Goal: Task Accomplishment & Management: Use online tool/utility

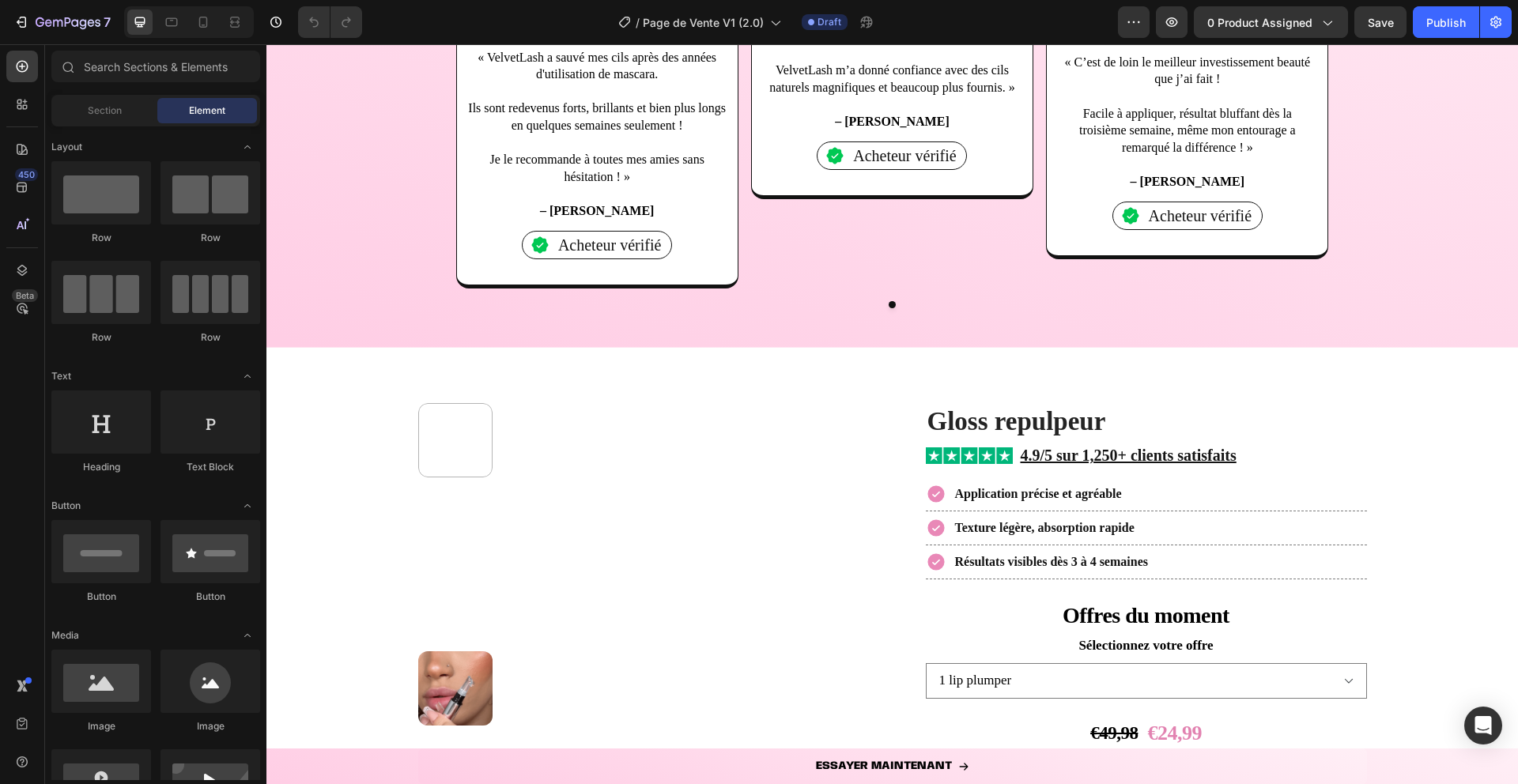
scroll to position [2020, 0]
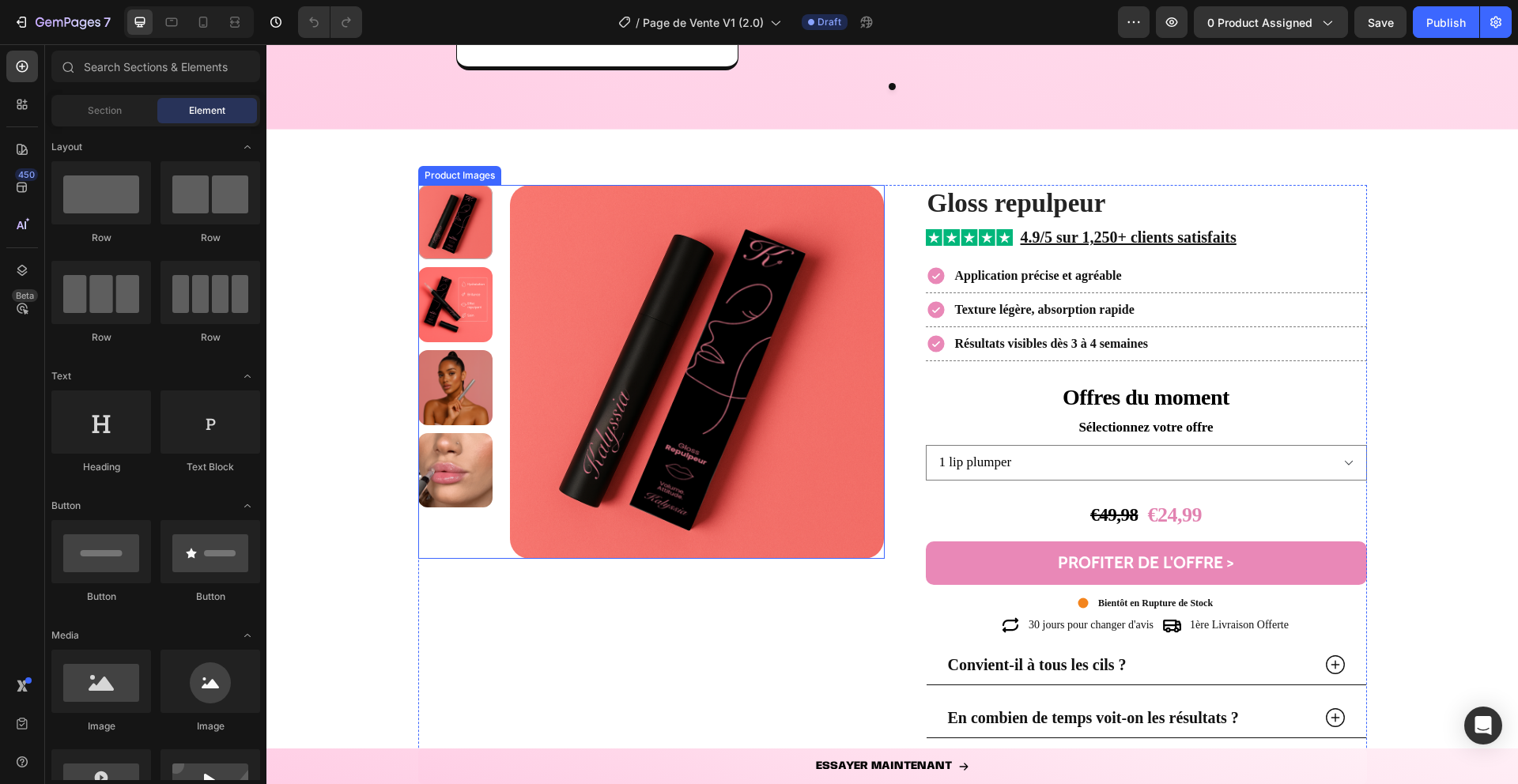
click at [451, 534] on div at bounding box center [456, 372] width 75 height 374
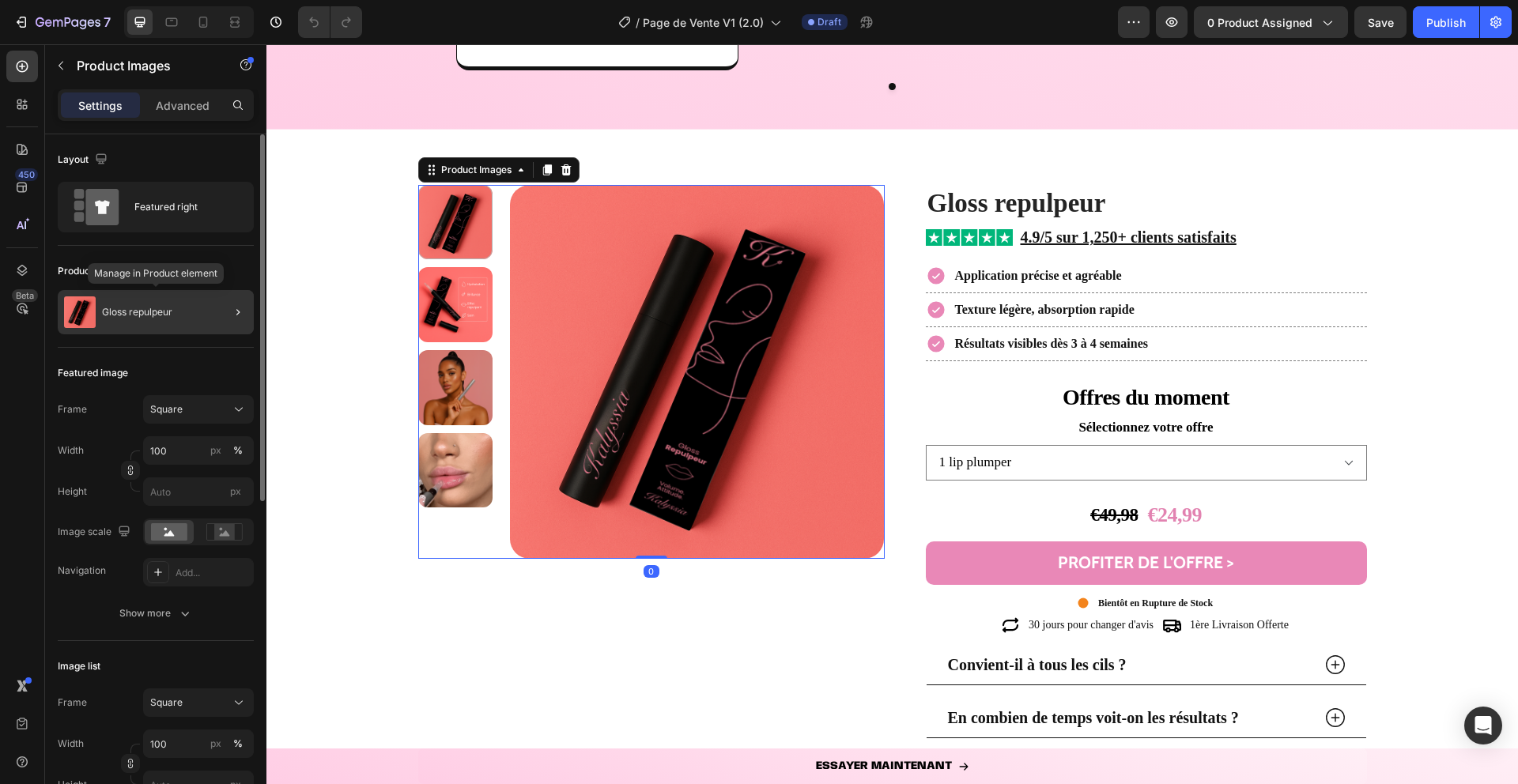
click at [207, 318] on div "Gloss repulpeur" at bounding box center [156, 312] width 196 height 44
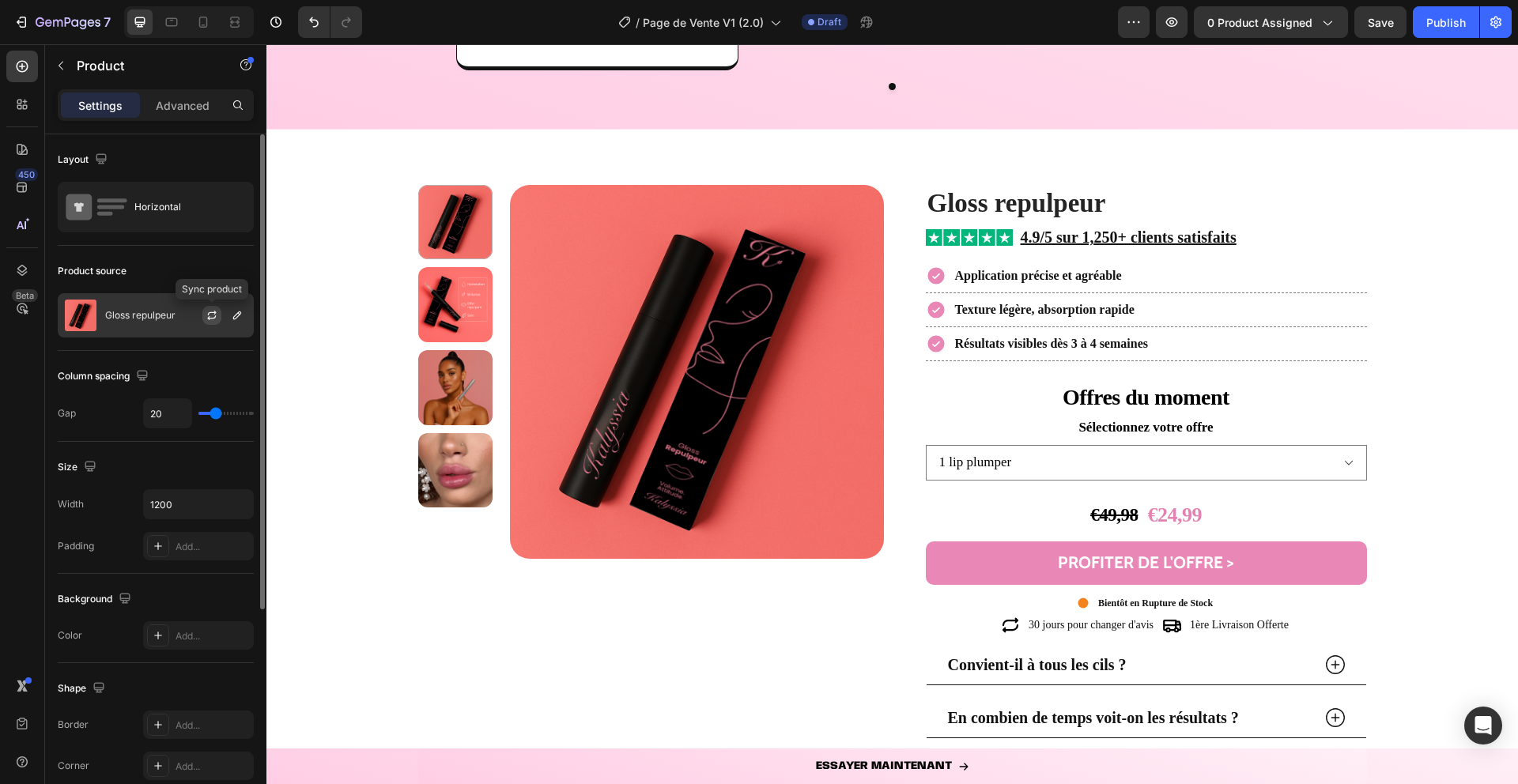
click at [206, 316] on icon "button" at bounding box center [212, 315] width 13 height 13
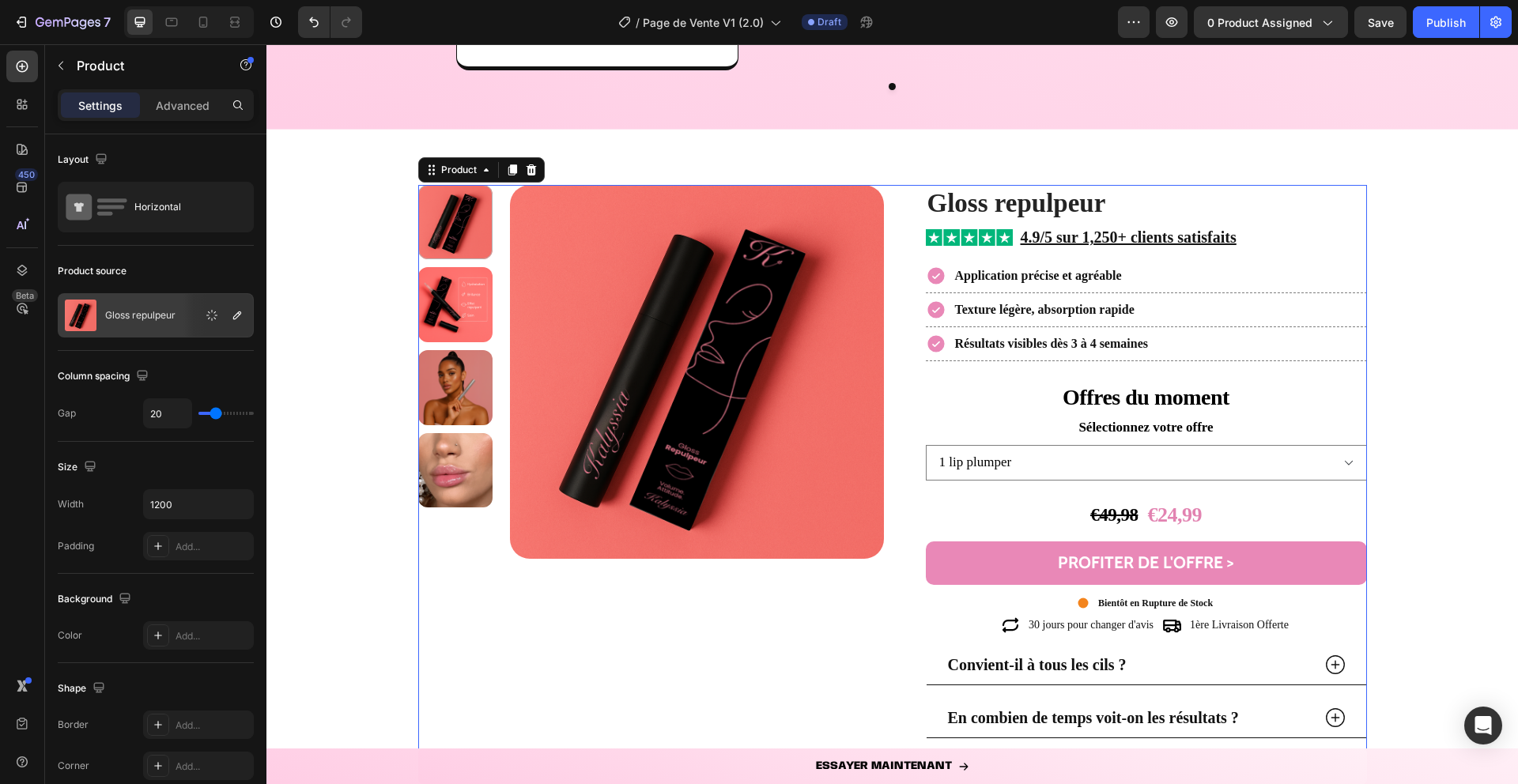
click at [583, 671] on div "Product Images" at bounding box center [651, 569] width 466 height 768
click at [244, 322] on button "button" at bounding box center [238, 315] width 19 height 19
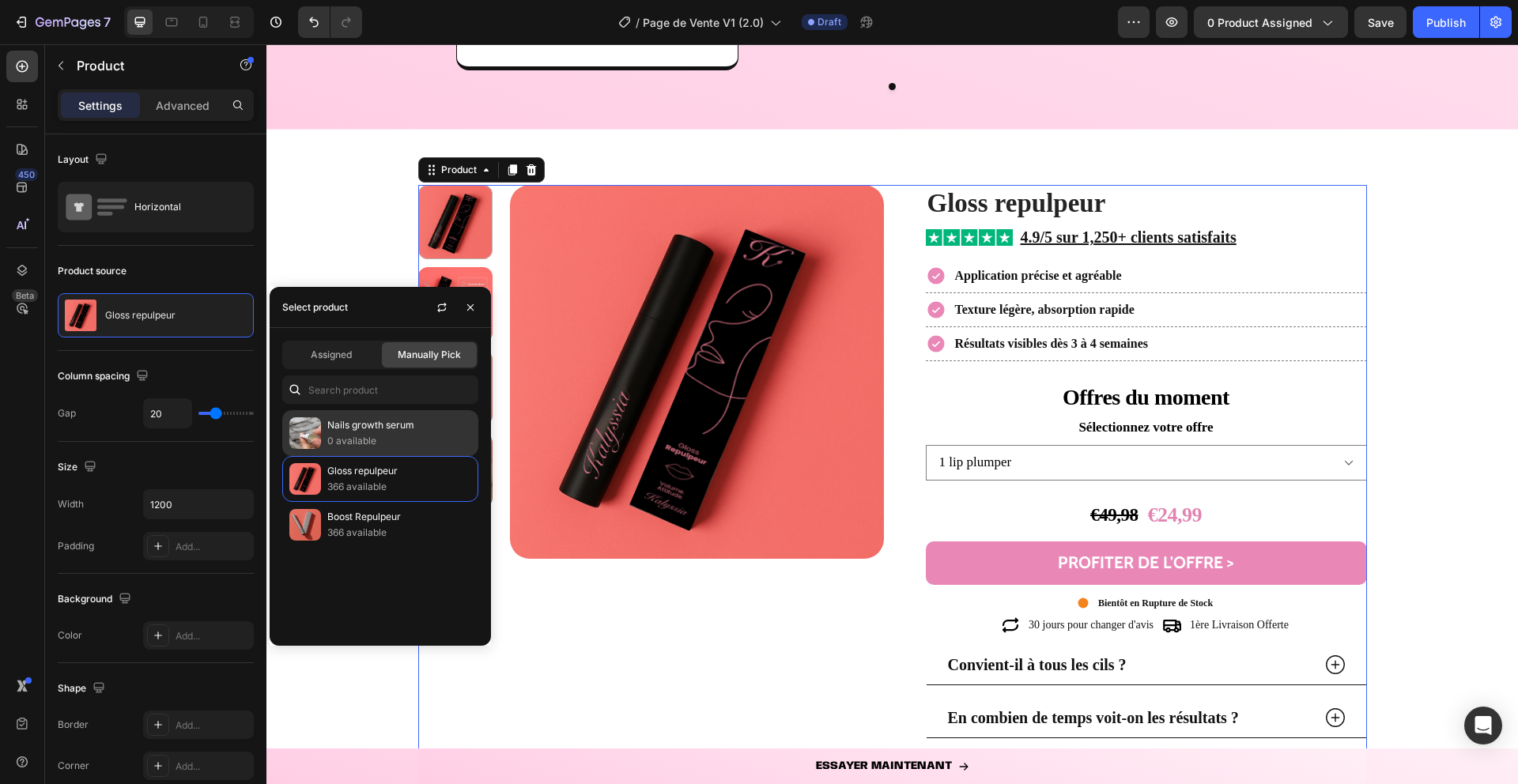
click at [362, 435] on p "0 available" at bounding box center [399, 441] width 144 height 16
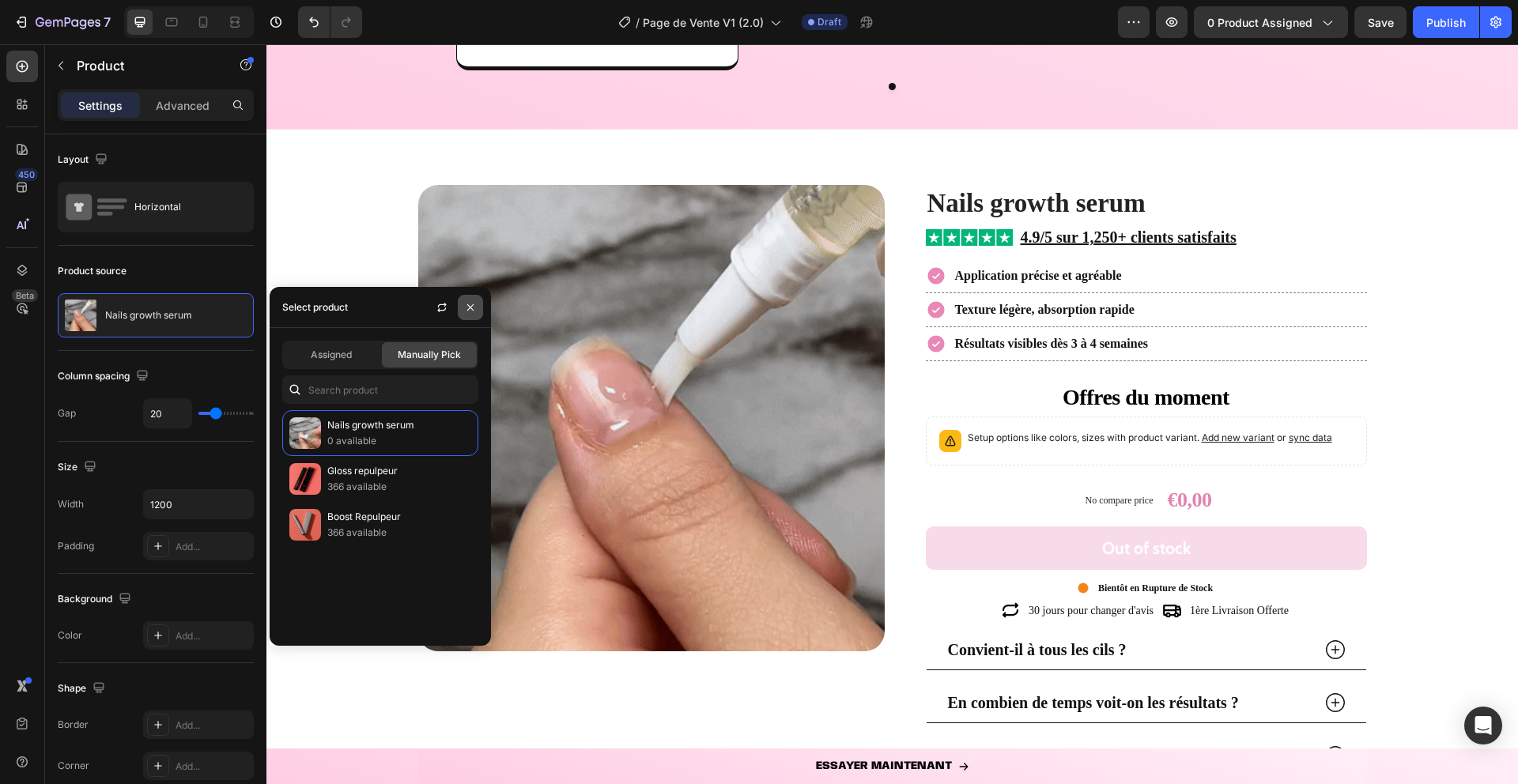
click at [475, 309] on icon "button" at bounding box center [470, 307] width 13 height 13
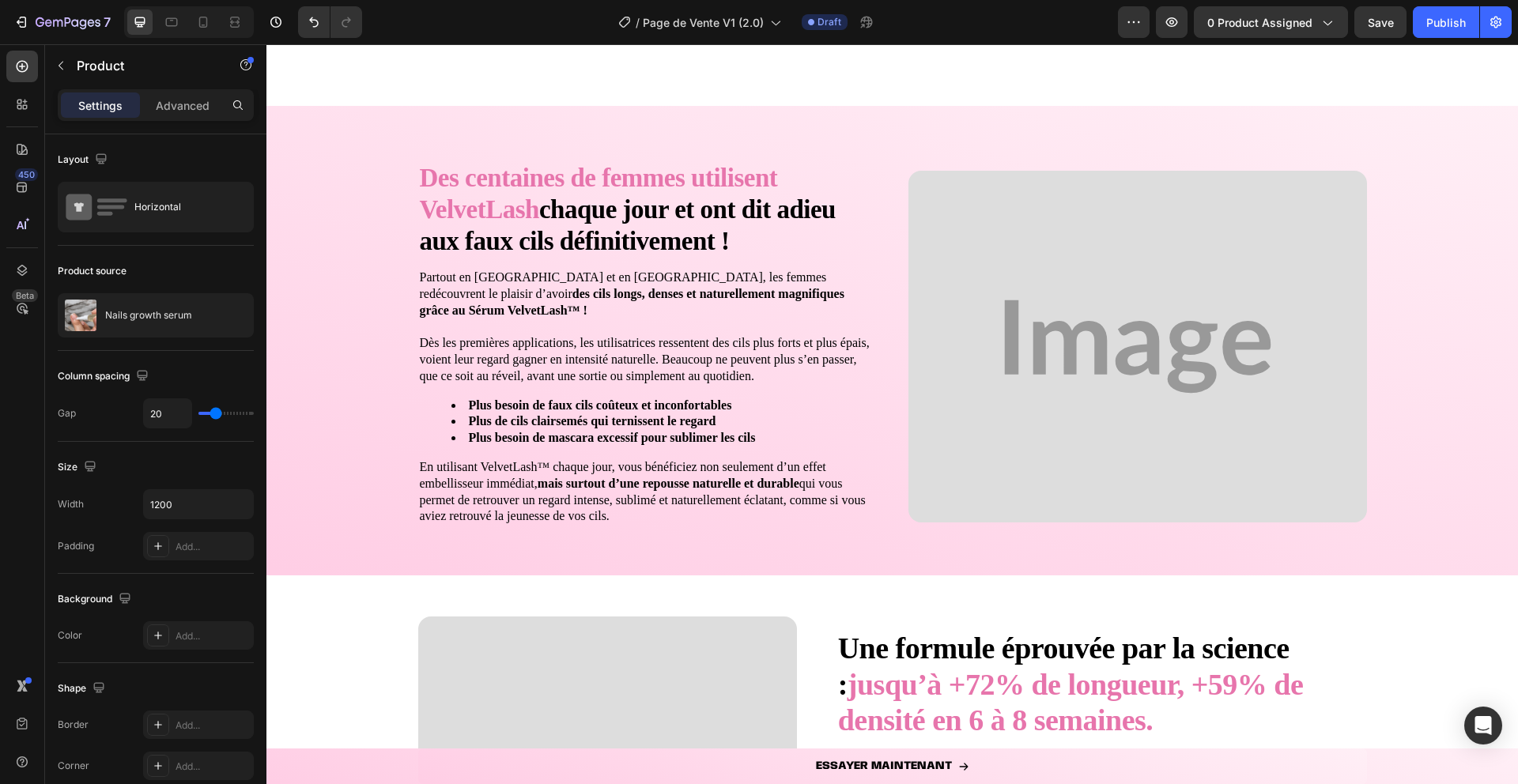
scroll to position [3511, 0]
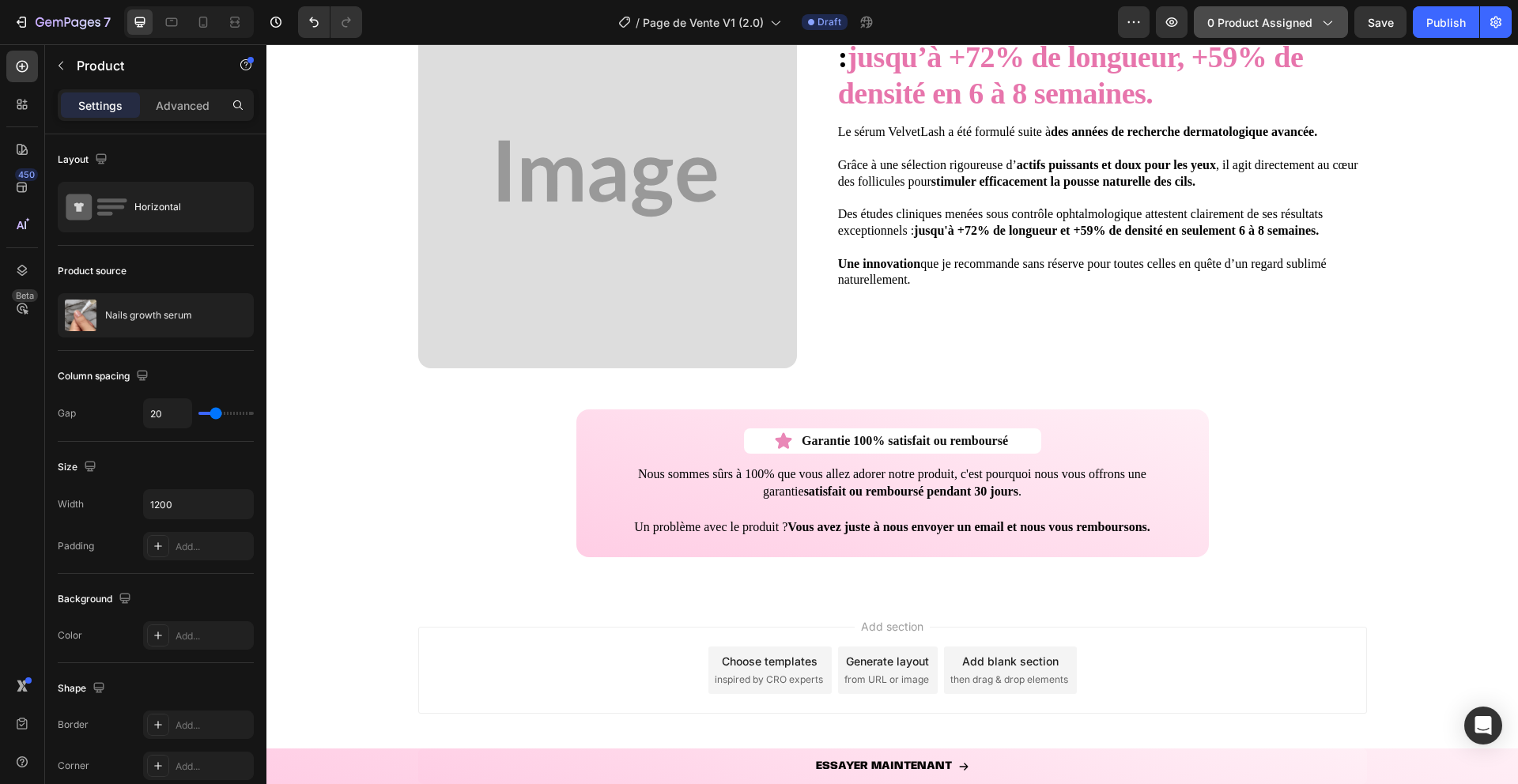
click at [1258, 31] on button "0 product assigned" at bounding box center [1271, 22] width 154 height 32
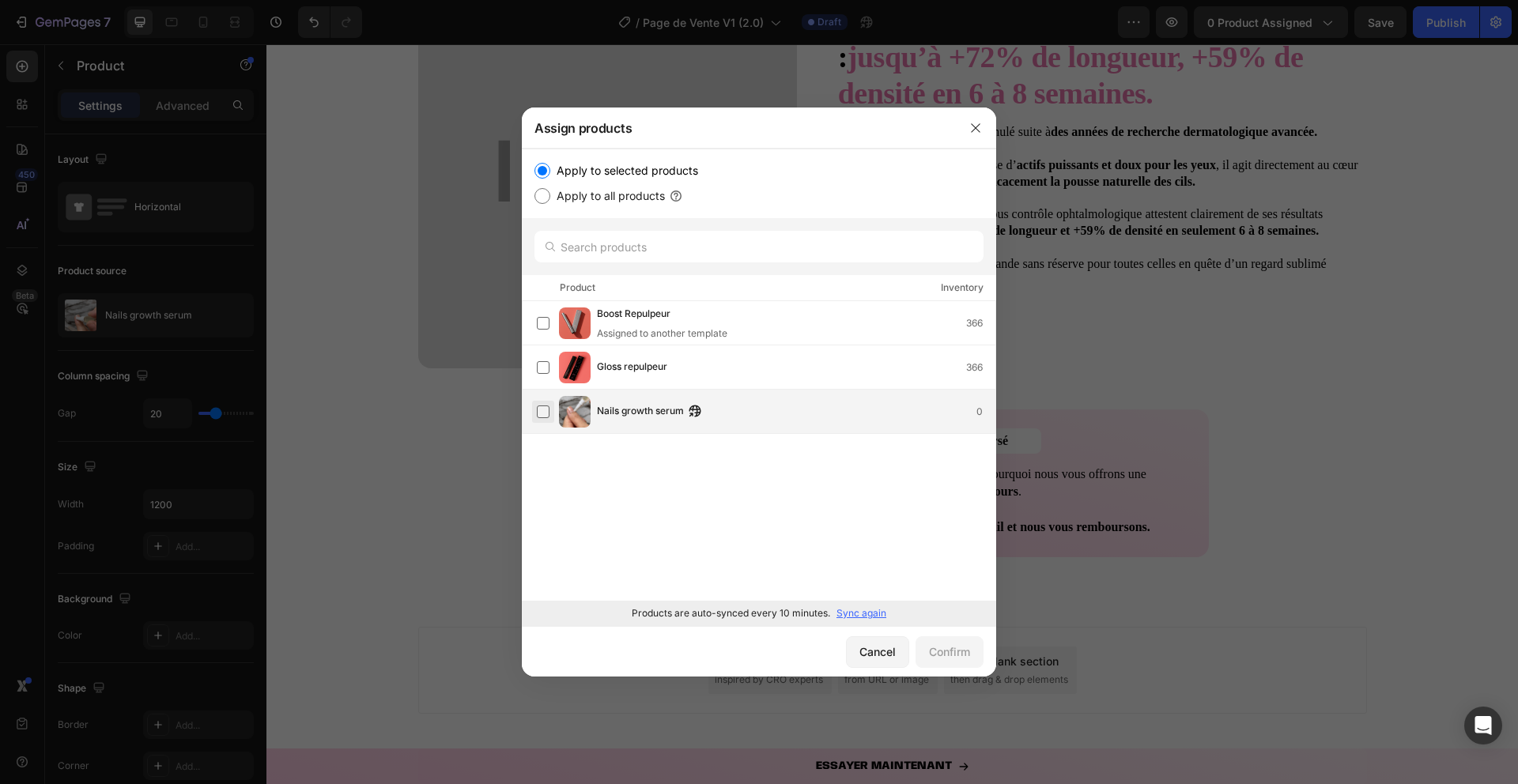
click at [544, 411] on label at bounding box center [543, 412] width 13 height 13
click at [941, 647] on div "Confirm" at bounding box center [950, 651] width 41 height 17
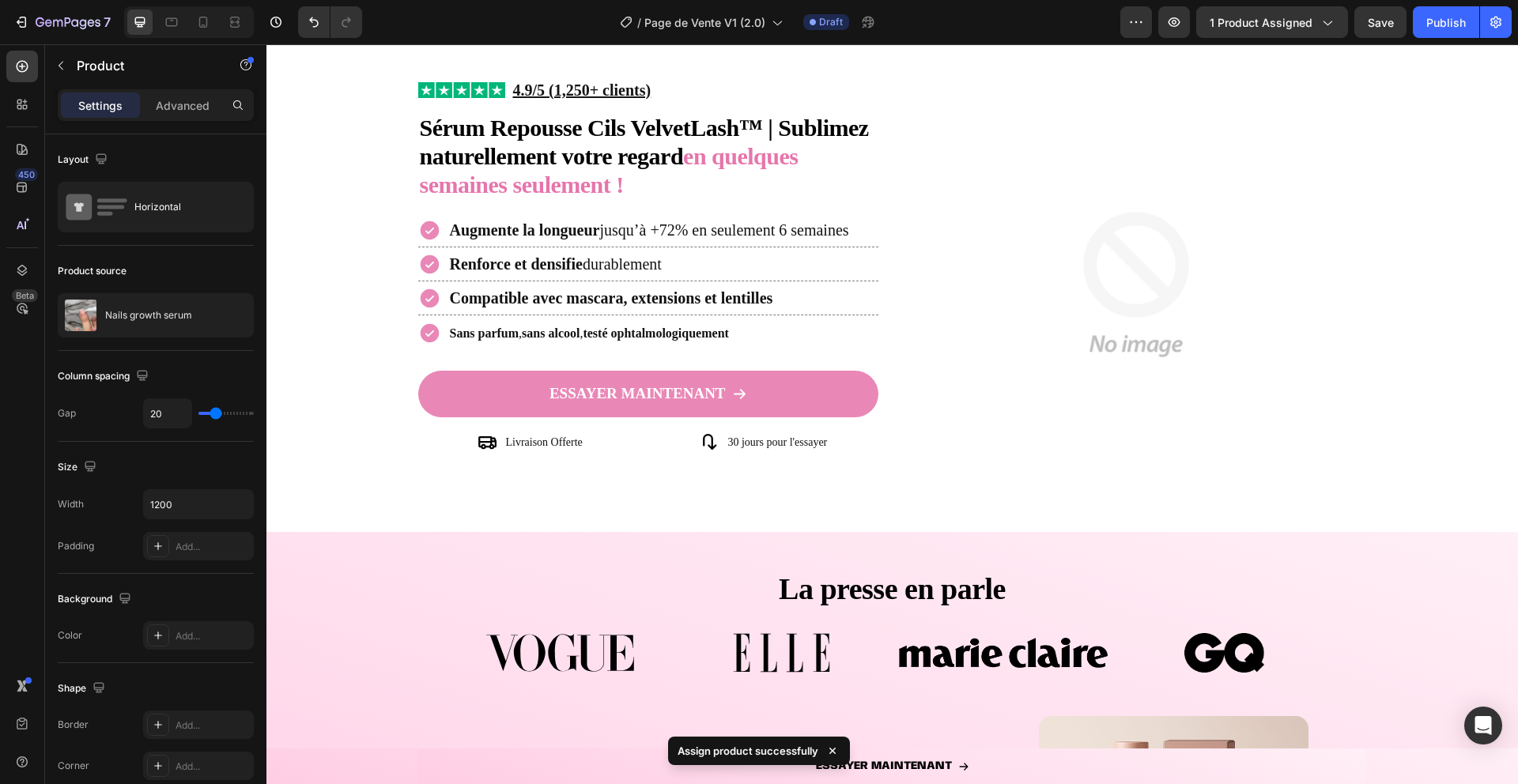
scroll to position [0, 0]
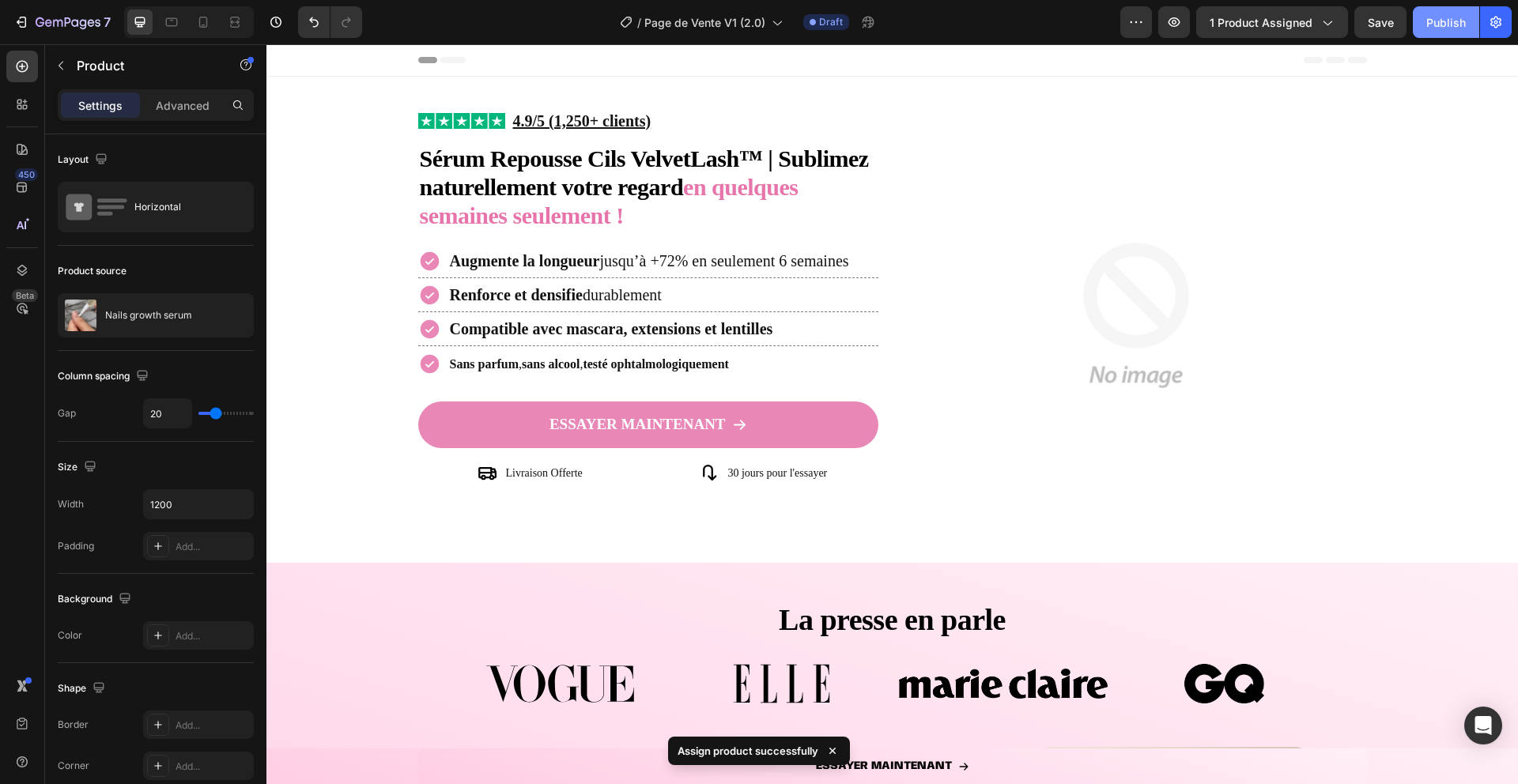
click at [1428, 15] on div "Publish" at bounding box center [1447, 22] width 40 height 17
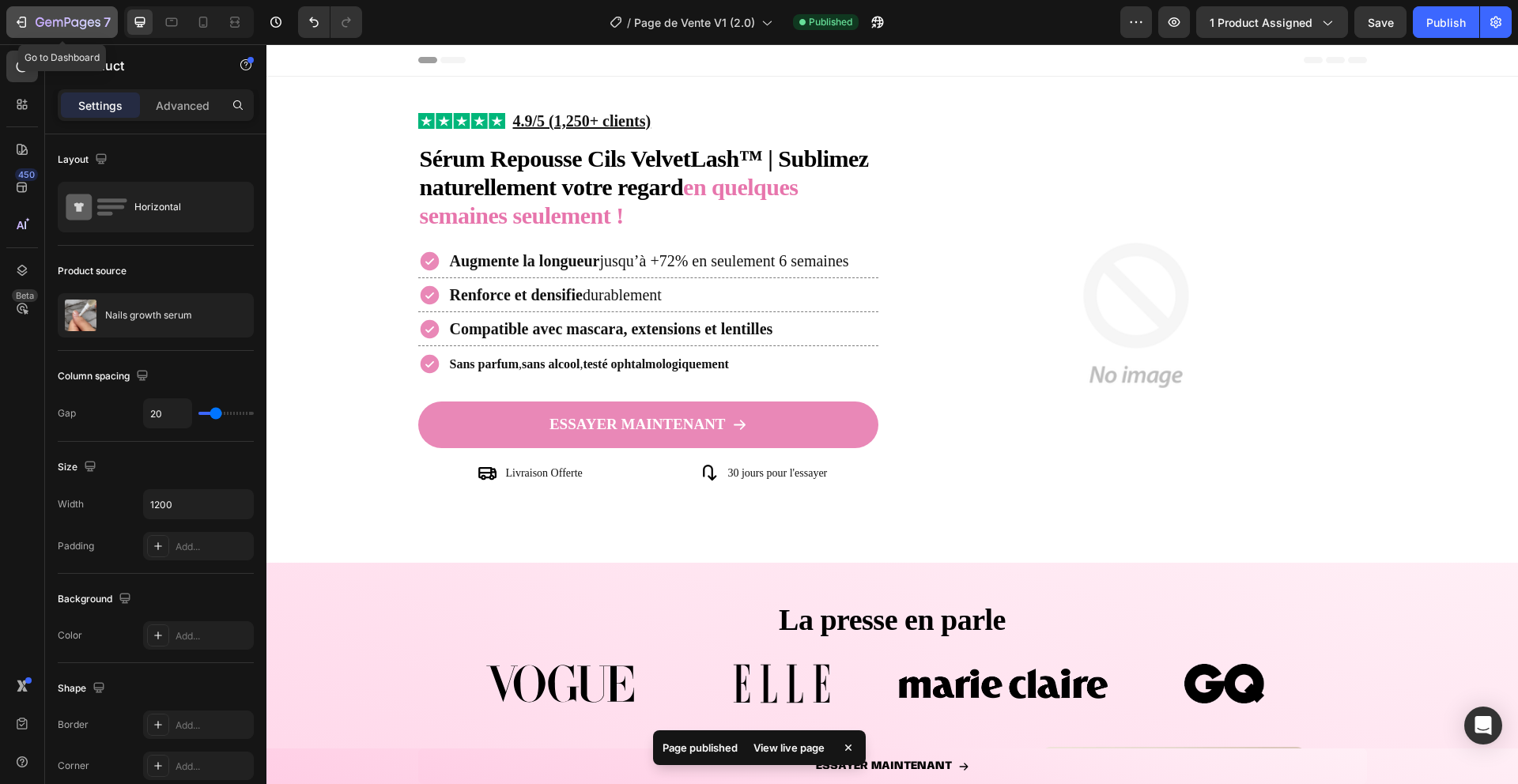
click at [37, 19] on icon "button" at bounding box center [40, 22] width 9 height 10
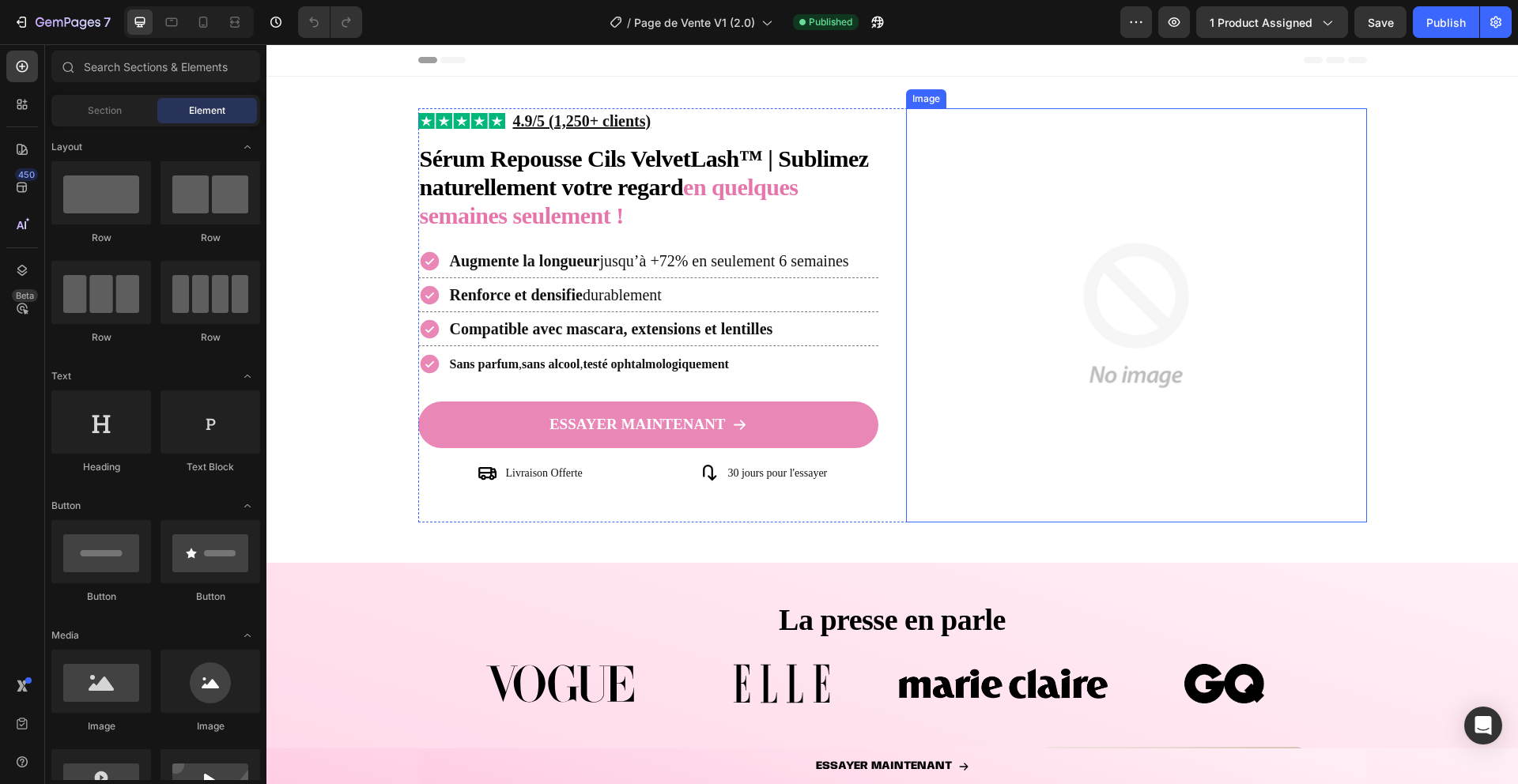
scroll to position [646, 0]
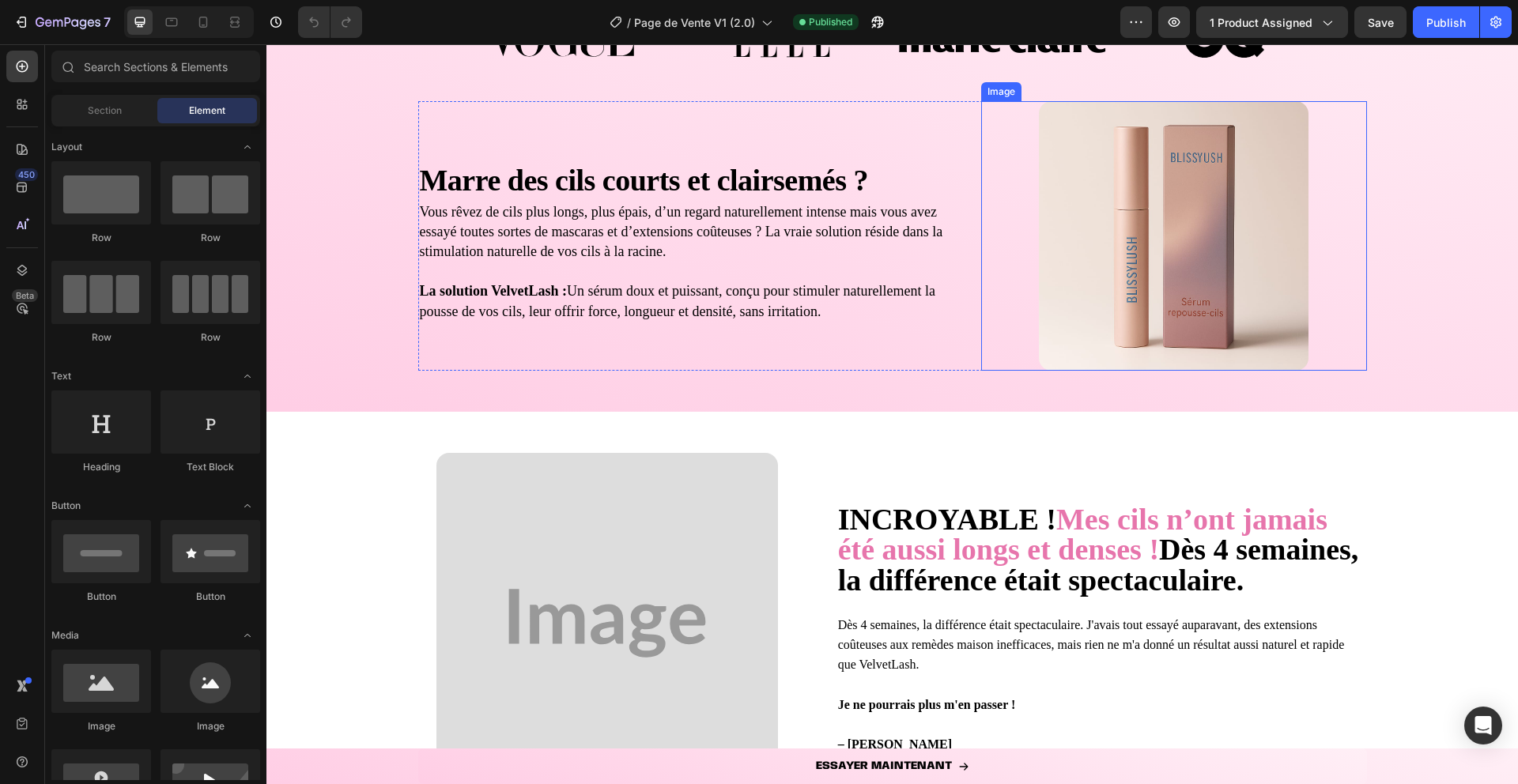
click at [1121, 303] on img at bounding box center [1173, 235] width 269 height 269
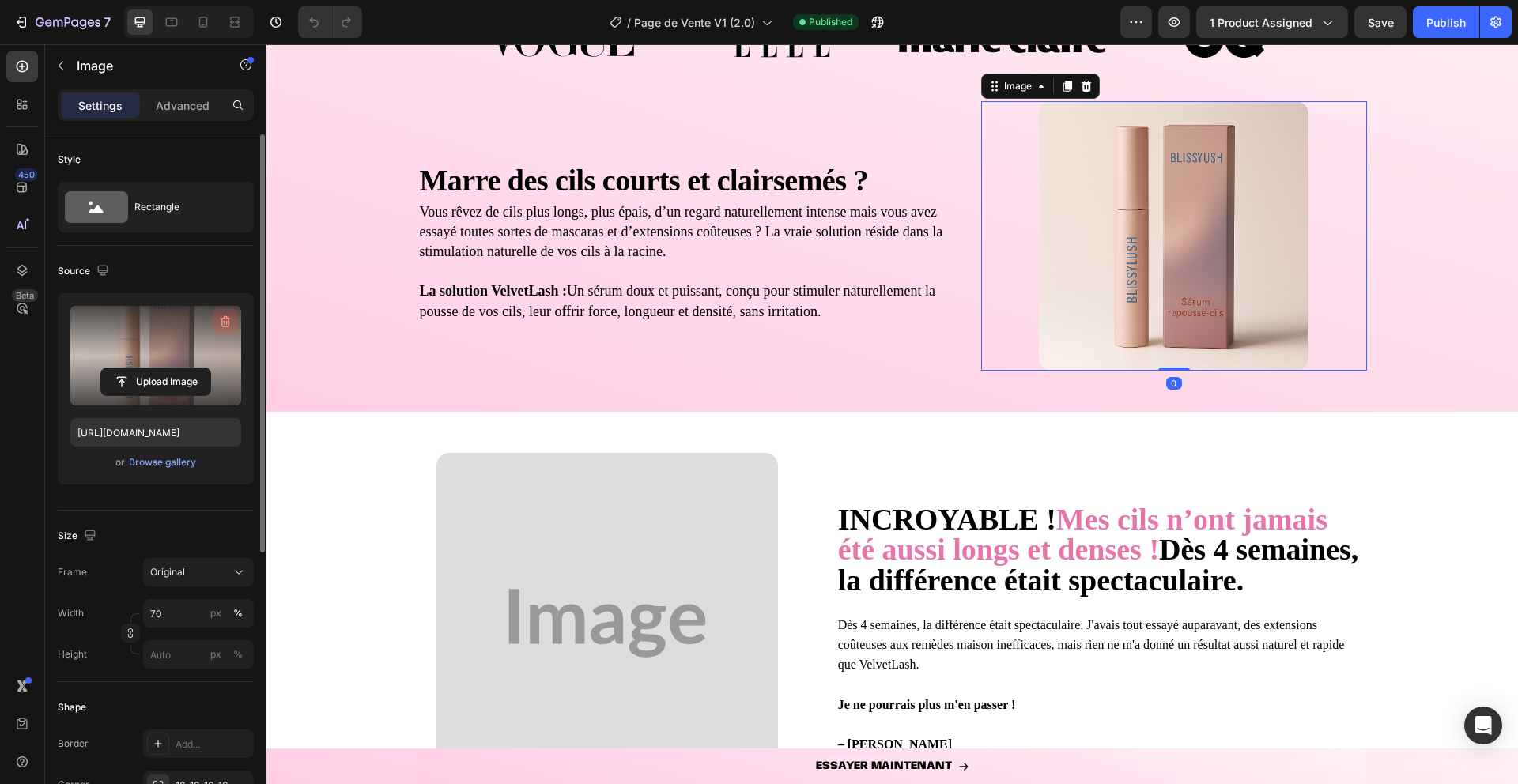
click at [224, 327] on icon "button" at bounding box center [226, 322] width 16 height 16
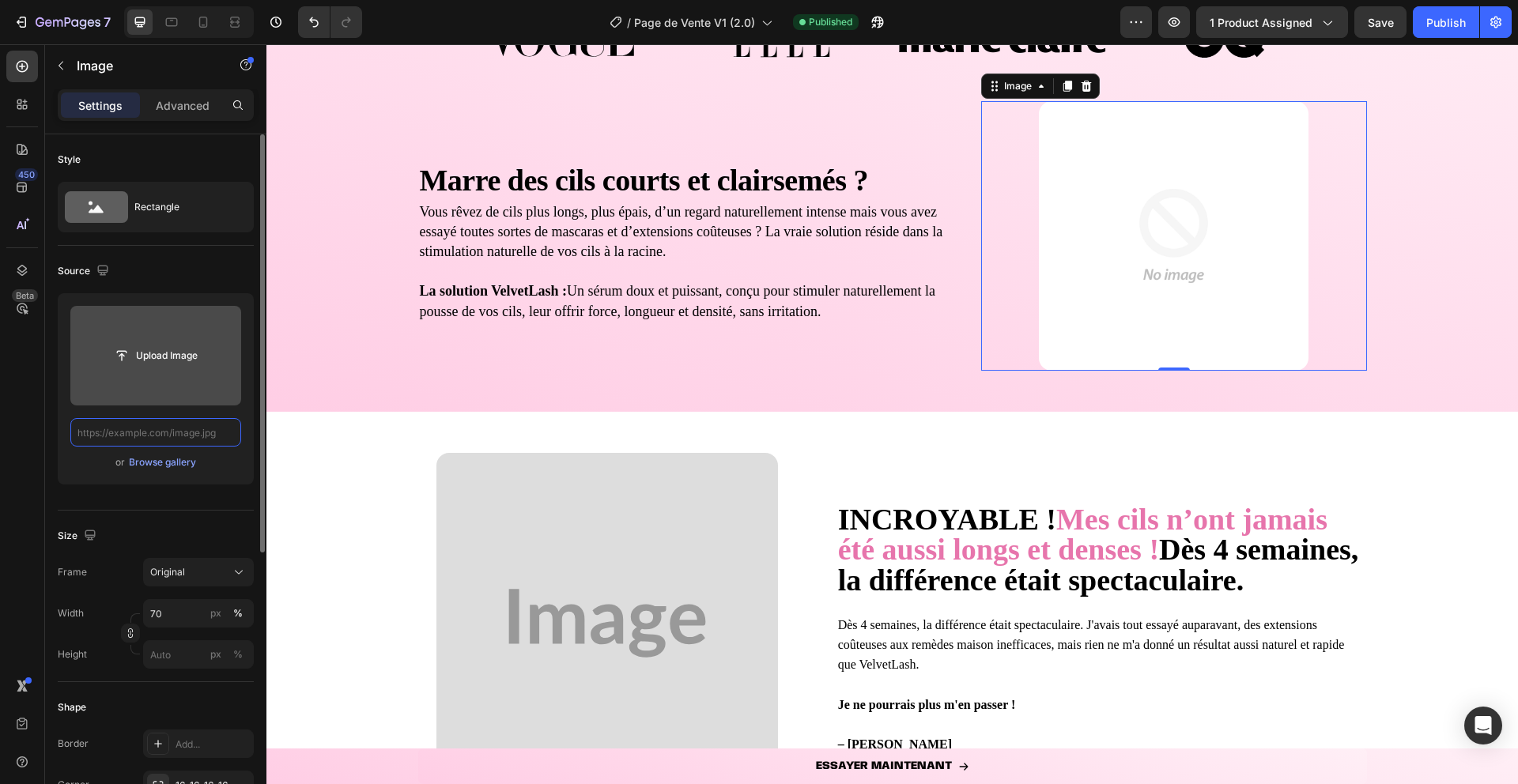
click at [152, 427] on input "text" at bounding box center [156, 433] width 171 height 29
paste input "[URL][DOMAIN_NAME]"
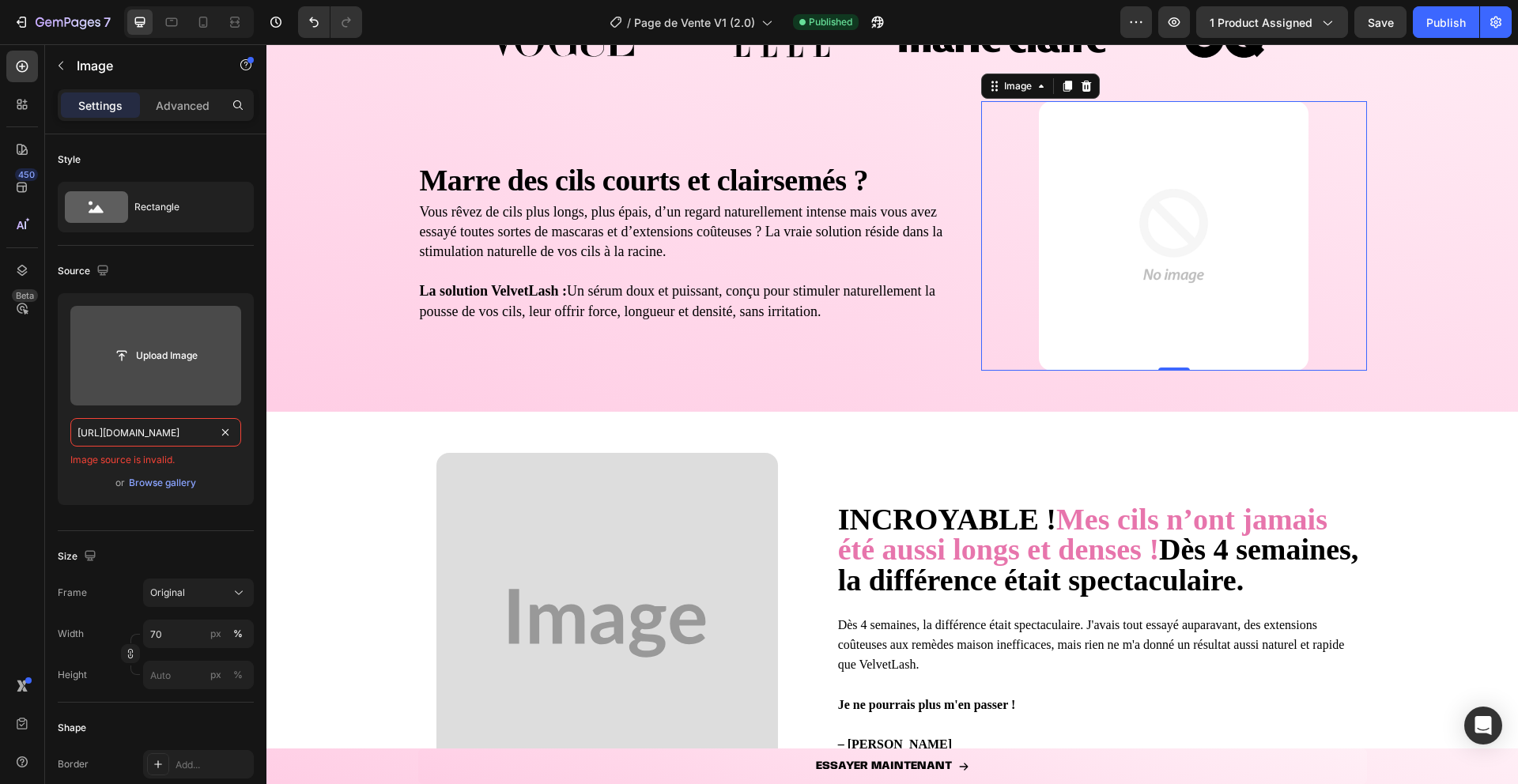
type input "[URL][DOMAIN_NAME]"
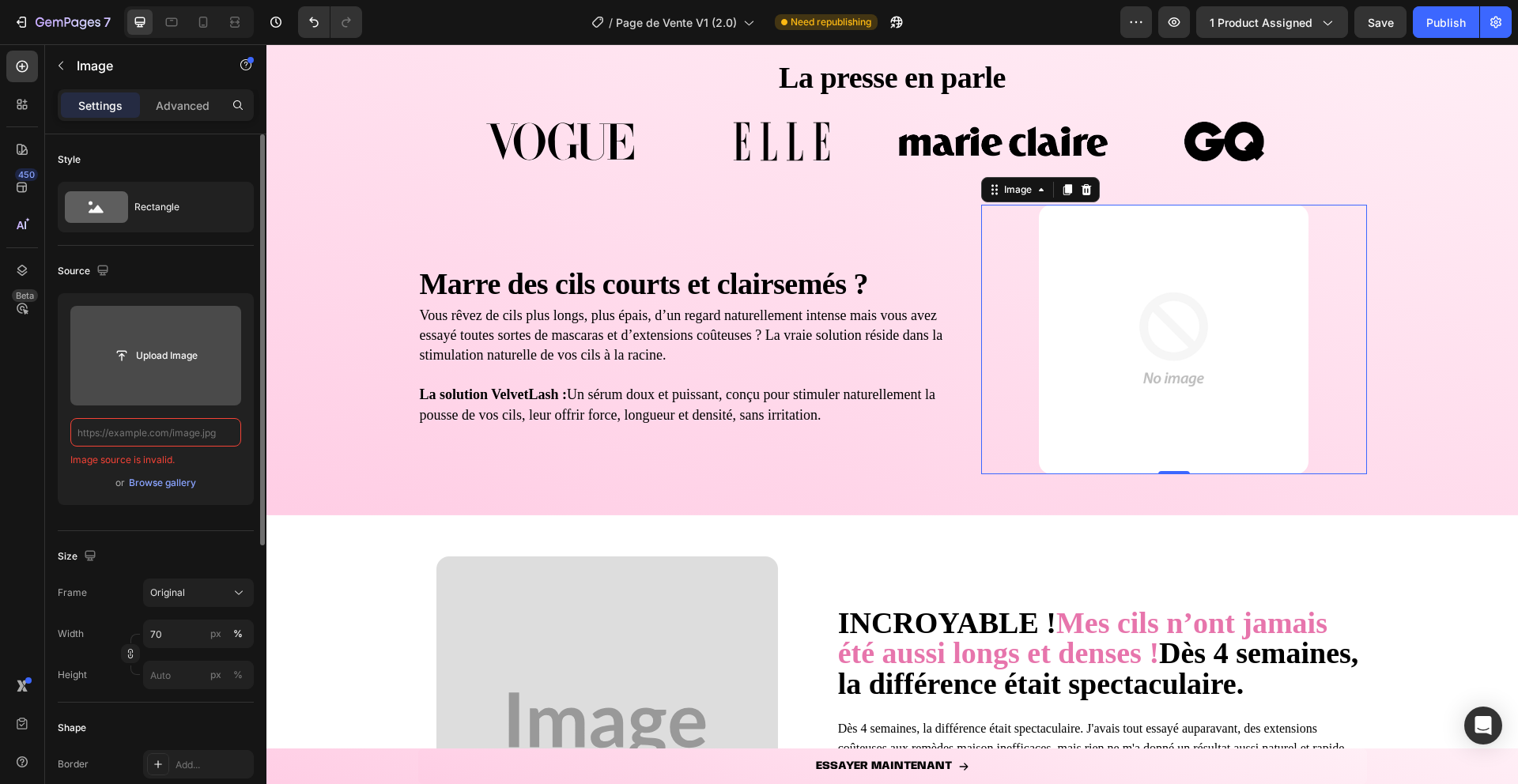
paste input "[URL][DOMAIN_NAME]"
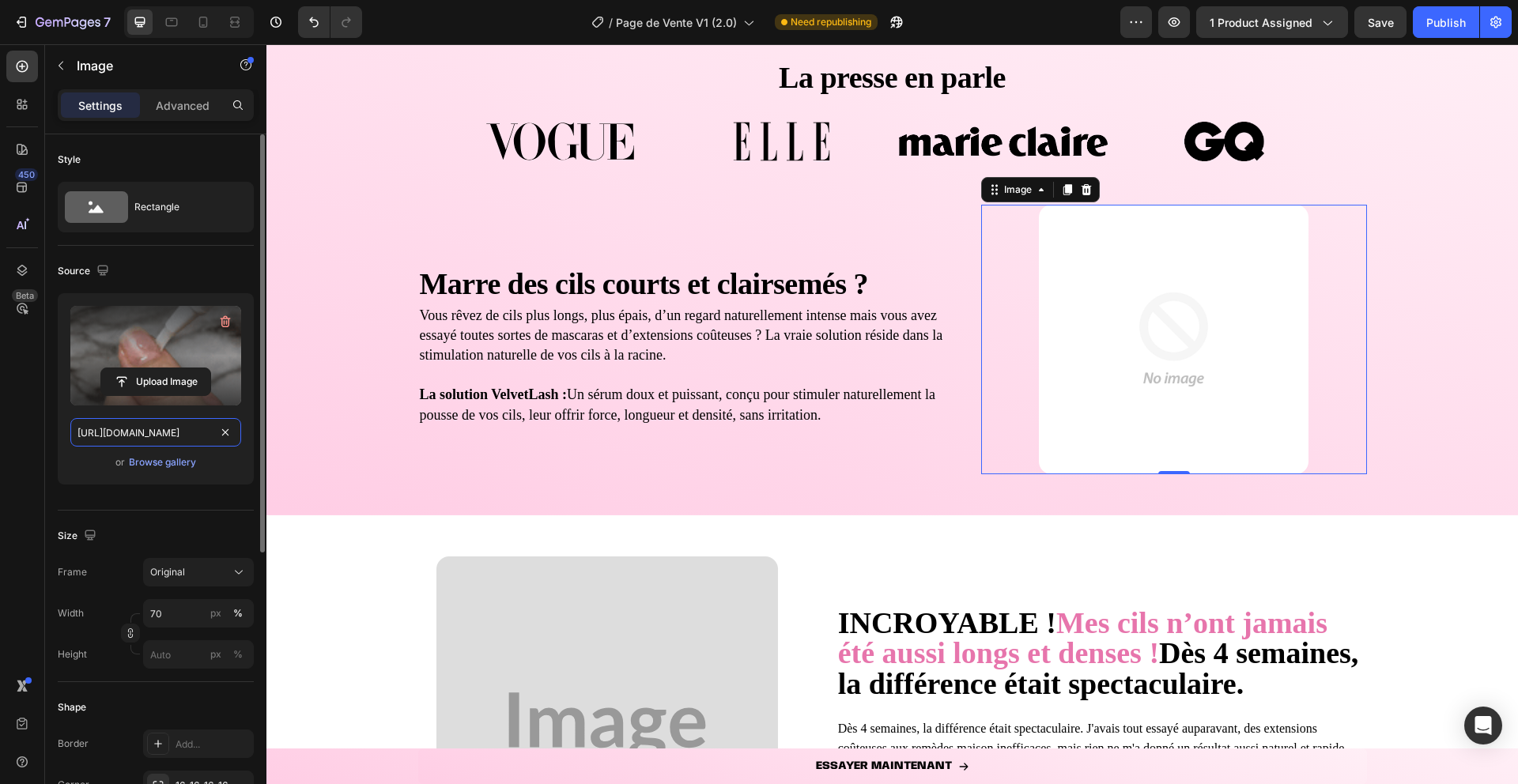
scroll to position [0, 379]
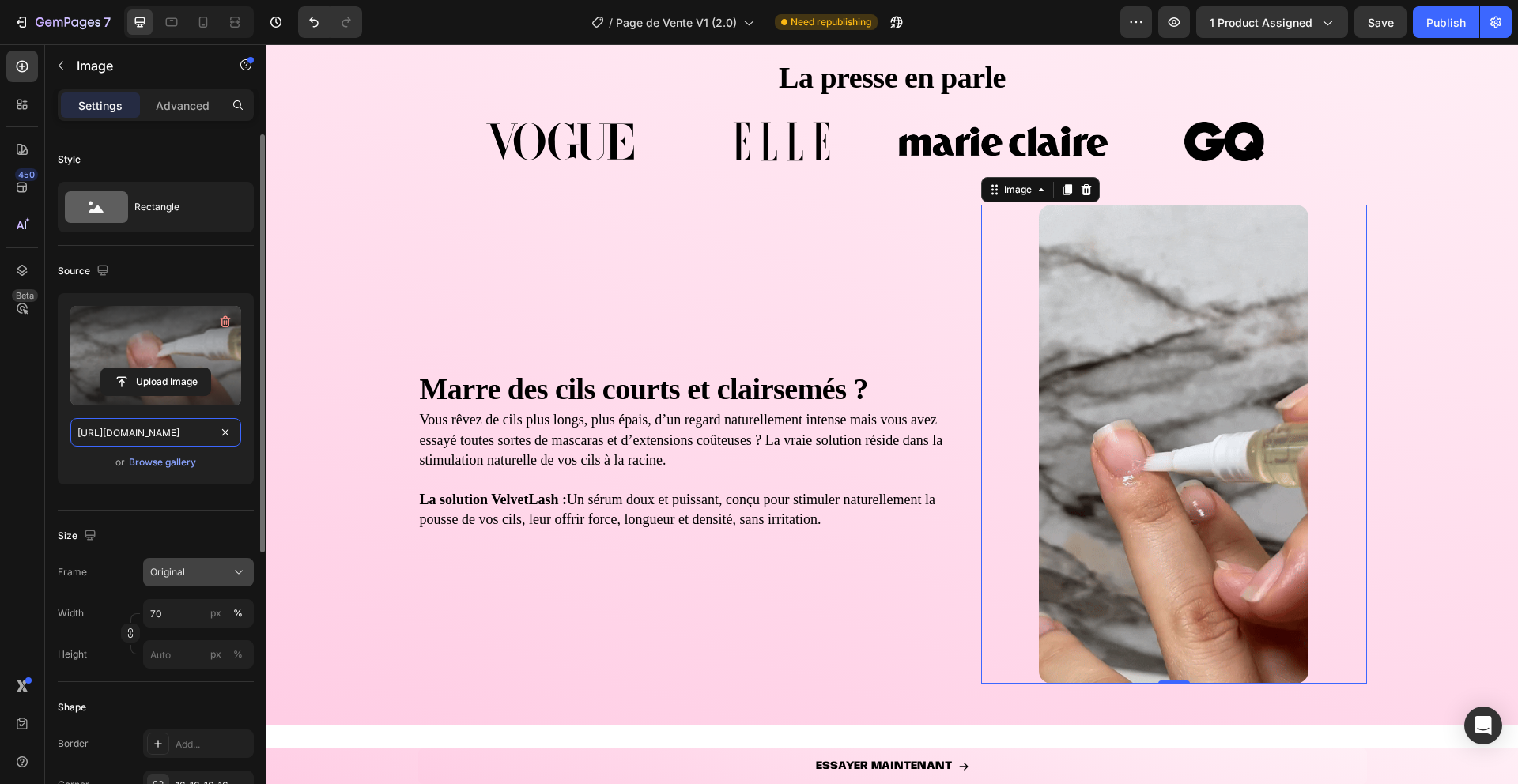
type input "[URL][DOMAIN_NAME]"
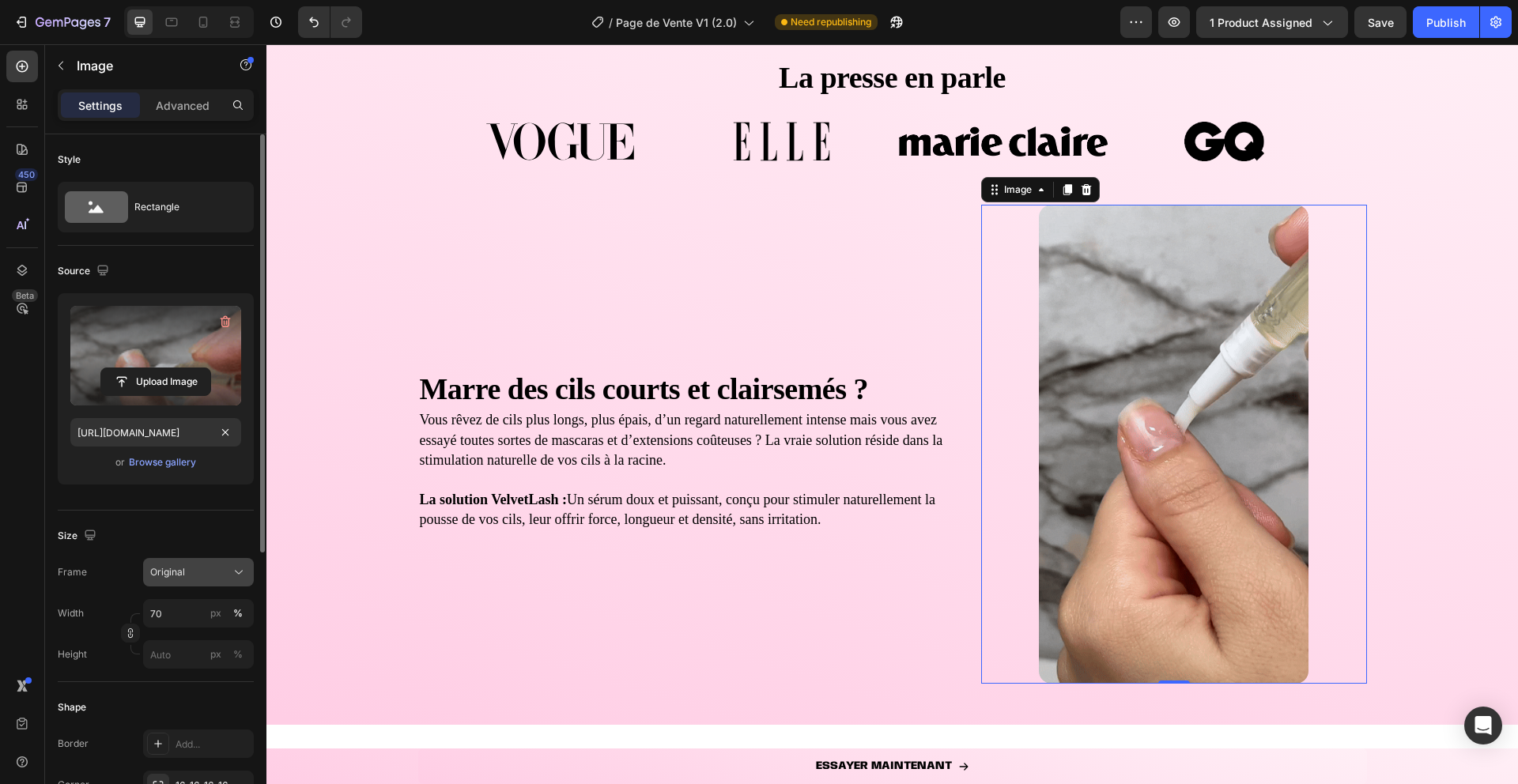
scroll to position [0, 0]
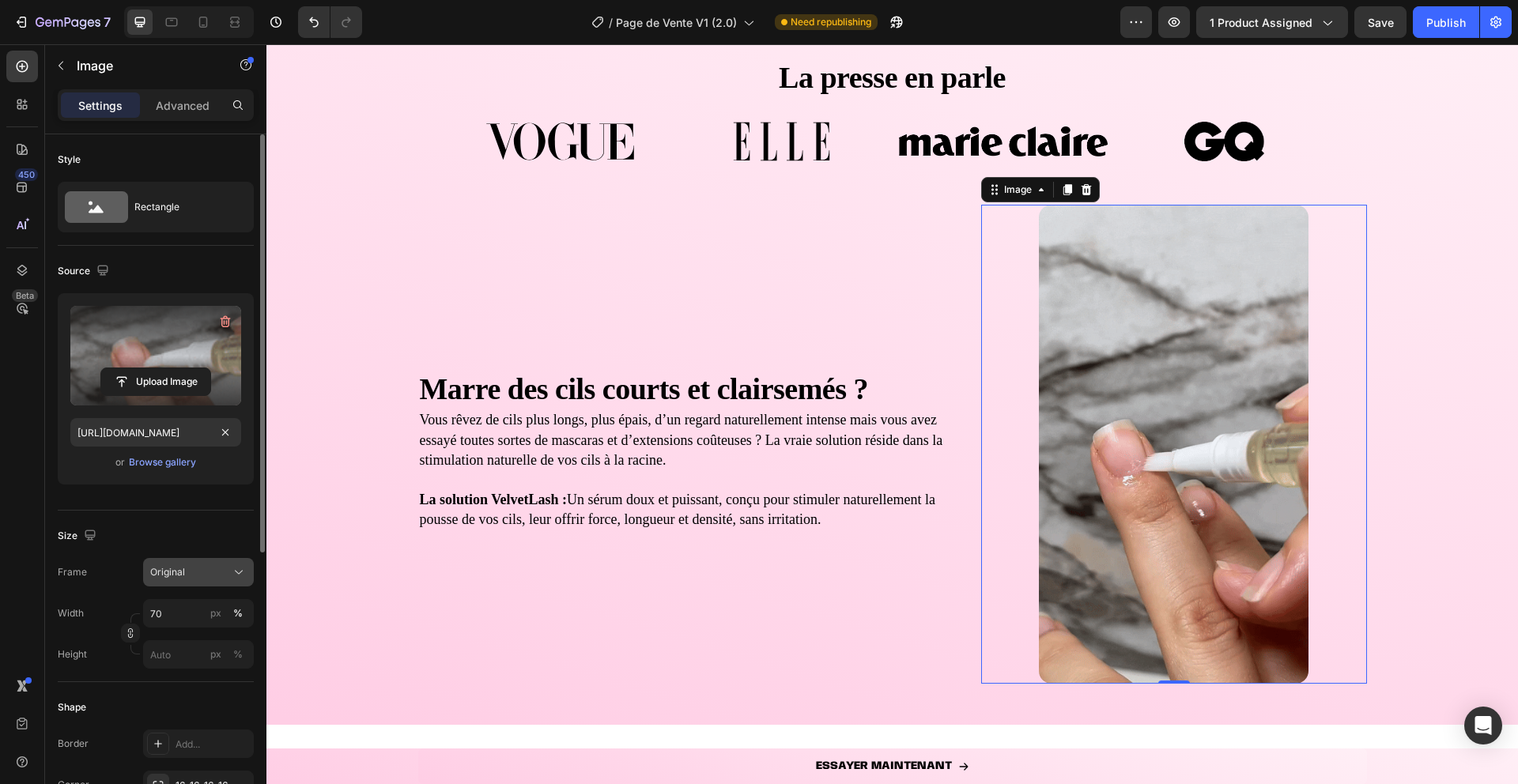
click at [206, 571] on div "Original" at bounding box center [189, 573] width 78 height 14
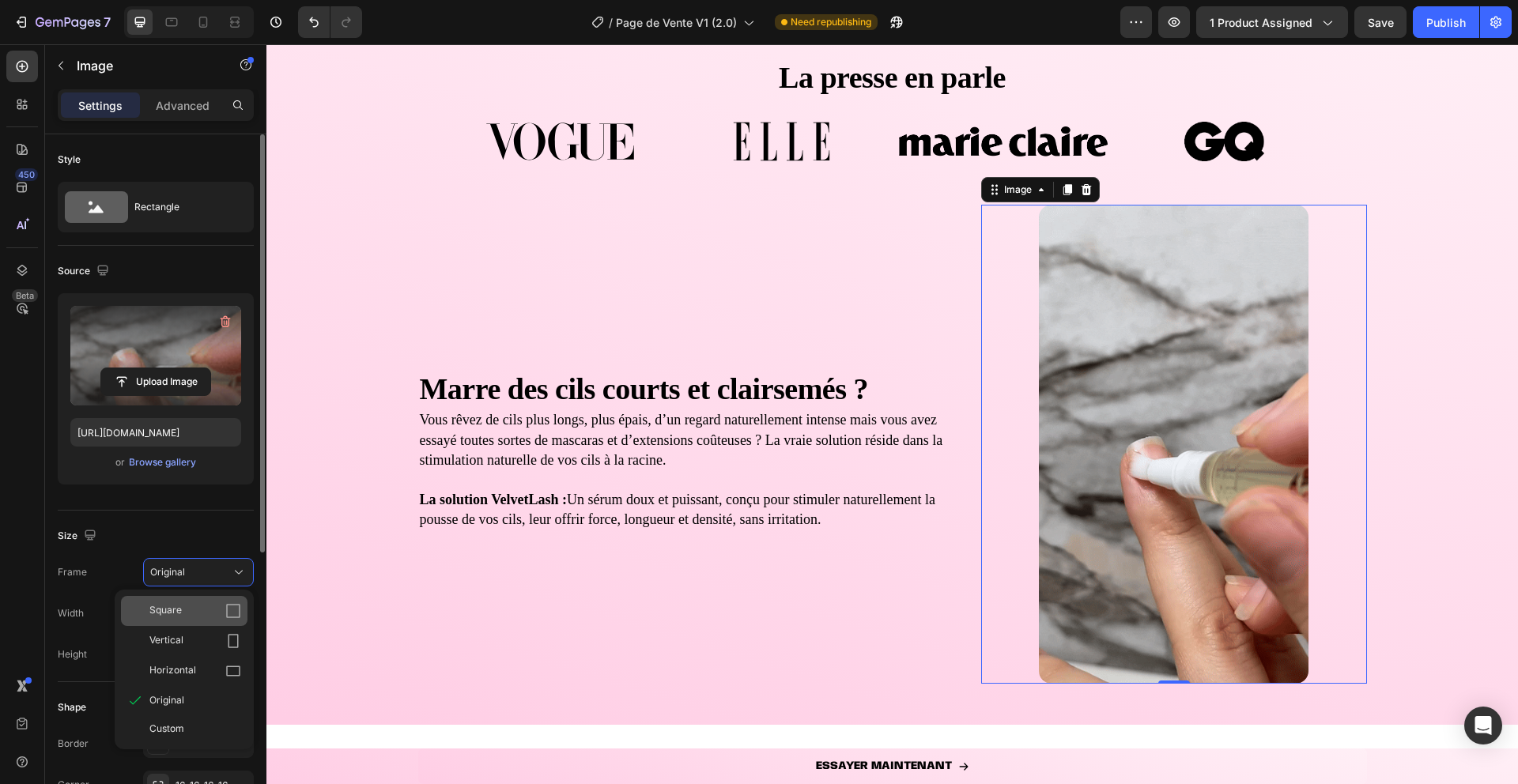
click at [207, 605] on div "Square" at bounding box center [195, 611] width 91 height 16
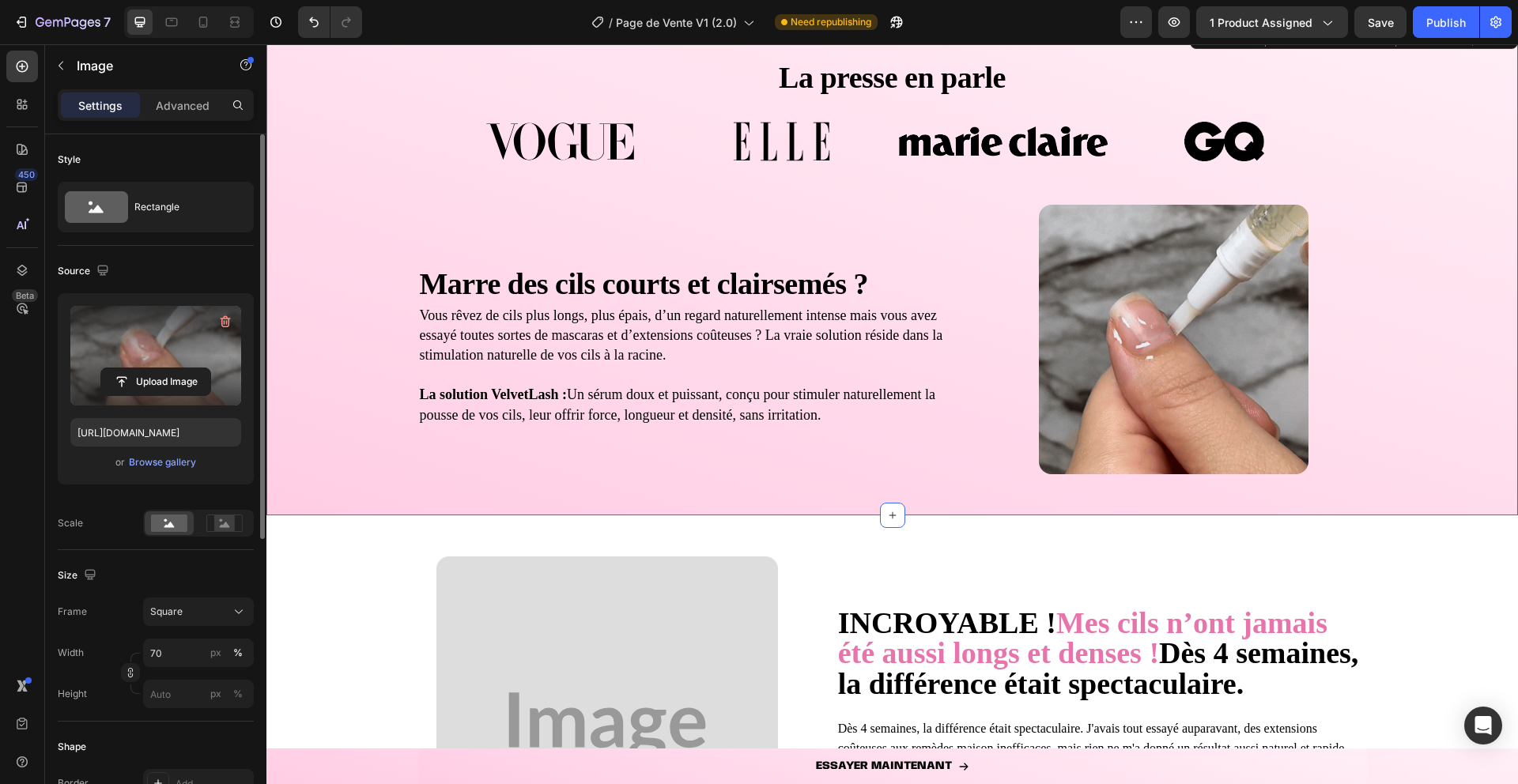
click at [465, 500] on div "La presse en parle Heading Image Image Image Image Carousel Marre des cils cour…" at bounding box center [892, 268] width 1252 height 495
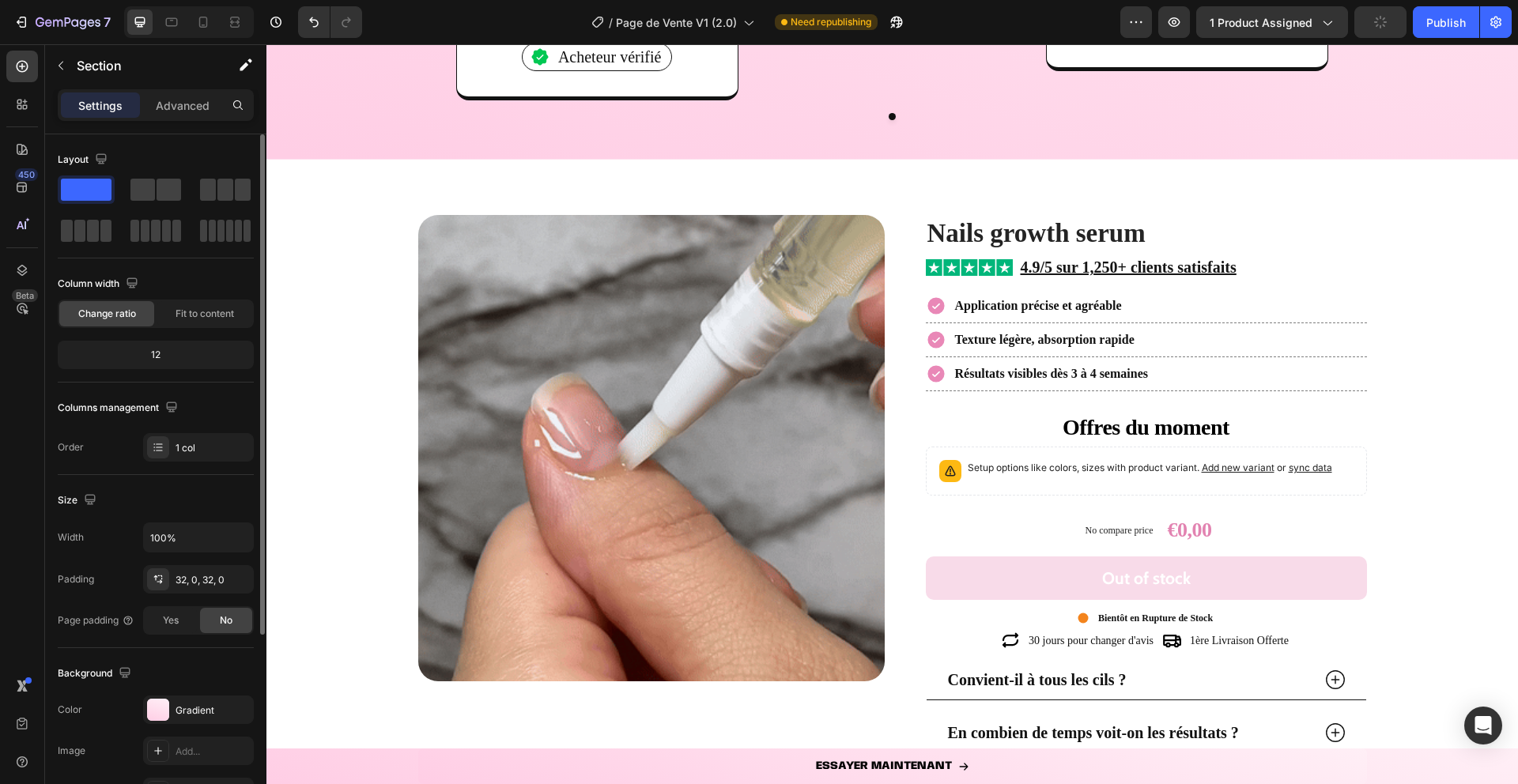
scroll to position [2025, 0]
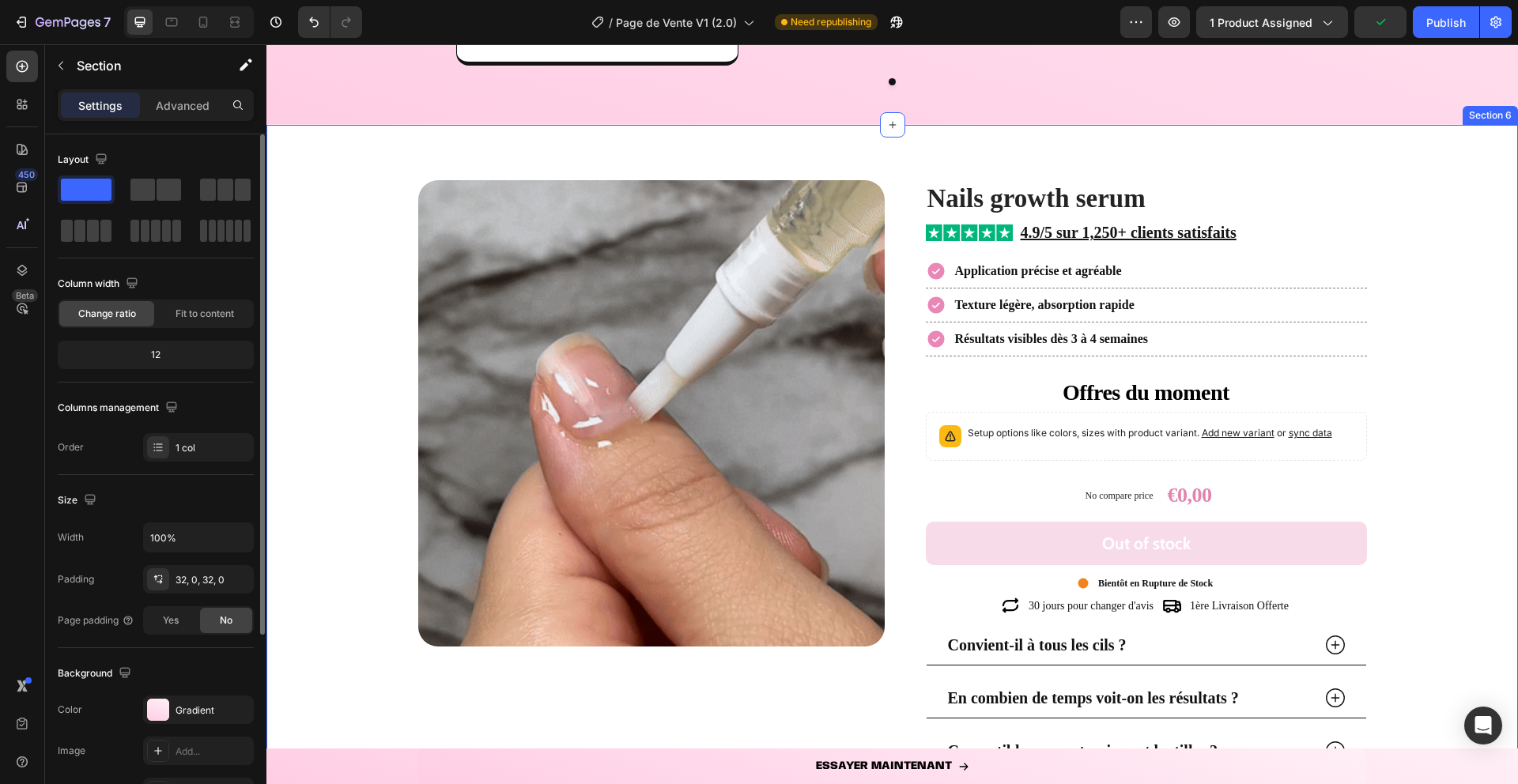
click at [454, 679] on div "Product Images" at bounding box center [651, 558] width 466 height 755
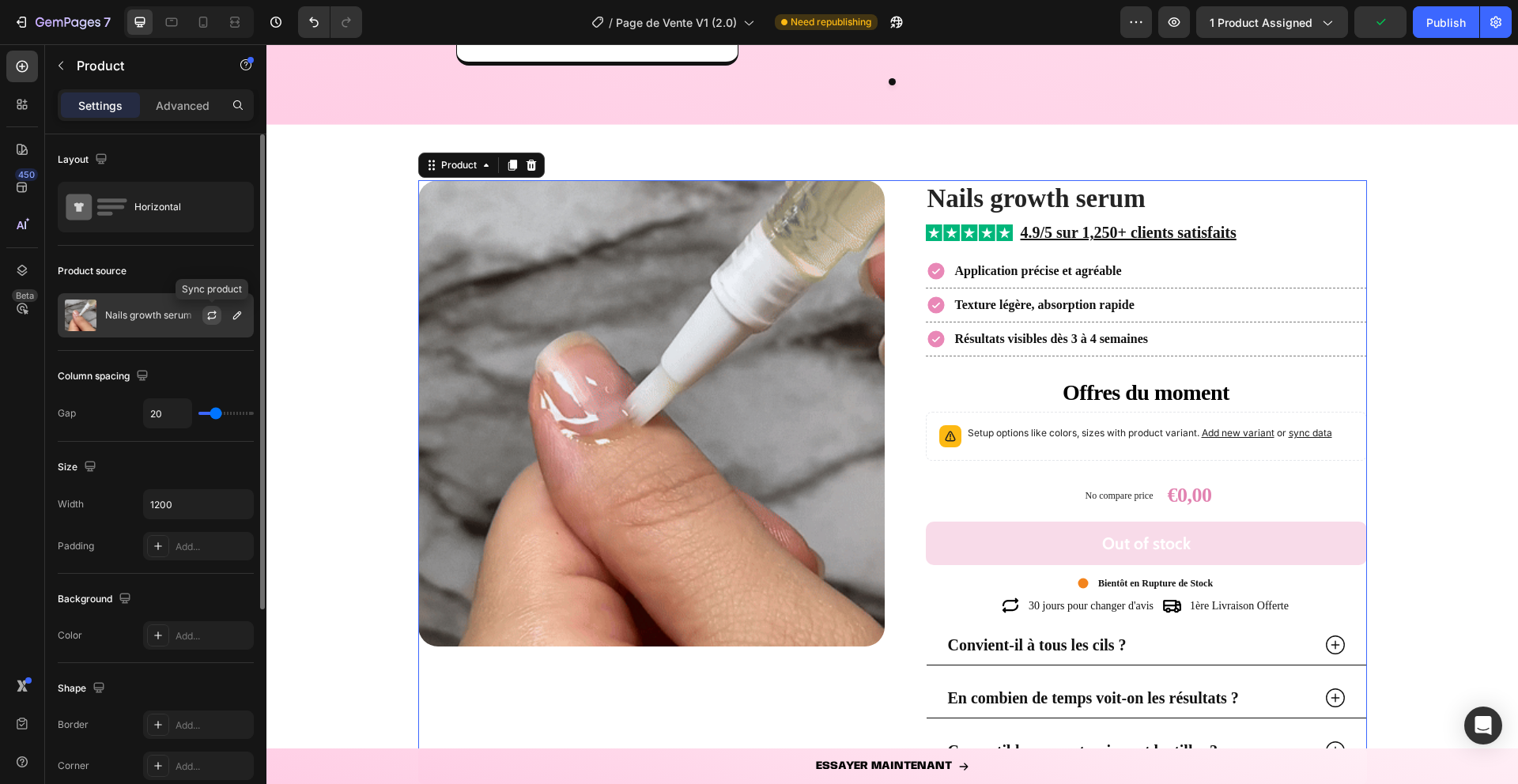
click at [210, 310] on icon "button" at bounding box center [212, 315] width 13 height 13
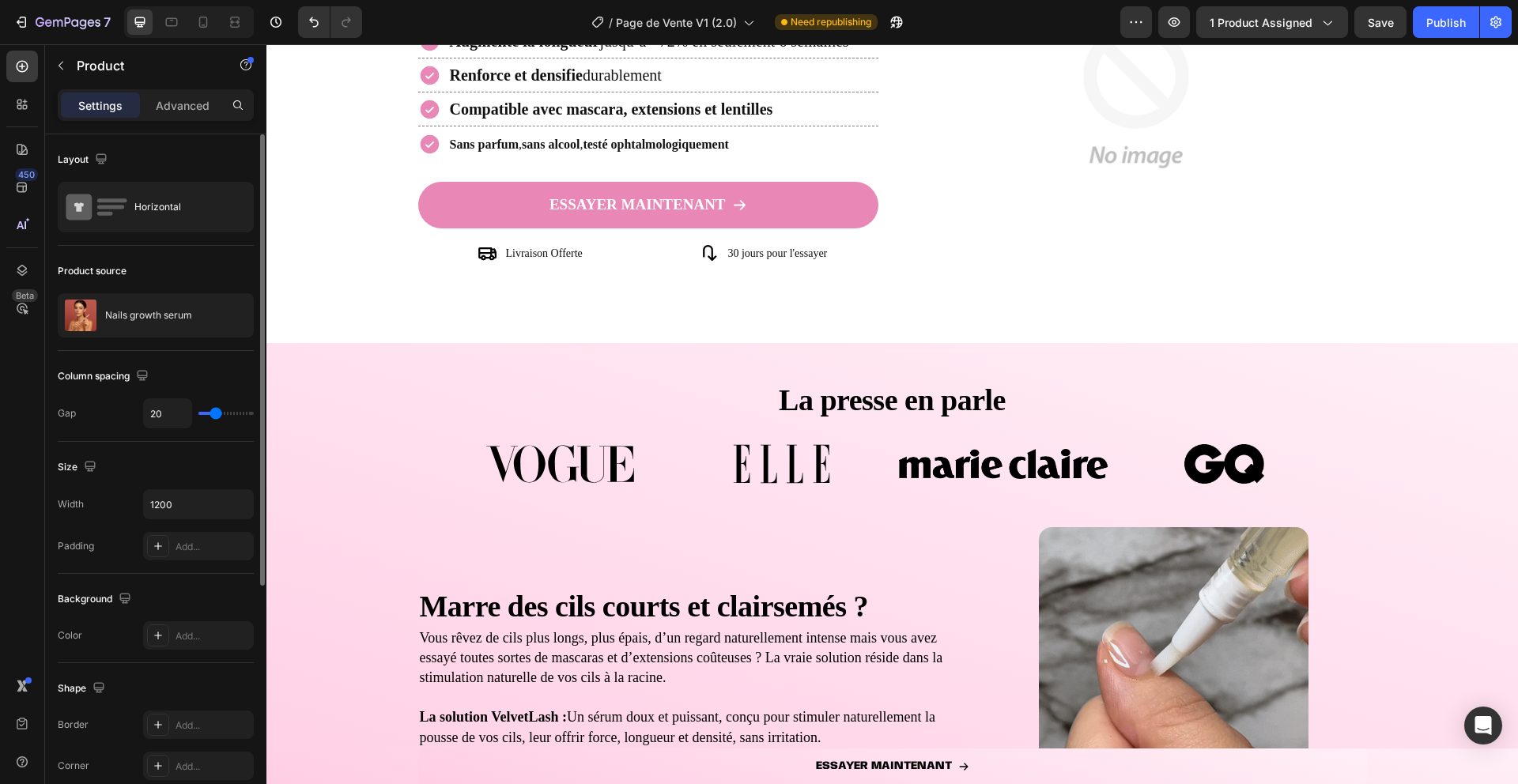
scroll to position [0, 0]
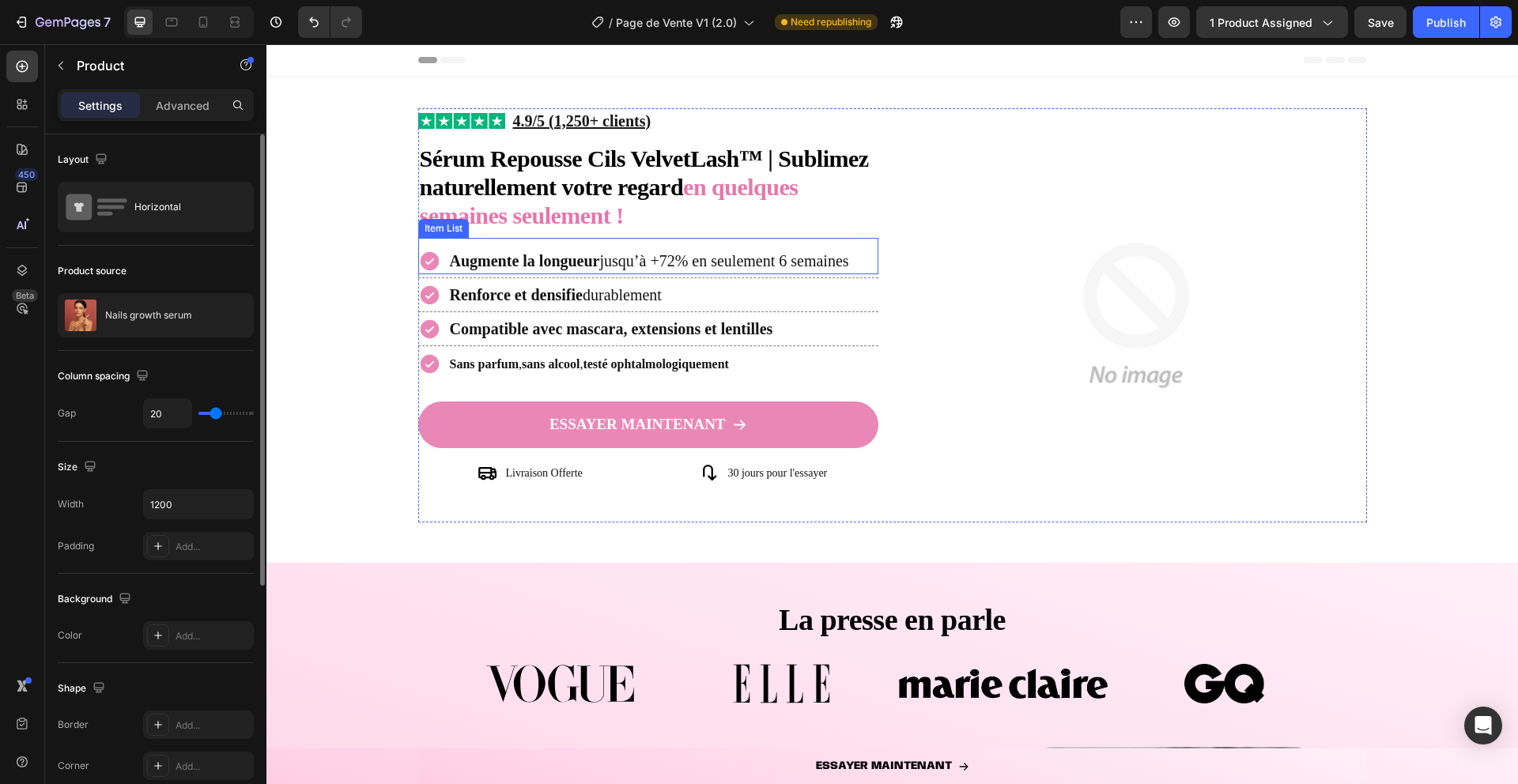
click at [423, 261] on icon at bounding box center [430, 261] width 19 height 19
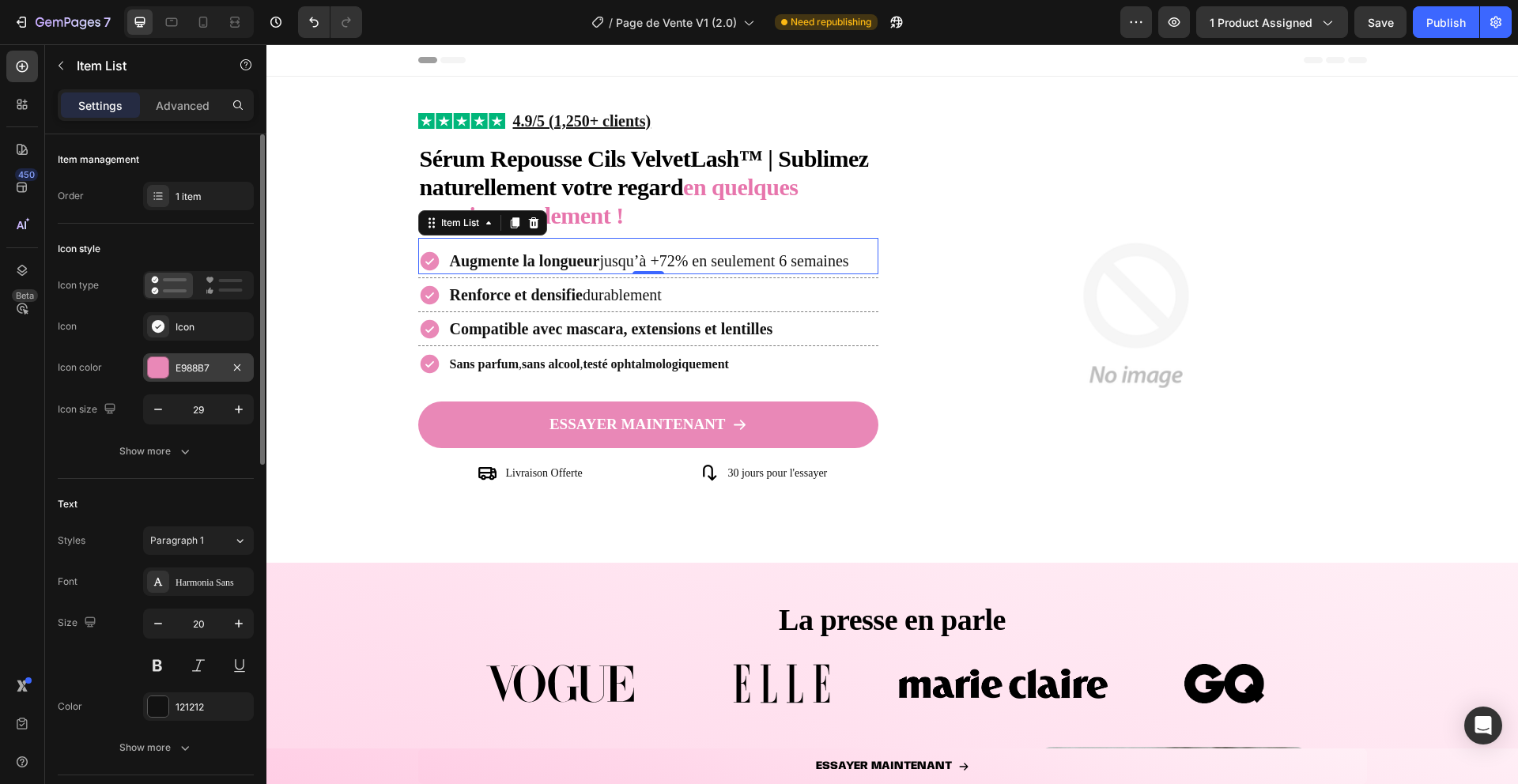
click at [149, 361] on div at bounding box center [158, 368] width 21 height 21
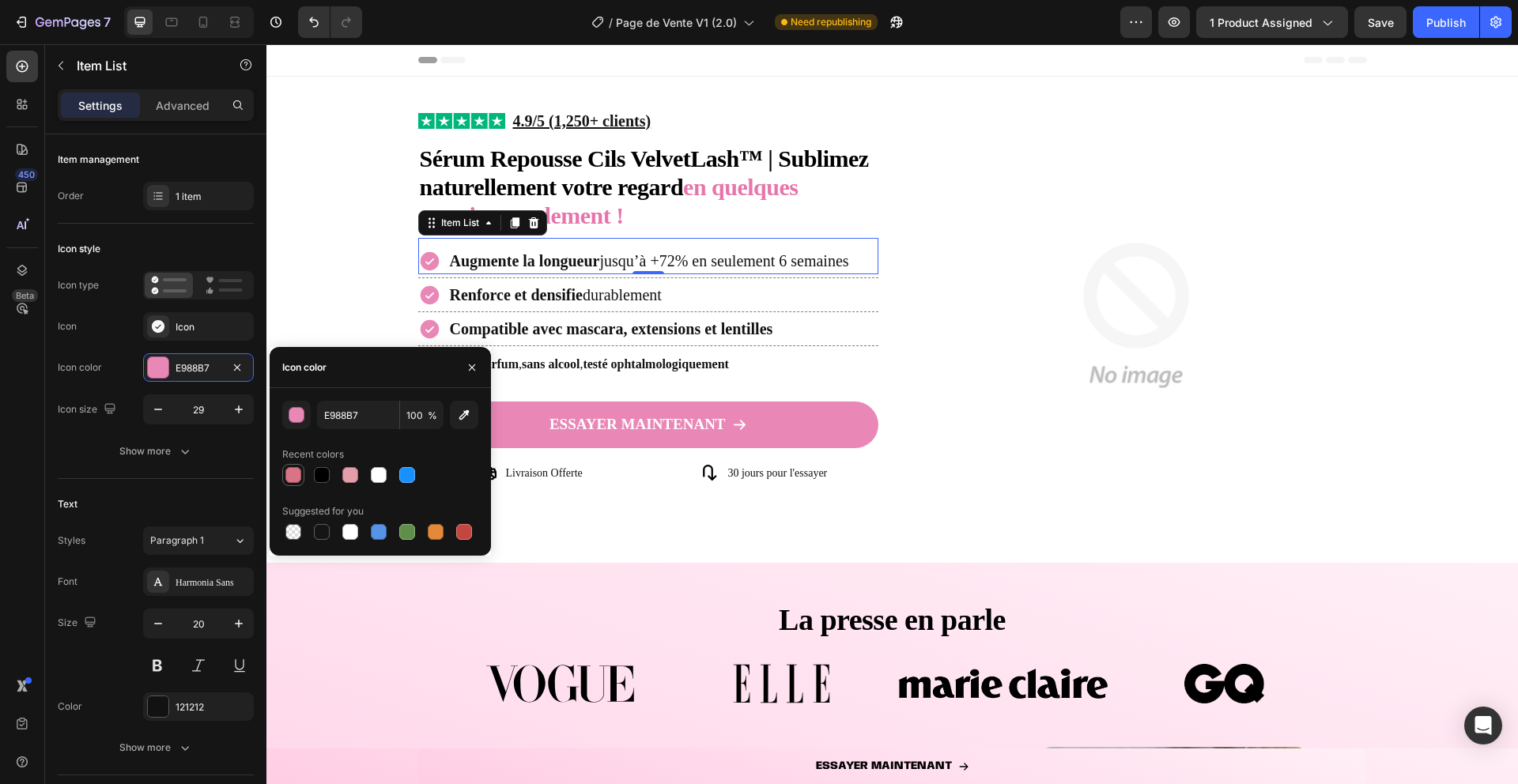
click at [294, 473] on div at bounding box center [293, 475] width 16 height 16
type input "D97386"
click at [339, 418] on input "D97386" at bounding box center [358, 415] width 83 height 29
click at [469, 362] on icon "button" at bounding box center [472, 368] width 13 height 13
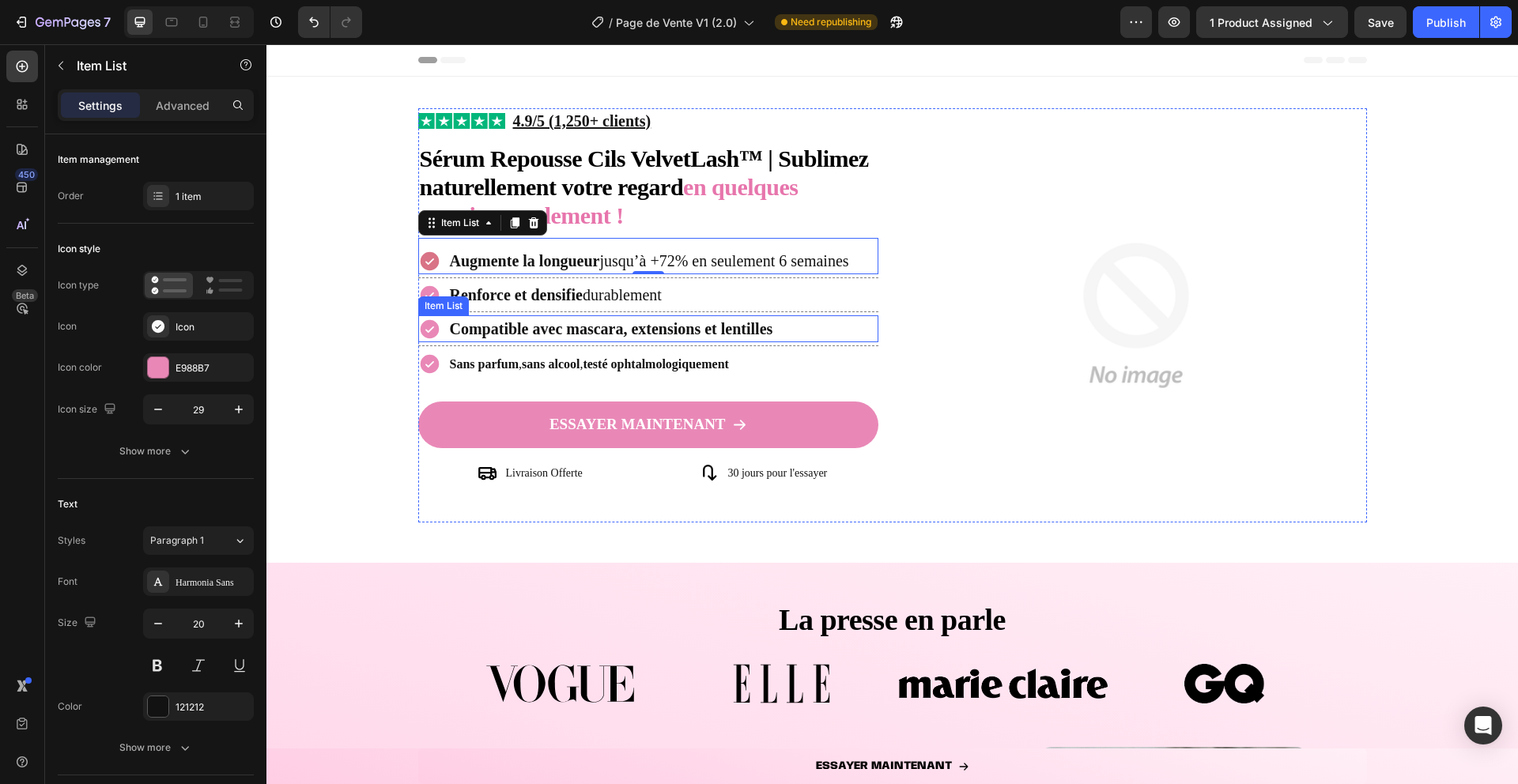
click at [430, 297] on div "Item List" at bounding box center [444, 306] width 51 height 19
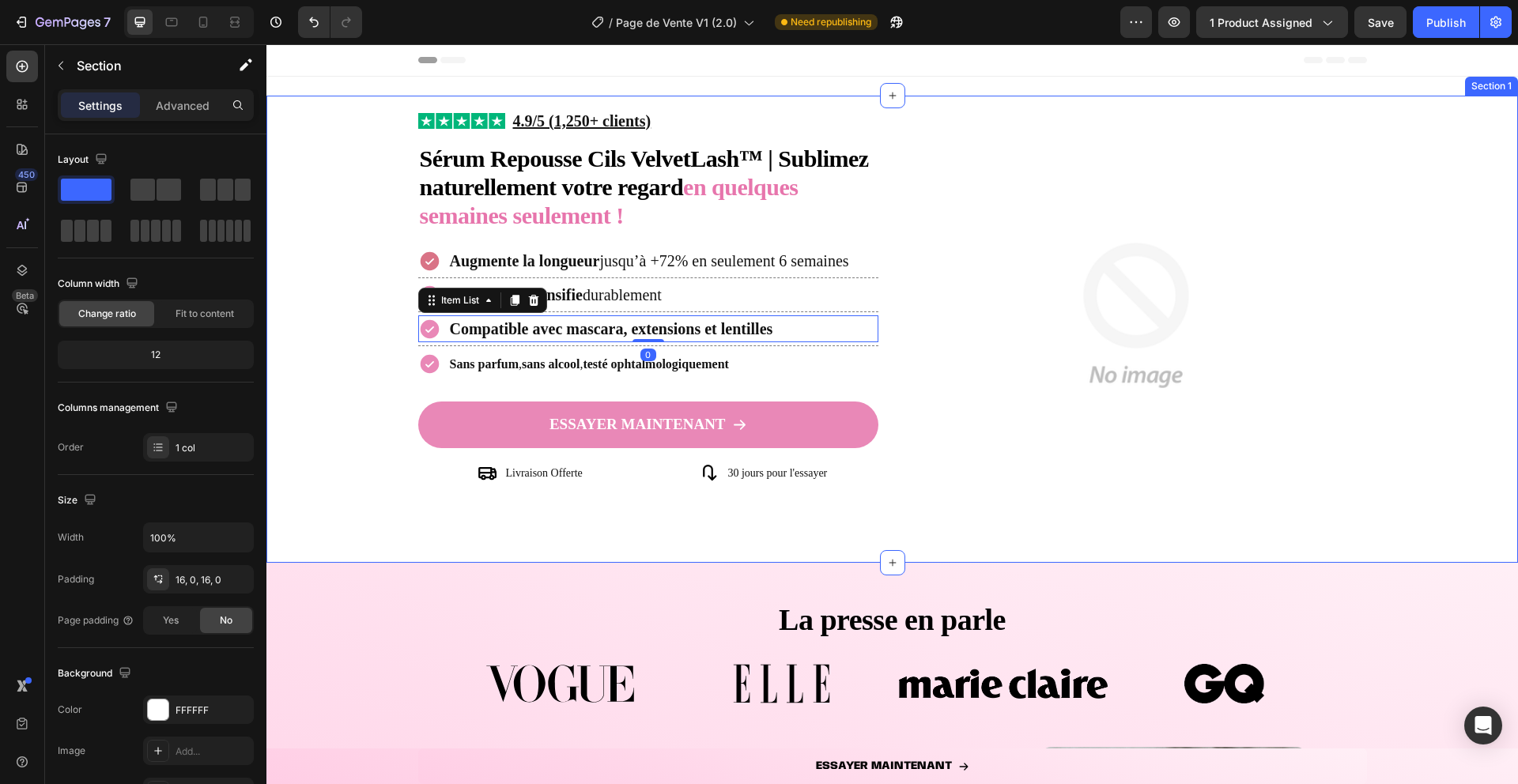
click at [405, 334] on div "Image Image 4.9/5 (1,250+ clients) Text Block Row Sérum Repousse Cils VelvetLas…" at bounding box center [892, 329] width 1252 height 442
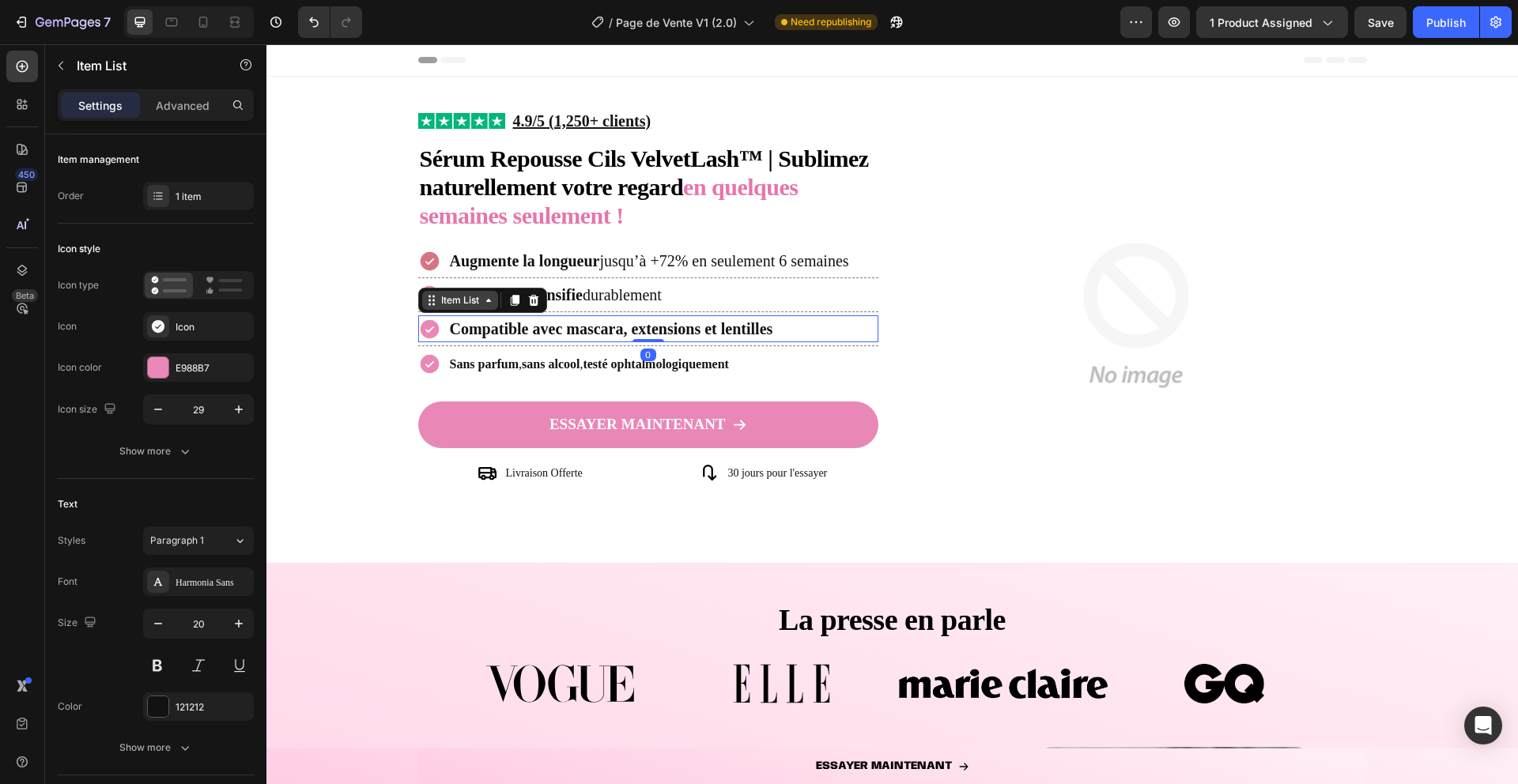
click at [427, 298] on div "Item List" at bounding box center [483, 300] width 129 height 25
click at [431, 329] on icon at bounding box center [430, 329] width 19 height 19
click at [152, 371] on div at bounding box center [158, 368] width 21 height 21
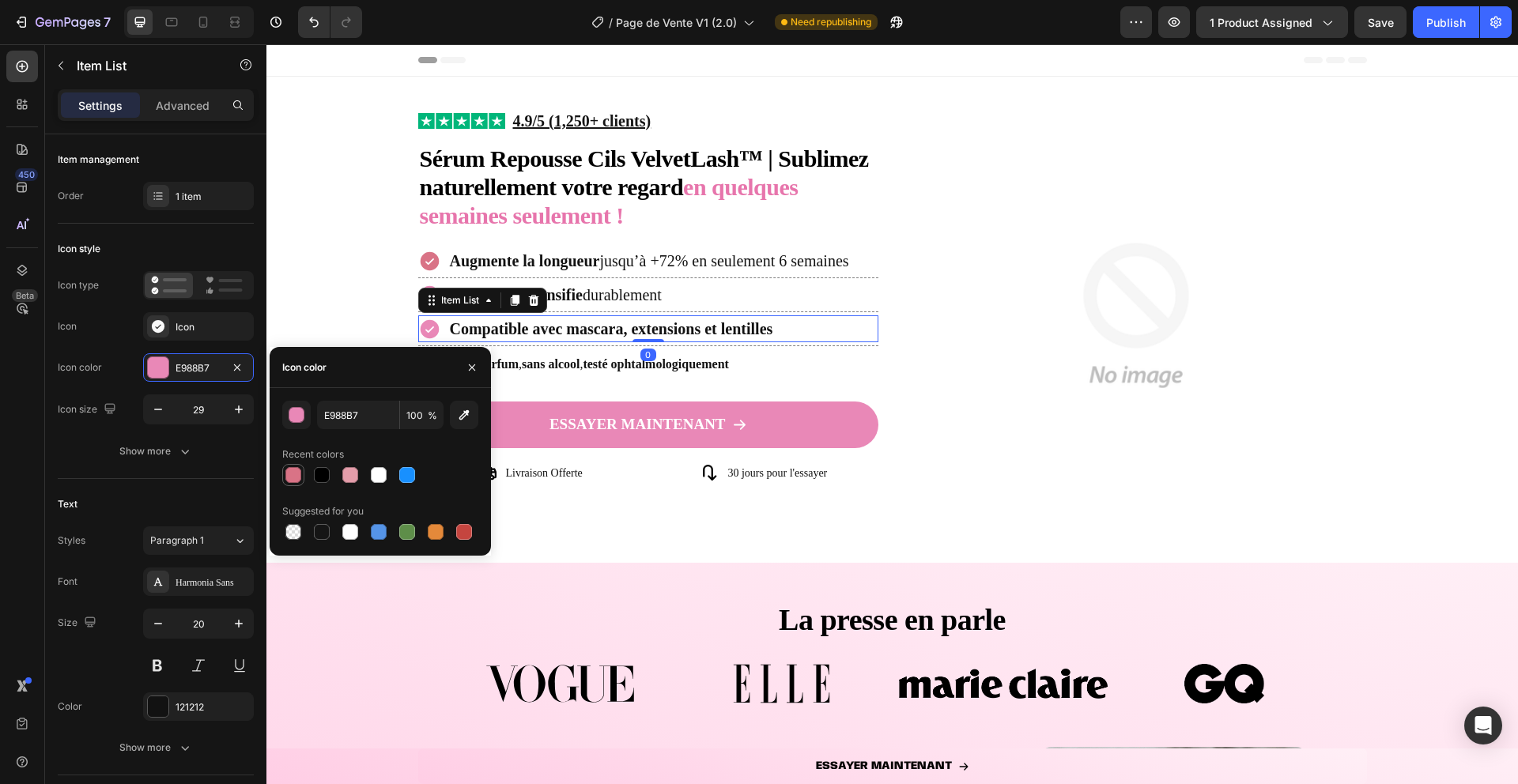
click at [290, 481] on div at bounding box center [293, 475] width 16 height 16
type input "D97386"
click at [516, 356] on p "Sans parfum , sans alcool , testé ophtalmologiquement" at bounding box center [589, 364] width 279 height 24
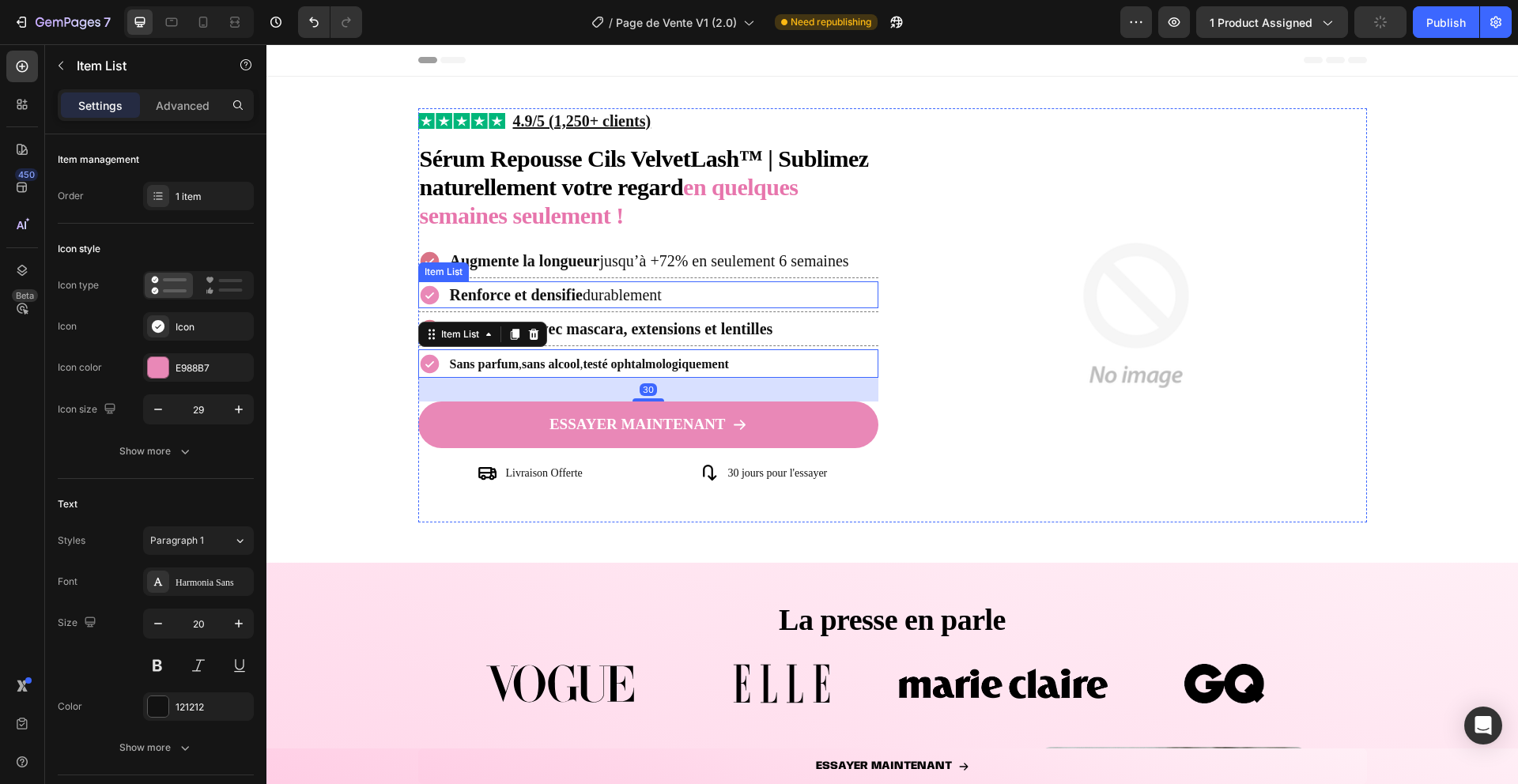
click at [517, 290] on strong "Renforce et densifie" at bounding box center [516, 295] width 133 height 17
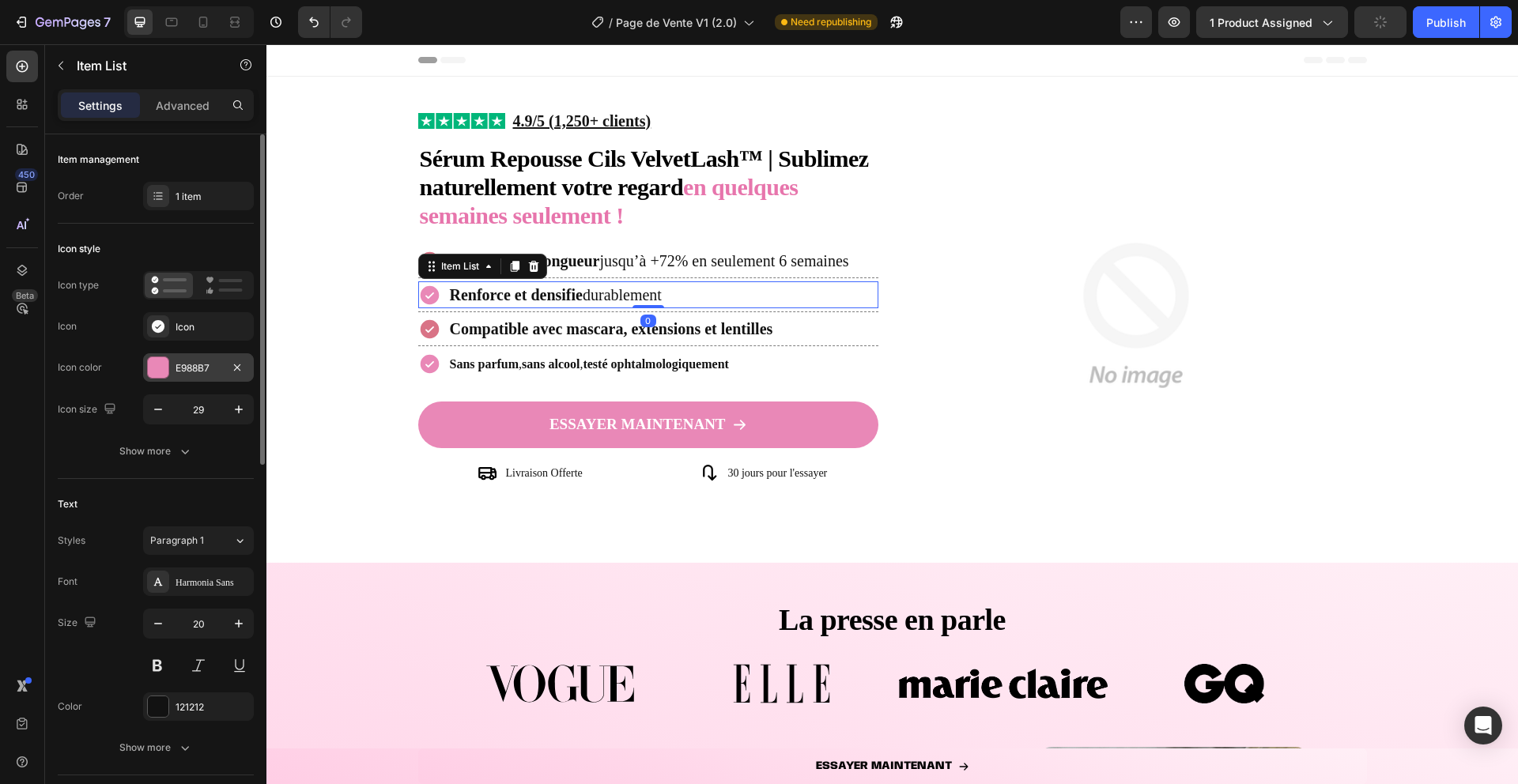
click at [193, 366] on div "E988B7" at bounding box center [199, 369] width 46 height 14
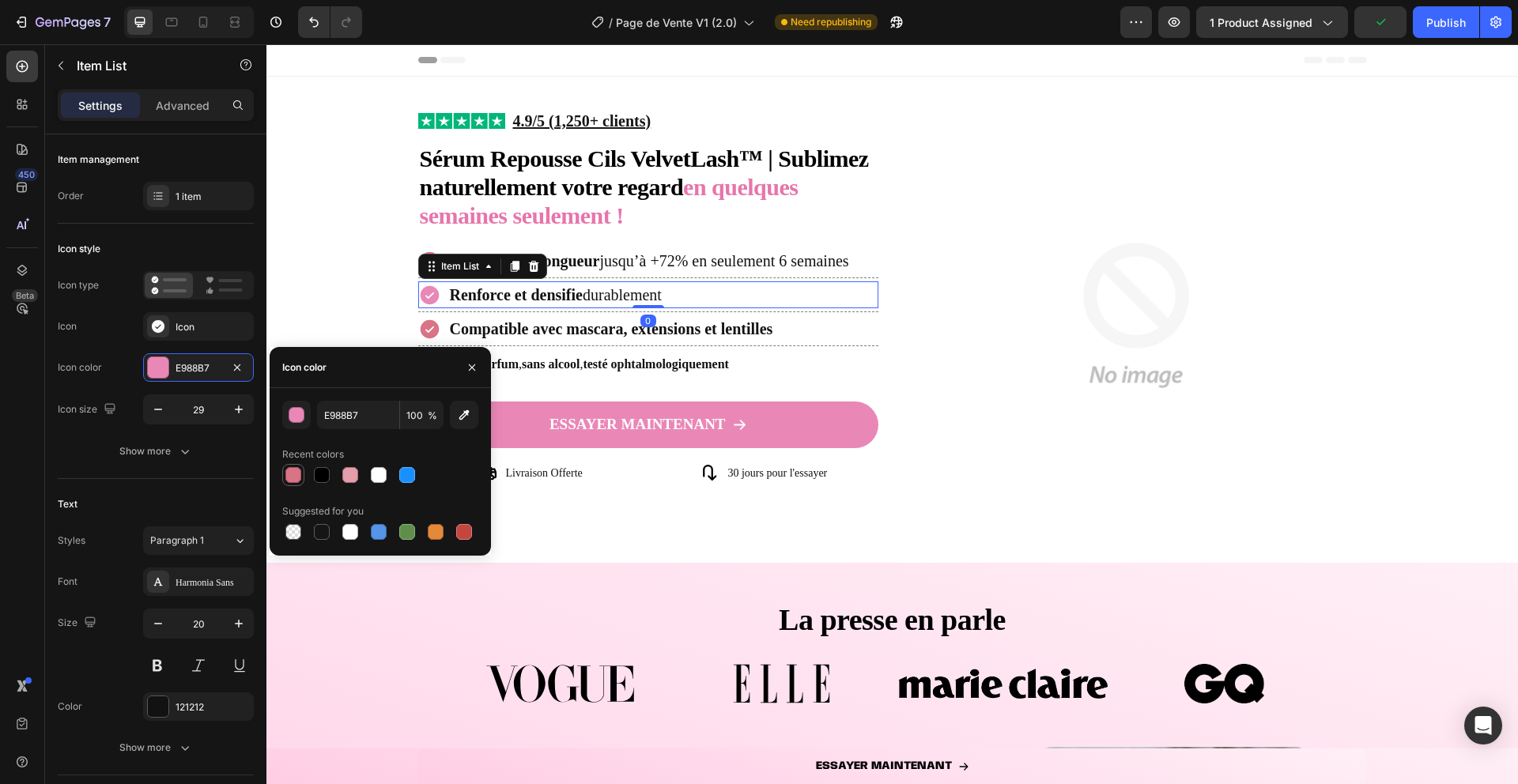
click at [293, 473] on div at bounding box center [293, 475] width 16 height 16
type input "D97386"
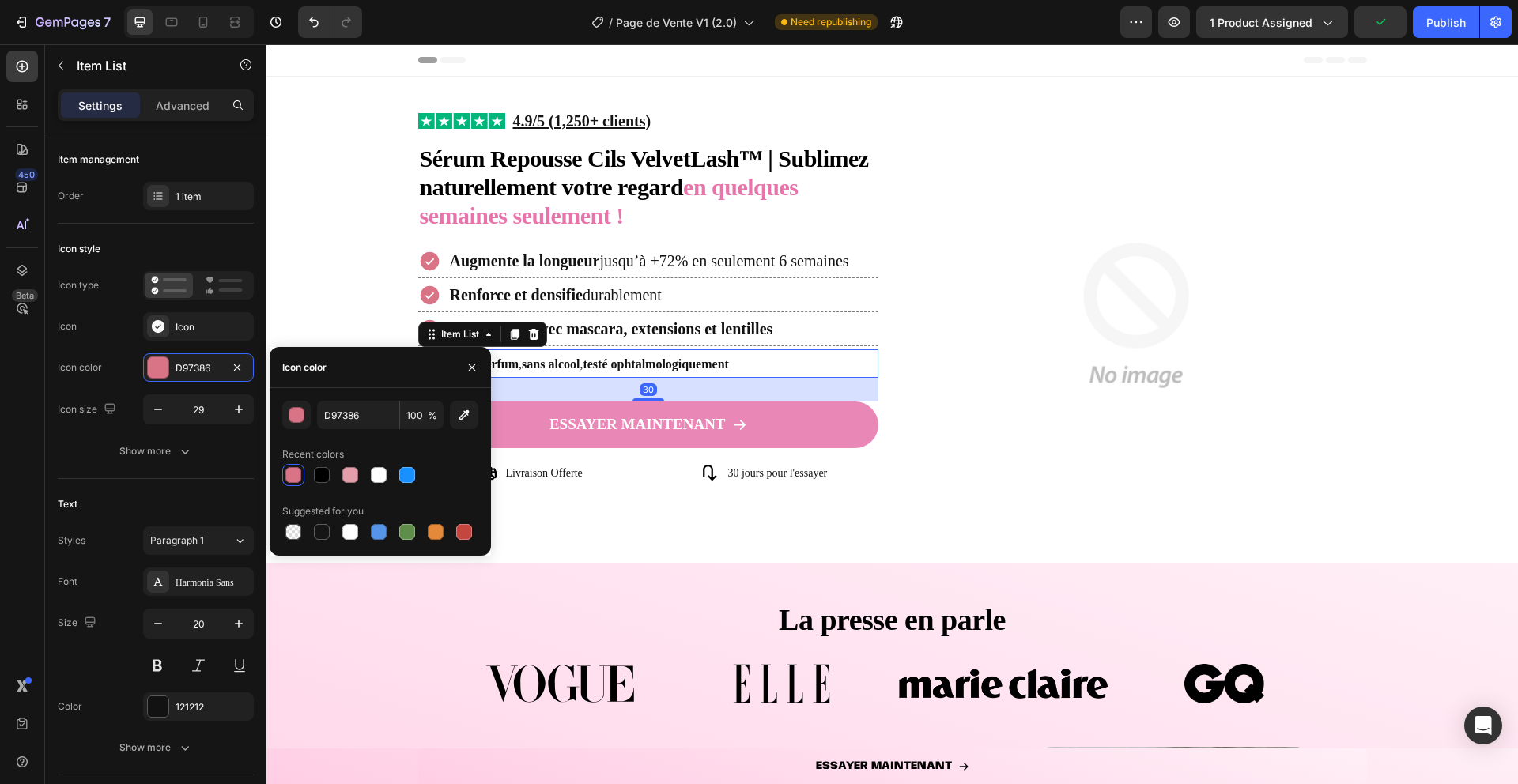
click at [638, 370] on strong "testé ophtalmologiquement" at bounding box center [655, 364] width 145 height 14
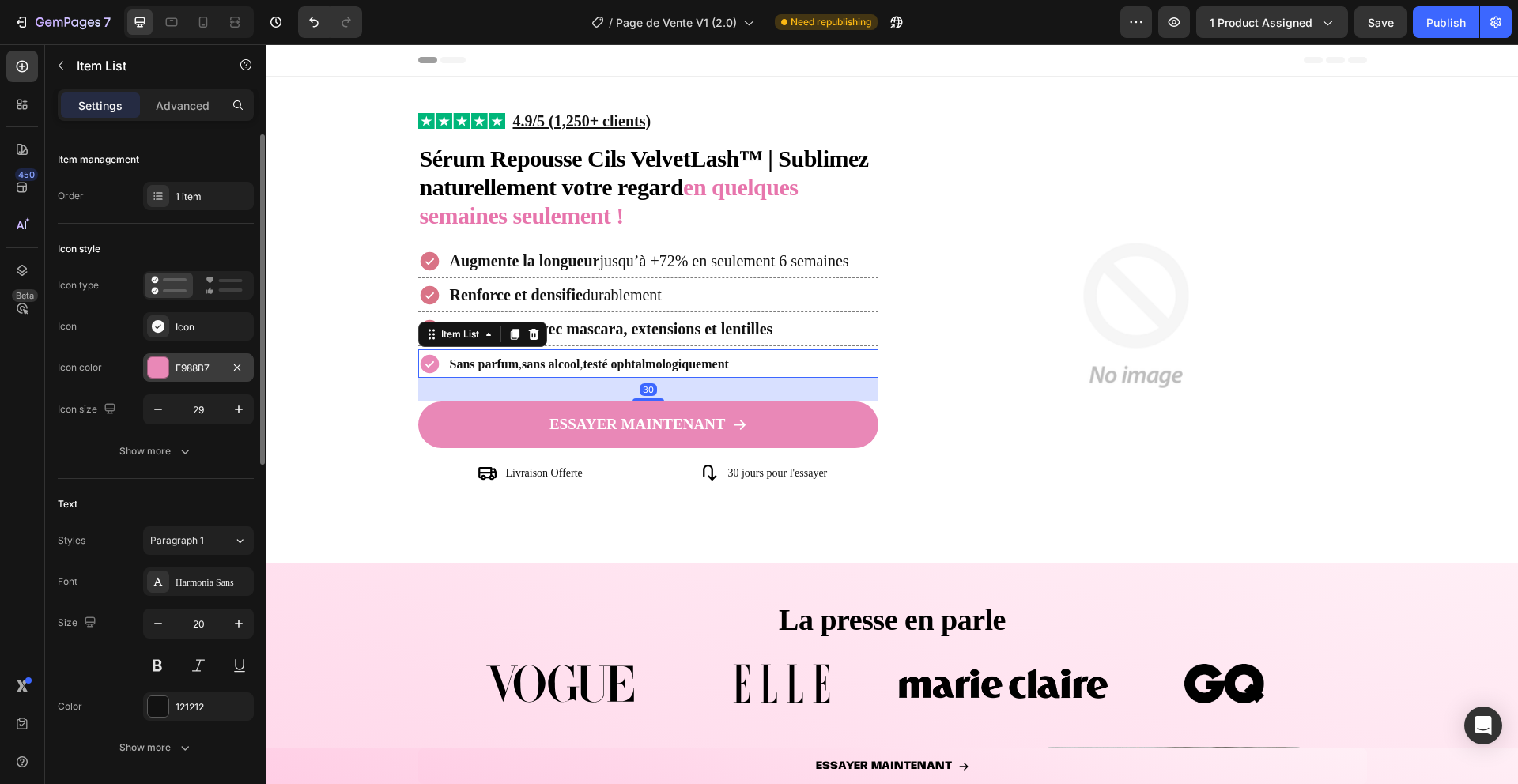
click at [145, 371] on div "E988B7" at bounding box center [198, 368] width 110 height 29
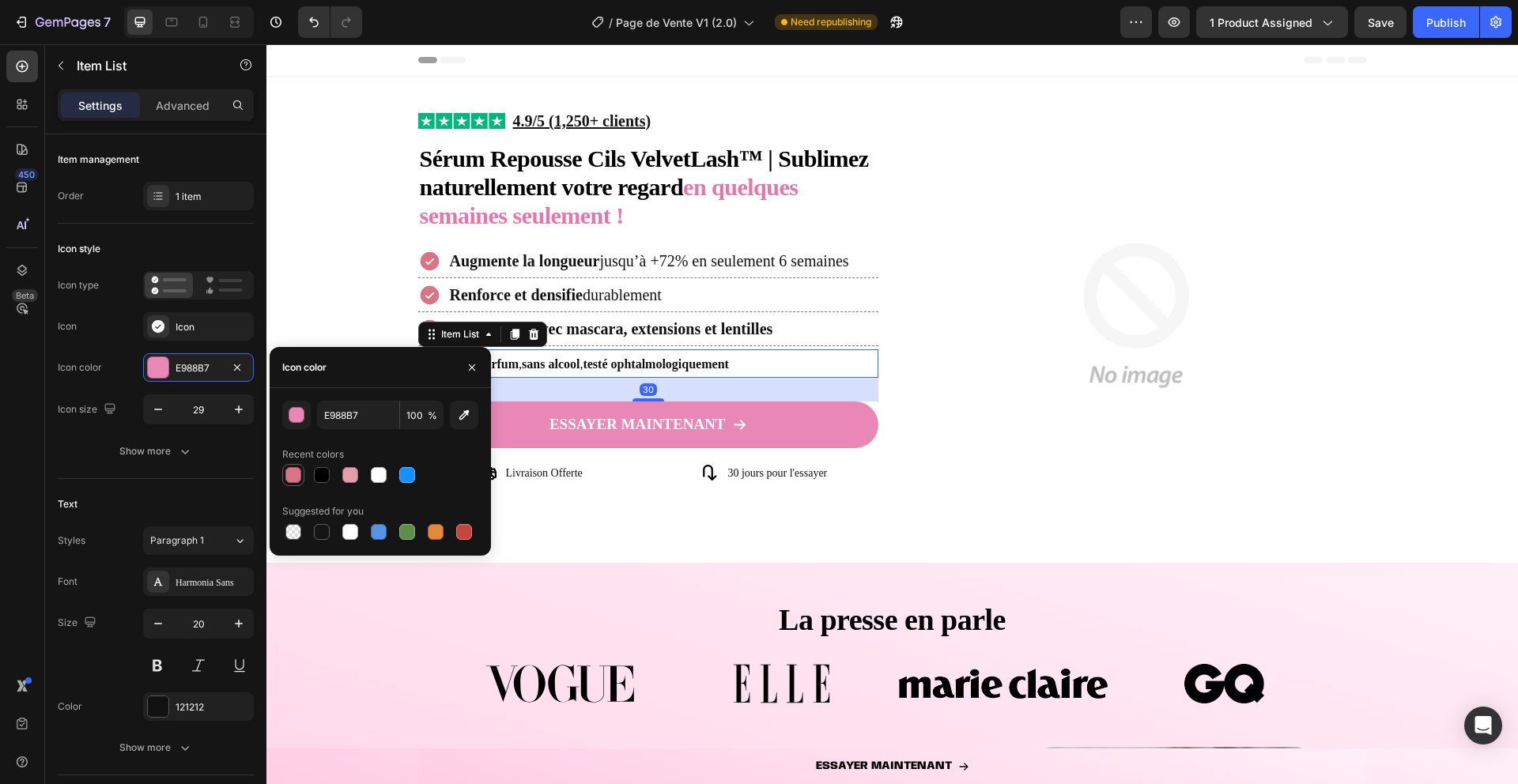
click at [302, 473] on div at bounding box center [293, 475] width 19 height 19
type input "D97386"
click at [473, 363] on icon "button" at bounding box center [472, 368] width 13 height 13
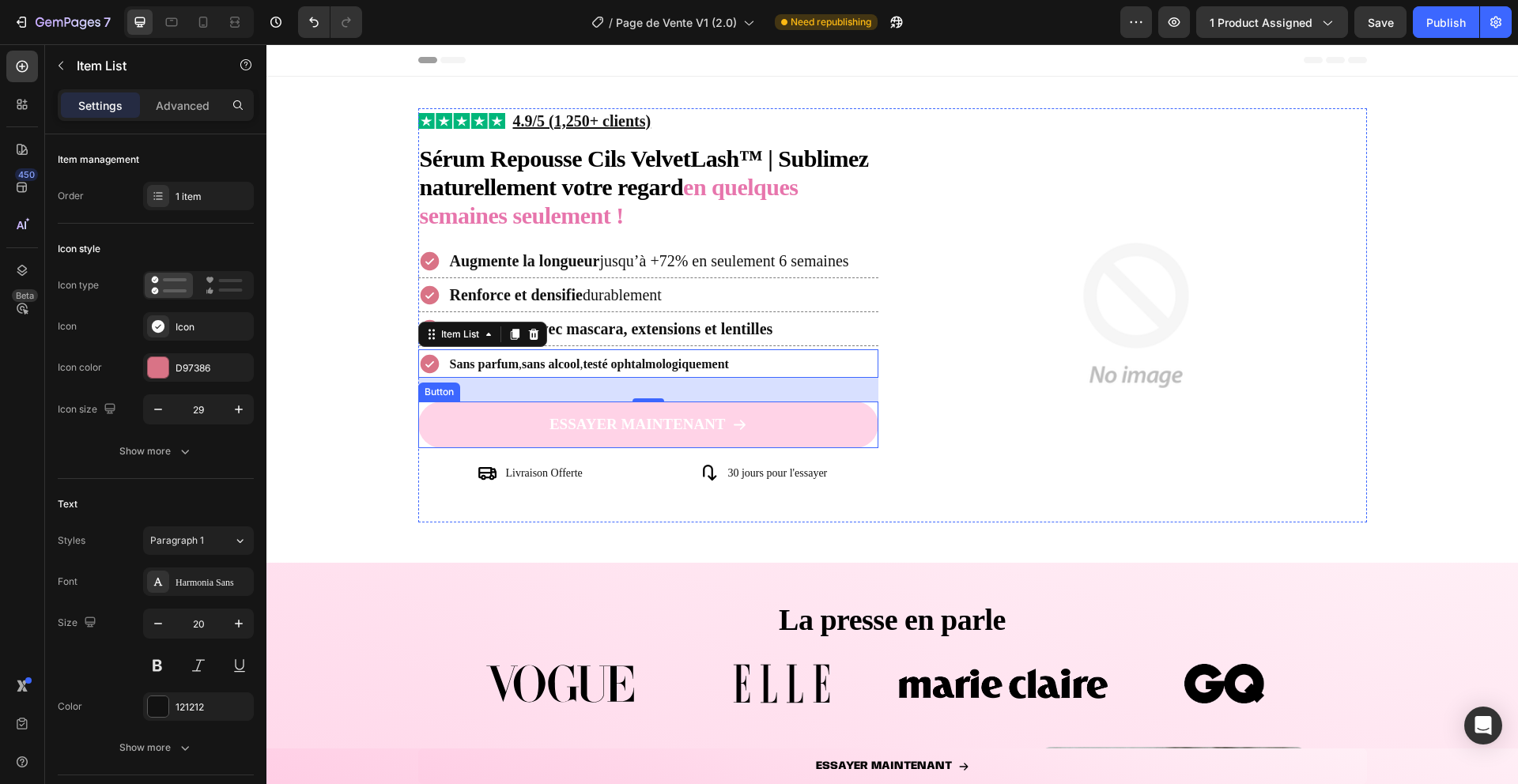
click at [444, 445] on link "ESSAYER MAINTENANT" at bounding box center [649, 425] width 461 height 47
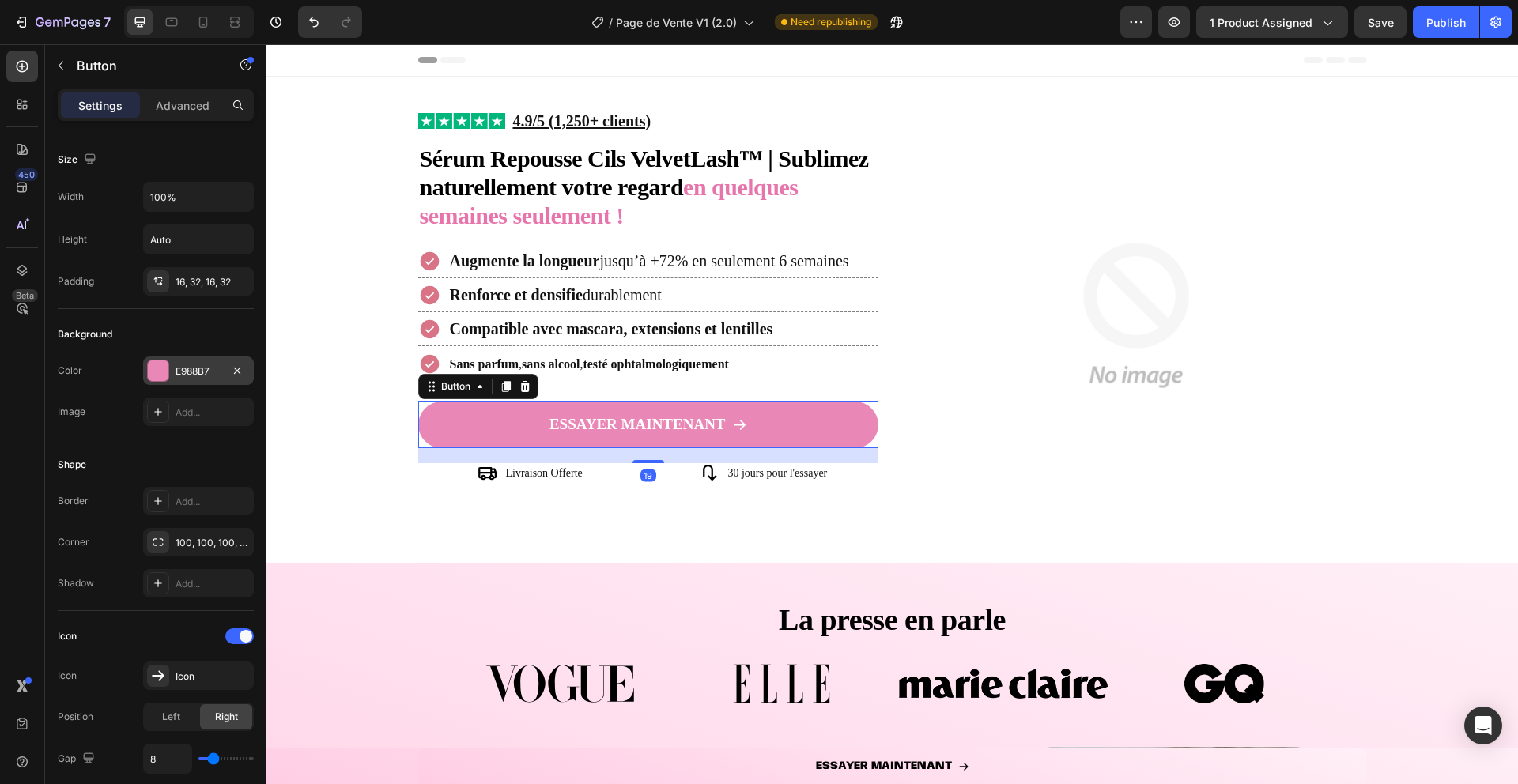
click at [167, 369] on div at bounding box center [158, 371] width 21 height 21
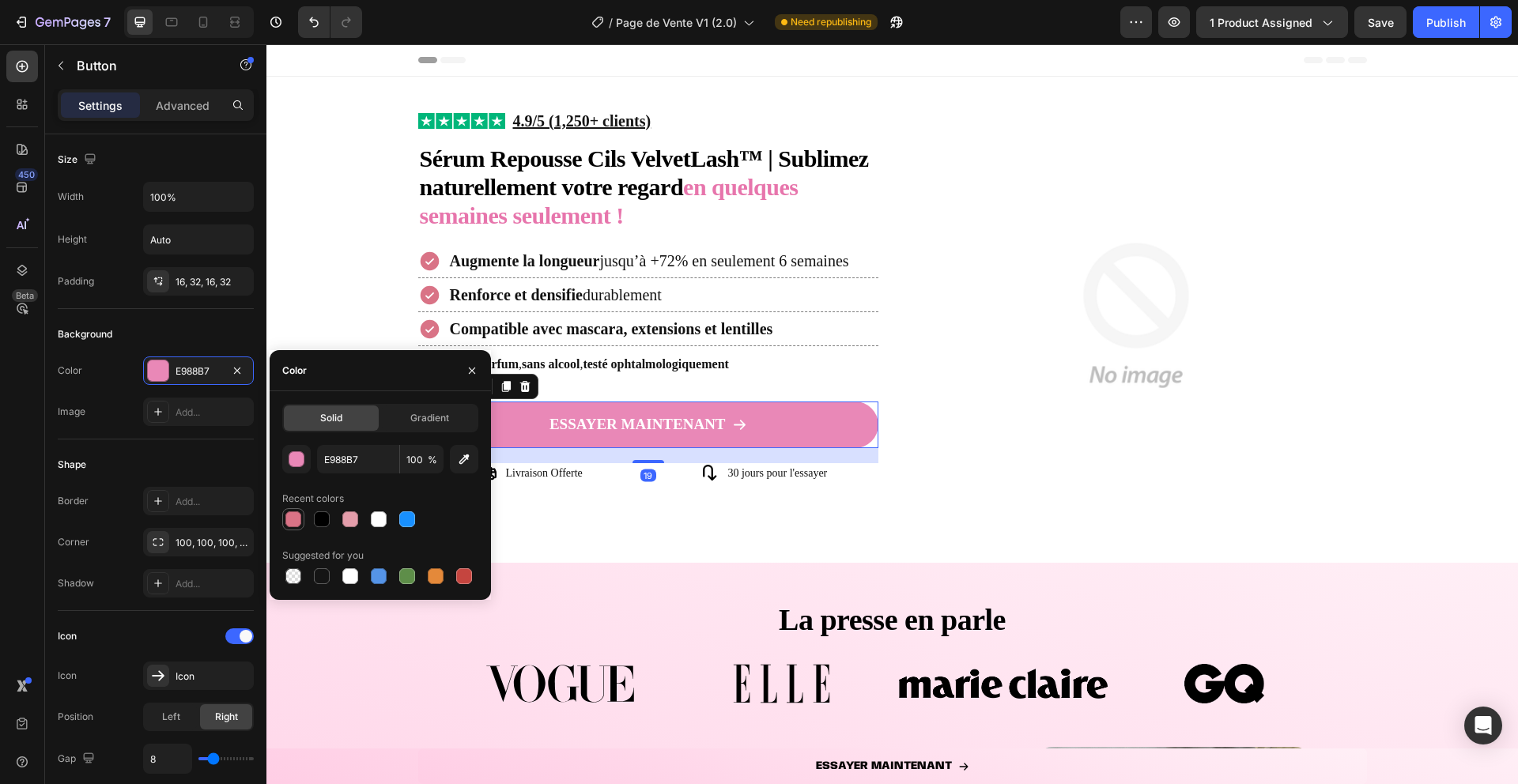
click at [288, 519] on div at bounding box center [293, 519] width 16 height 16
type input "D97386"
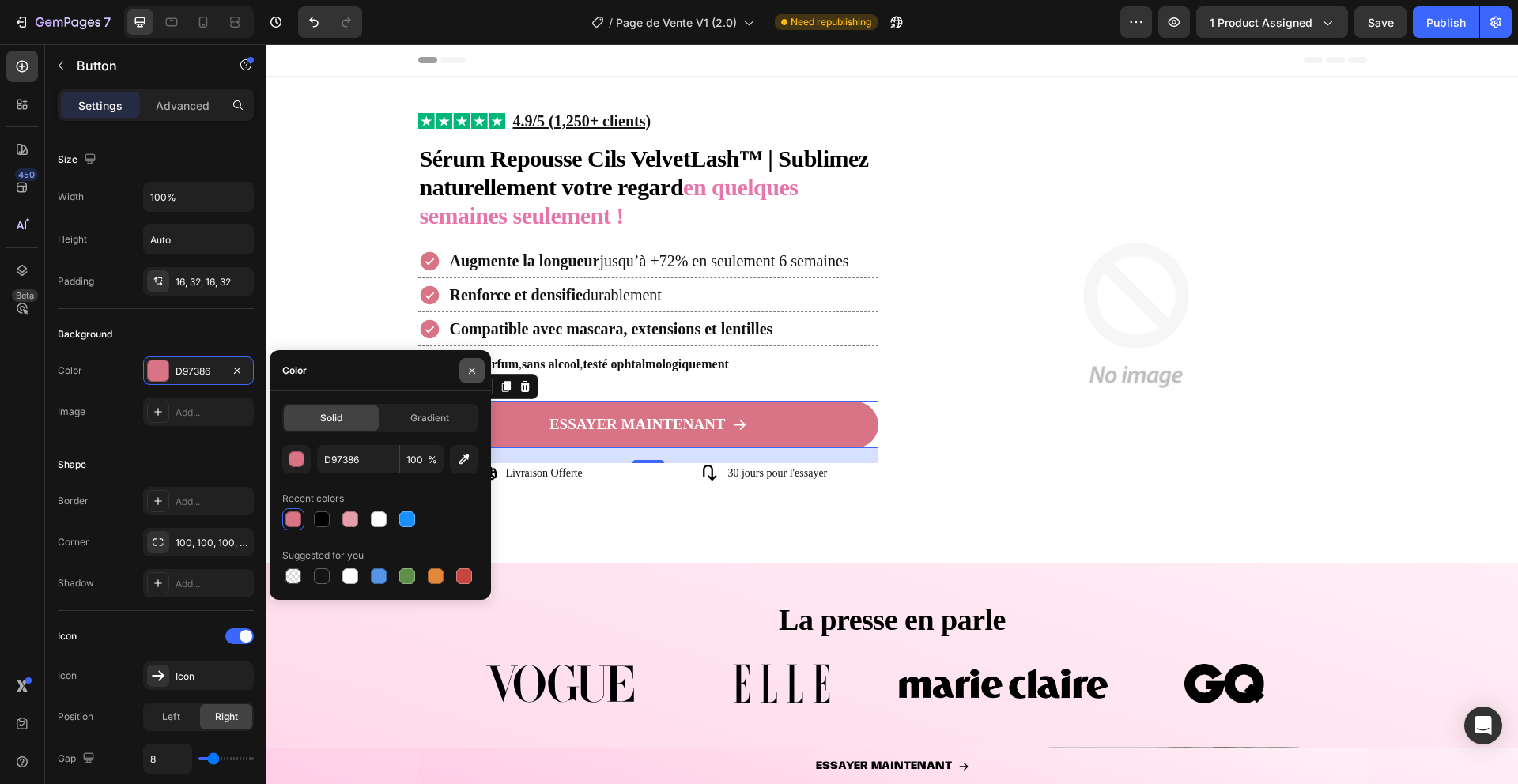
click at [464, 370] on button "button" at bounding box center [472, 371] width 25 height 25
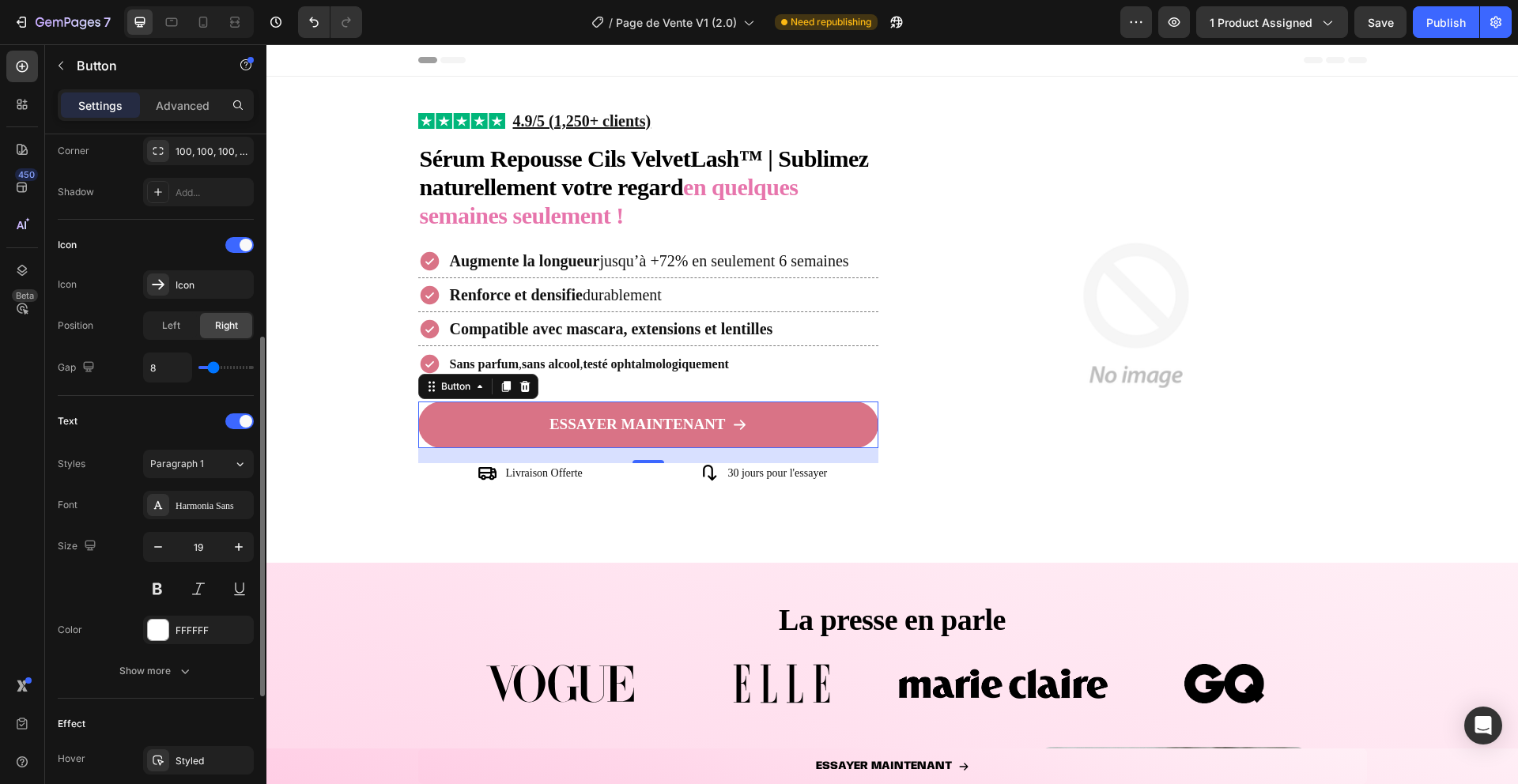
scroll to position [646, 0]
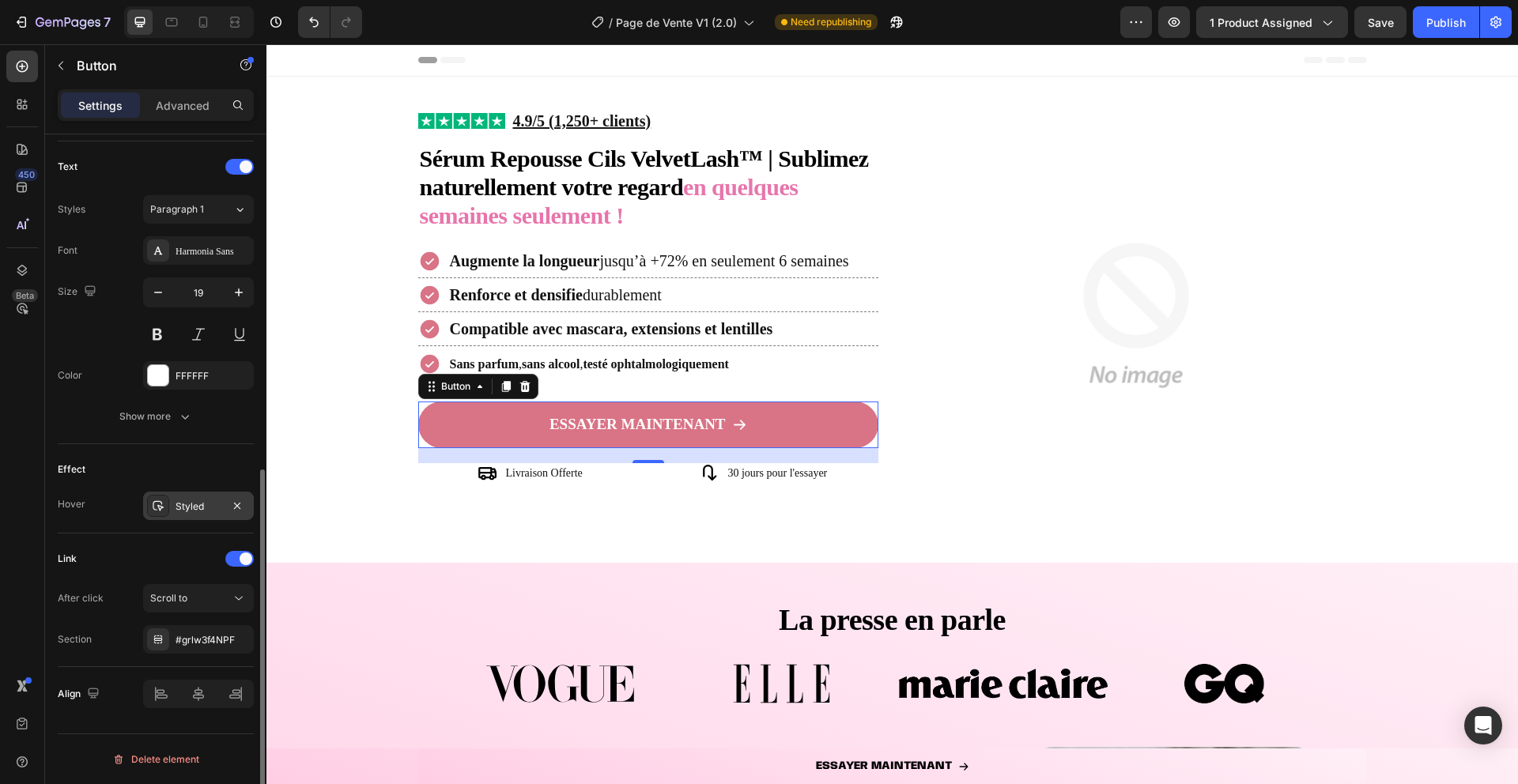
click at [163, 510] on icon at bounding box center [158, 506] width 13 height 13
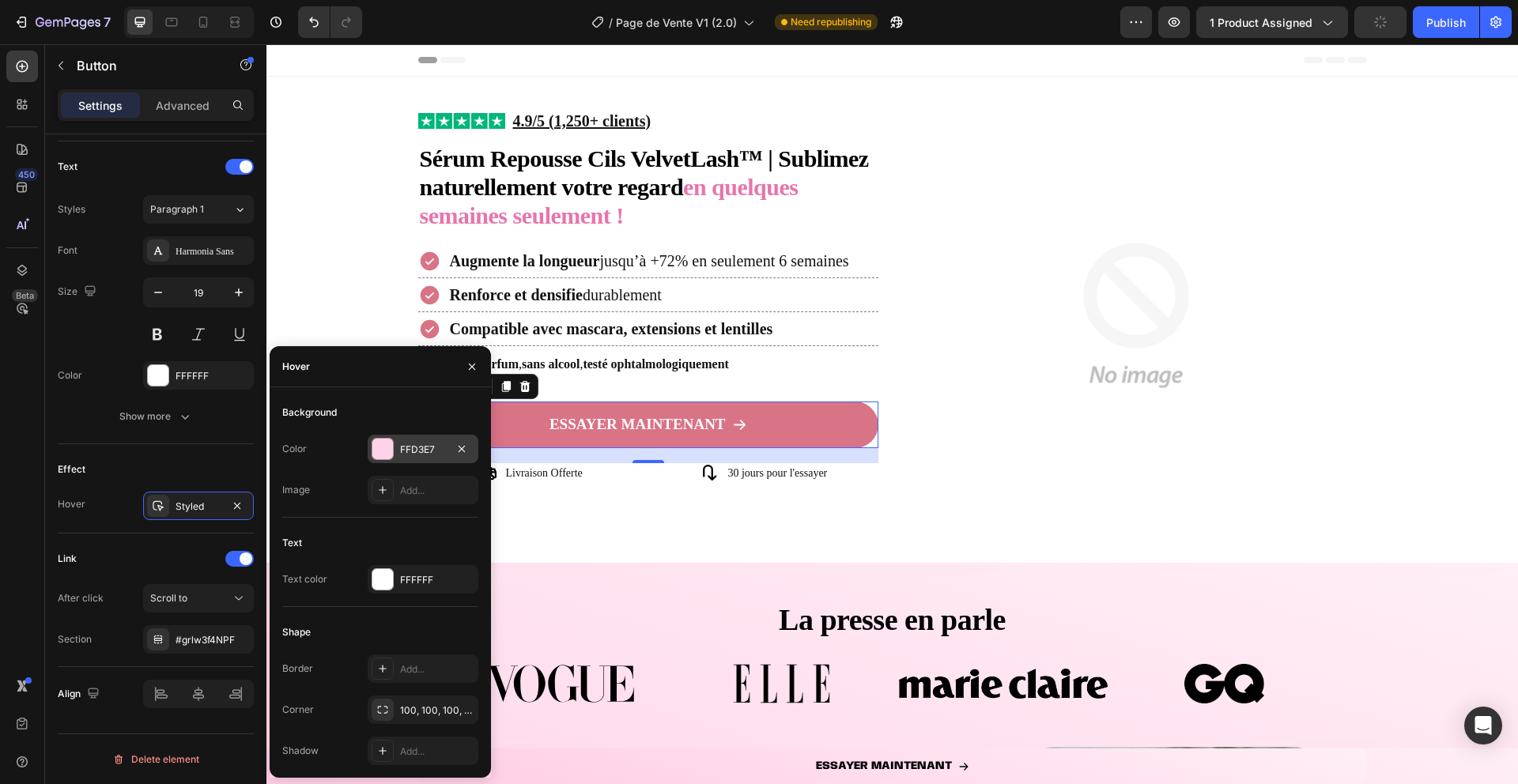
click at [392, 455] on div at bounding box center [383, 449] width 21 height 21
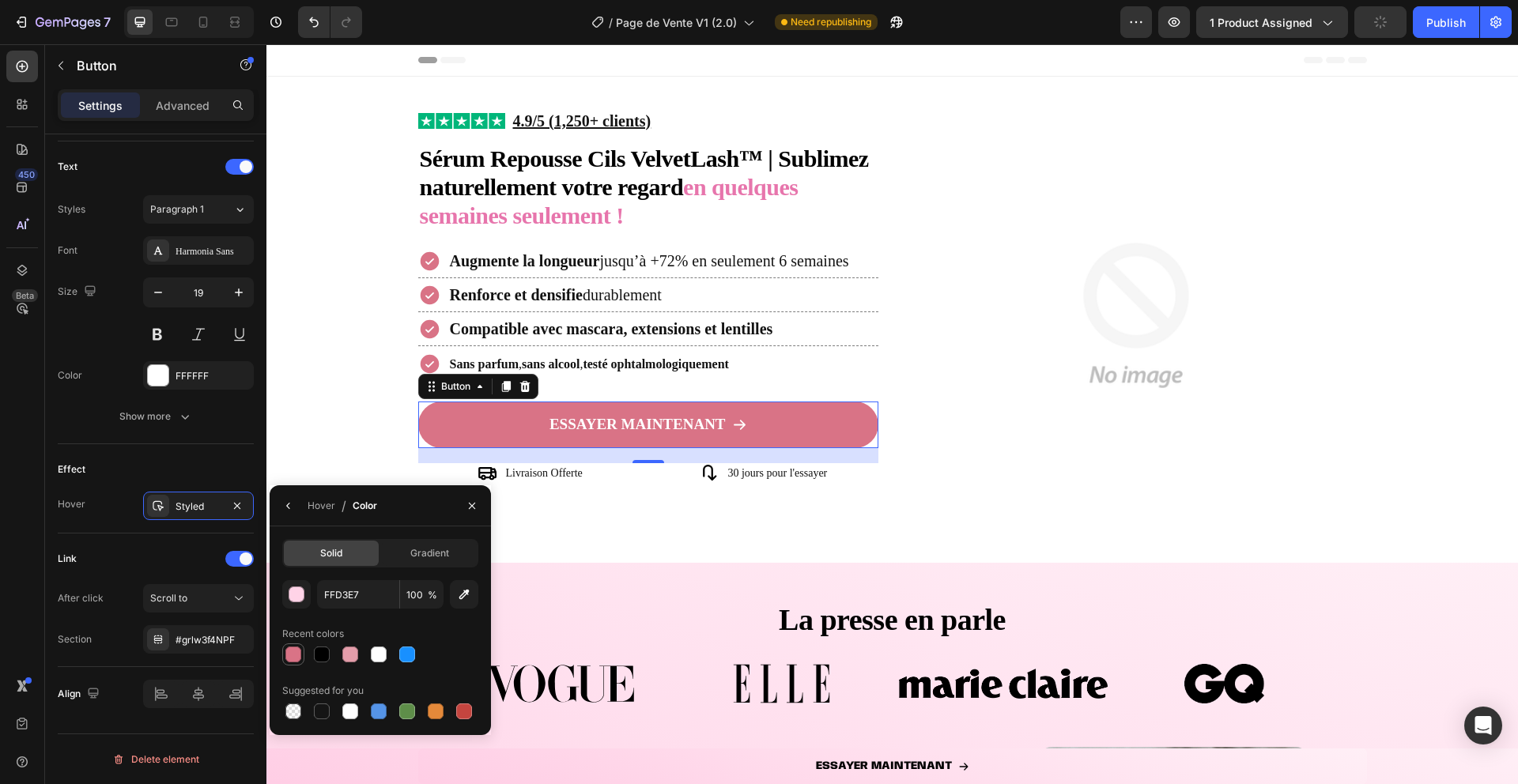
click at [298, 647] on div at bounding box center [293, 655] width 16 height 16
click at [298, 594] on div "button" at bounding box center [297, 596] width 16 height 16
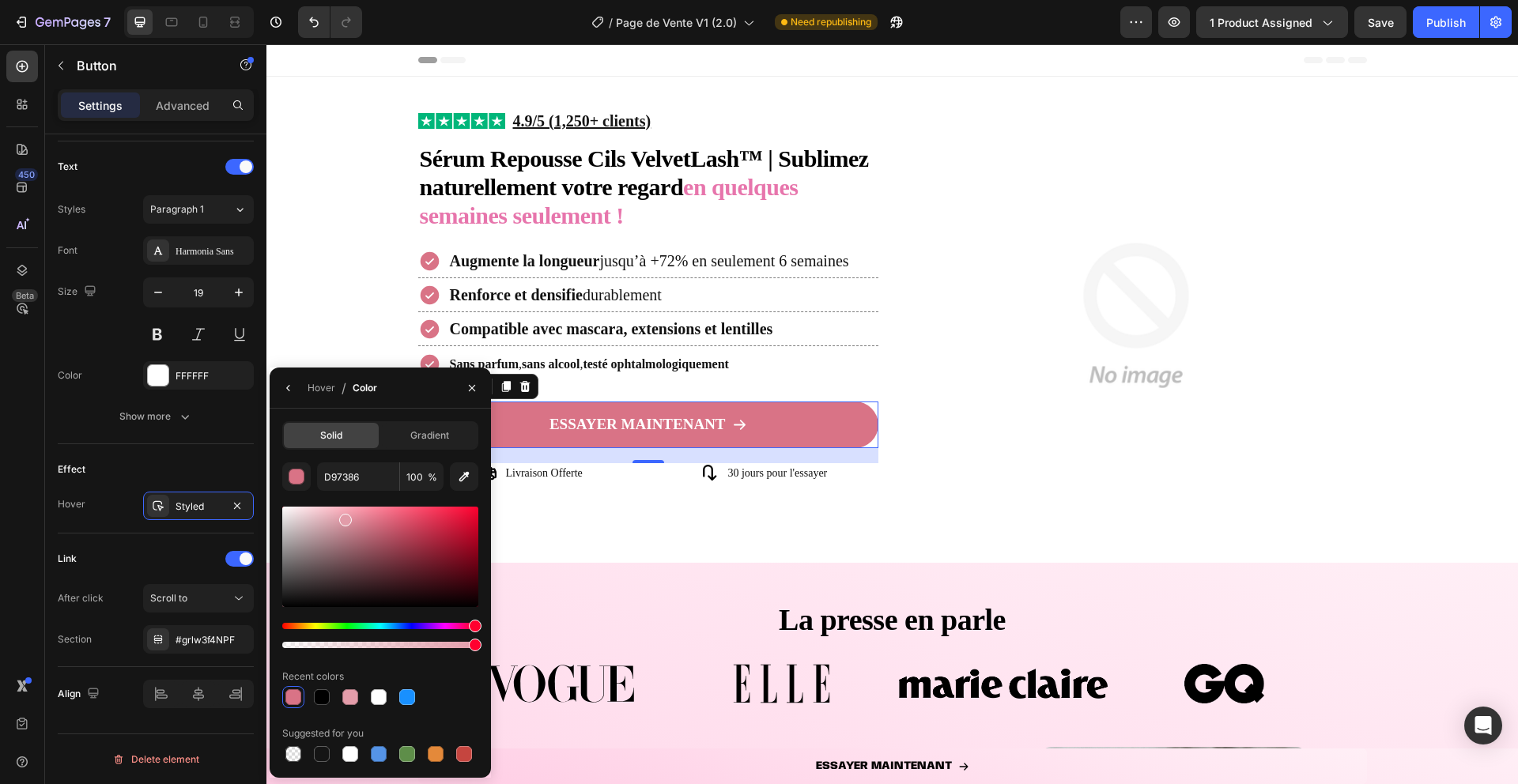
drag, startPoint x: 380, startPoint y: 519, endPoint x: 345, endPoint y: 517, distance: 35.1
click at [345, 517] on div at bounding box center [346, 520] width 13 height 13
type input "E29CA9"
click at [476, 392] on icon "button" at bounding box center [472, 388] width 13 height 13
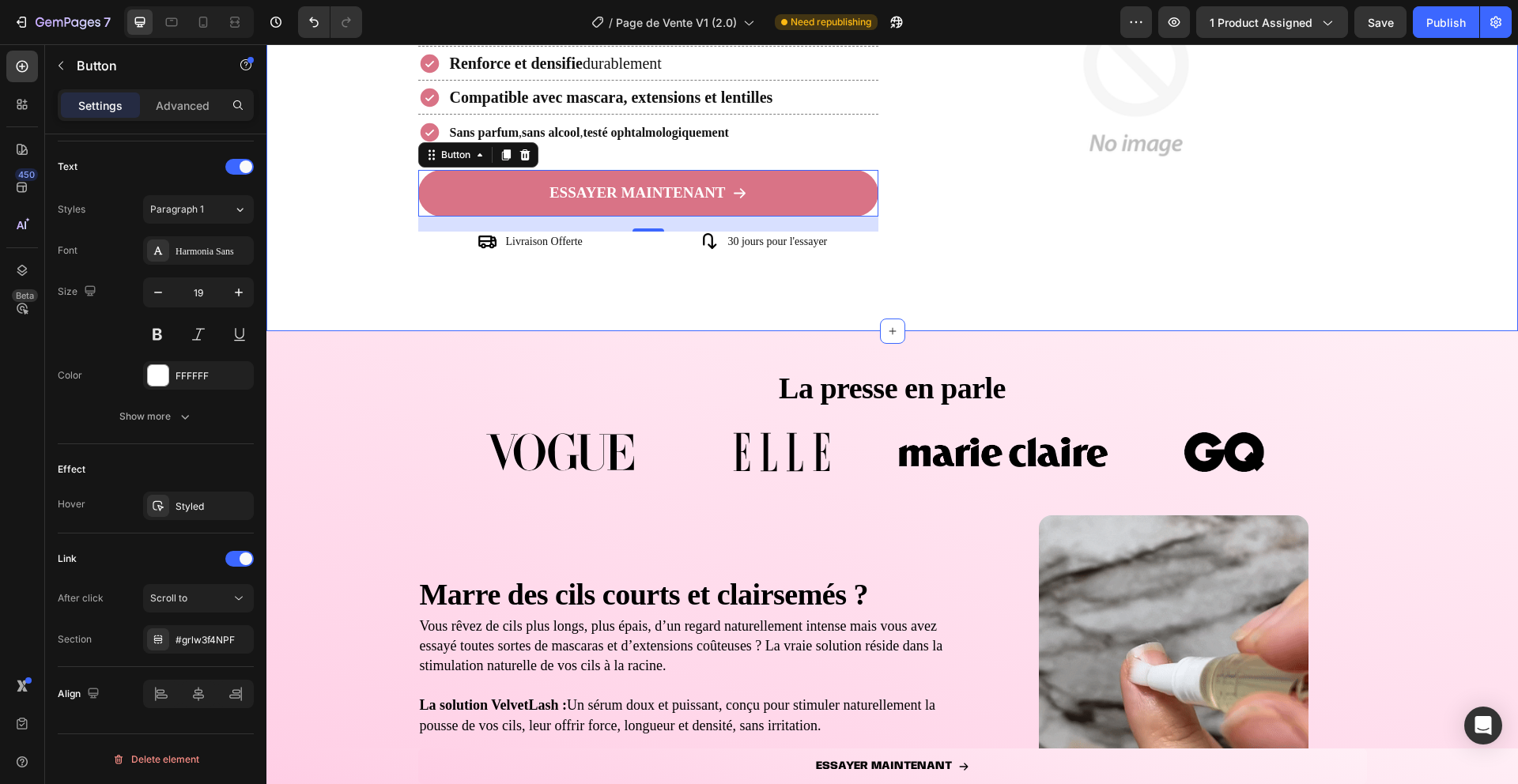
scroll to position [301, 0]
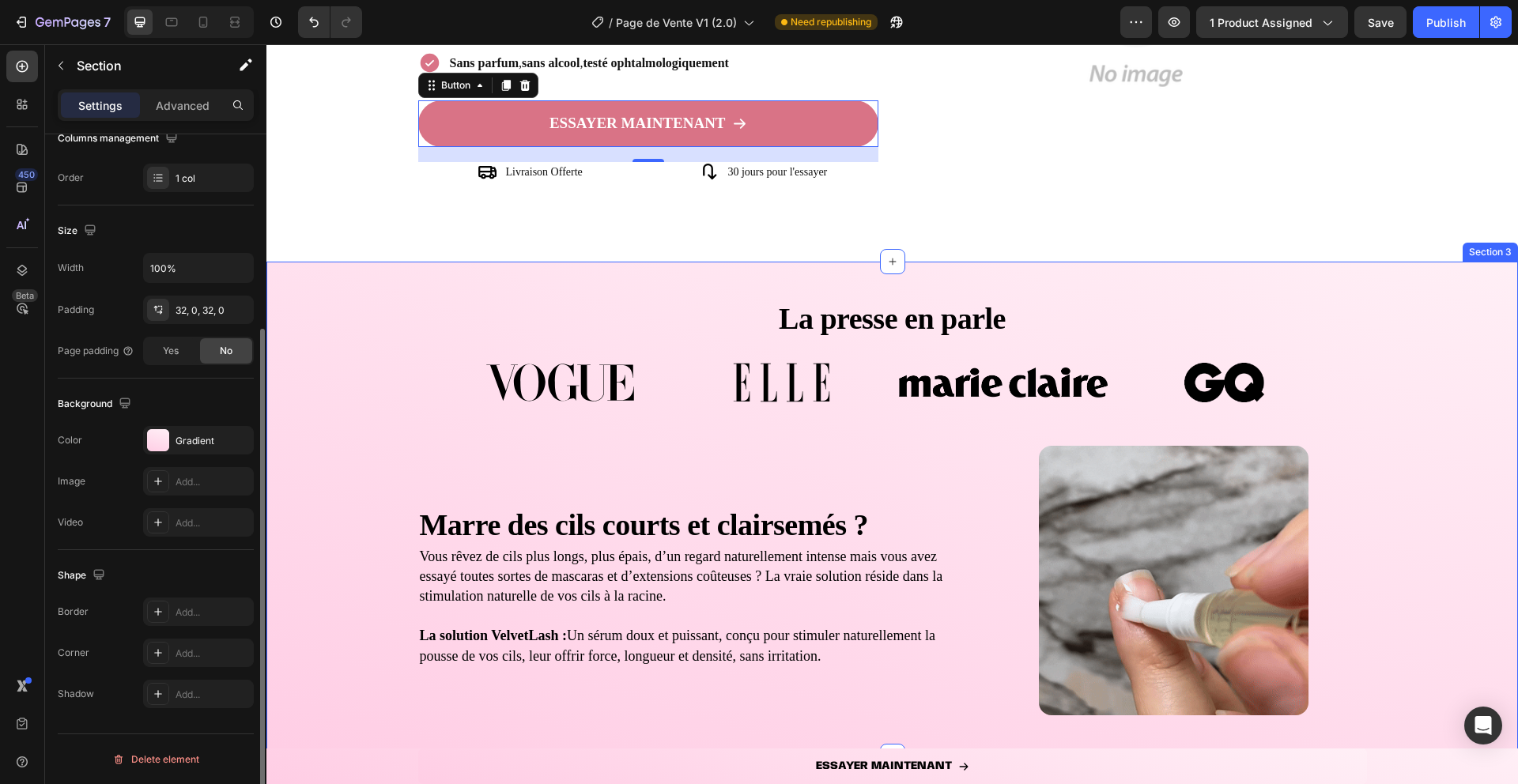
click at [361, 404] on div "Image Image Image Image Carousel" at bounding box center [892, 404] width 1252 height 83
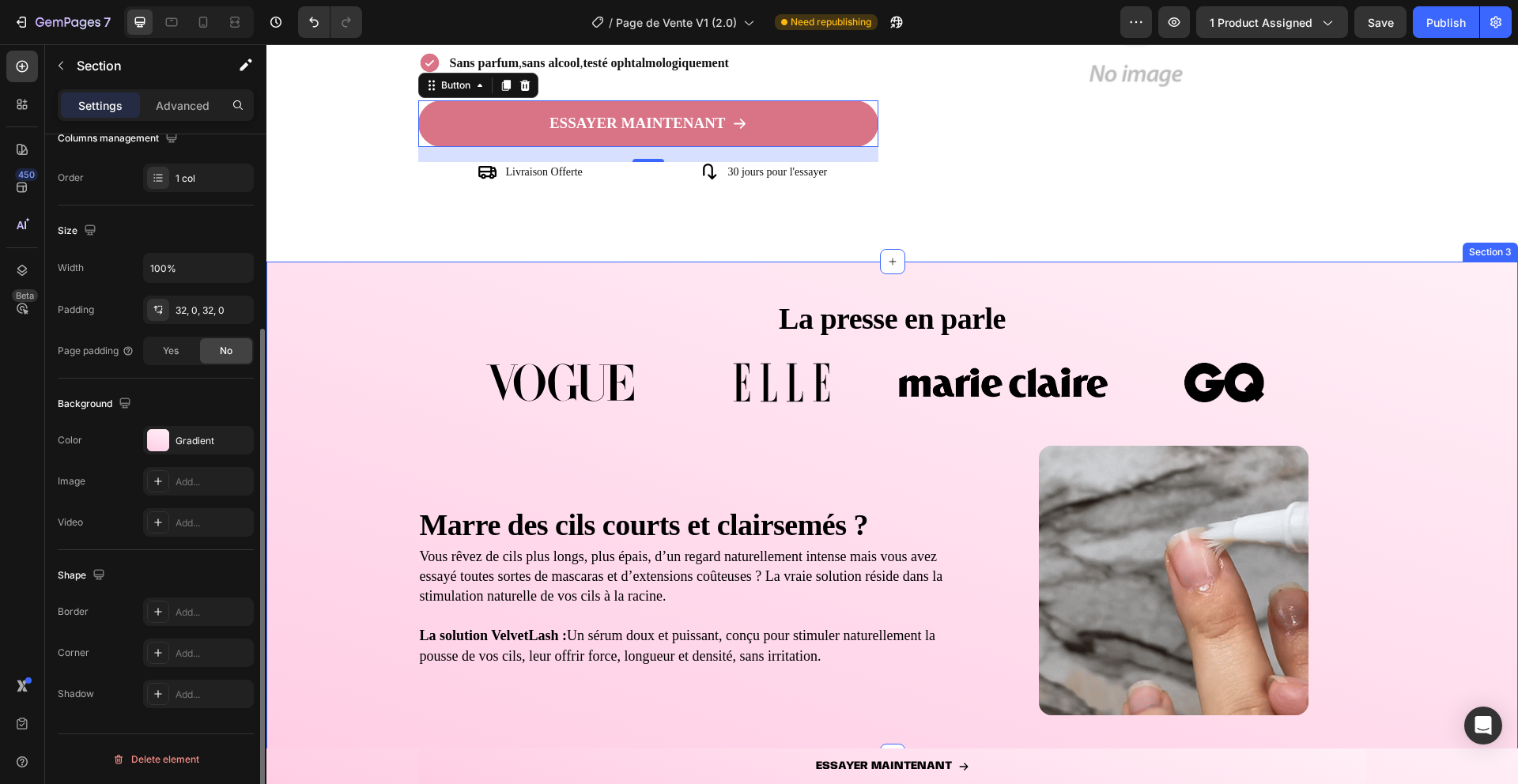
scroll to position [0, 0]
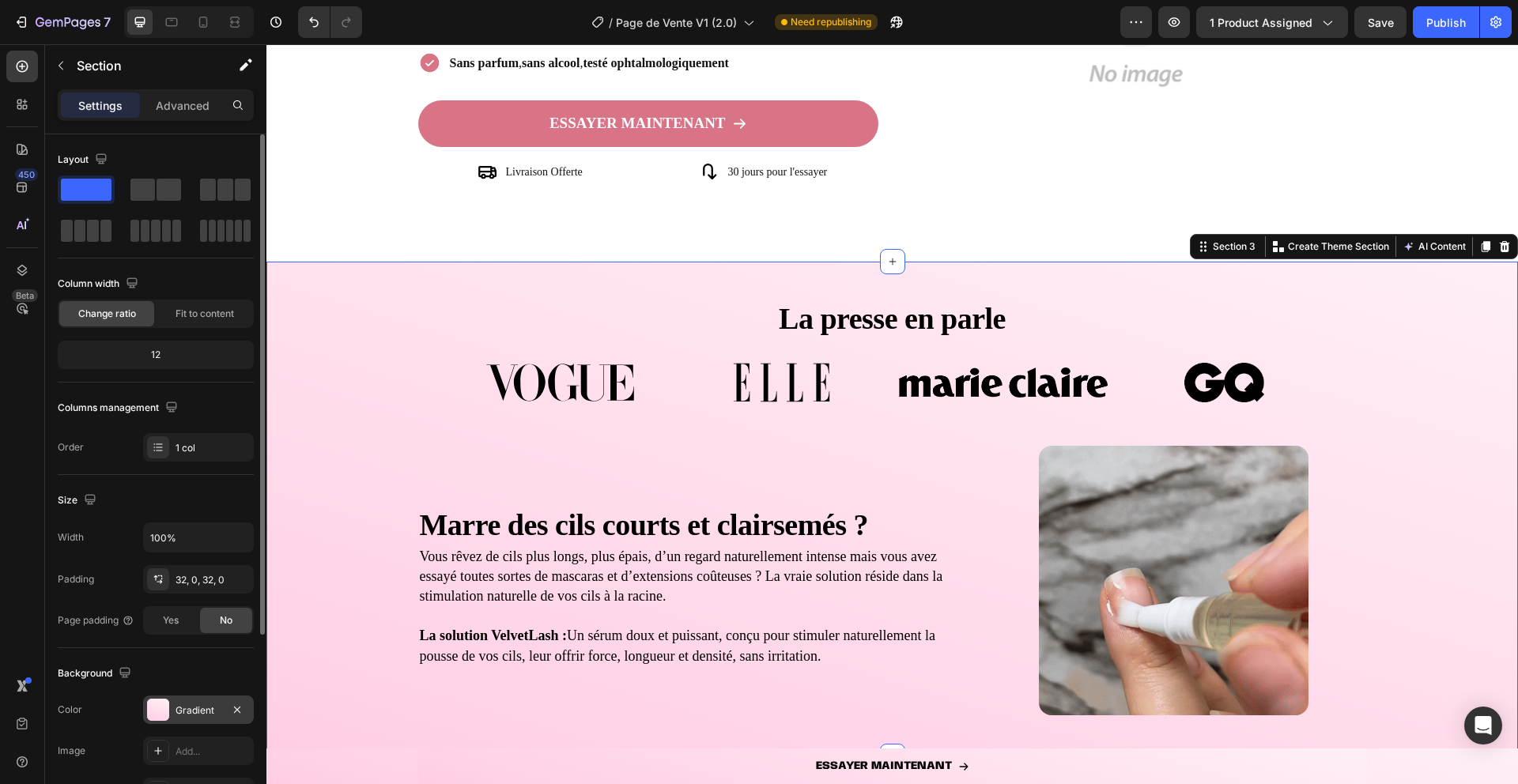
click at [160, 705] on div at bounding box center [158, 710] width 22 height 22
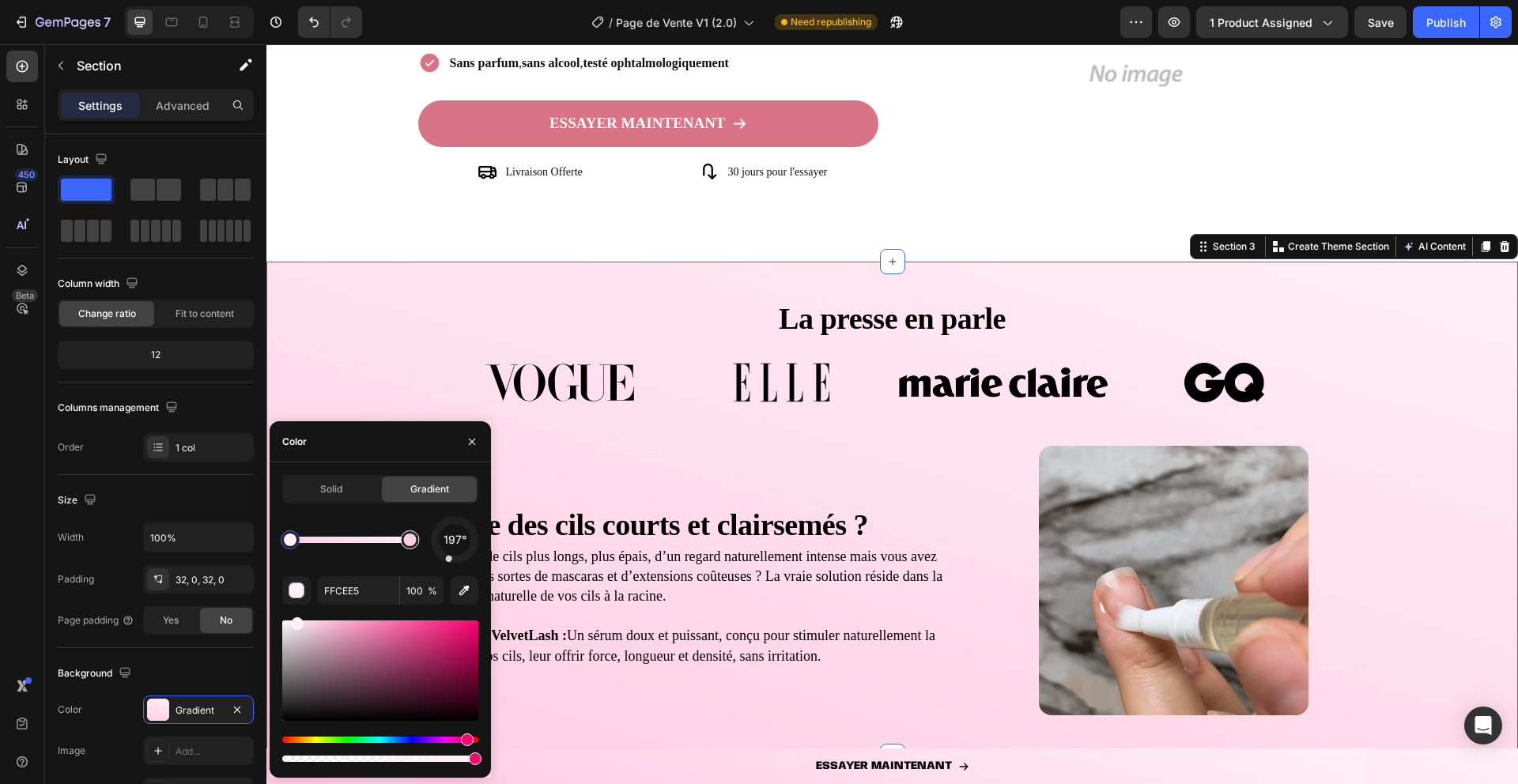
click at [418, 544] on div at bounding box center [410, 540] width 19 height 19
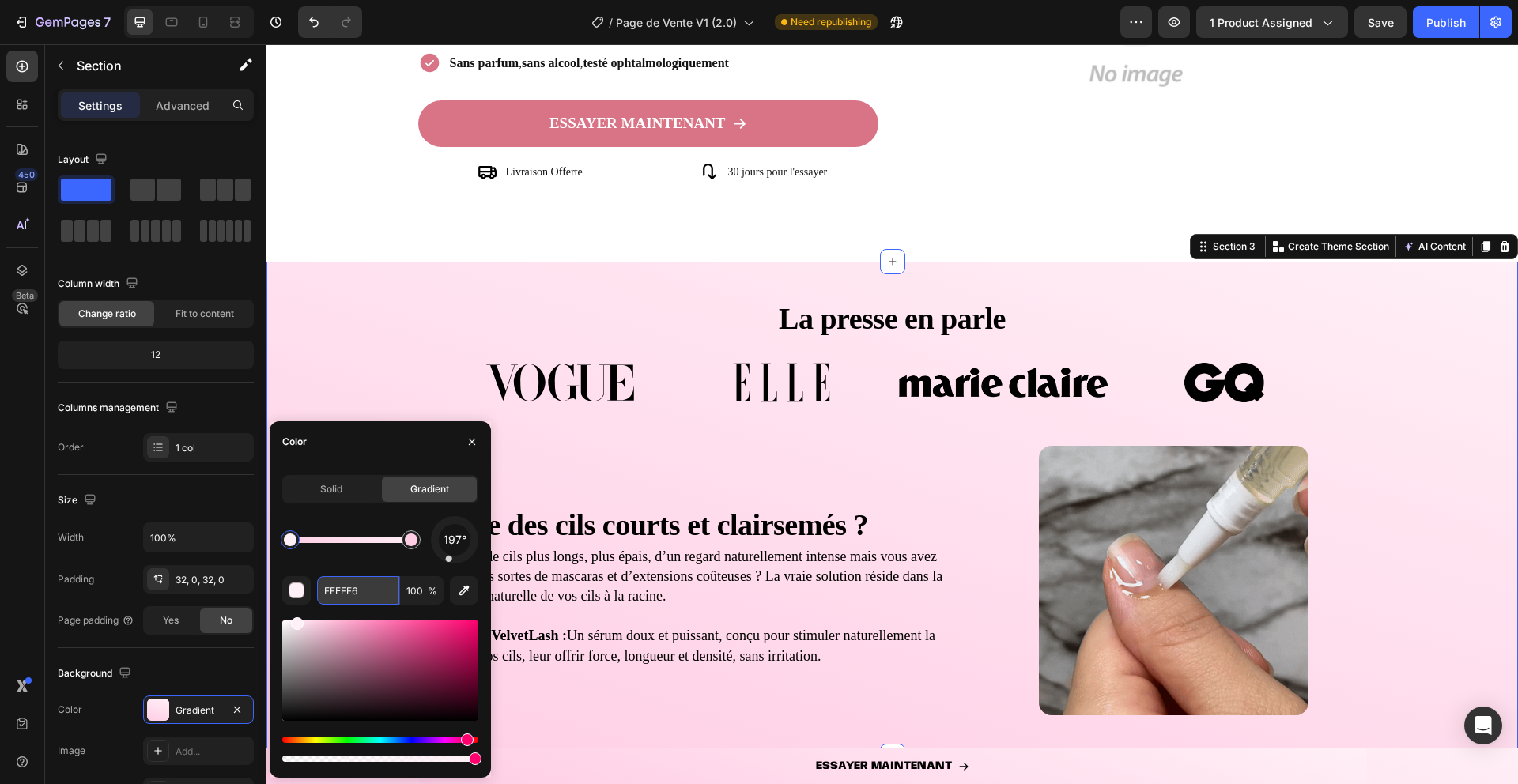
click at [353, 603] on input "FFEFF6" at bounding box center [358, 591] width 83 height 29
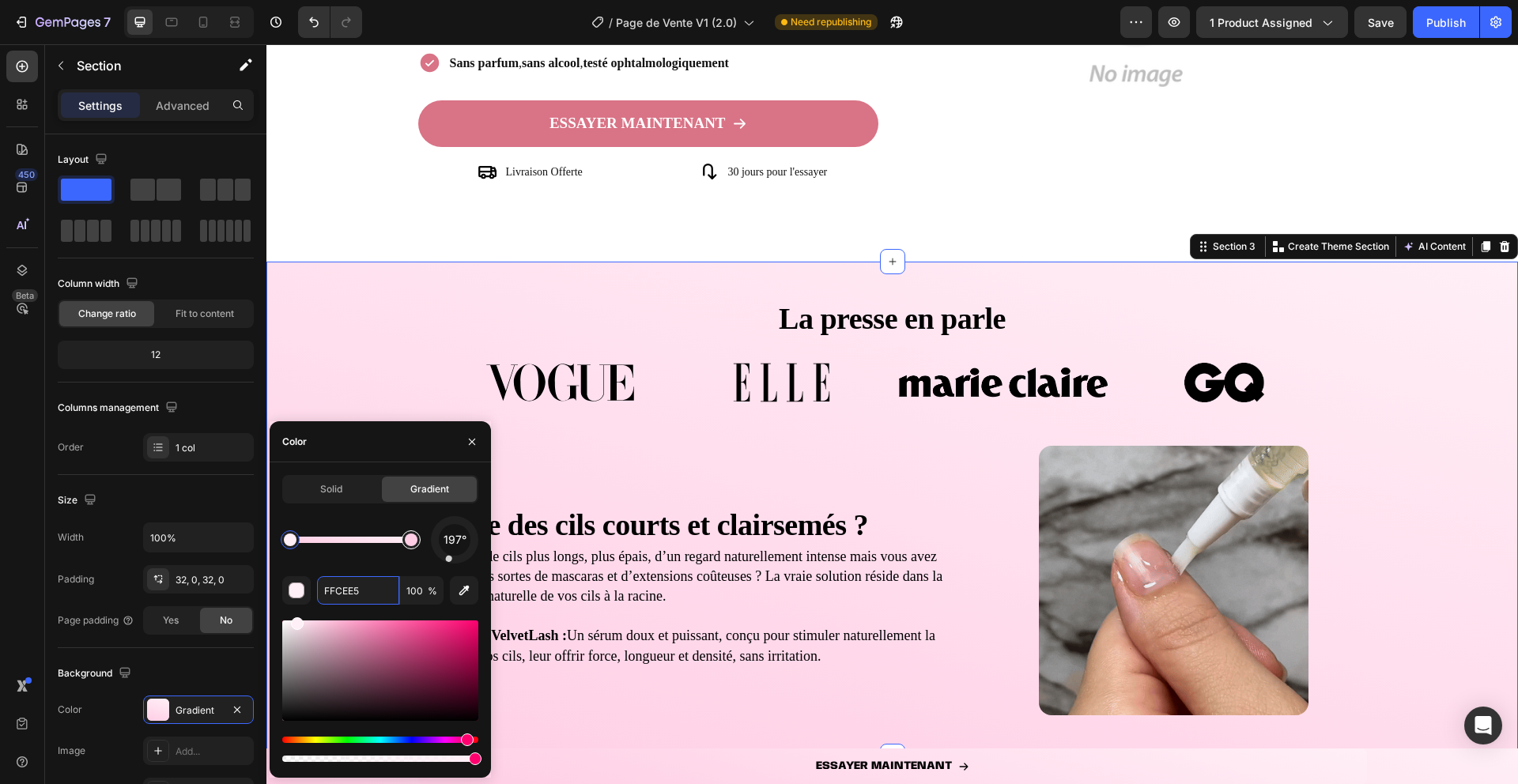
click at [410, 531] on div at bounding box center [411, 540] width 19 height 19
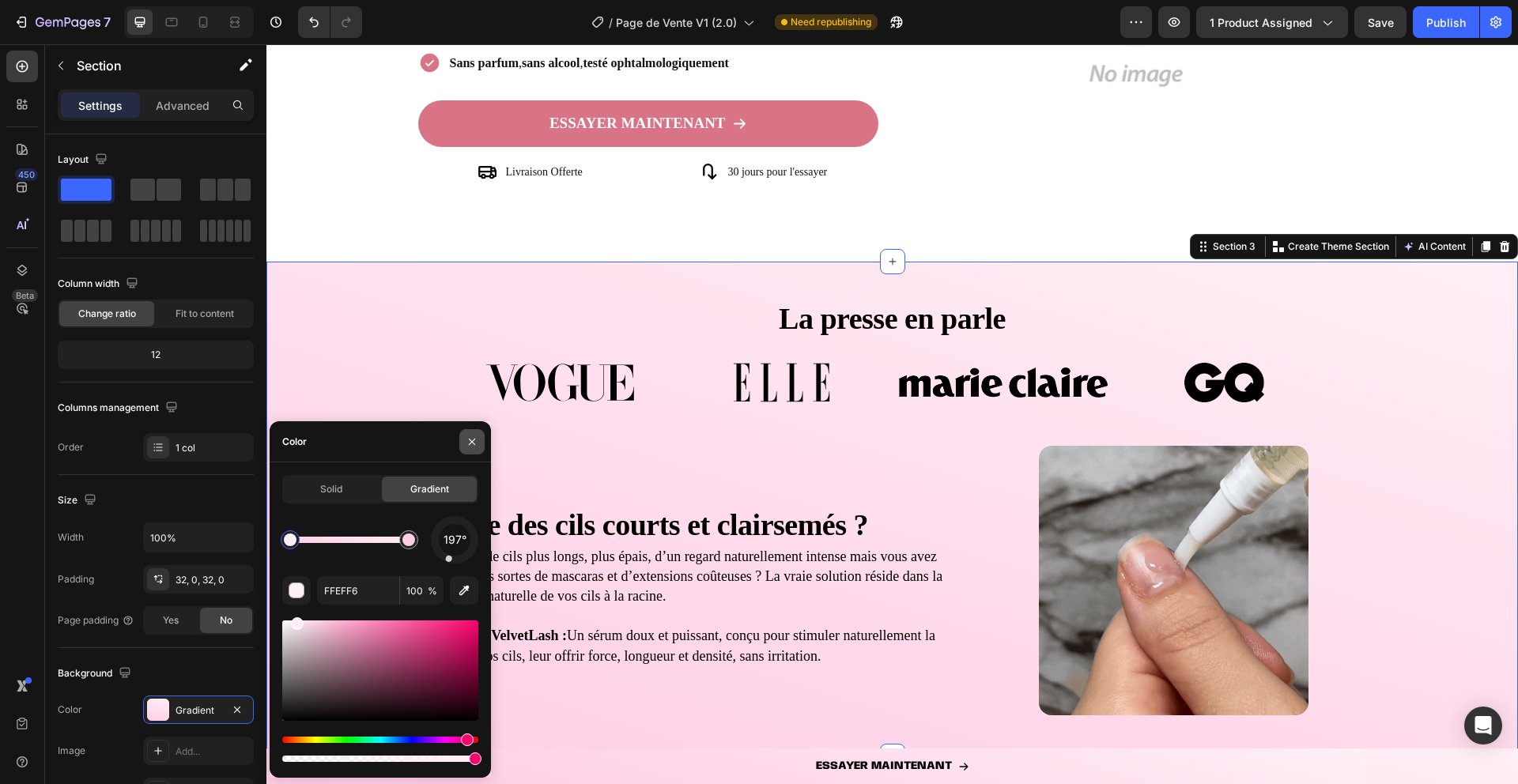
click at [468, 446] on icon "button" at bounding box center [472, 442] width 13 height 13
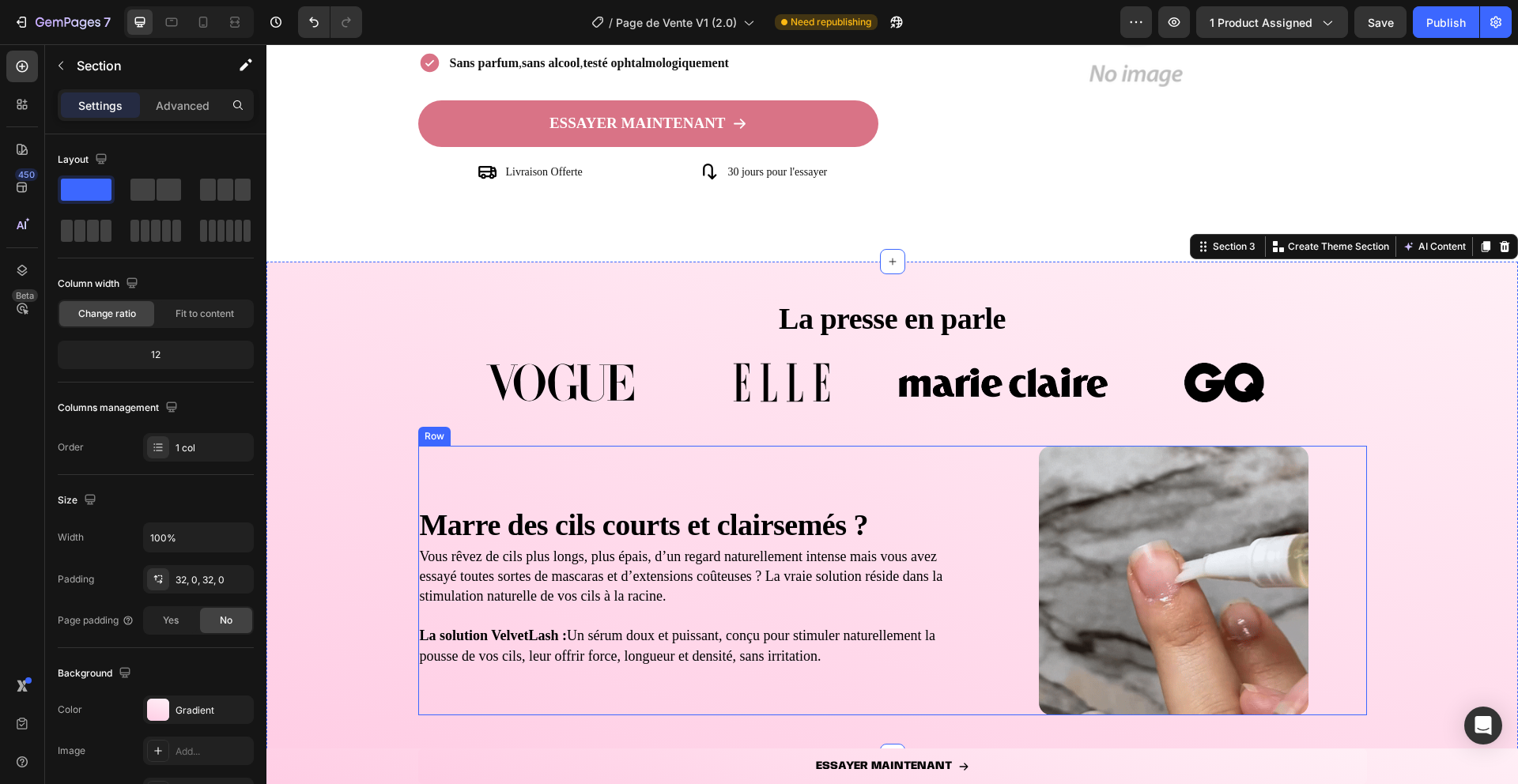
click at [387, 498] on div "La presse en parle Heading Image Image Image Image Carousel Marre des cils cour…" at bounding box center [892, 508] width 1252 height 444
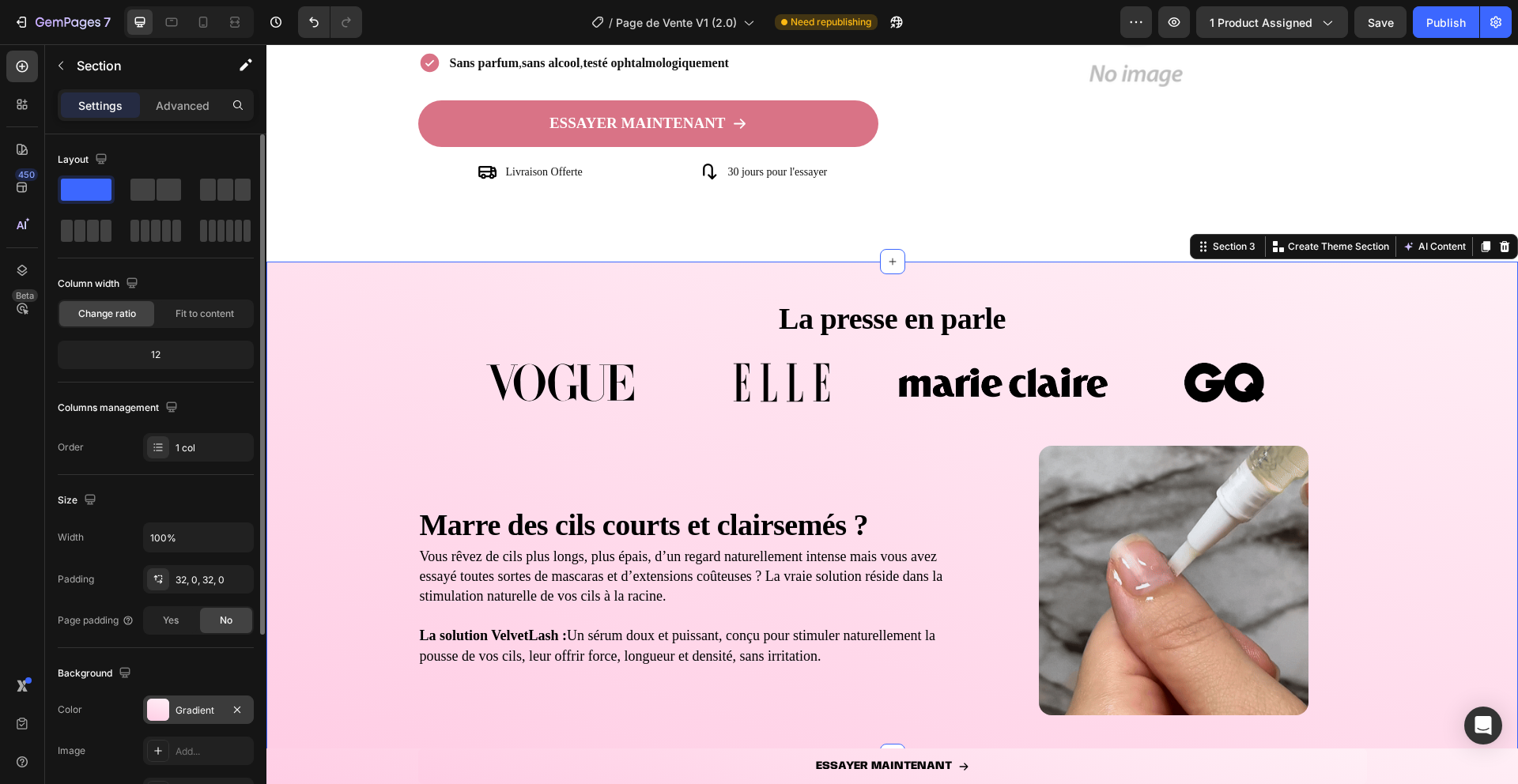
click at [156, 718] on div at bounding box center [158, 710] width 22 height 22
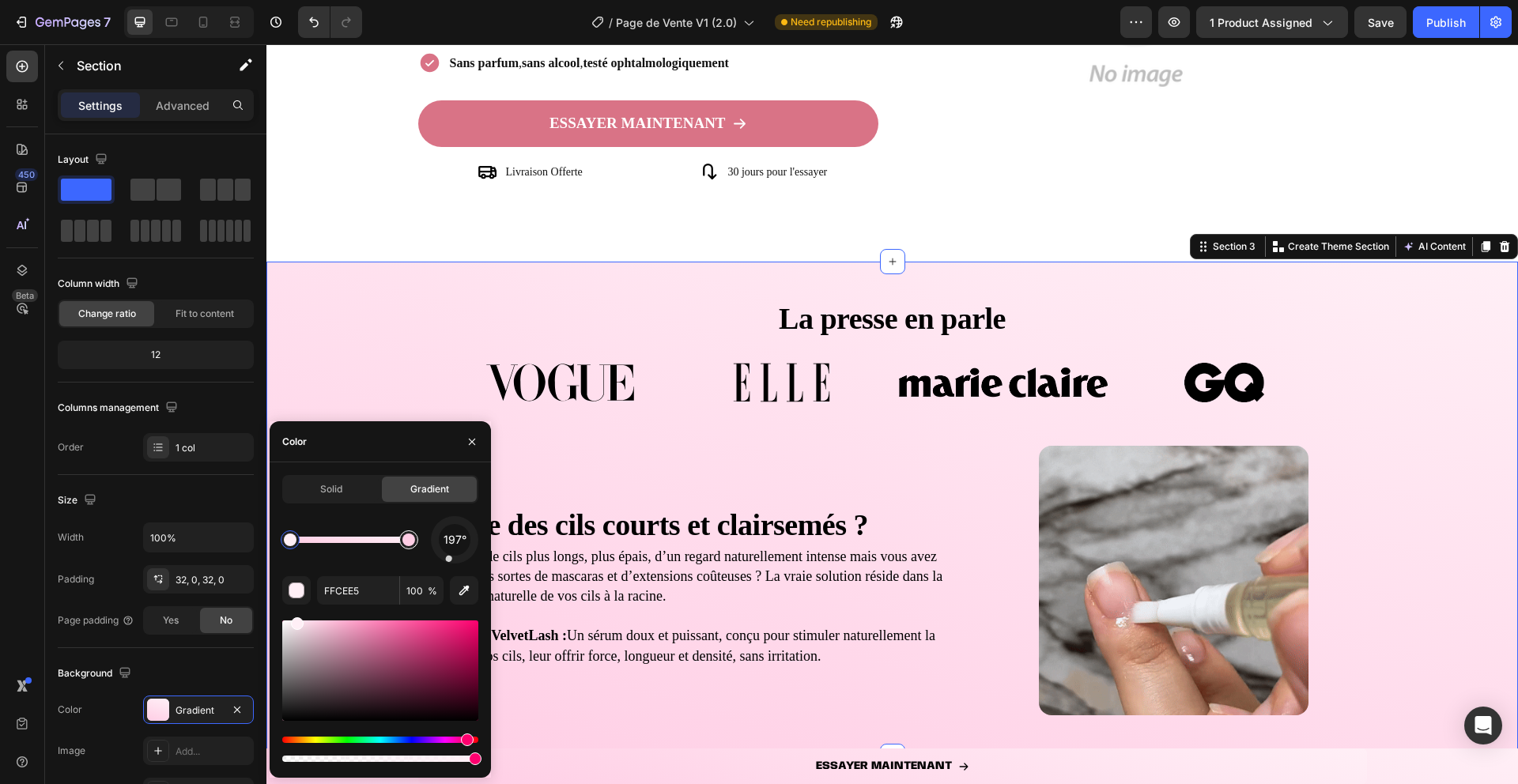
click at [407, 543] on div at bounding box center [409, 540] width 13 height 13
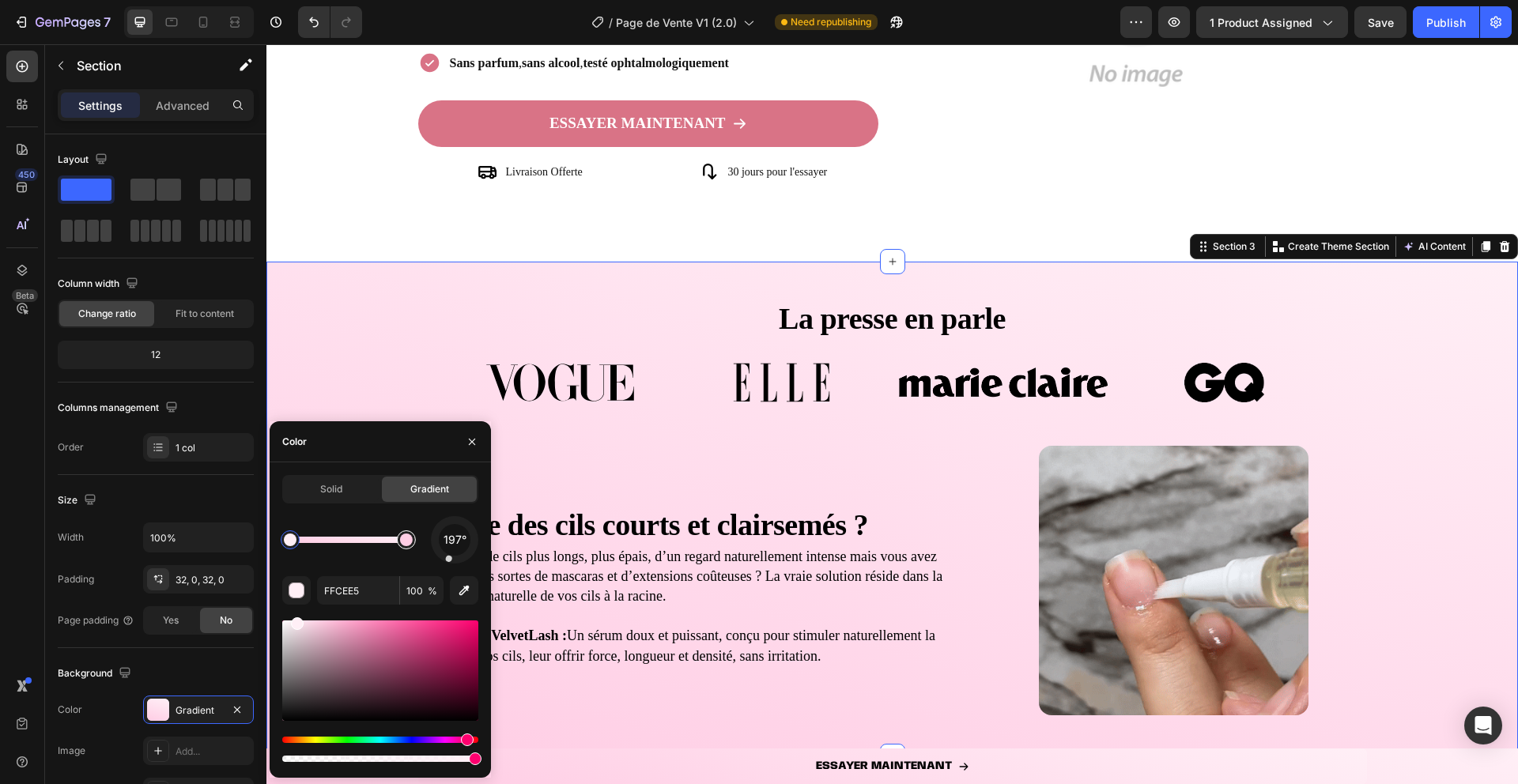
click at [401, 543] on div at bounding box center [407, 540] width 13 height 13
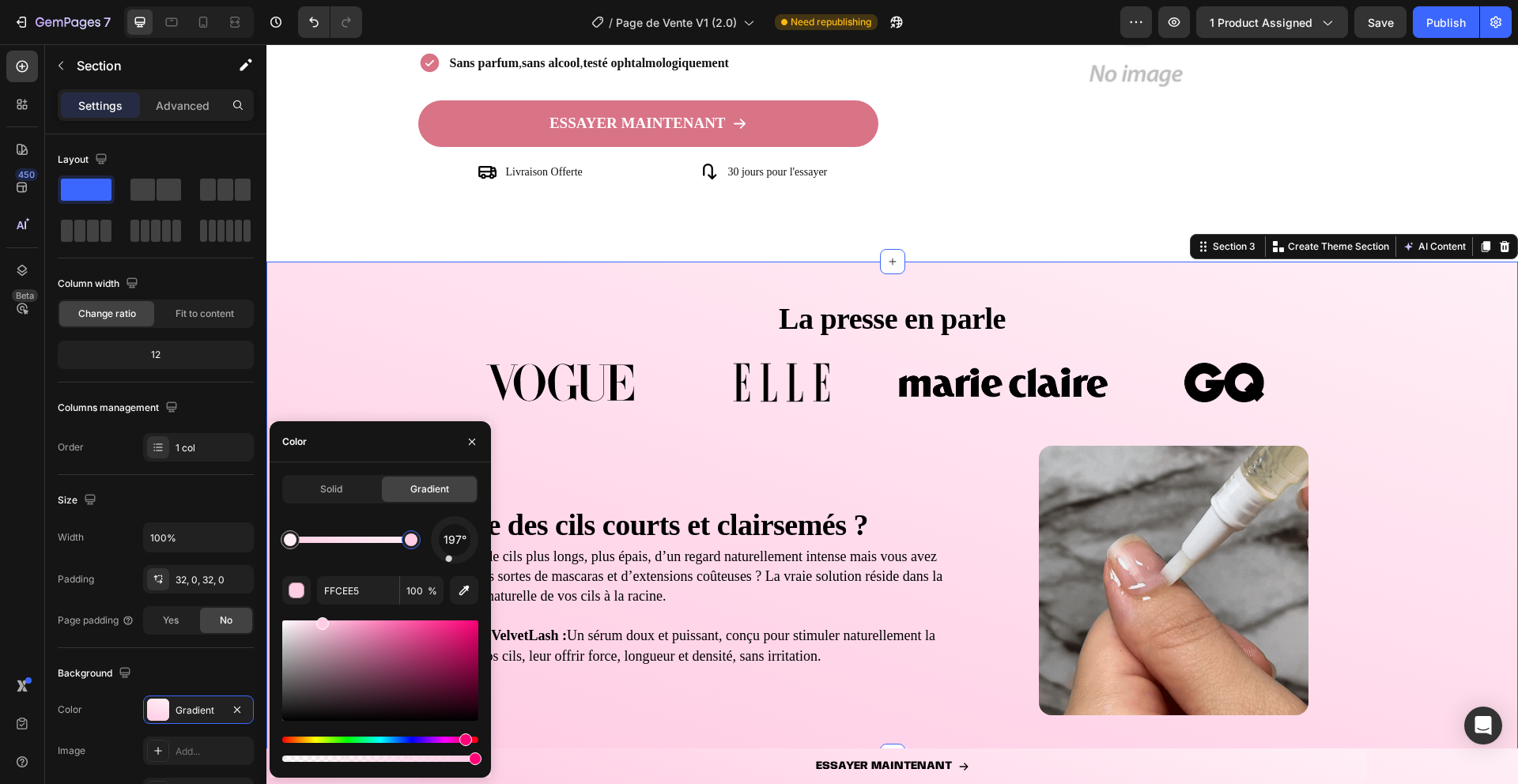
drag, startPoint x: 401, startPoint y: 543, endPoint x: 444, endPoint y: 543, distance: 43.0
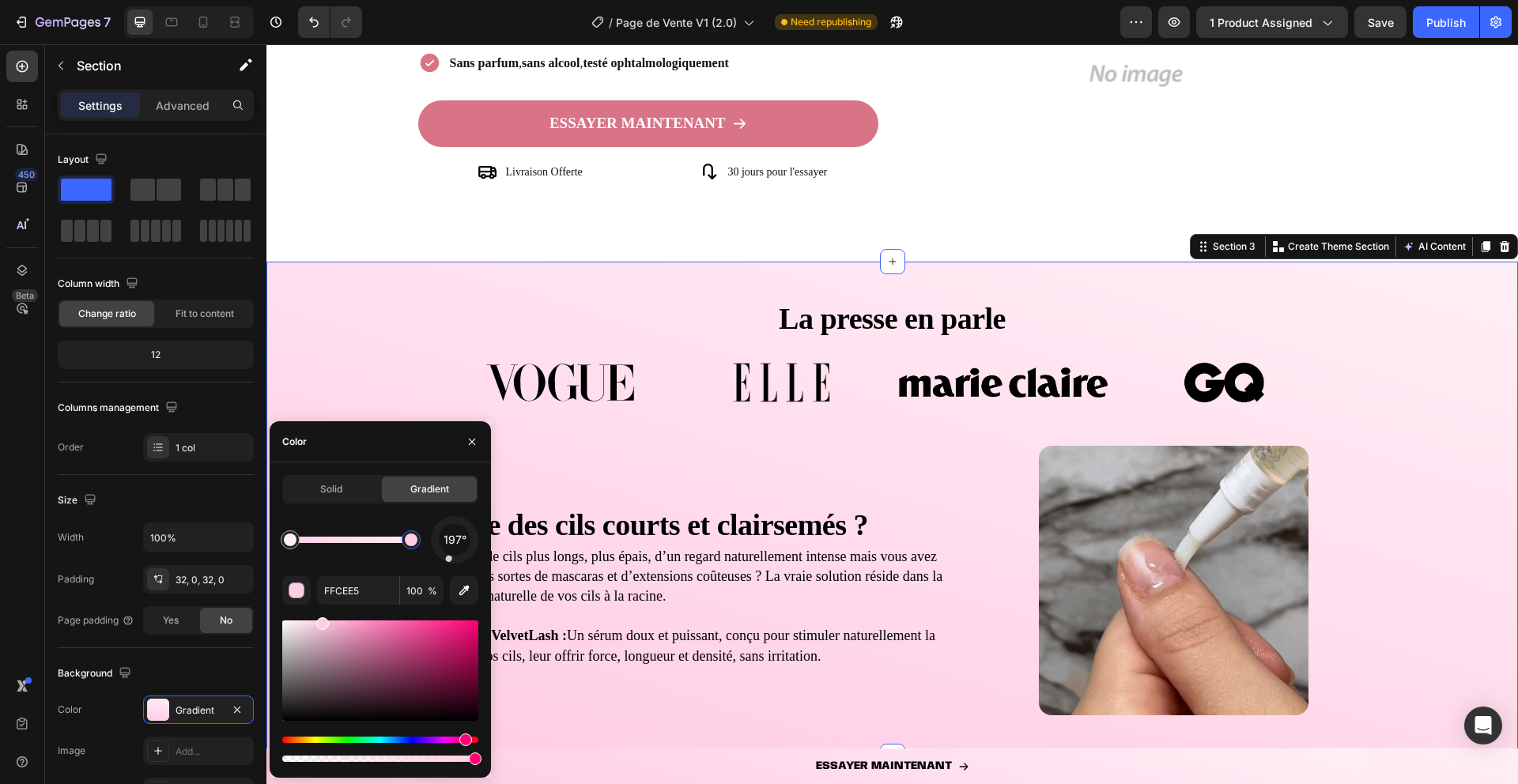
click at [444, 543] on div "197°" at bounding box center [380, 540] width 196 height 48
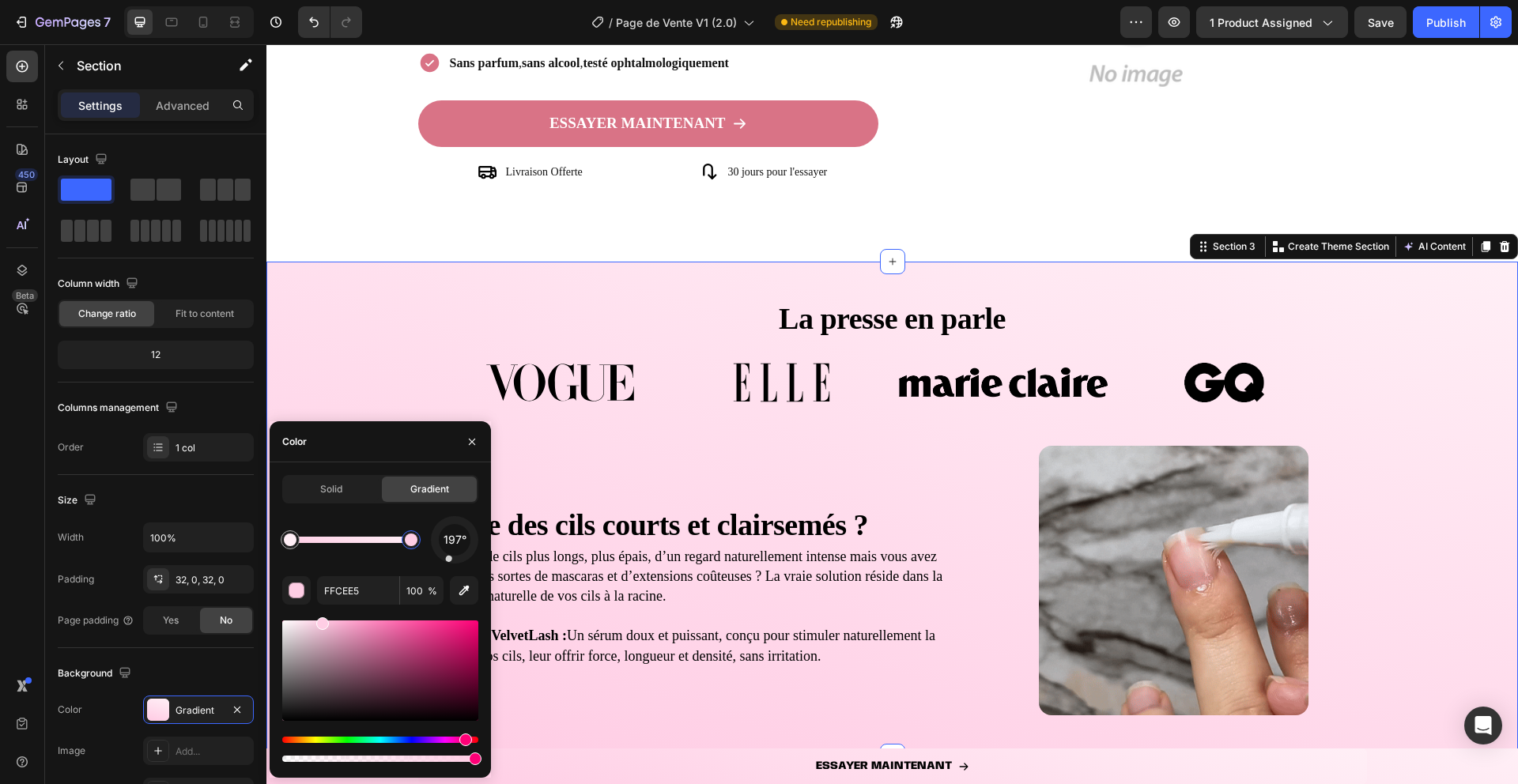
type input "FFEFF6"
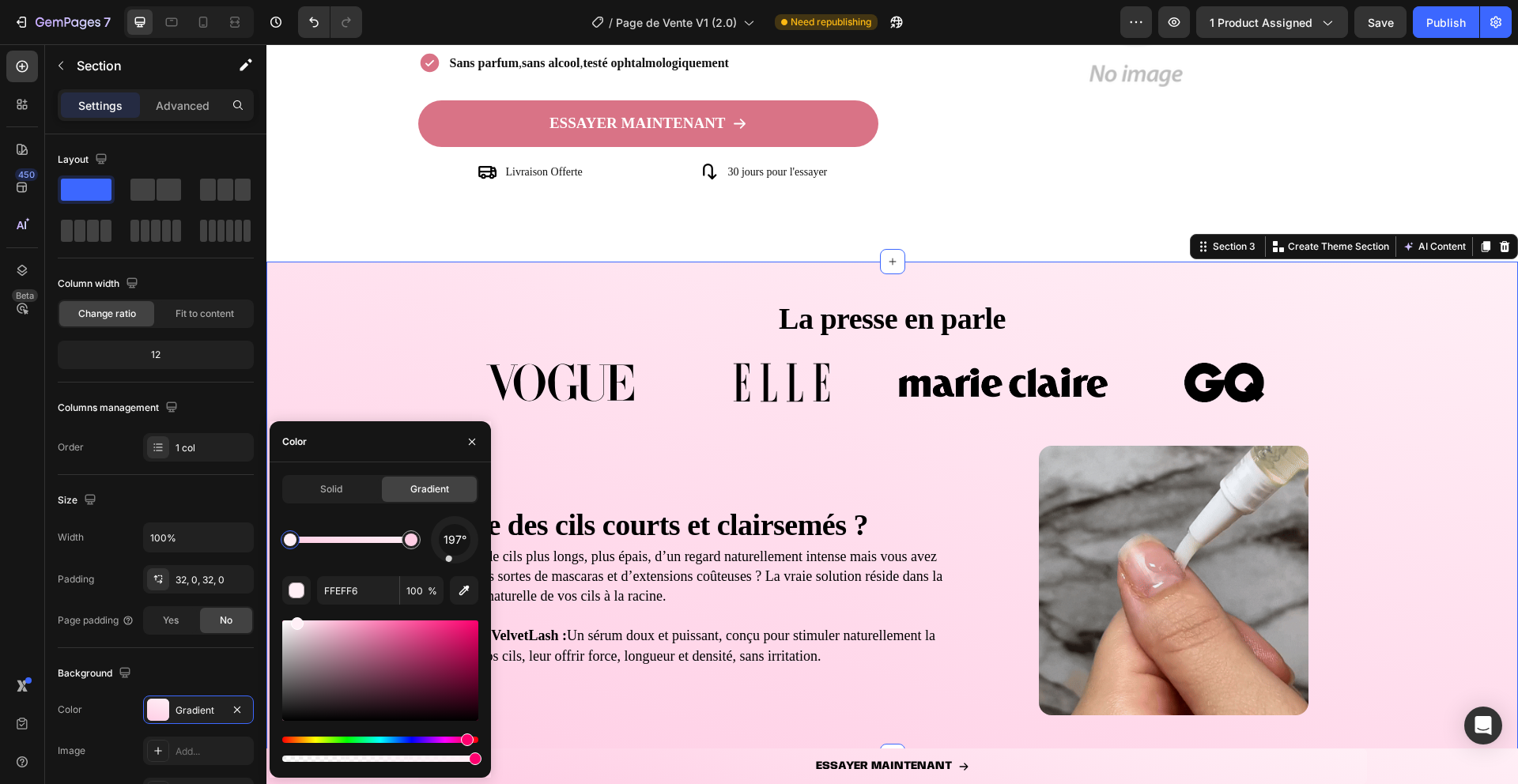
click at [352, 526] on div "197°" at bounding box center [380, 540] width 196 height 48
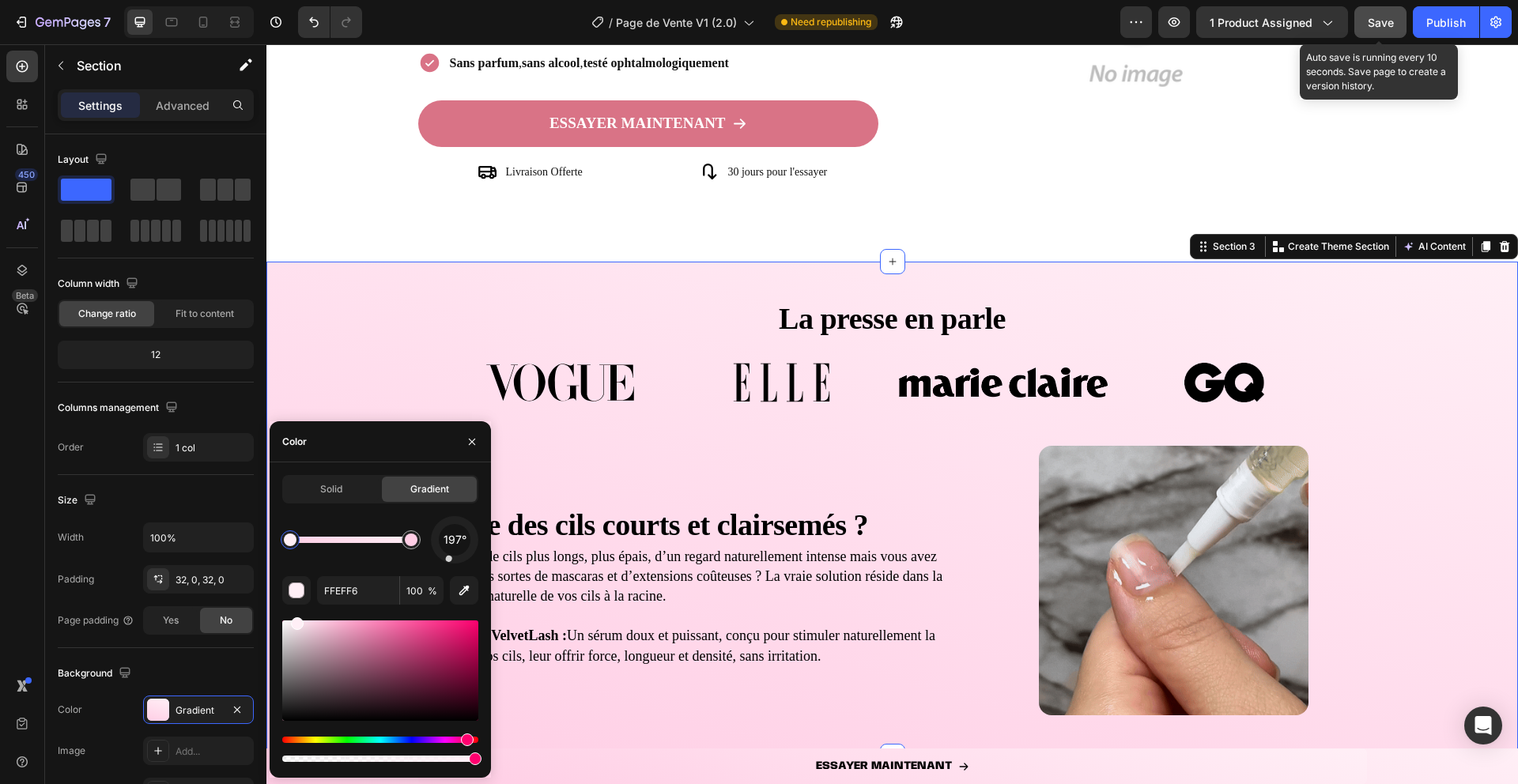
click at [1385, 29] on div "Save" at bounding box center [1381, 22] width 26 height 17
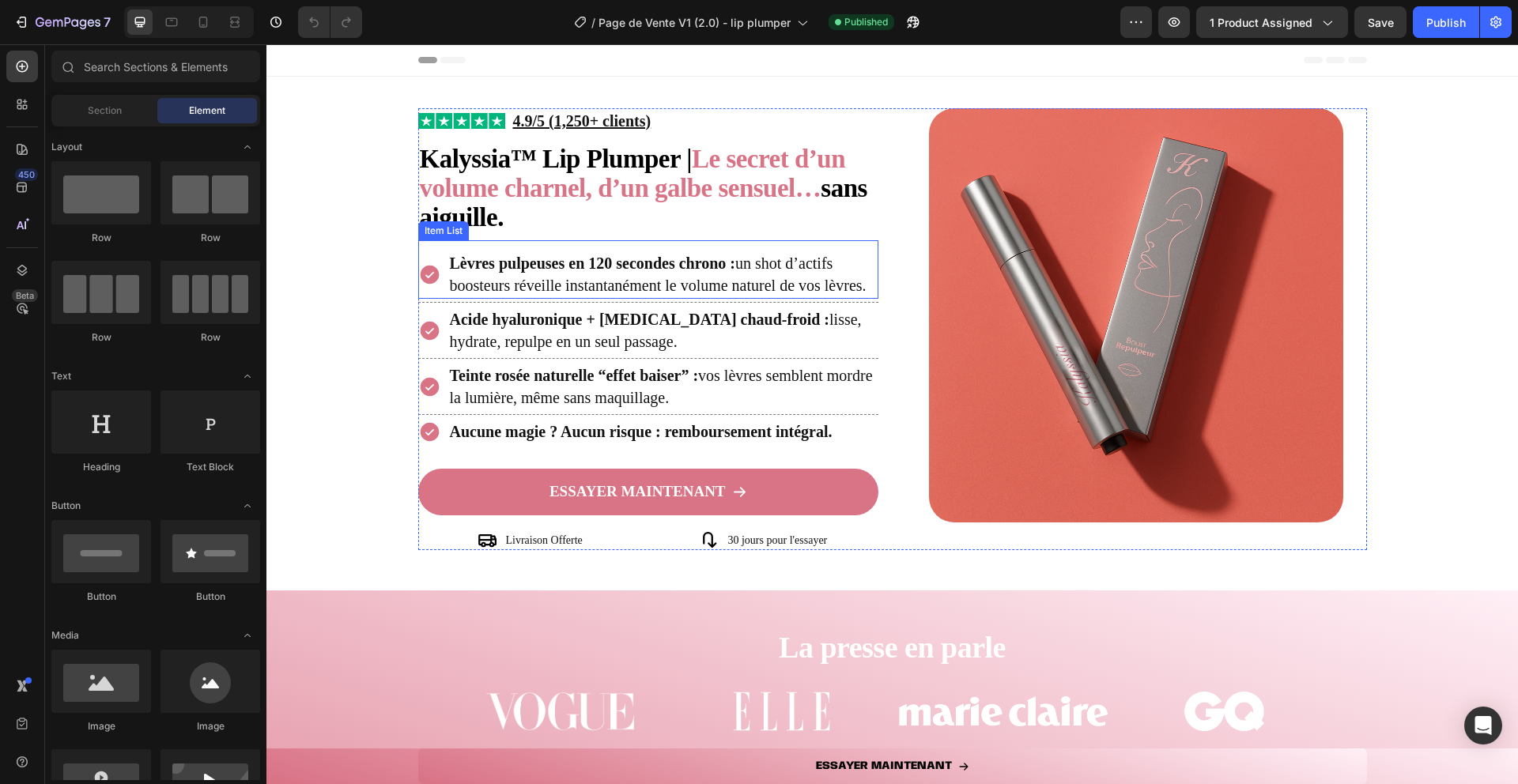
click at [433, 280] on icon at bounding box center [430, 274] width 19 height 19
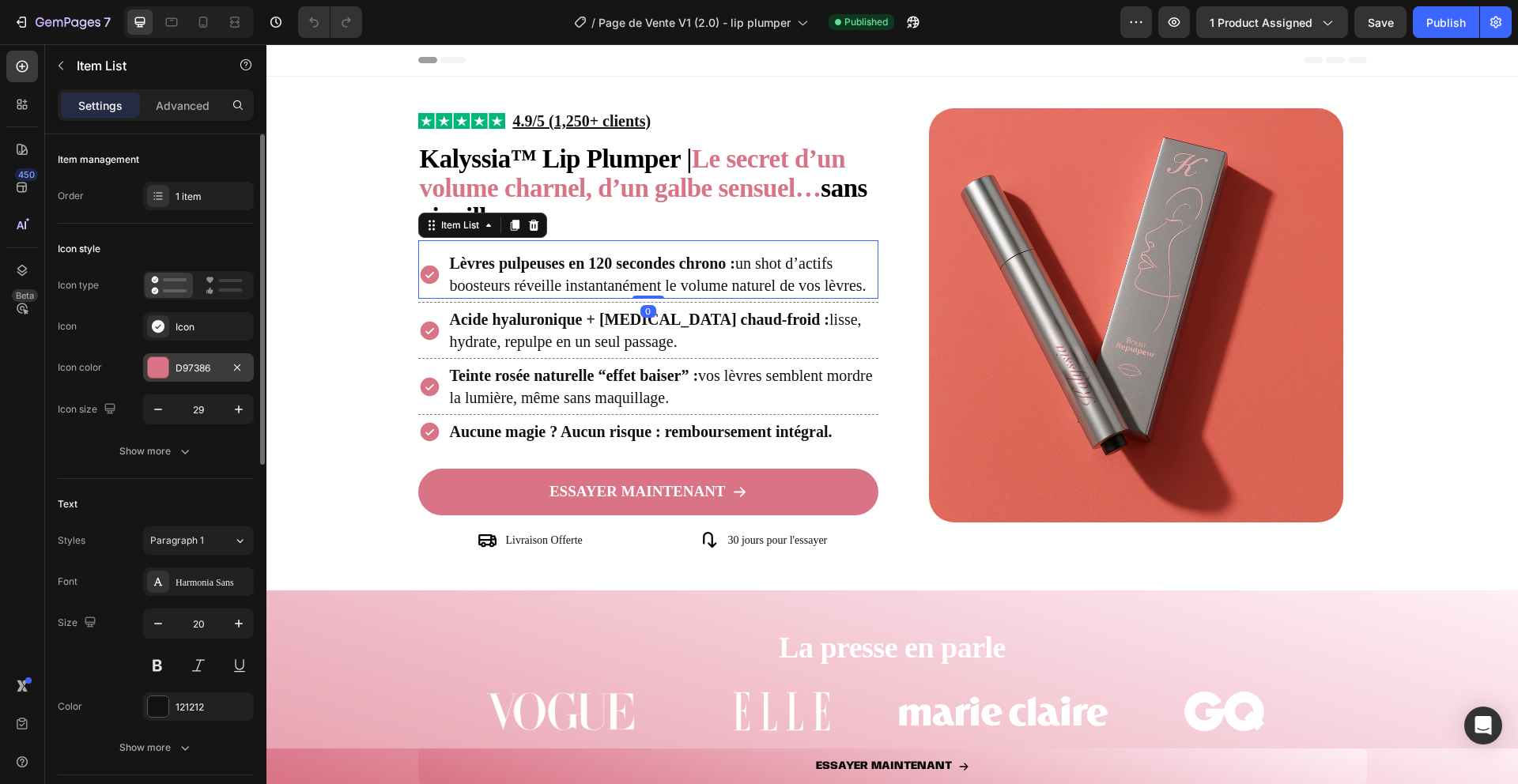
click at [201, 377] on div "D97386" at bounding box center [198, 368] width 110 height 29
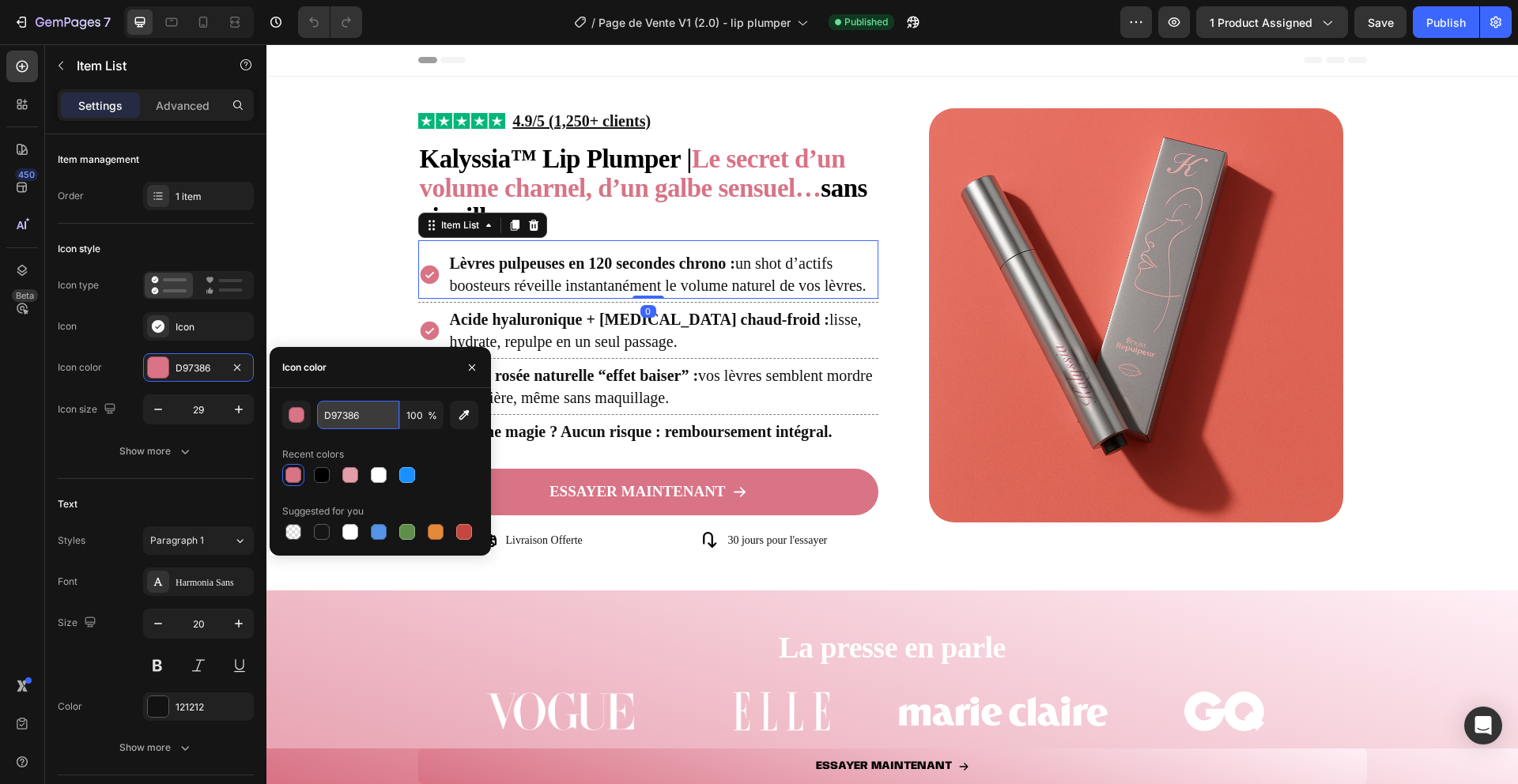
click at [370, 420] on input "D97386" at bounding box center [358, 415] width 83 height 29
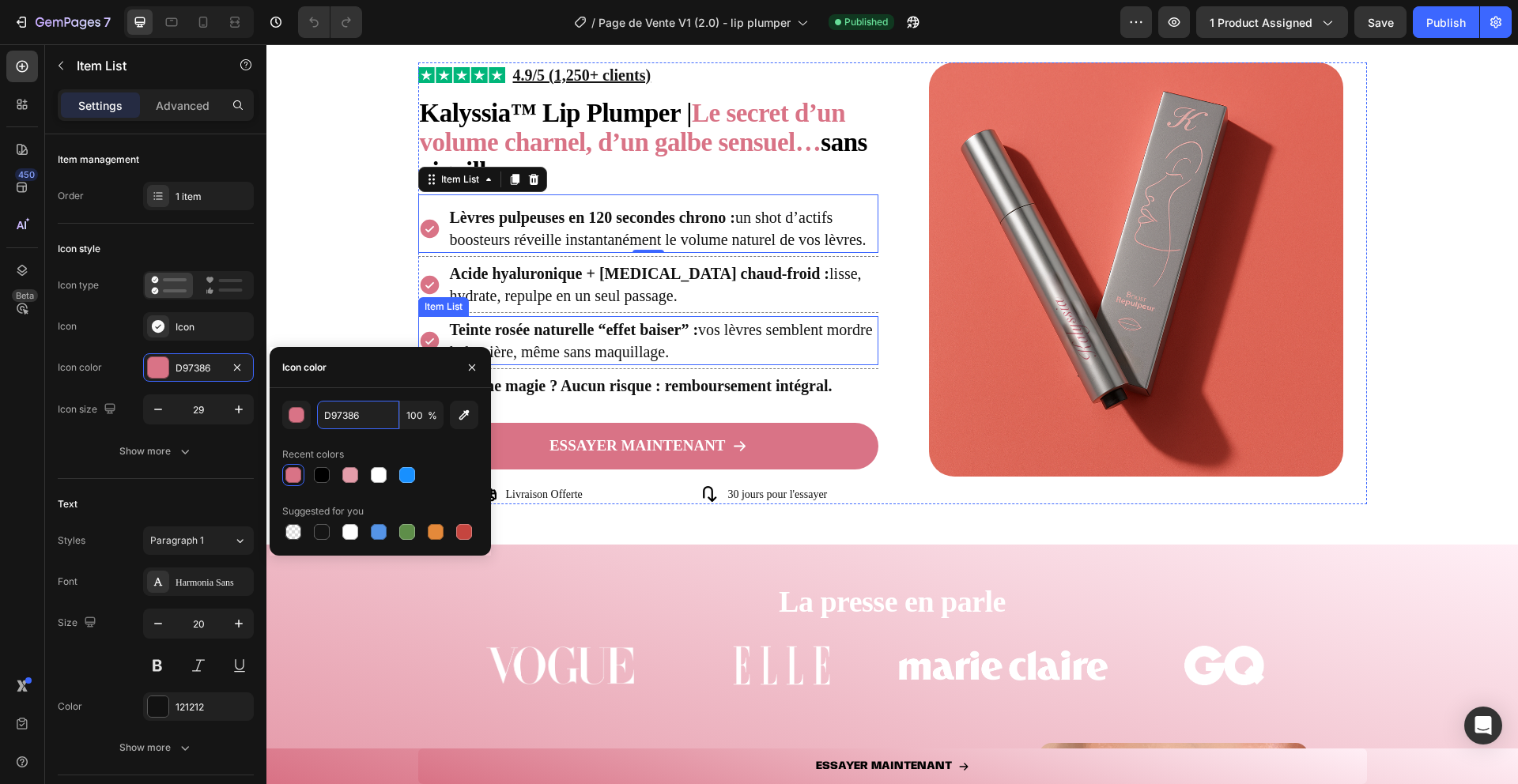
scroll to position [473, 0]
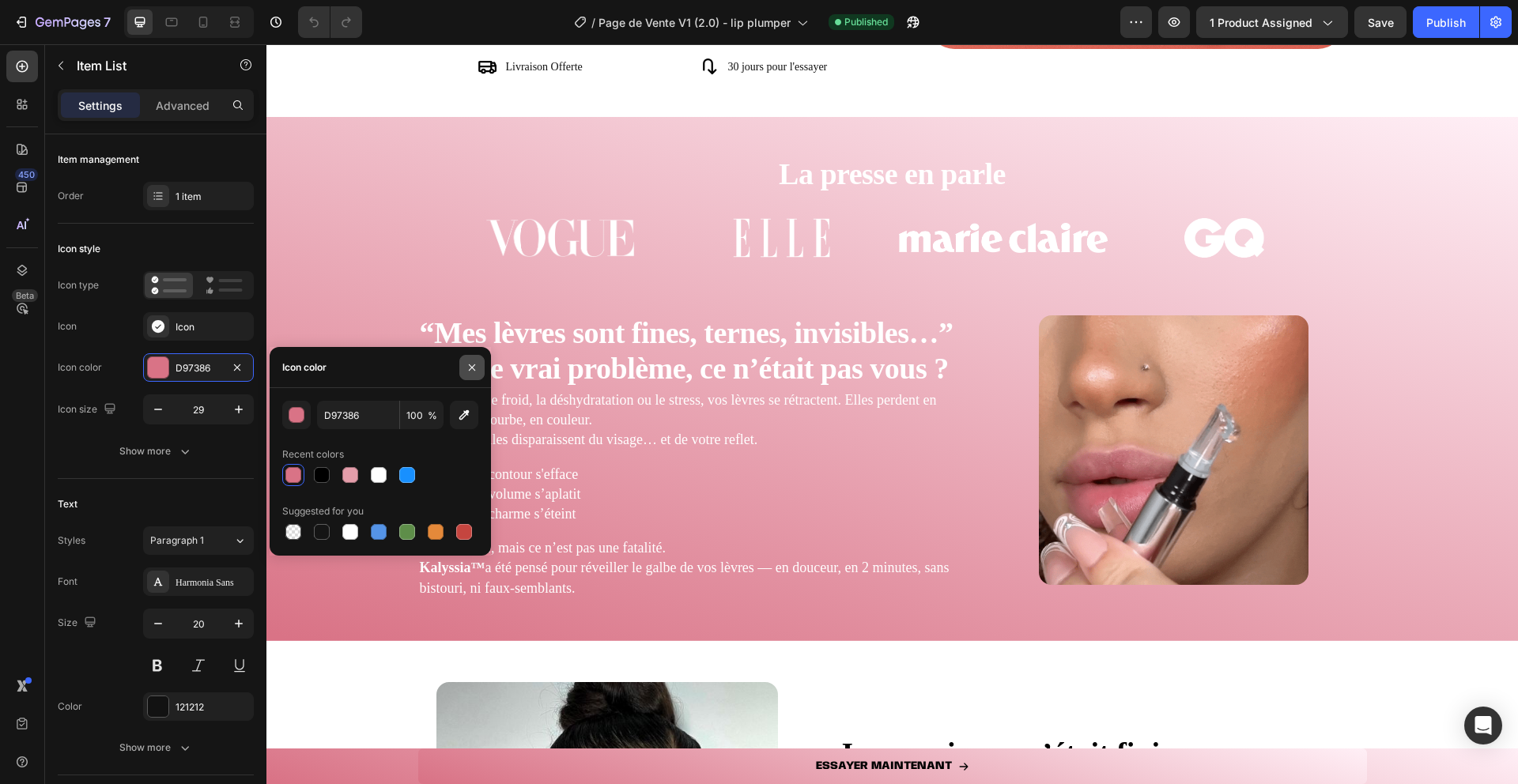
click at [472, 369] on icon "button" at bounding box center [472, 367] width 6 height 6
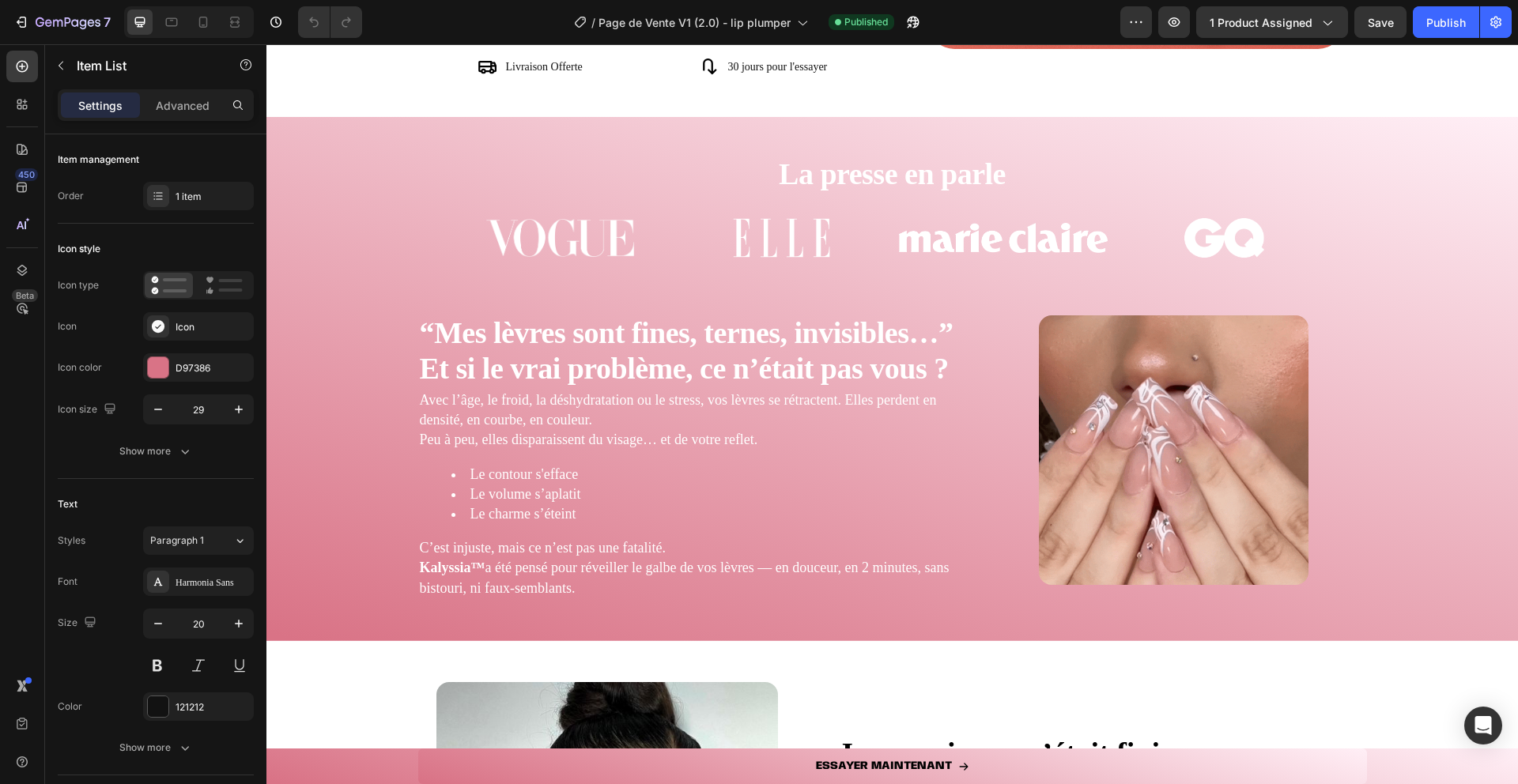
click at [299, 457] on div "La presse en parle Heading Image Image Image Image Carousel “Mes lèvres sont fi…" at bounding box center [892, 379] width 1252 height 473
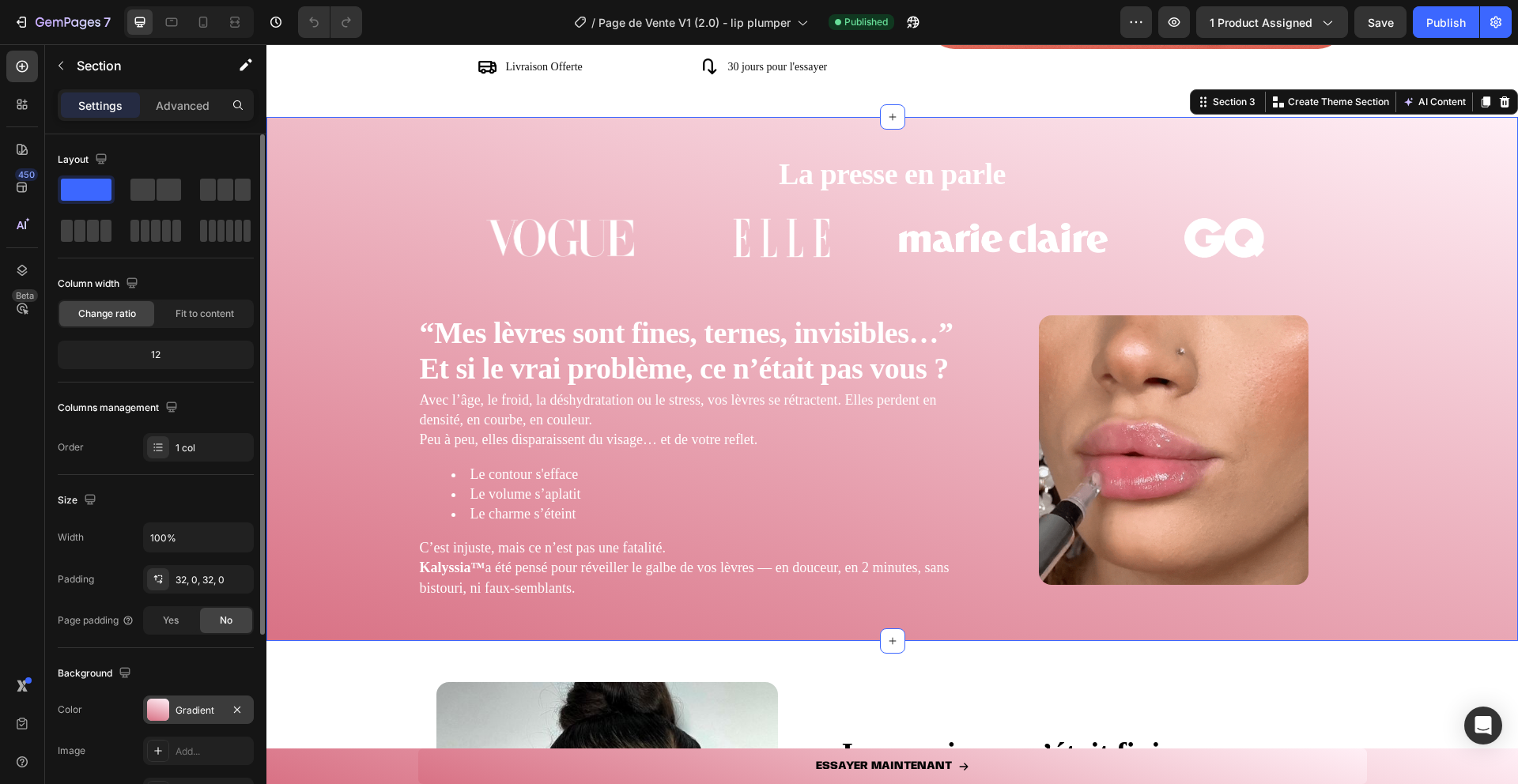
click at [155, 716] on div at bounding box center [158, 710] width 22 height 22
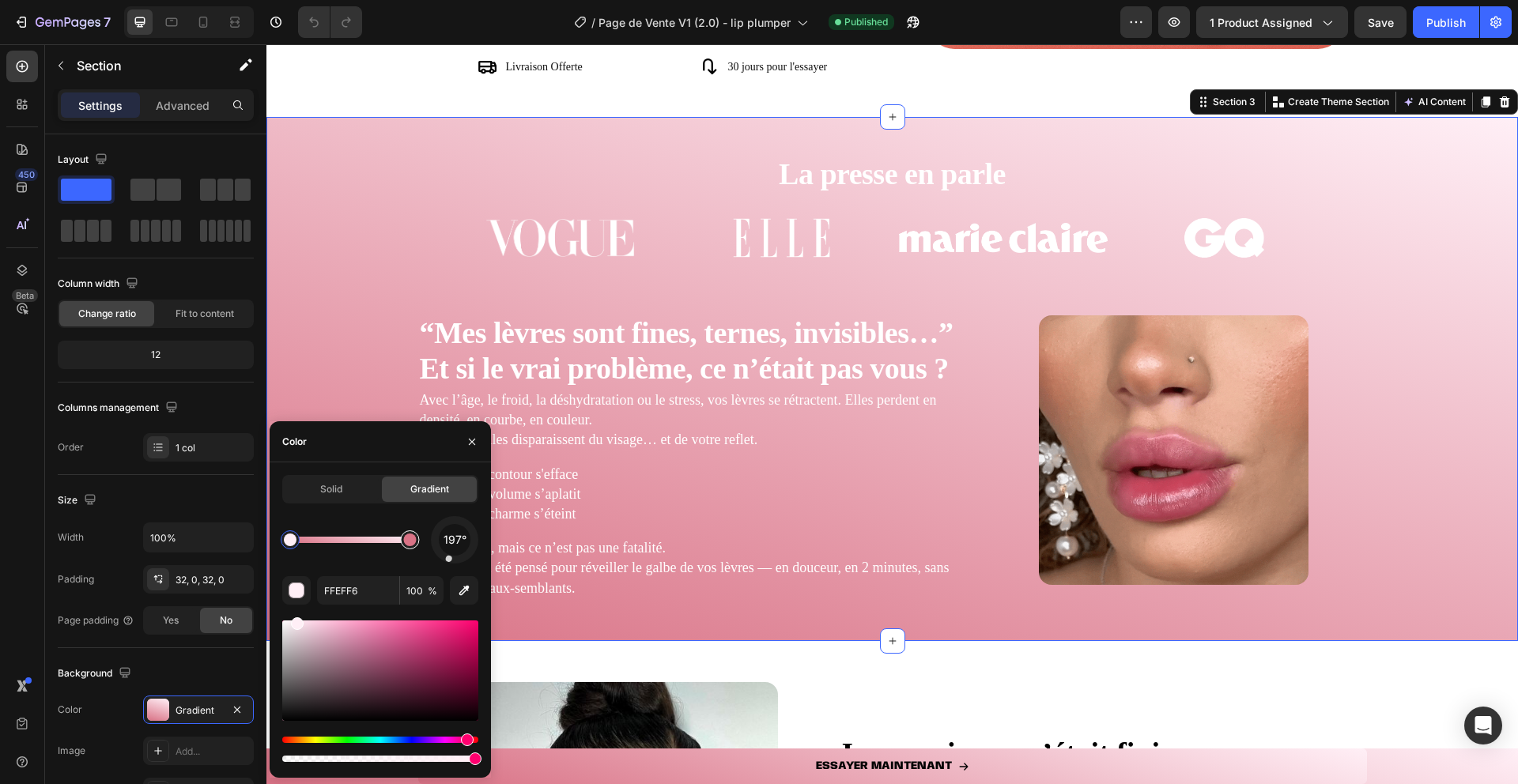
type input "D97386"
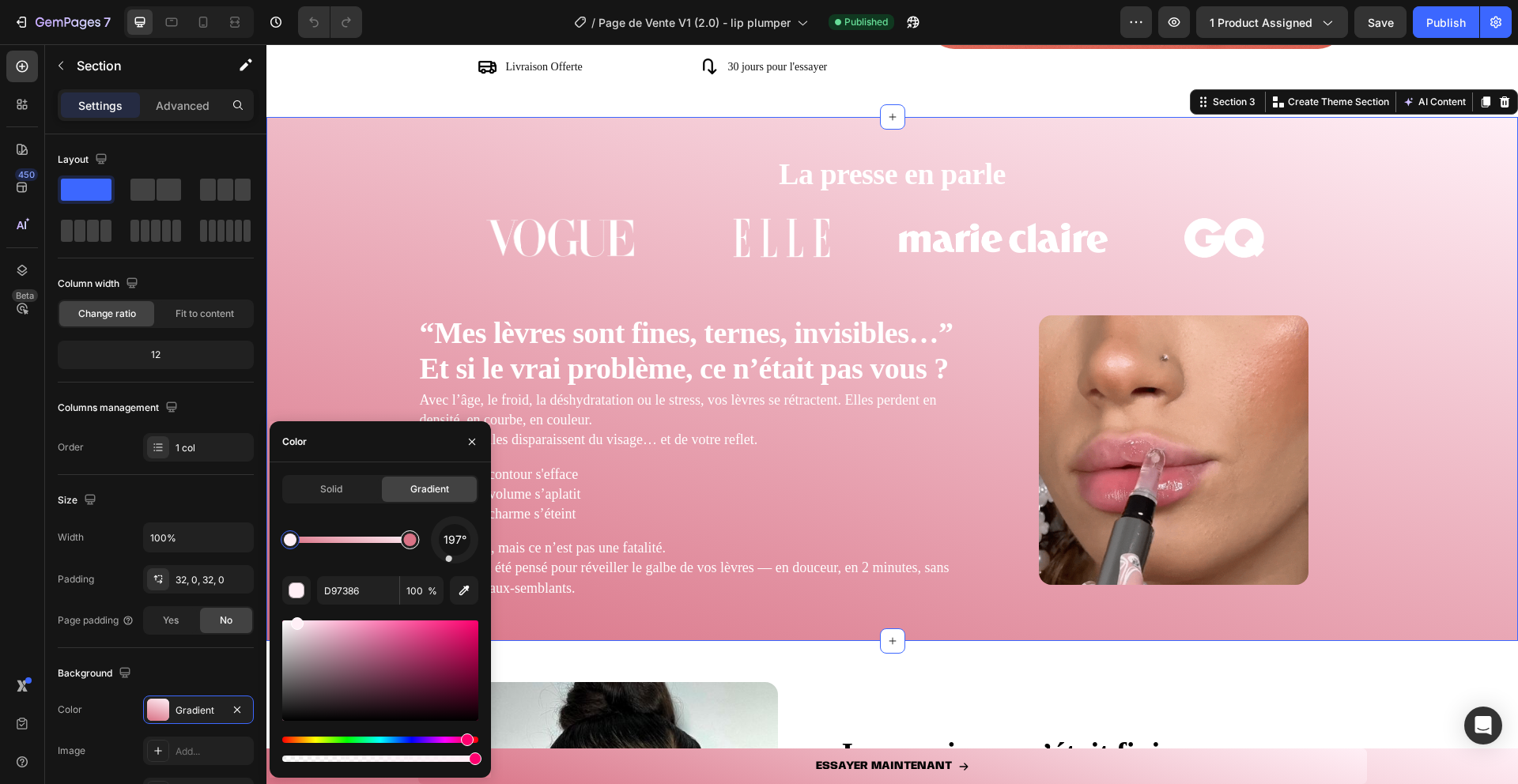
click at [418, 540] on div at bounding box center [410, 540] width 19 height 19
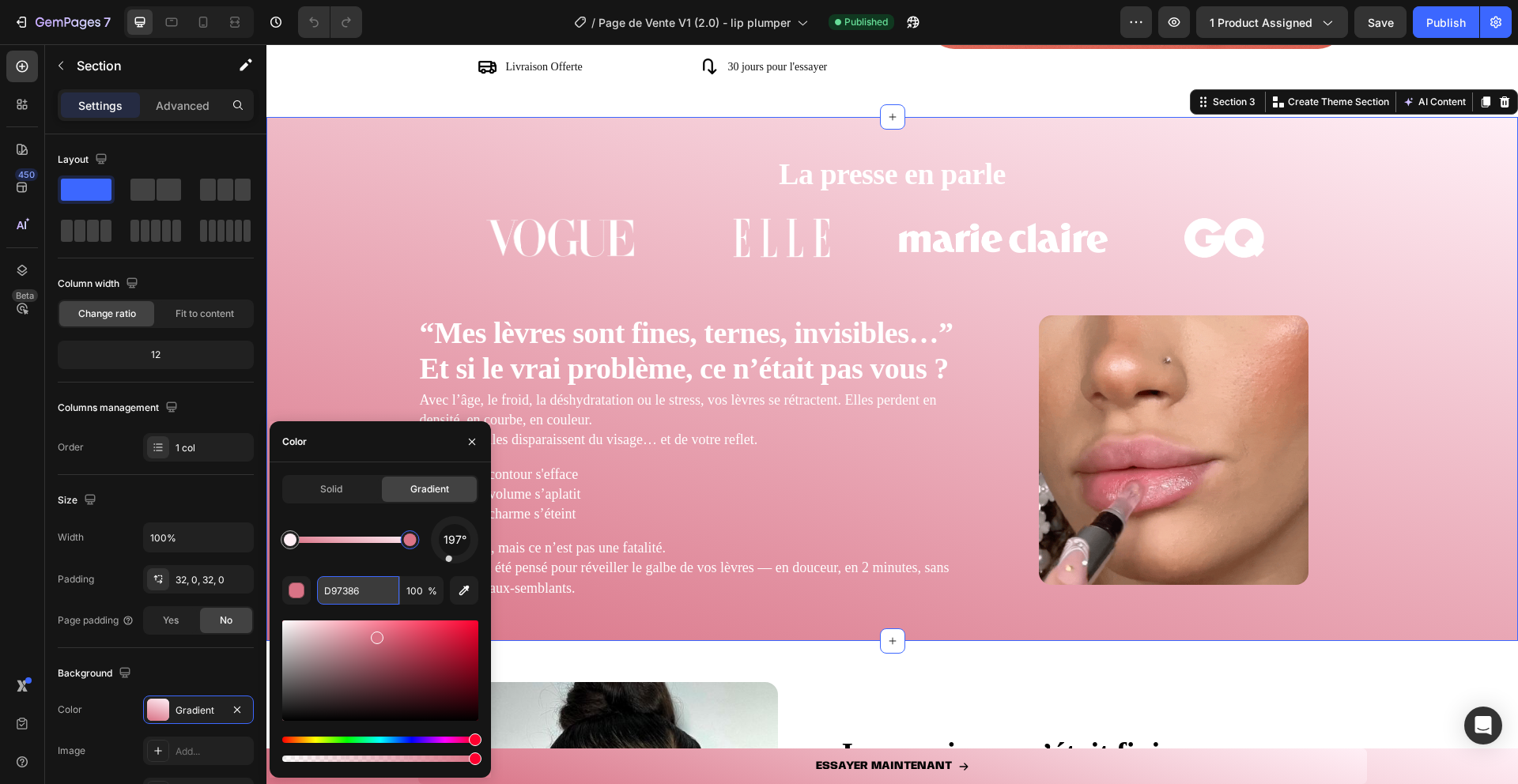
click at [350, 599] on input "D97386" at bounding box center [358, 591] width 83 height 29
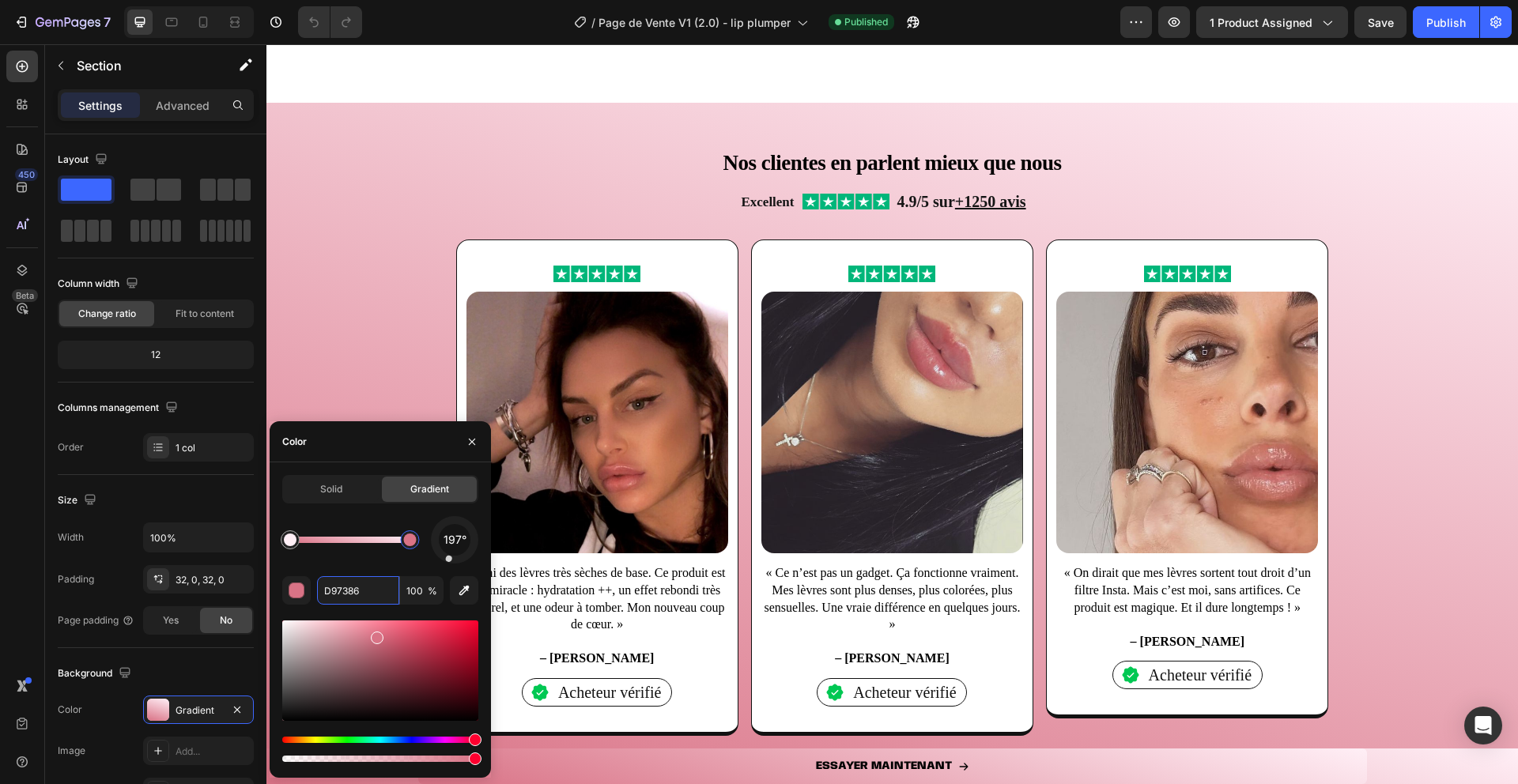
scroll to position [1389, 0]
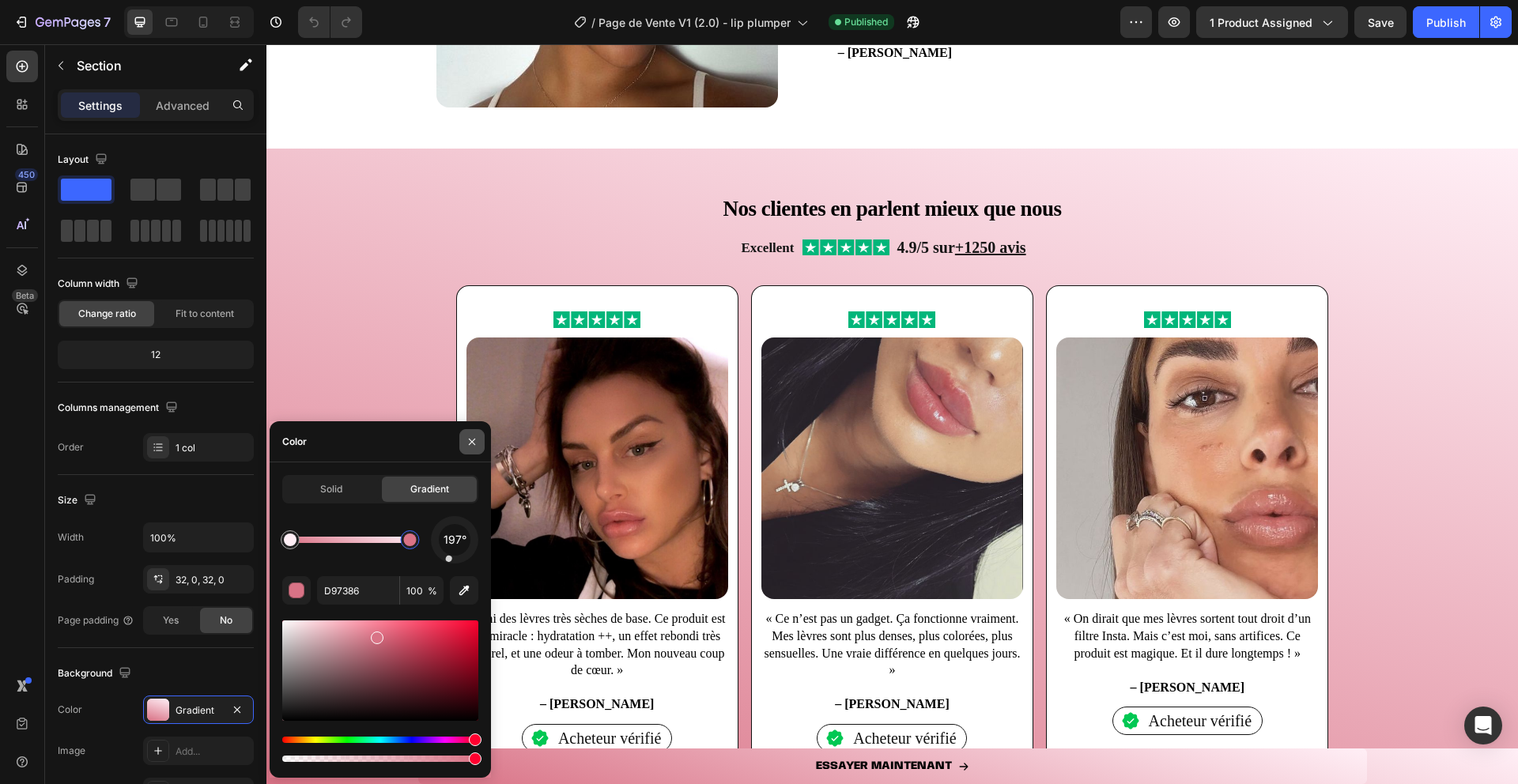
click at [473, 446] on icon "button" at bounding box center [472, 442] width 13 height 13
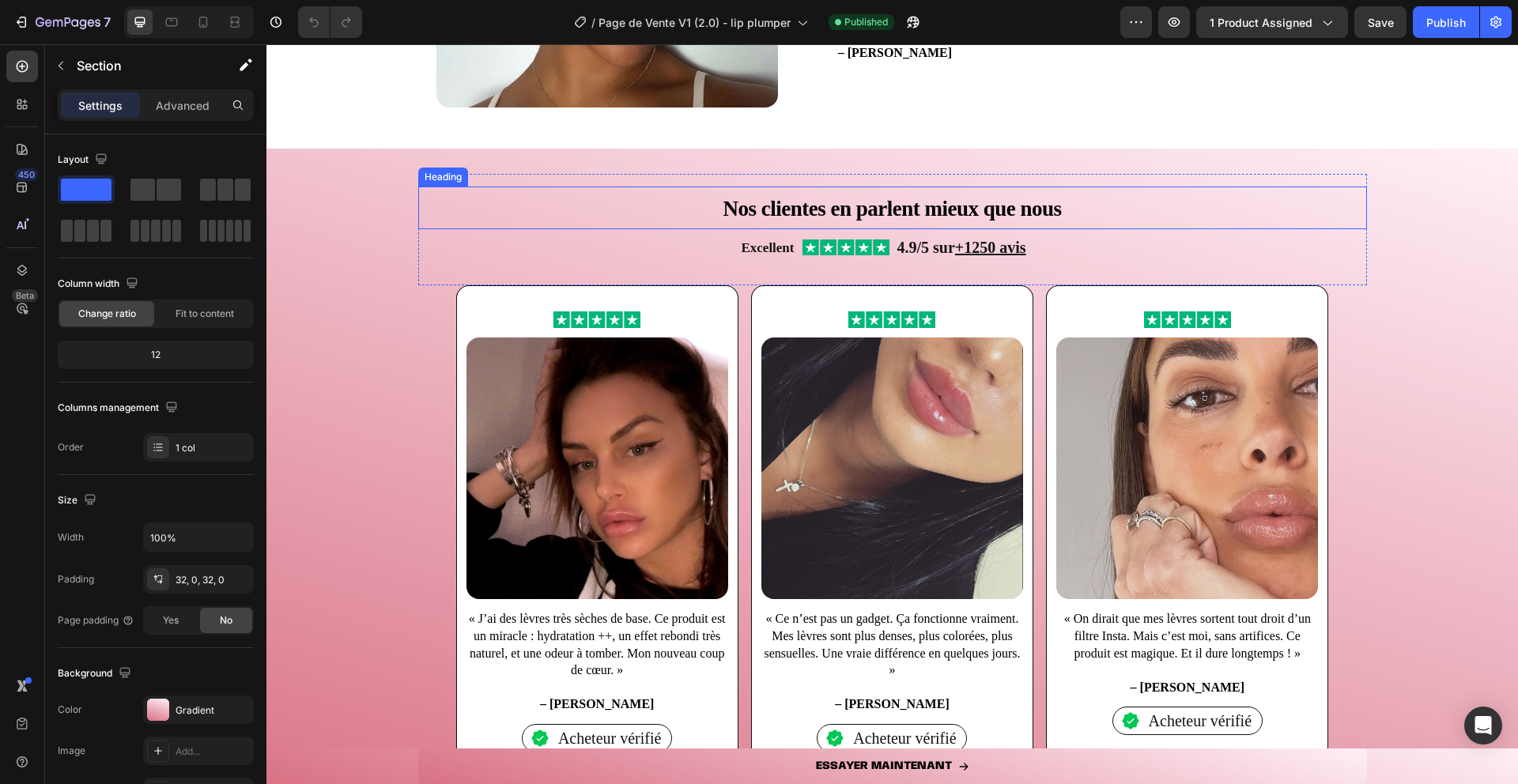
click at [805, 210] on strong "Nos clientes en parlent mieux que nous" at bounding box center [892, 209] width 338 height 24
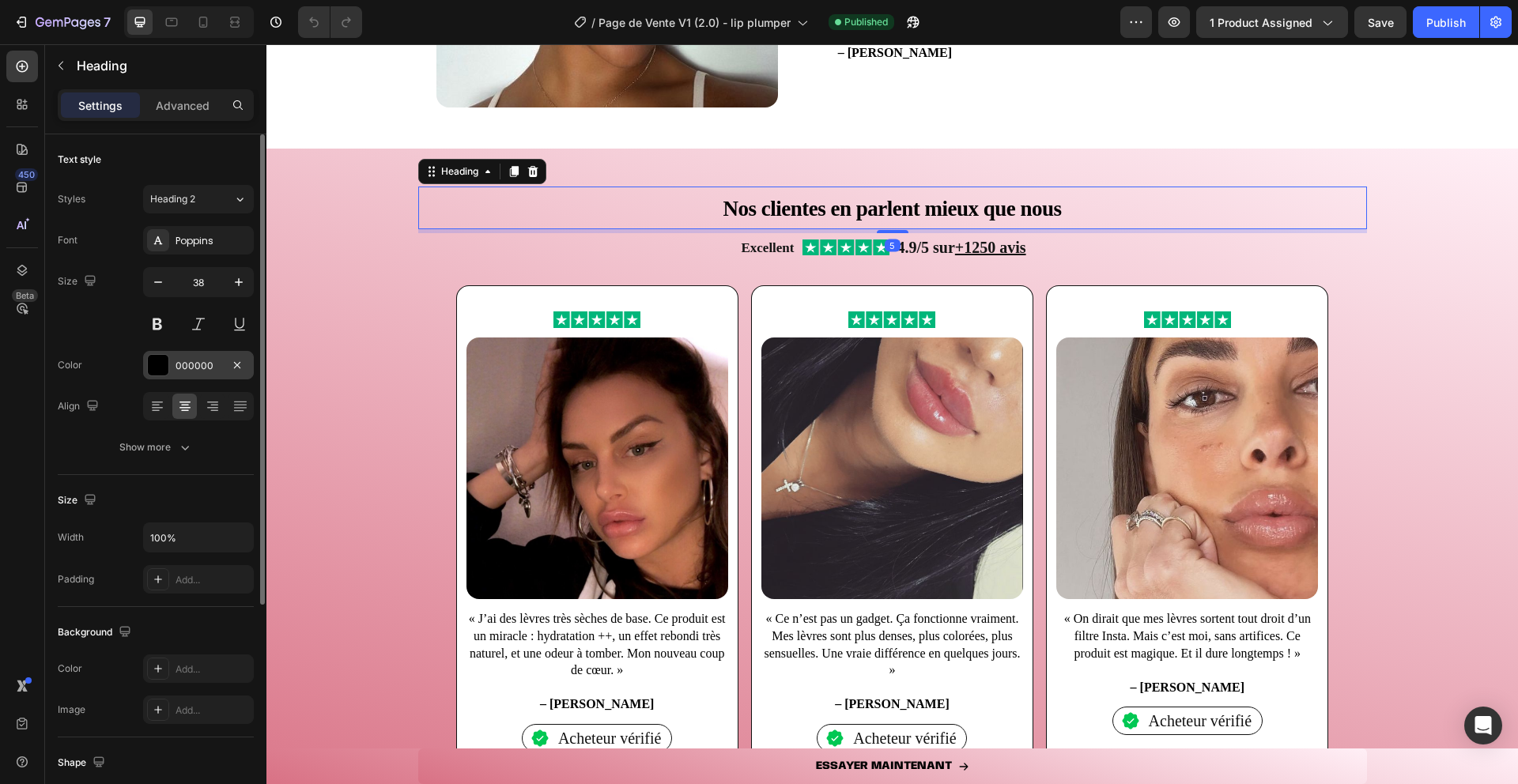
click at [176, 367] on div "000000" at bounding box center [199, 366] width 46 height 14
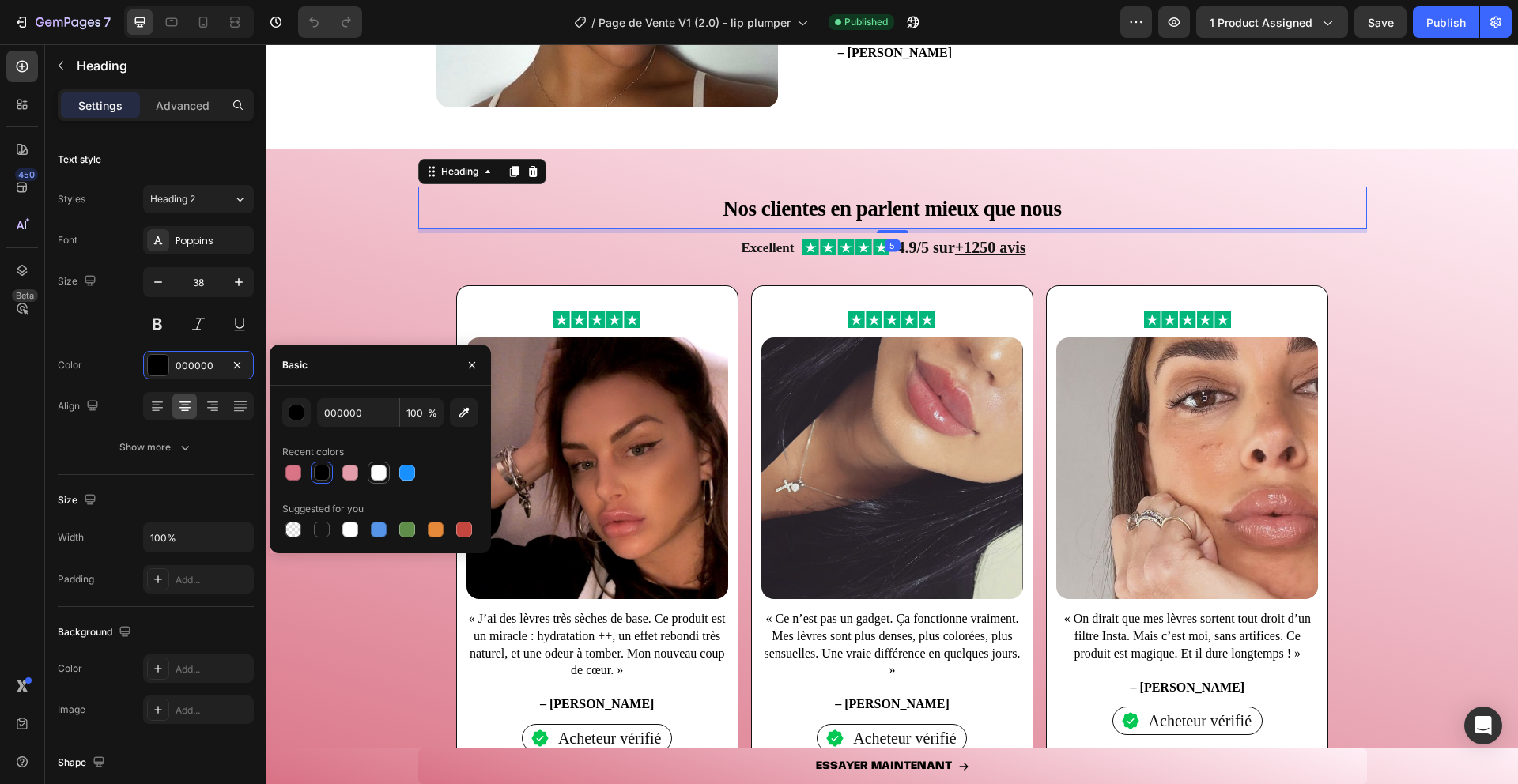
click at [378, 476] on div at bounding box center [379, 473] width 16 height 16
type input "FFFFFF"
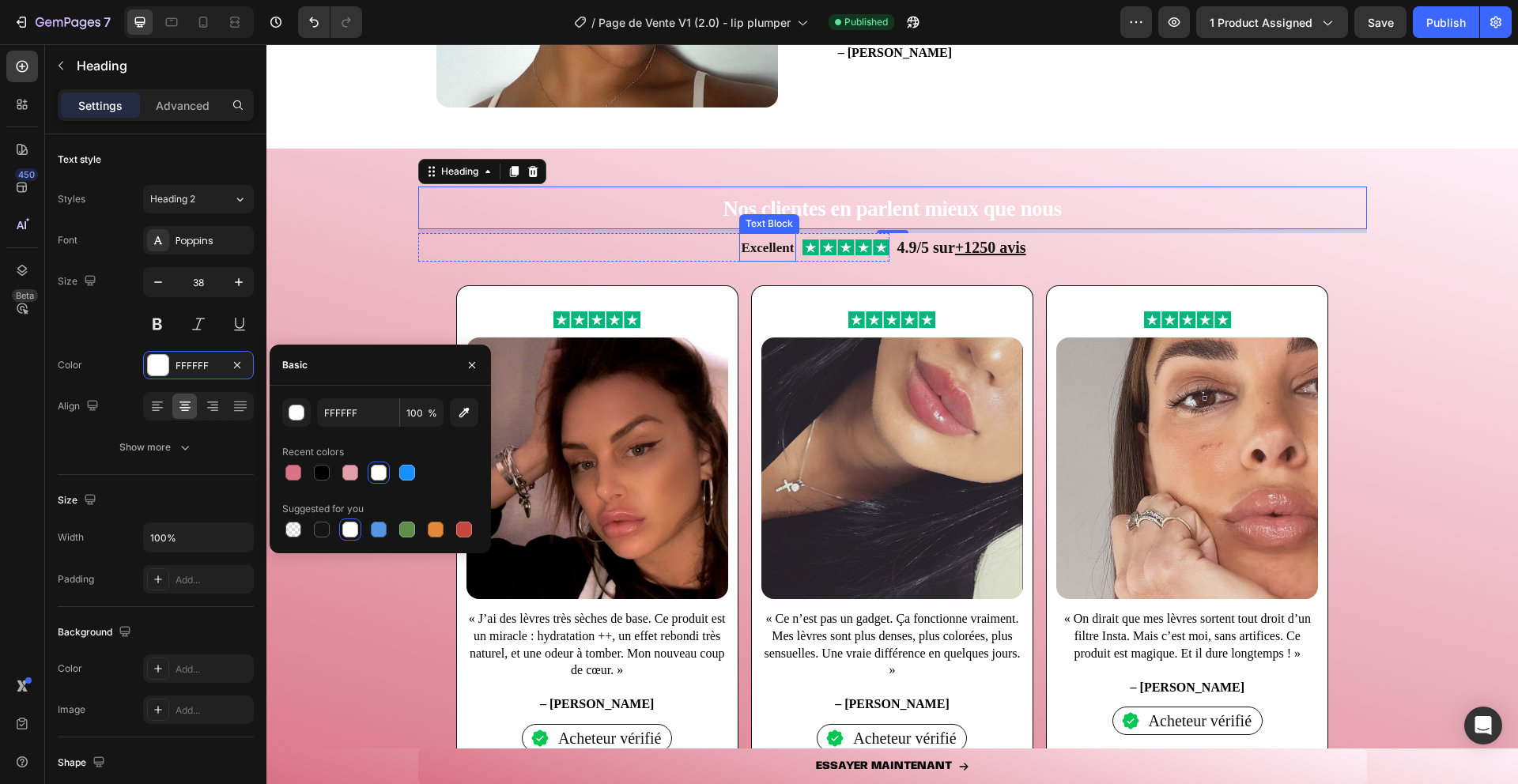
click at [763, 245] on strong "Excellent" at bounding box center [767, 248] width 53 height 15
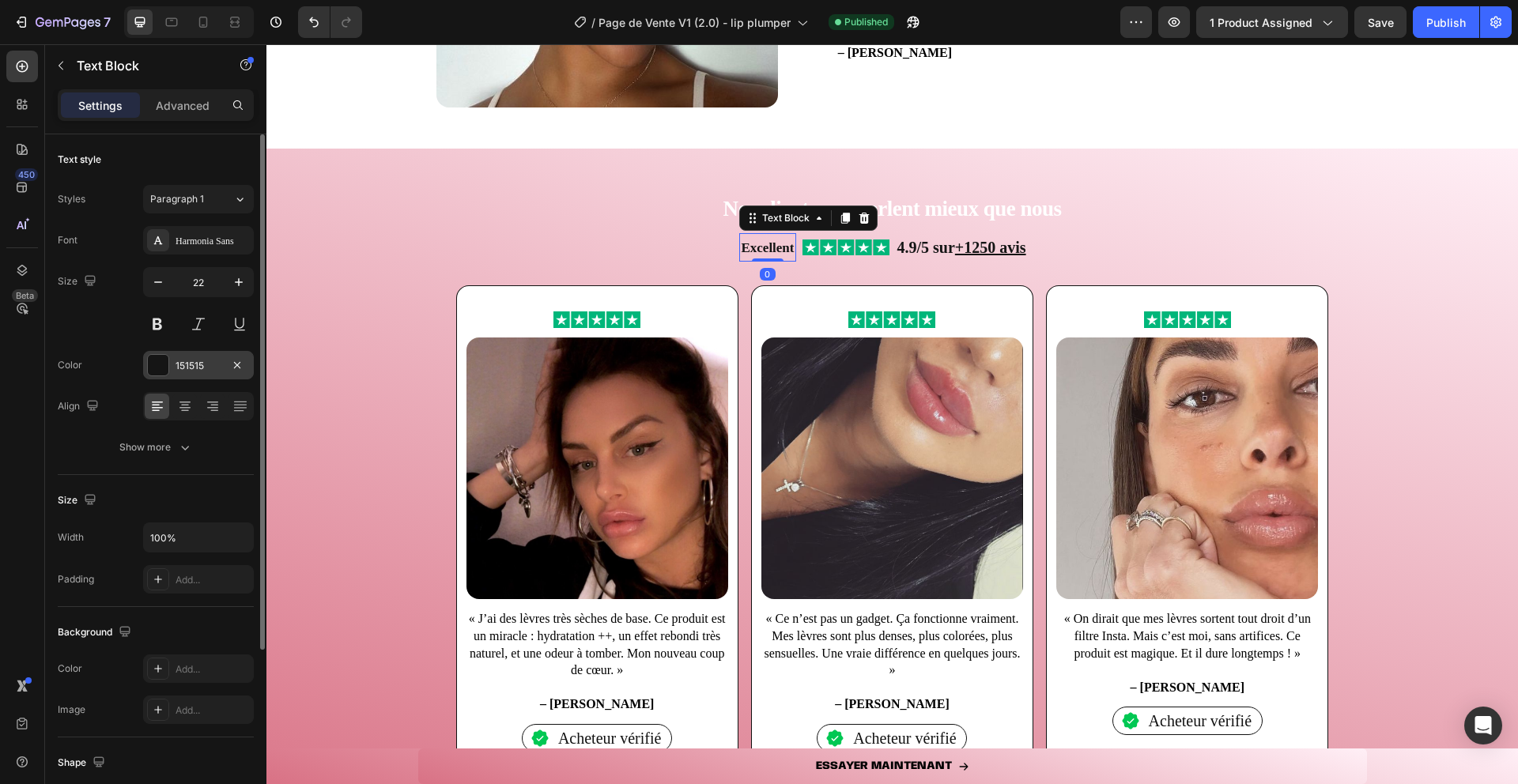
click at [156, 366] on div at bounding box center [158, 365] width 21 height 21
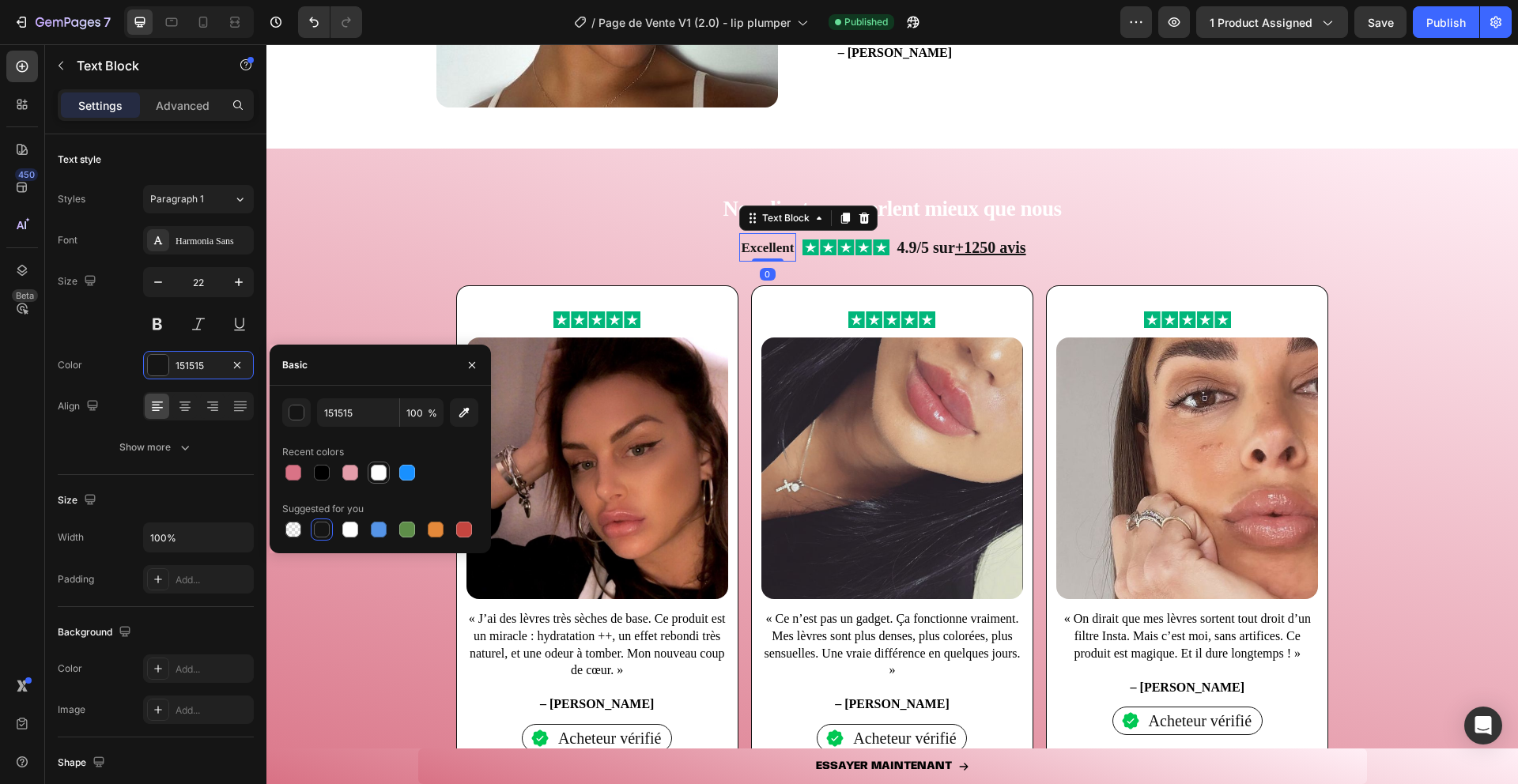
click at [380, 471] on div at bounding box center [379, 473] width 16 height 16
type input "FFFFFF"
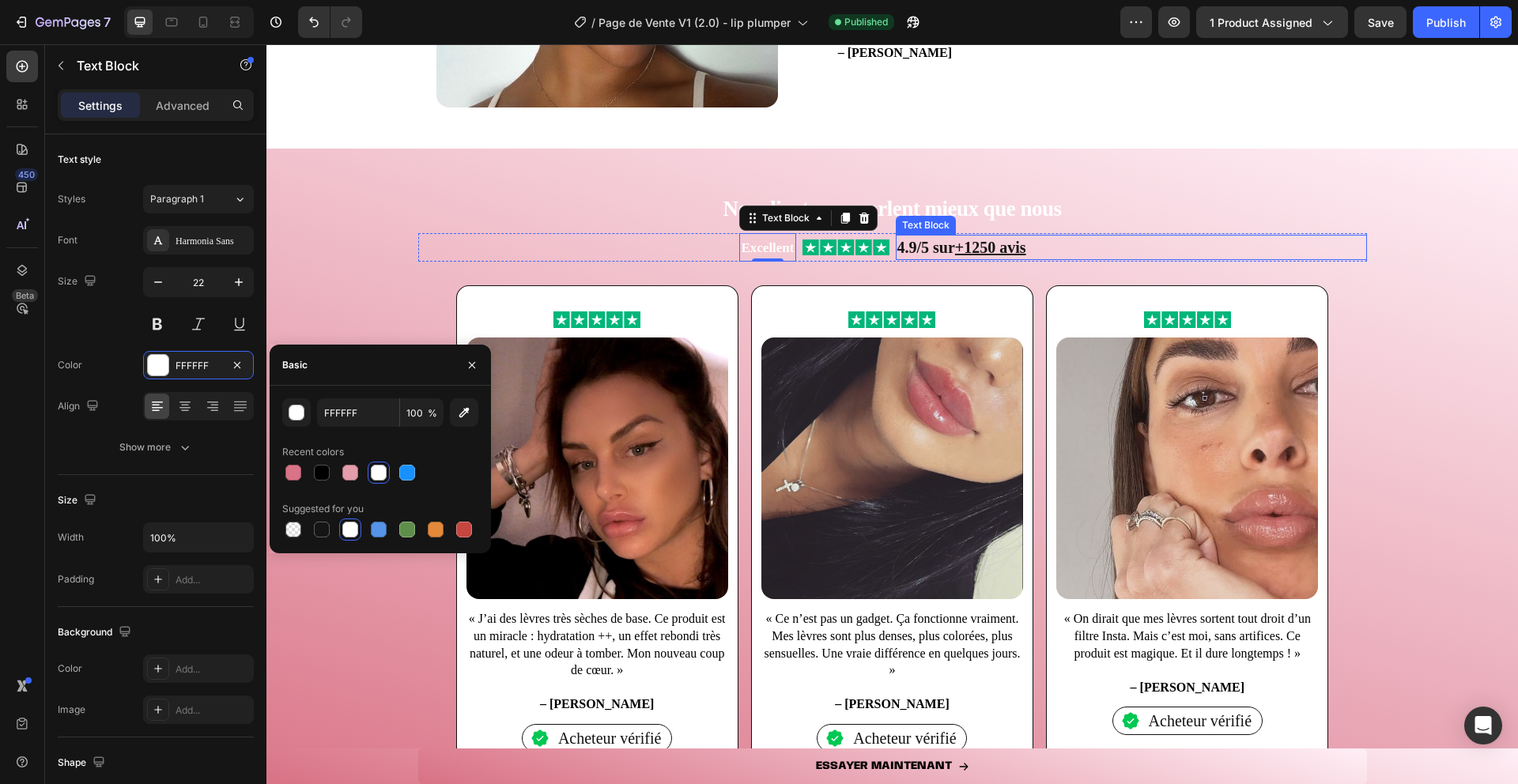
click at [909, 252] on strong "4.9/5 sur +1250 avis" at bounding box center [962, 248] width 129 height 17
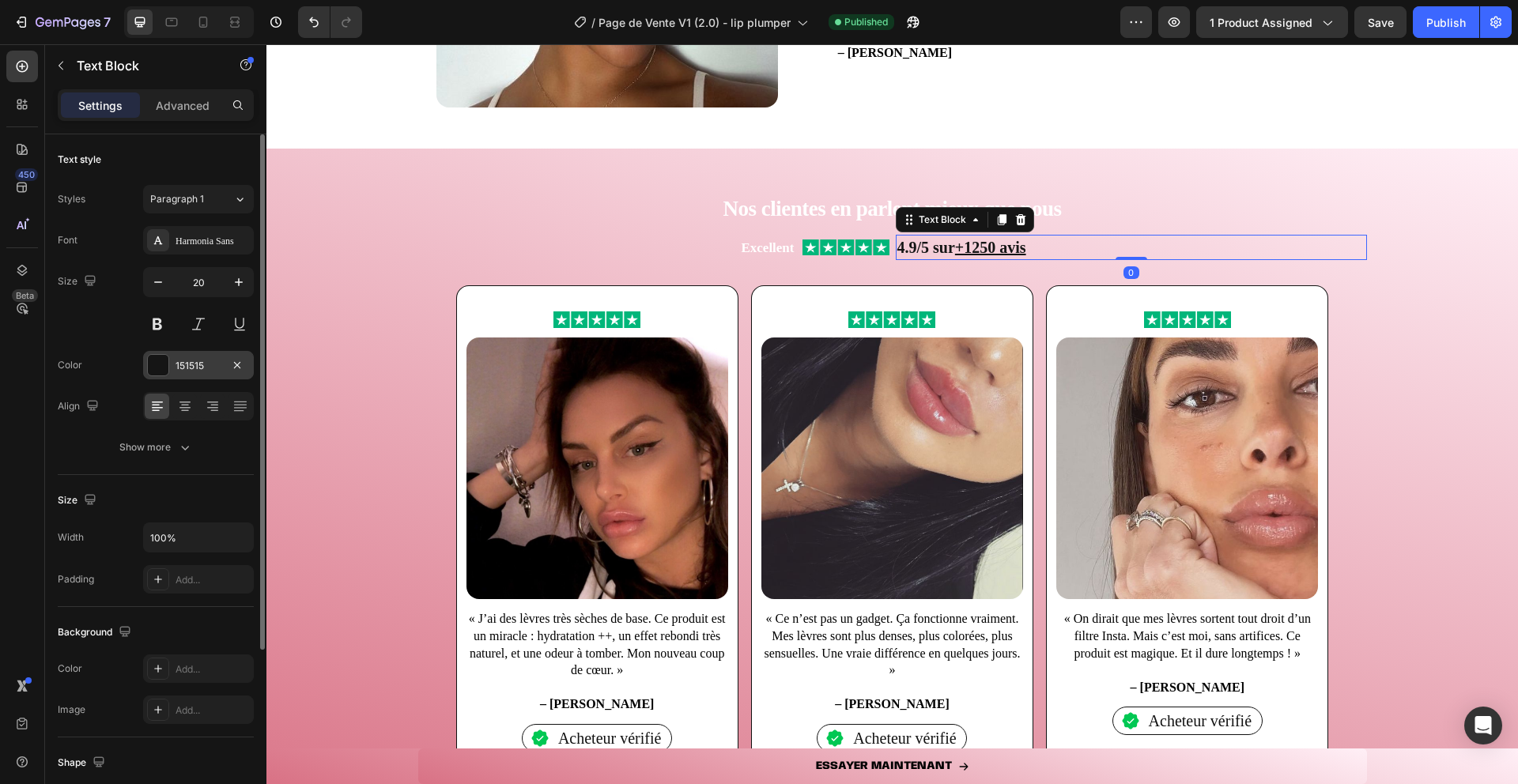
click at [167, 361] on div at bounding box center [158, 365] width 21 height 21
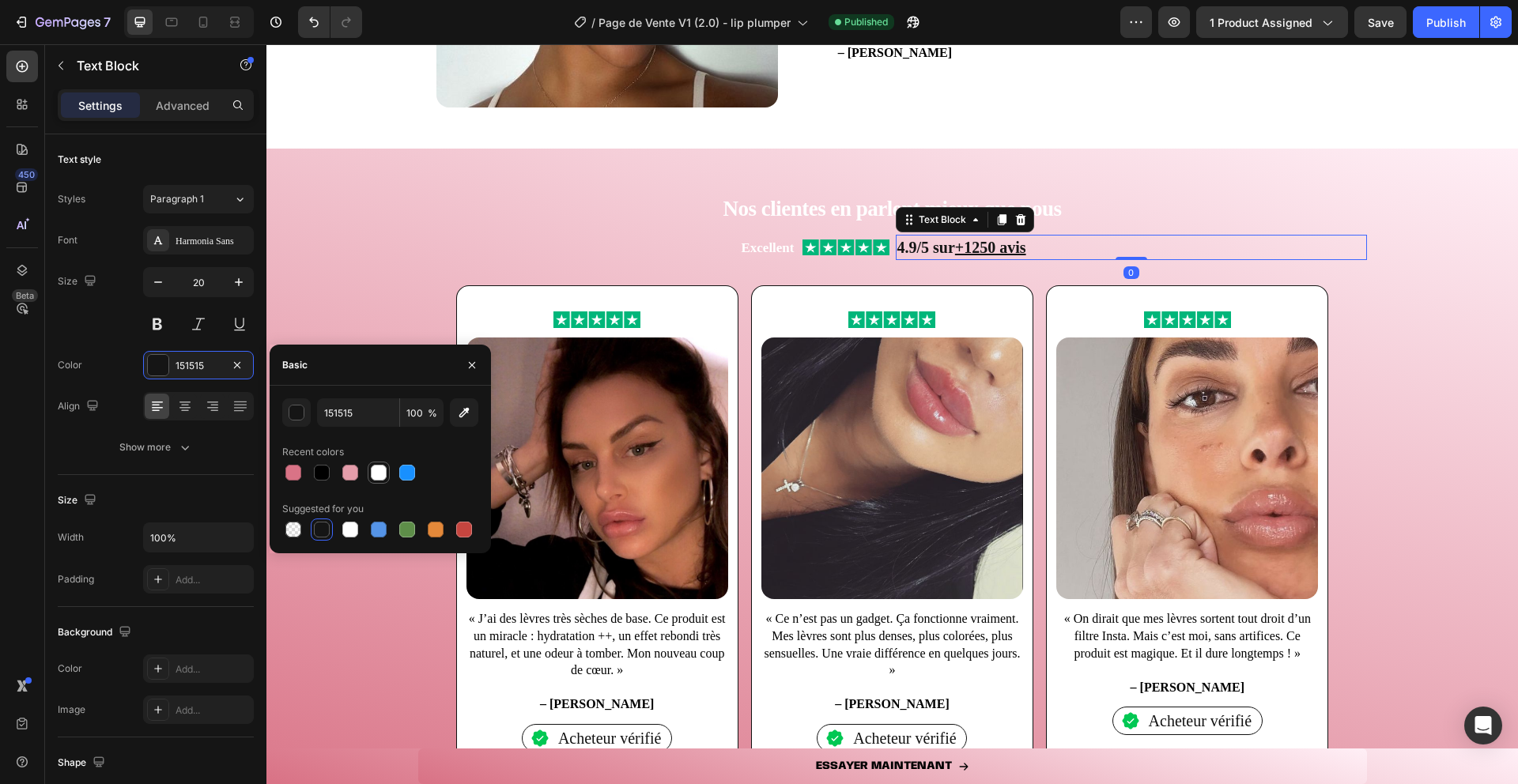
click at [383, 473] on div at bounding box center [379, 473] width 16 height 16
type input "FFFFFF"
click at [472, 361] on icon "button" at bounding box center [472, 365] width 13 height 13
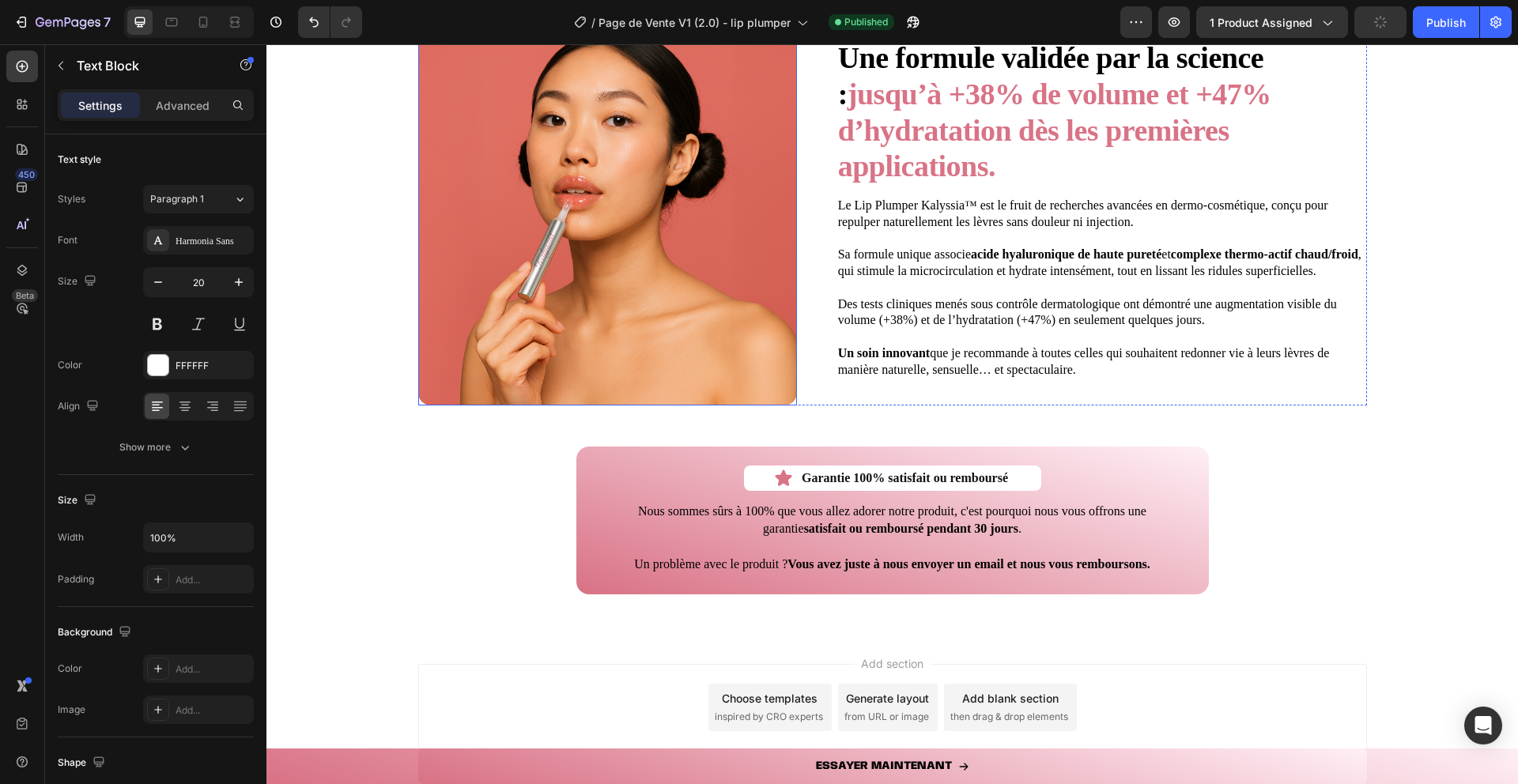
scroll to position [3763, 0]
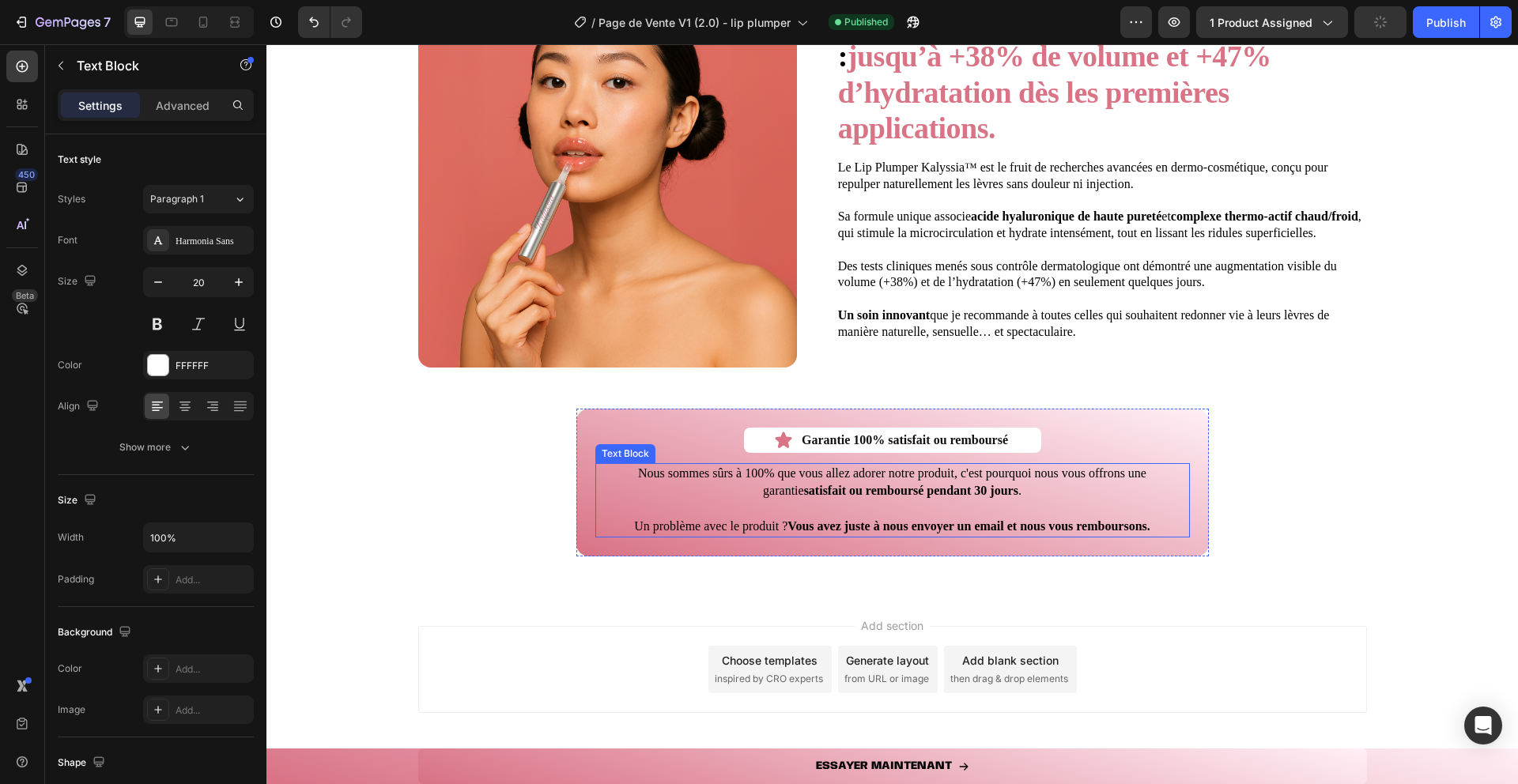
click at [848, 500] on p at bounding box center [892, 509] width 592 height 17
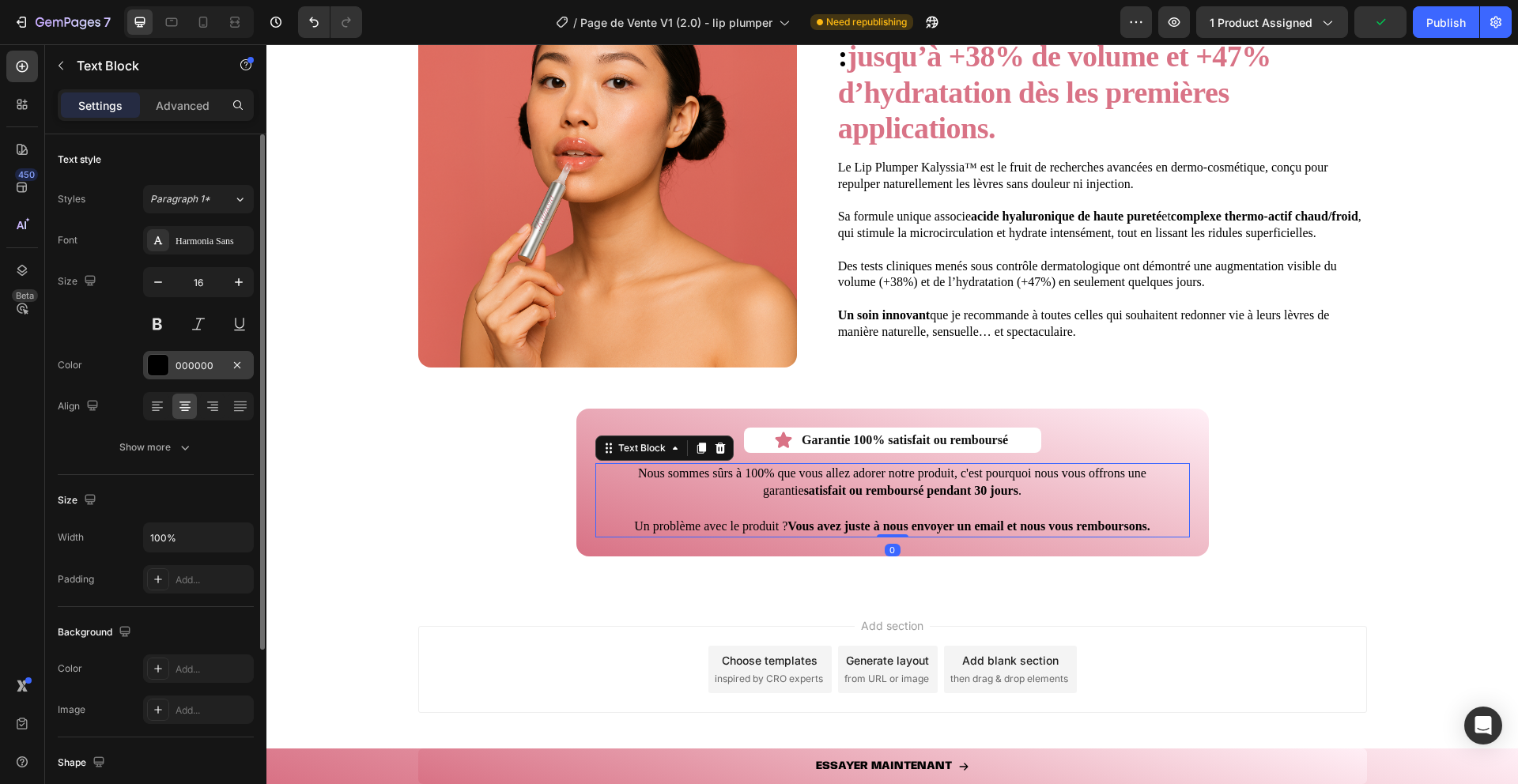
click at [154, 373] on div at bounding box center [158, 365] width 21 height 21
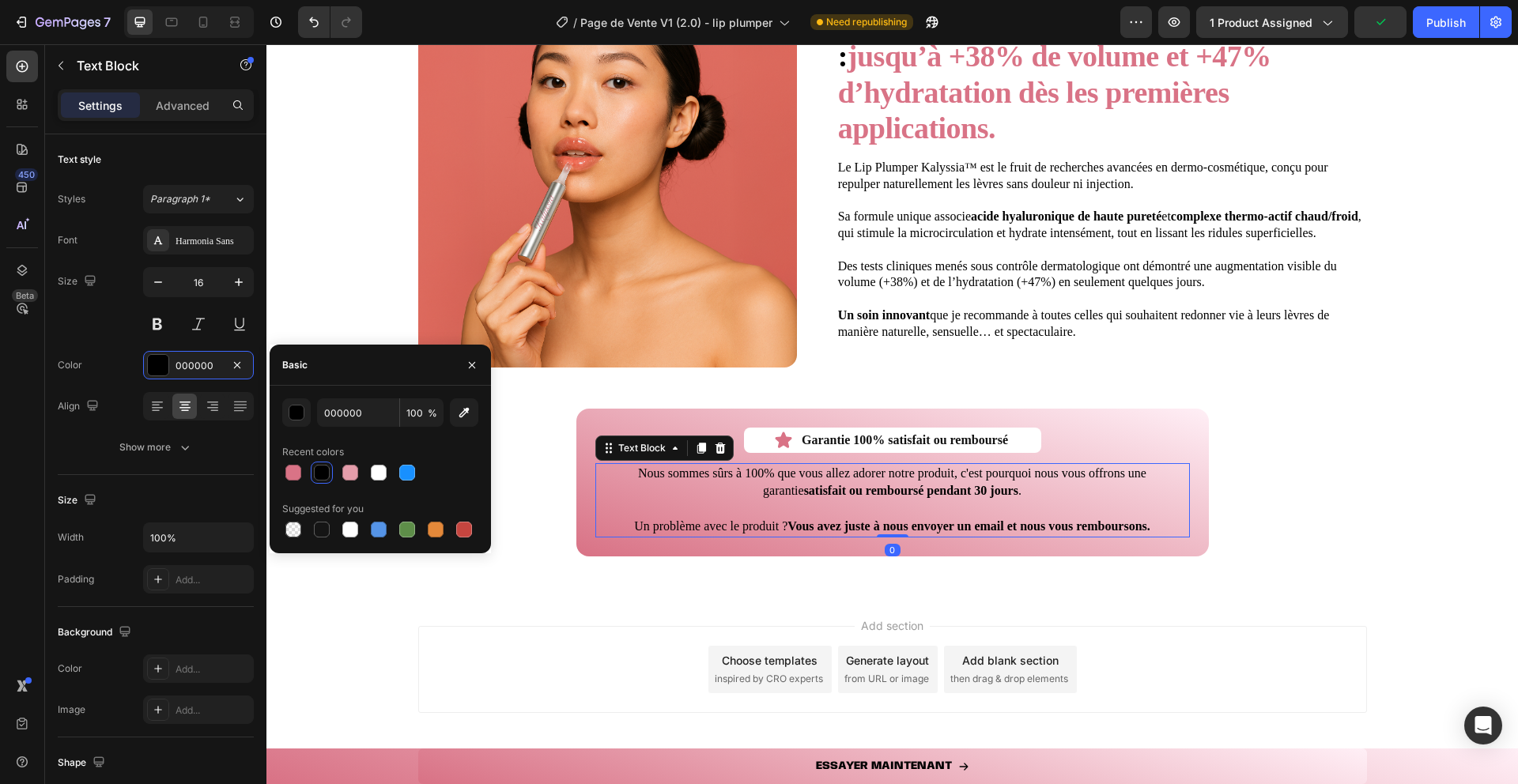
click at [377, 461] on div "Recent colors" at bounding box center [380, 452] width 196 height 25
click at [382, 470] on div at bounding box center [379, 473] width 16 height 16
type input "FFFFFF"
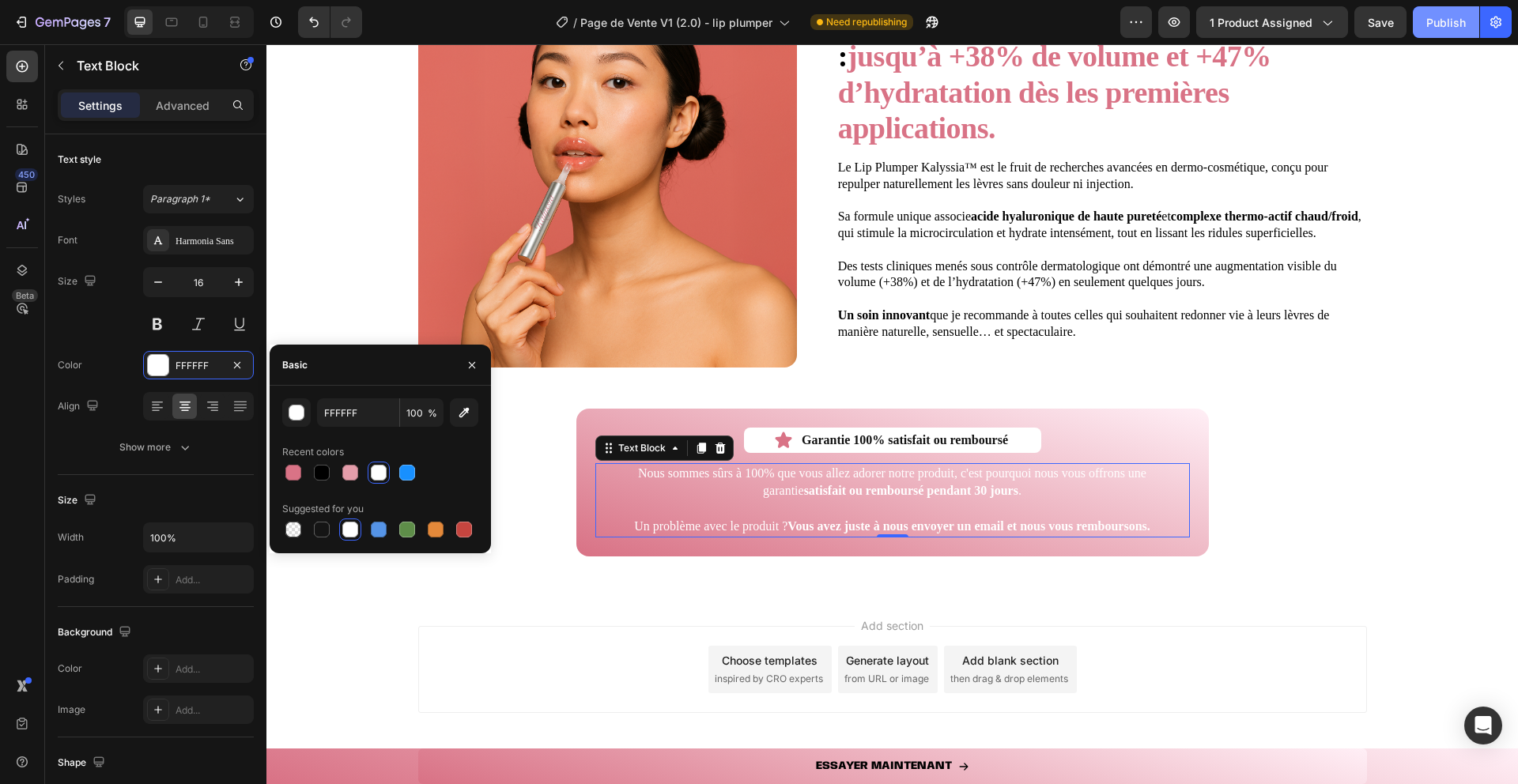
click at [1431, 33] on button "Publish" at bounding box center [1447, 22] width 67 height 32
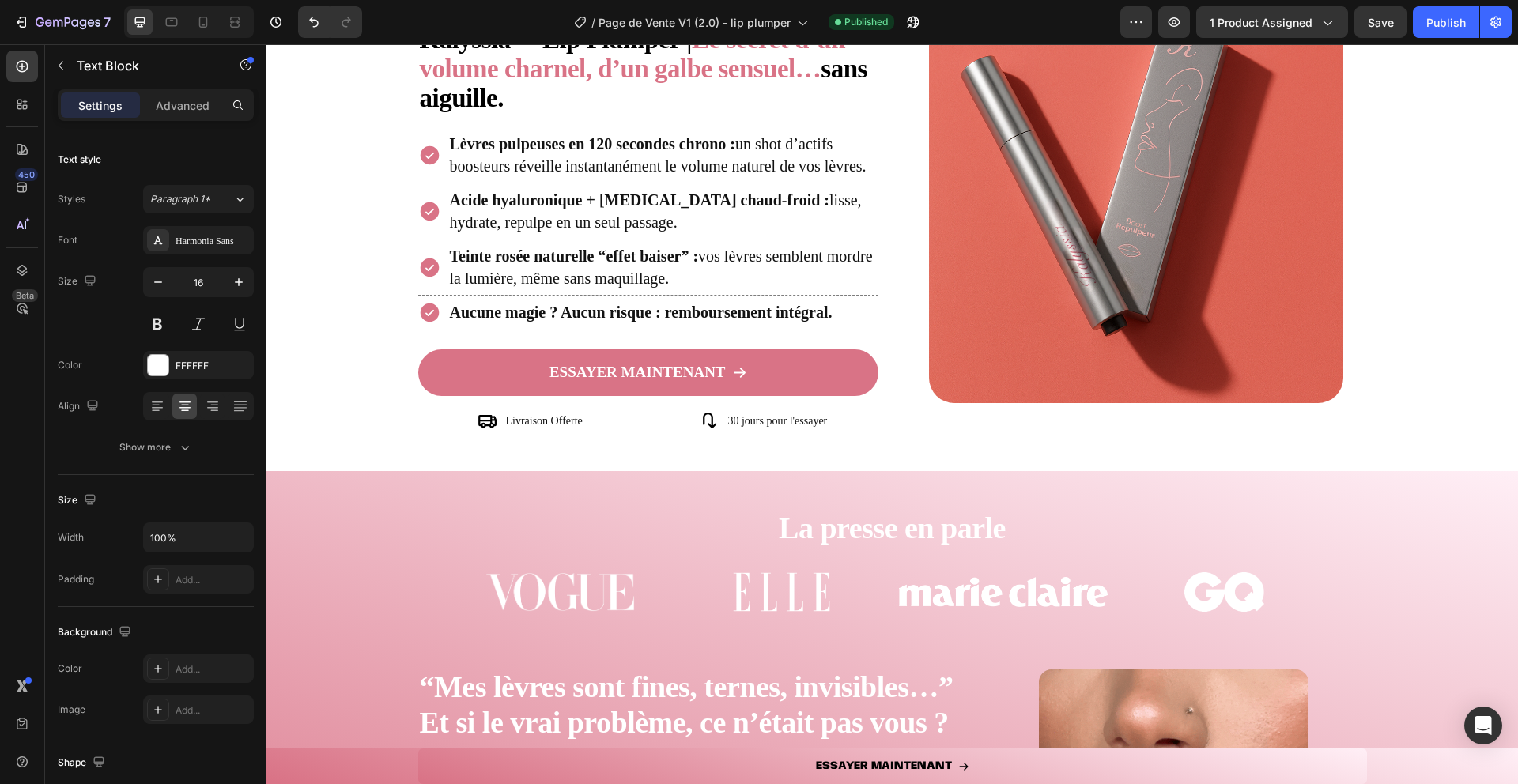
scroll to position [118, 0]
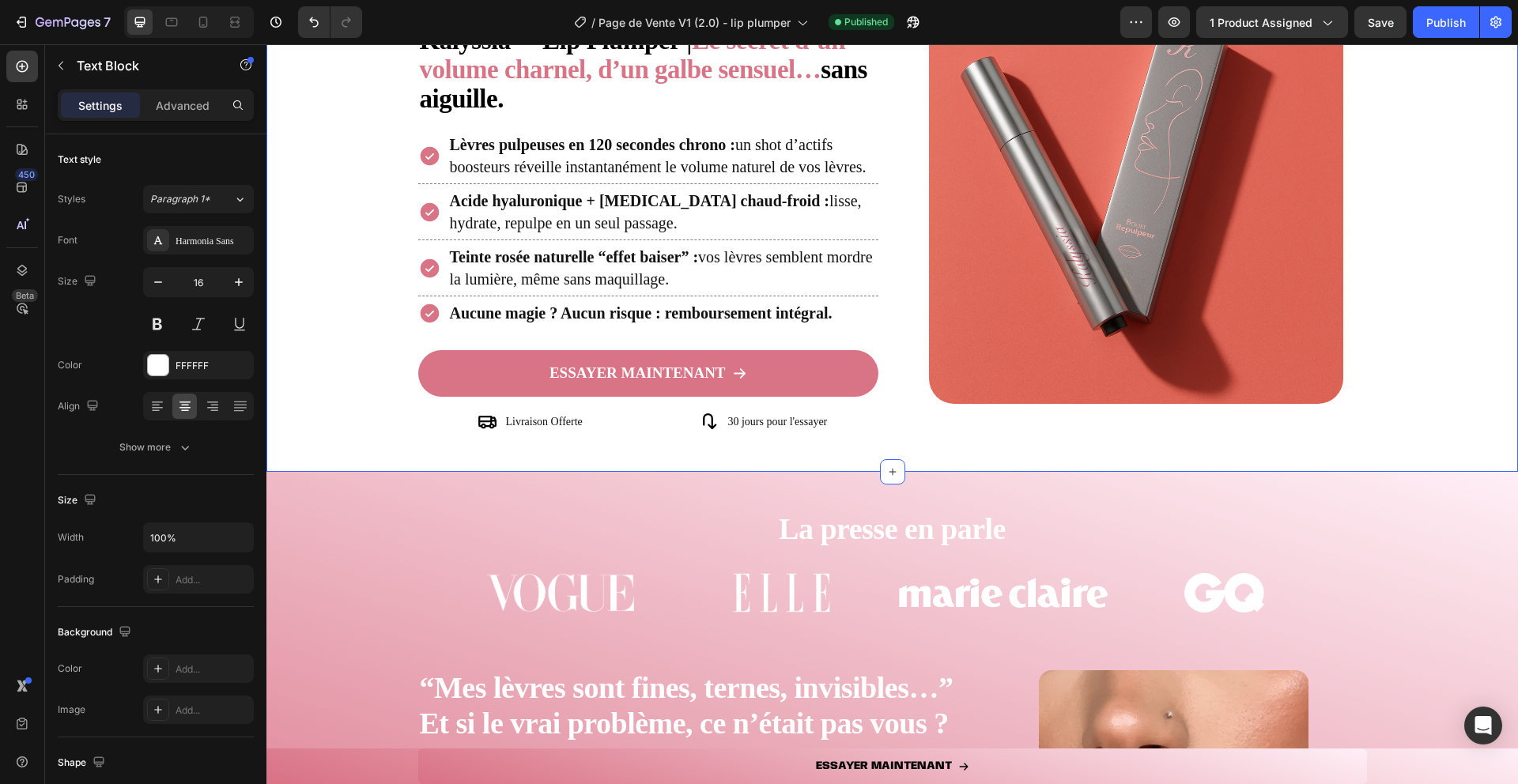
click at [424, 303] on icon at bounding box center [430, 313] width 23 height 23
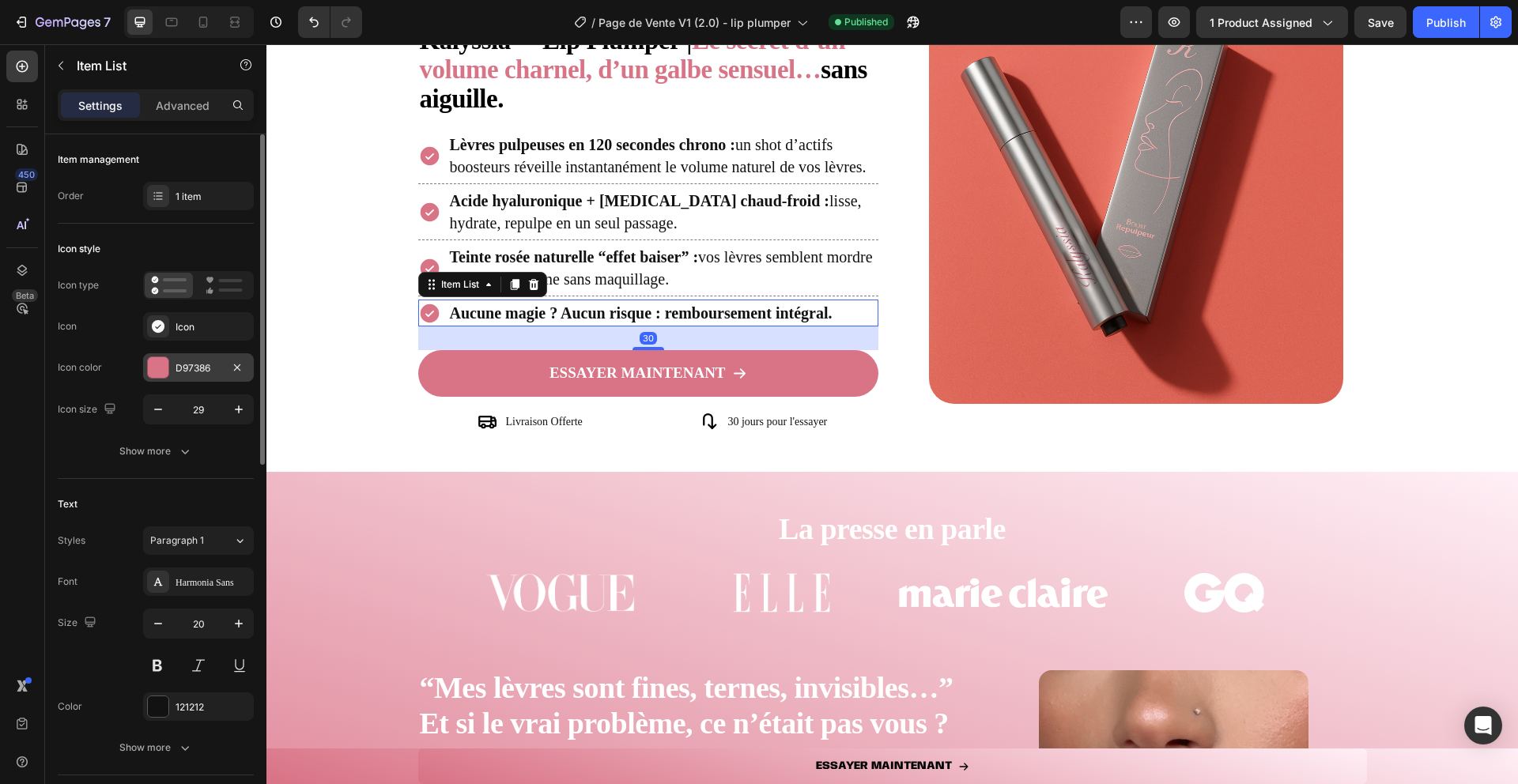
click at [187, 373] on div "D97386" at bounding box center [199, 369] width 46 height 14
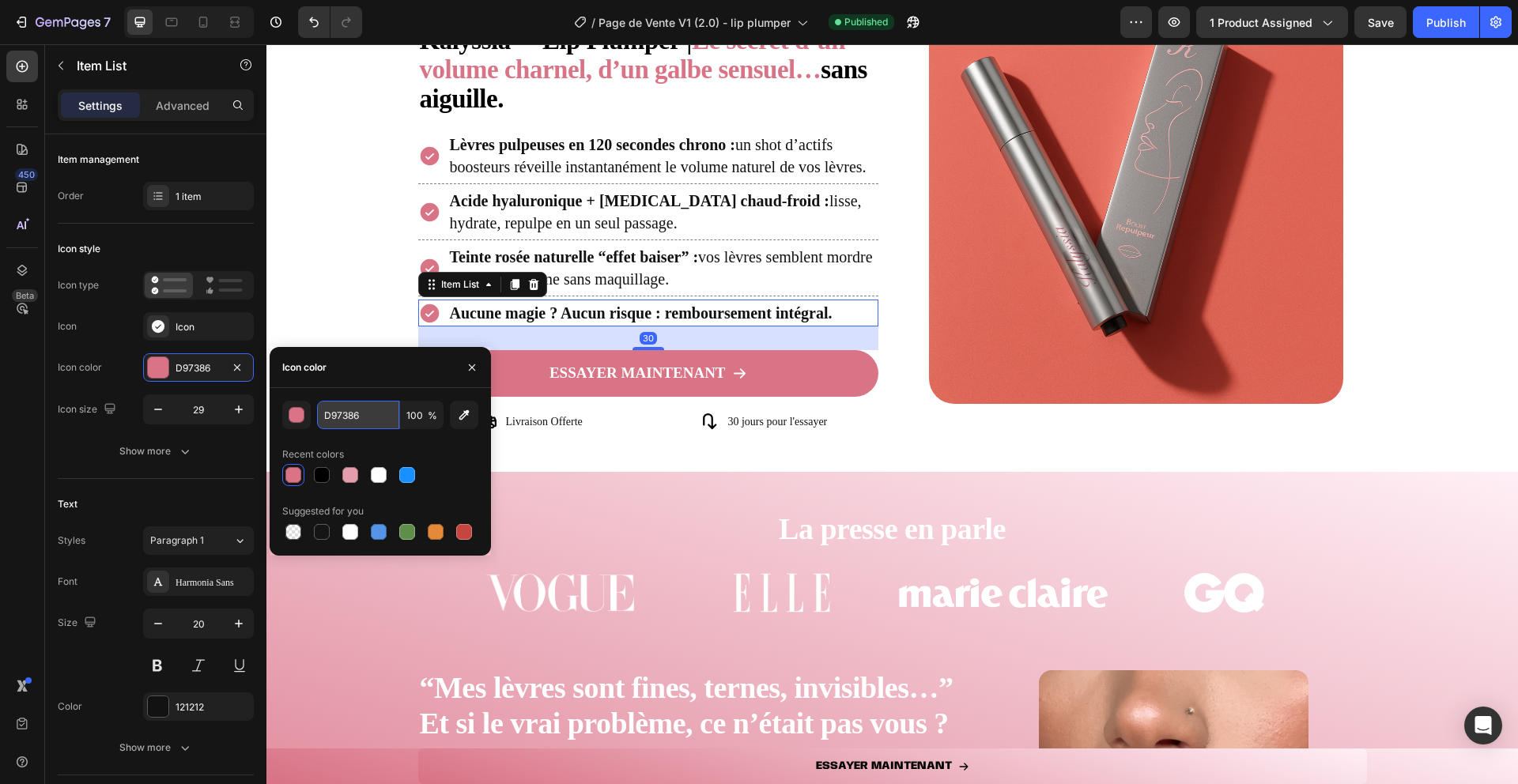
click at [336, 418] on input "D97386" at bounding box center [358, 415] width 83 height 29
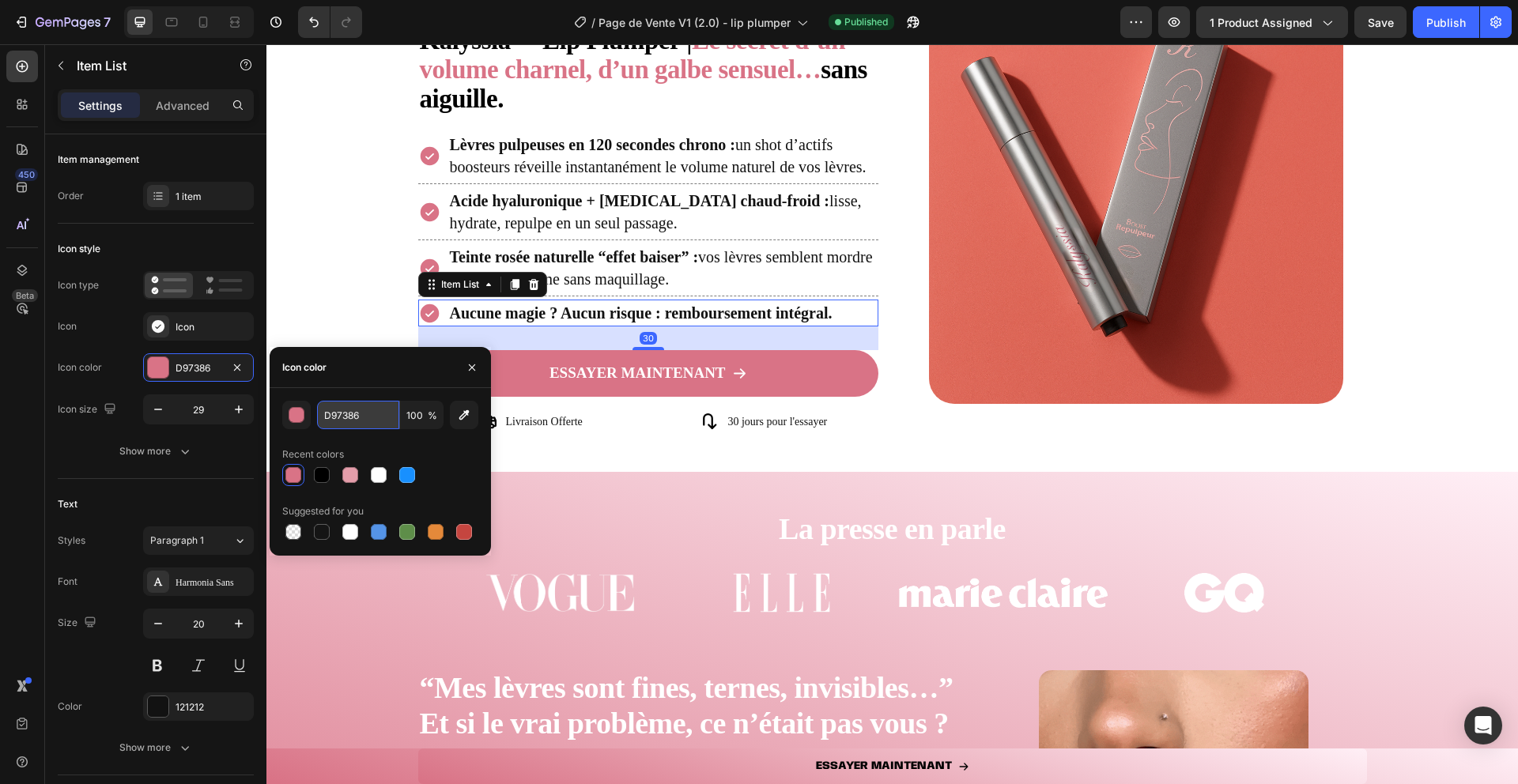
click at [336, 418] on input "D97386" at bounding box center [358, 415] width 83 height 29
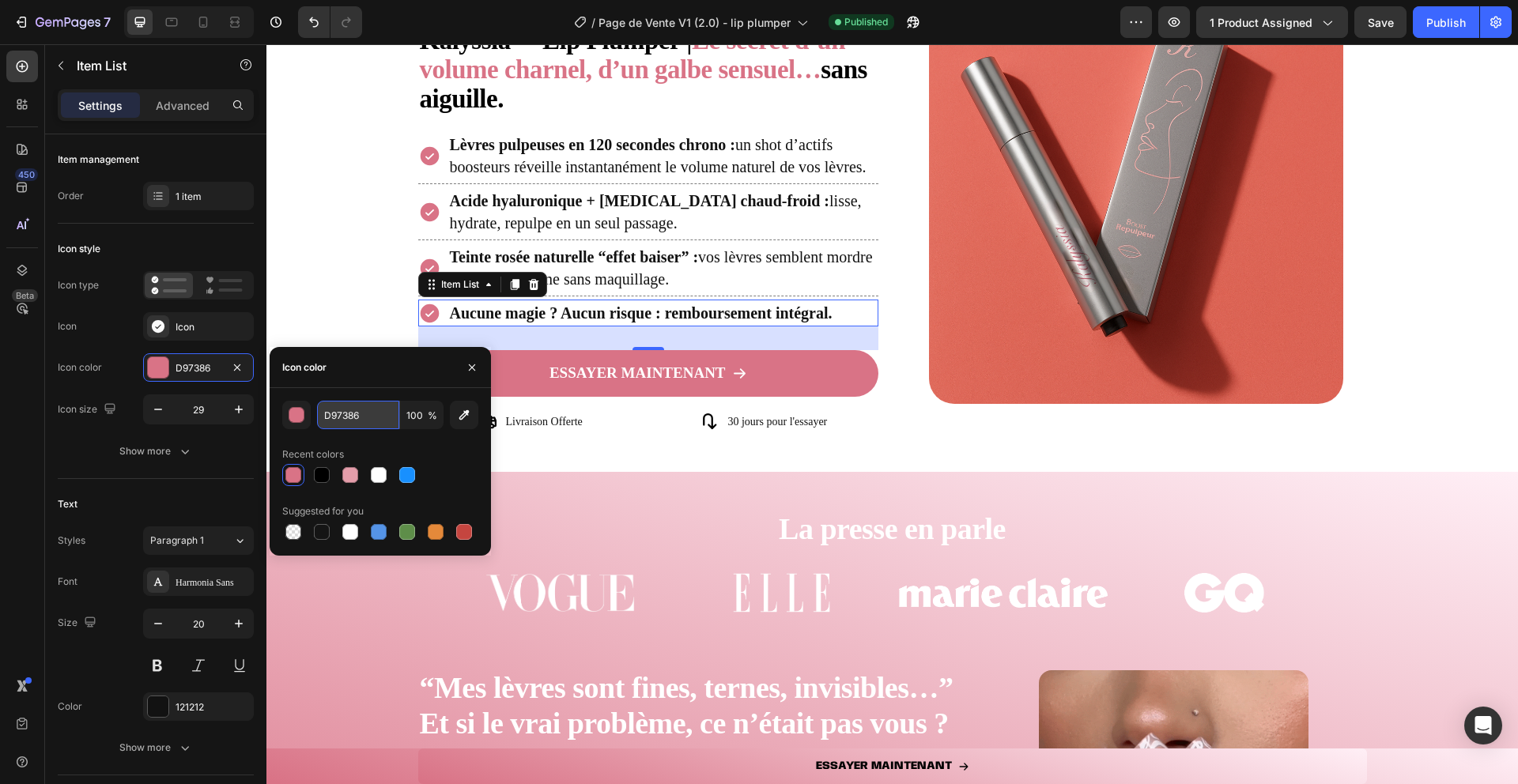
click at [336, 418] on input "D97386" at bounding box center [358, 415] width 83 height 29
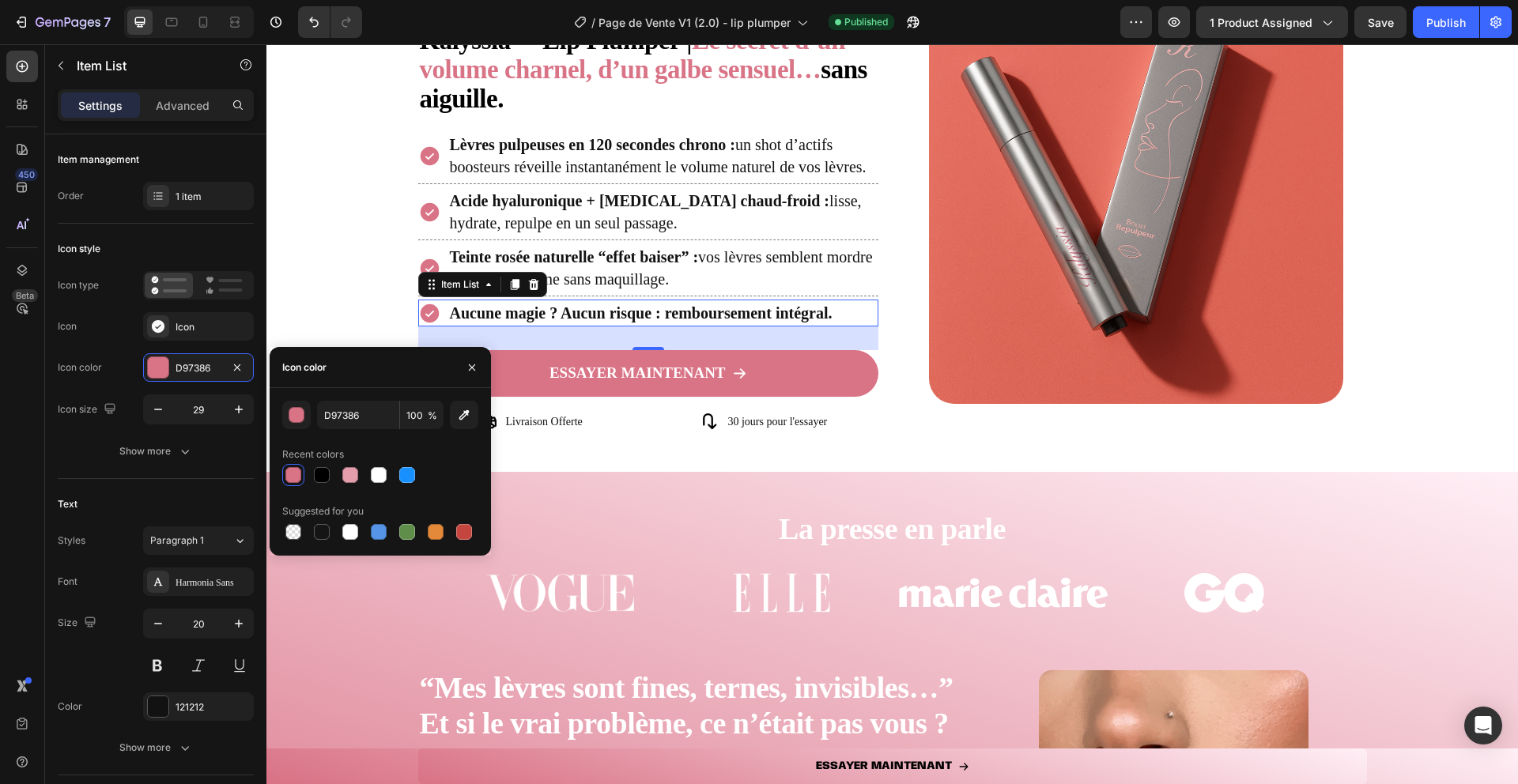
click at [433, 312] on icon at bounding box center [430, 313] width 19 height 19
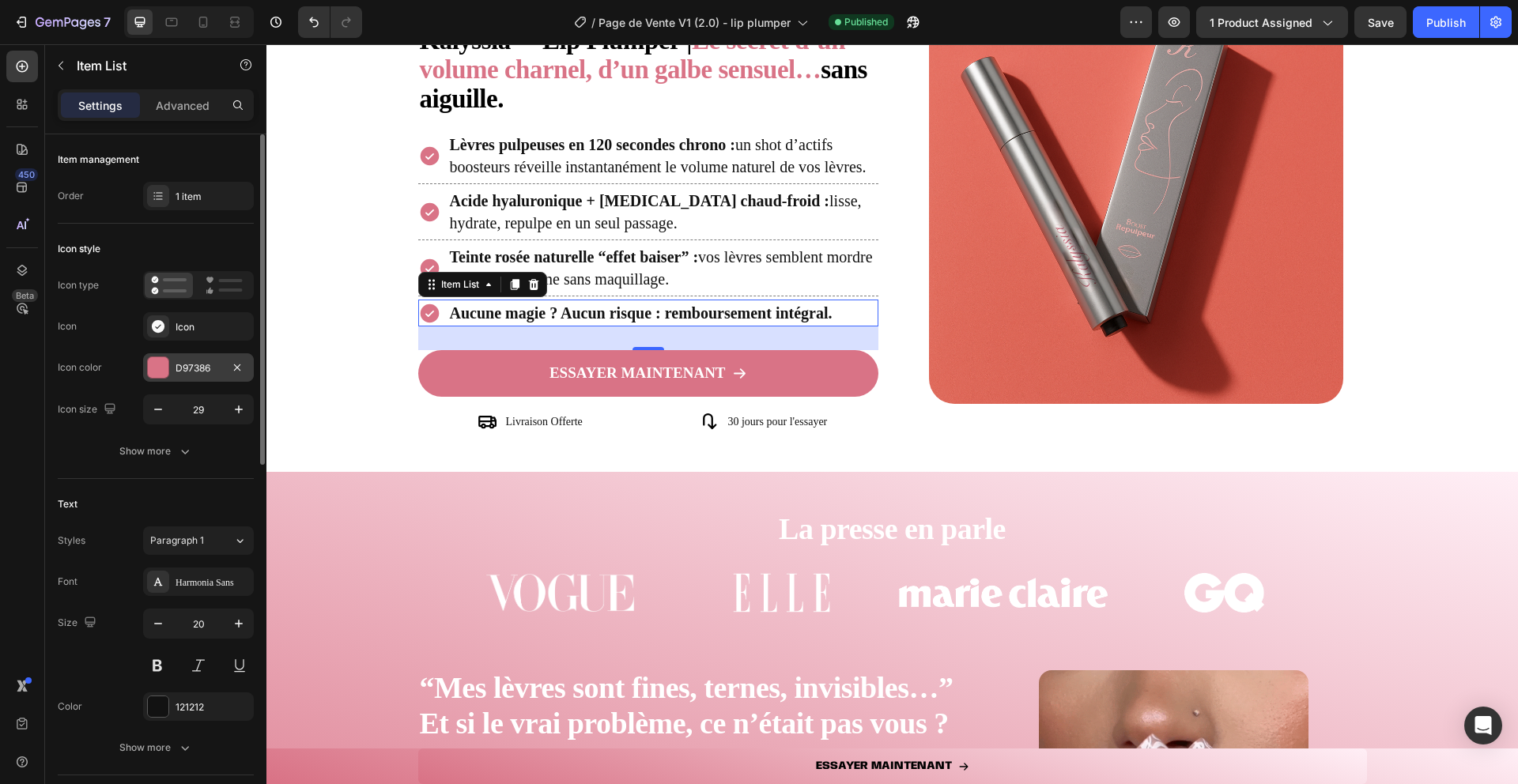
click at [180, 366] on div "D97386" at bounding box center [199, 369] width 46 height 14
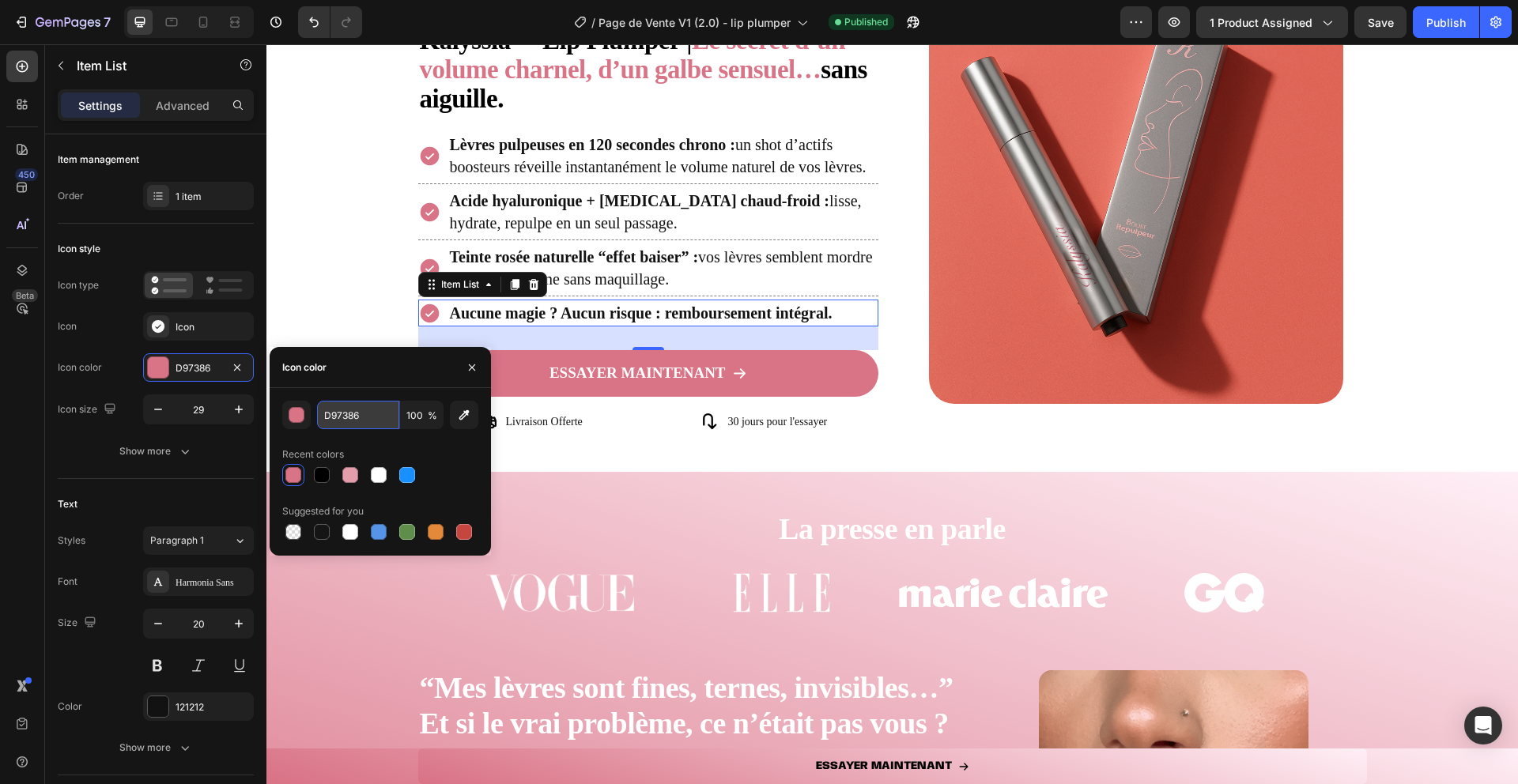
click at [339, 415] on input "D97386" at bounding box center [358, 415] width 83 height 29
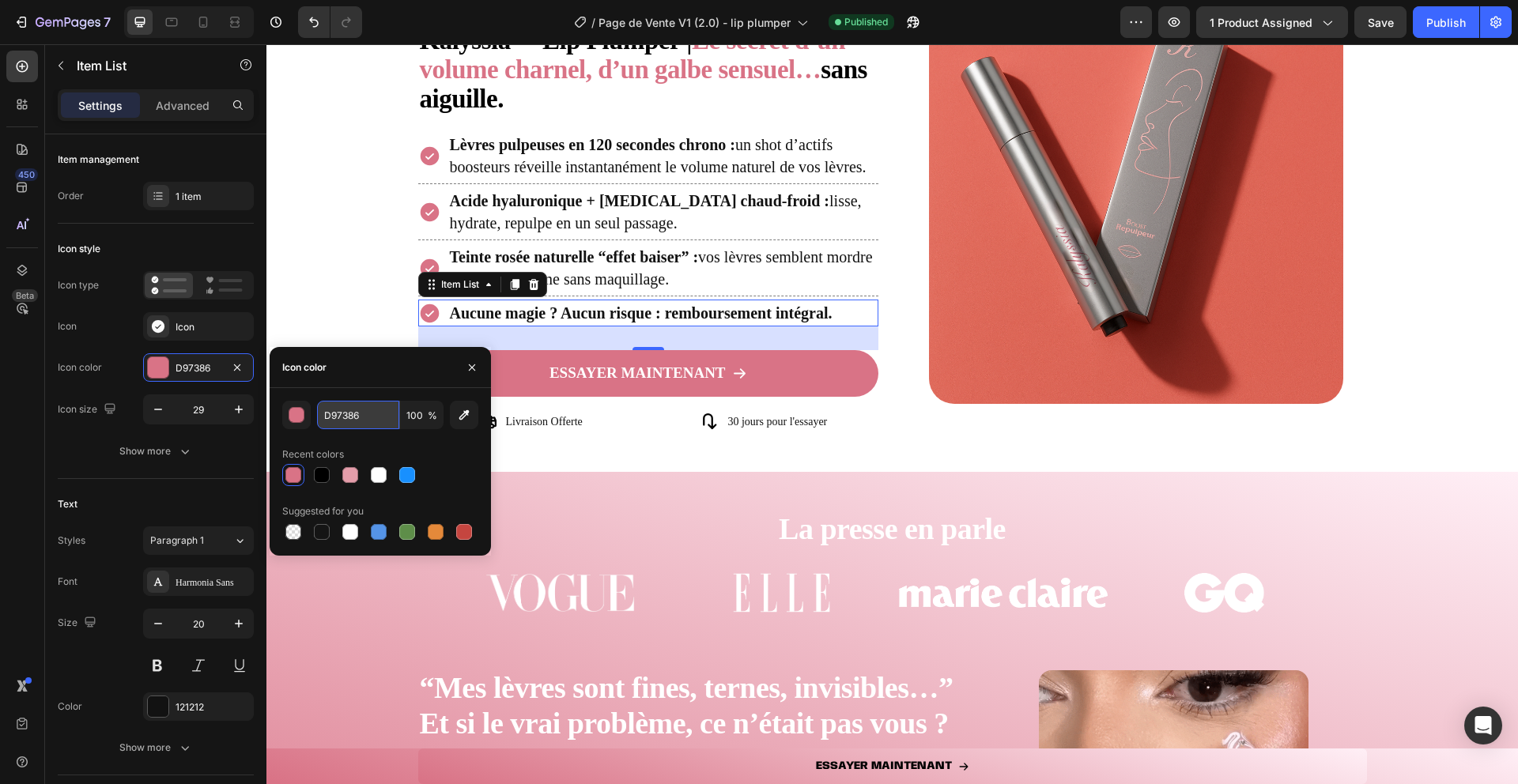
click at [339, 415] on input "D97386" at bounding box center [358, 415] width 83 height 29
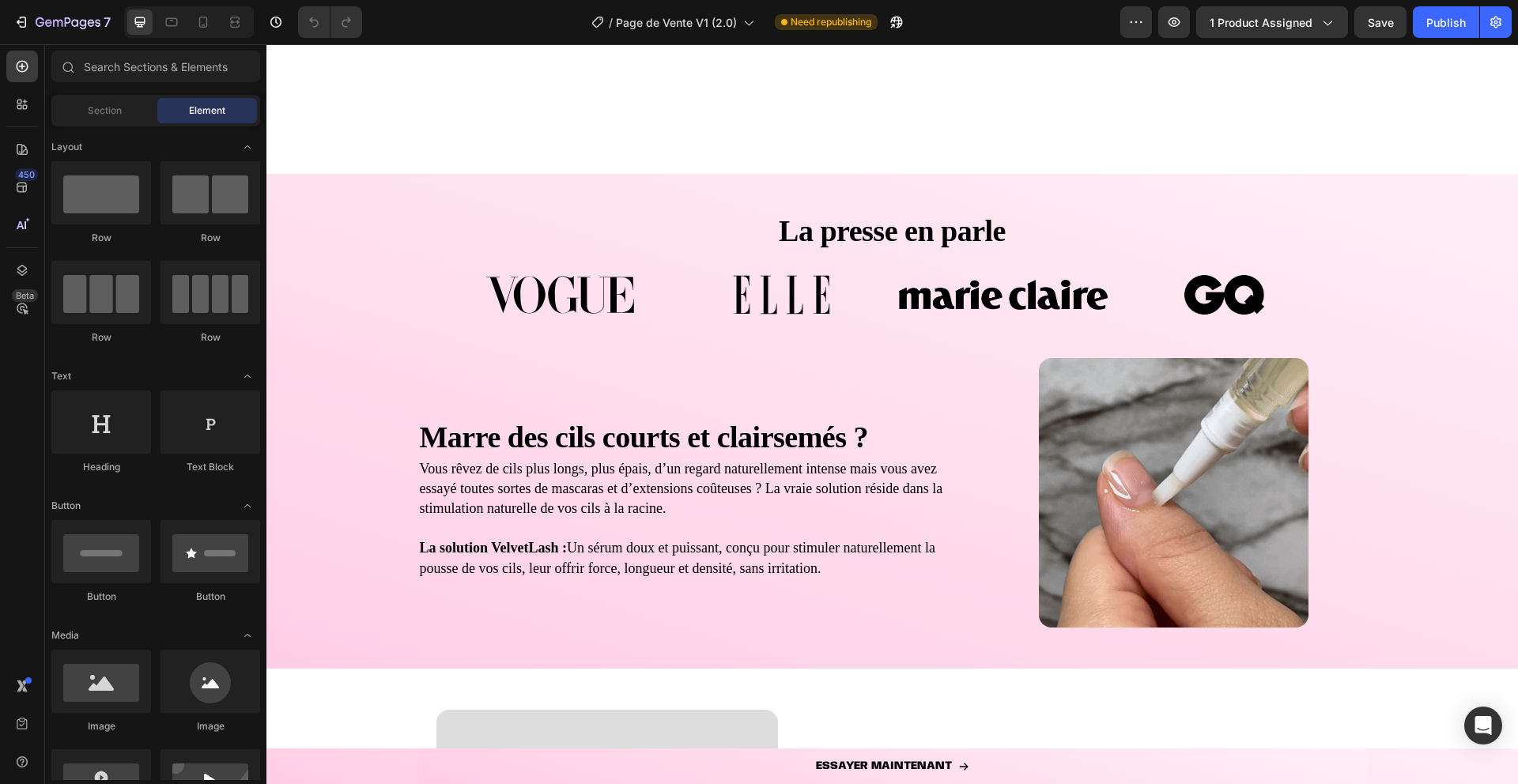
scroll to position [536, 0]
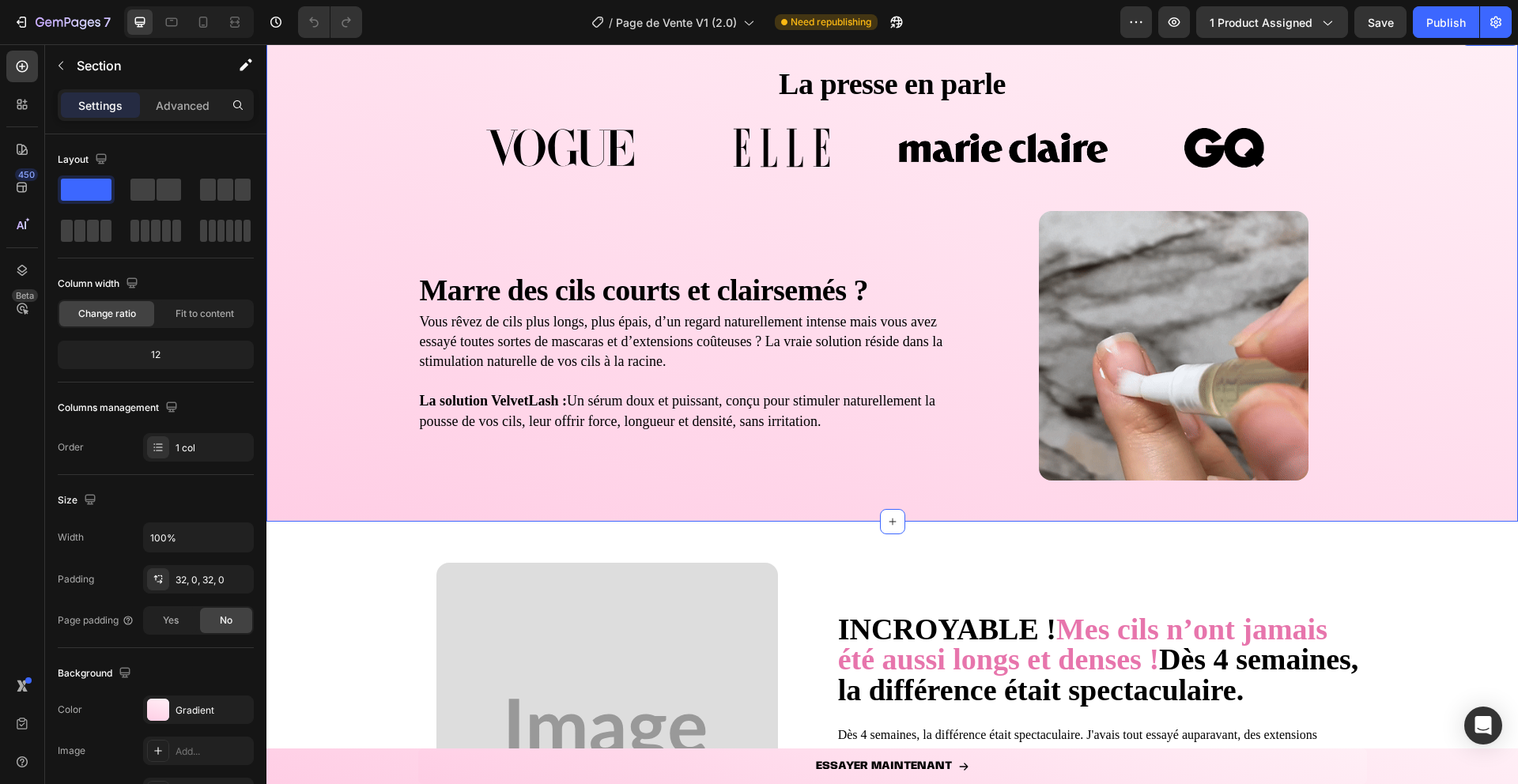
click at [350, 489] on div "La presse en parle Heading Image Image Image Image Carousel Marre des cils cour…" at bounding box center [892, 274] width 1252 height 444
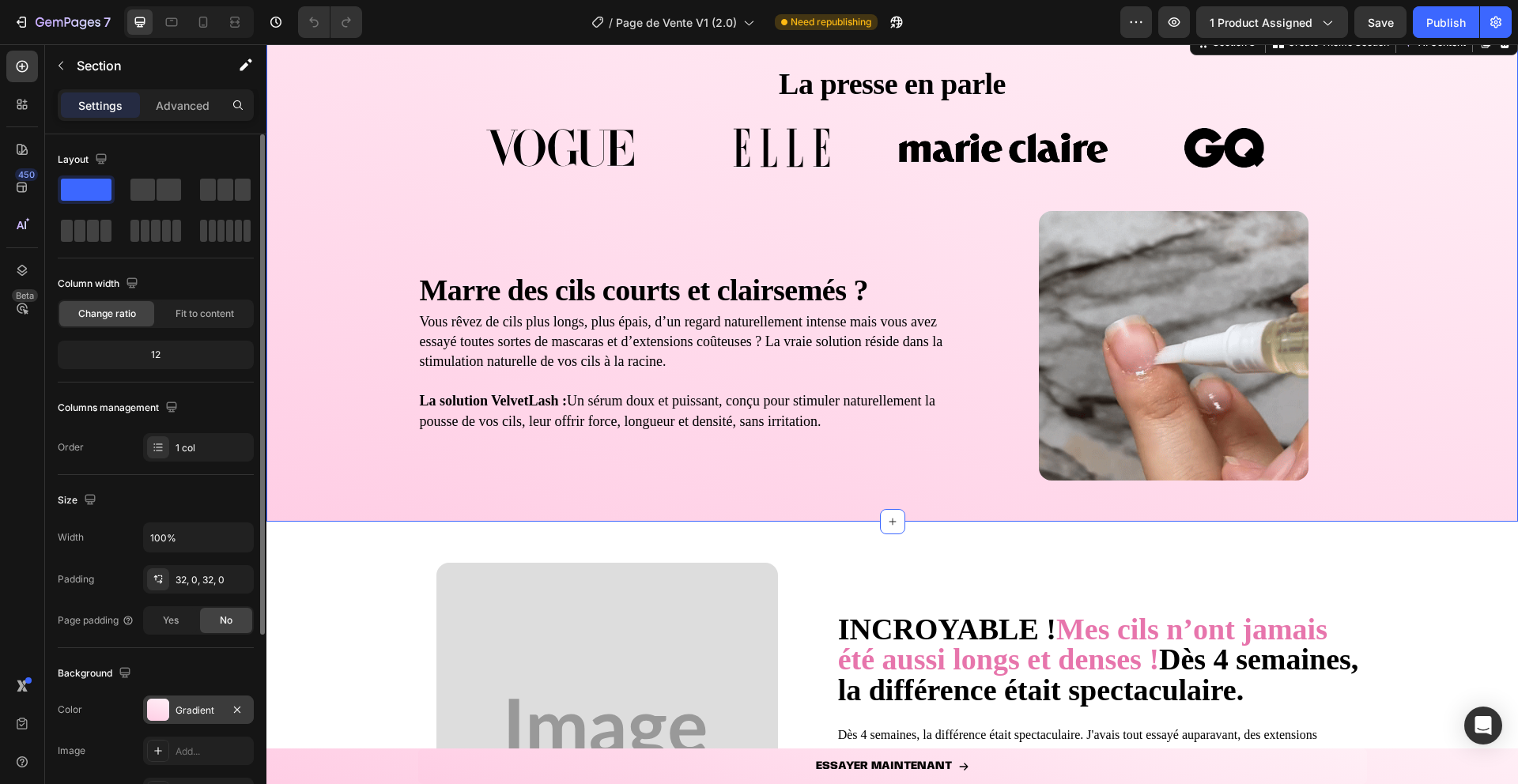
click at [160, 716] on div at bounding box center [158, 710] width 22 height 22
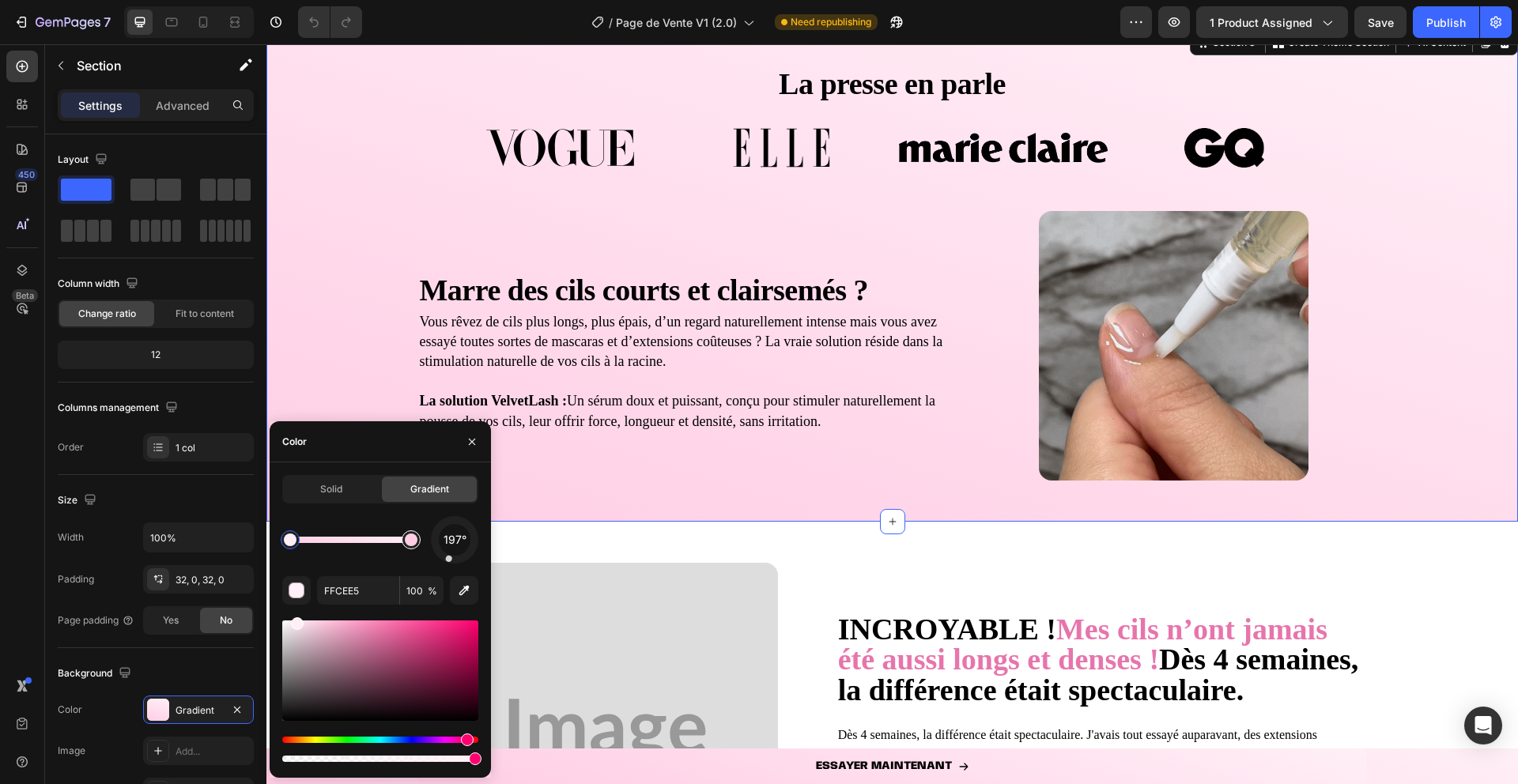
click at [419, 541] on div at bounding box center [411, 540] width 19 height 19
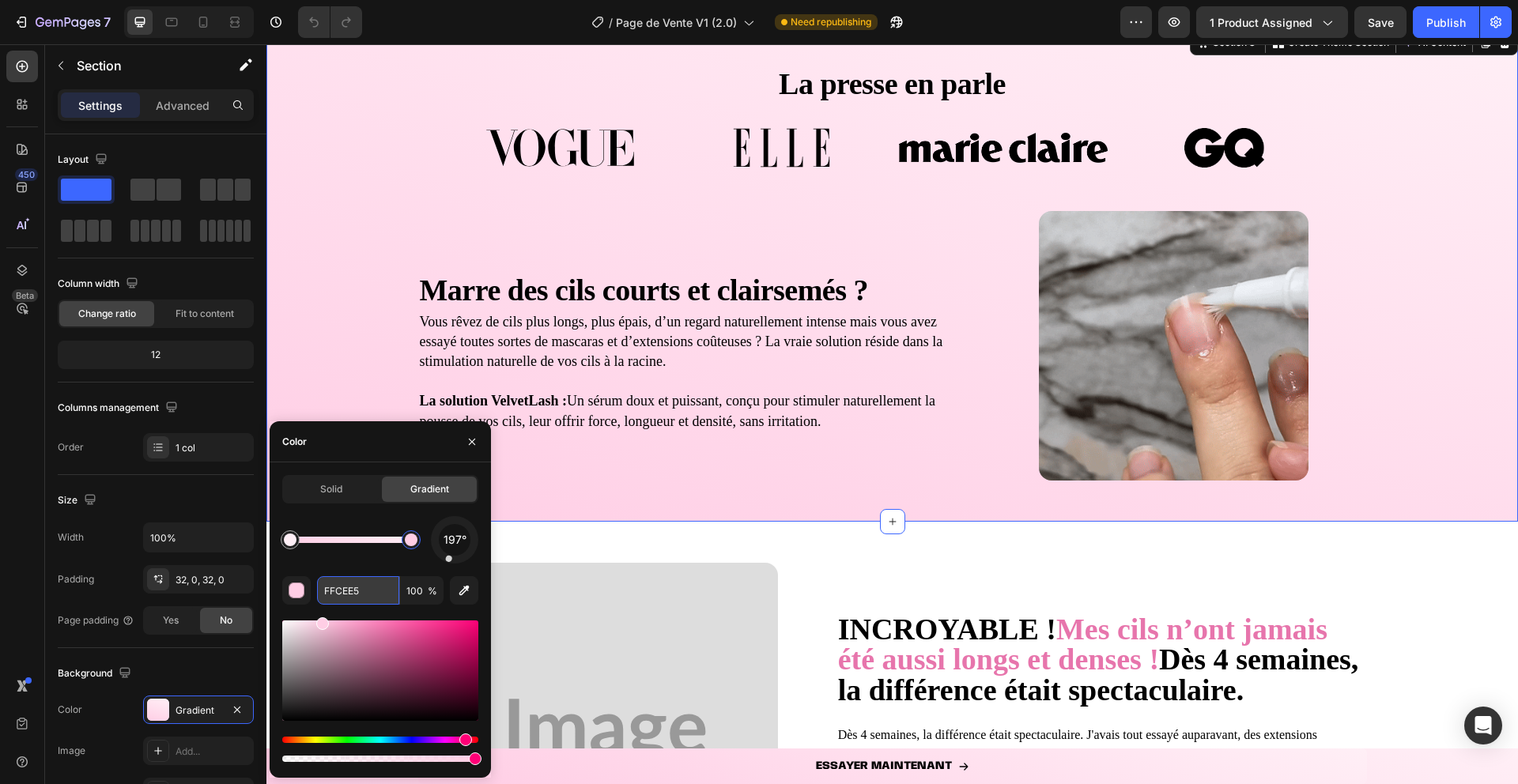
click at [357, 593] on input "FFCEE5" at bounding box center [358, 591] width 83 height 29
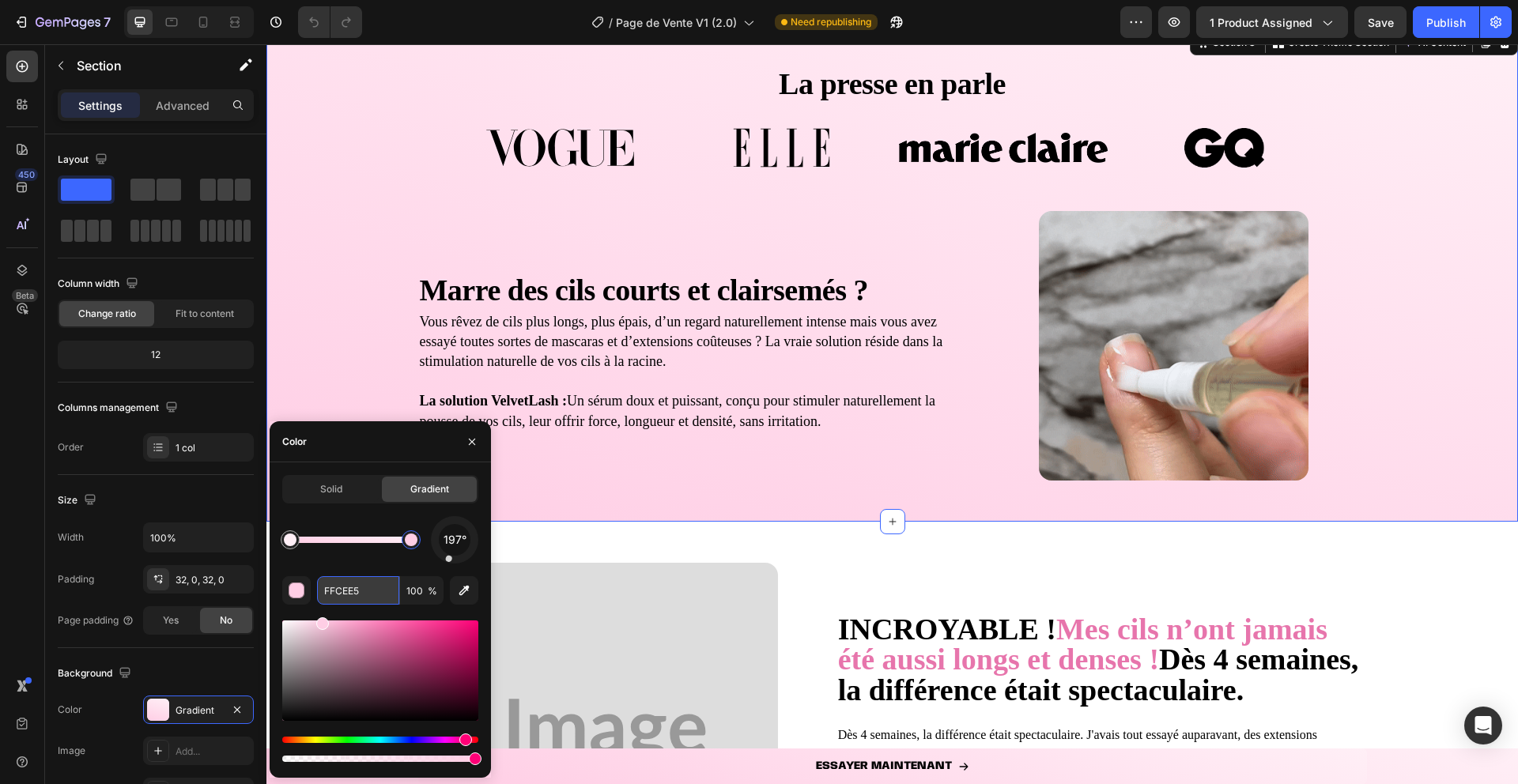
paste input "D97386"
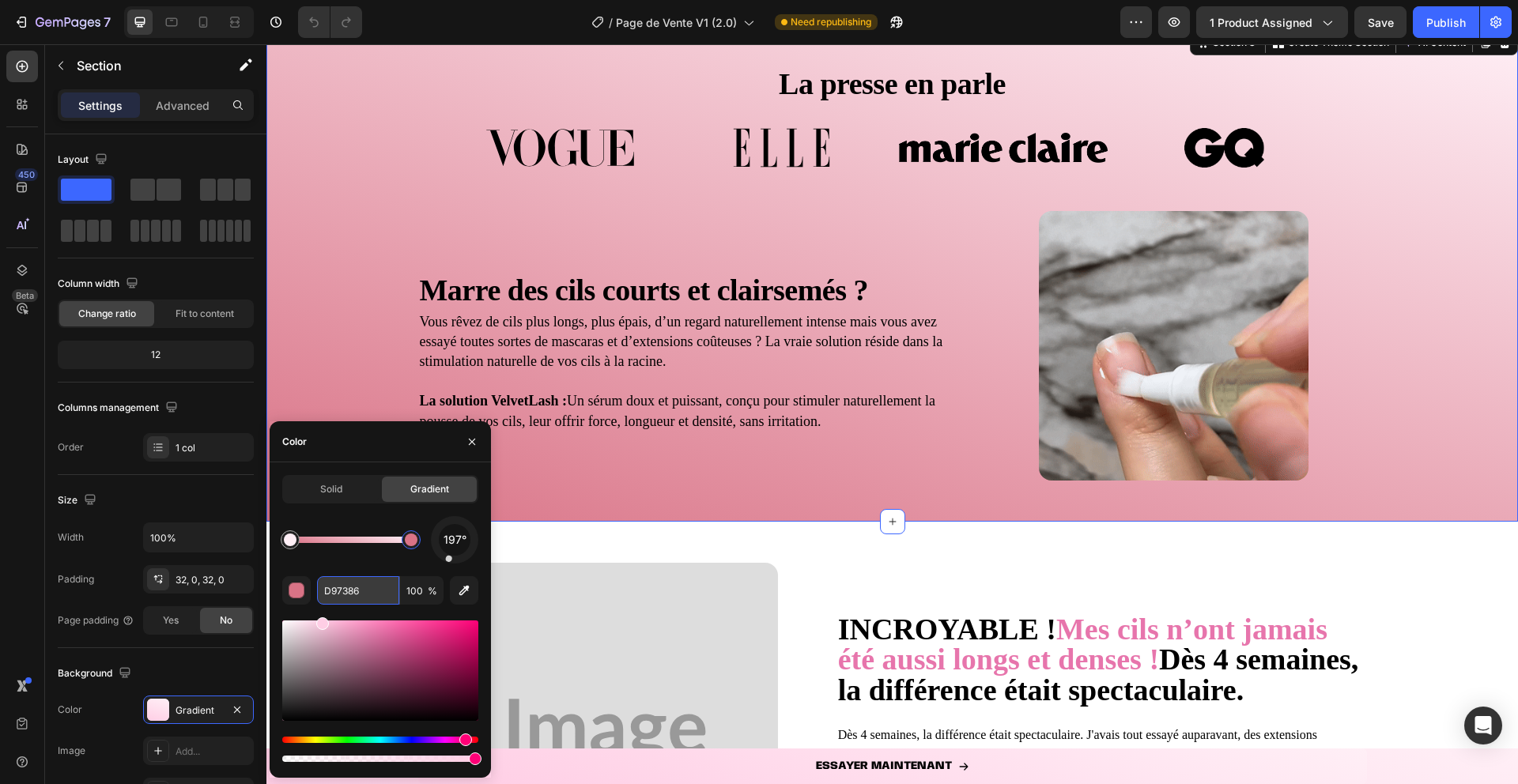
type input "D97386"
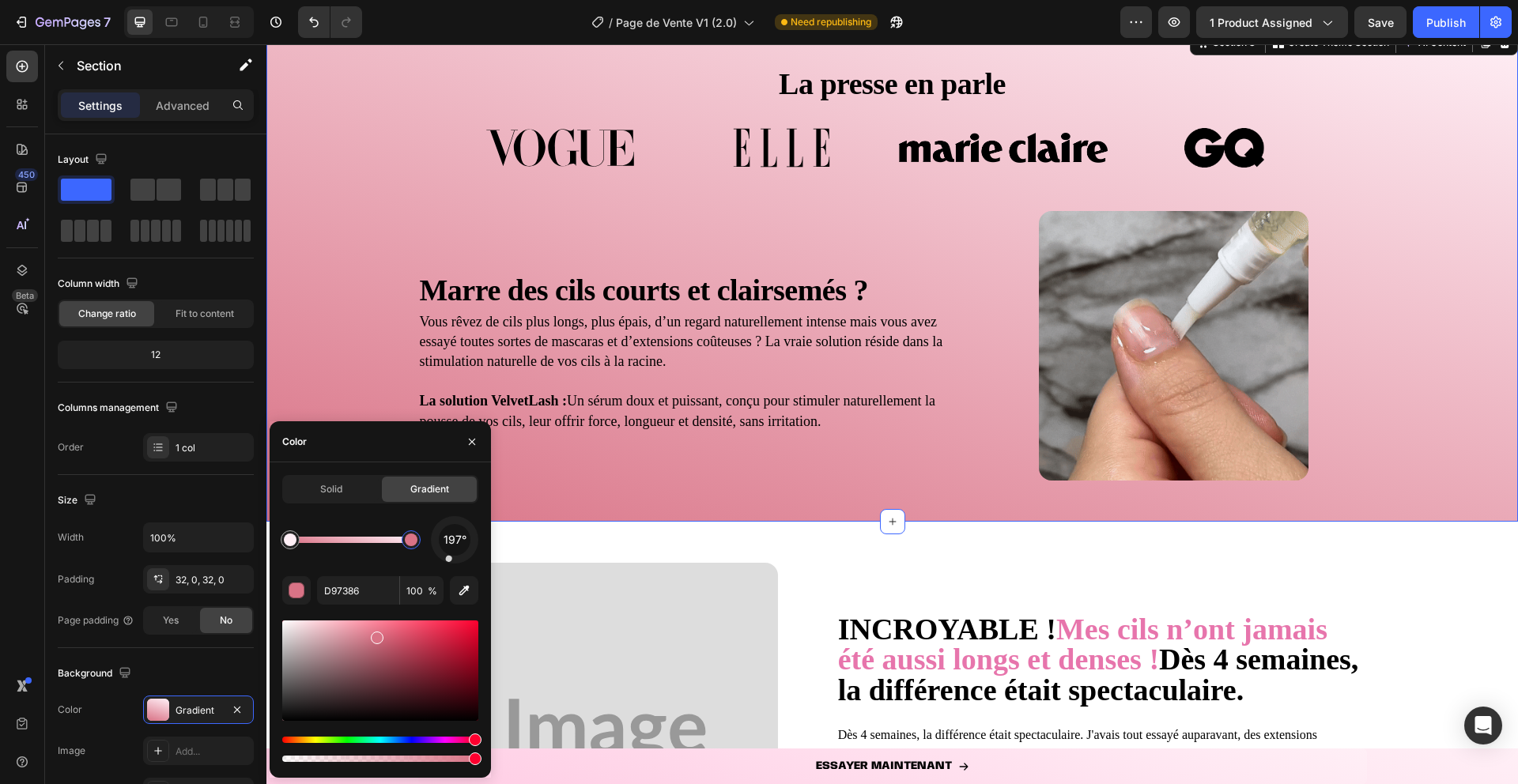
click at [300, 612] on div "197° D97386 100 %" at bounding box center [380, 641] width 196 height 249
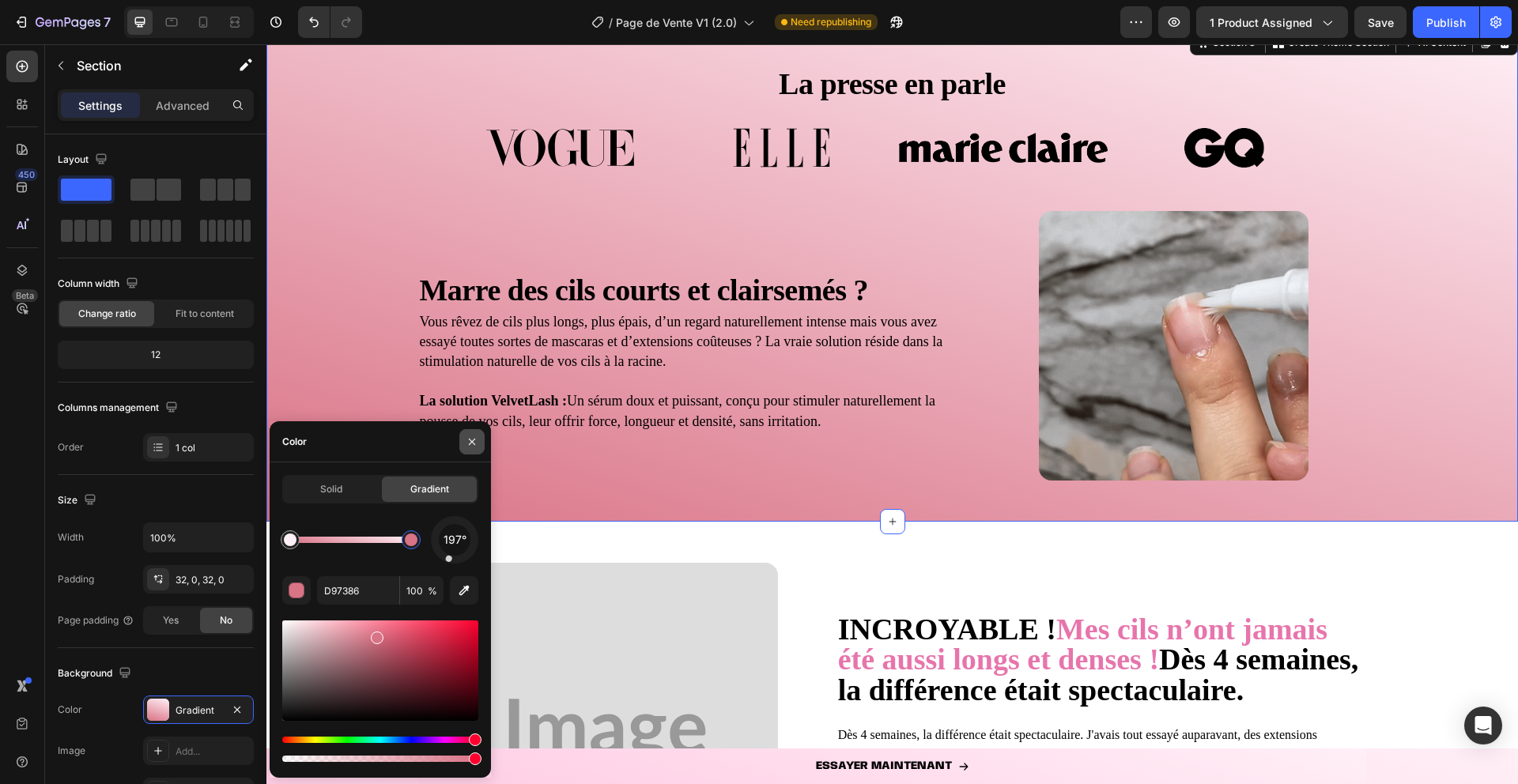
click at [468, 442] on icon "button" at bounding box center [472, 442] width 13 height 13
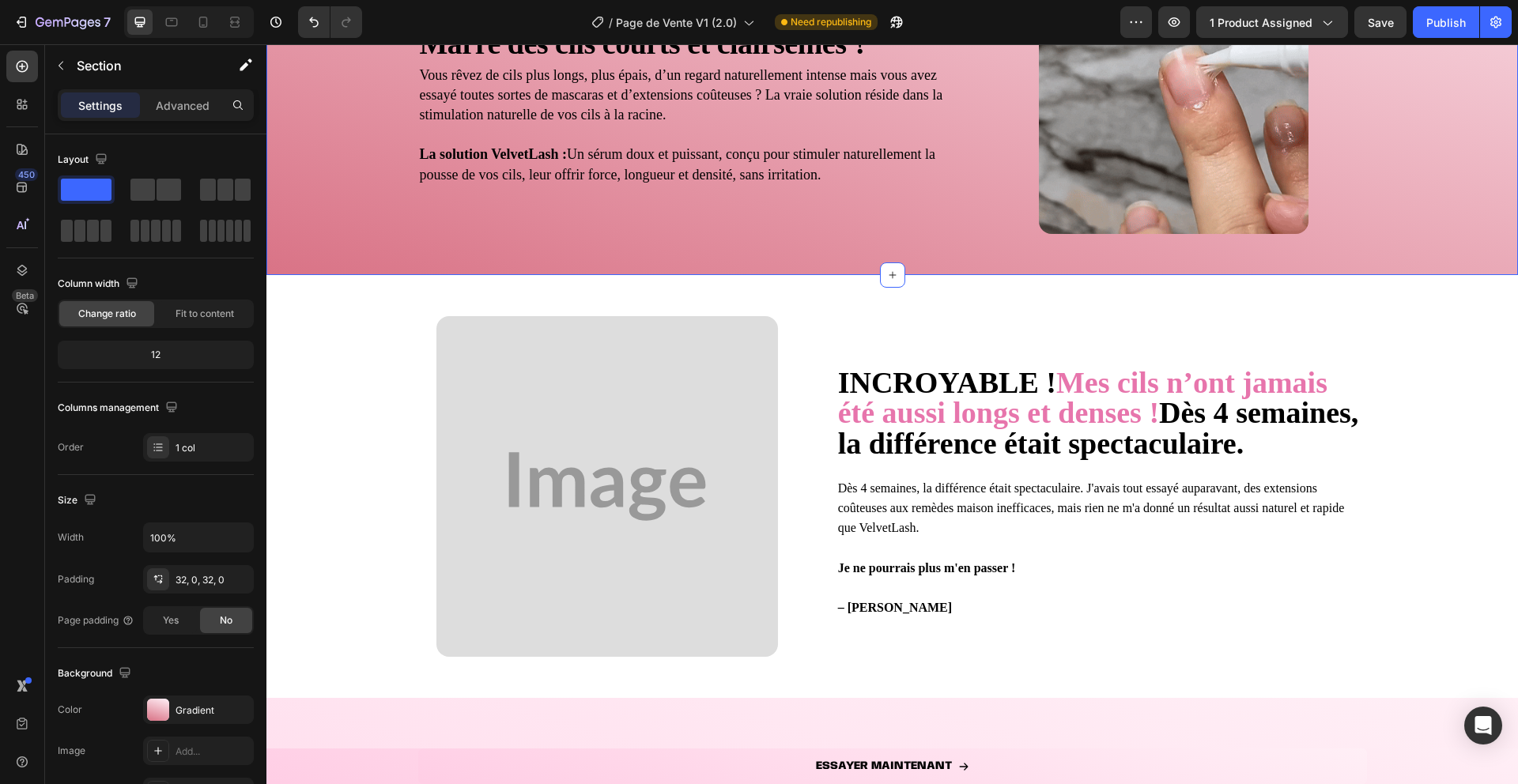
scroll to position [1179, 0]
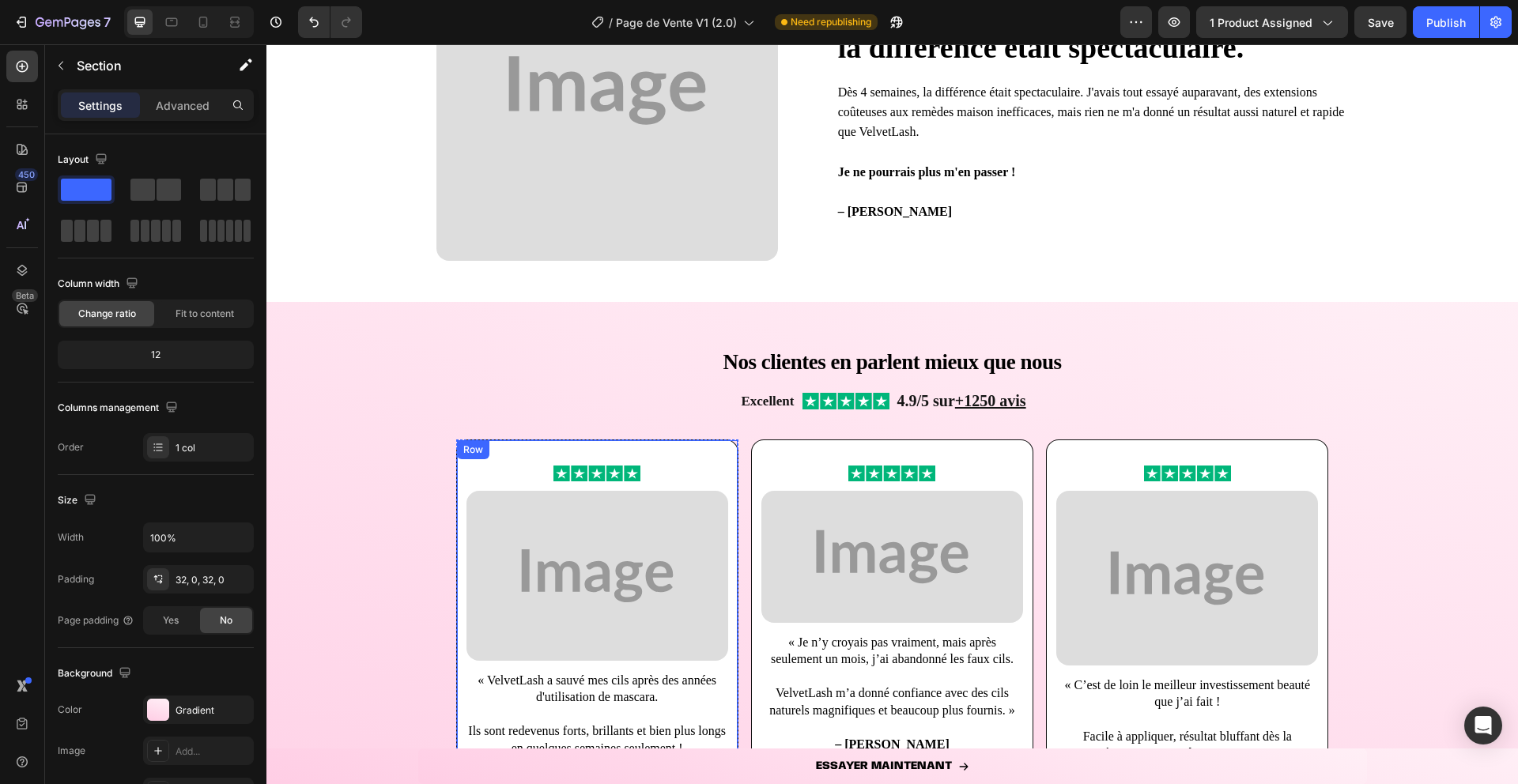
click at [358, 391] on div "Nos clientes en parlent mieux que nous Heading Excellent Text Block Image Row 4…" at bounding box center [892, 635] width 1252 height 617
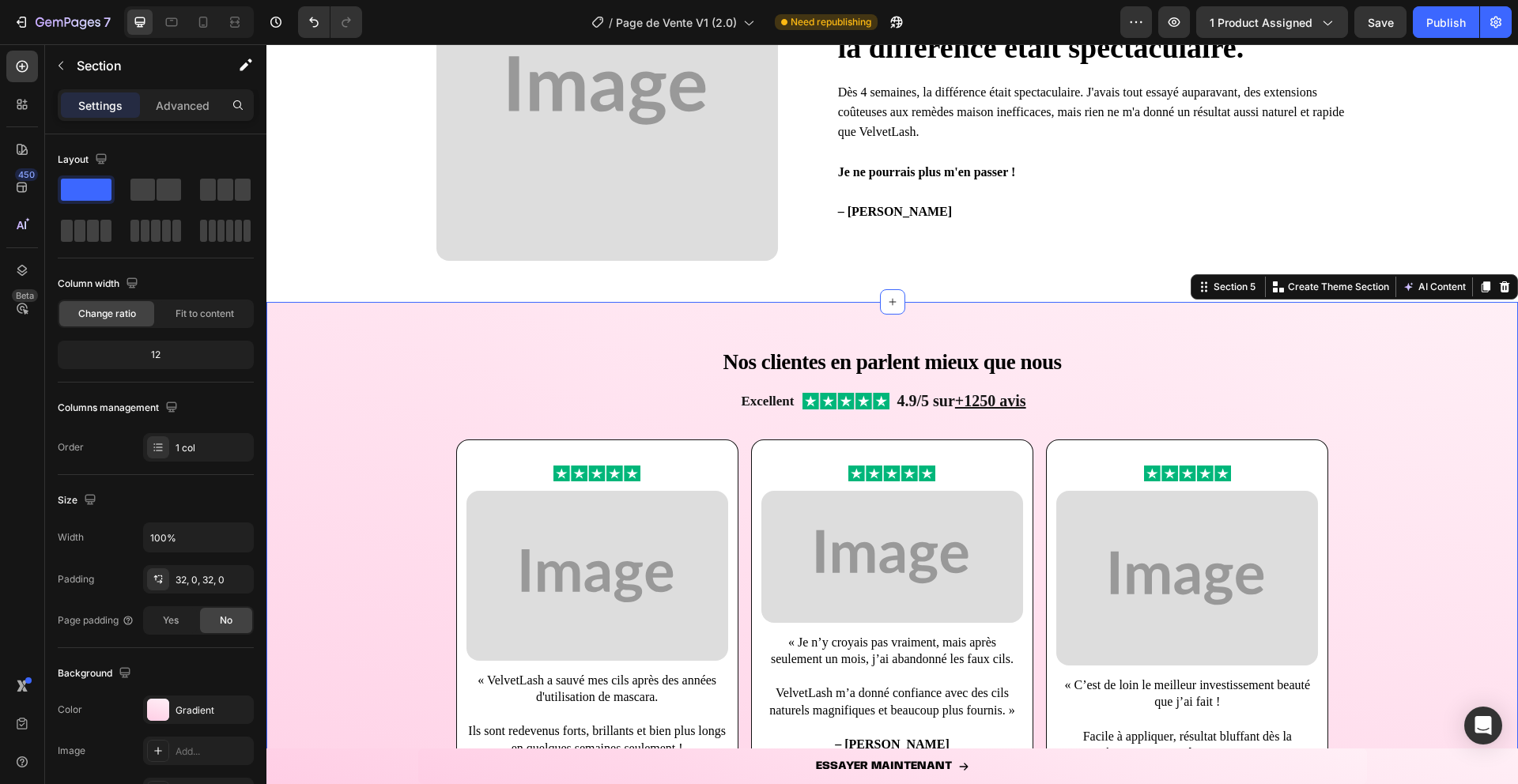
click at [369, 486] on div "Image Image « VelvetLash a sauvé mes cils après des années d'utilisation de mas…" at bounding box center [892, 692] width 1252 height 506
click at [165, 703] on div at bounding box center [158, 710] width 22 height 22
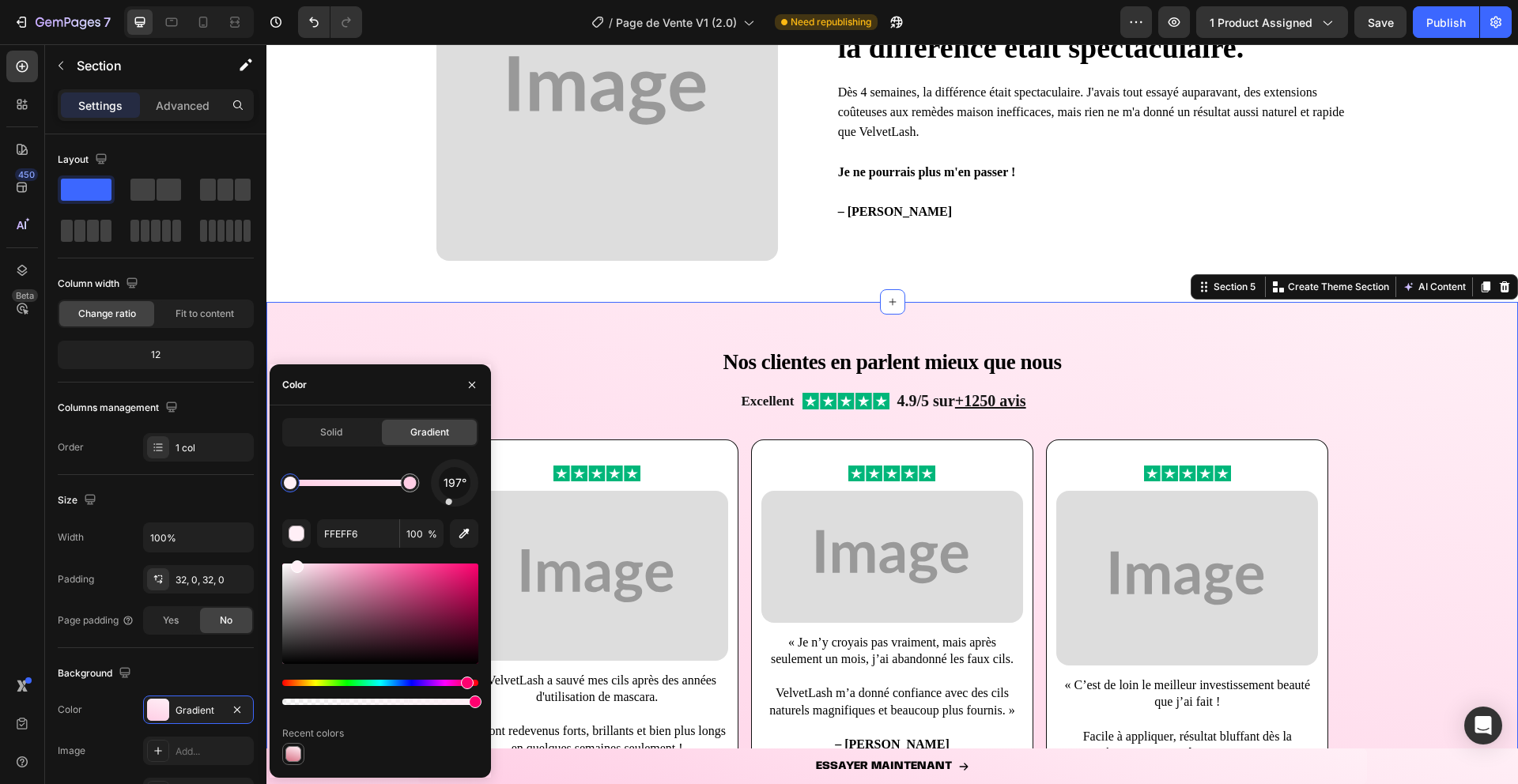
click at [293, 755] on div at bounding box center [293, 755] width 16 height 16
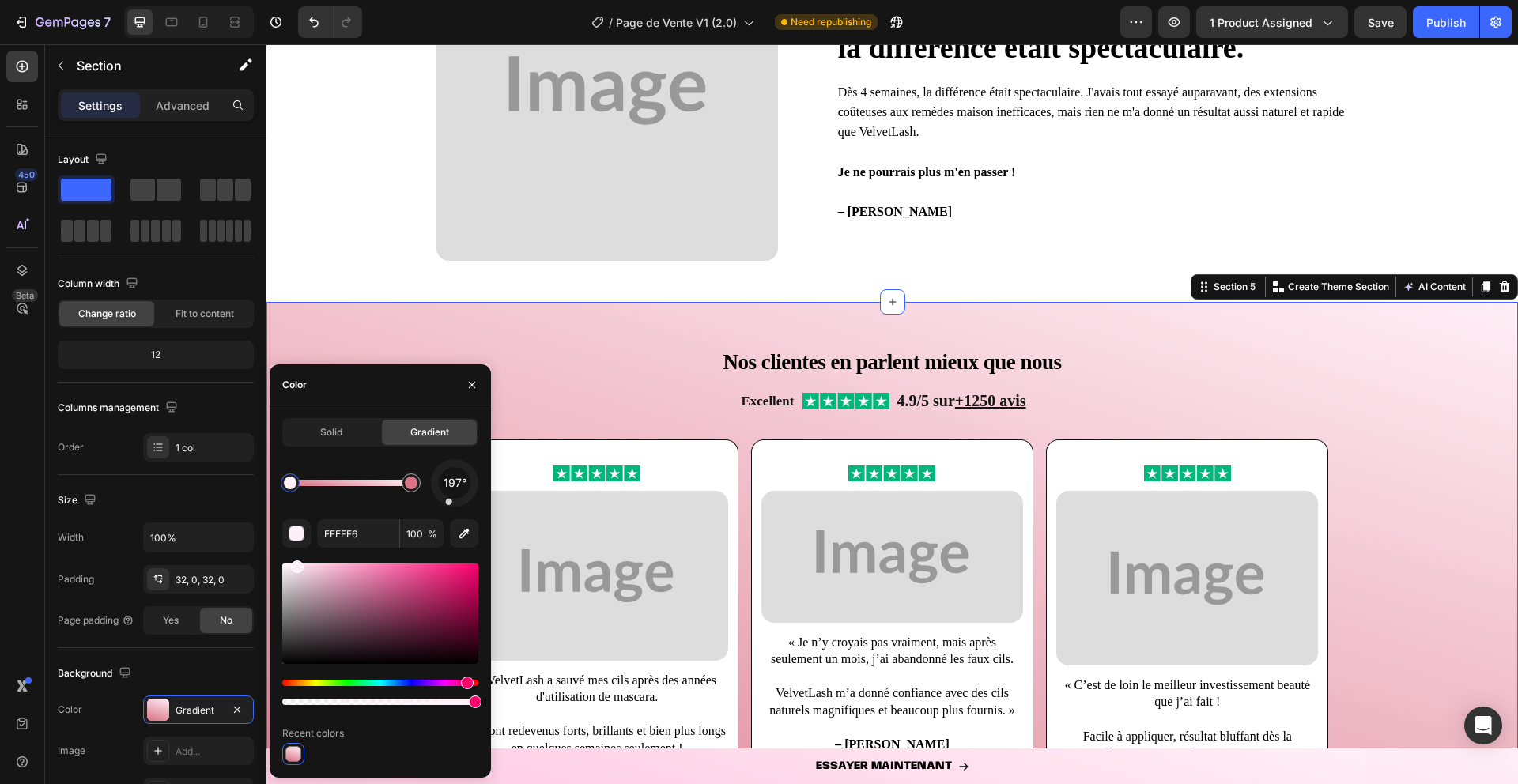
click at [282, 754] on div at bounding box center [293, 755] width 22 height 22
type input "D97386"
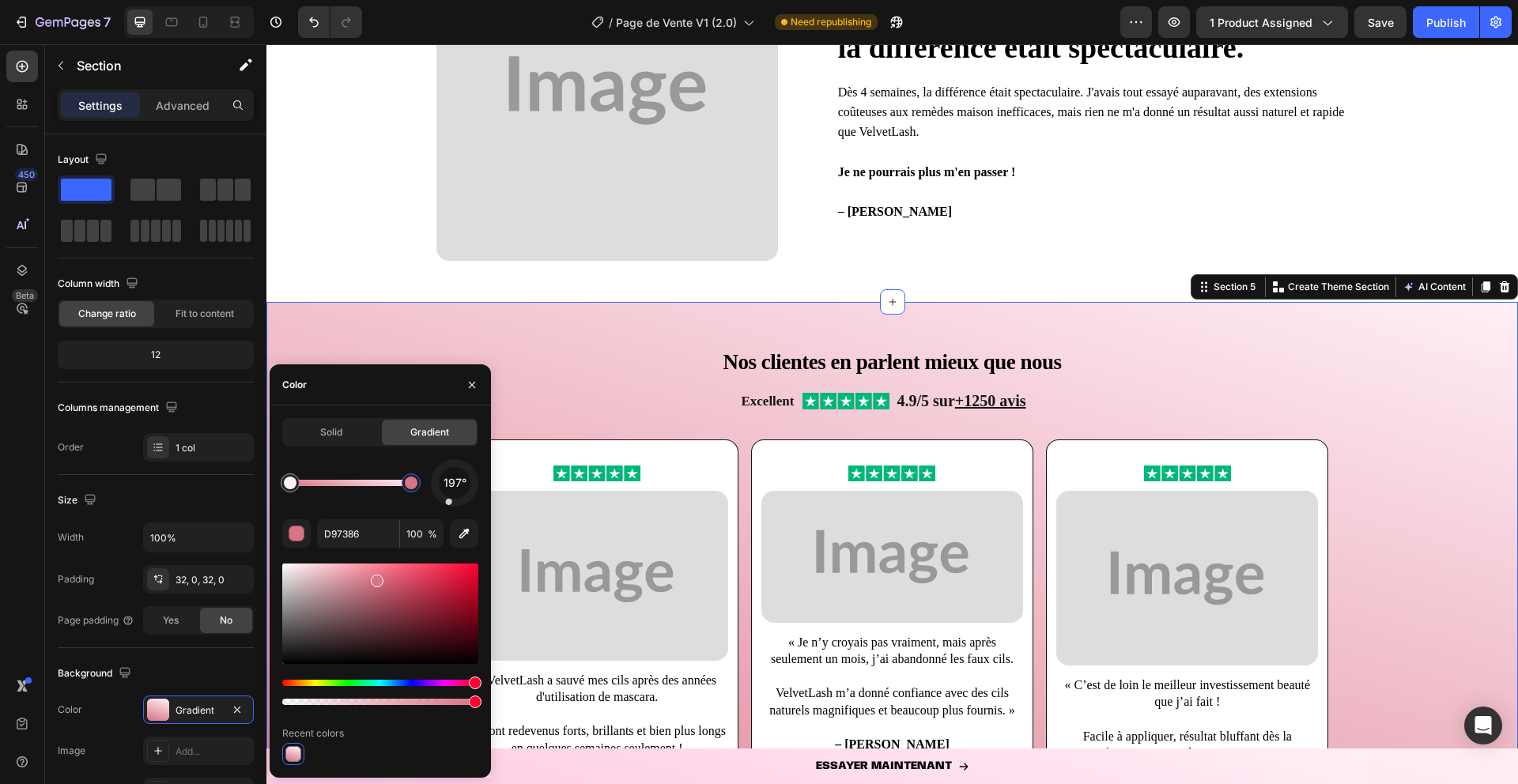
click at [413, 489] on div at bounding box center [411, 483] width 19 height 19
click at [479, 384] on button "button" at bounding box center [472, 385] width 25 height 25
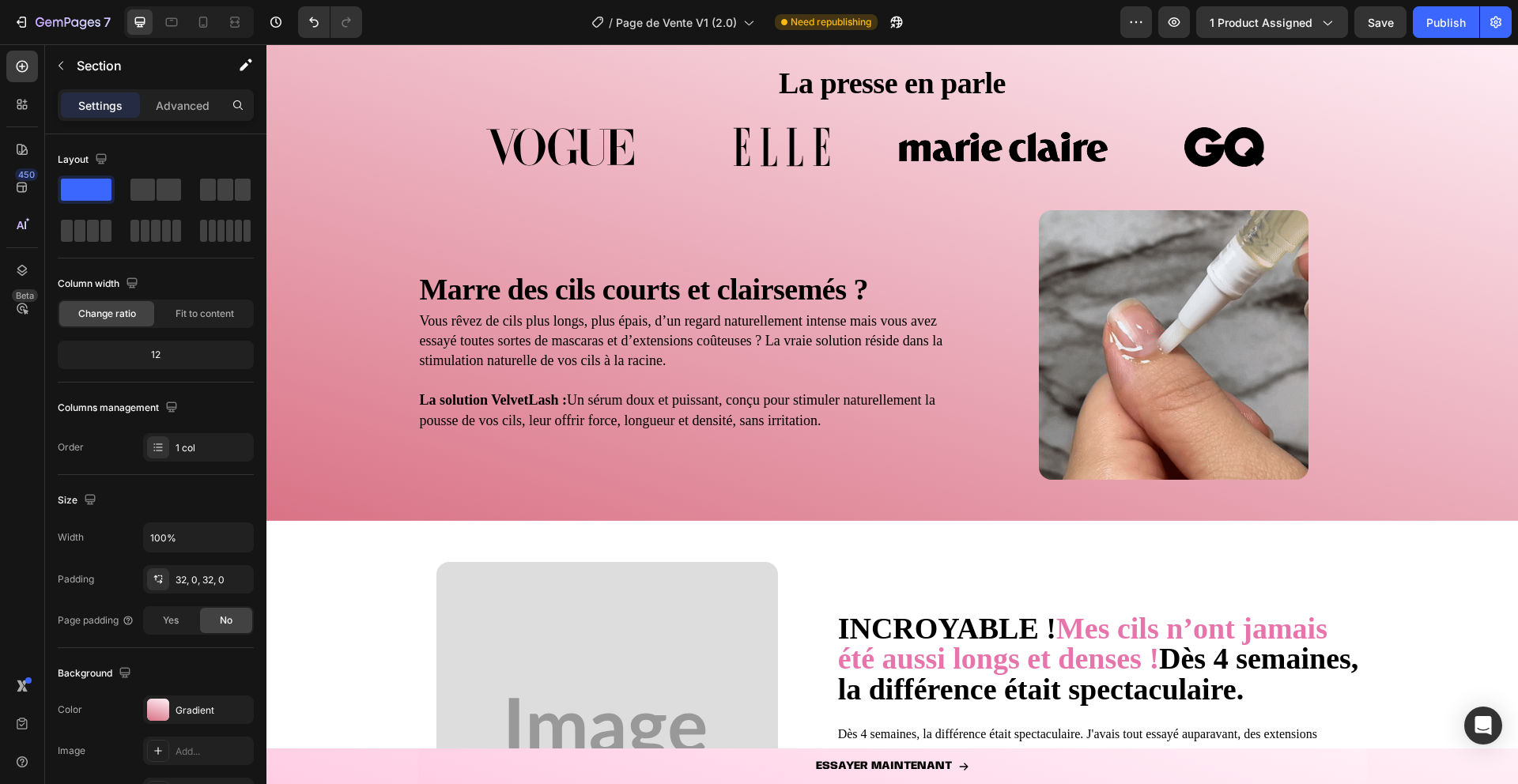
scroll to position [512, 0]
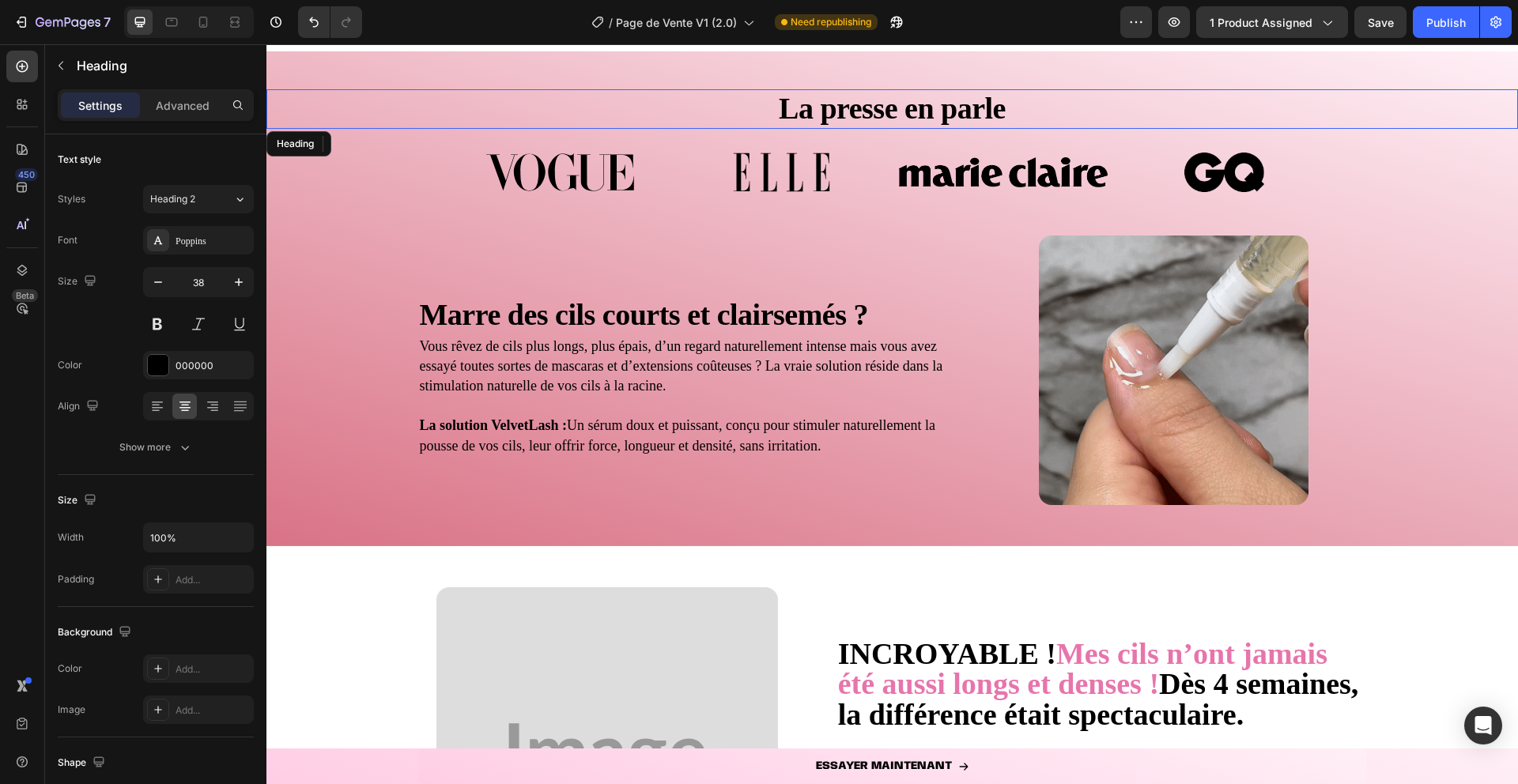
click at [844, 110] on strong "La presse en parle" at bounding box center [892, 108] width 227 height 33
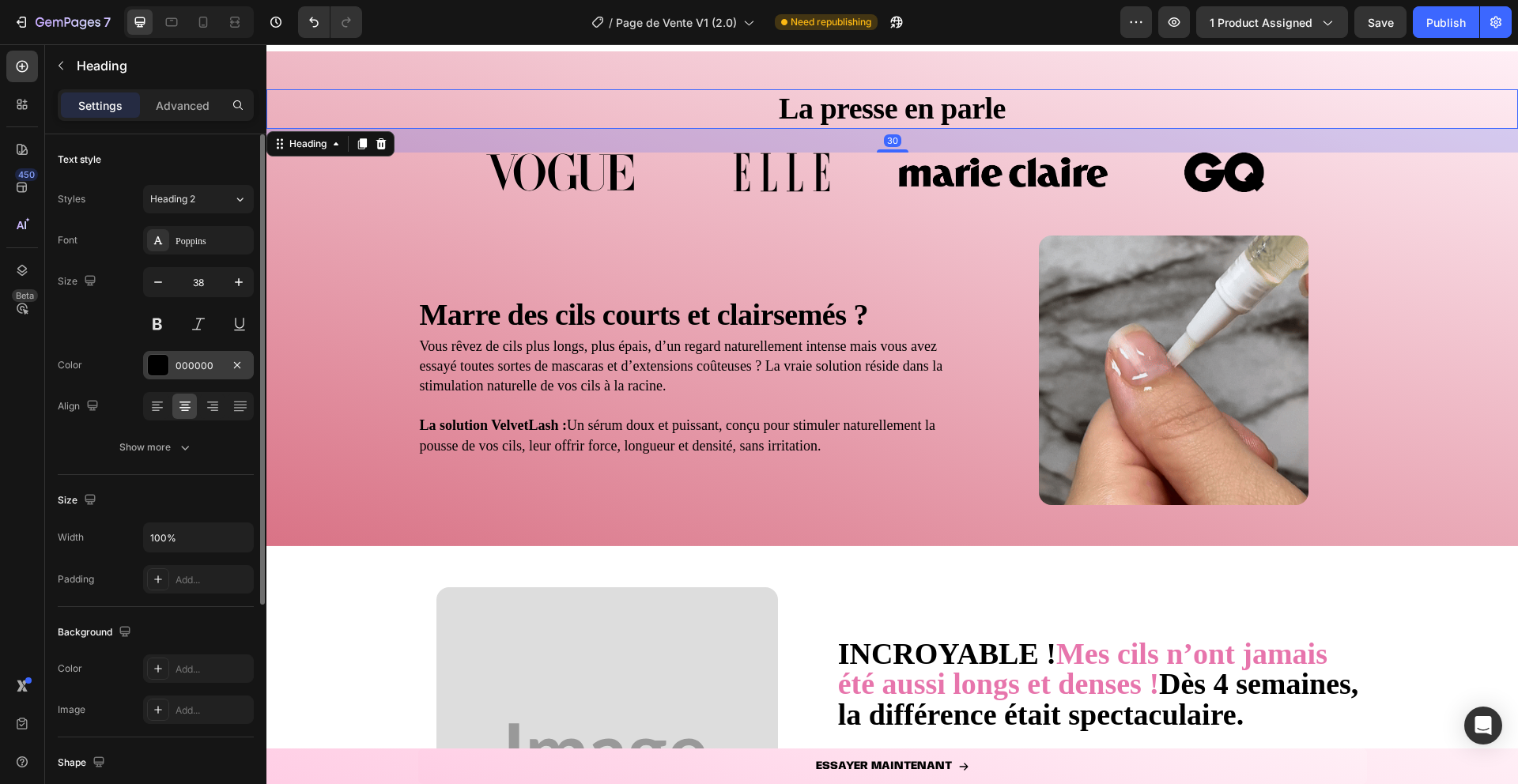
click at [158, 365] on div at bounding box center [158, 365] width 21 height 21
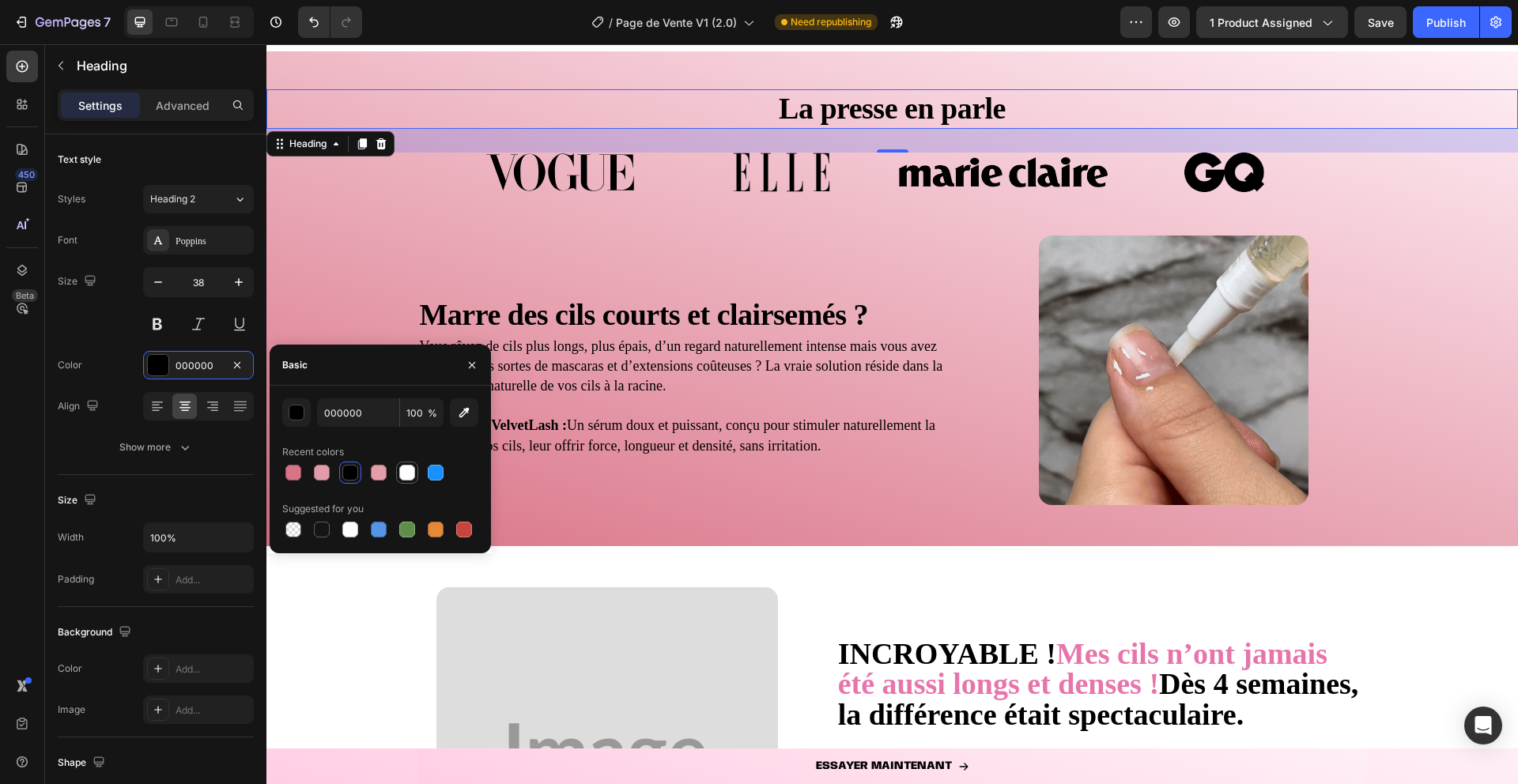
click at [411, 465] on div at bounding box center [408, 473] width 16 height 16
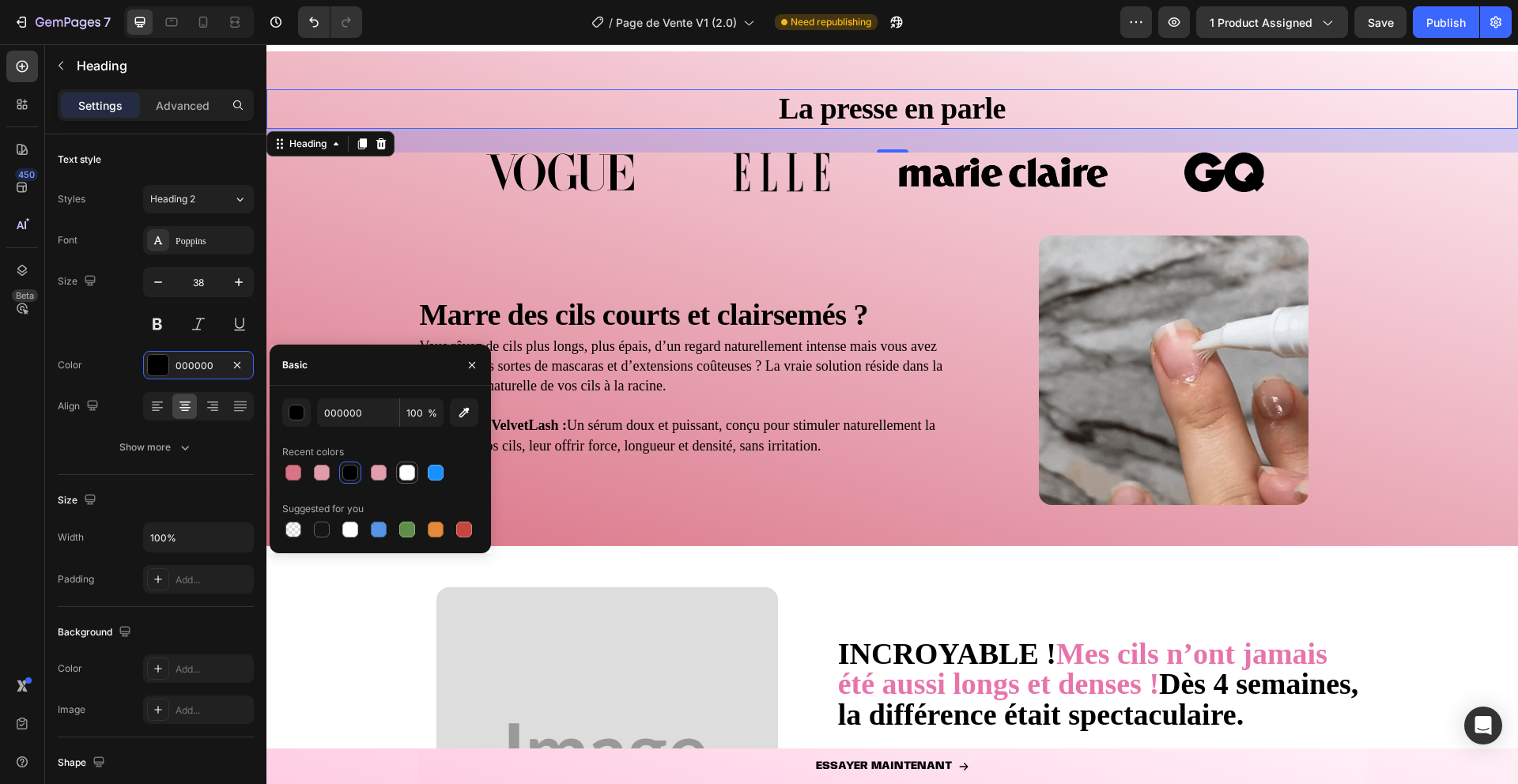
type input "FFFFFF"
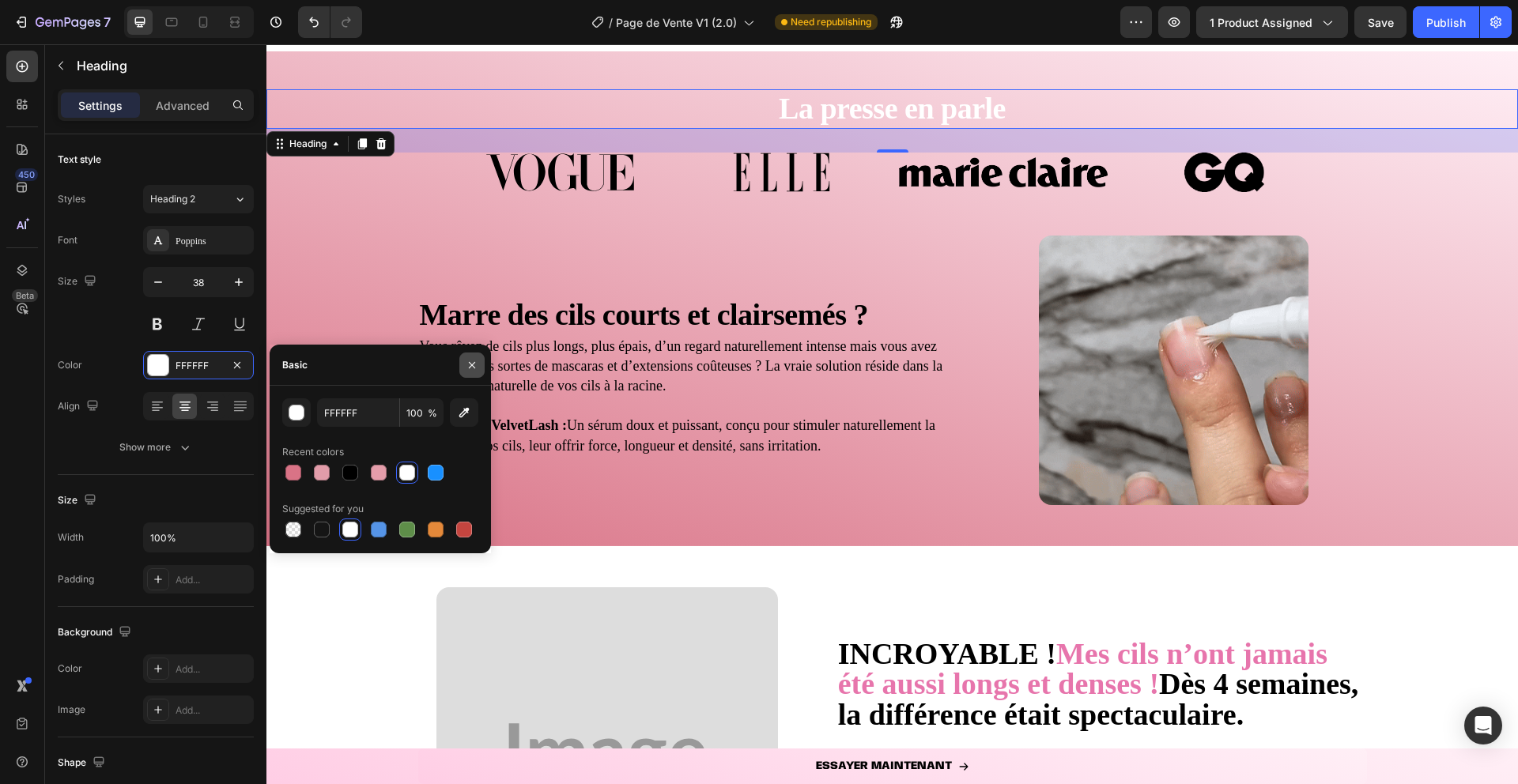
click at [473, 371] on button "button" at bounding box center [472, 365] width 25 height 25
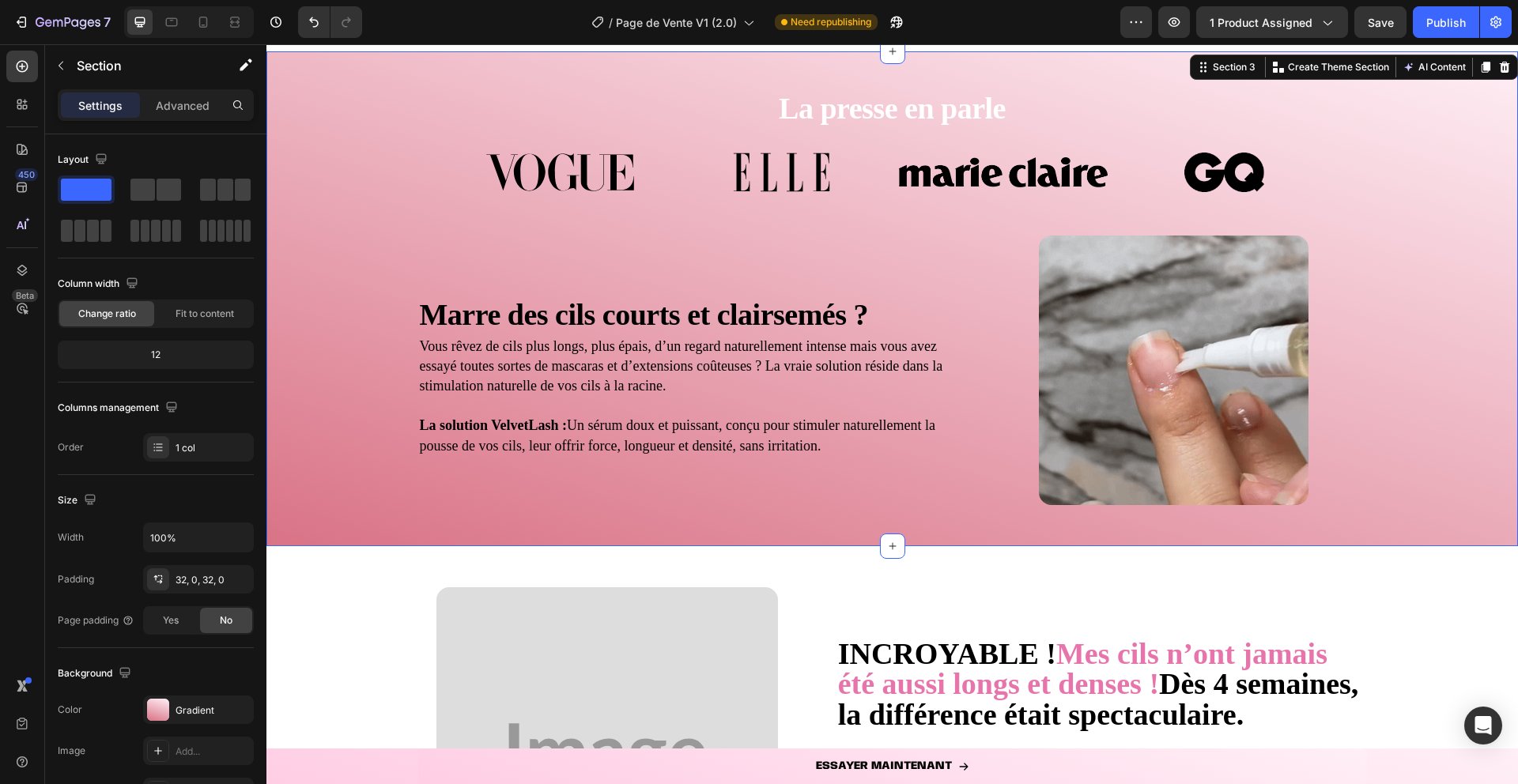
click at [552, 195] on div "Image Image Image Image Carousel" at bounding box center [892, 194] width 1252 height 83
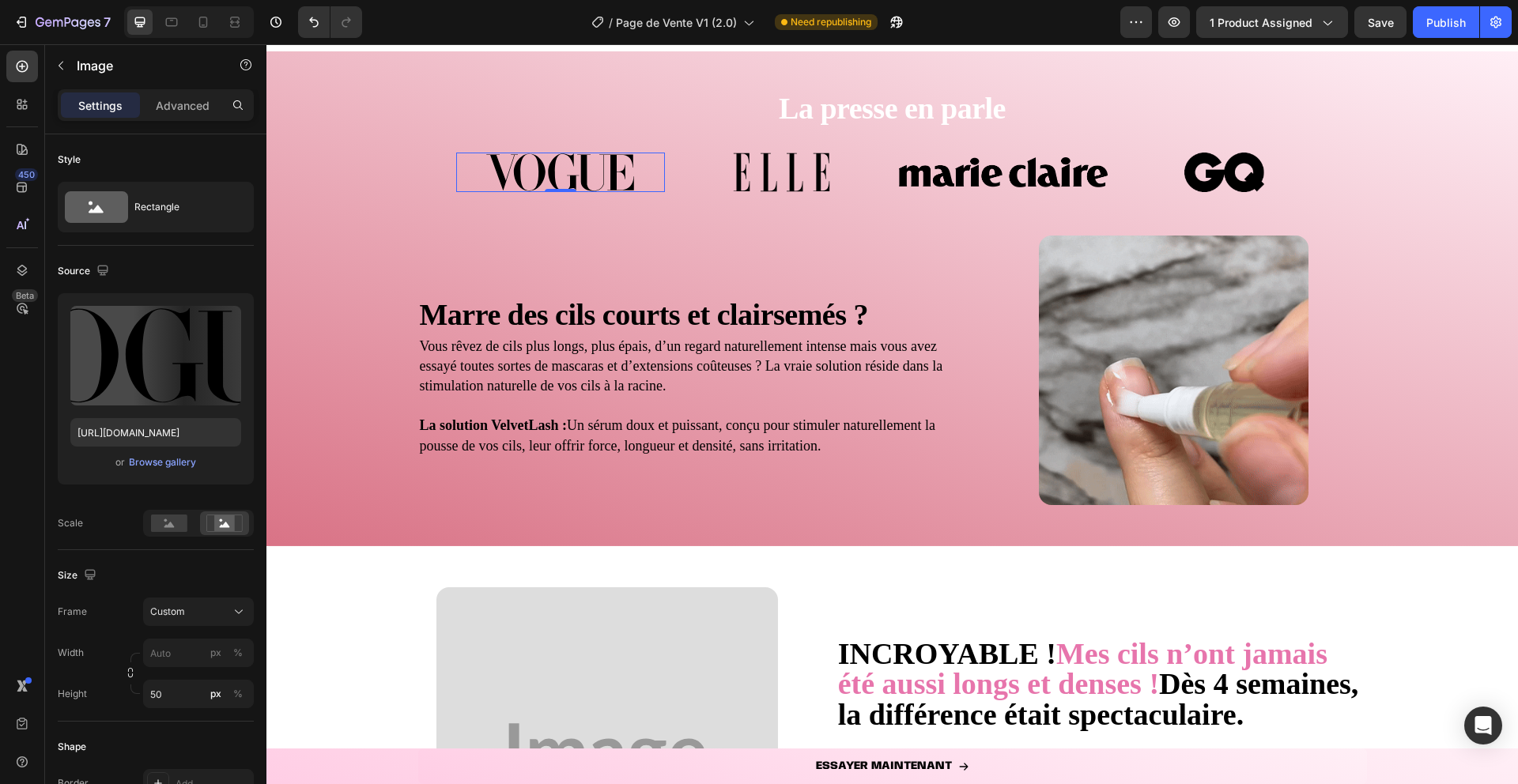
click at [550, 184] on img at bounding box center [560, 172] width 209 height 40
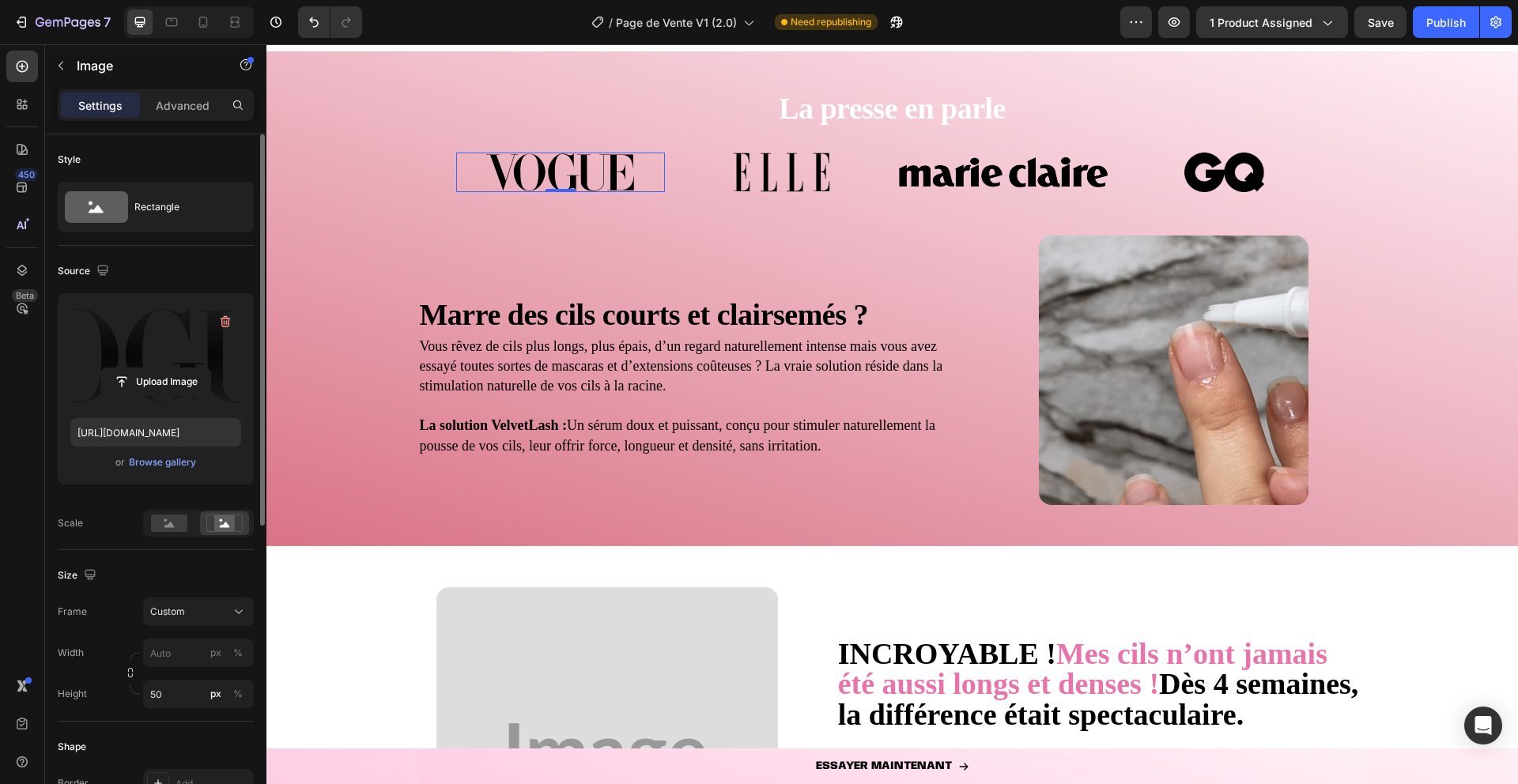
click at [153, 306] on label at bounding box center [156, 355] width 171 height 99
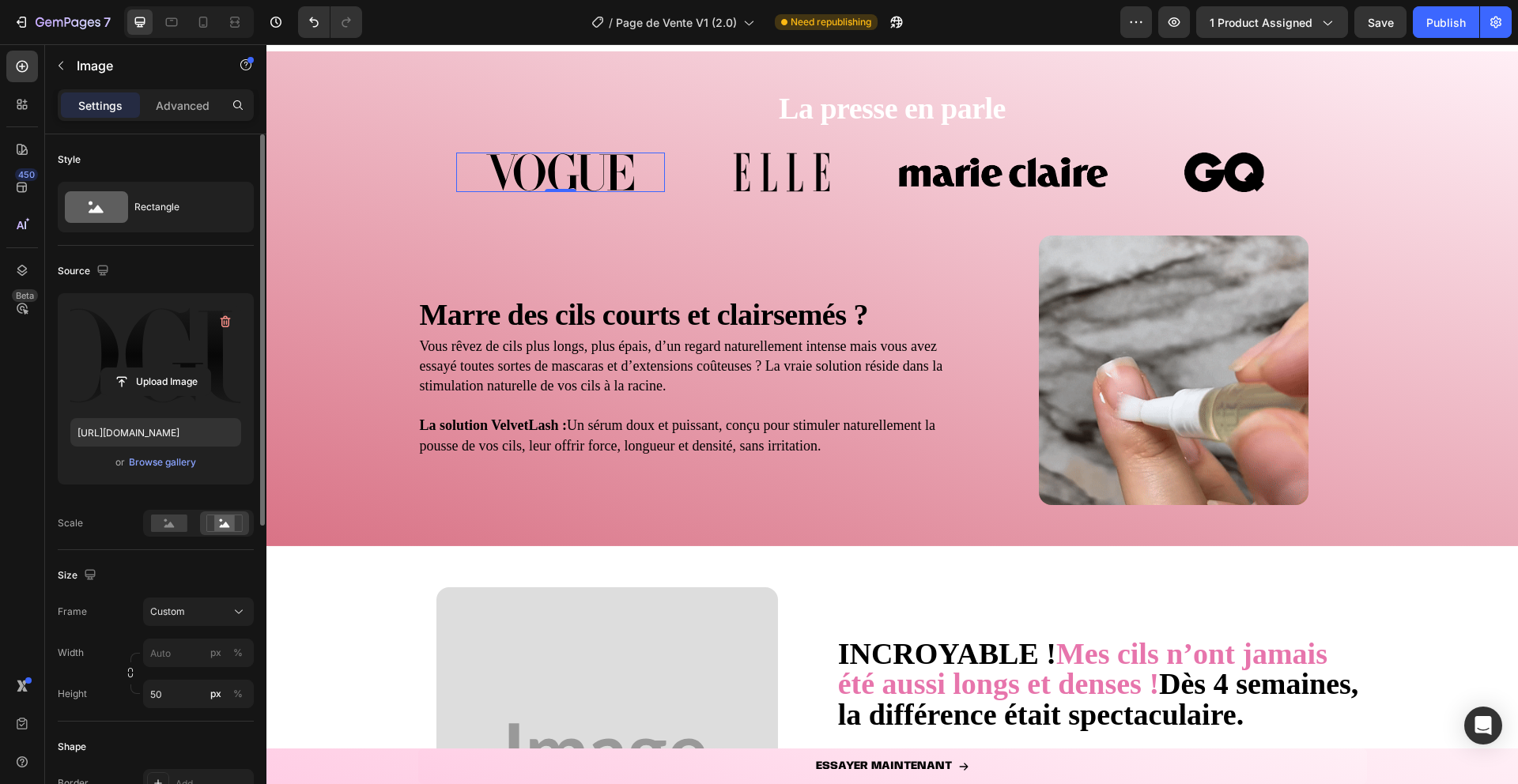
click at [153, 369] on input "file" at bounding box center [155, 382] width 109 height 27
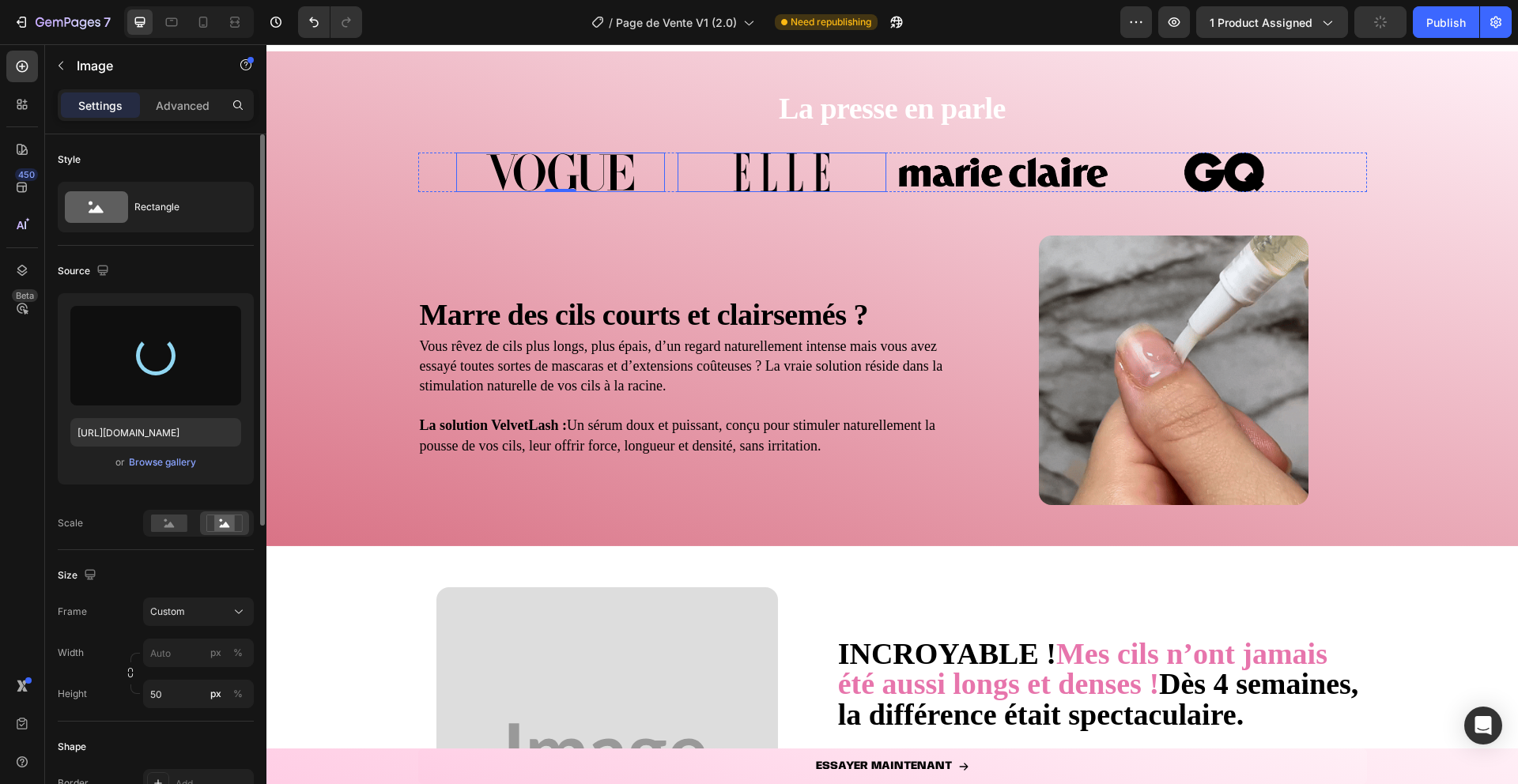
type input "https://cdn.shopify.com/s/files/1/0906/3694/3693/files/gempages_581027082344071…"
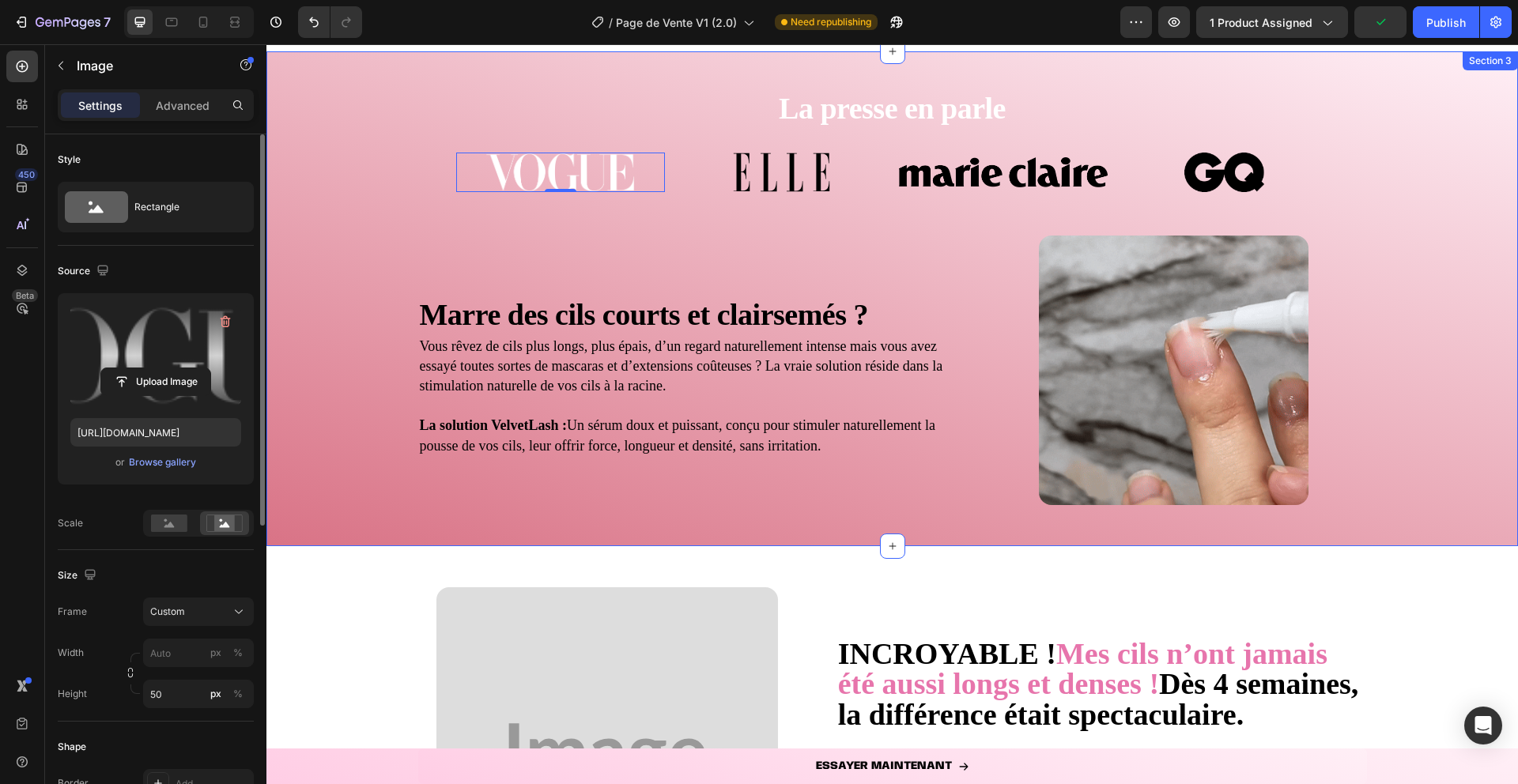
click at [759, 168] on img at bounding box center [782, 172] width 209 height 40
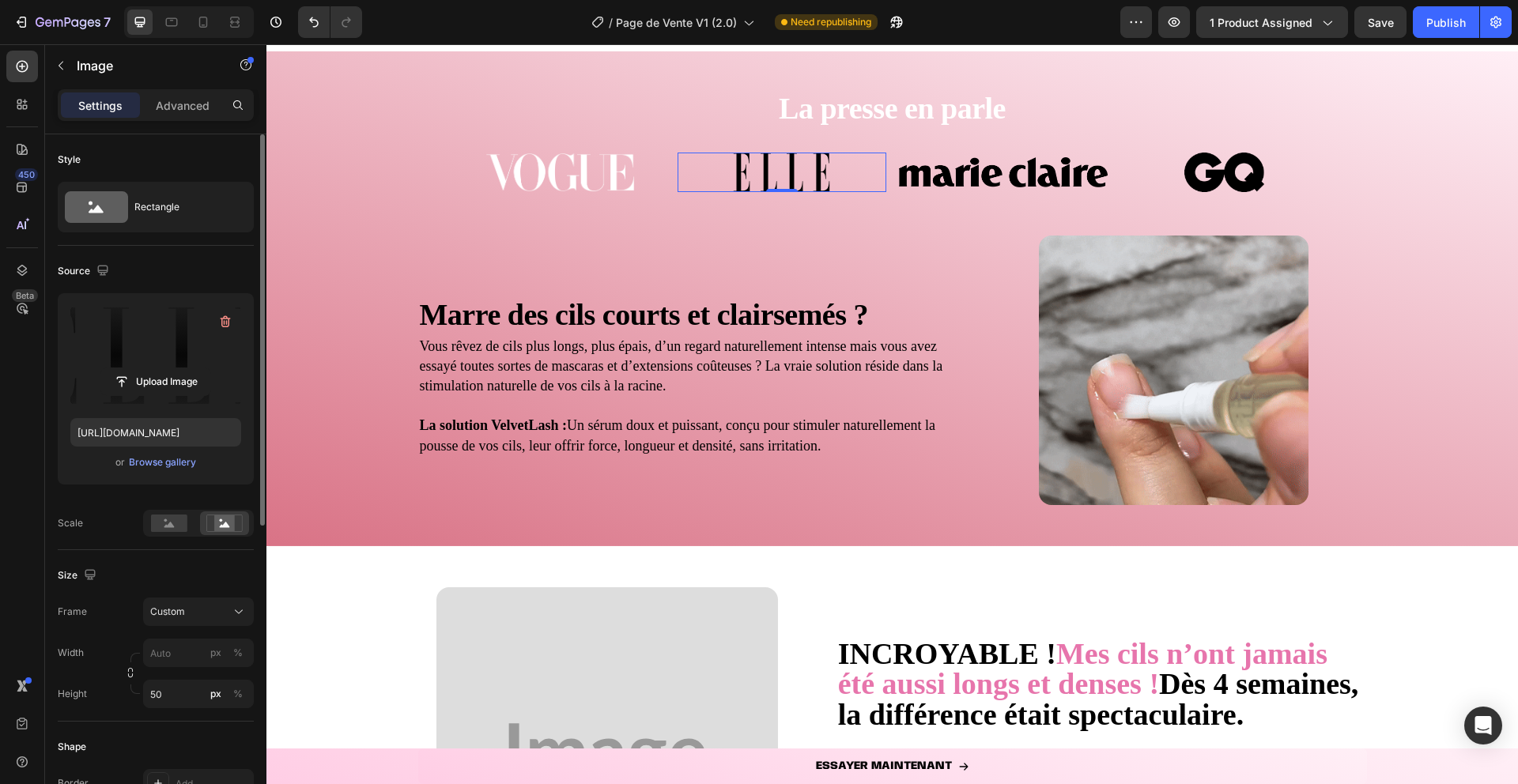
click at [143, 332] on label at bounding box center [156, 355] width 171 height 99
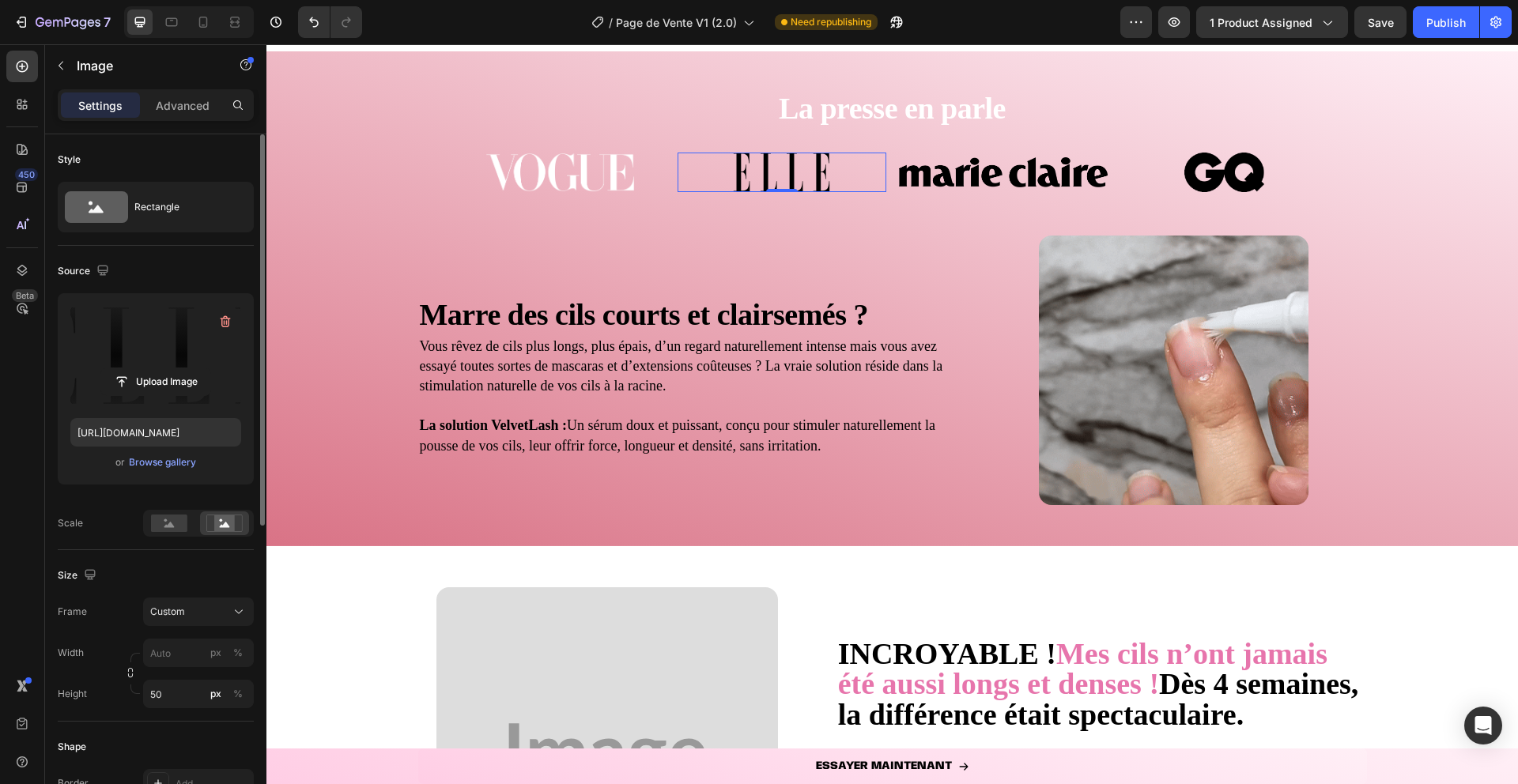
click at [143, 369] on input "file" at bounding box center [155, 382] width 109 height 27
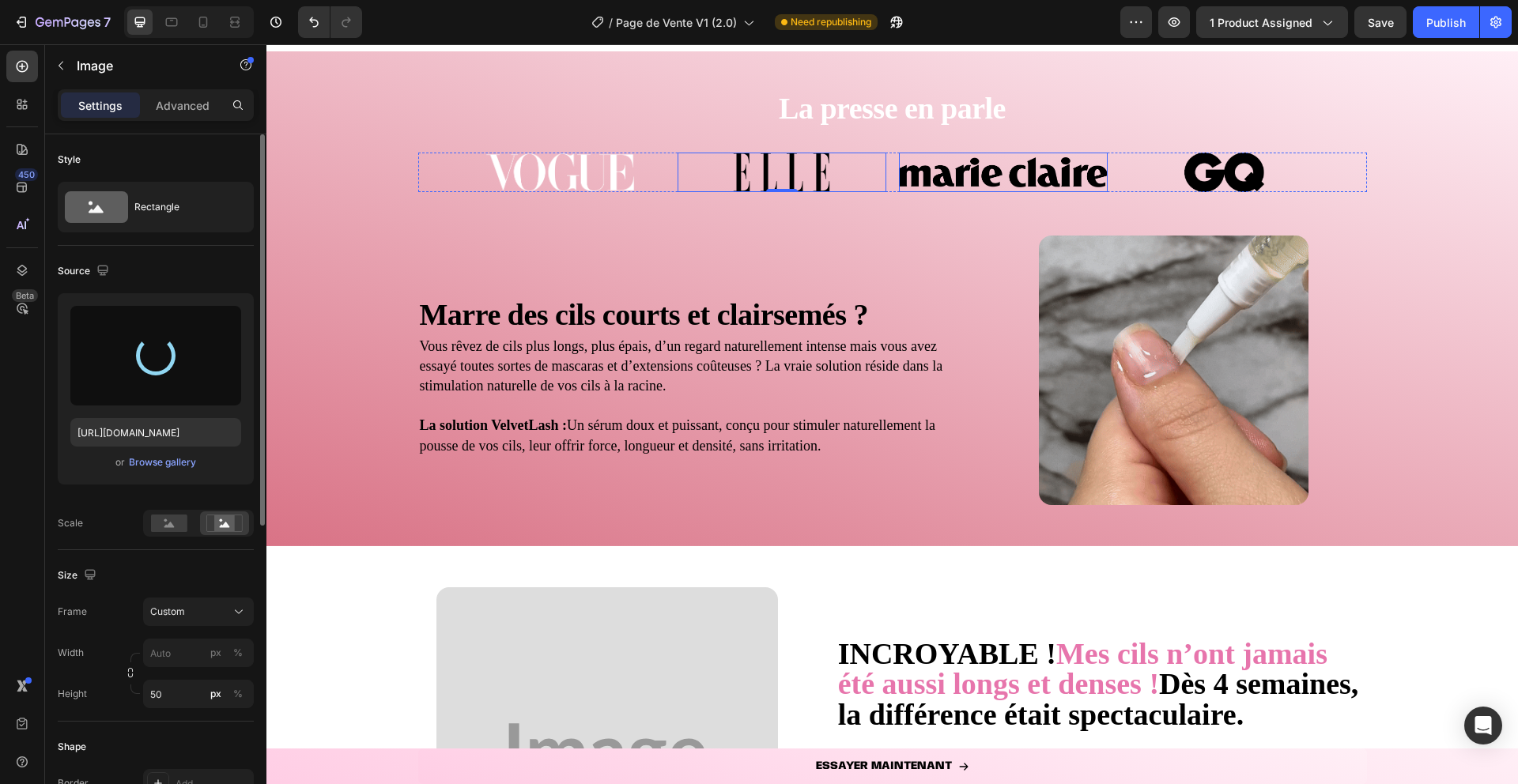
type input "https://cdn.shopify.com/s/files/1/0906/3694/3693/files/gempages_581027082344071…"
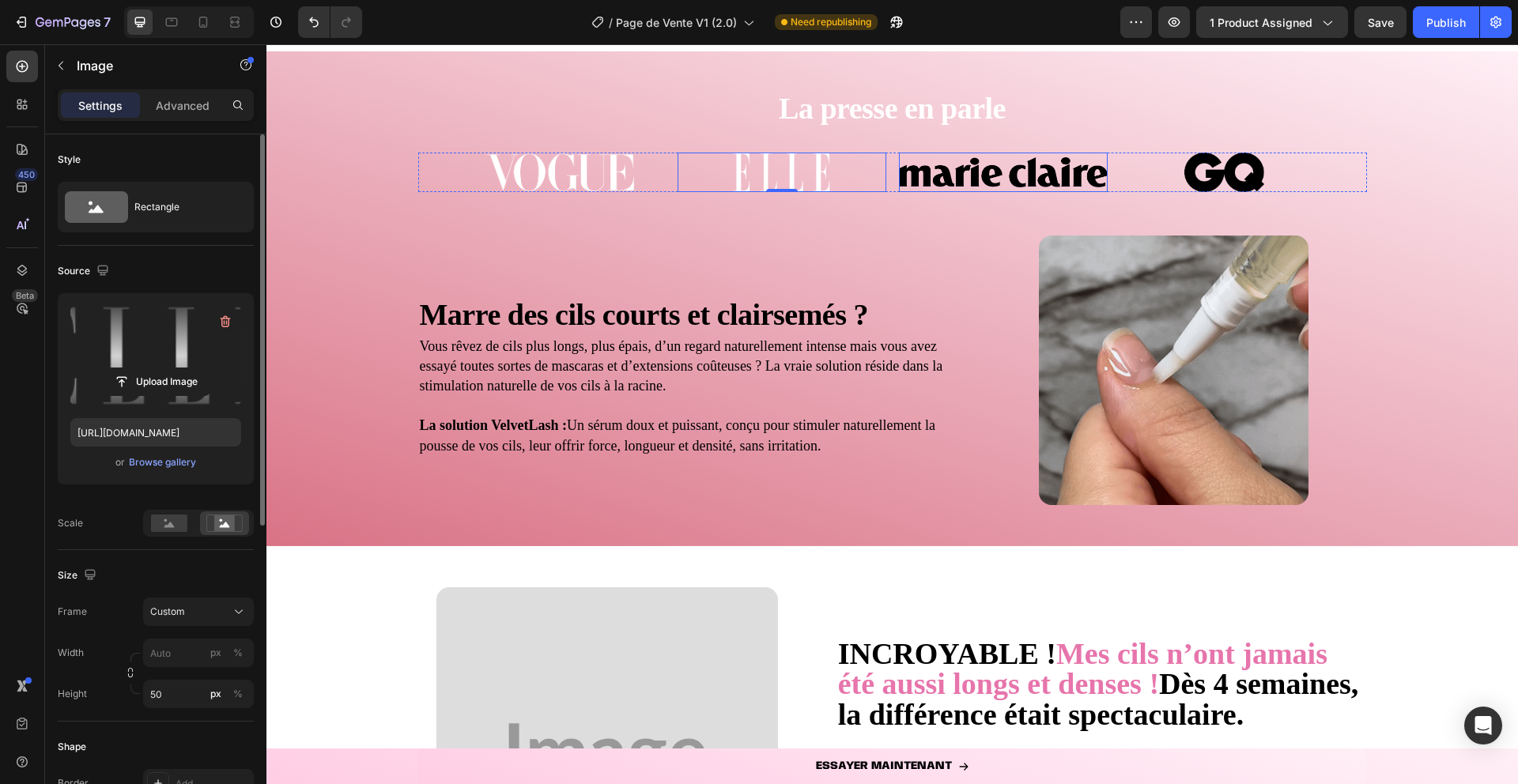
click at [974, 175] on img at bounding box center [1003, 172] width 209 height 40
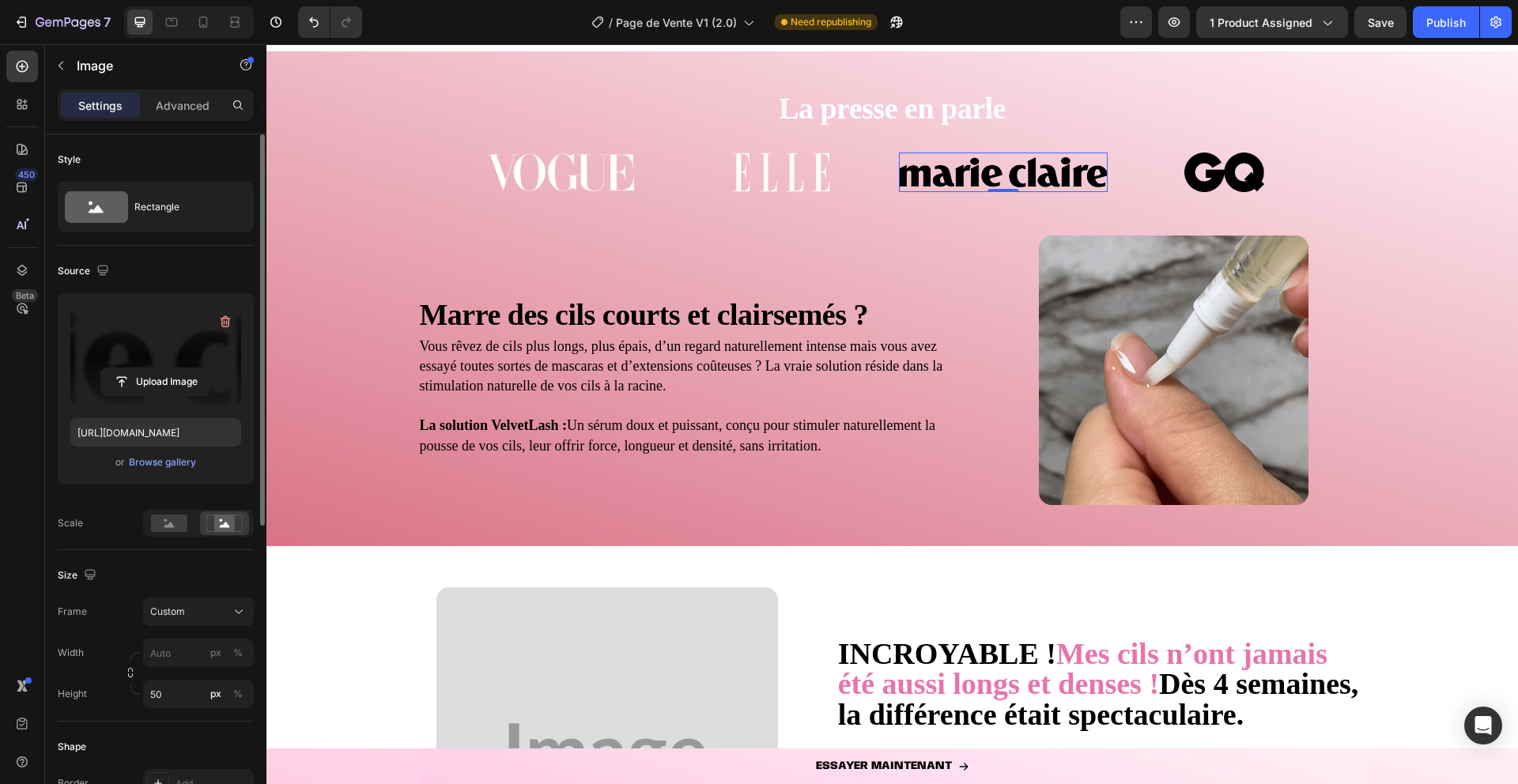
click at [149, 325] on label at bounding box center [156, 355] width 171 height 99
click at [149, 369] on input "file" at bounding box center [155, 382] width 109 height 27
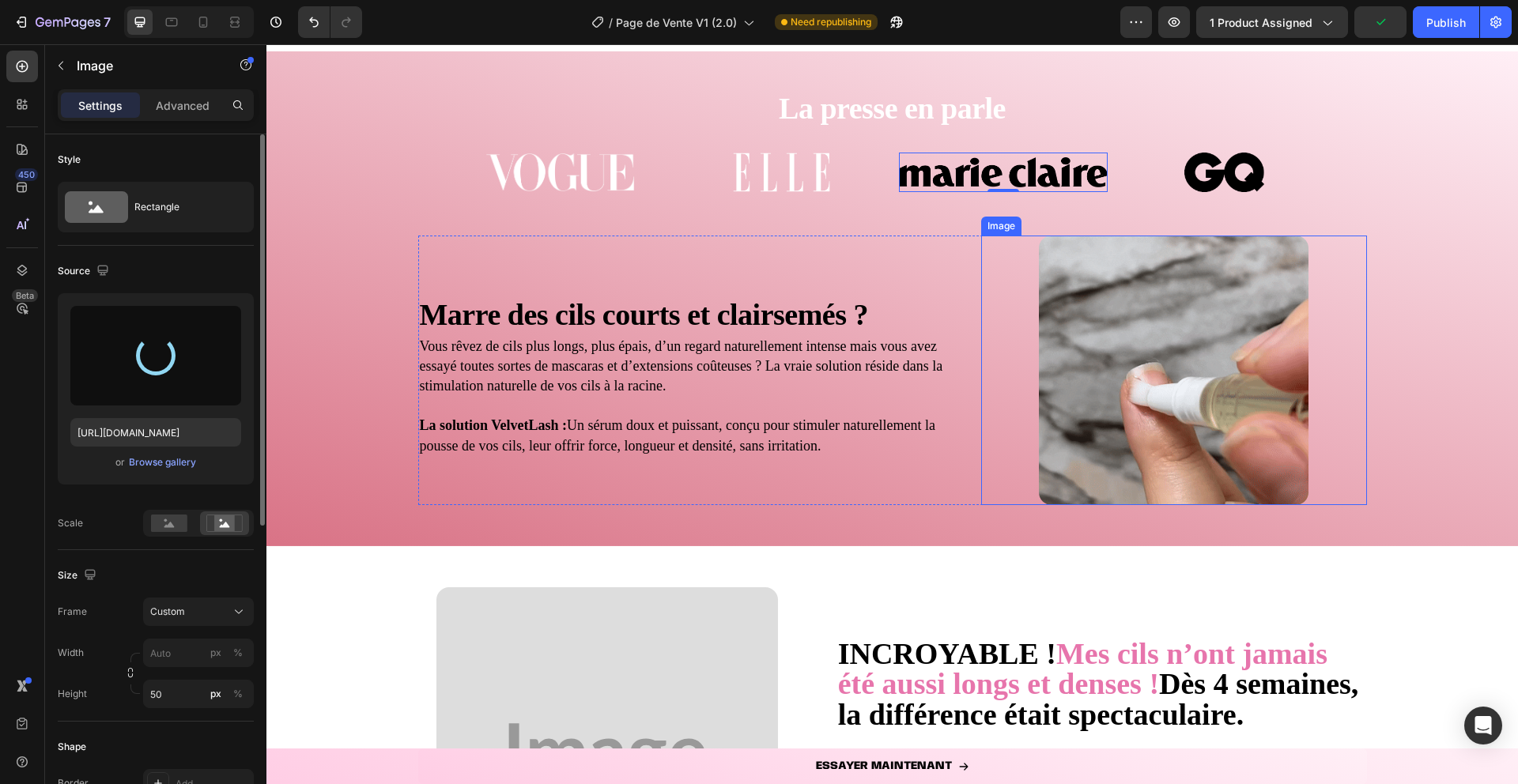
type input "https://cdn.shopify.com/s/files/1/0906/3694/3693/files/gempages_581027082344071…"
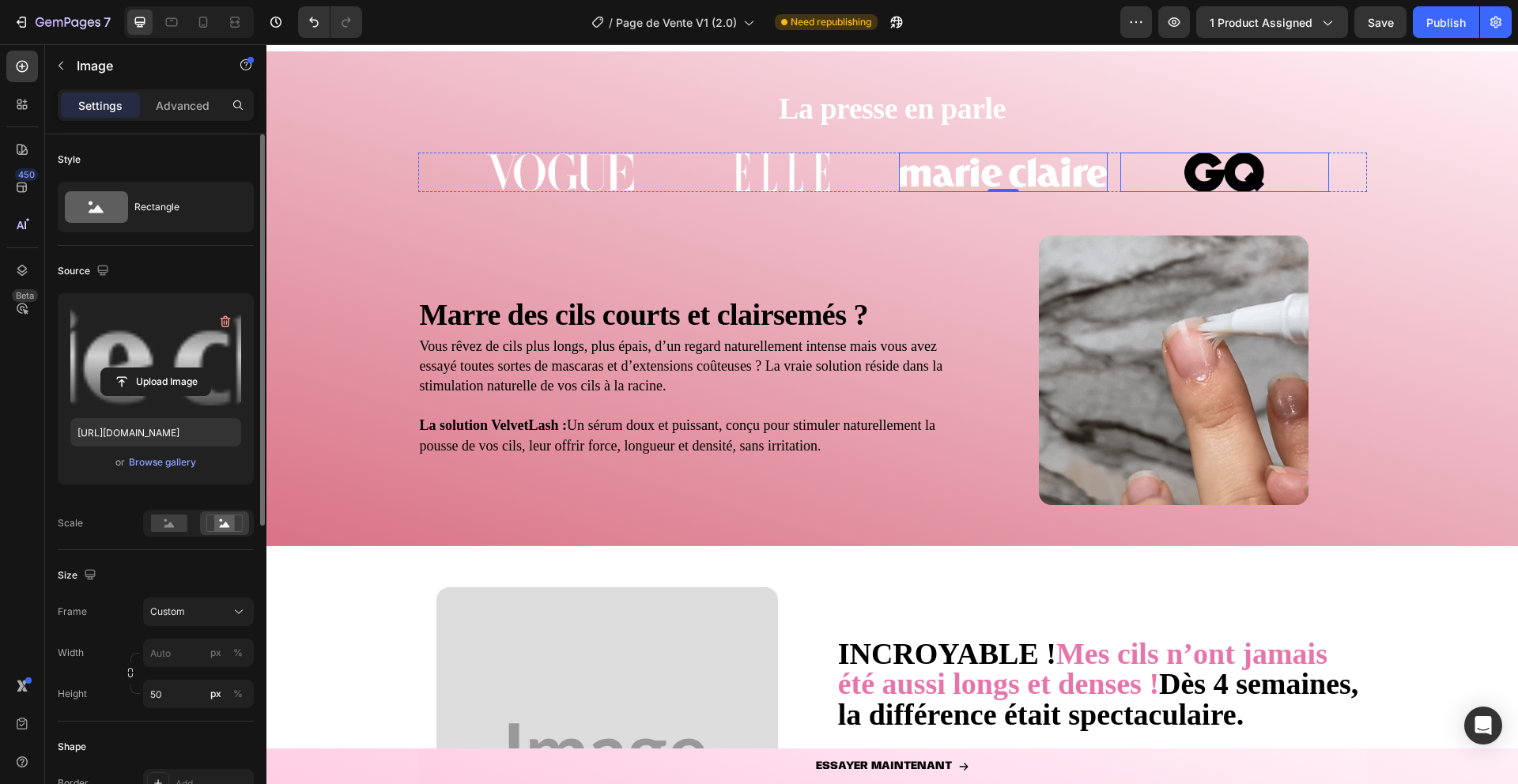
click at [1211, 184] on img at bounding box center [1224, 172] width 209 height 40
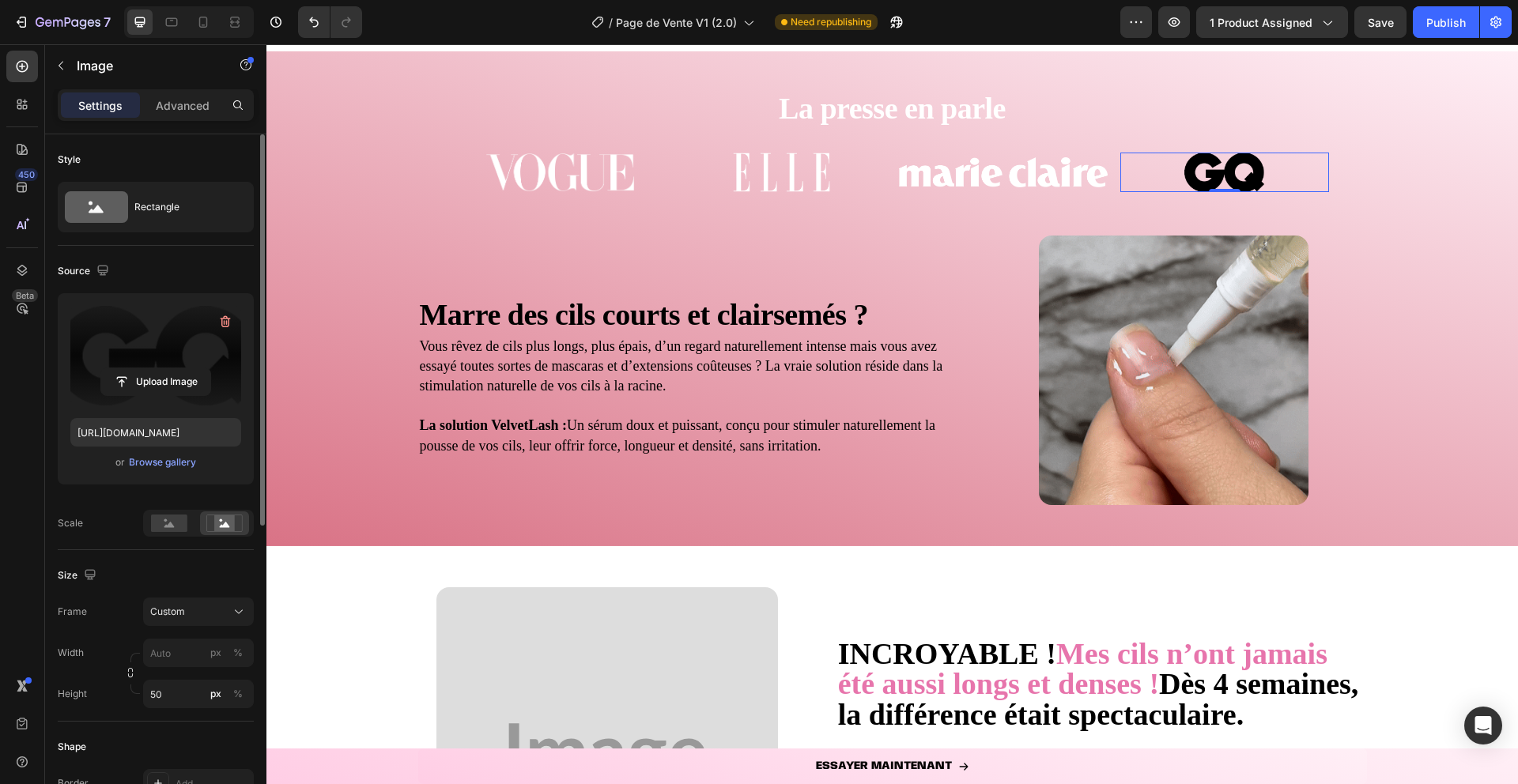
click at [128, 342] on label at bounding box center [156, 355] width 171 height 99
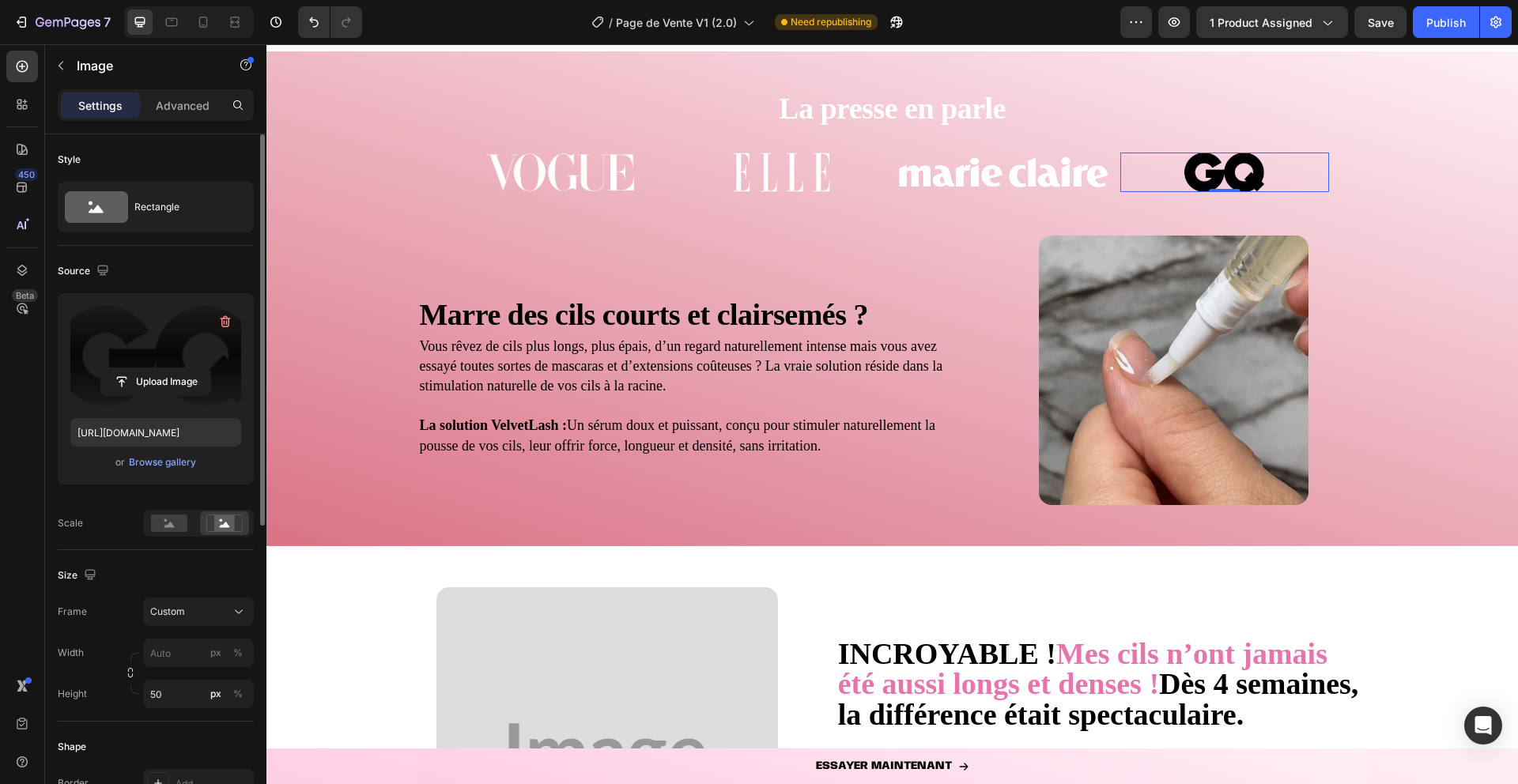
click at [128, 369] on input "file" at bounding box center [155, 382] width 109 height 27
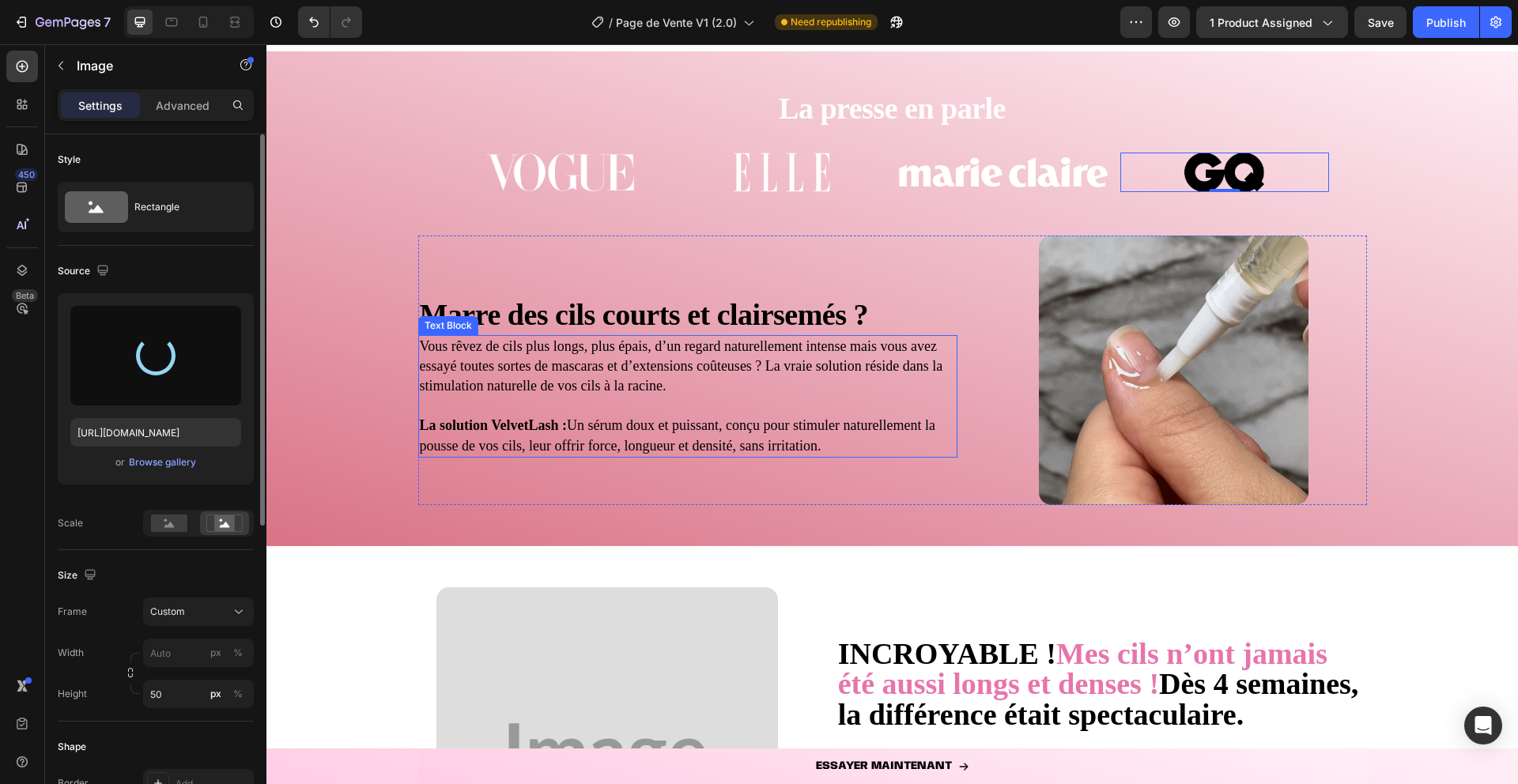
type input "https://cdn.shopify.com/s/files/1/0906/3694/3693/files/gempages_581027082344071…"
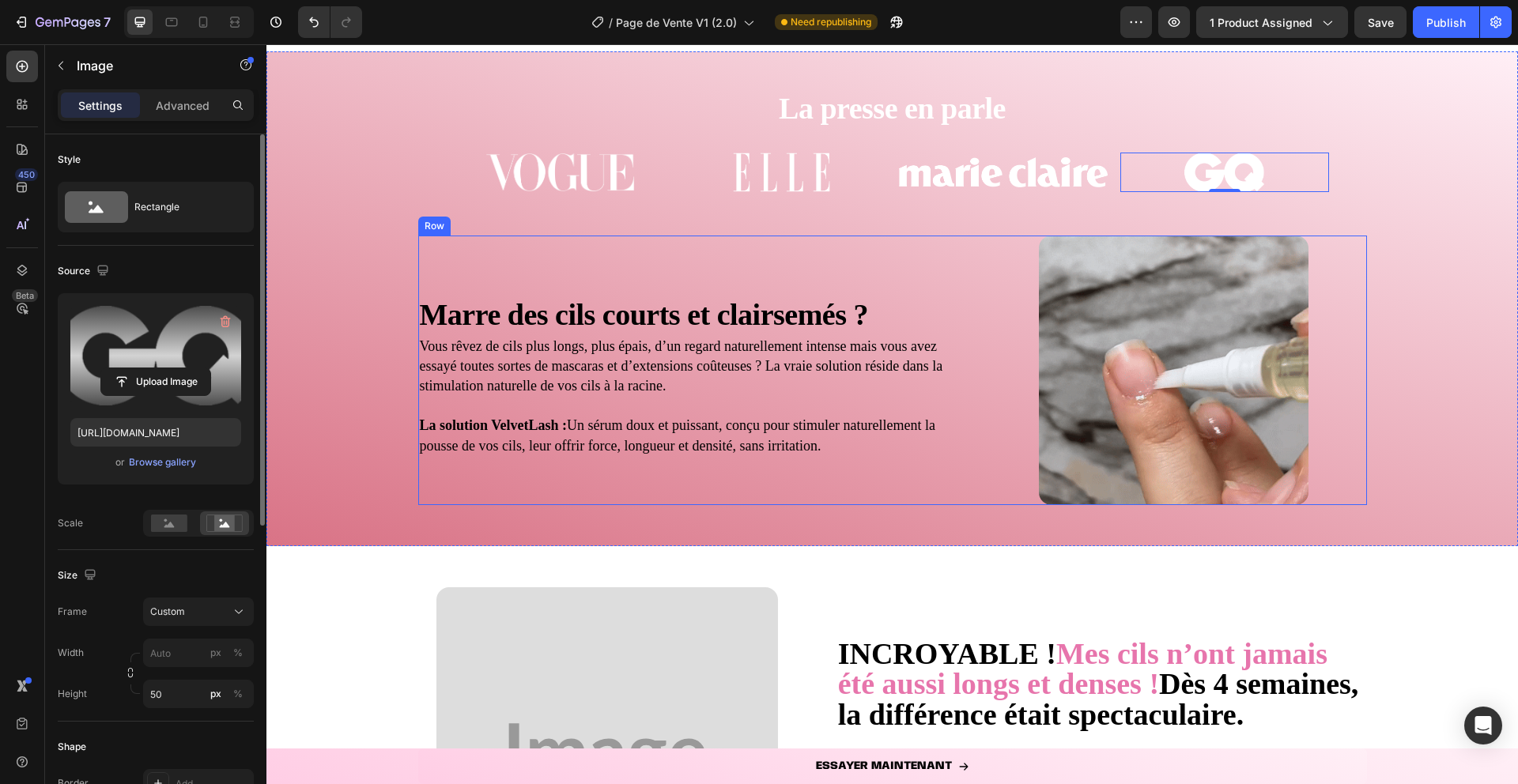
click at [504, 272] on div "Marre des cils courts et clairsemés ? Heading Vous rêvez de cils plus longs, pl…" at bounding box center [689, 370] width 540 height 269
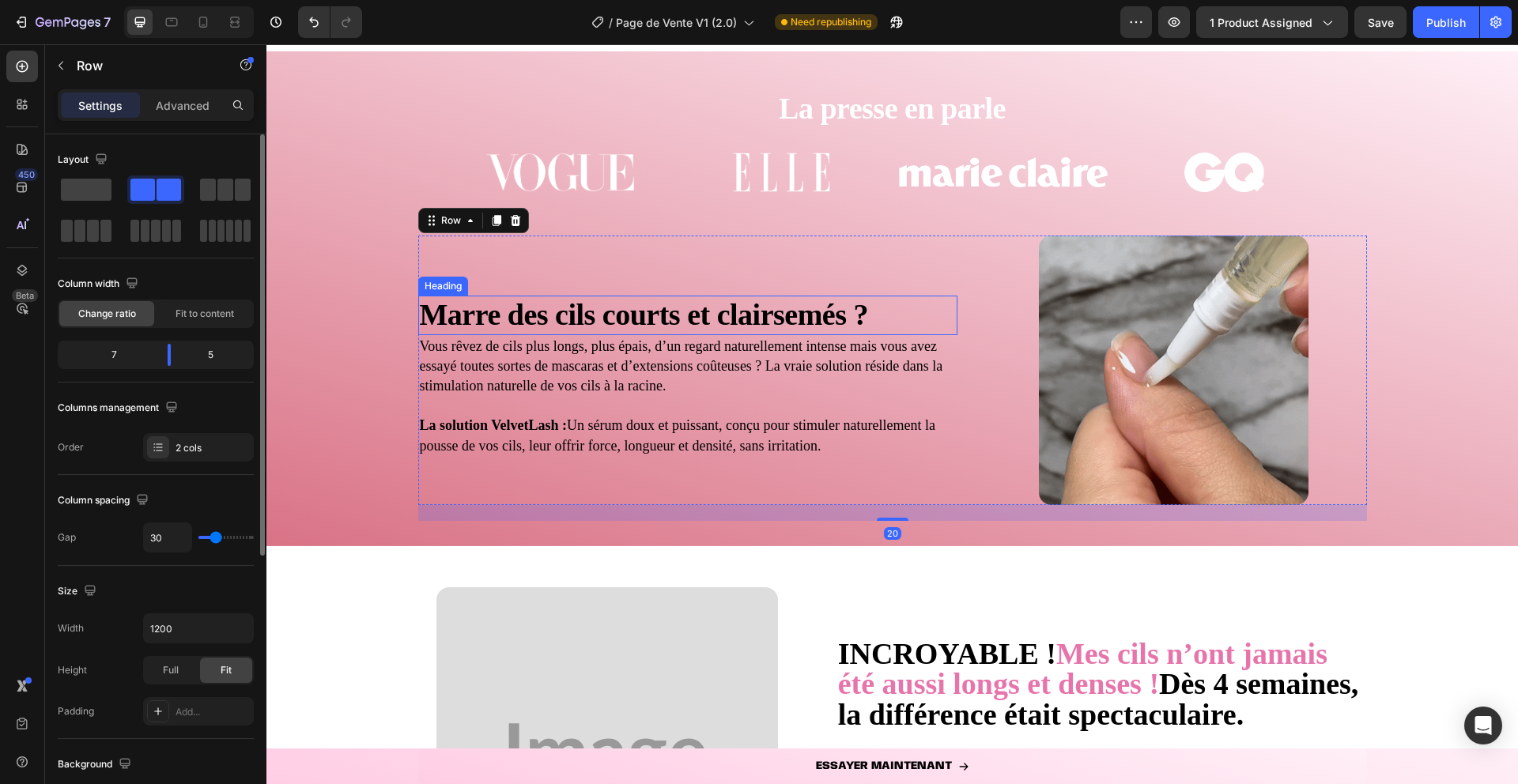
click at [496, 311] on strong "Marre des cils courts et clairsemés ?" at bounding box center [644, 315] width 448 height 33
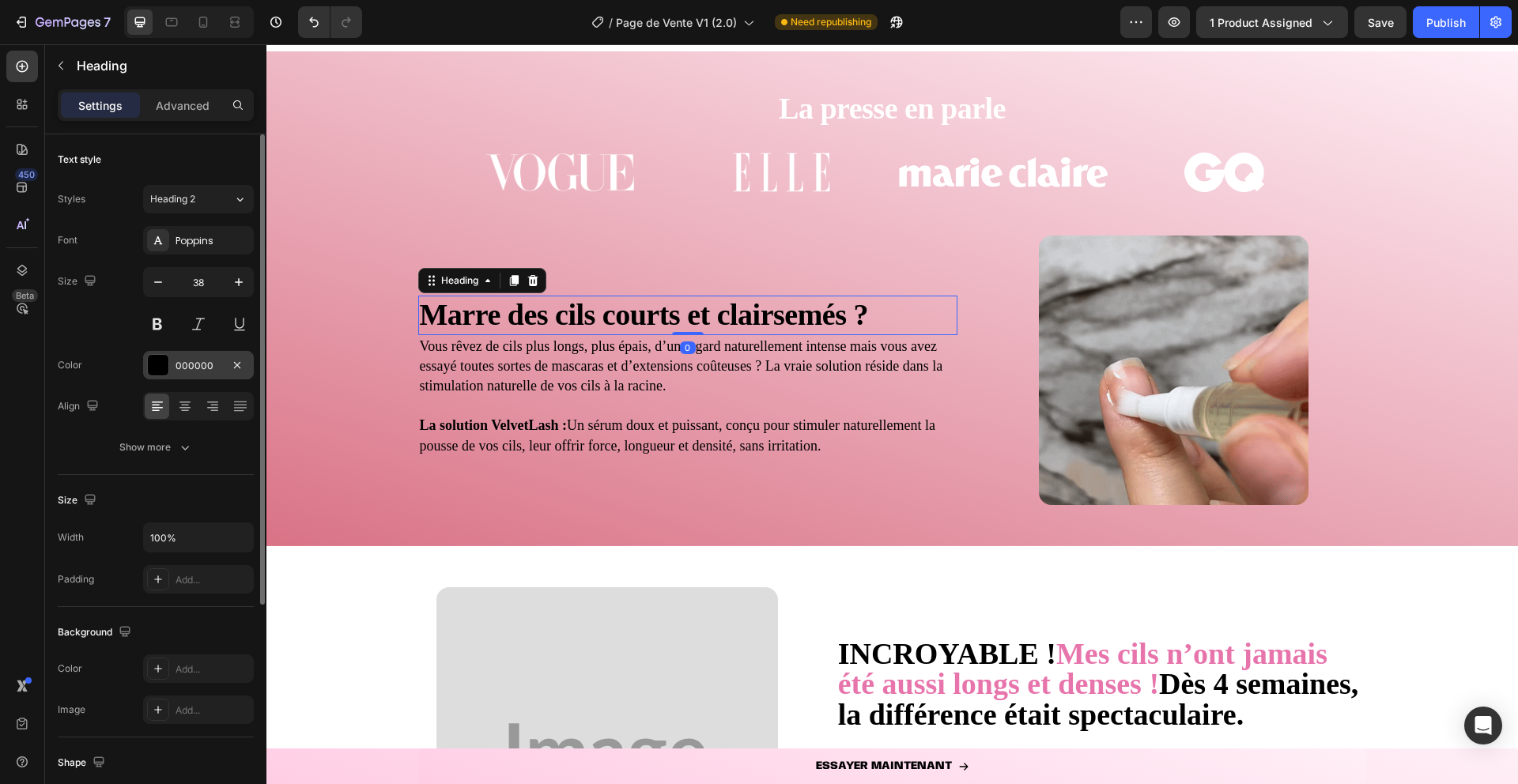
click at [174, 367] on div "000000" at bounding box center [198, 365] width 110 height 29
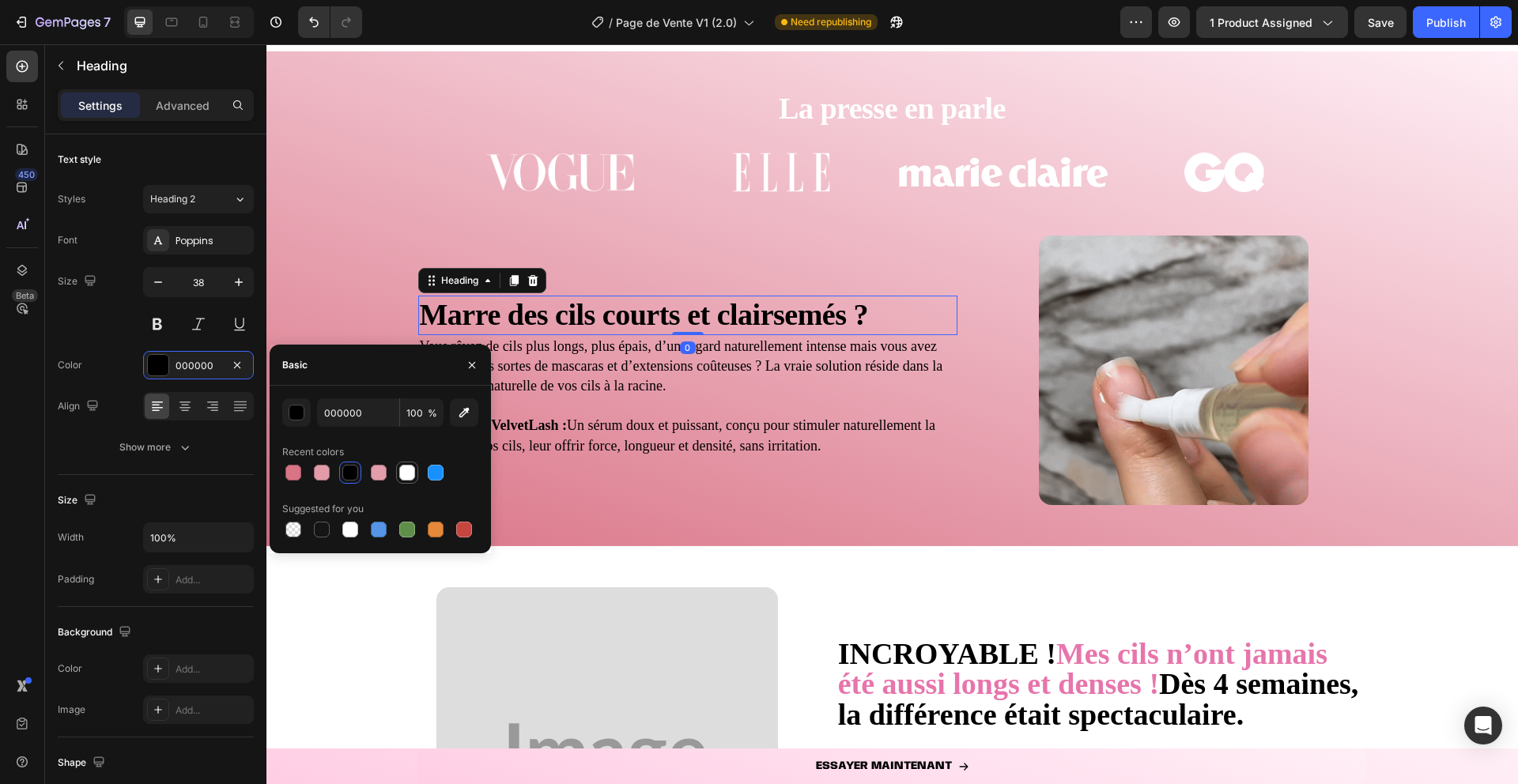
click at [404, 478] on div at bounding box center [408, 473] width 16 height 16
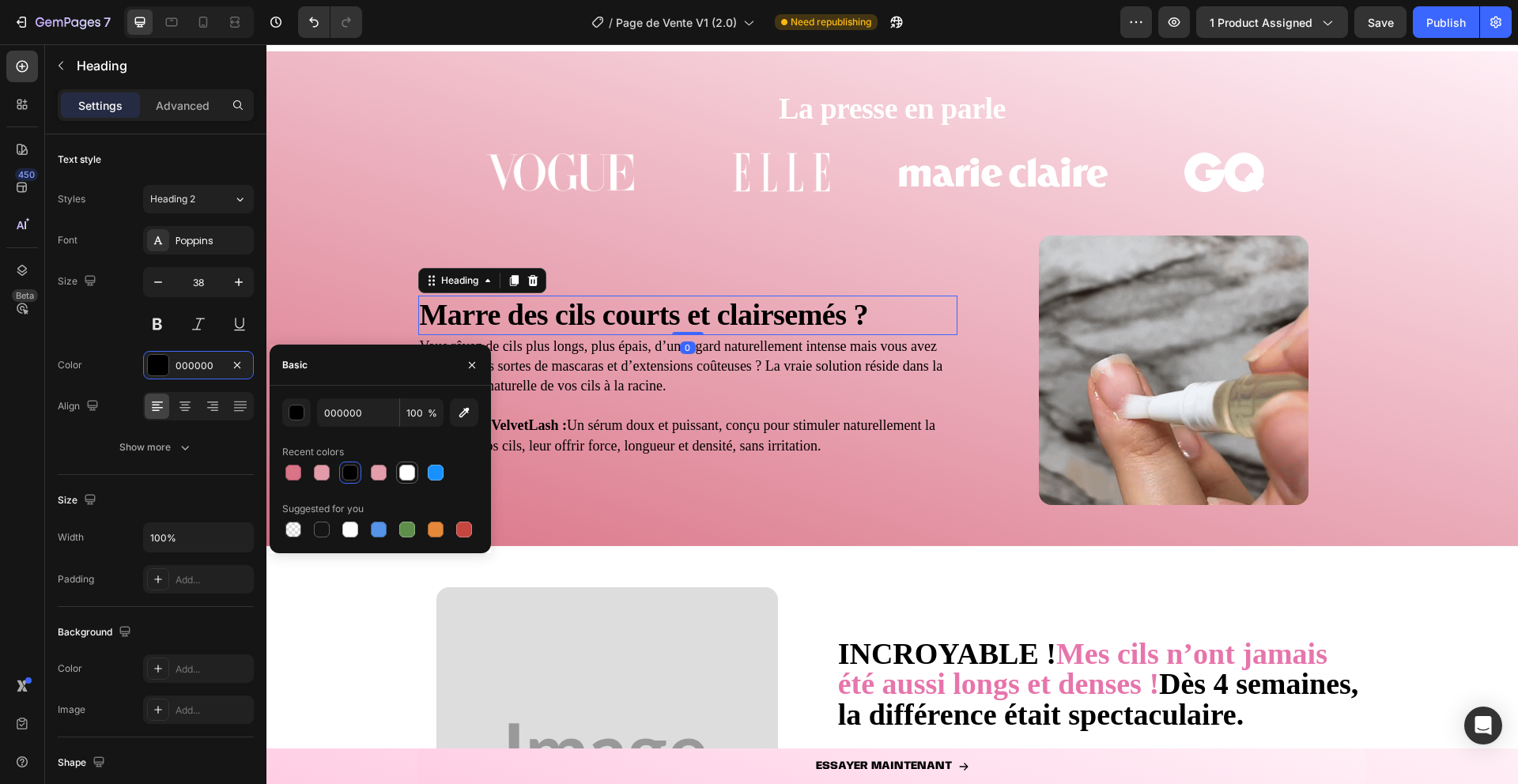
type input "FFFFFF"
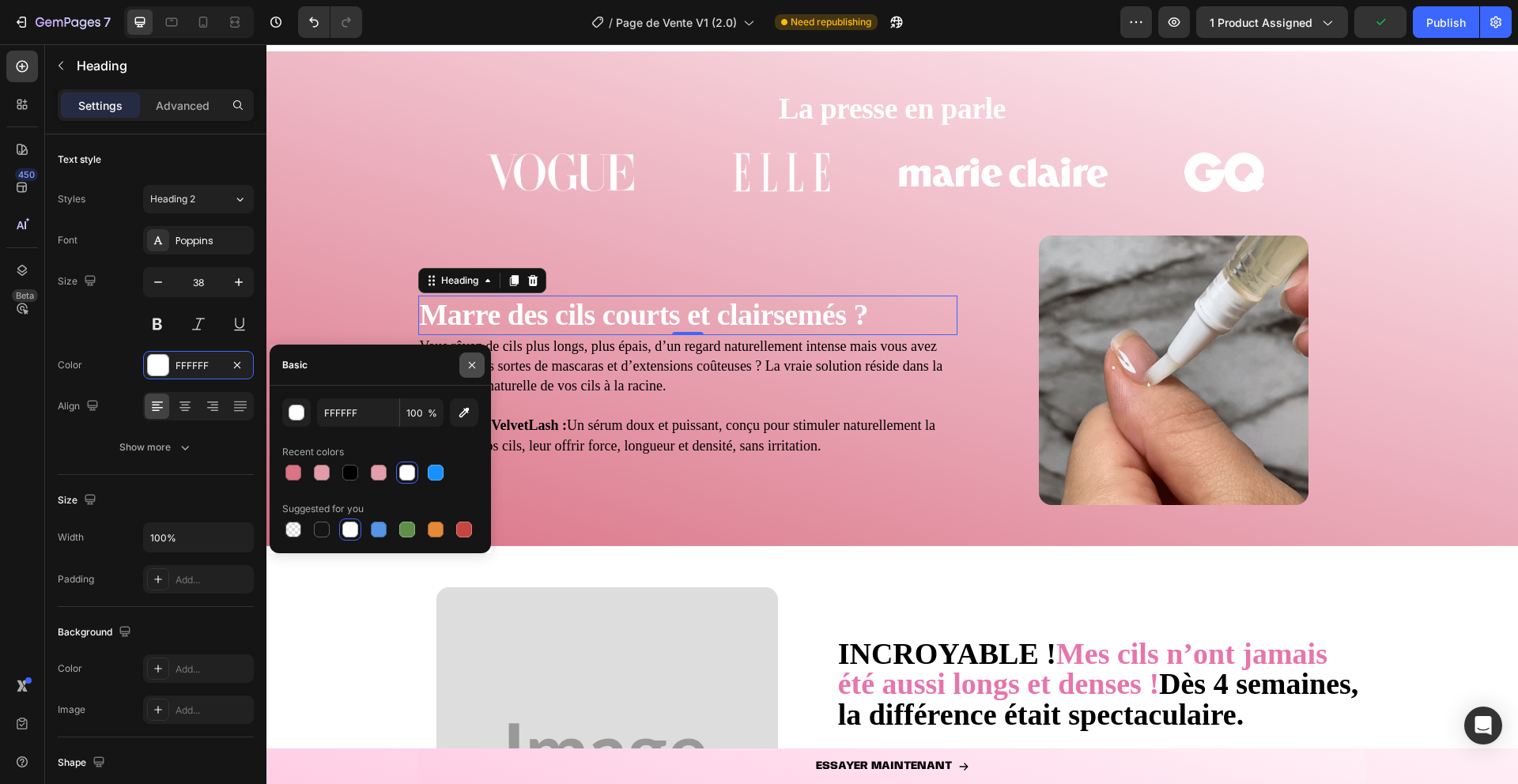
click at [466, 361] on icon "button" at bounding box center [472, 365] width 13 height 13
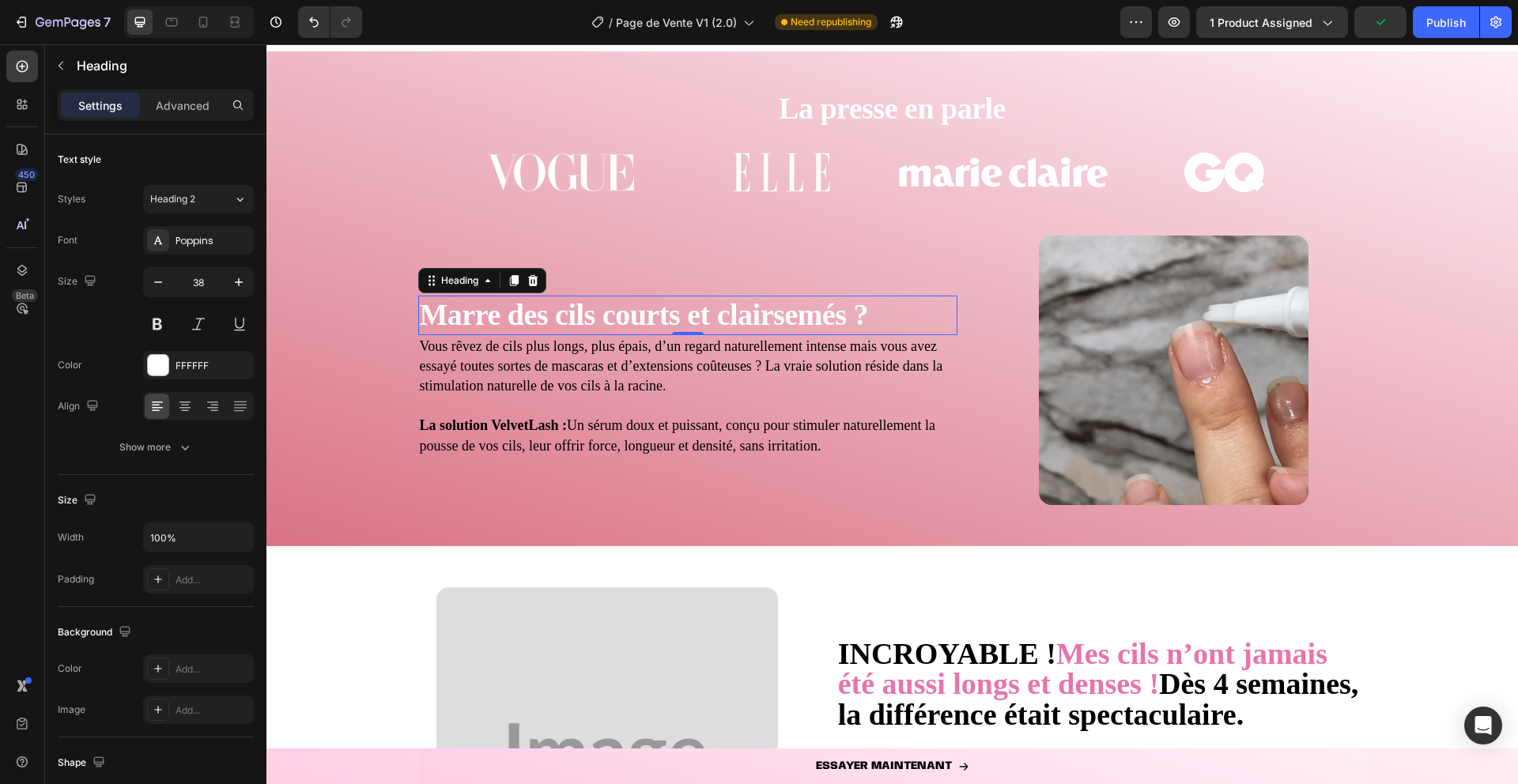
click at [535, 403] on p at bounding box center [689, 406] width 537 height 20
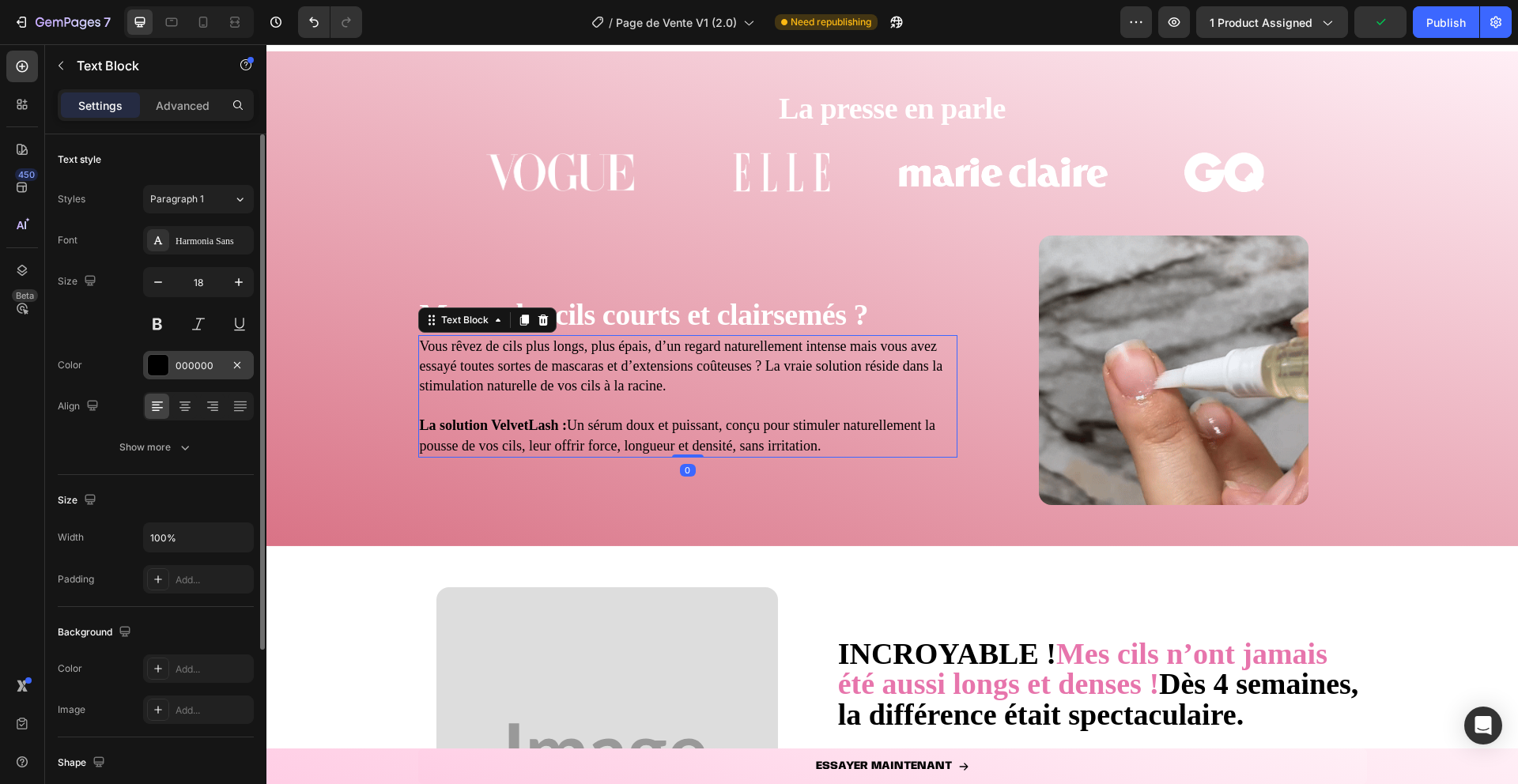
click at [158, 373] on div at bounding box center [158, 365] width 21 height 21
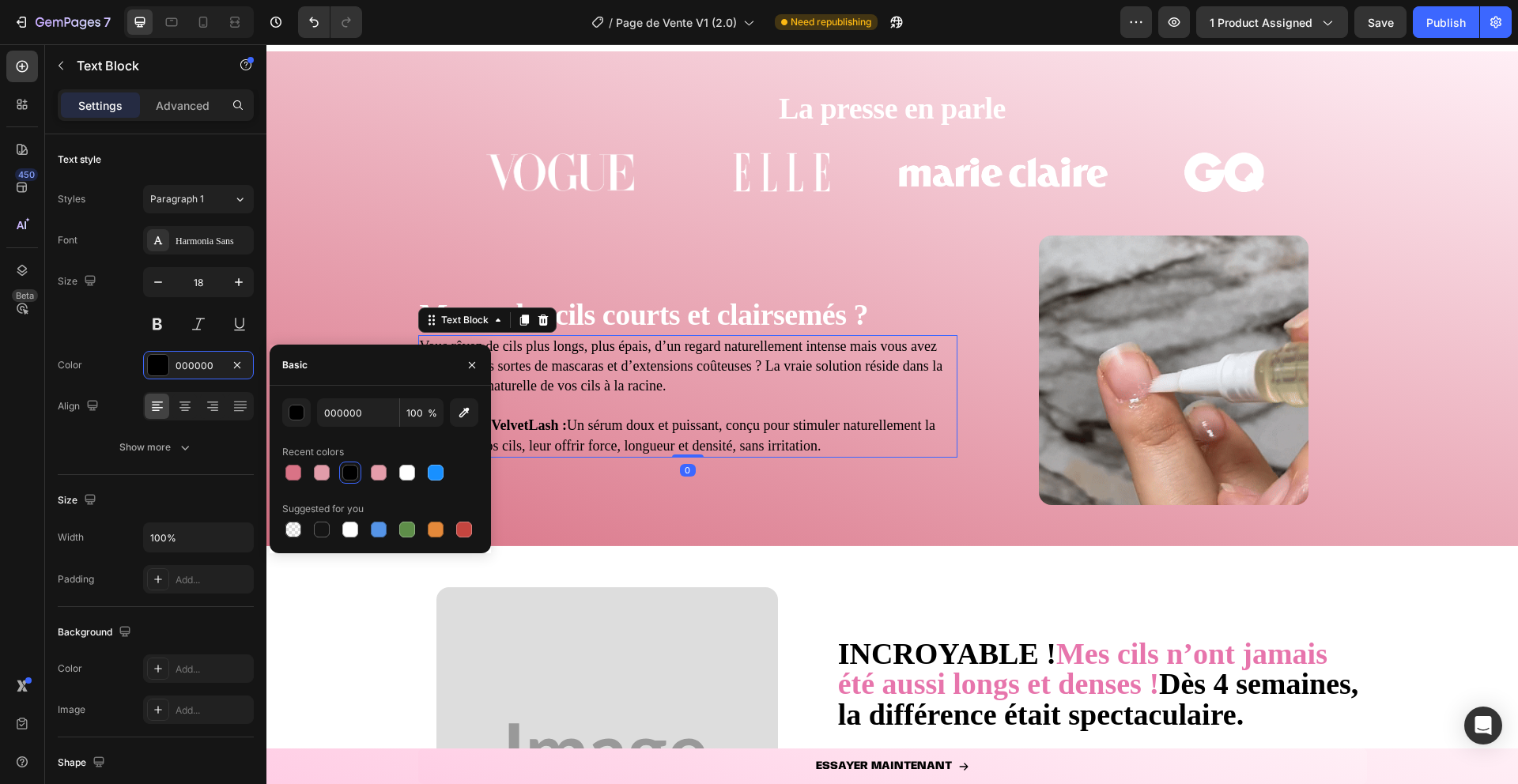
click at [413, 485] on div "000000 100 % Recent colors Suggested for you" at bounding box center [380, 469] width 196 height 142
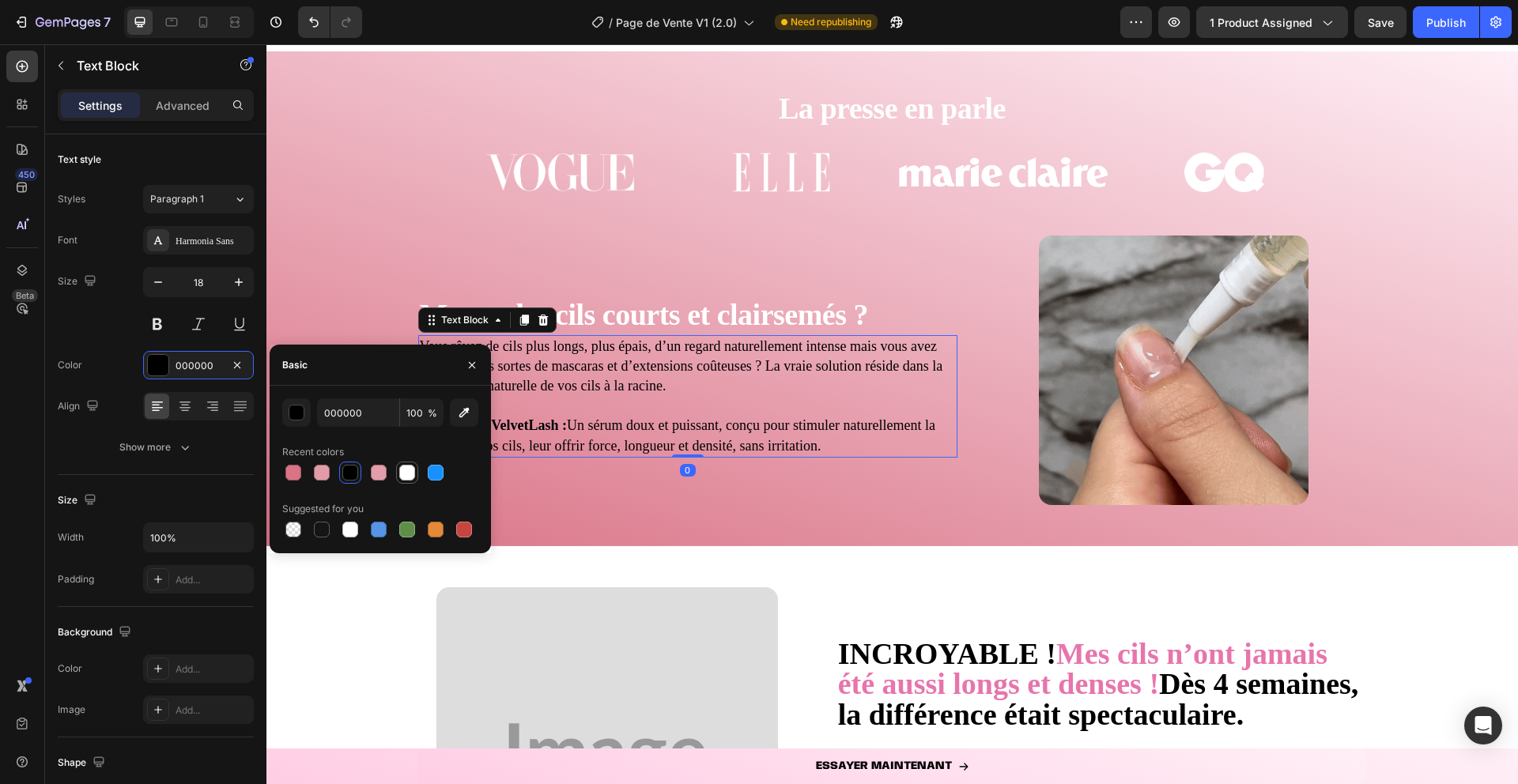
click at [413, 466] on div at bounding box center [408, 473] width 16 height 16
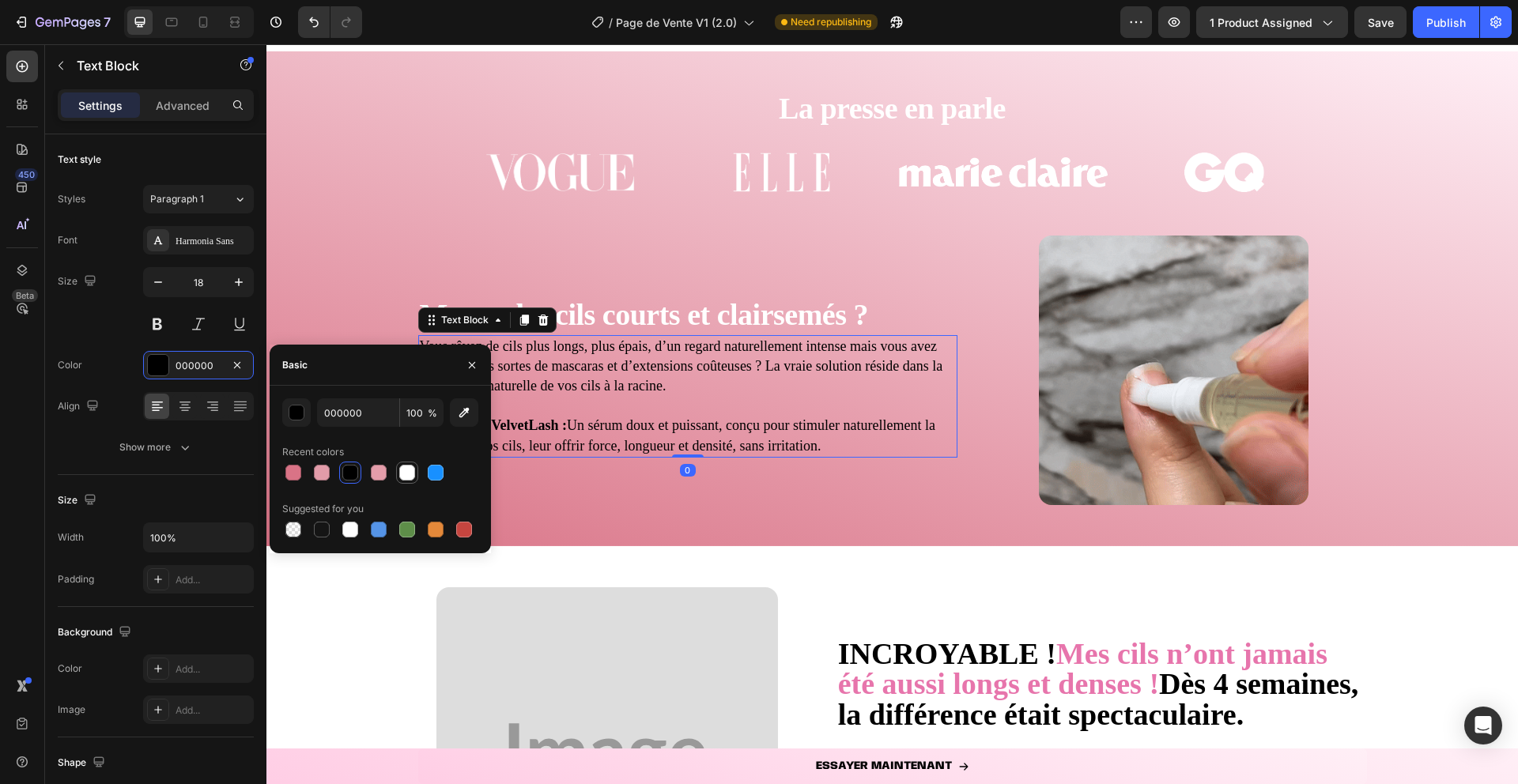
type input "FFFFFF"
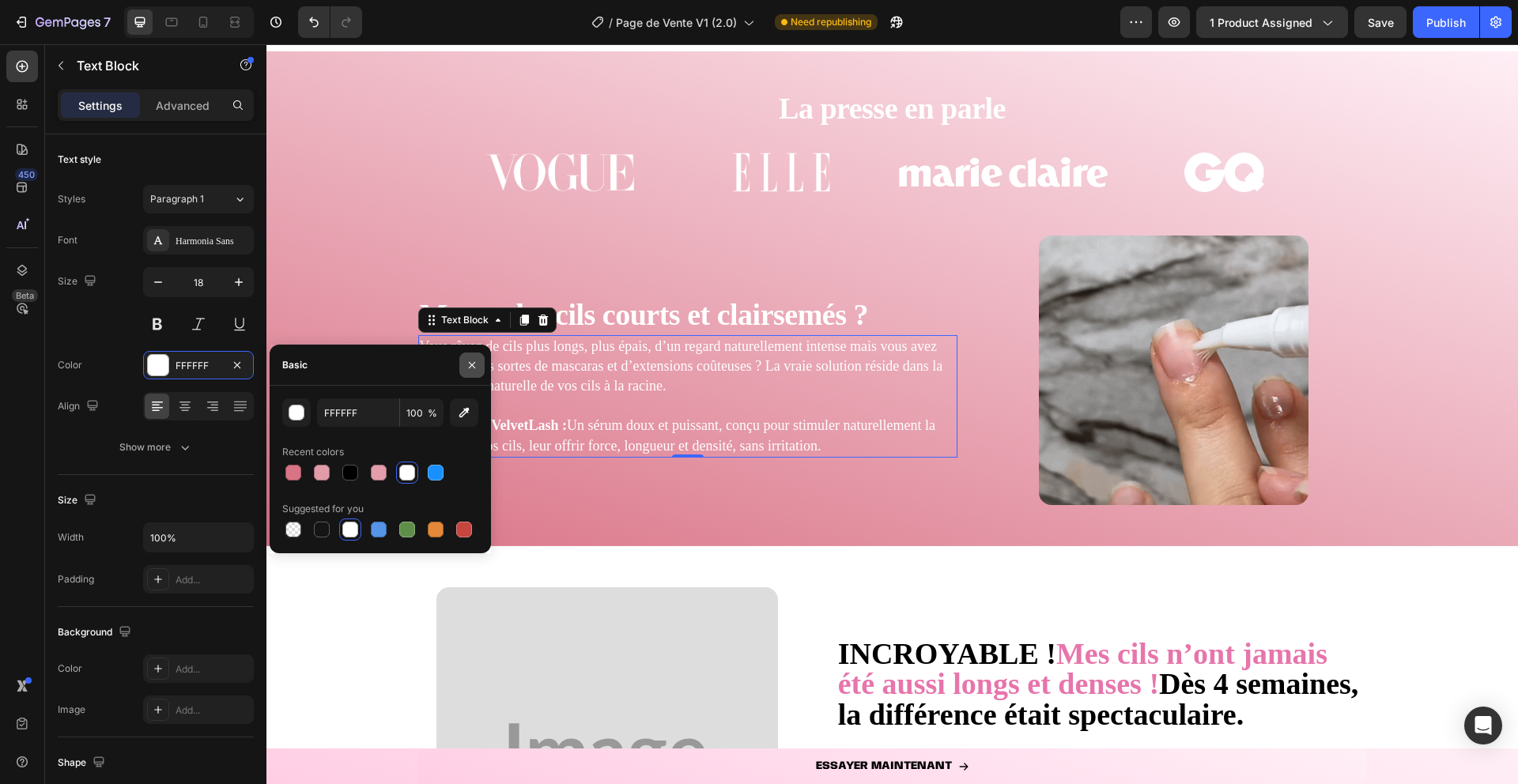
click at [478, 369] on button "button" at bounding box center [472, 365] width 25 height 25
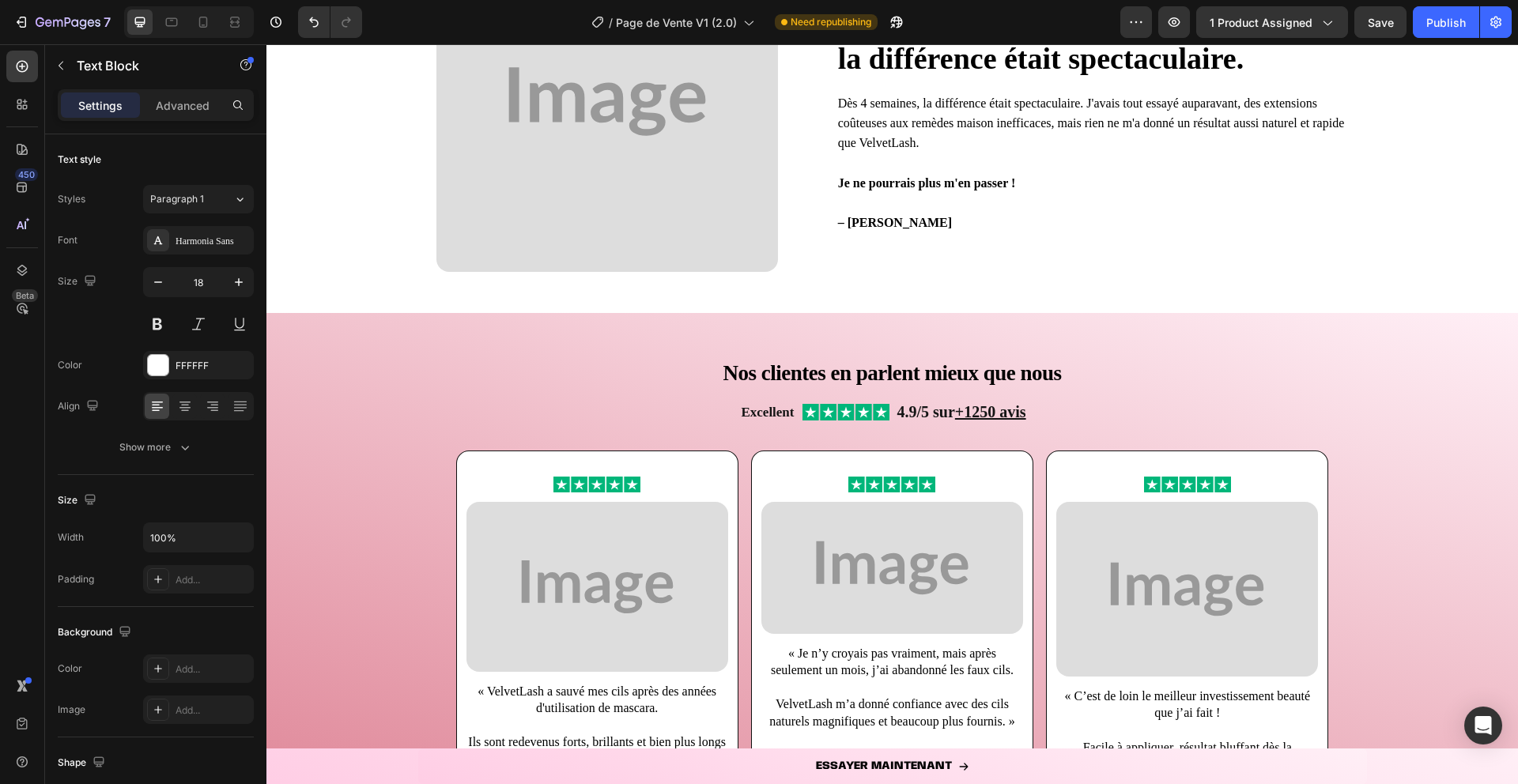
scroll to position [1262, 0]
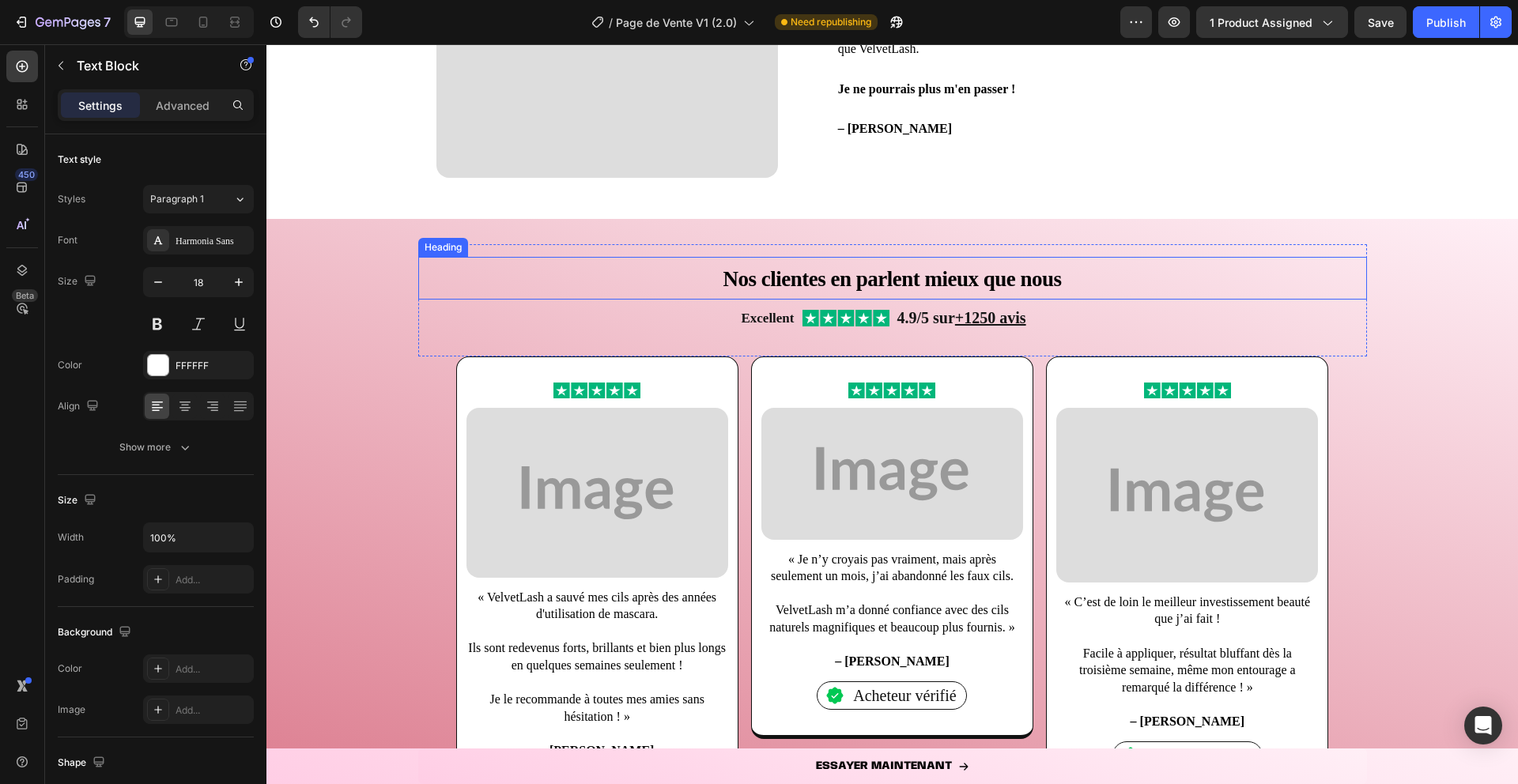
click at [752, 278] on strong "Nos clientes en parlent mieux que nous" at bounding box center [892, 279] width 338 height 24
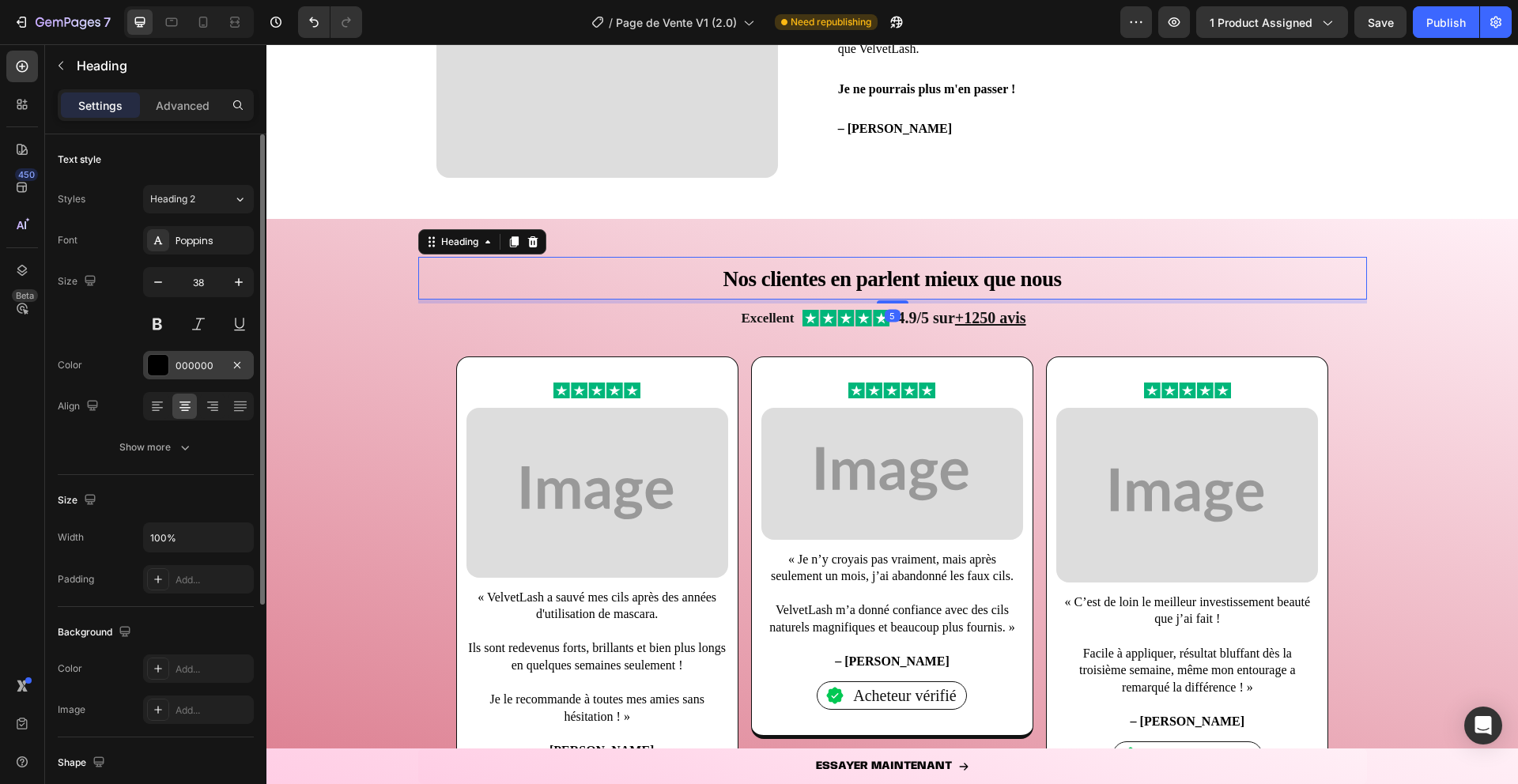
click at [157, 363] on div at bounding box center [158, 365] width 21 height 21
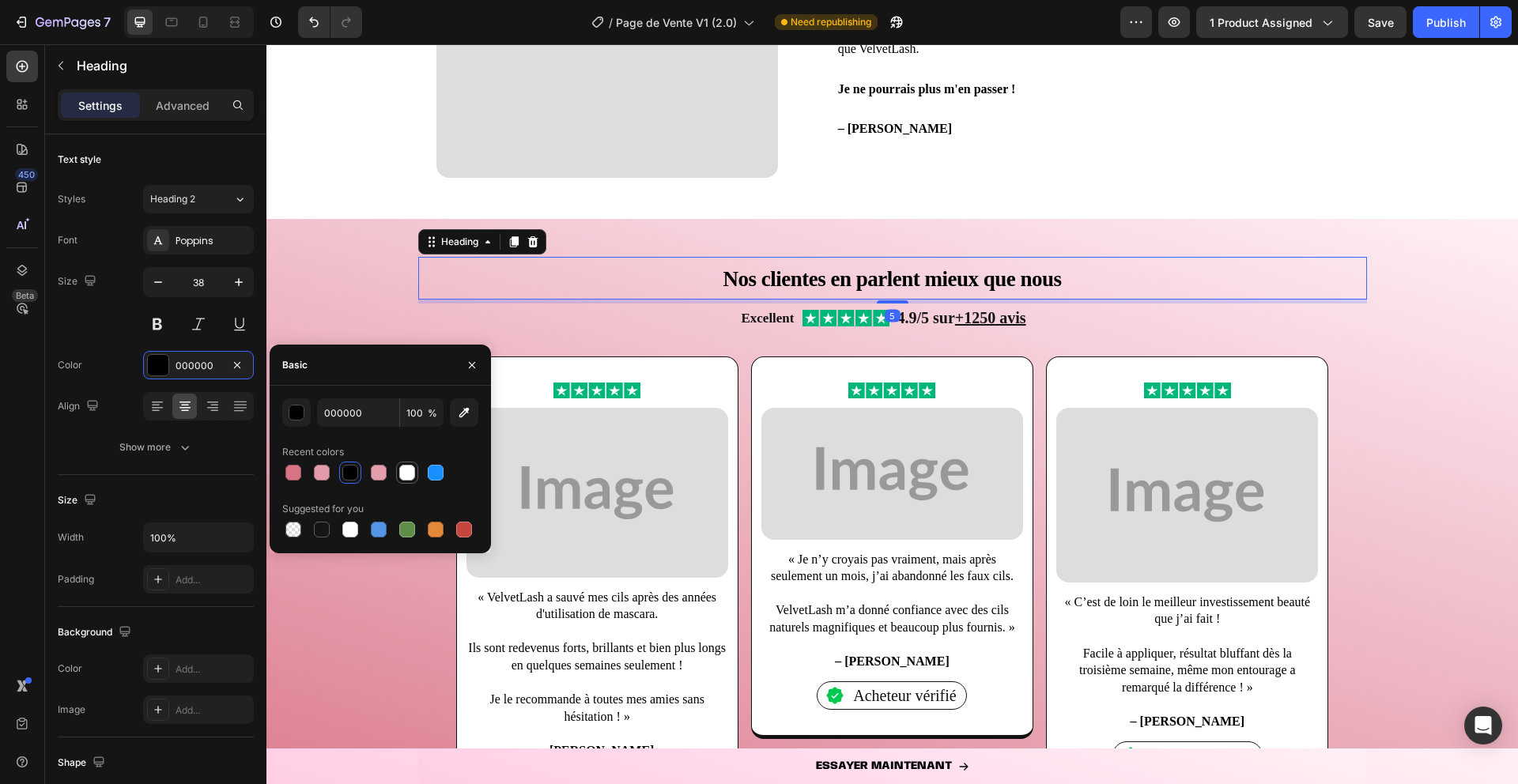
click at [409, 476] on div at bounding box center [408, 473] width 16 height 16
type input "FFFFFF"
click at [465, 361] on icon "button" at bounding box center [472, 365] width 13 height 13
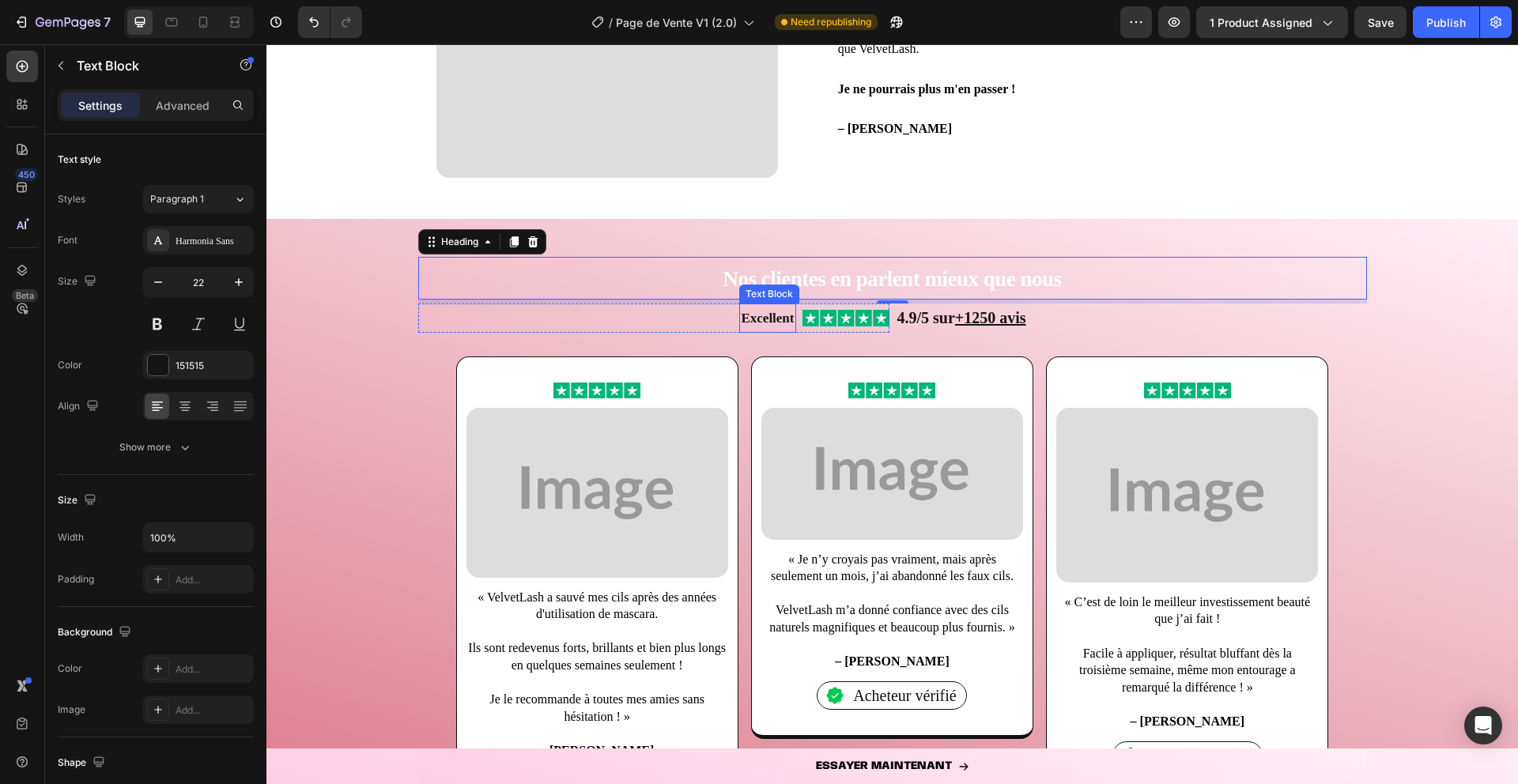
click at [755, 324] on strong "Excellent" at bounding box center [767, 318] width 53 height 15
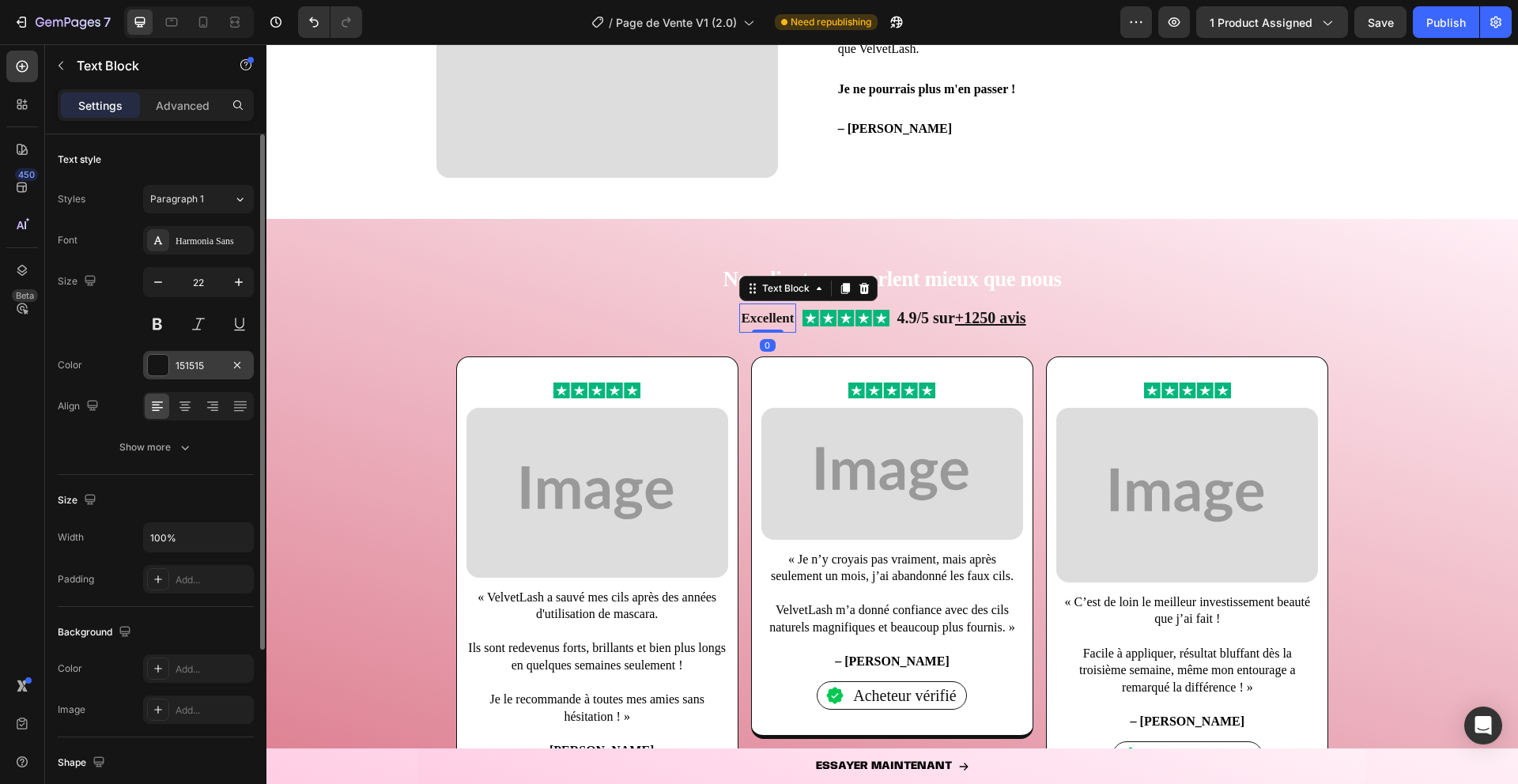
click at [167, 367] on div at bounding box center [158, 365] width 21 height 21
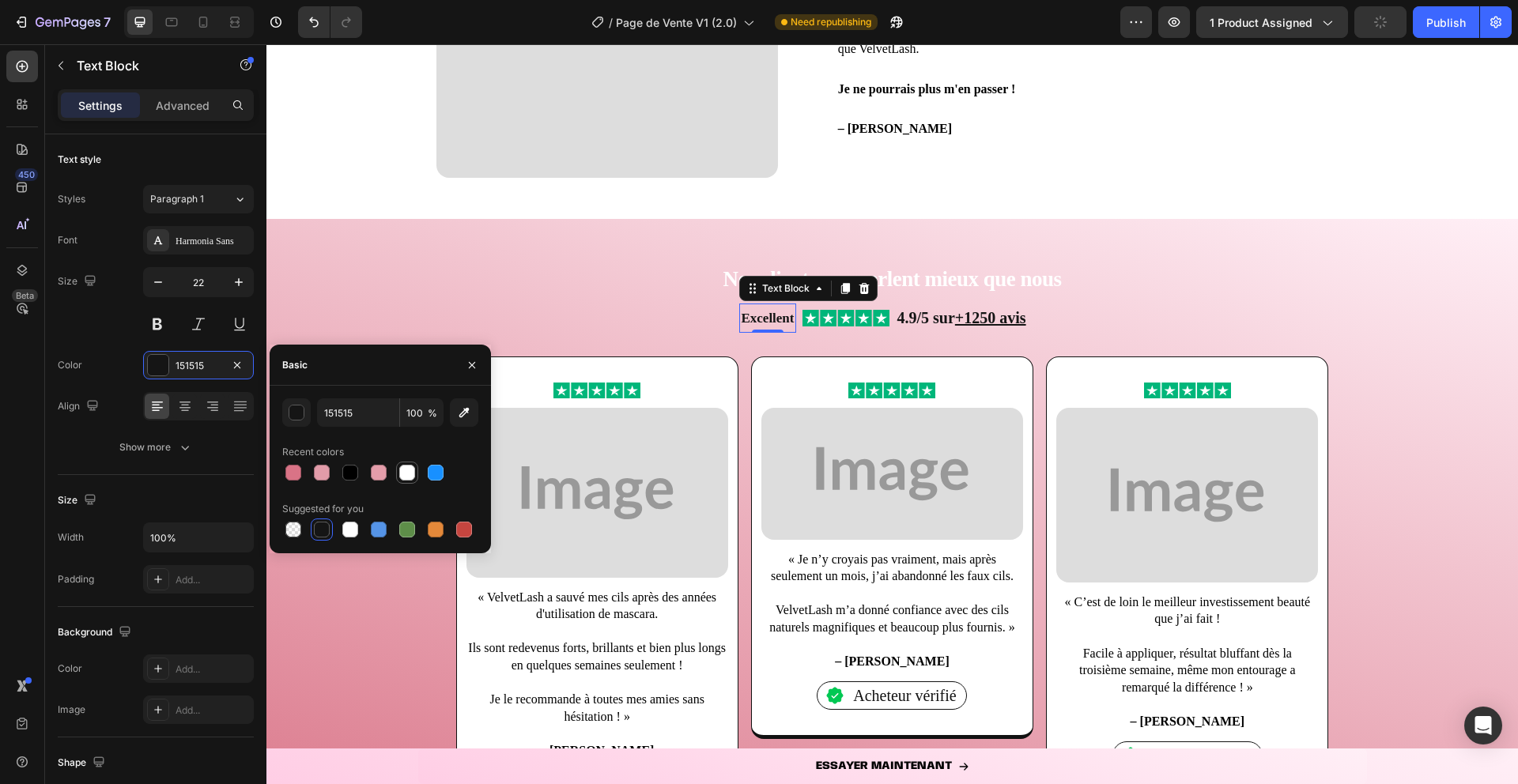
click at [408, 478] on div at bounding box center [408, 473] width 16 height 16
type input "FFFFFF"
click at [470, 366] on icon "button" at bounding box center [472, 365] width 6 height 6
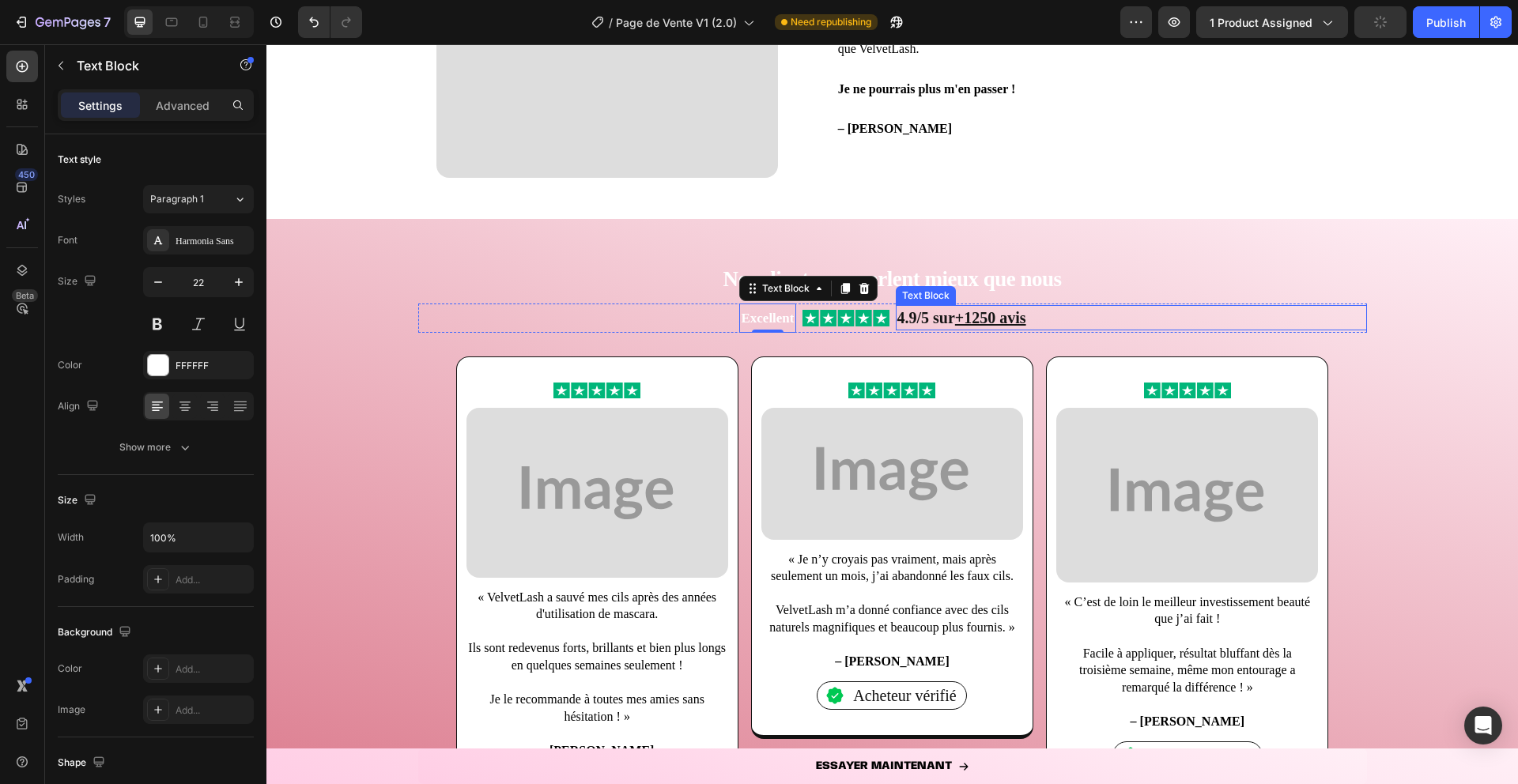
click at [910, 322] on strong "4.9/5 sur +1250 avis" at bounding box center [962, 318] width 129 height 17
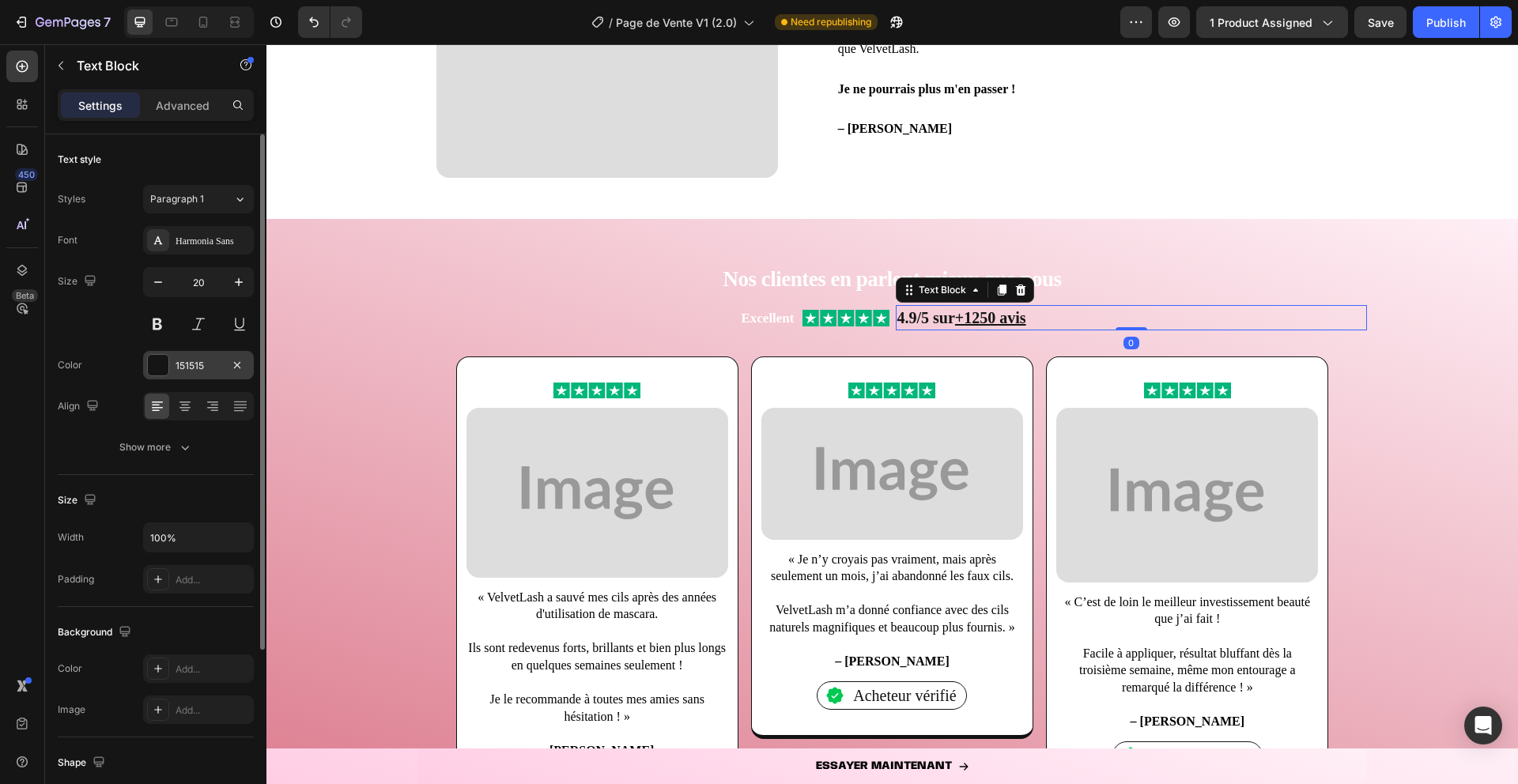
click at [158, 369] on div at bounding box center [158, 365] width 21 height 21
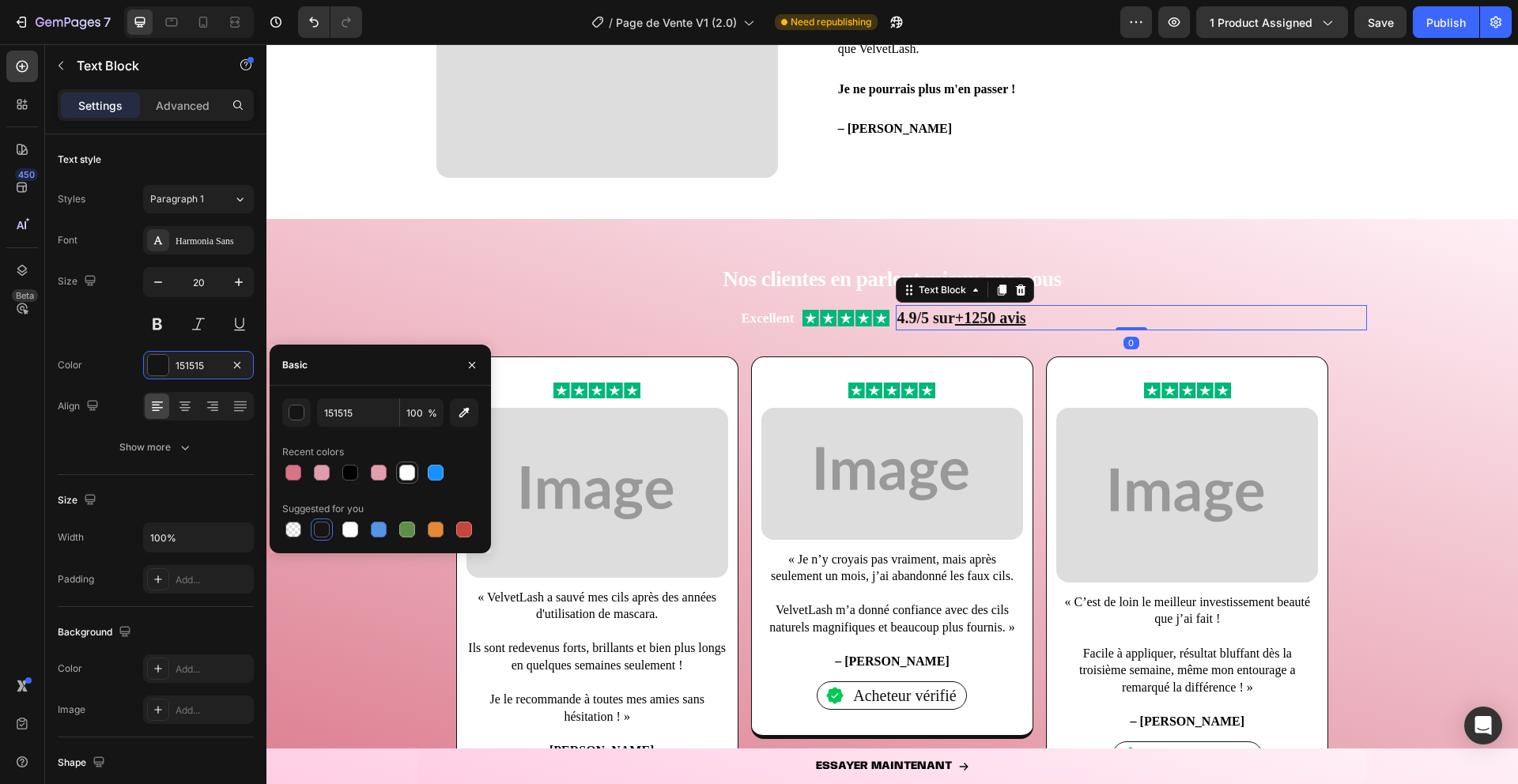
click at [403, 481] on div at bounding box center [408, 473] width 19 height 19
type input "FFFFFF"
click at [470, 365] on icon "button" at bounding box center [472, 365] width 13 height 13
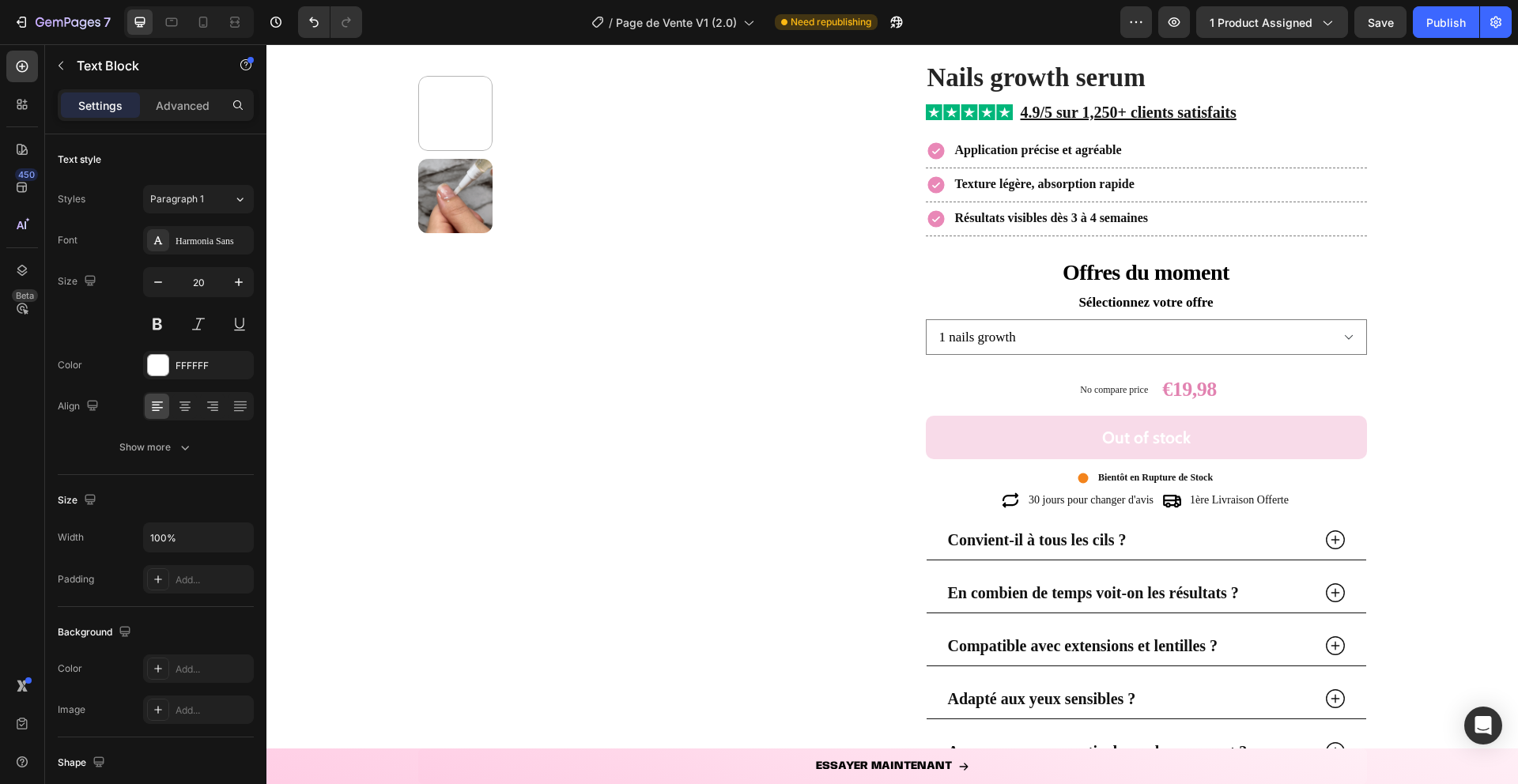
scroll to position [2002, 0]
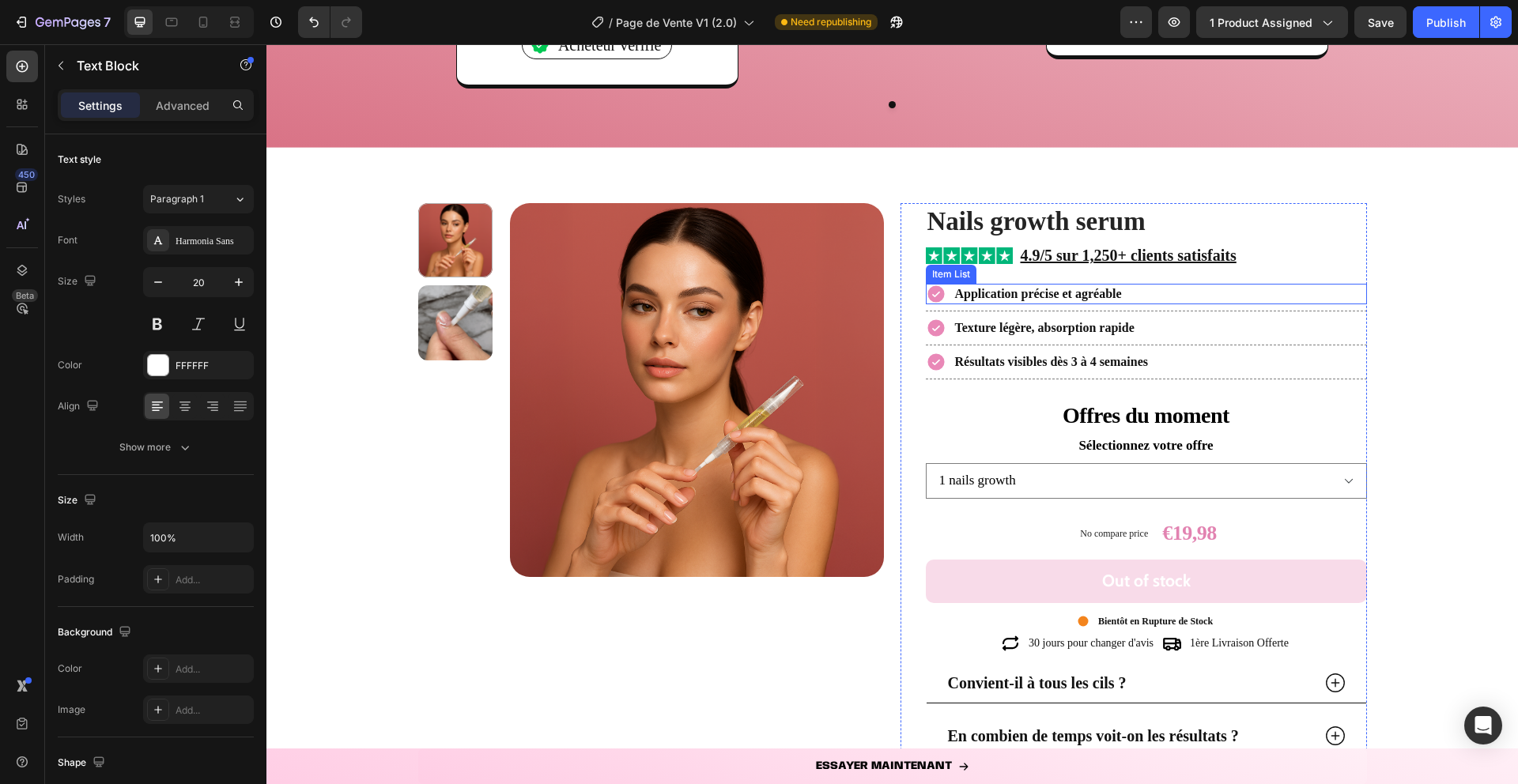
click at [931, 292] on icon at bounding box center [936, 294] width 17 height 17
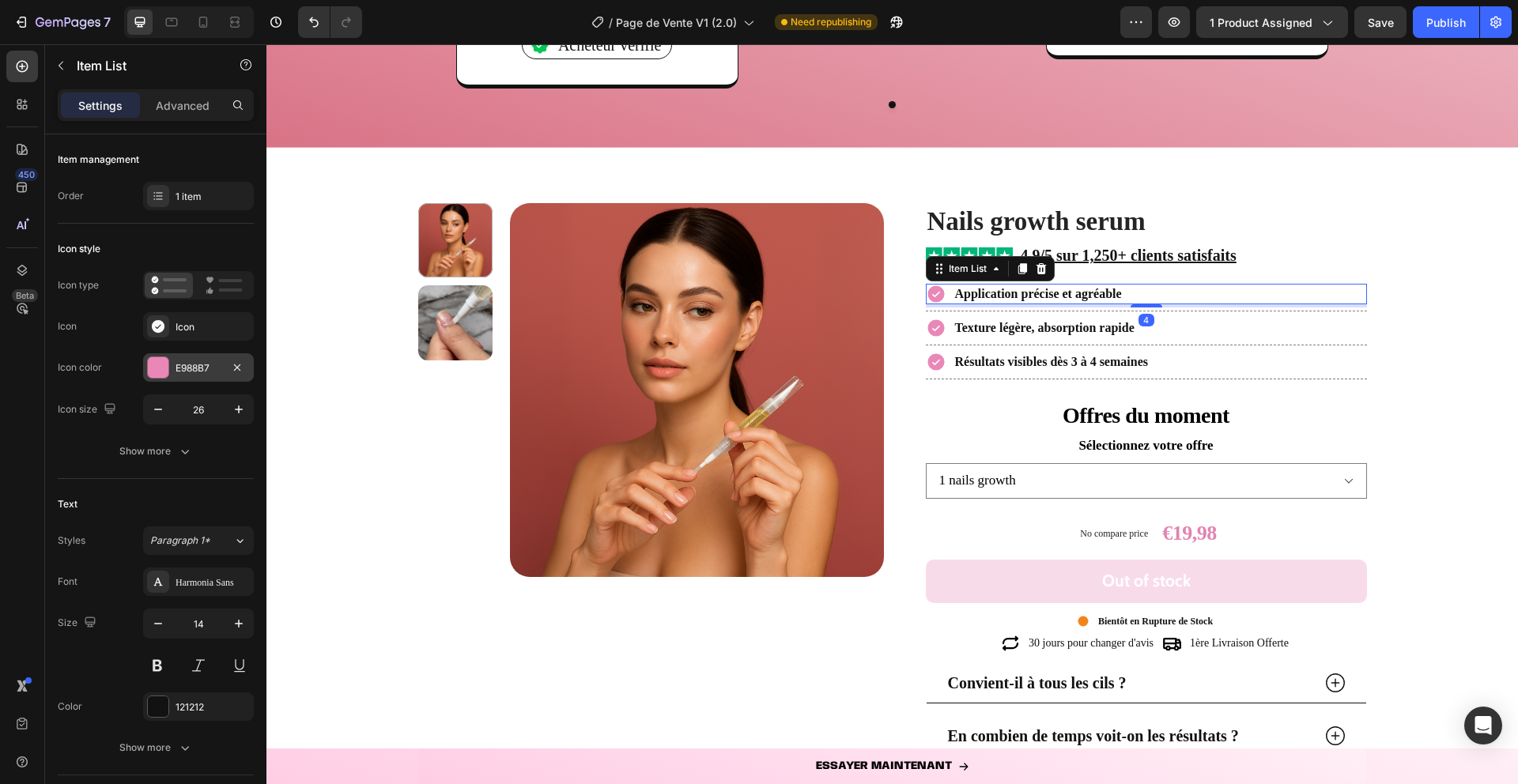
click at [173, 372] on div "E988B7" at bounding box center [198, 368] width 110 height 29
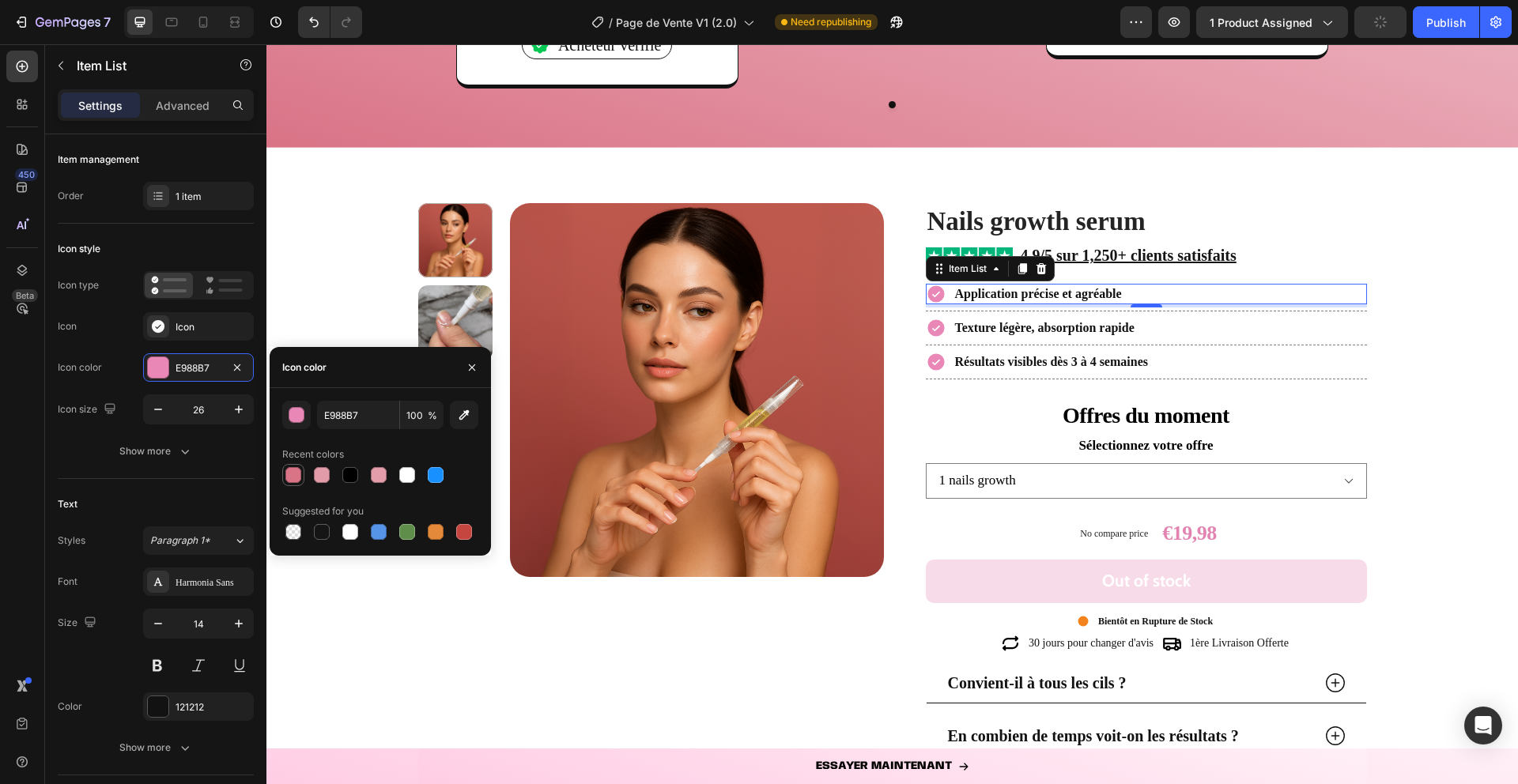
click at [294, 485] on div at bounding box center [293, 475] width 22 height 22
type input "D97386"
click at [473, 369] on icon "button" at bounding box center [472, 368] width 13 height 13
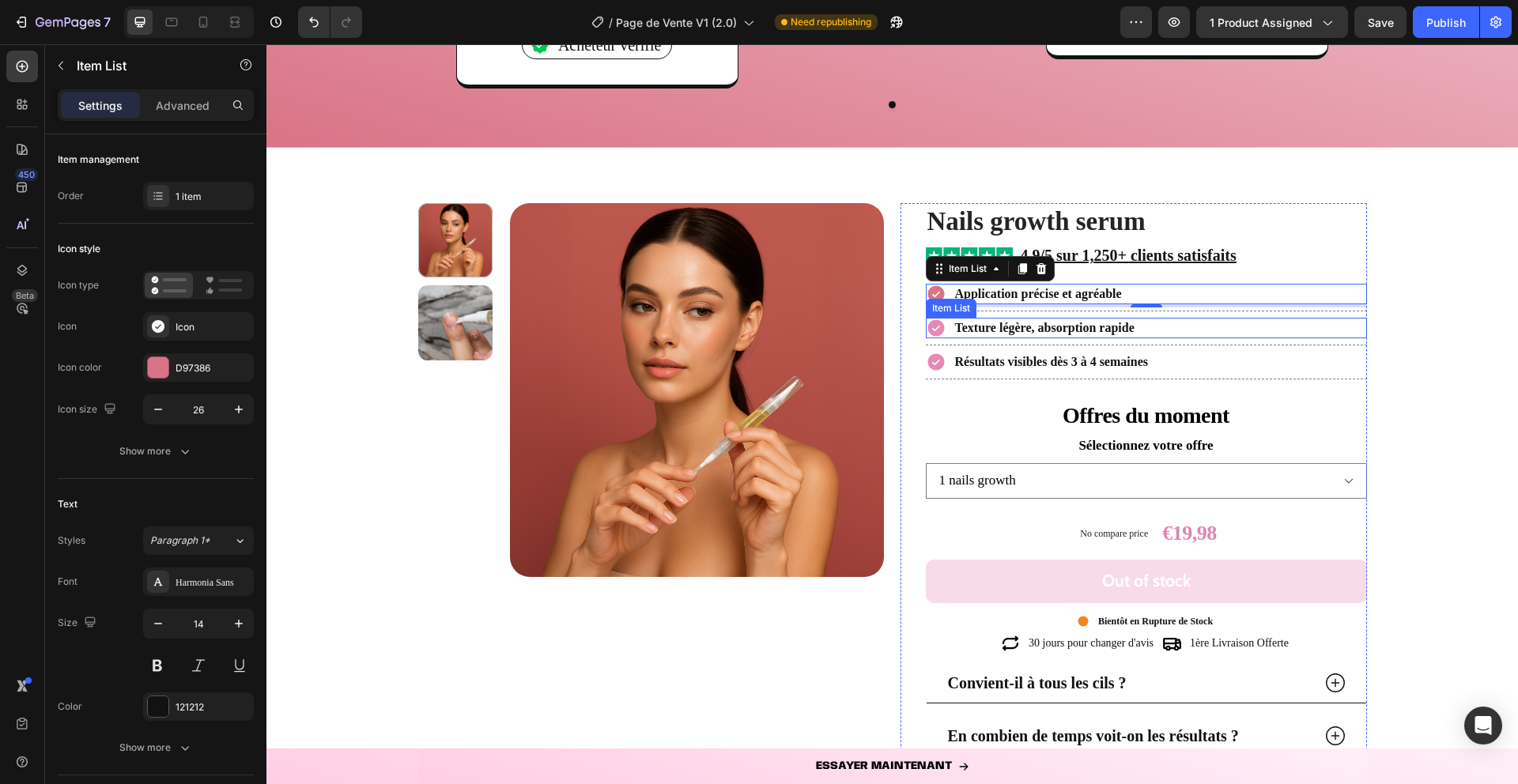
click at [936, 326] on icon at bounding box center [936, 328] width 17 height 17
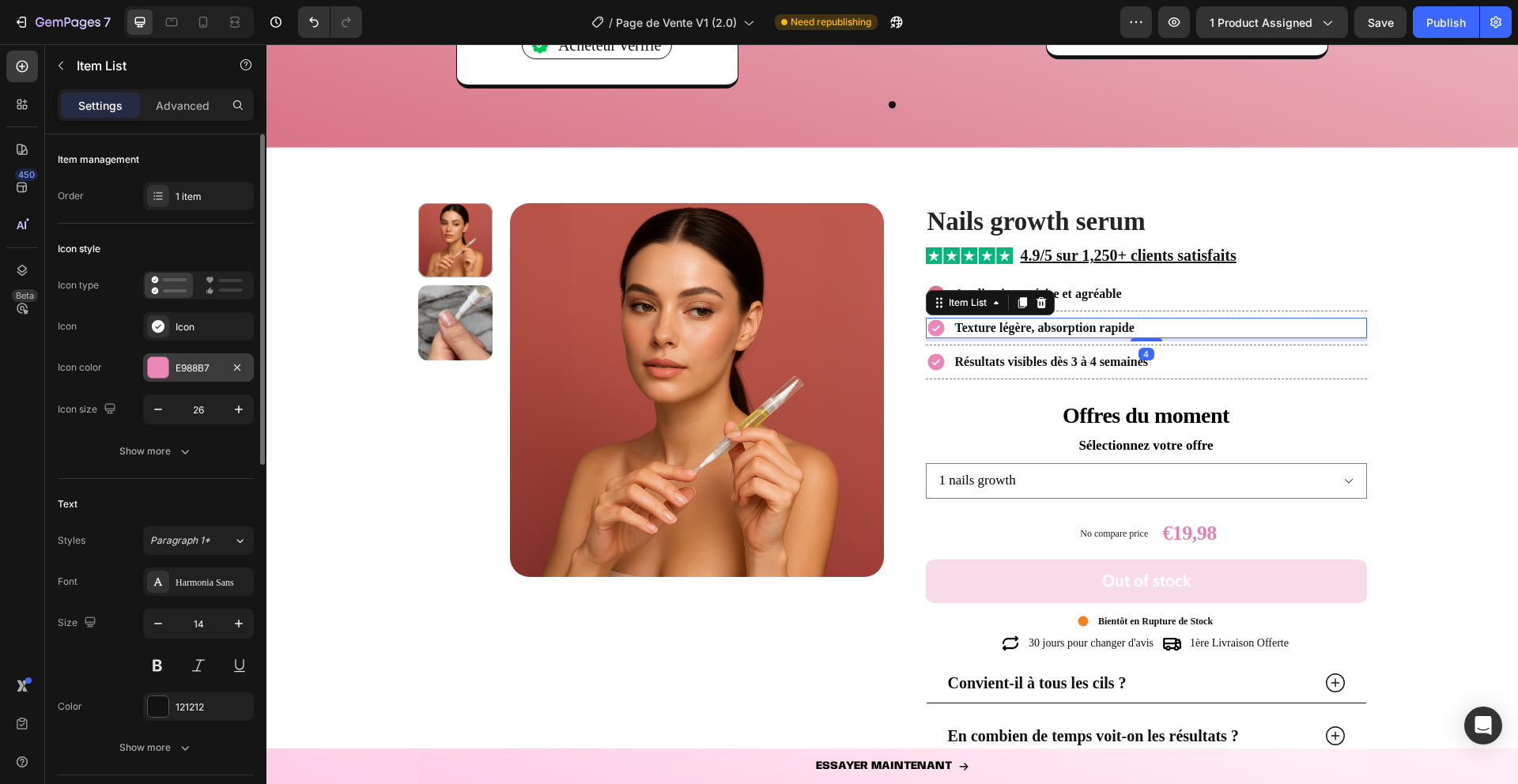
click at [148, 371] on div at bounding box center [158, 368] width 21 height 21
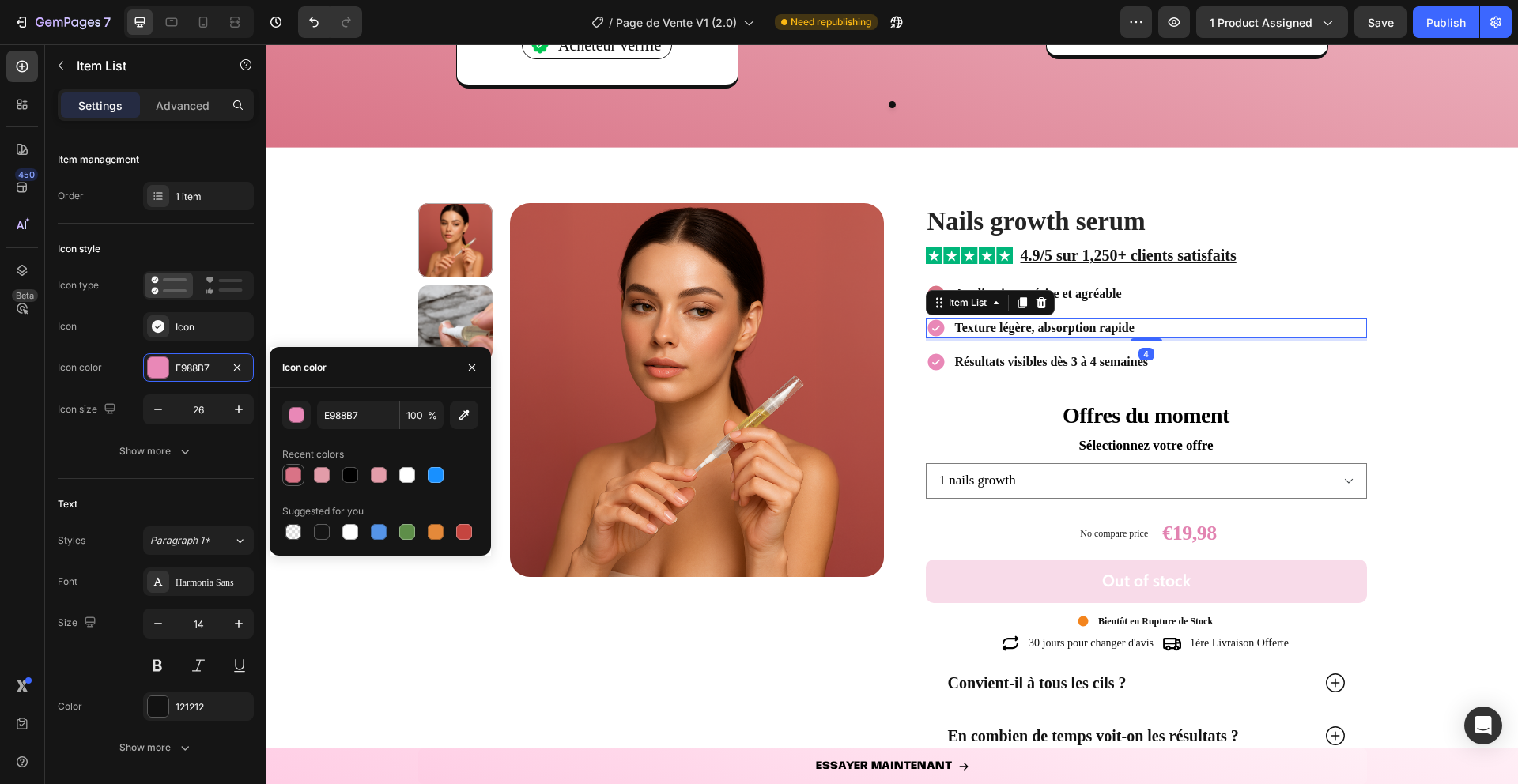
click at [296, 467] on div at bounding box center [293, 475] width 16 height 16
type input "D97386"
click at [479, 363] on button "button" at bounding box center [472, 368] width 25 height 25
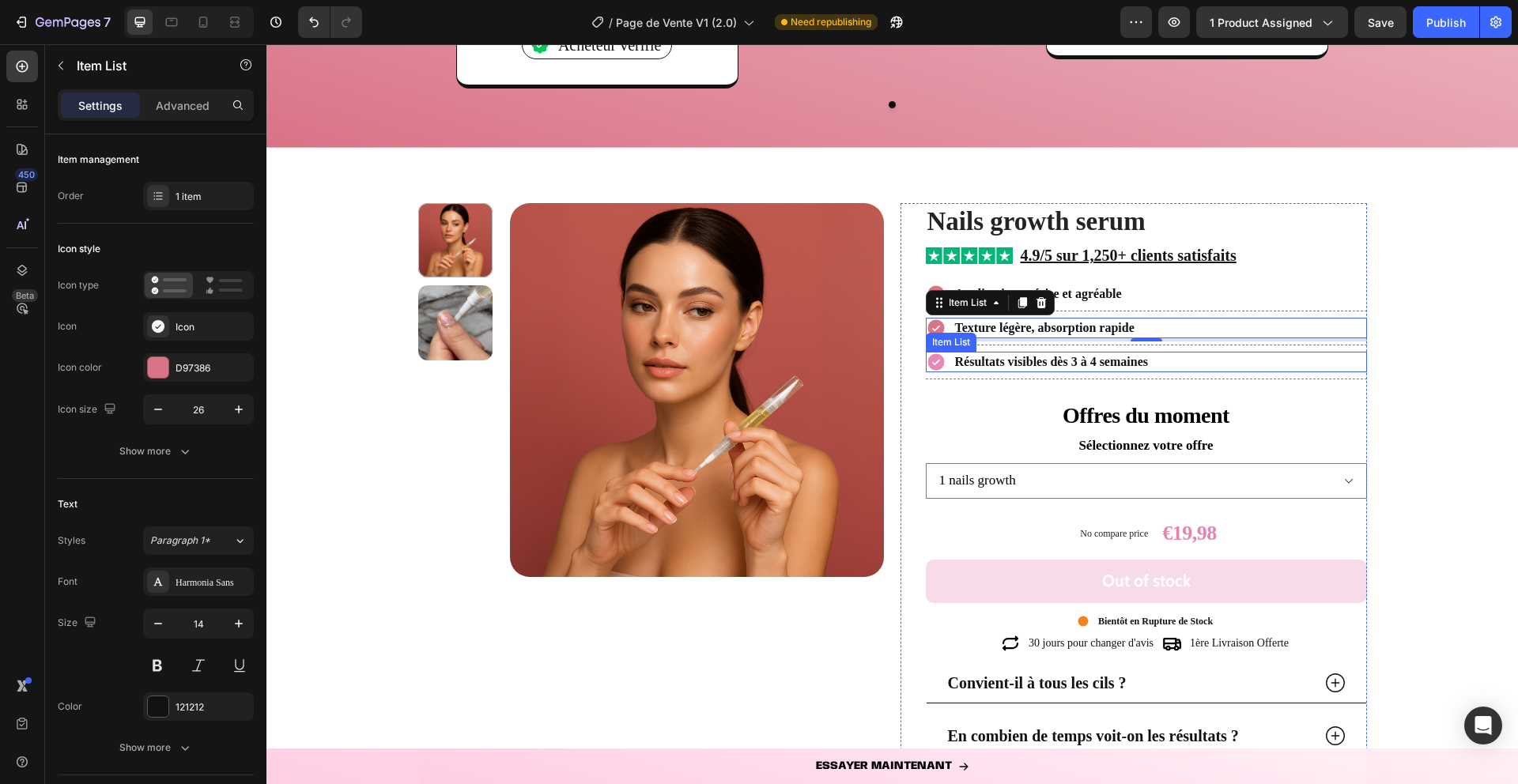
click at [936, 364] on icon at bounding box center [936, 362] width 17 height 17
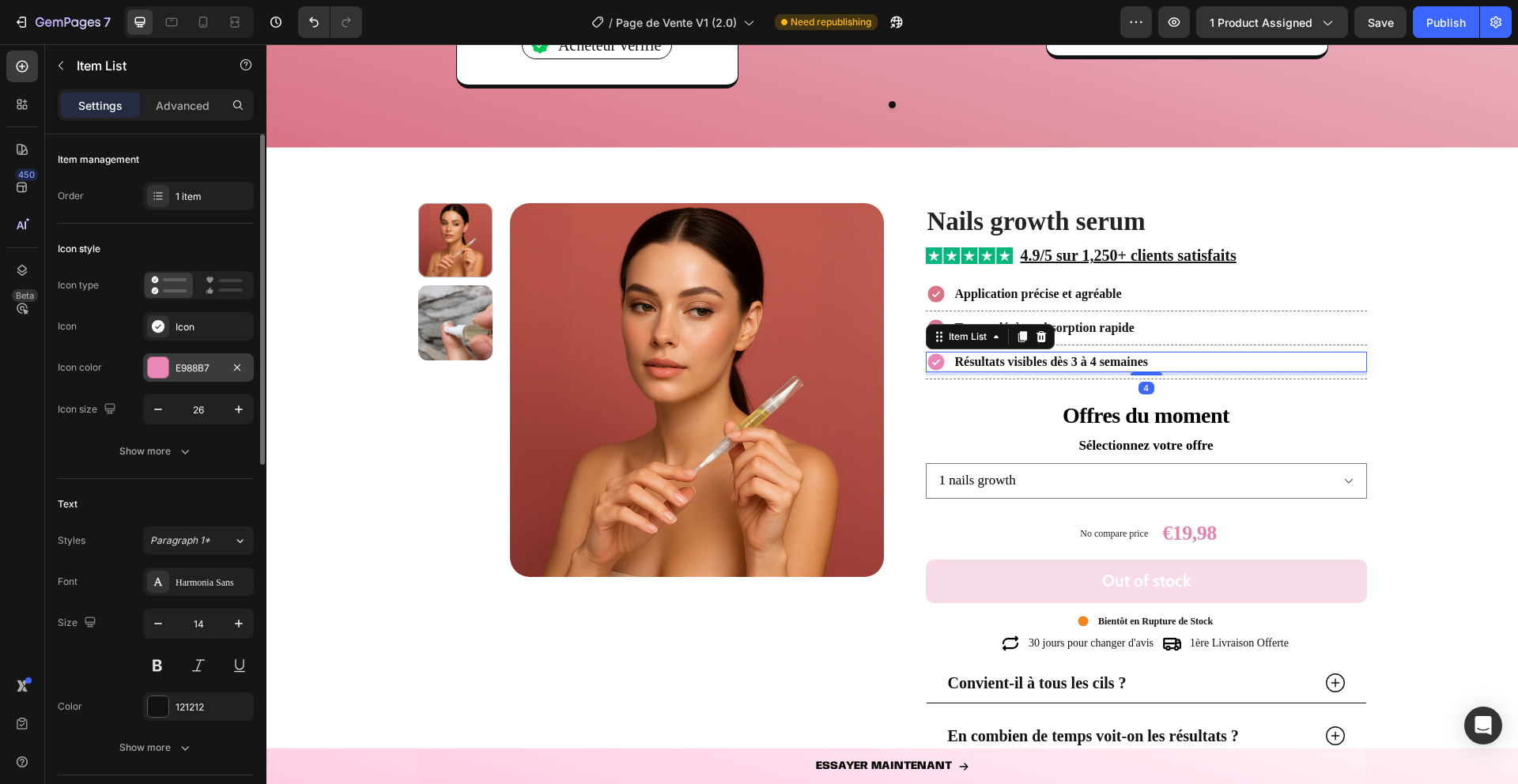
click at [163, 378] on div at bounding box center [158, 368] width 22 height 22
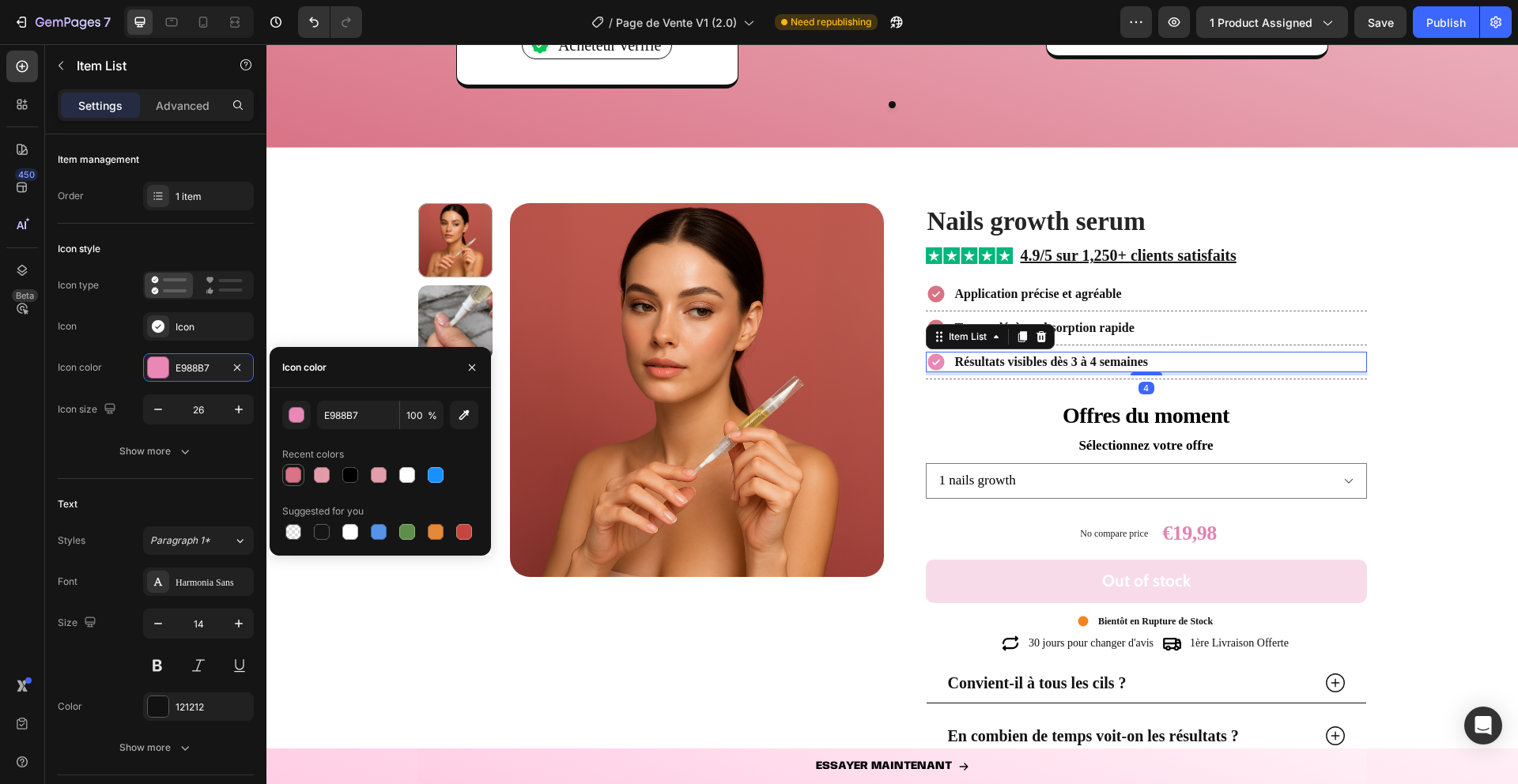
click at [297, 470] on div at bounding box center [293, 475] width 16 height 16
type input "D97386"
click at [478, 372] on button "button" at bounding box center [472, 368] width 25 height 25
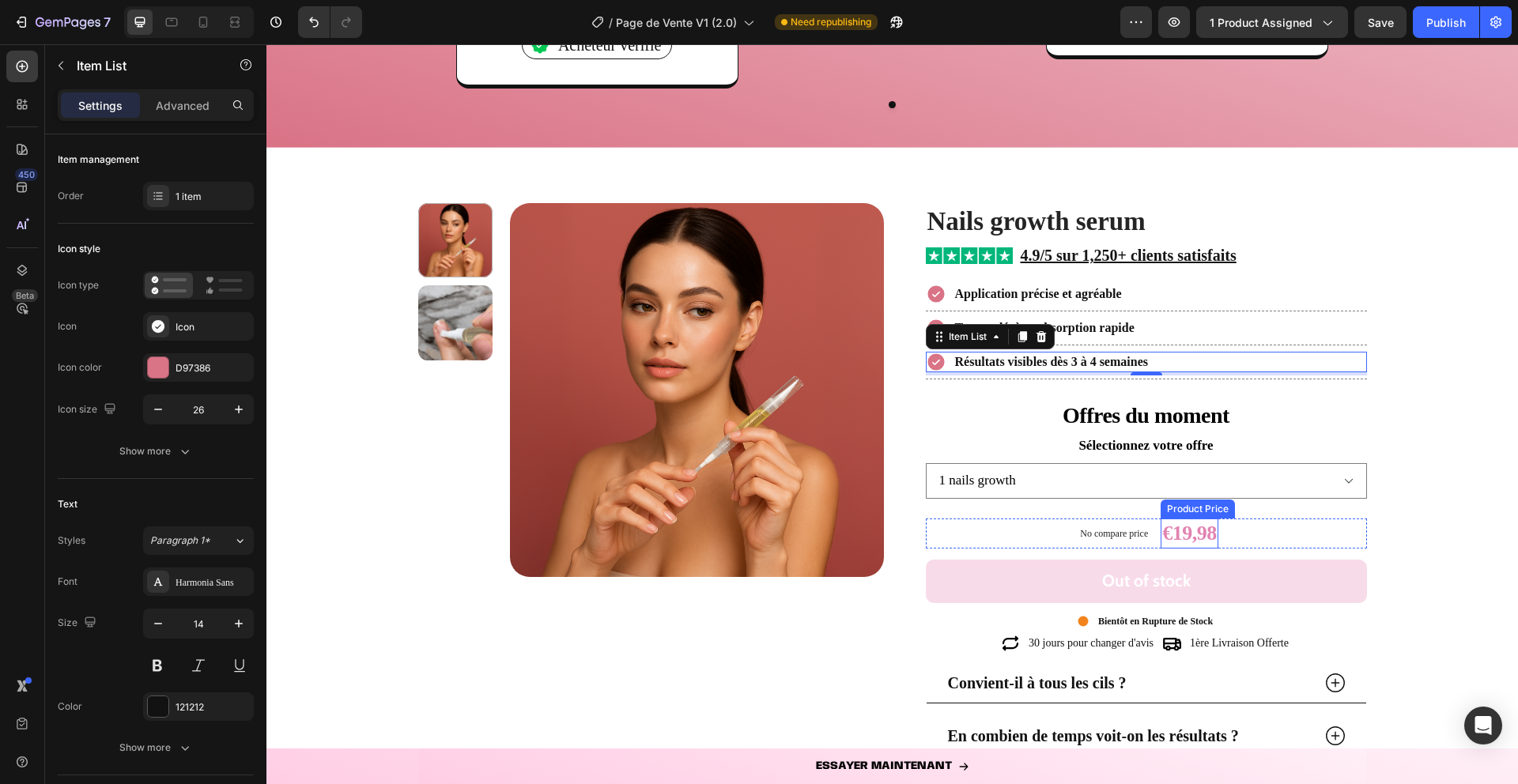
click at [1180, 541] on div "€19,98" at bounding box center [1189, 534] width 58 height 30
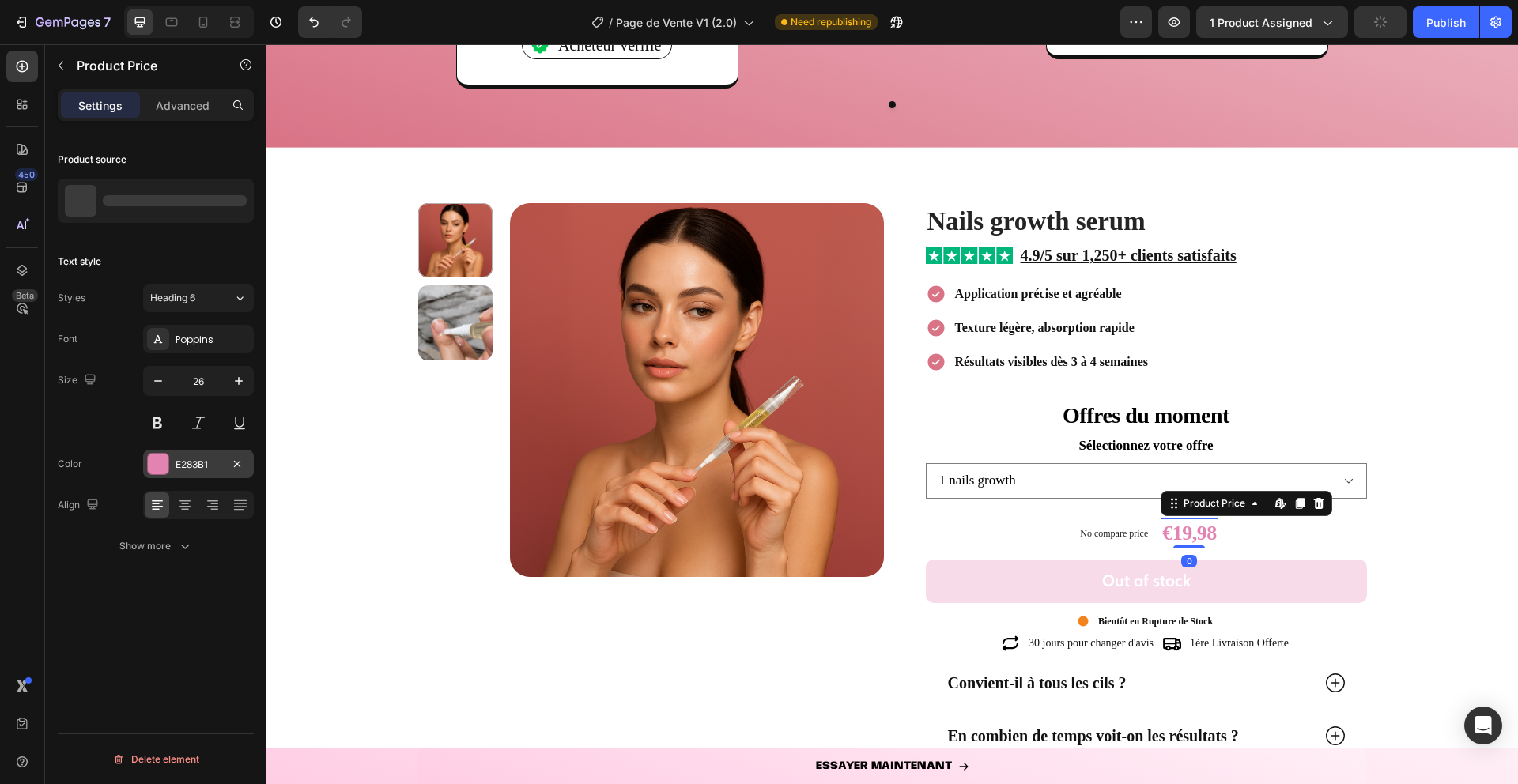
click at [151, 464] on div at bounding box center [158, 464] width 21 height 21
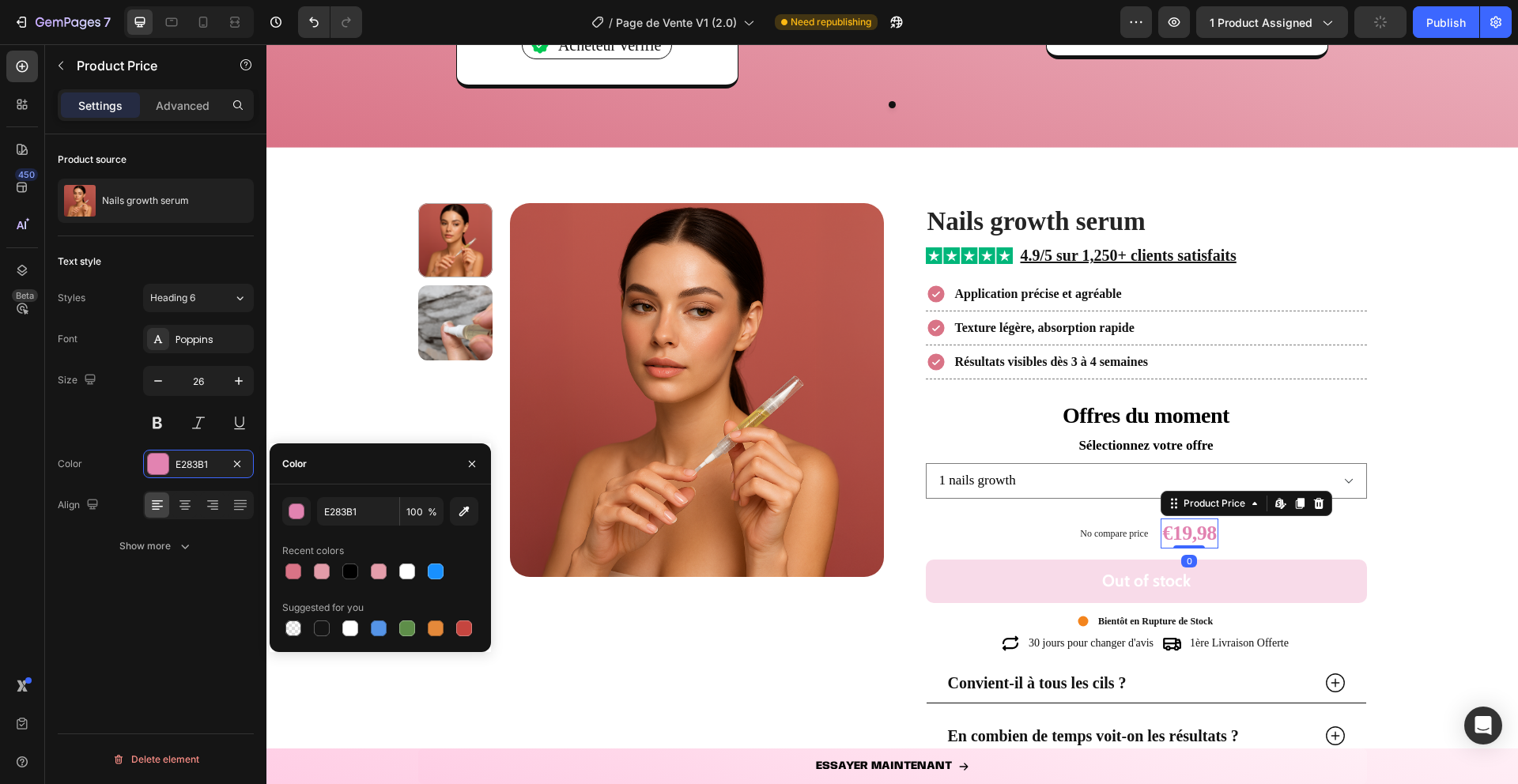
click at [280, 574] on div "E283B1 100 % Recent colors Suggested for you" at bounding box center [380, 568] width 222 height 142
click at [303, 574] on div at bounding box center [293, 572] width 22 height 22
type input "D97386"
click at [471, 463] on icon "button" at bounding box center [472, 463] width 6 height 6
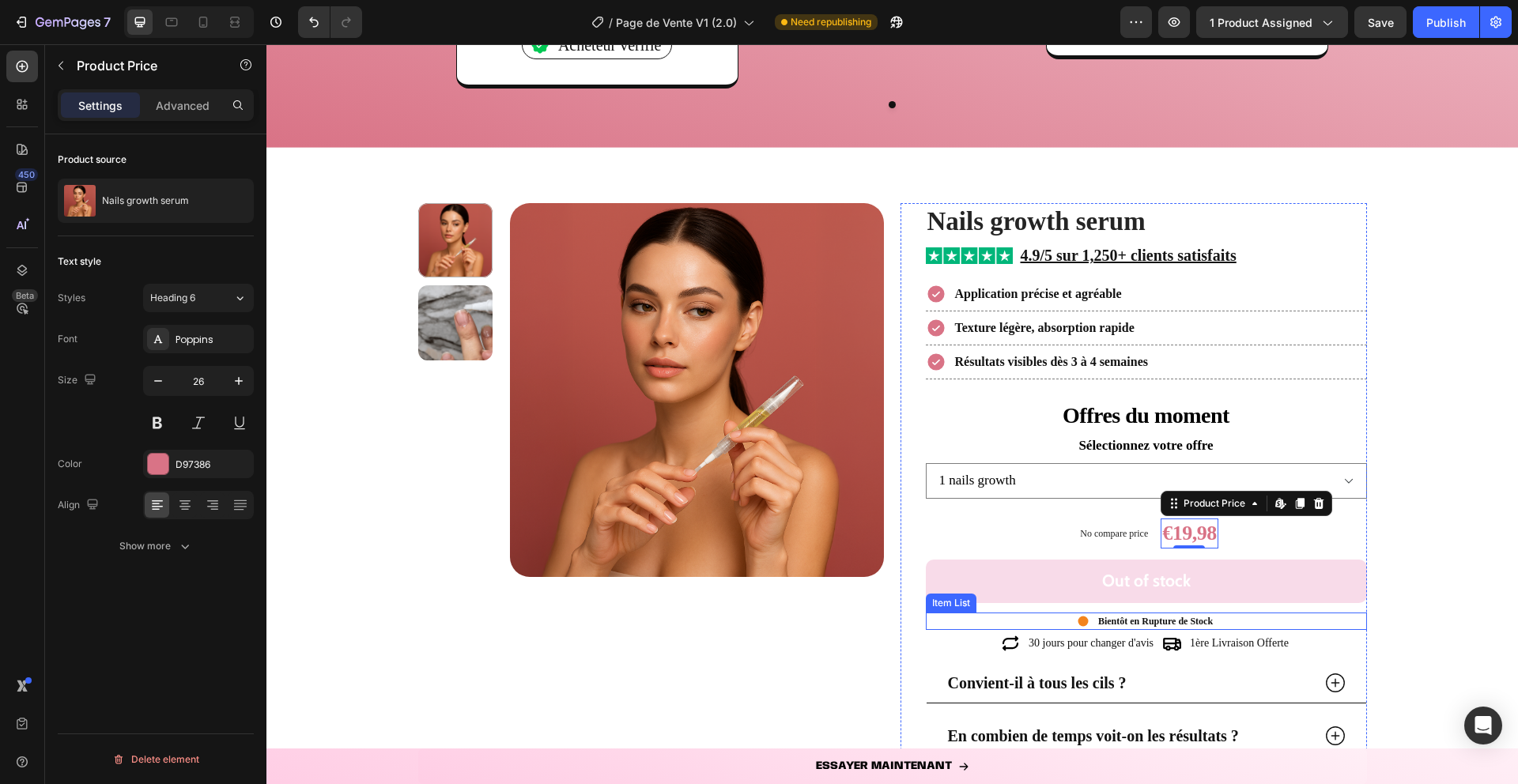
click at [969, 584] on button "Out of stock" at bounding box center [1146, 581] width 441 height 44
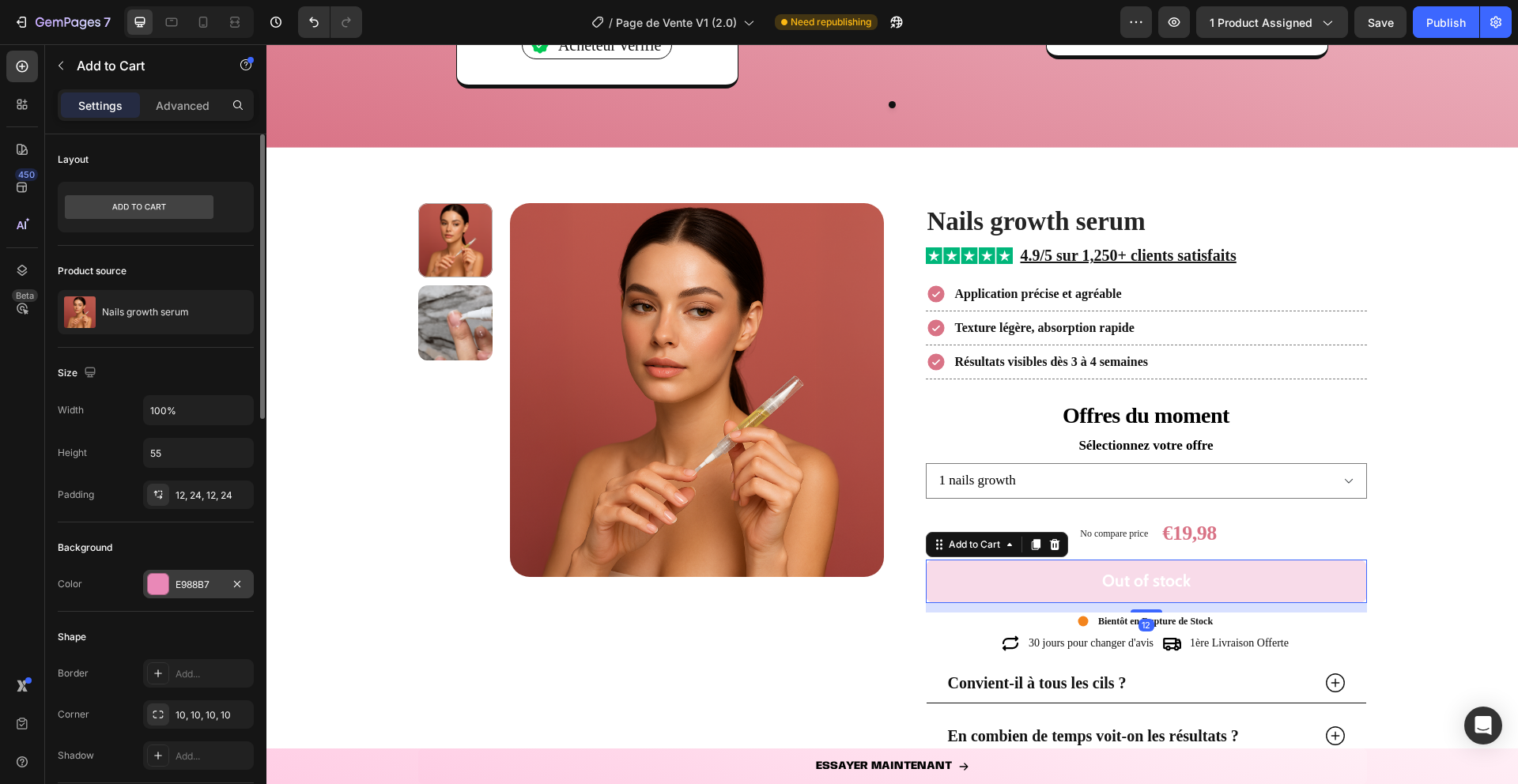
click at [161, 583] on div at bounding box center [158, 585] width 21 height 21
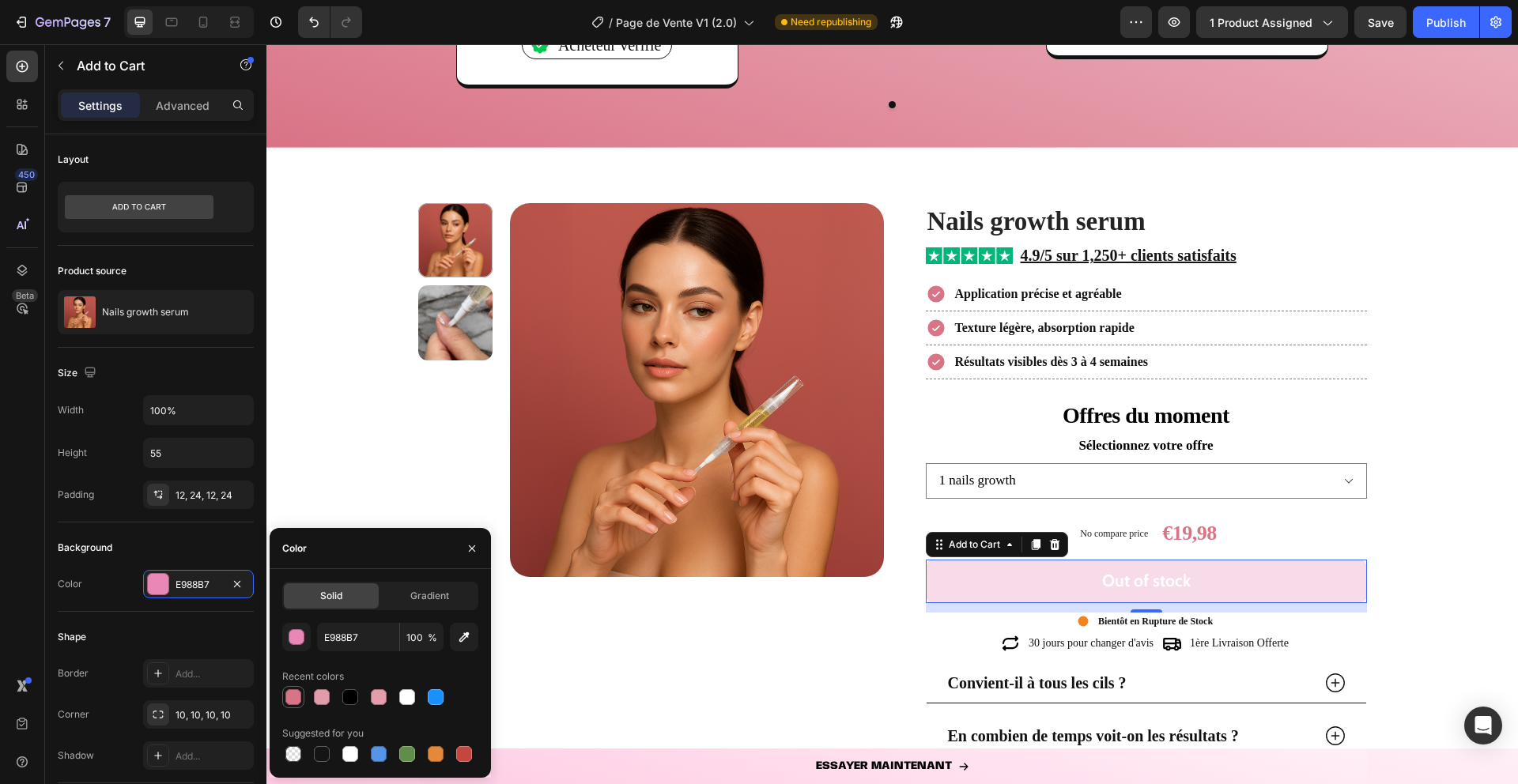
click at [302, 689] on div at bounding box center [293, 697] width 22 height 22
type input "D97386"
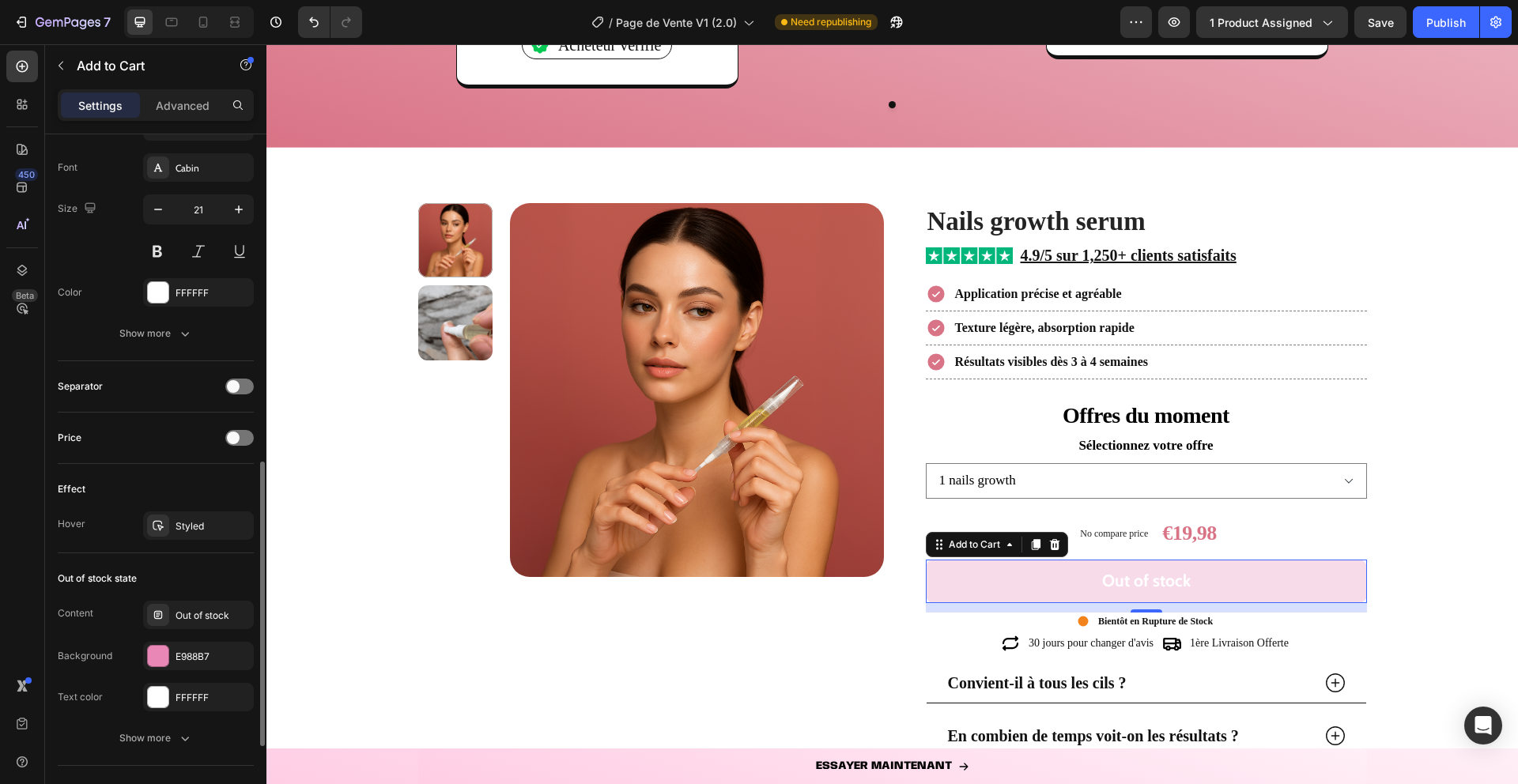
scroll to position [818, 0]
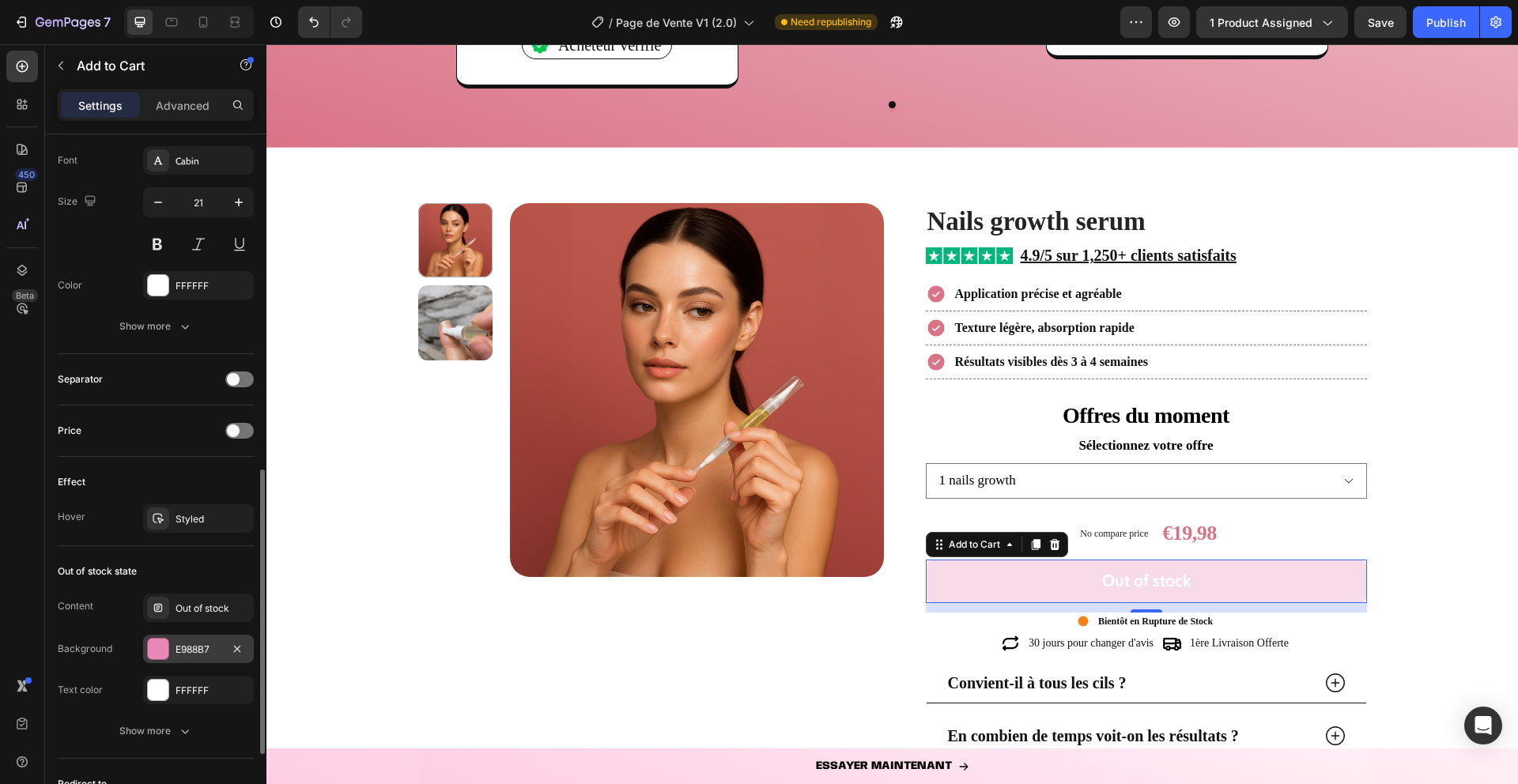
click at [152, 643] on div at bounding box center [158, 649] width 21 height 21
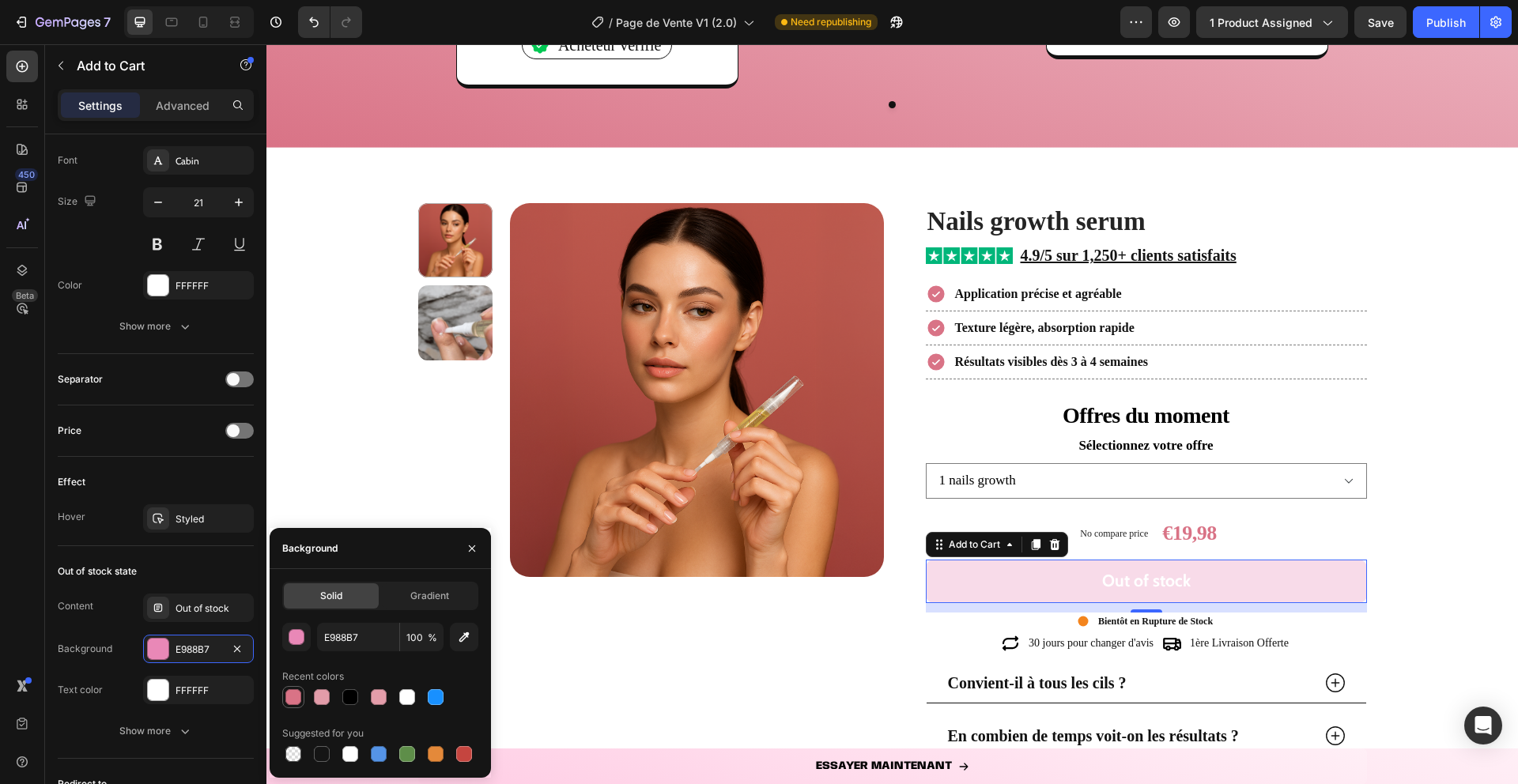
click at [293, 699] on div at bounding box center [293, 697] width 16 height 16
type input "D97386"
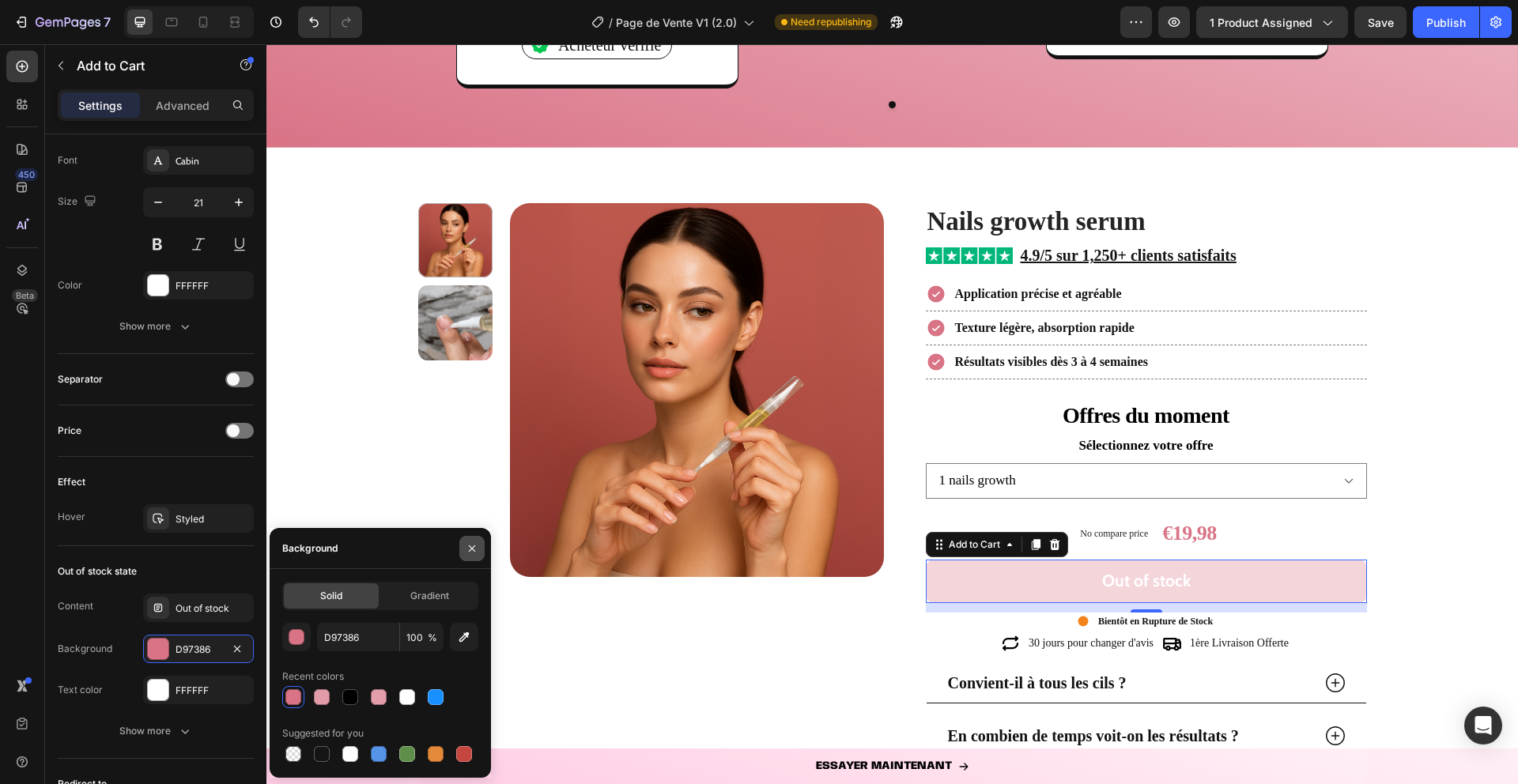
click at [475, 556] on button "button" at bounding box center [472, 549] width 25 height 25
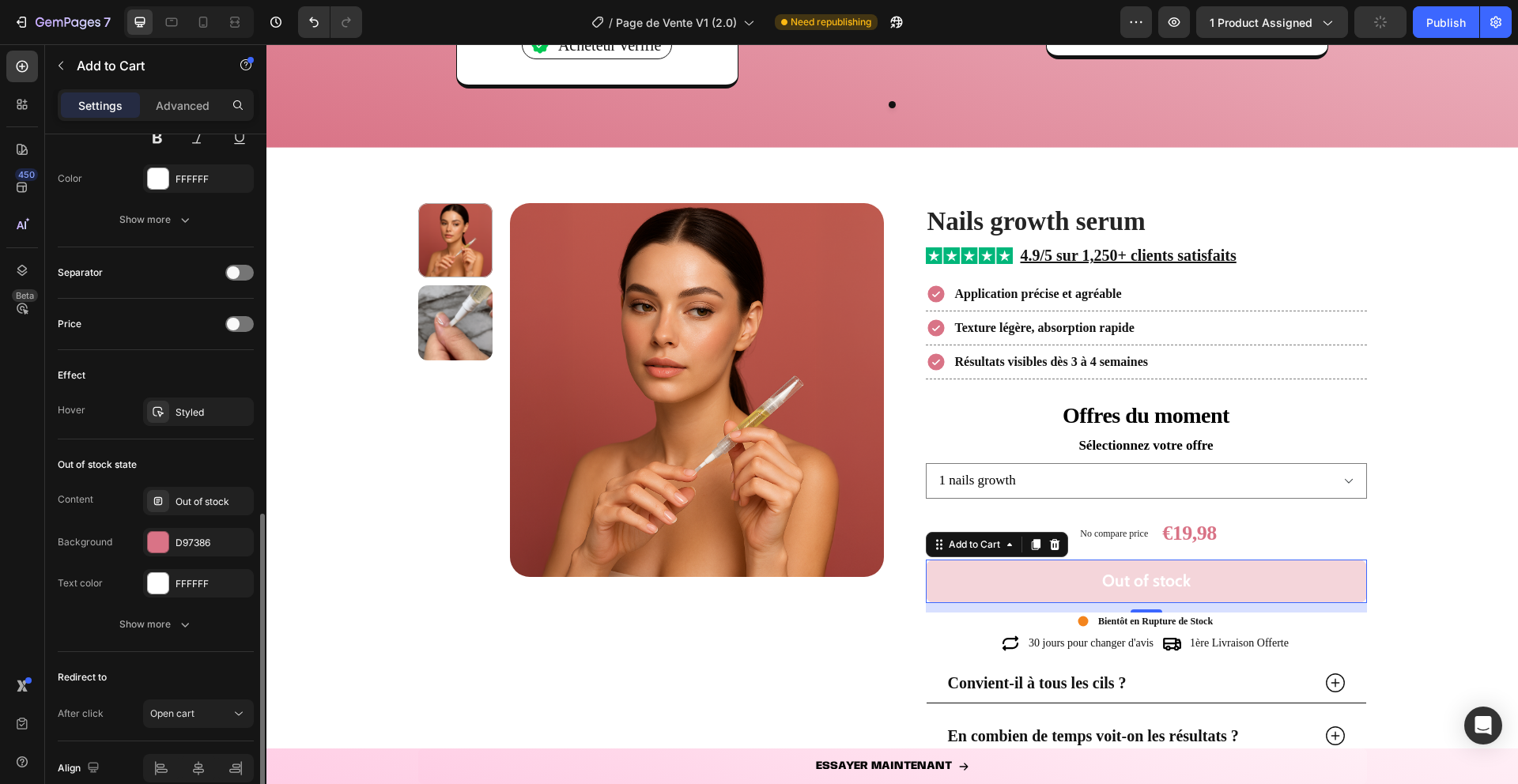
scroll to position [999, 0]
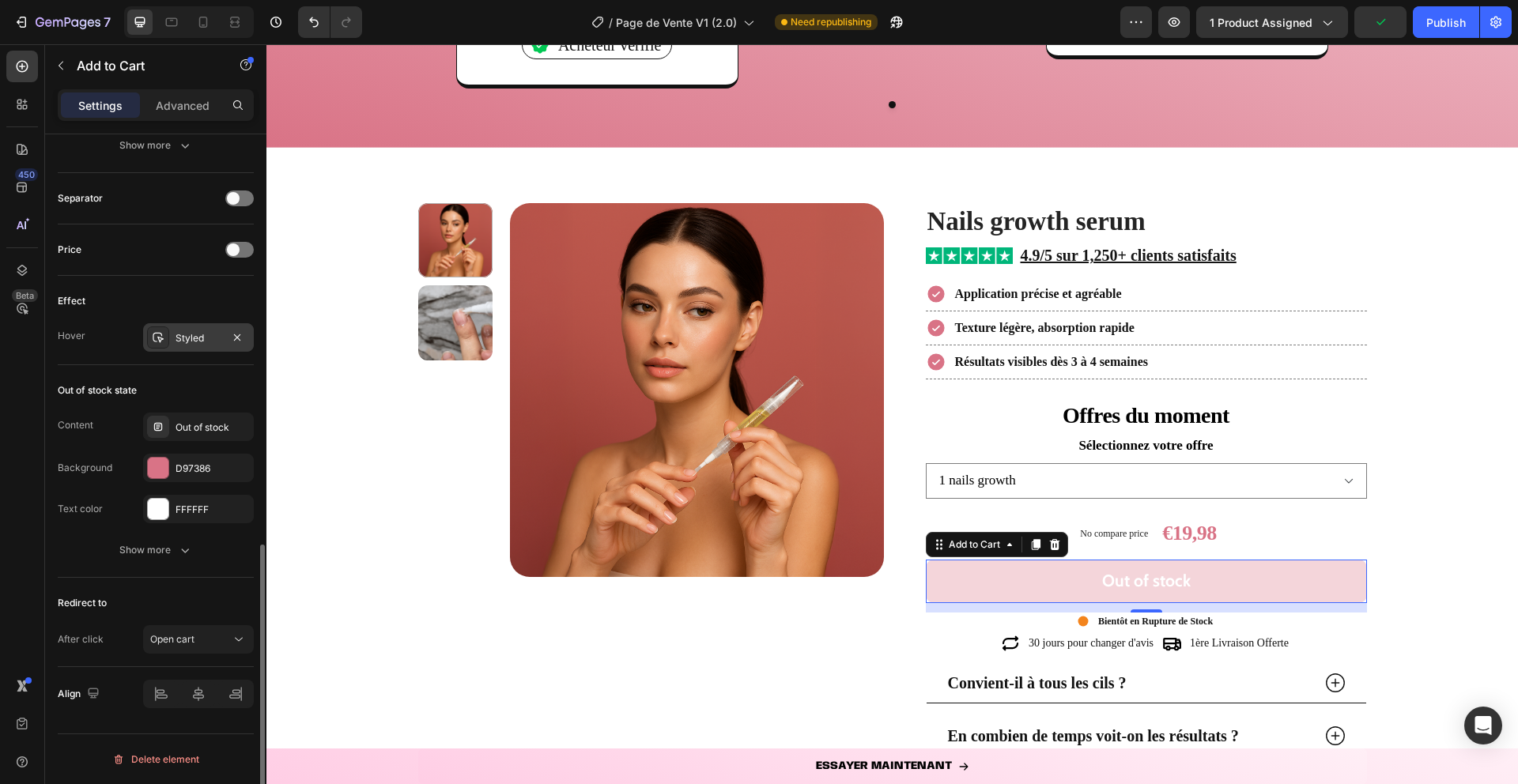
click at [185, 339] on div "Styled" at bounding box center [199, 338] width 46 height 14
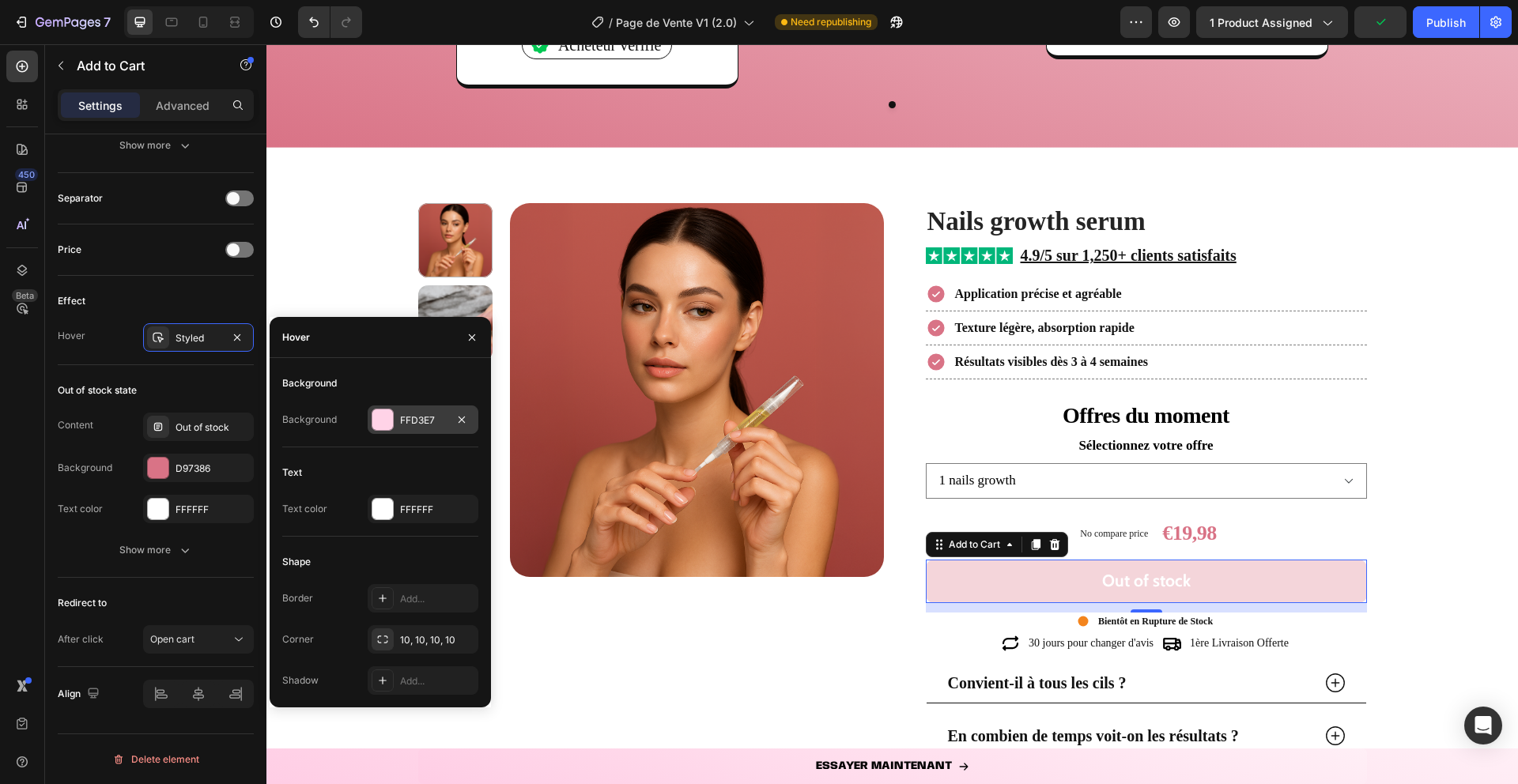
click at [395, 423] on div "FFD3E7" at bounding box center [423, 420] width 110 height 29
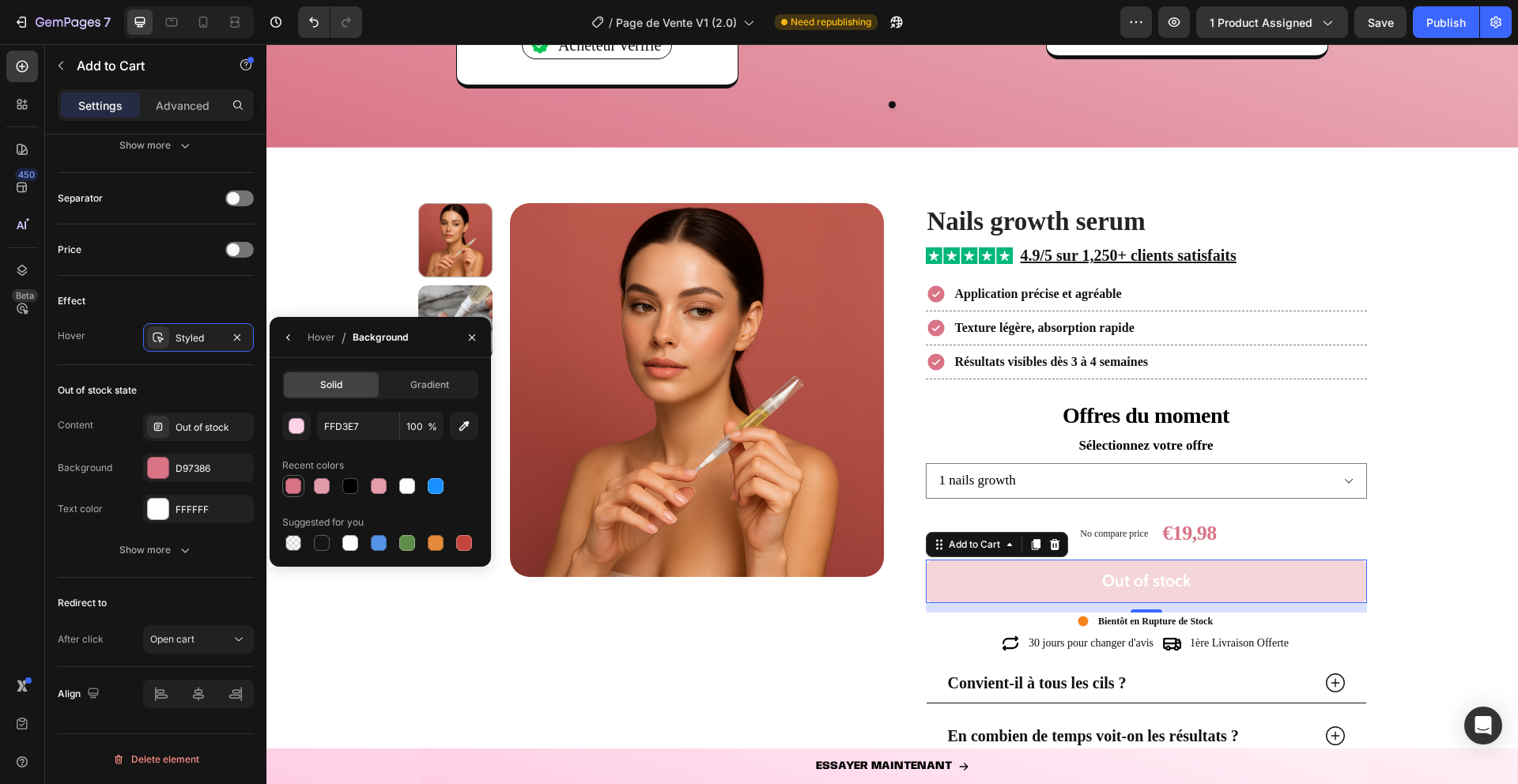
click at [301, 487] on div at bounding box center [293, 486] width 19 height 19
click at [319, 484] on div at bounding box center [322, 486] width 16 height 16
type input "E29CA9"
click at [476, 338] on icon "button" at bounding box center [472, 338] width 13 height 13
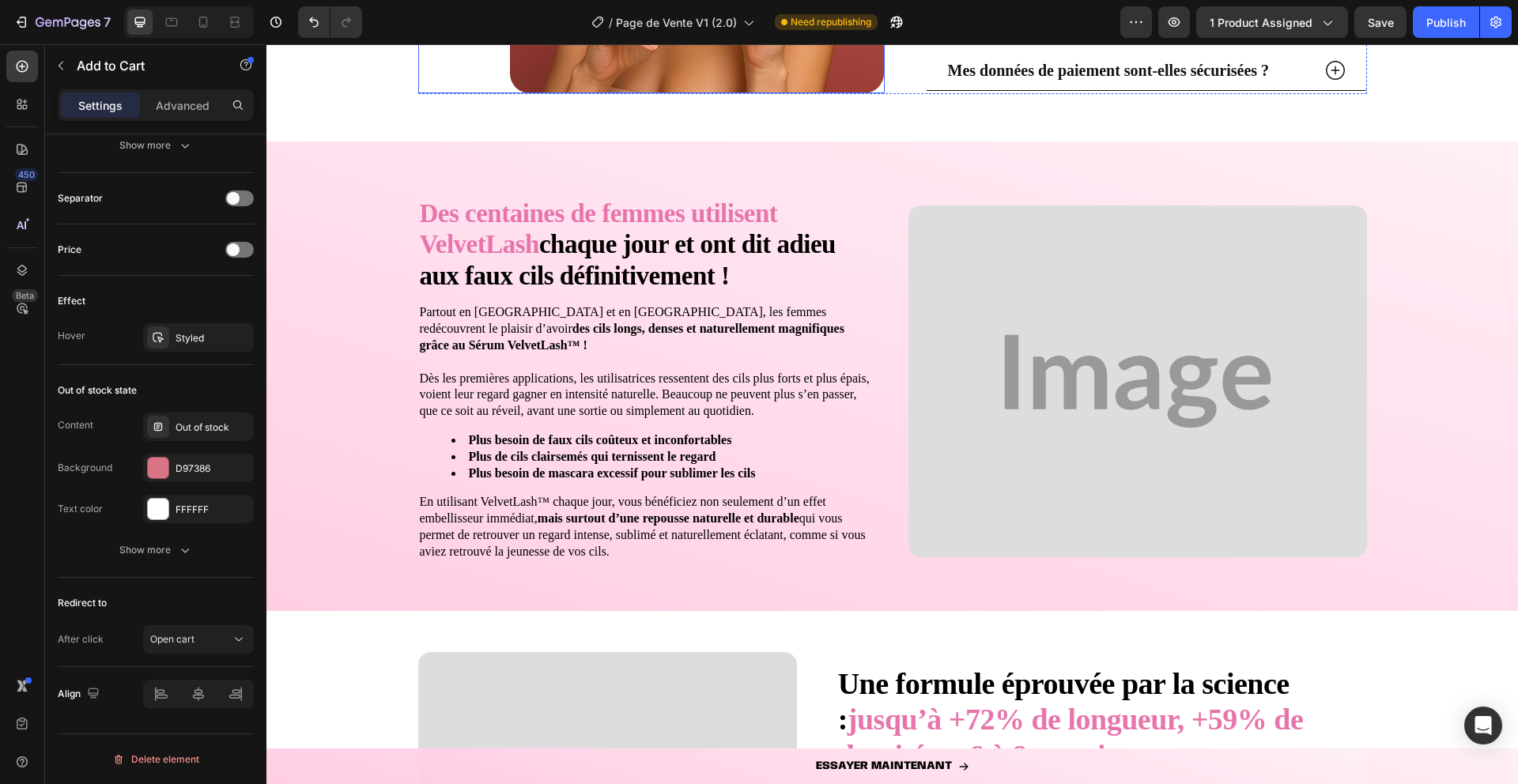
scroll to position [2940, 0]
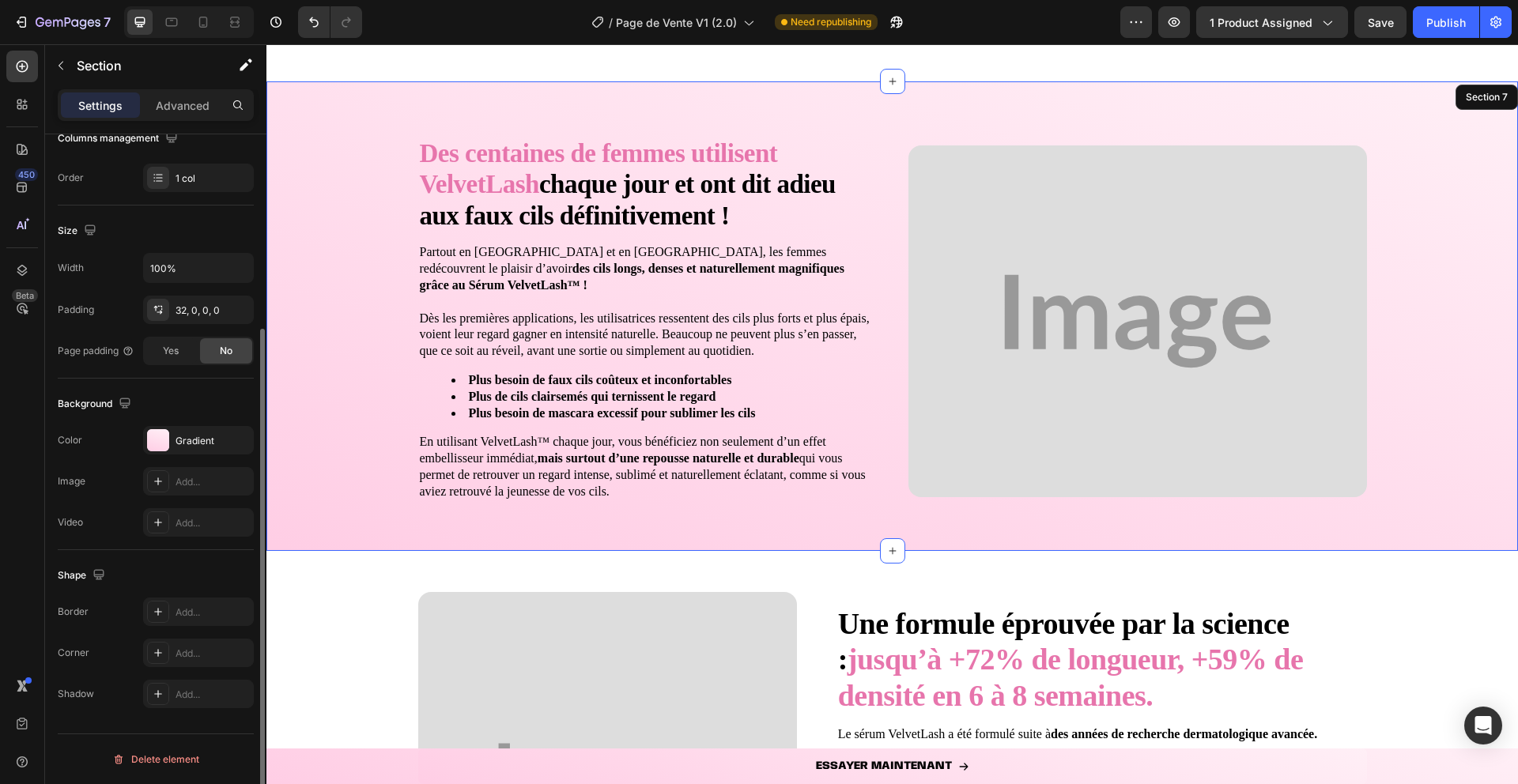
click at [330, 433] on div "Des centaines de femmes utilisent VelvetLash chaque jour et ont dit adieu aux f…" at bounding box center [892, 328] width 1252 height 444
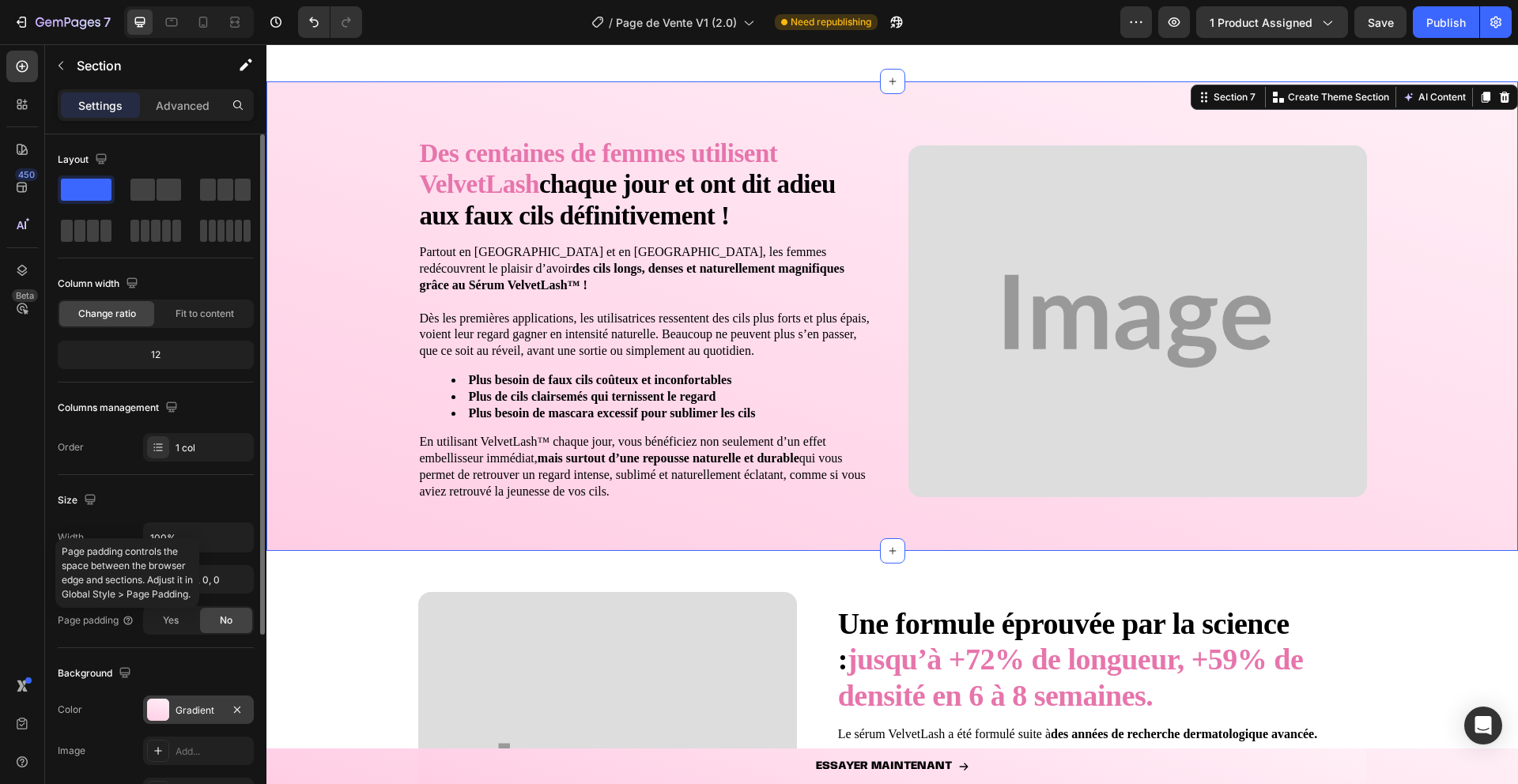
click at [154, 716] on div at bounding box center [158, 710] width 22 height 22
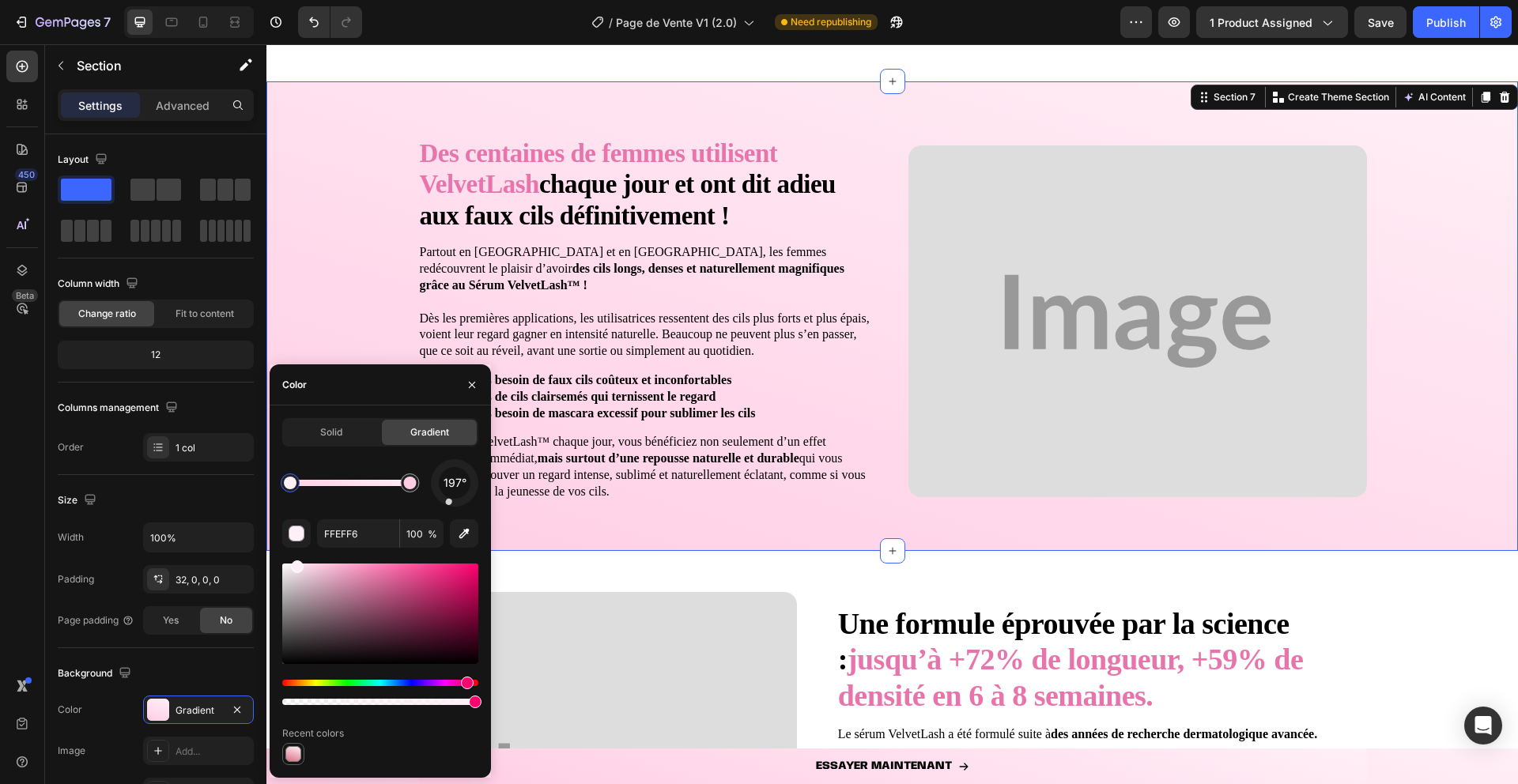
click at [296, 748] on div at bounding box center [293, 755] width 16 height 16
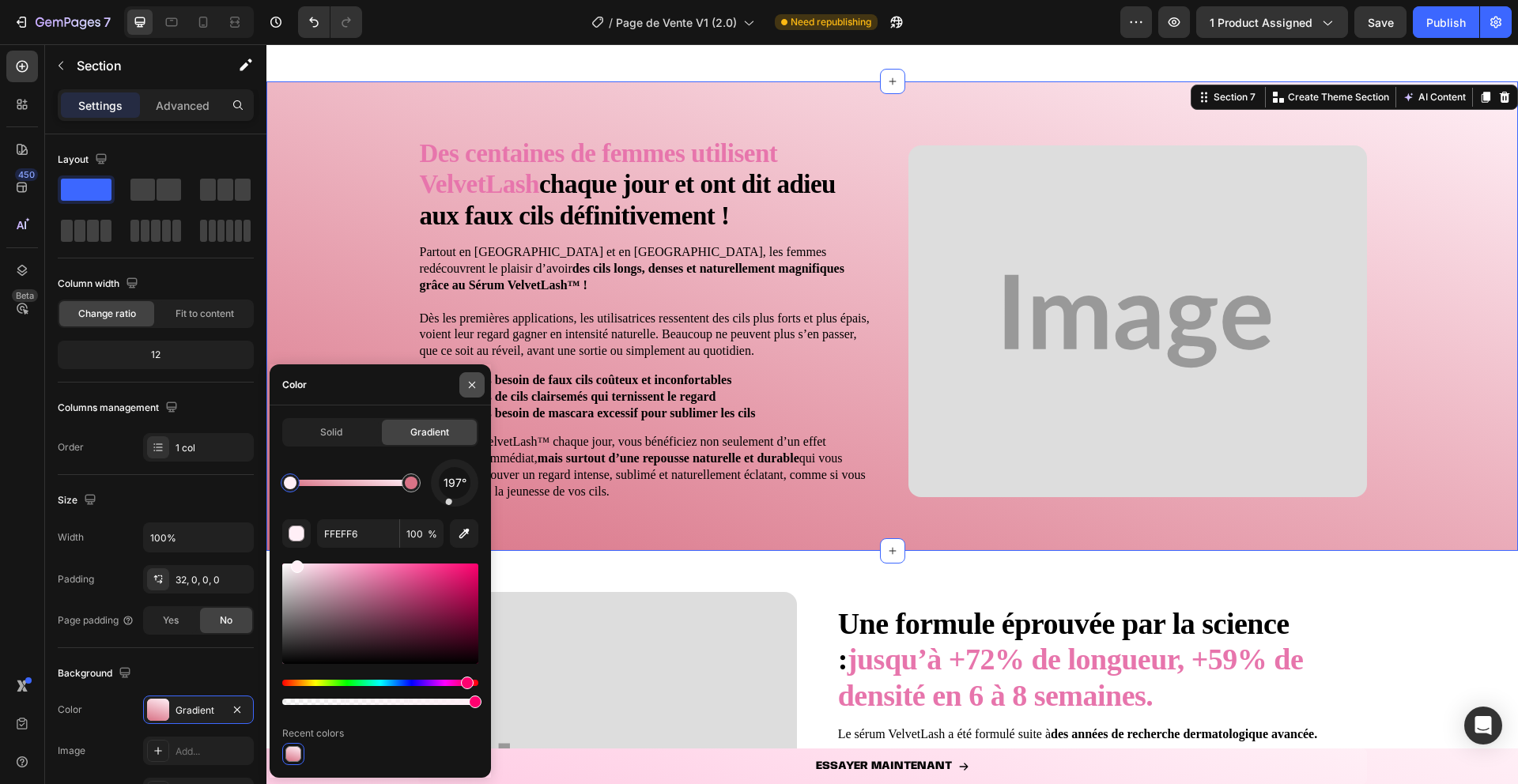
click at [479, 383] on button "button" at bounding box center [472, 385] width 25 height 25
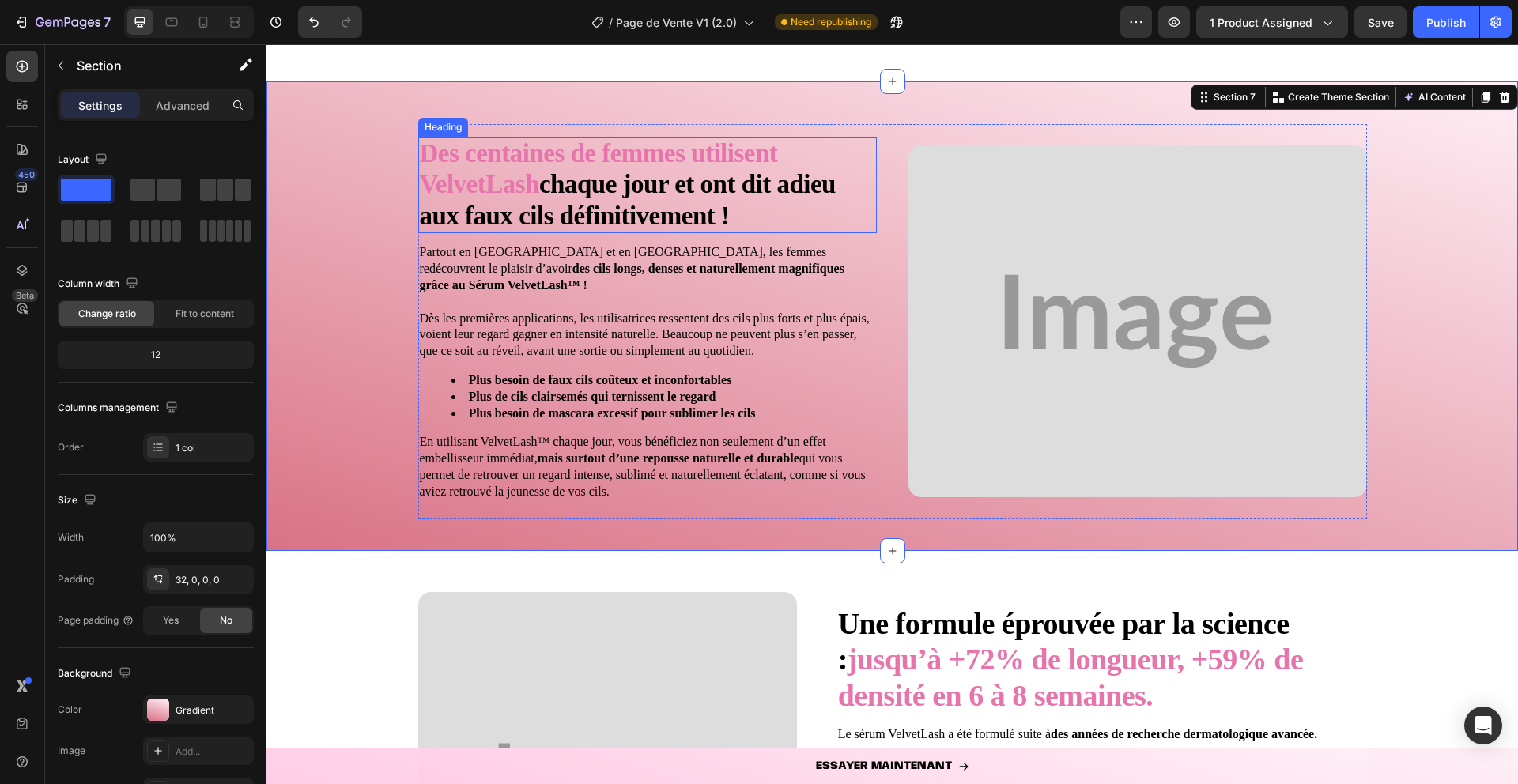
click at [607, 188] on strong "chaque jour et ont dit adieu aux faux cils définitivement !" at bounding box center [628, 200] width 416 height 60
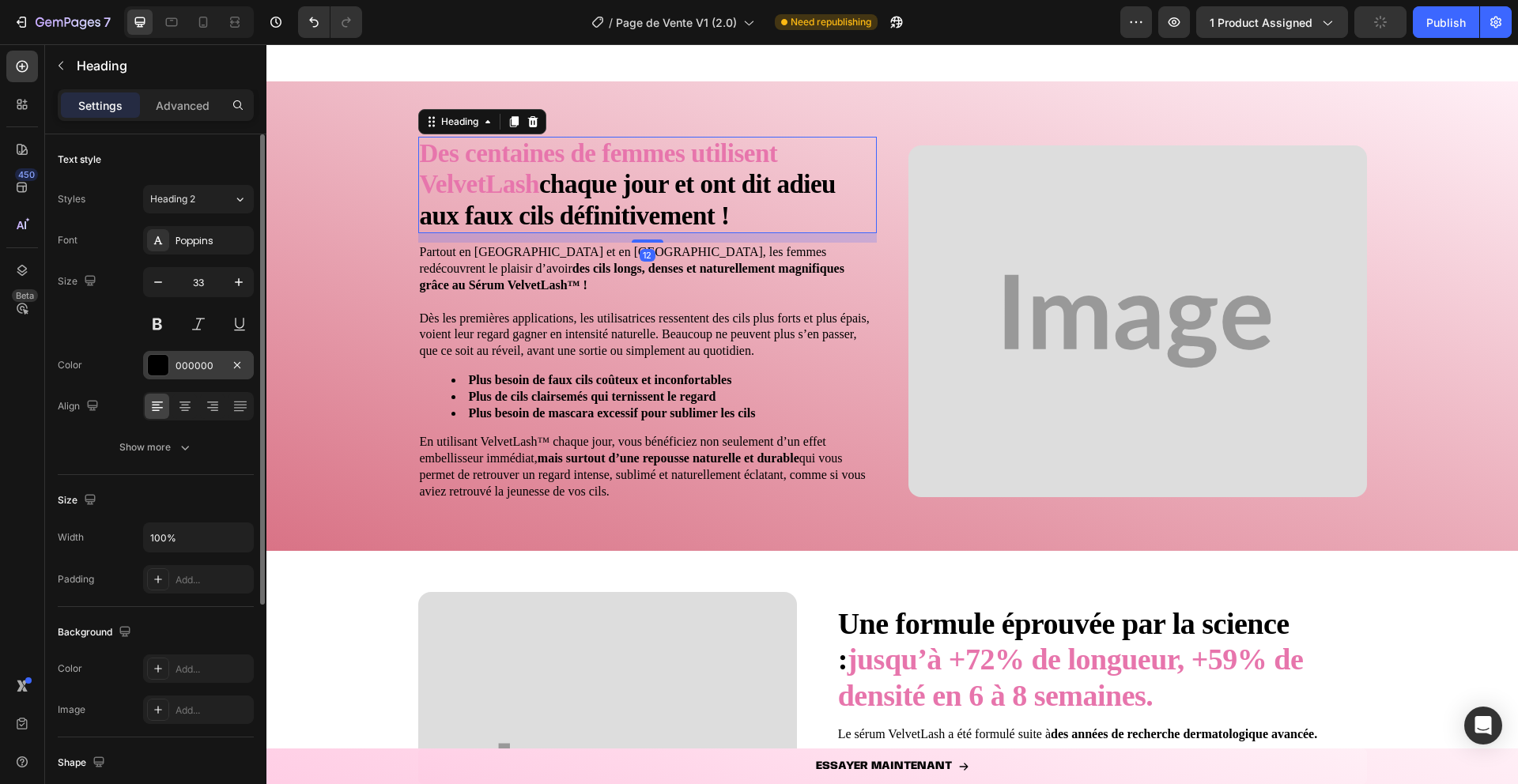
click at [172, 362] on div "000000" at bounding box center [198, 365] width 110 height 29
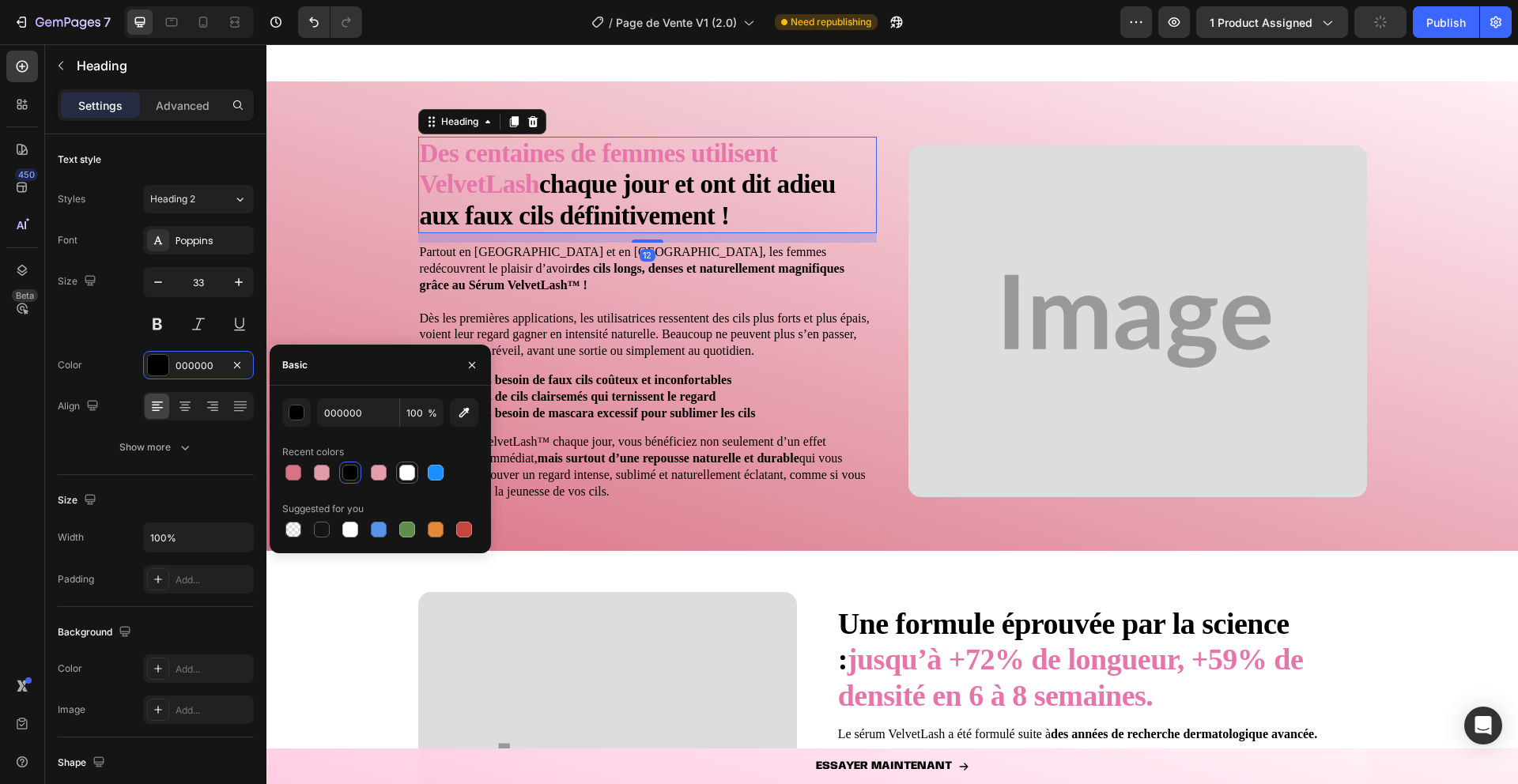
click at [411, 469] on div at bounding box center [408, 473] width 16 height 16
type input "FFFFFF"
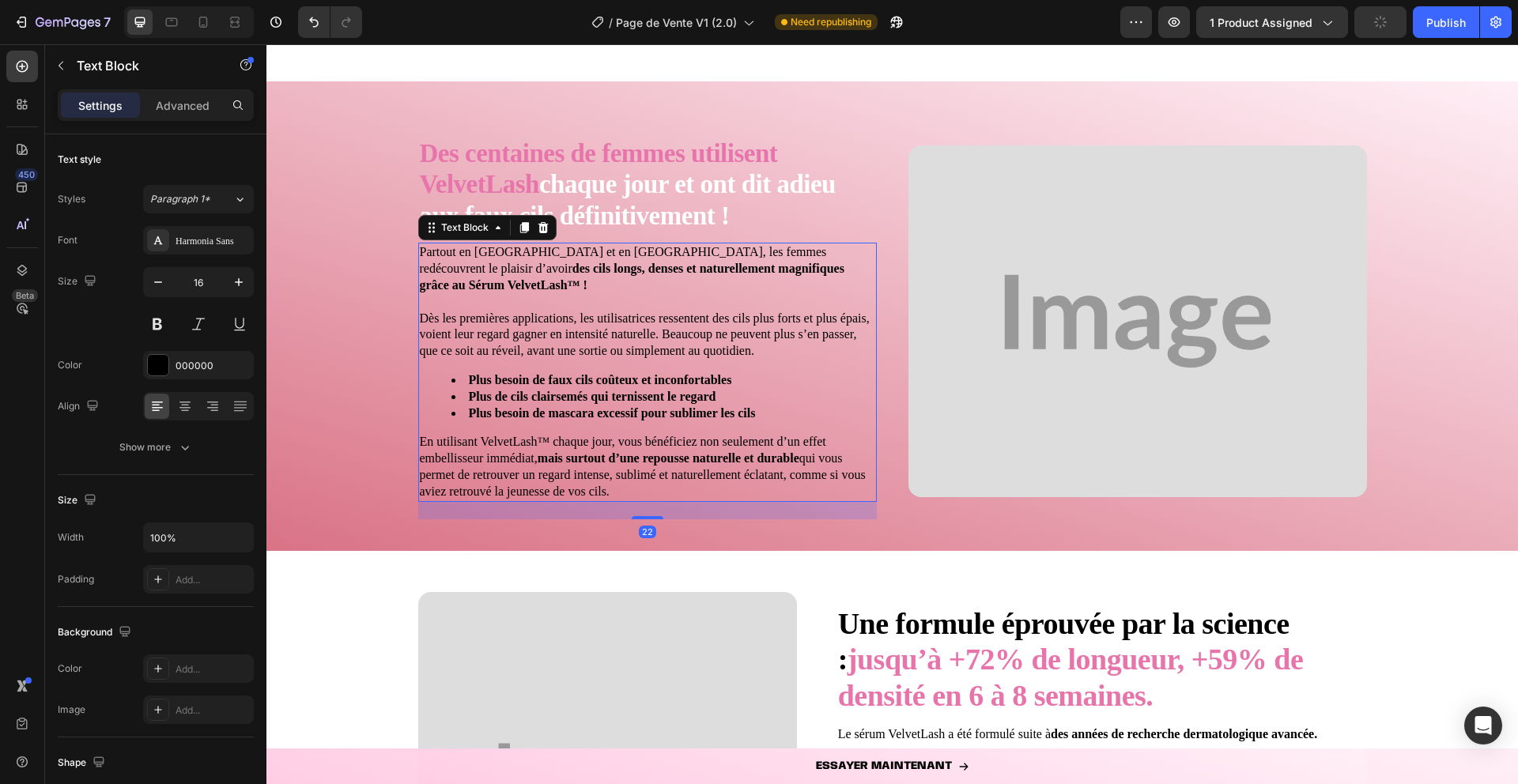
click at [557, 407] on strong "Plus besoin de mascara excessif pour sublimer les cils" at bounding box center [612, 413] width 287 height 14
click at [155, 367] on div at bounding box center [158, 365] width 21 height 21
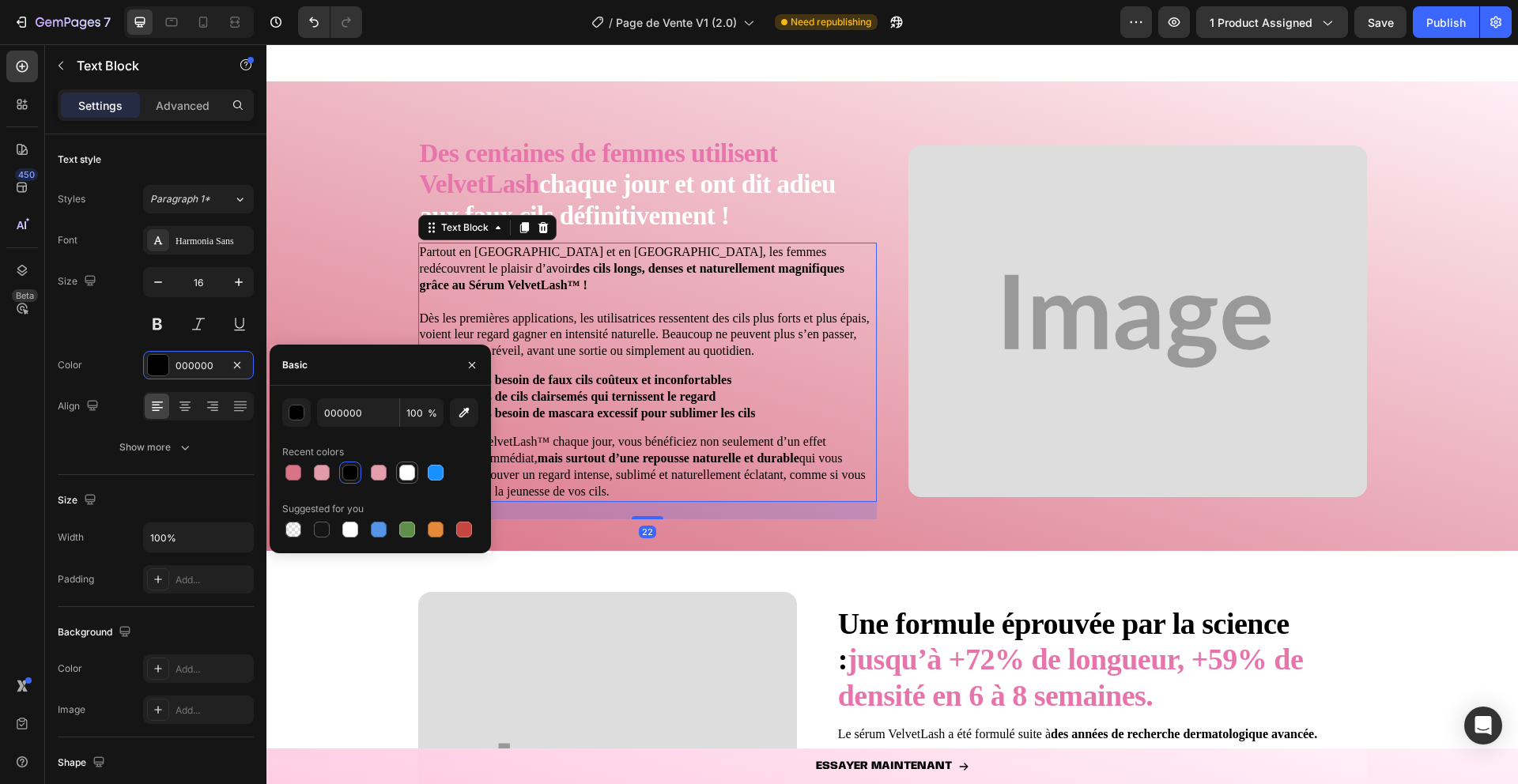
click at [406, 471] on div at bounding box center [408, 473] width 16 height 16
type input "FFFFFF"
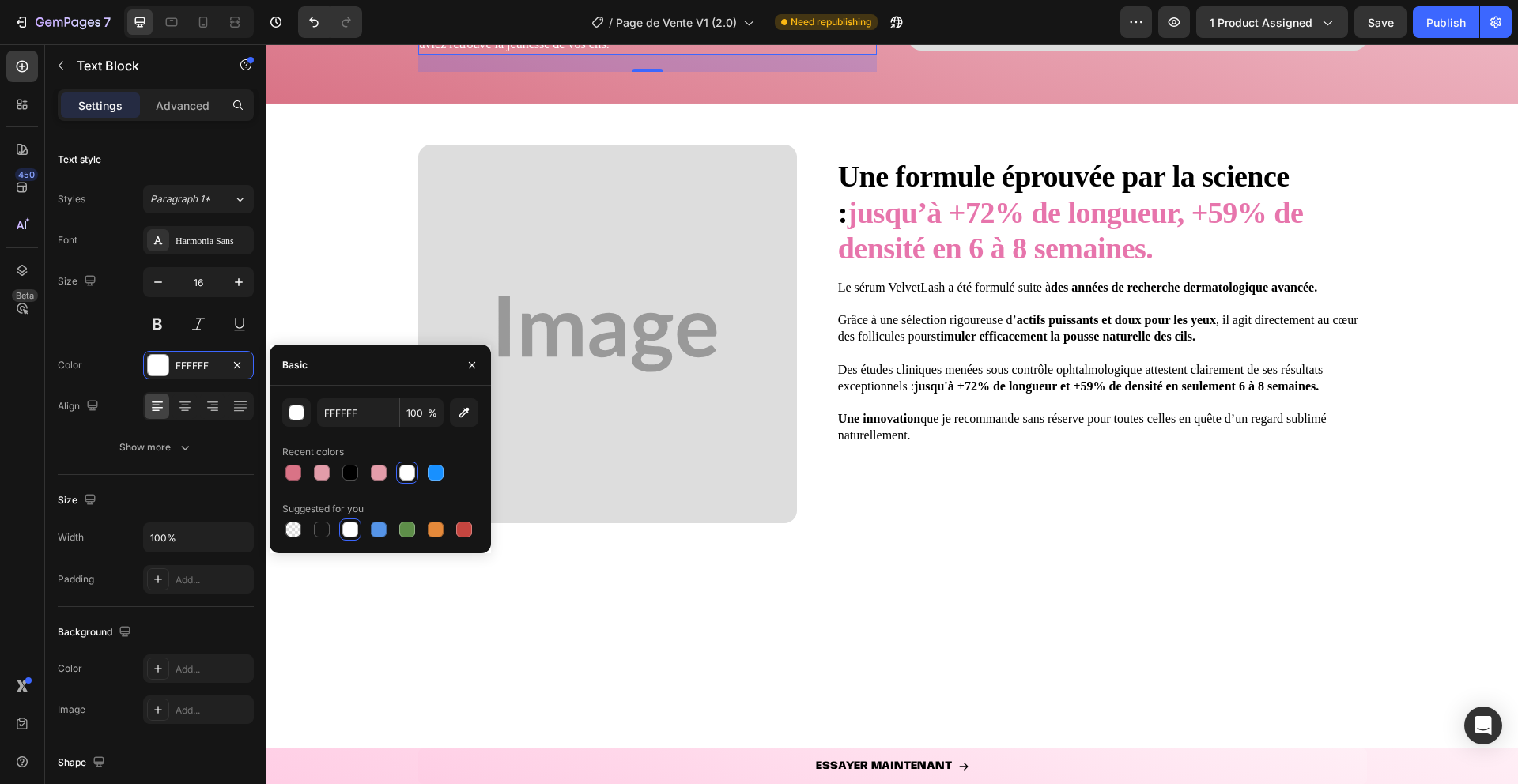
scroll to position [3474, 0]
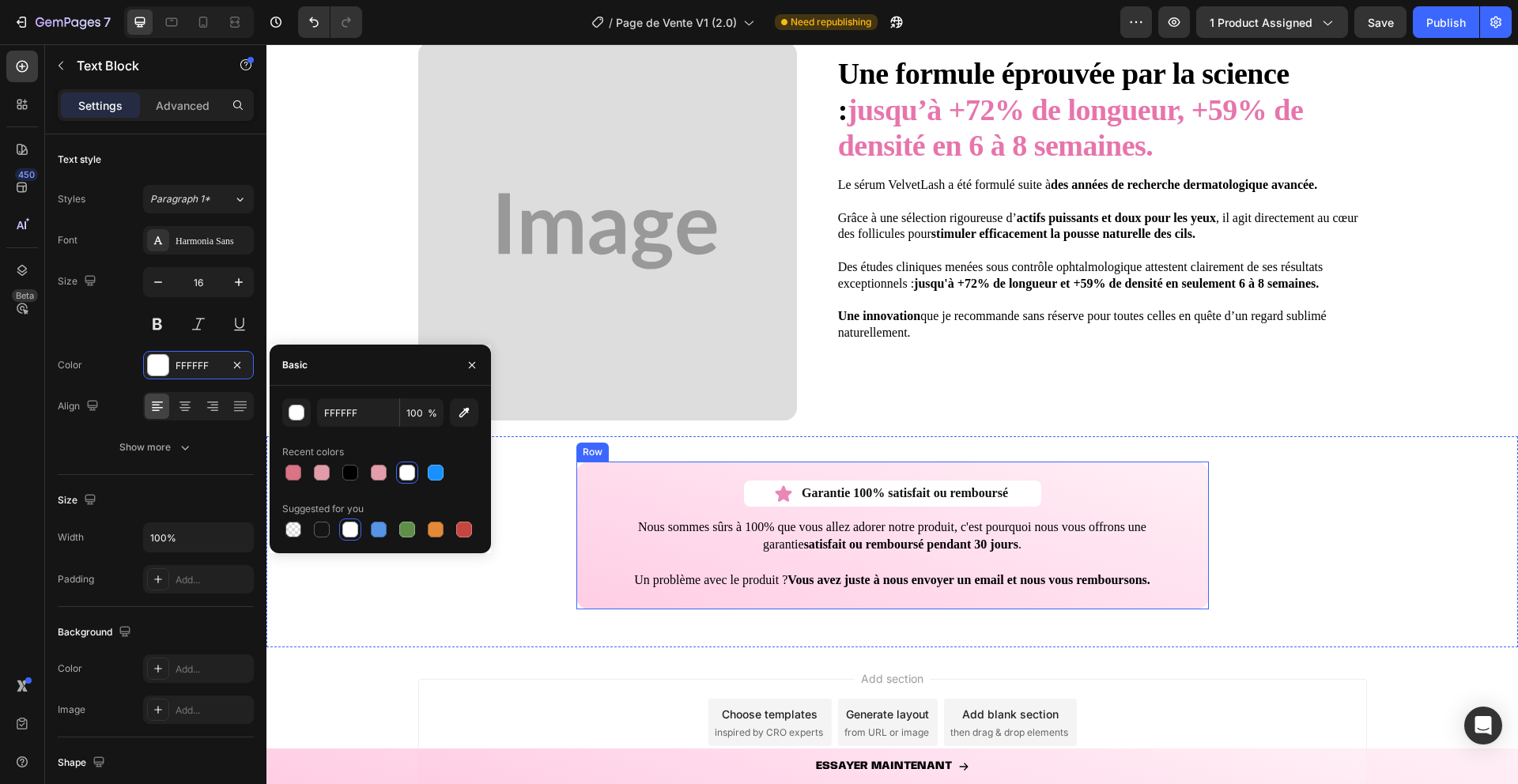
click at [620, 499] on div "Garantie 100% satisfait ou remboursé Item List Row Nous sommes sûrs à 100% que …" at bounding box center [892, 535] width 594 height 110
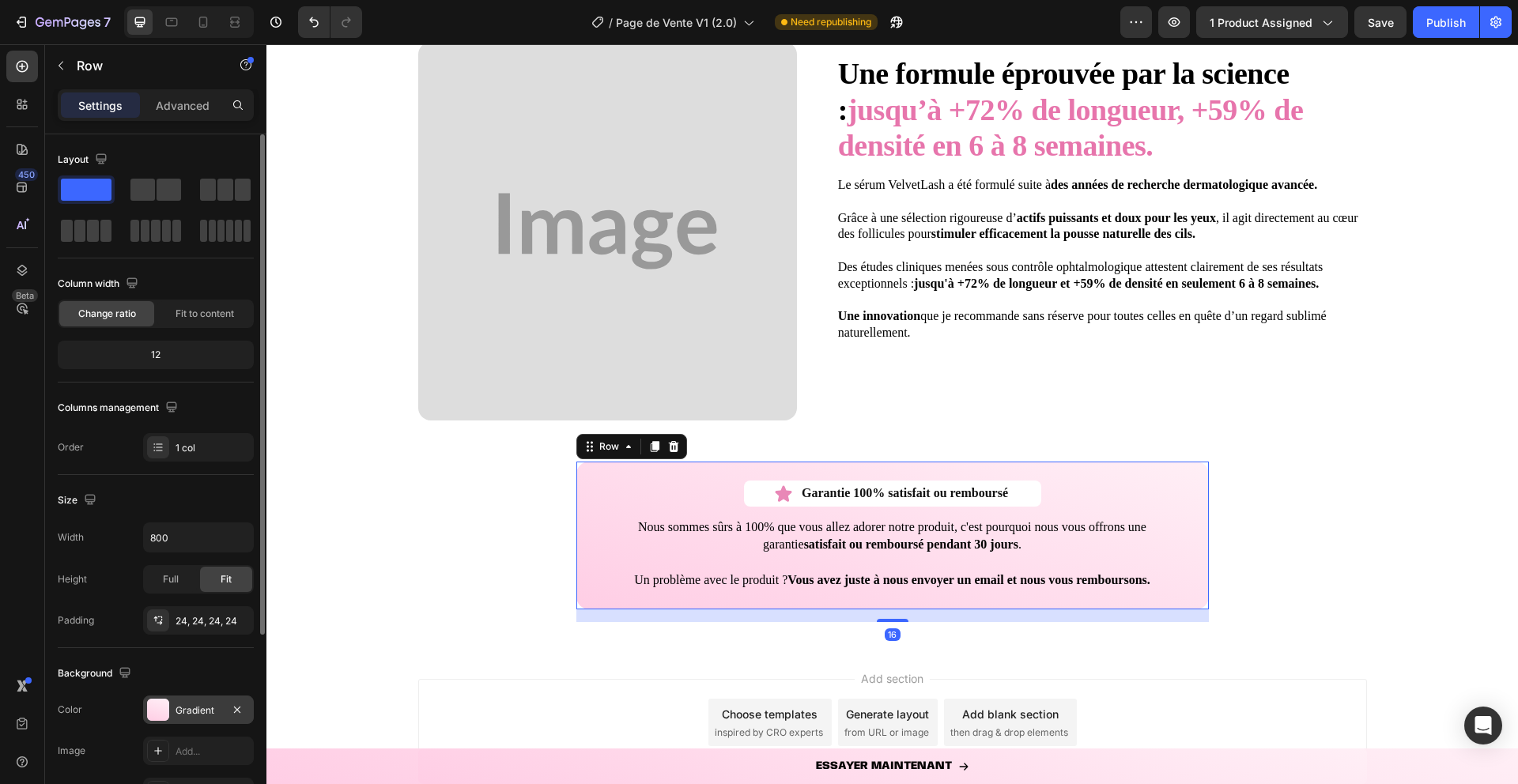
click at [152, 716] on div at bounding box center [158, 710] width 22 height 22
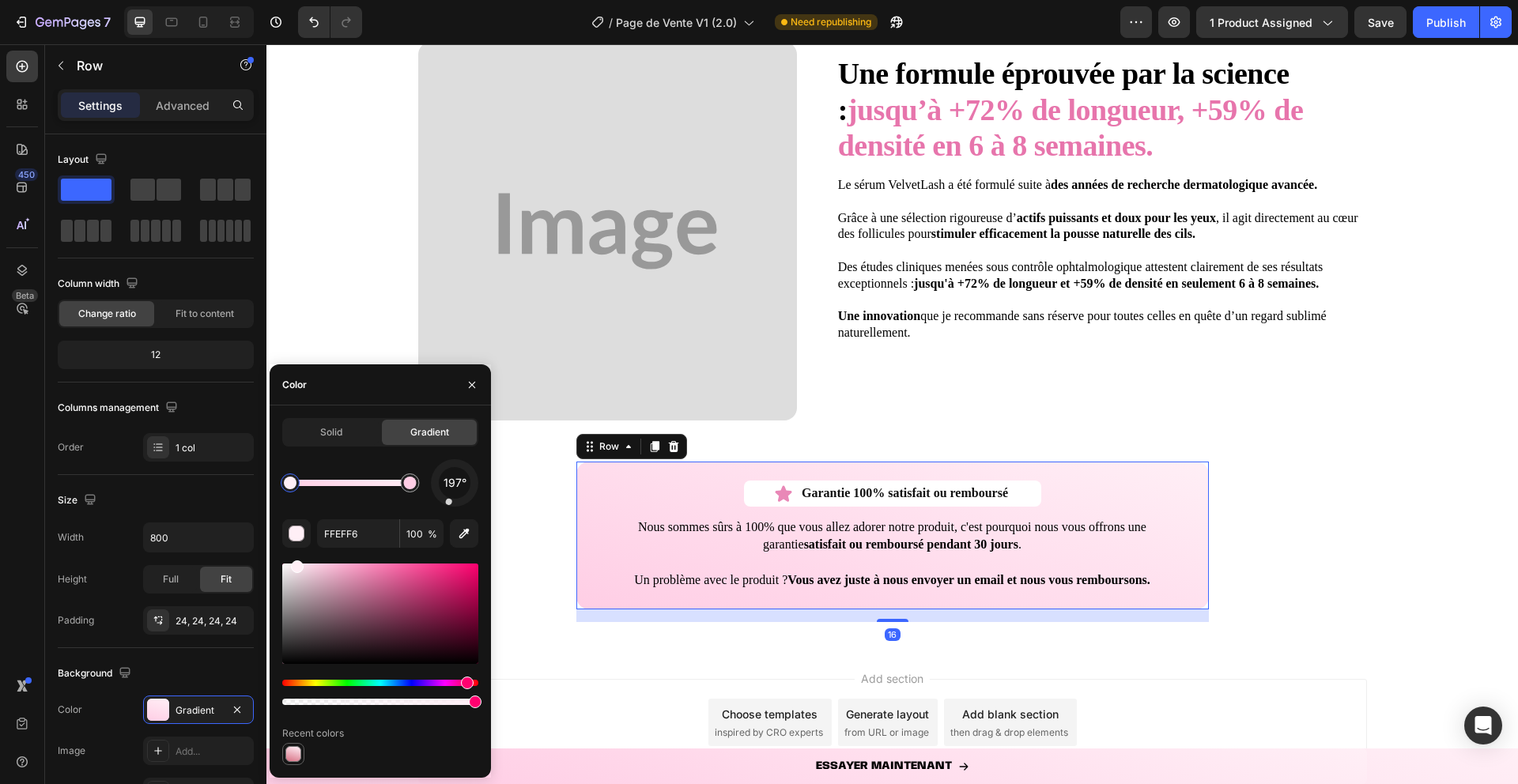
click at [286, 762] on div at bounding box center [293, 755] width 19 height 19
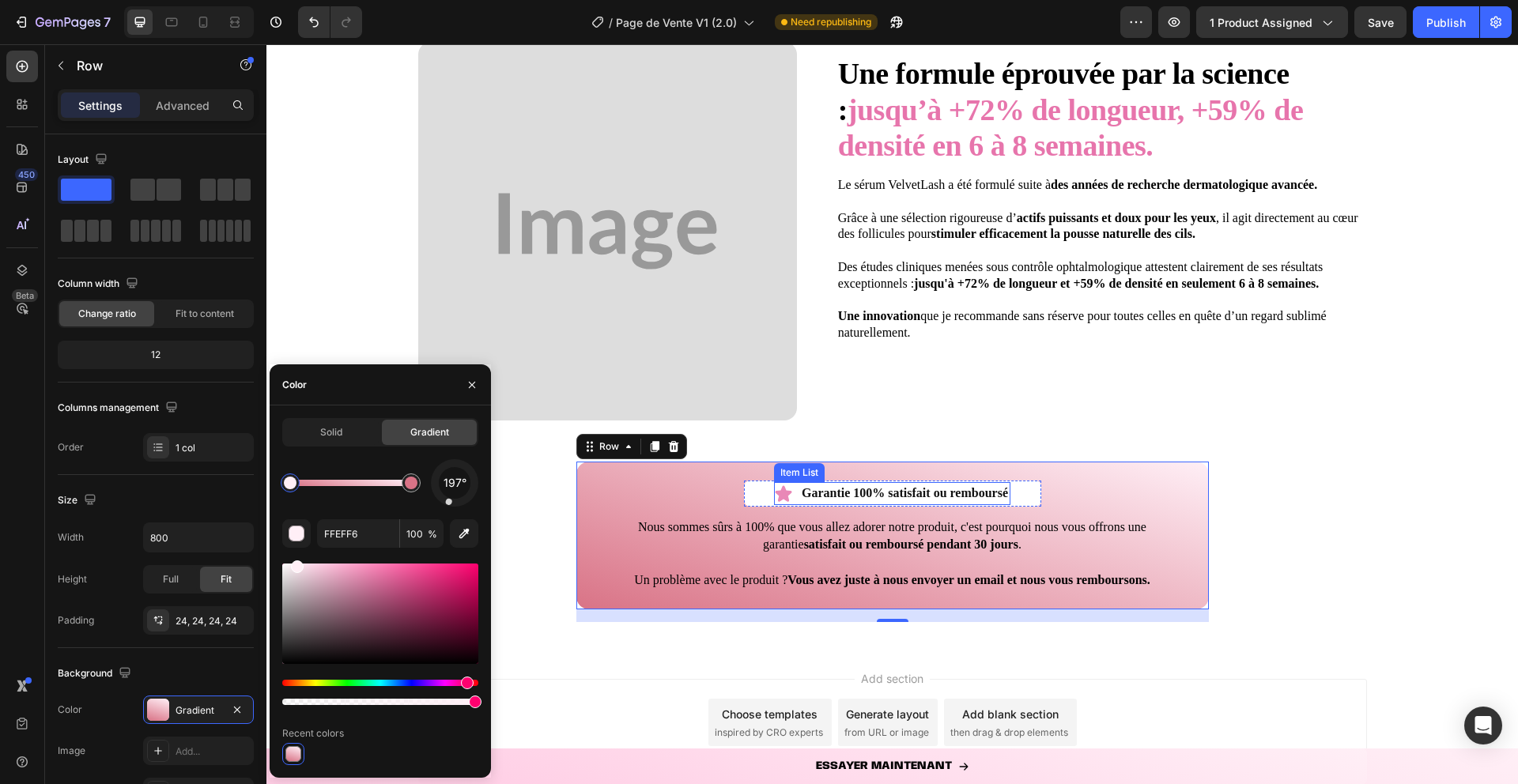
click at [784, 491] on icon at bounding box center [782, 493] width 17 height 16
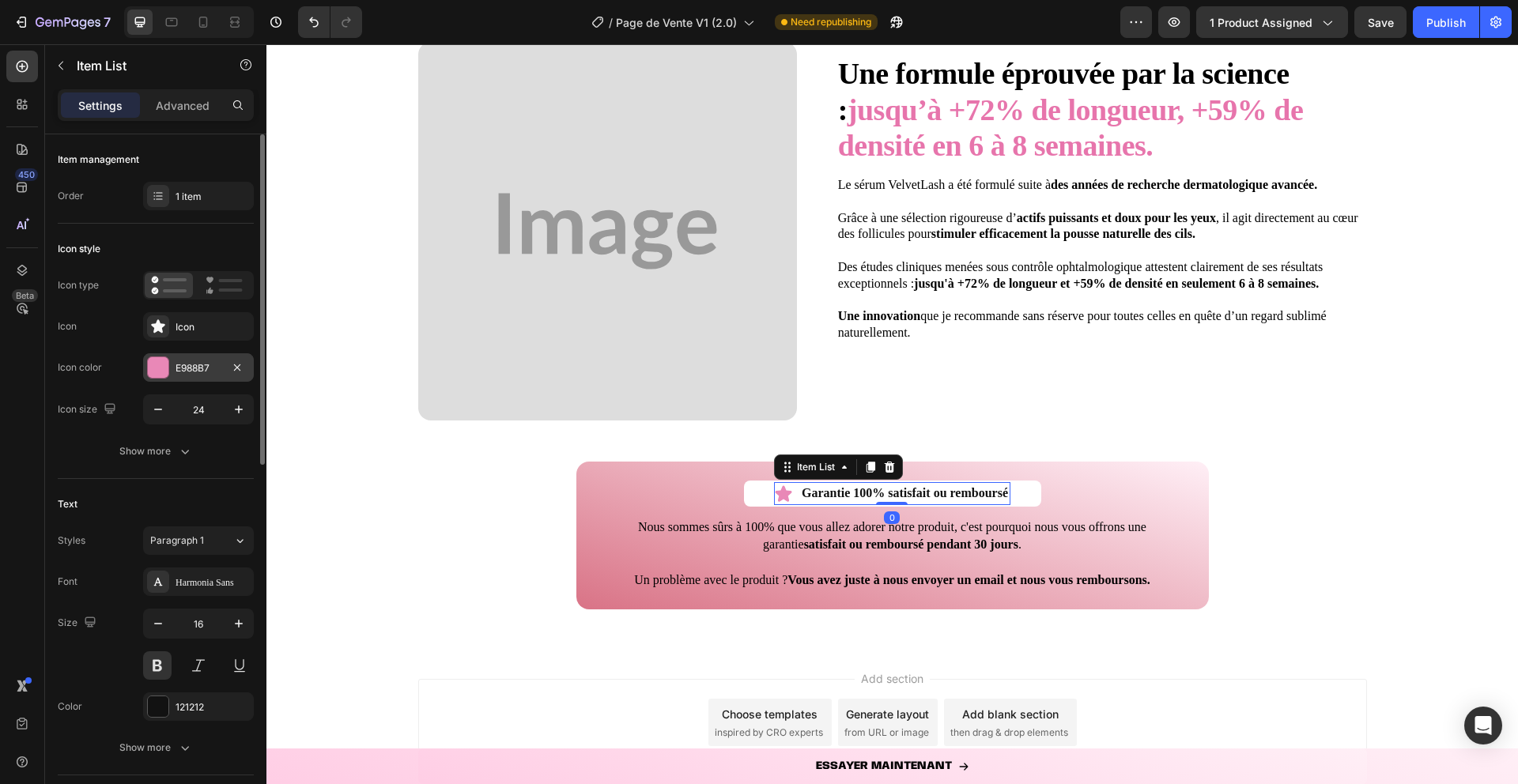
click at [146, 373] on div "E988B7" at bounding box center [198, 368] width 110 height 29
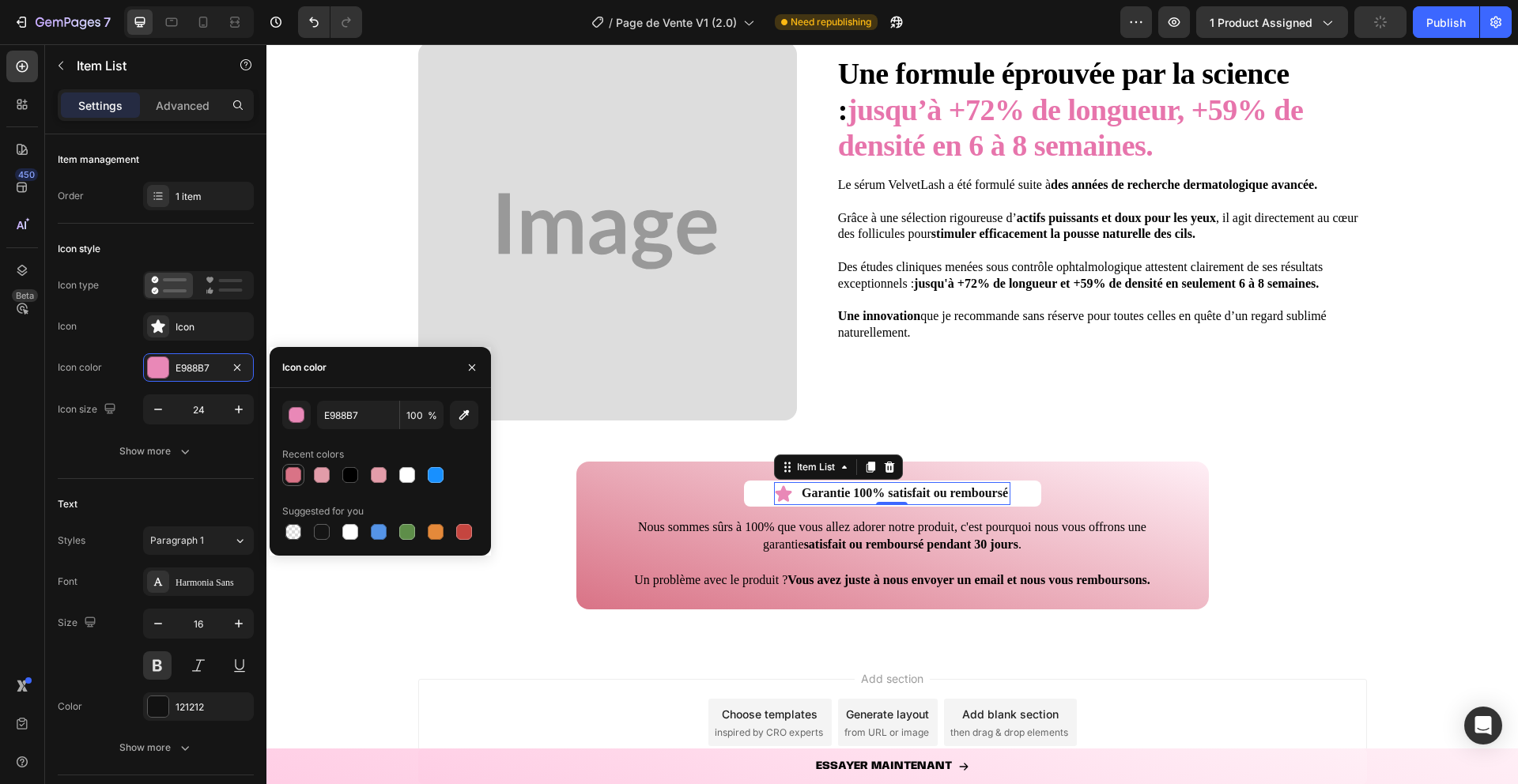
click at [295, 473] on div at bounding box center [293, 475] width 16 height 16
type input "D97386"
click at [473, 365] on icon "button" at bounding box center [472, 367] width 6 height 6
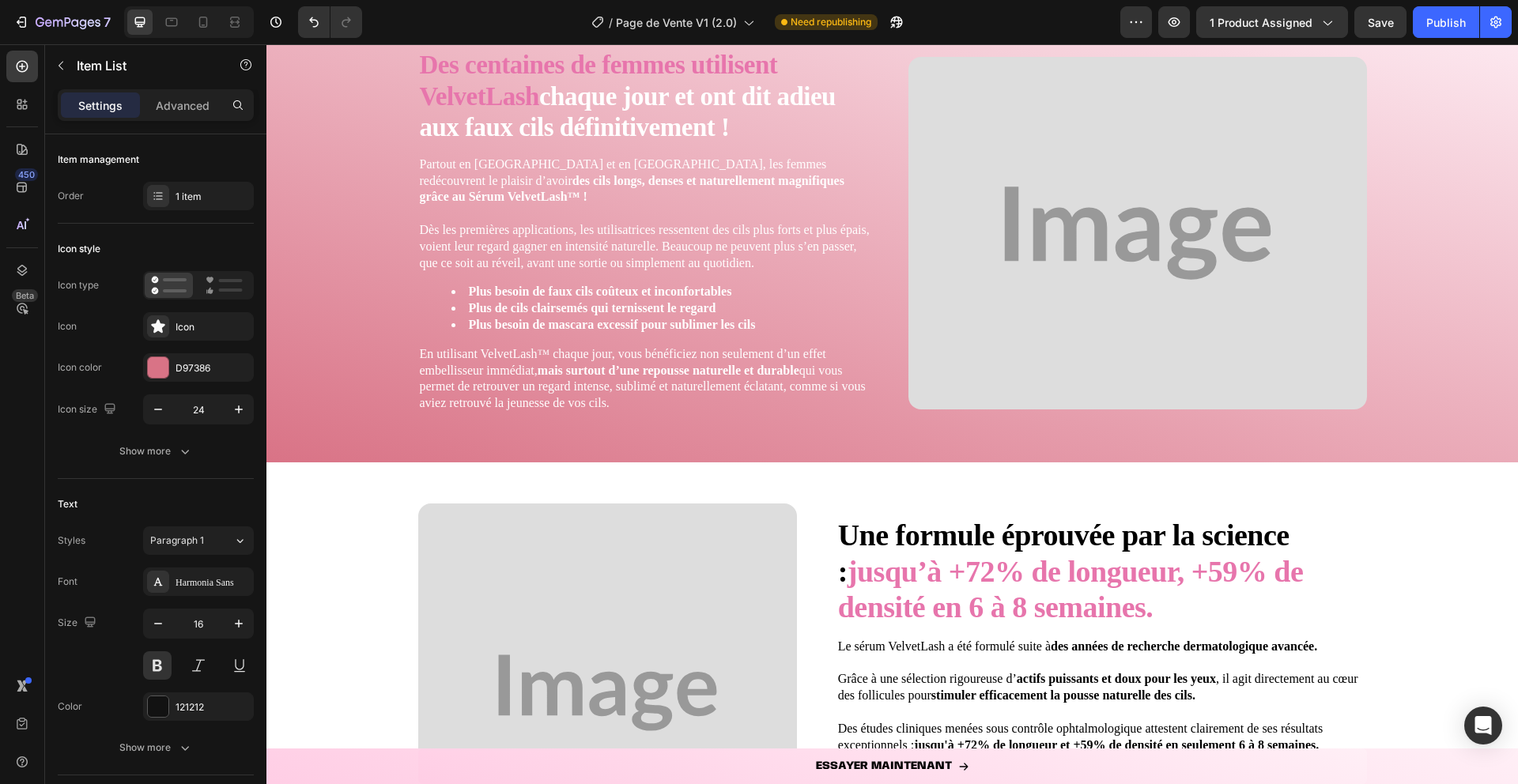
scroll to position [2928, 0]
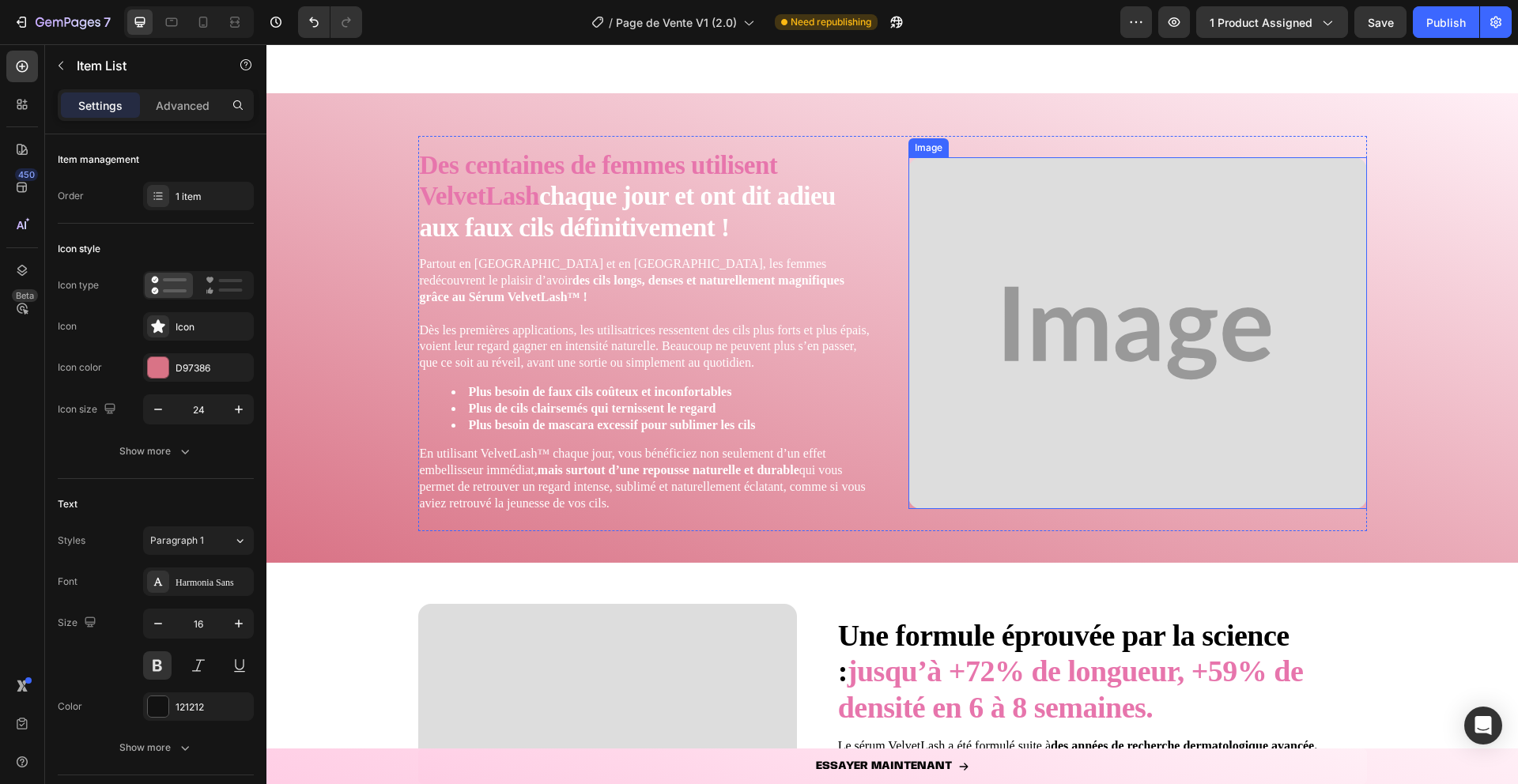
click at [1063, 343] on img at bounding box center [1138, 333] width 458 height 352
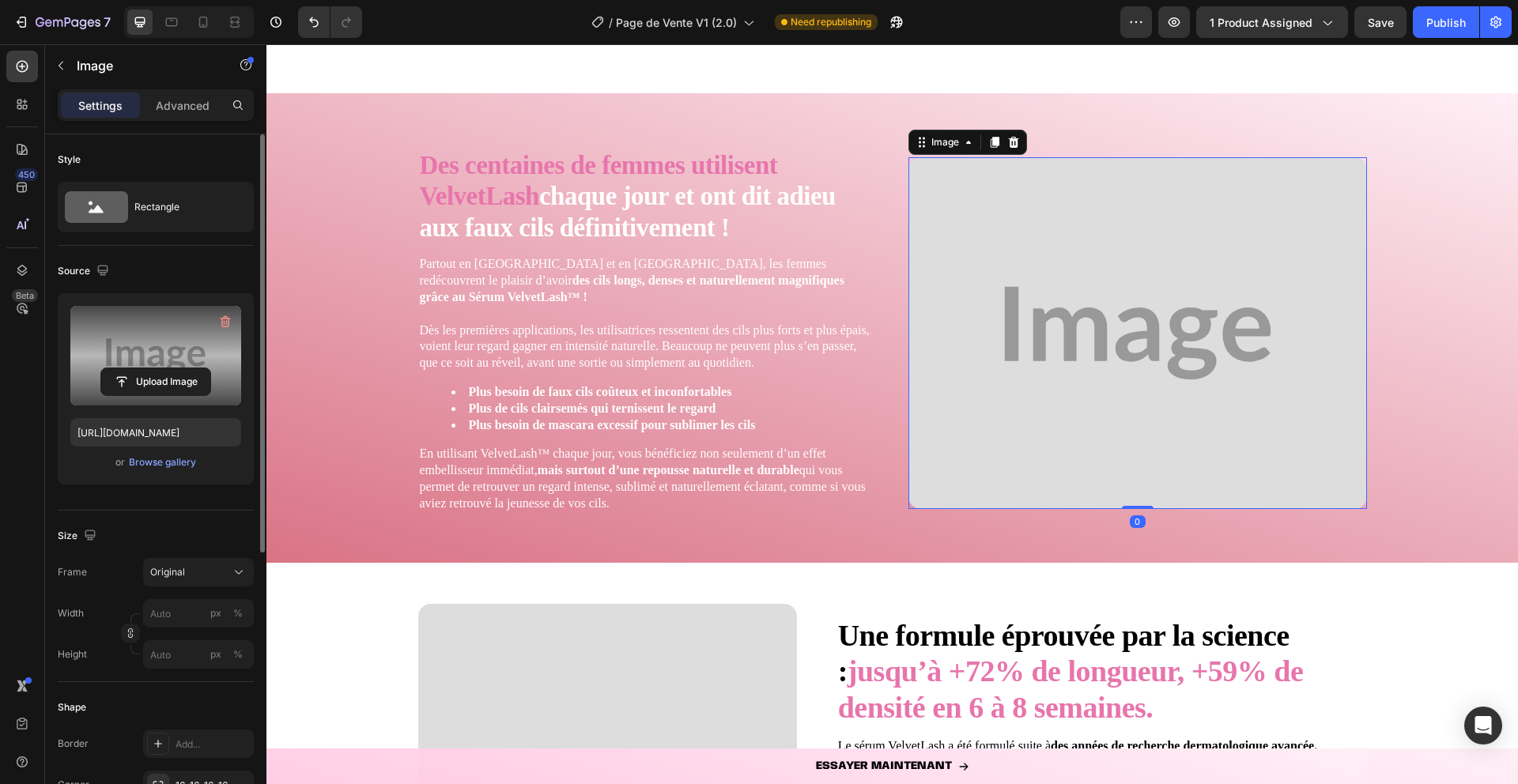
click at [124, 353] on label at bounding box center [156, 355] width 171 height 99
click at [124, 369] on input "file" at bounding box center [155, 382] width 109 height 27
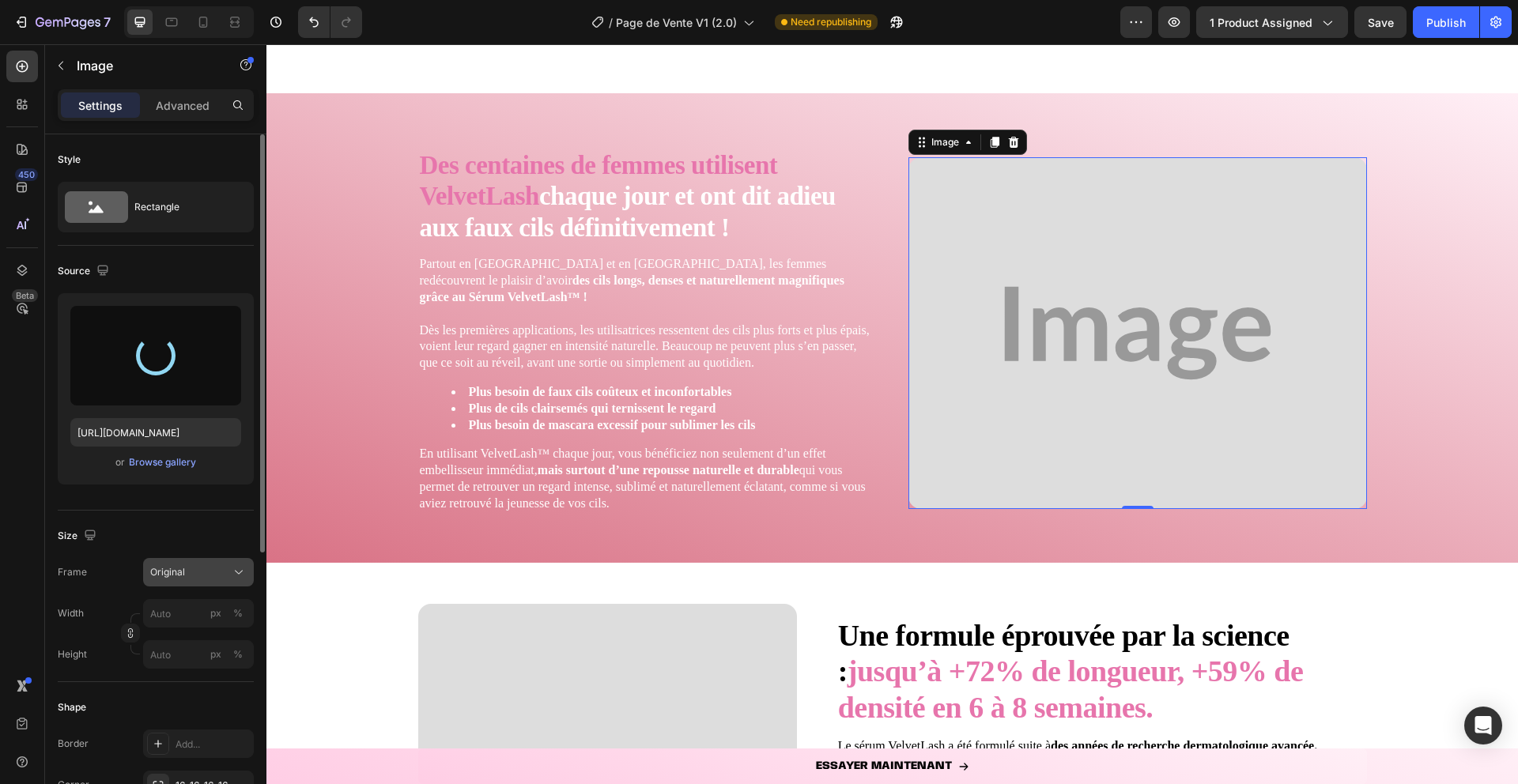
type input "https://cdn.shopify.com/s/files/1/0906/3694/3693/files/gempages_581027082344071…"
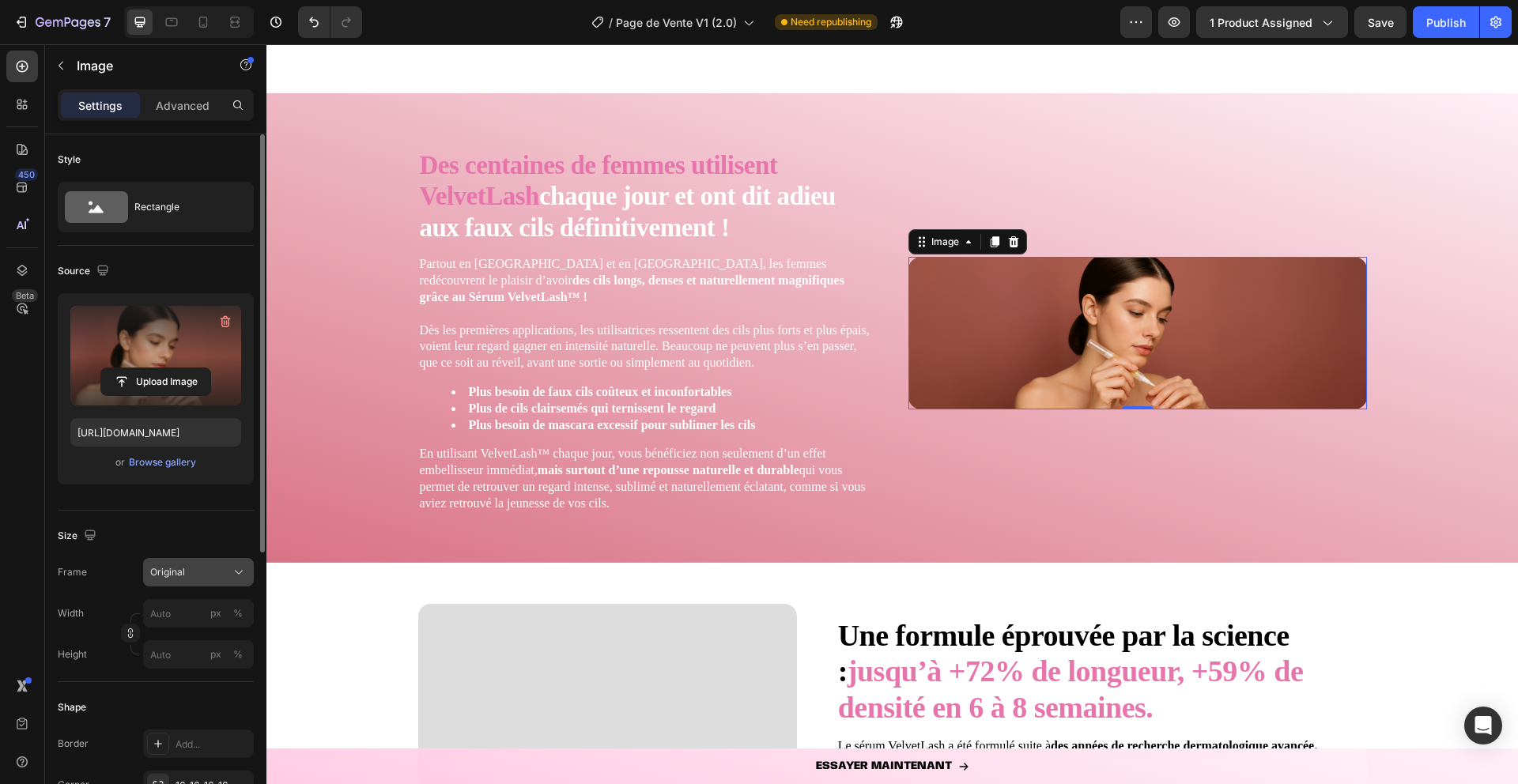
click at [239, 584] on button "Original" at bounding box center [198, 573] width 110 height 29
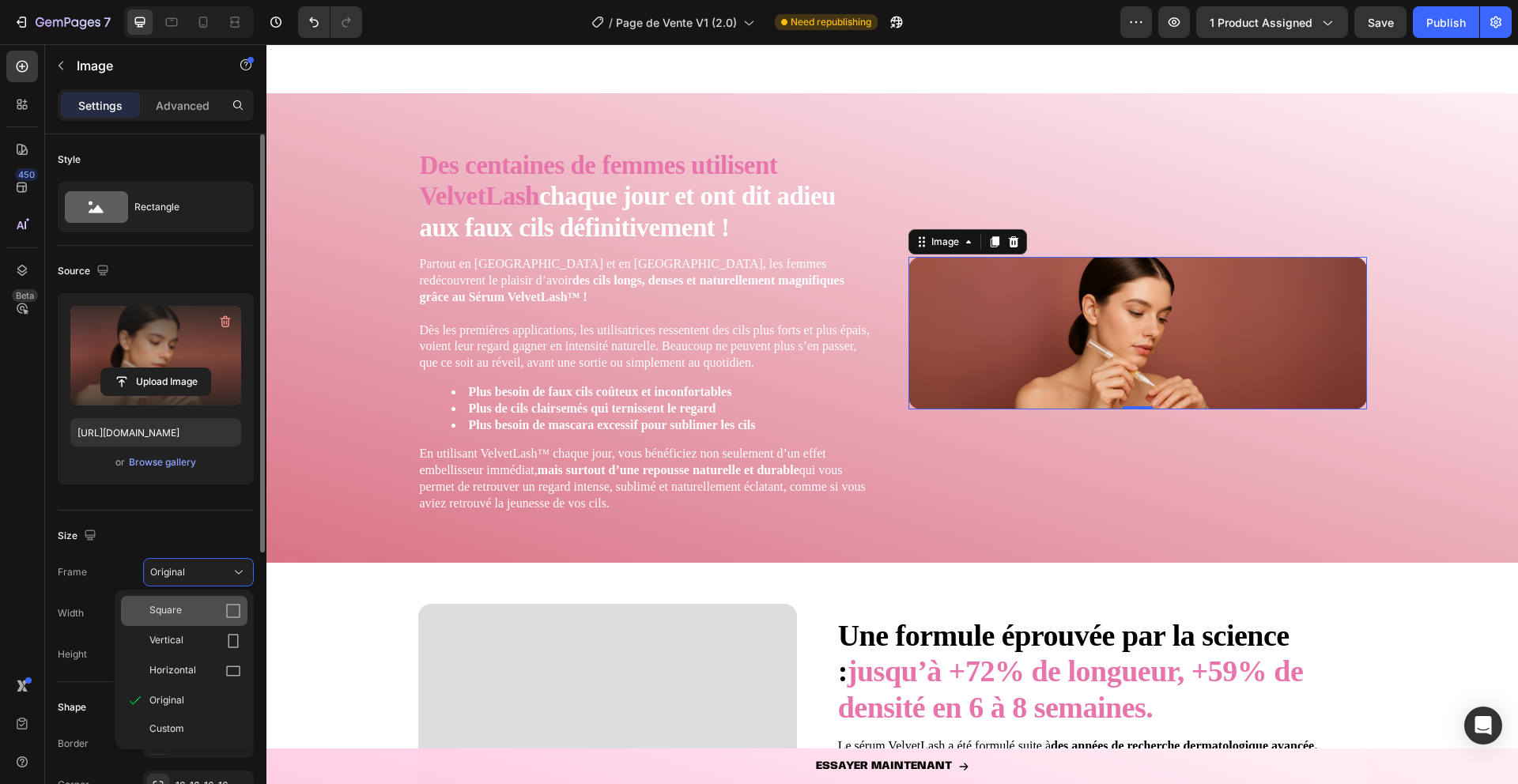
click at [228, 599] on div "Square" at bounding box center [183, 611] width 126 height 30
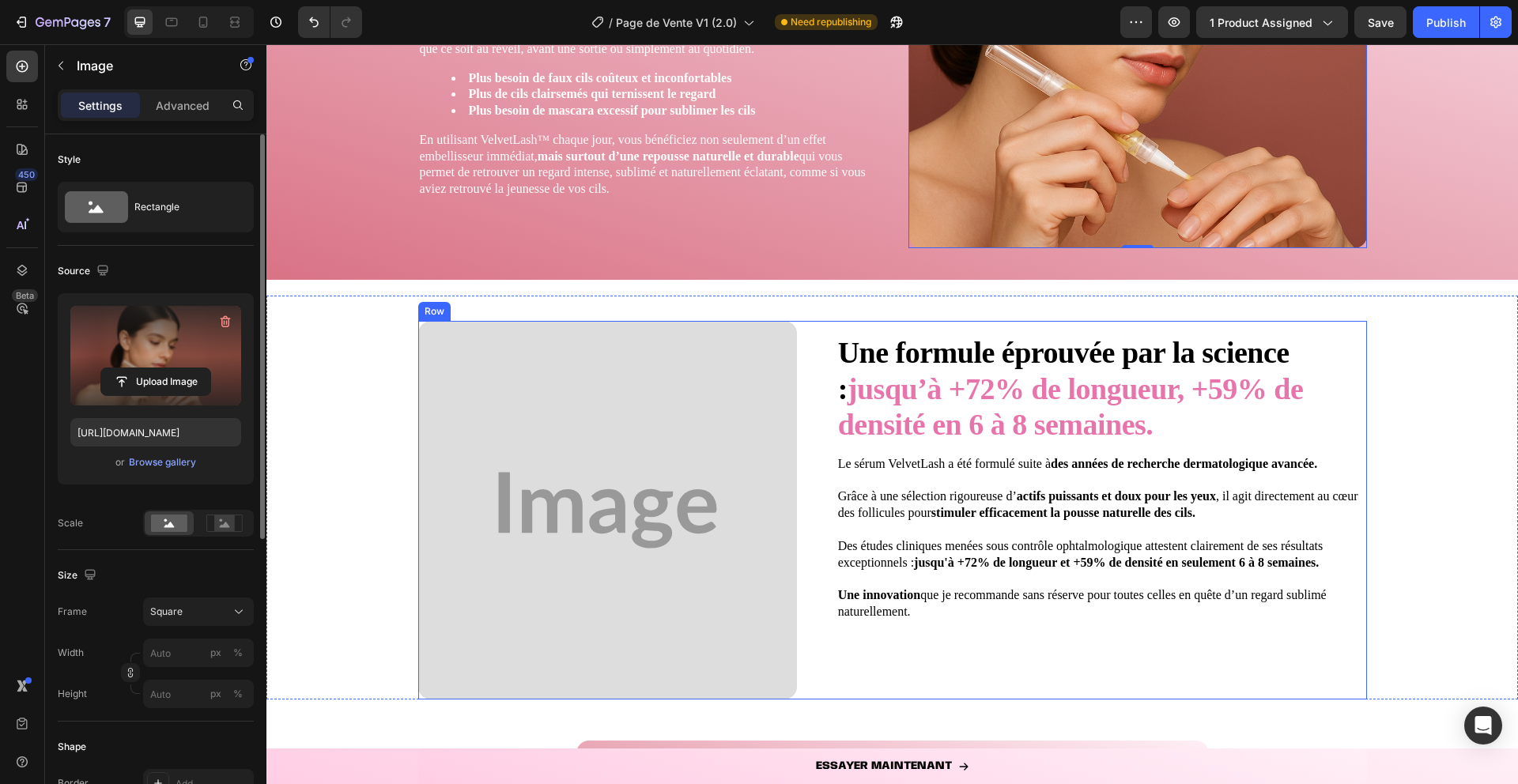
scroll to position [3400, 0]
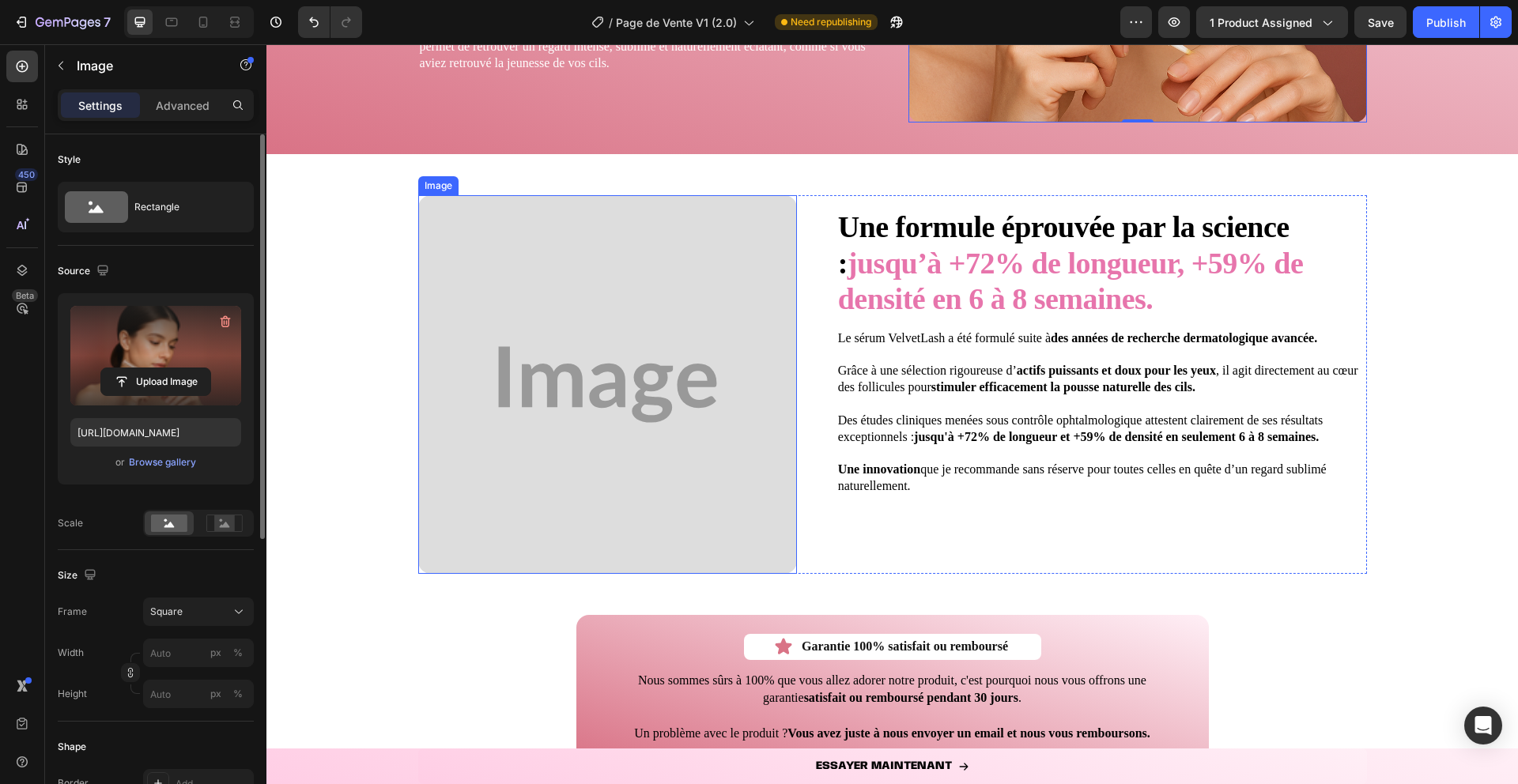
click at [574, 379] on img at bounding box center [608, 384] width 379 height 379
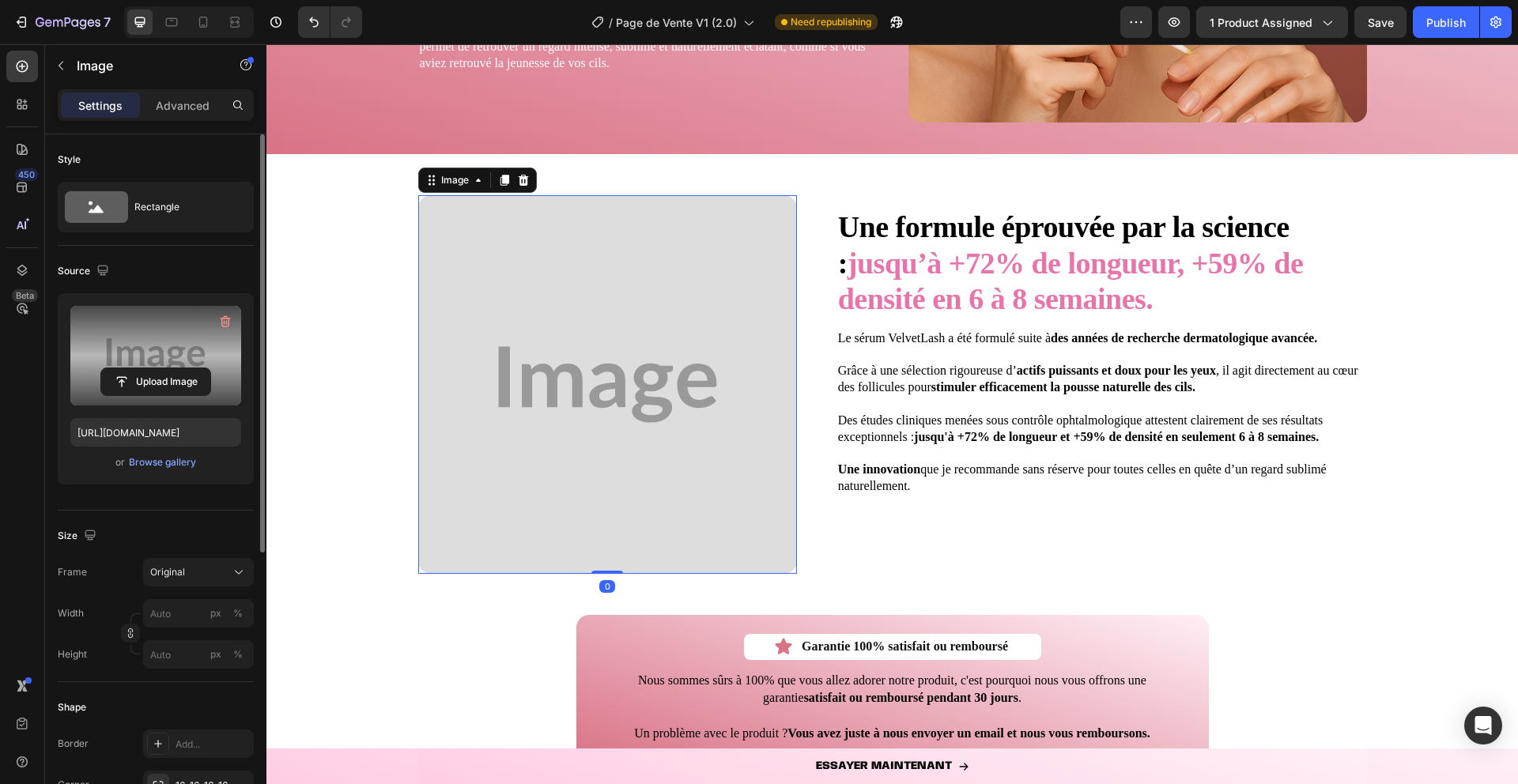
click at [126, 354] on label at bounding box center [156, 355] width 171 height 99
click at [126, 369] on input "file" at bounding box center [155, 382] width 109 height 27
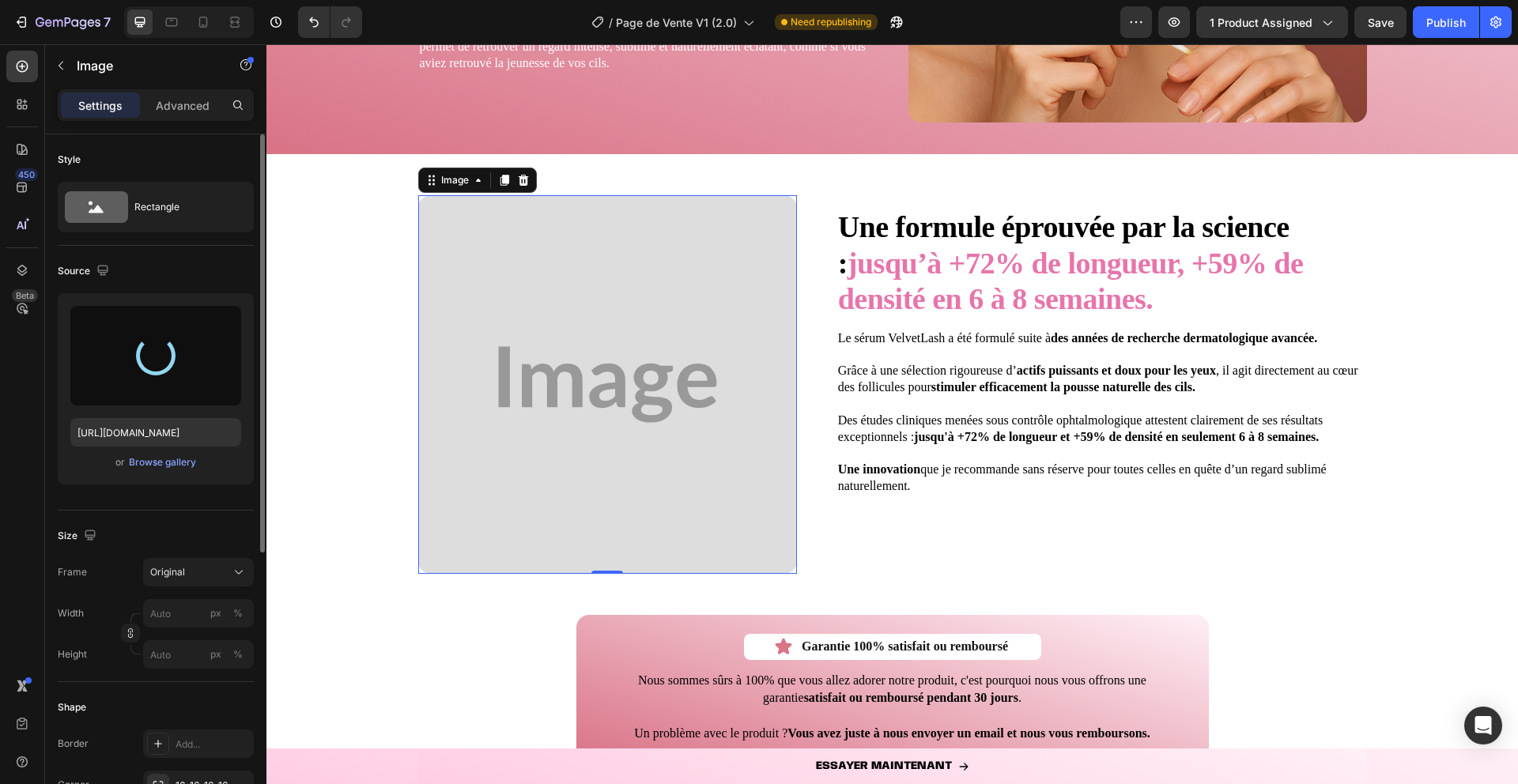
type input "https://cdn.shopify.com/s/files/1/0906/3694/3693/files/gempages_581027082344071…"
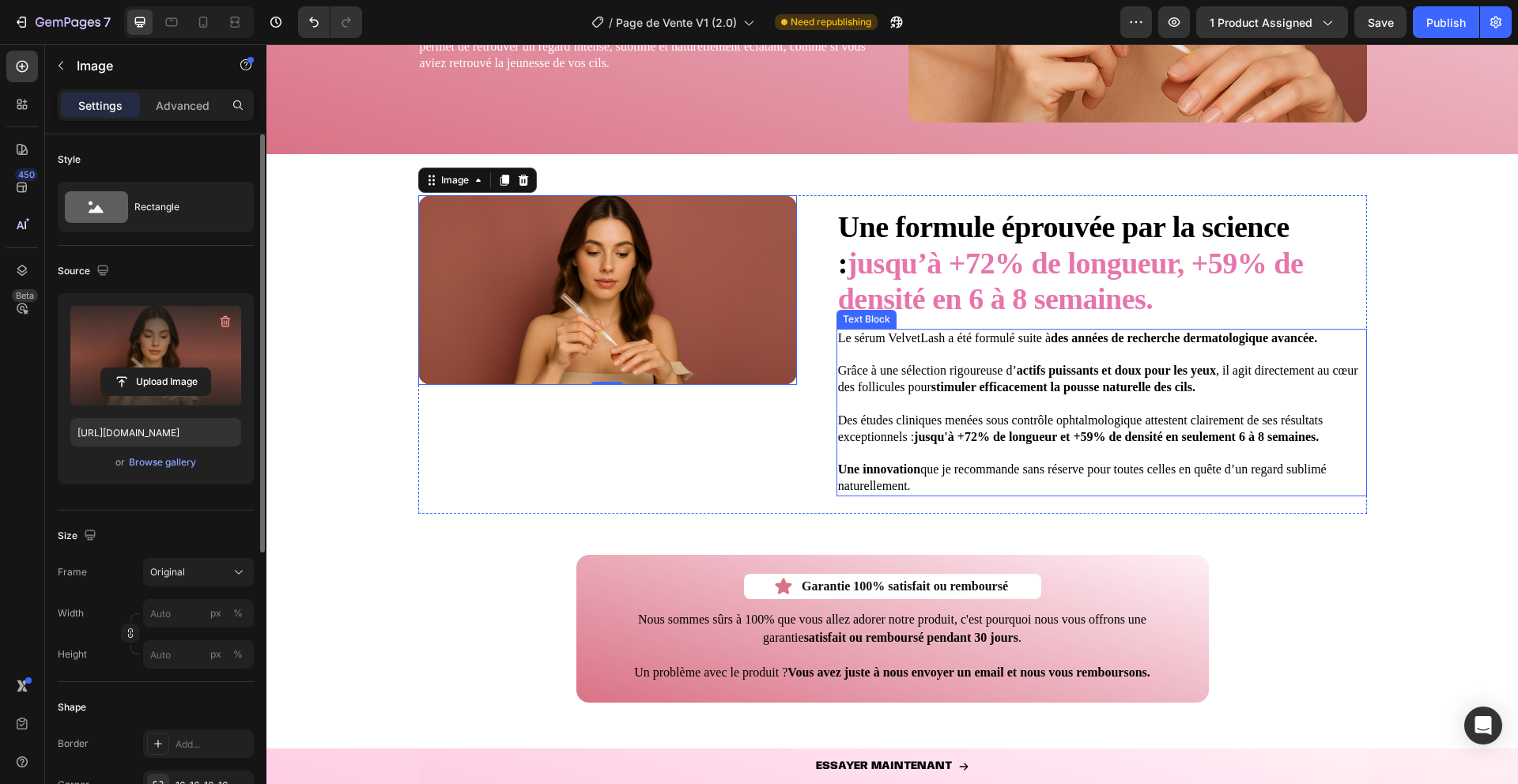
scroll to position [3408, 0]
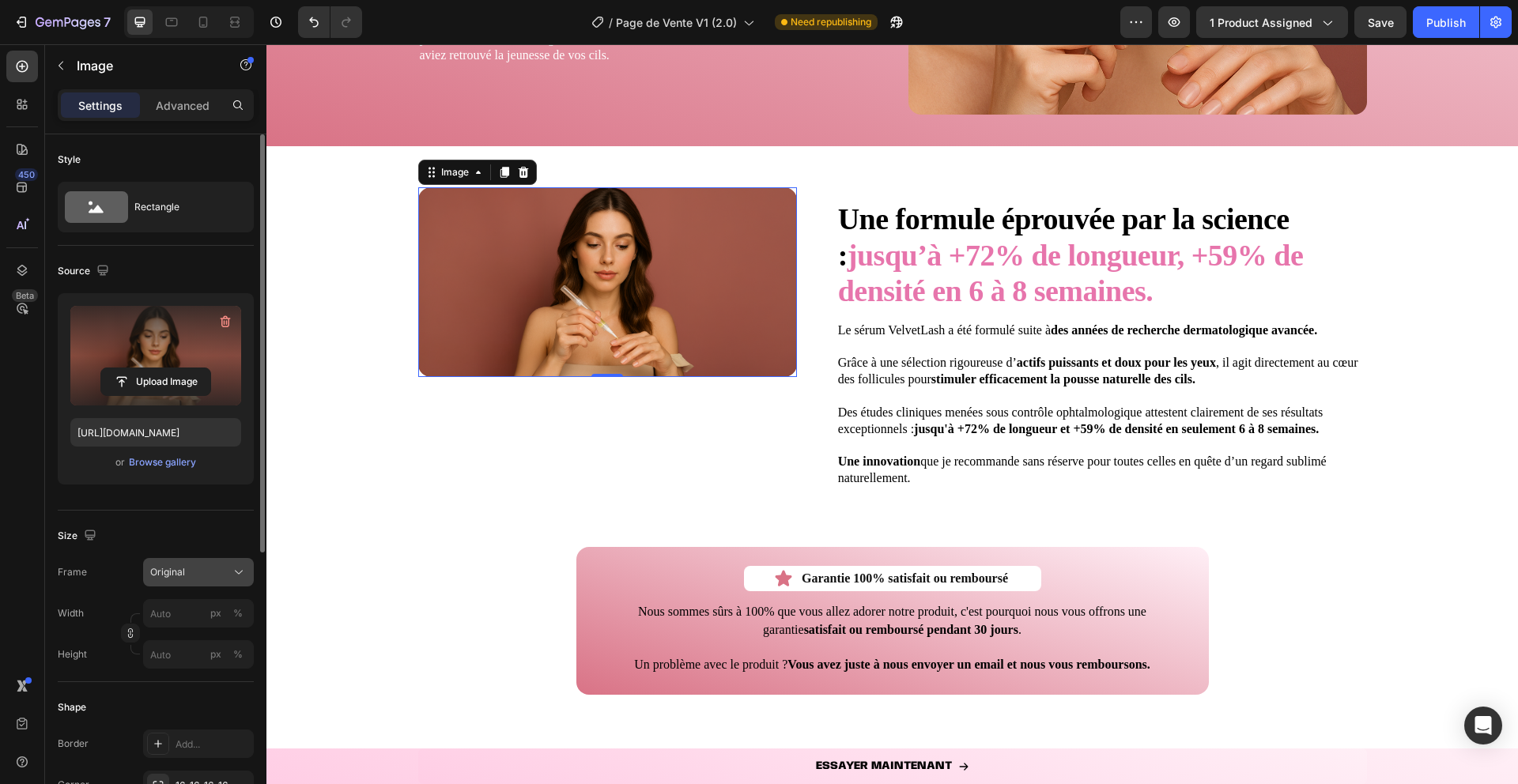
click at [180, 567] on span "Original" at bounding box center [168, 573] width 35 height 14
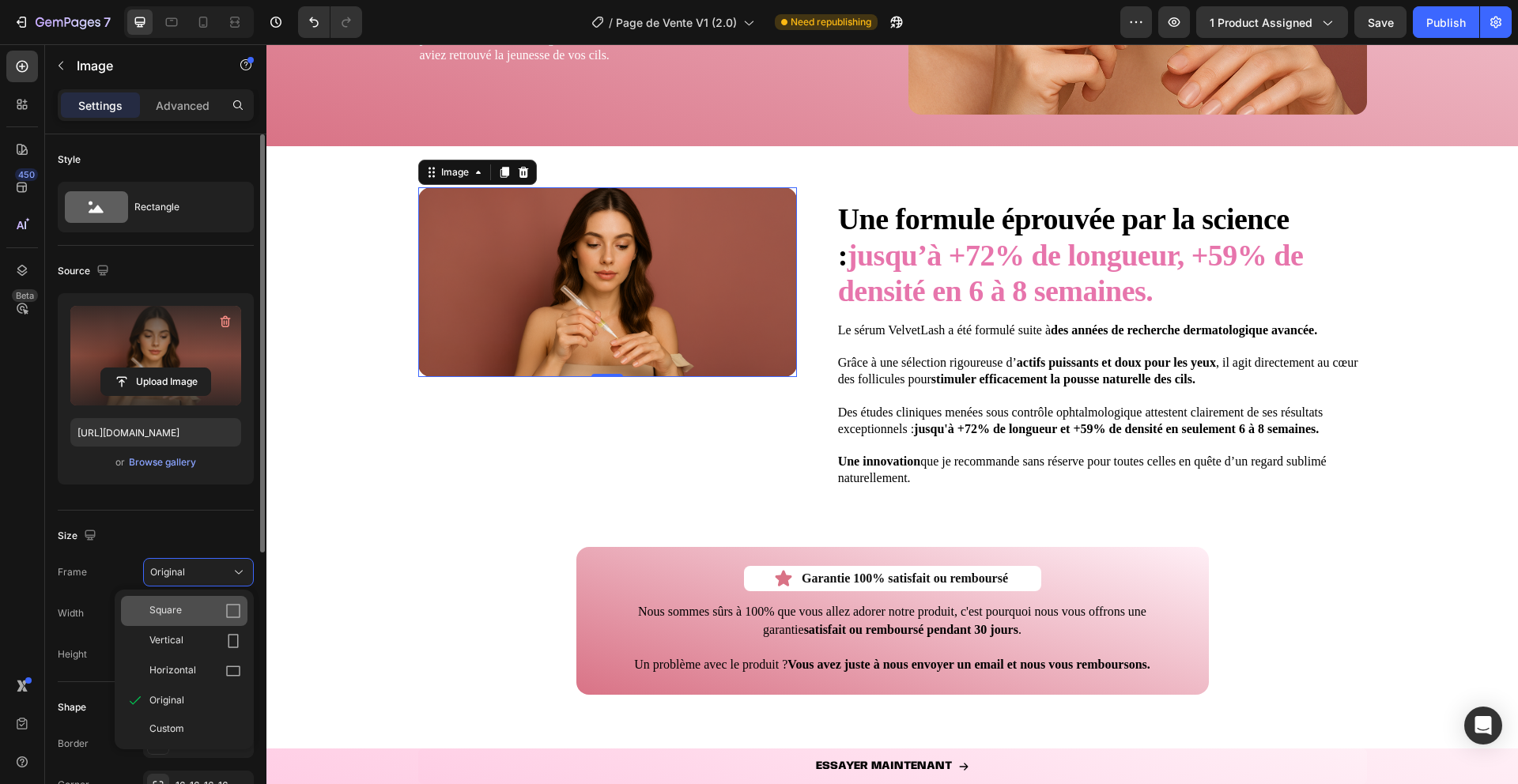
click at [183, 610] on div "Square" at bounding box center [195, 611] width 91 height 16
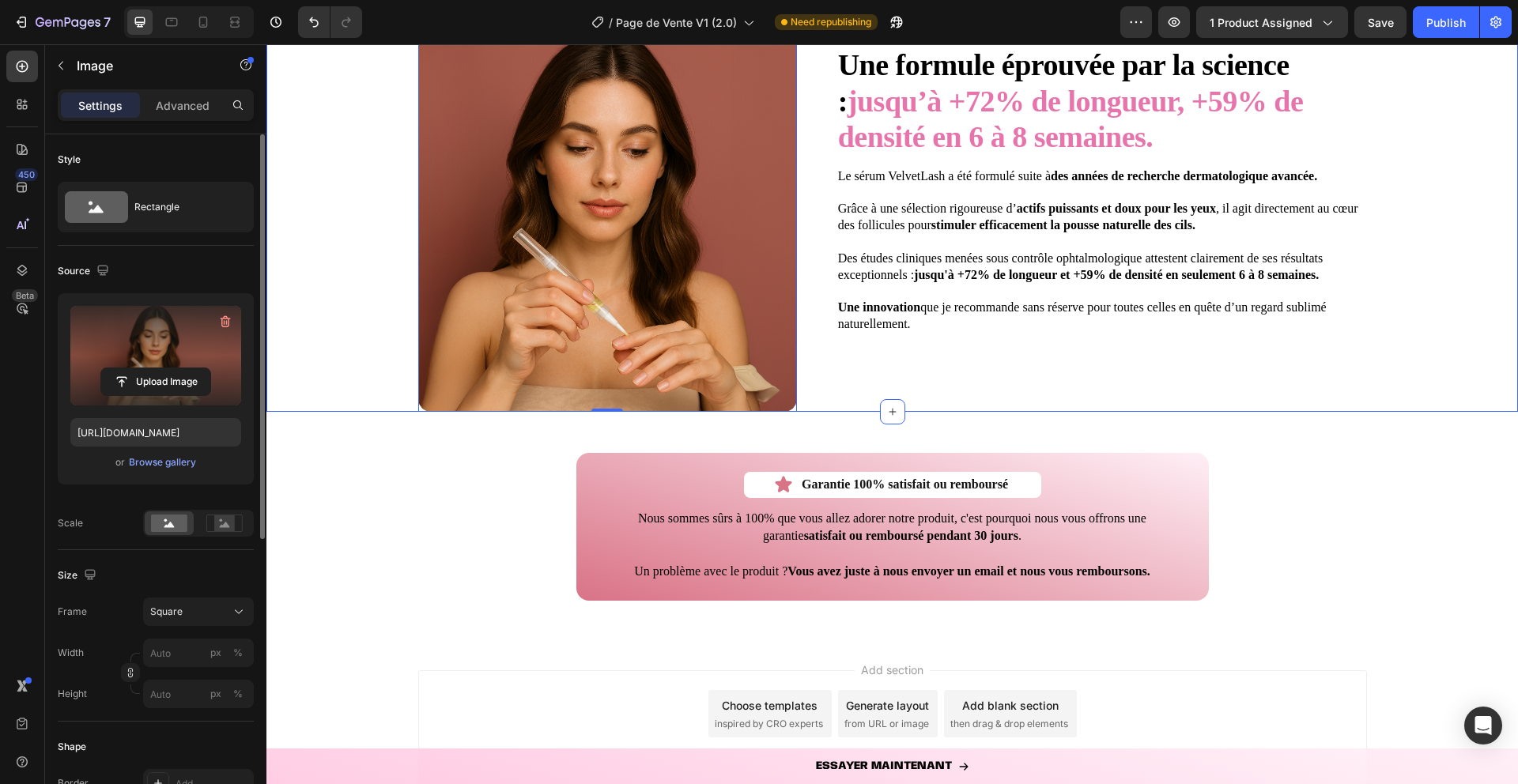
scroll to position [3606, 0]
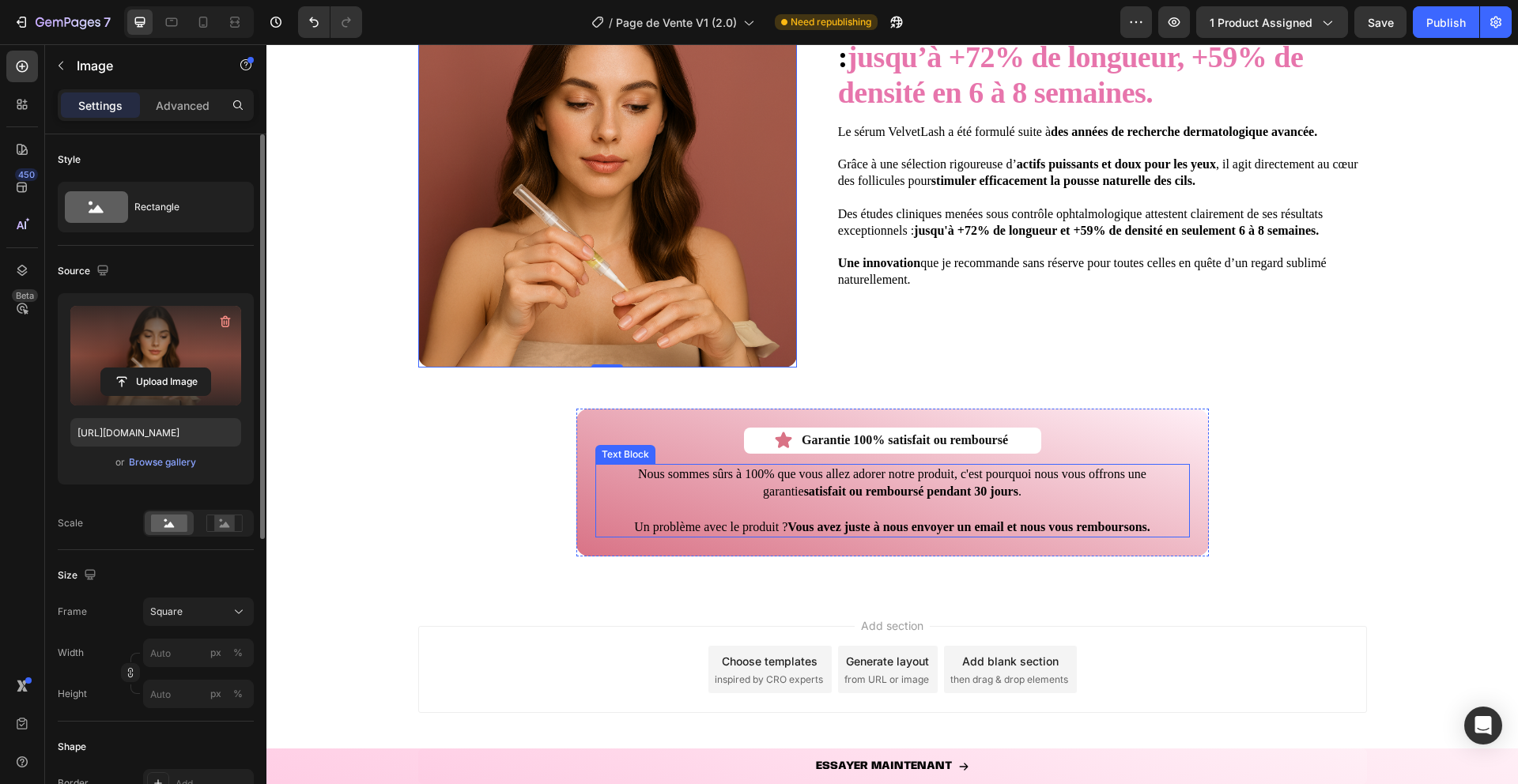
click at [649, 499] on p "Nous sommes sûrs à 100% que vous allez adorer notre produit, c'est pourquoi nou…" at bounding box center [892, 483] width 592 height 36
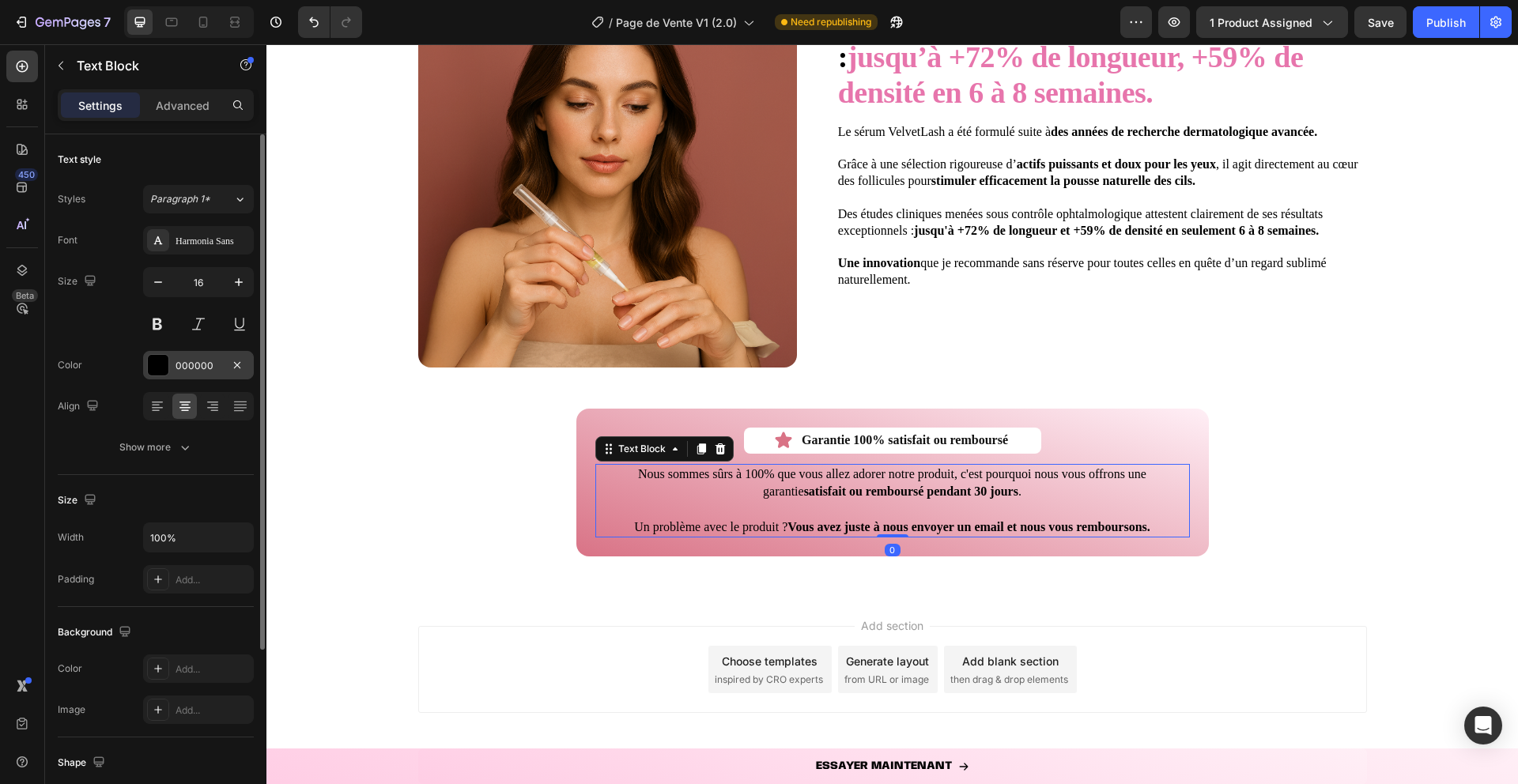
click at [164, 361] on div at bounding box center [158, 365] width 21 height 21
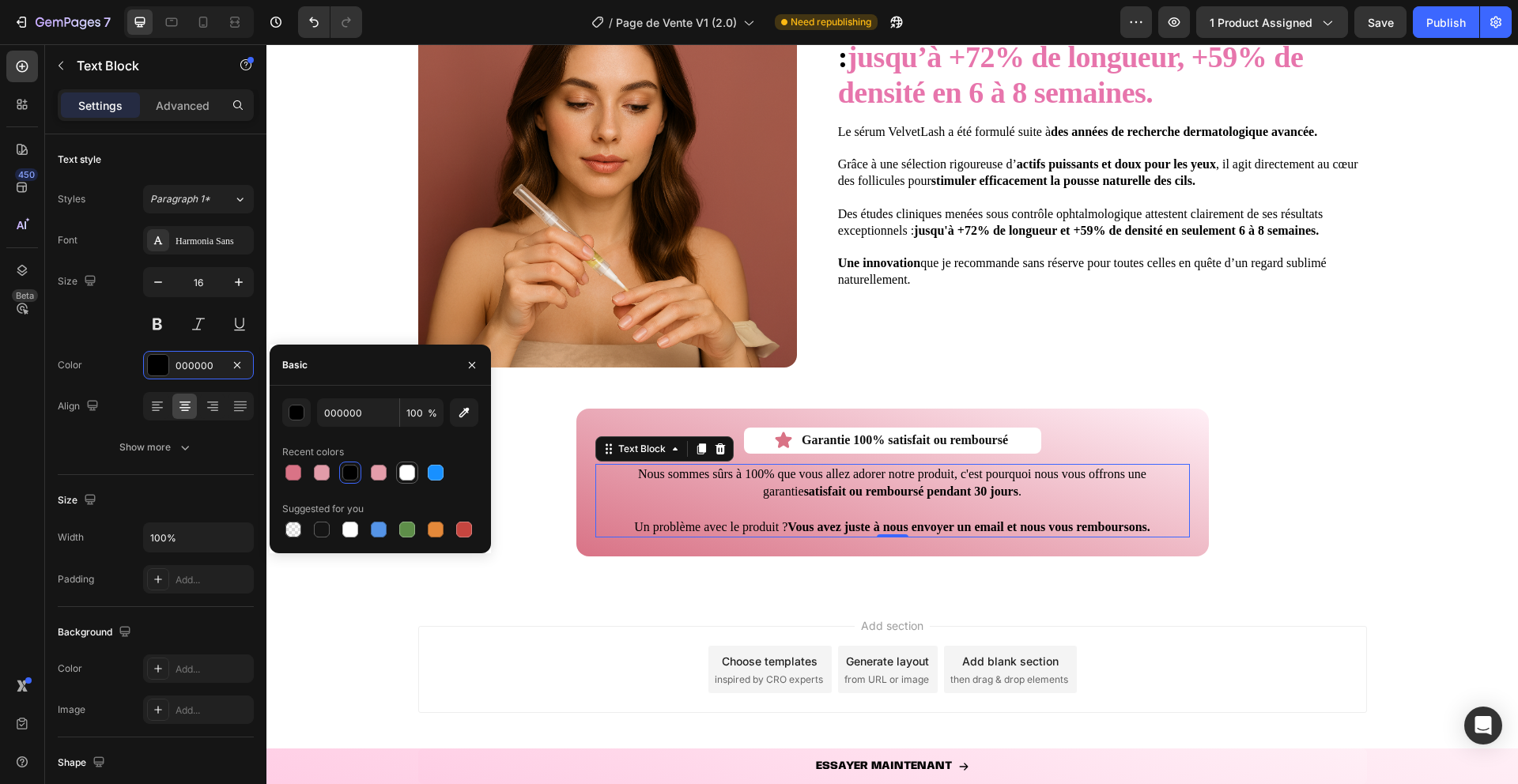
click at [412, 475] on div at bounding box center [408, 473] width 16 height 16
type input "FFFFFF"
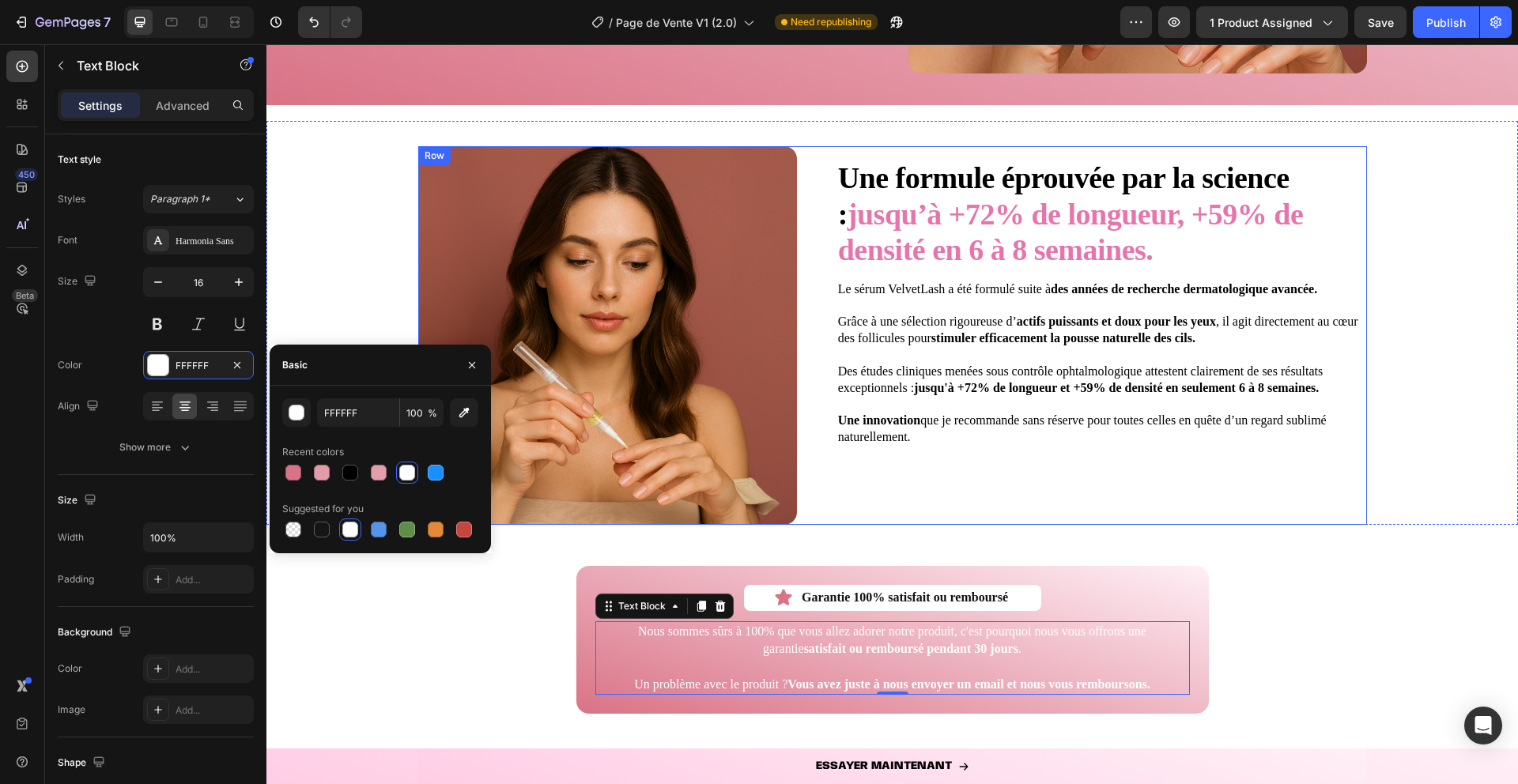
scroll to position [3446, 0]
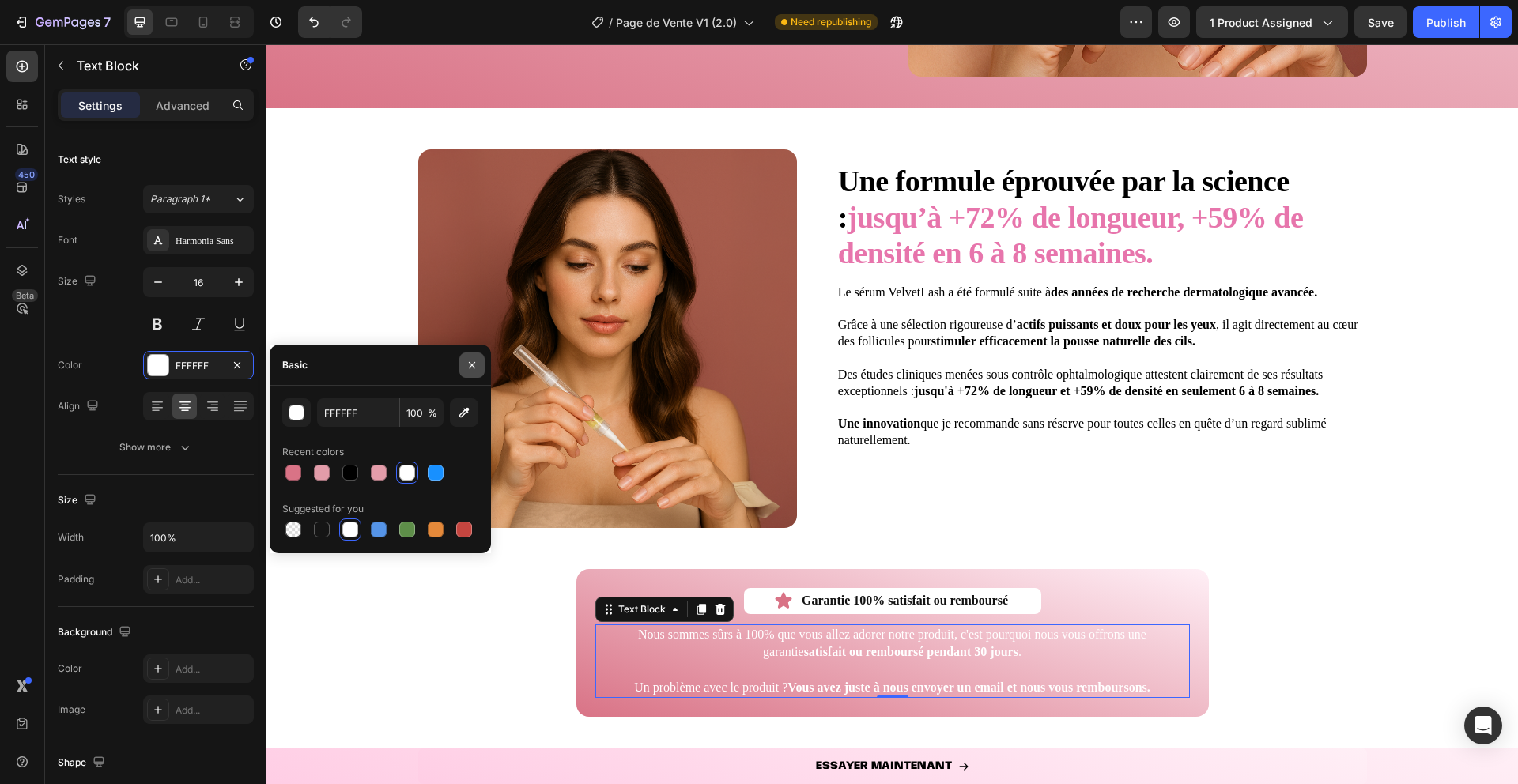
click at [477, 365] on icon "button" at bounding box center [472, 365] width 13 height 13
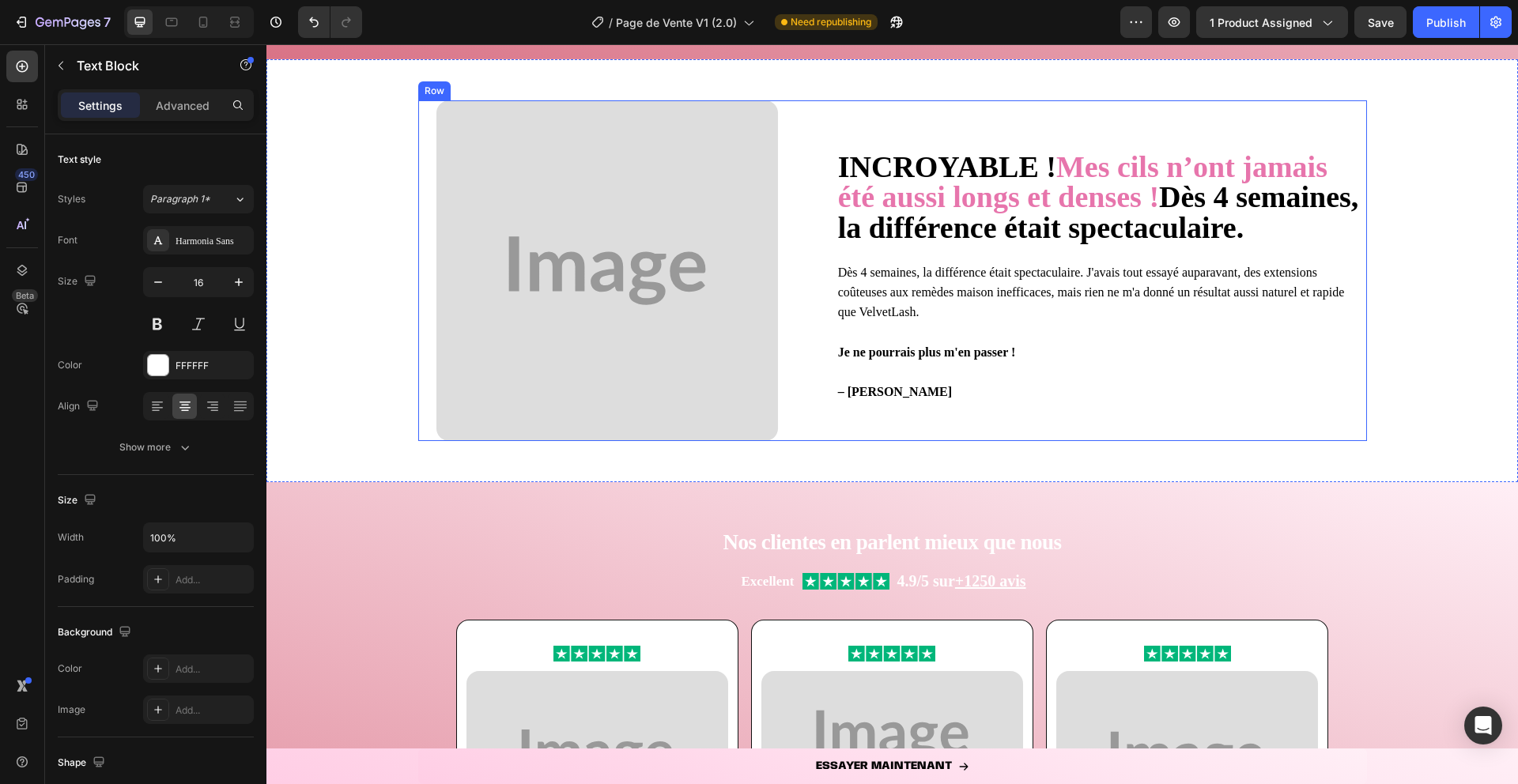
scroll to position [894, 0]
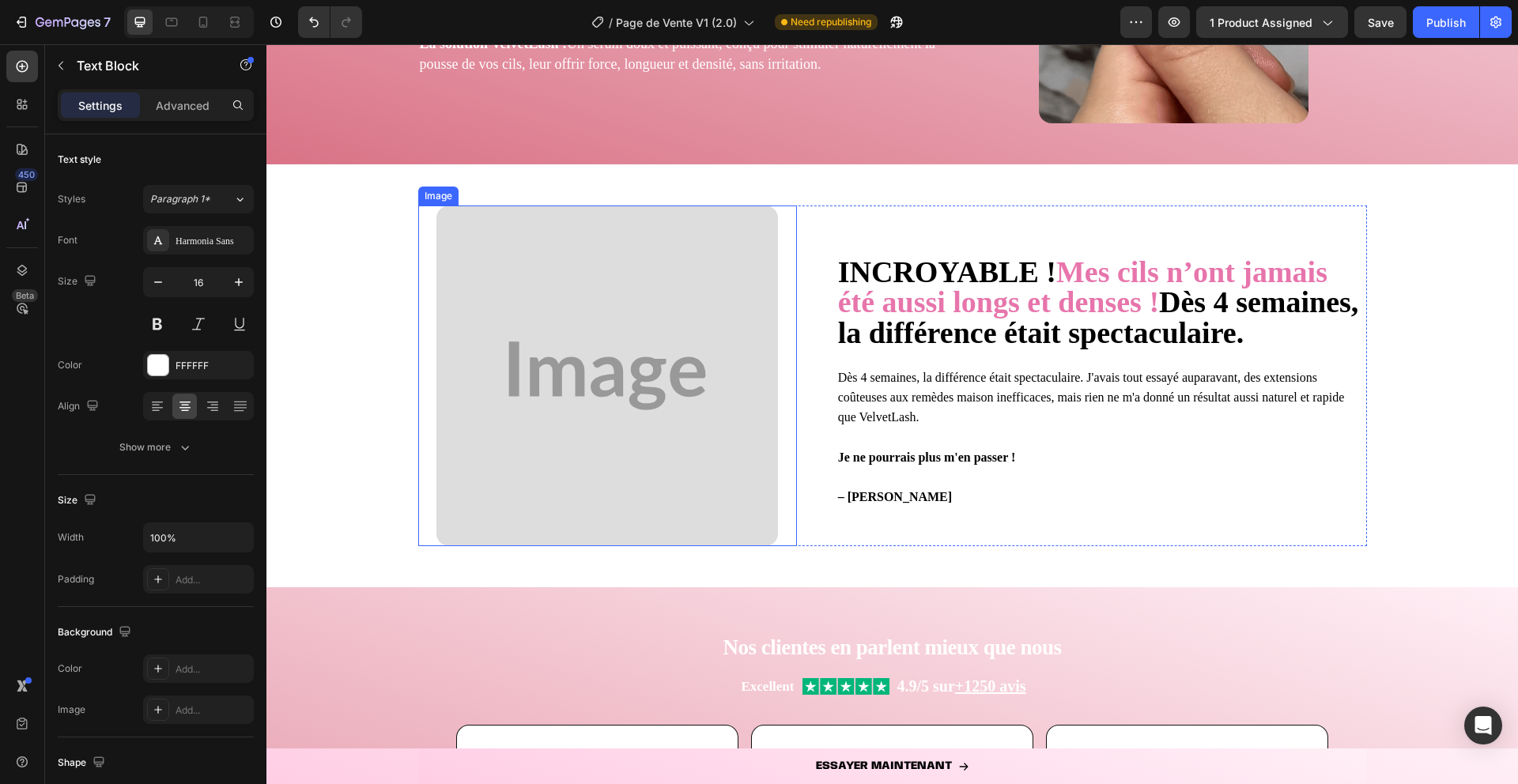
click at [697, 357] on img at bounding box center [606, 376] width 341 height 341
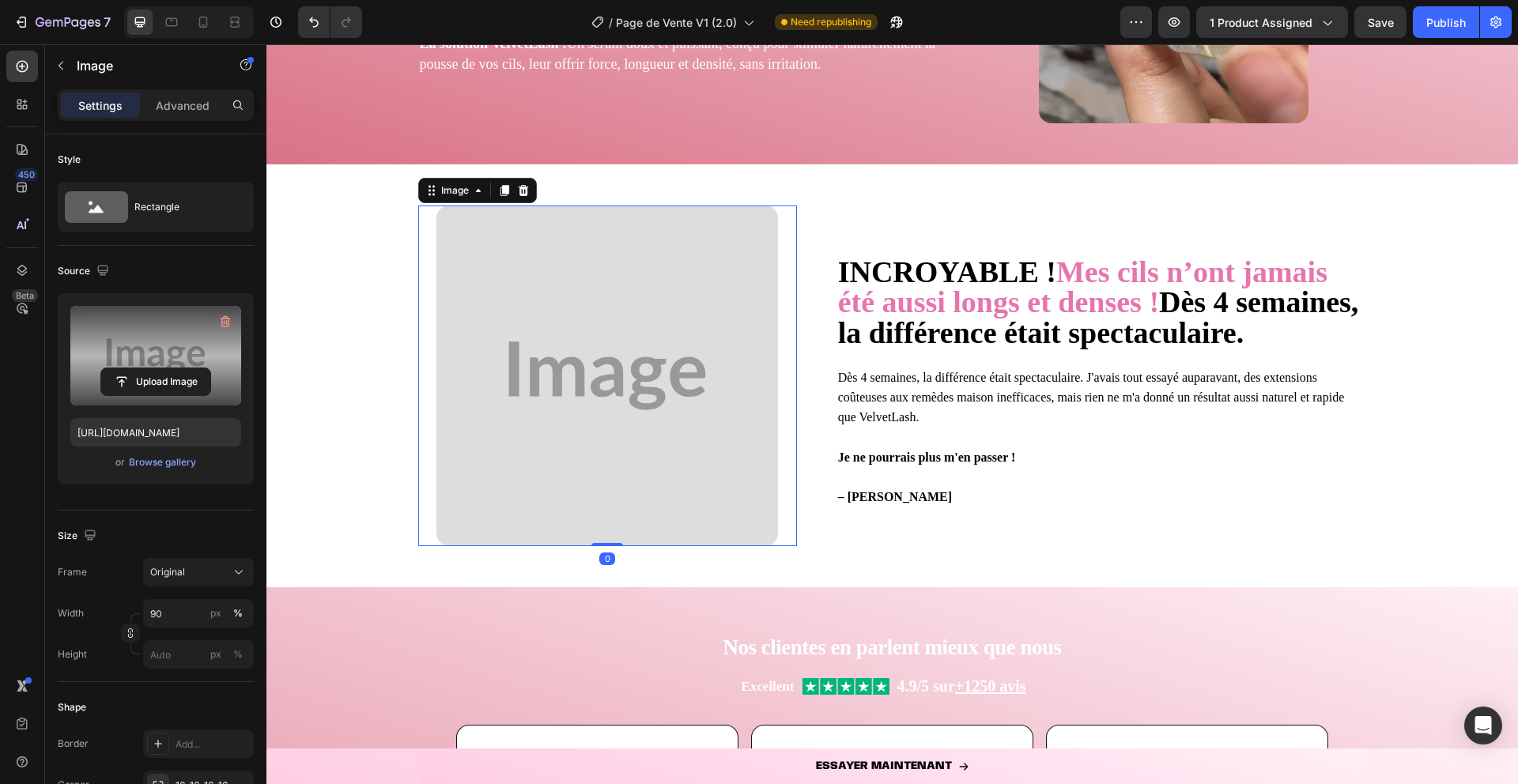
click at [174, 330] on label at bounding box center [156, 355] width 171 height 99
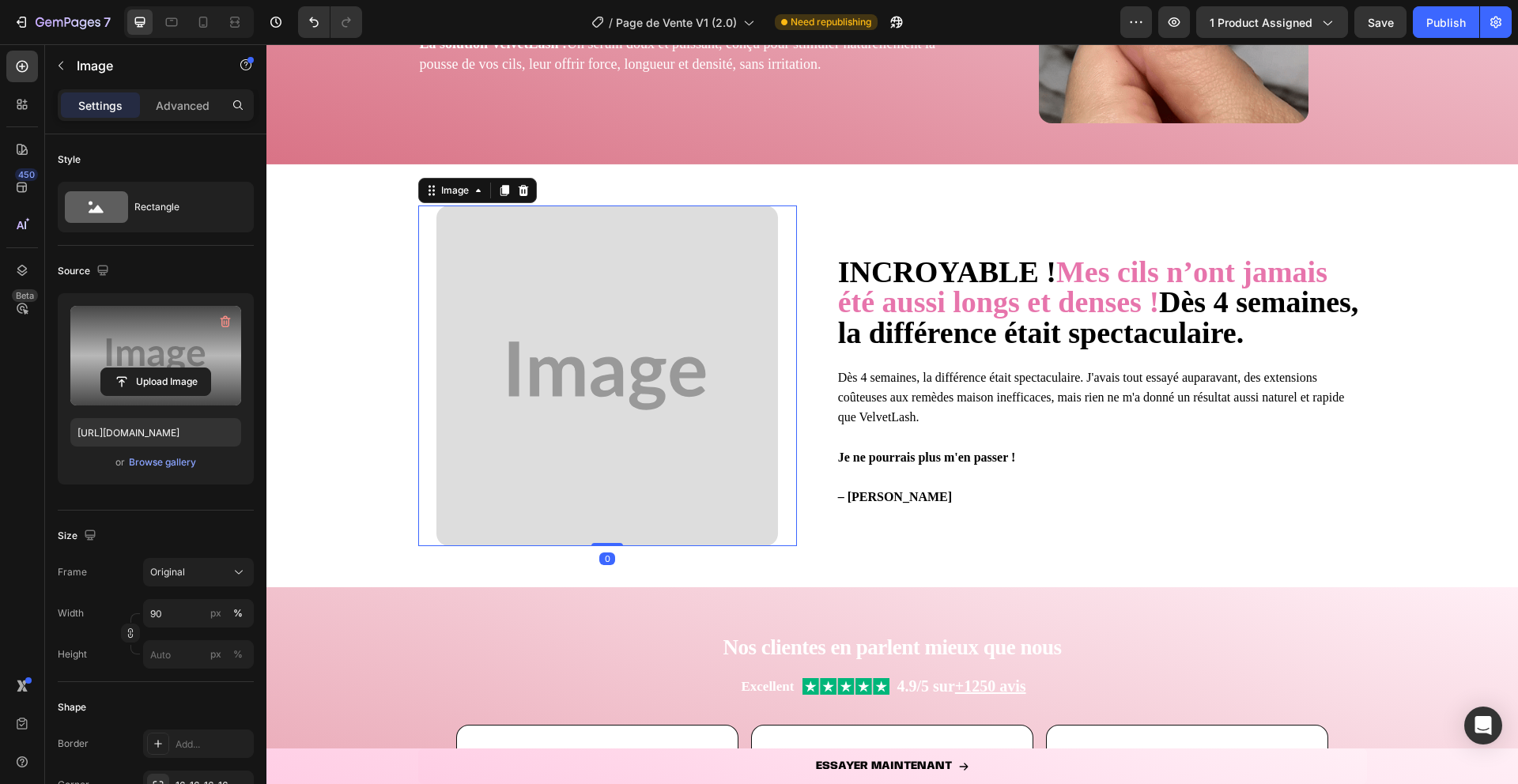
click at [174, 369] on input "file" at bounding box center [155, 382] width 109 height 27
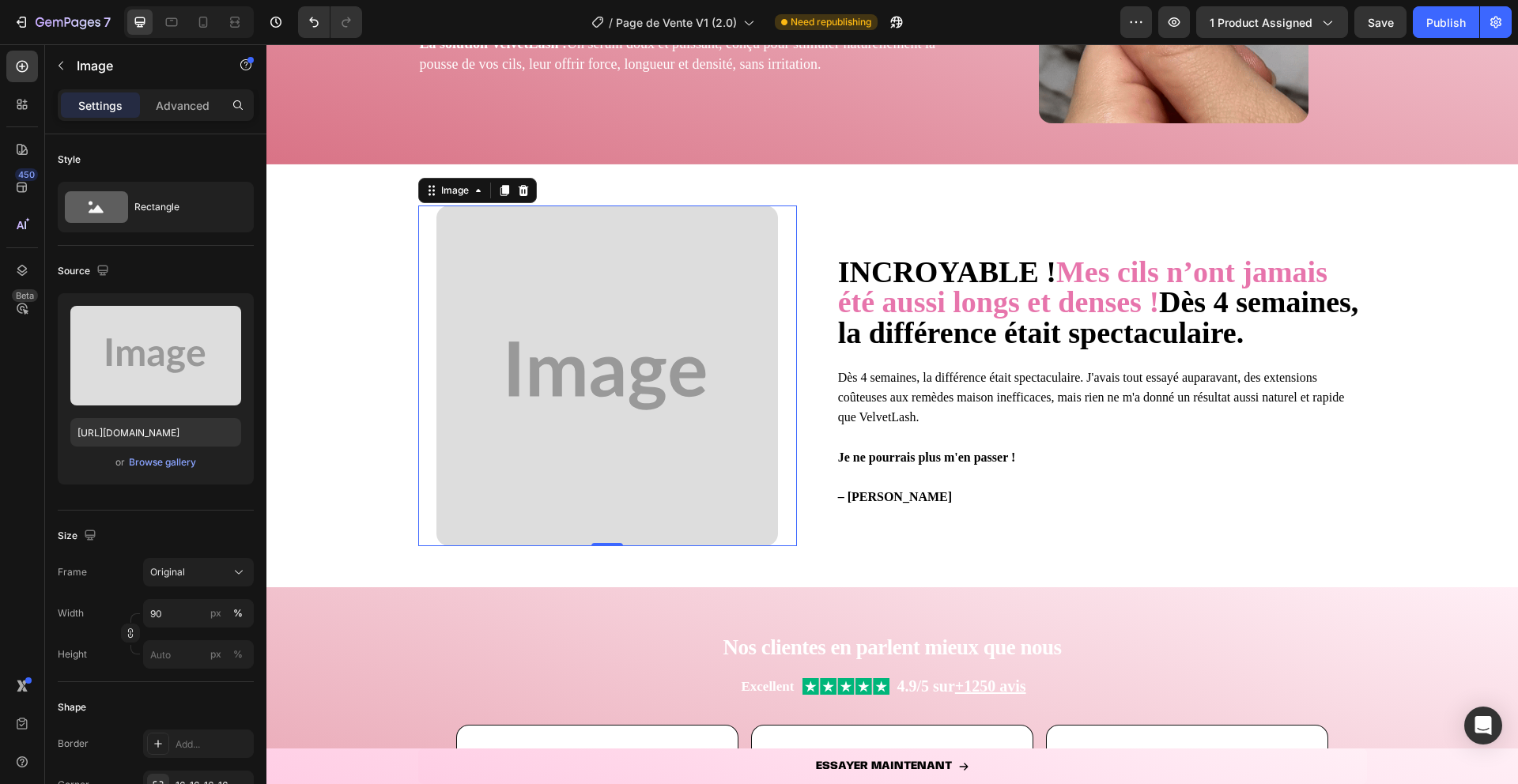
click at [533, 315] on img at bounding box center [606, 376] width 341 height 341
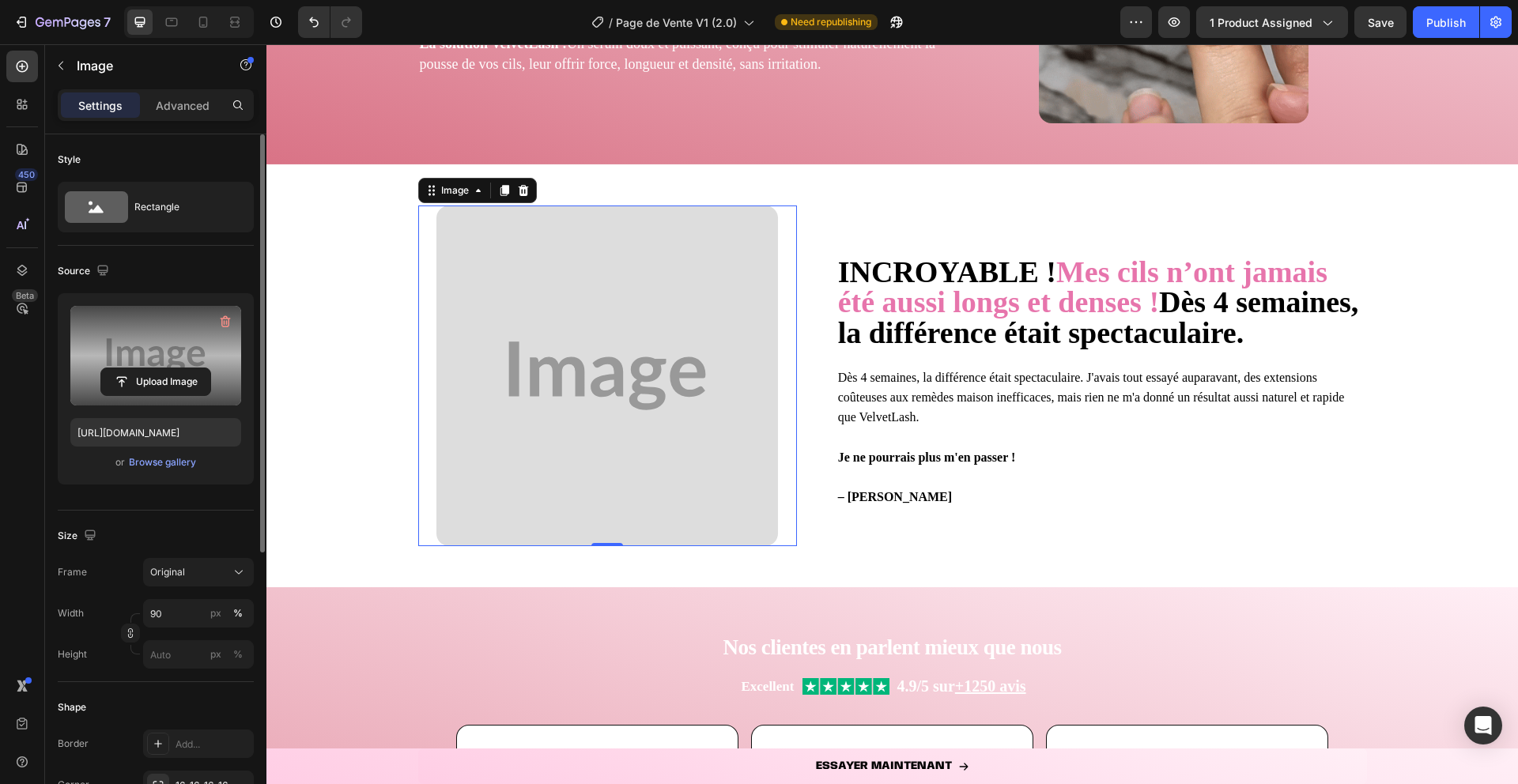
click at [191, 337] on label at bounding box center [156, 355] width 171 height 99
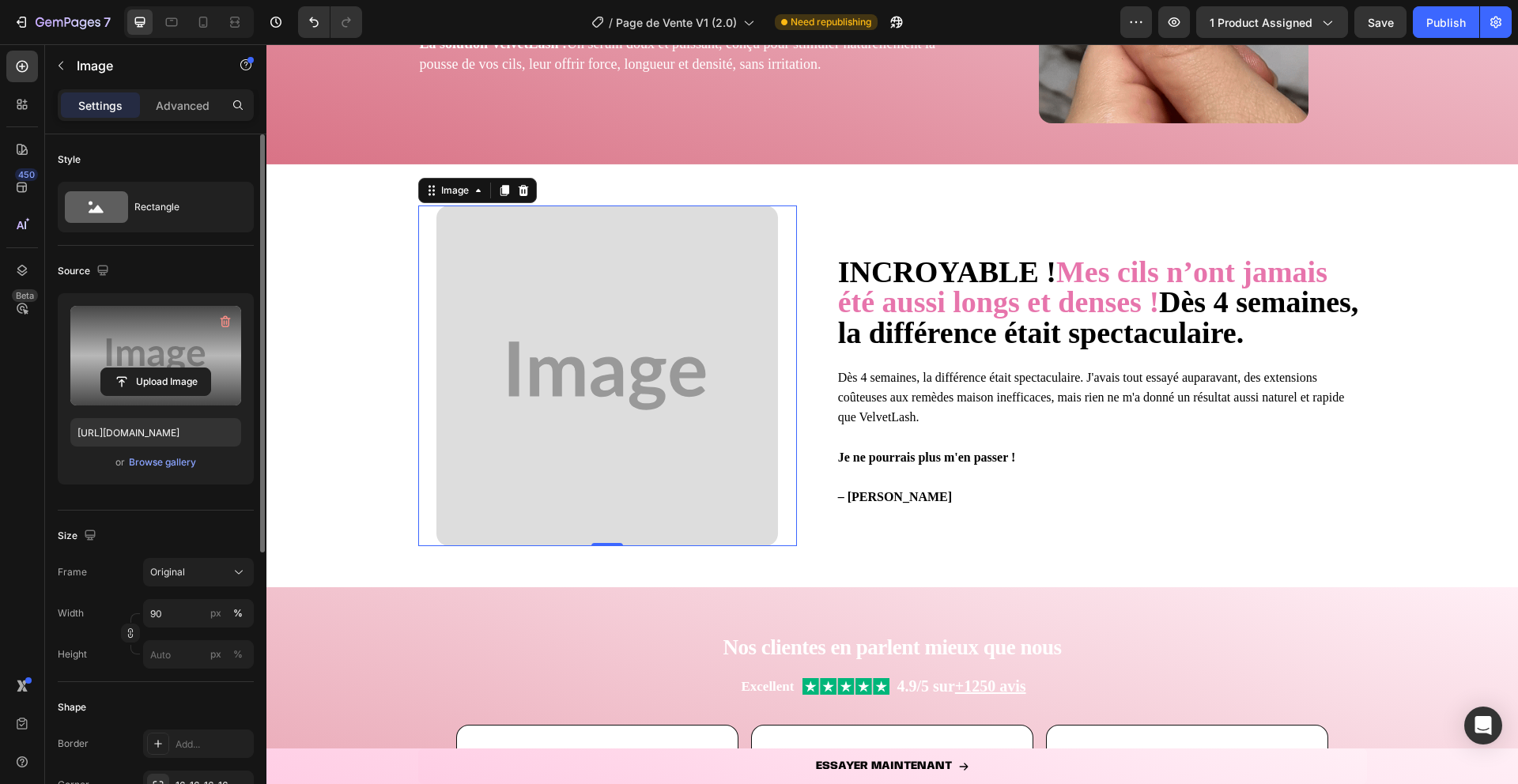
click at [191, 369] on input "file" at bounding box center [155, 382] width 109 height 27
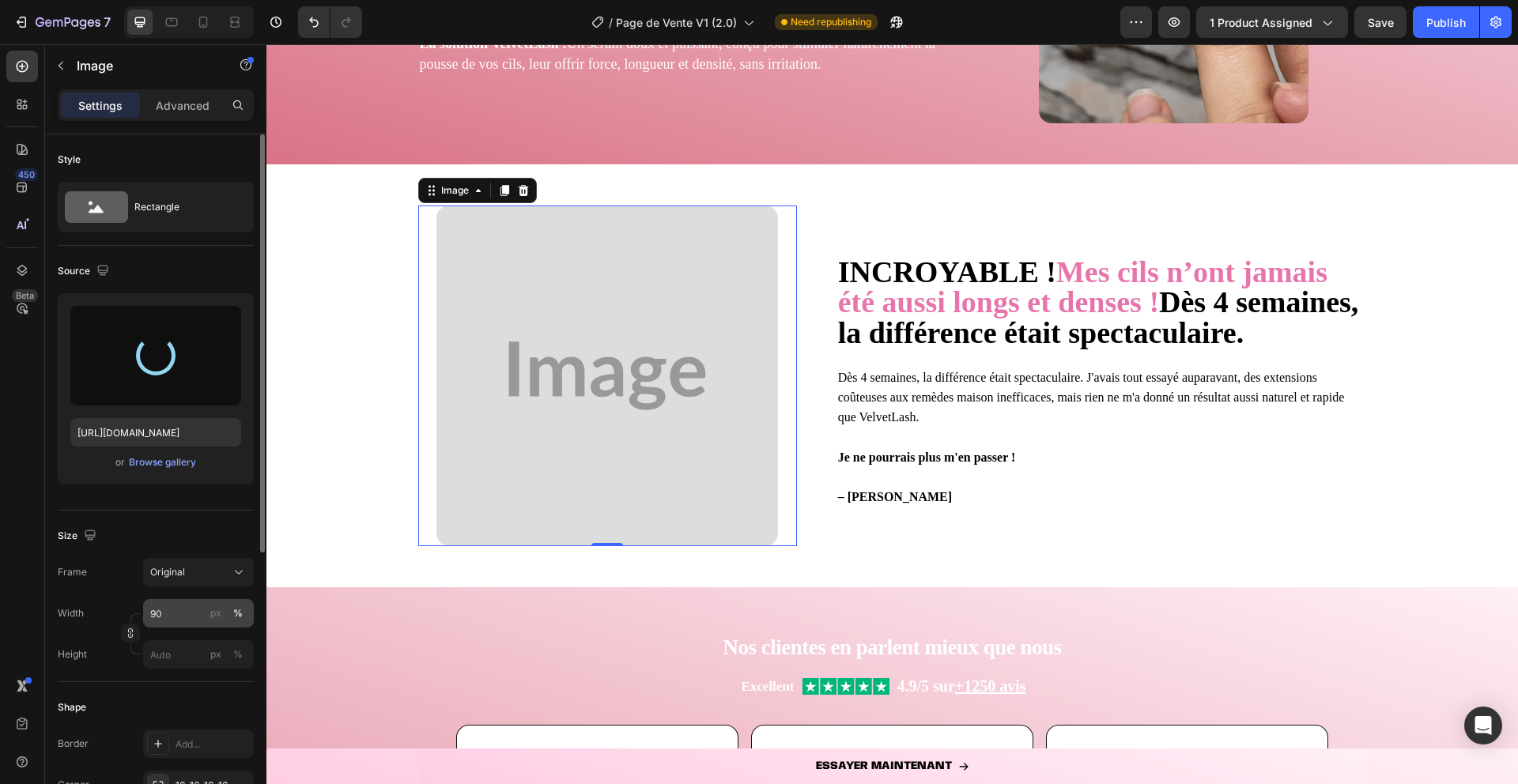
type input "https://cdn.shopify.com/s/files/1/0906/3694/3693/files/gempages_581027082344071…"
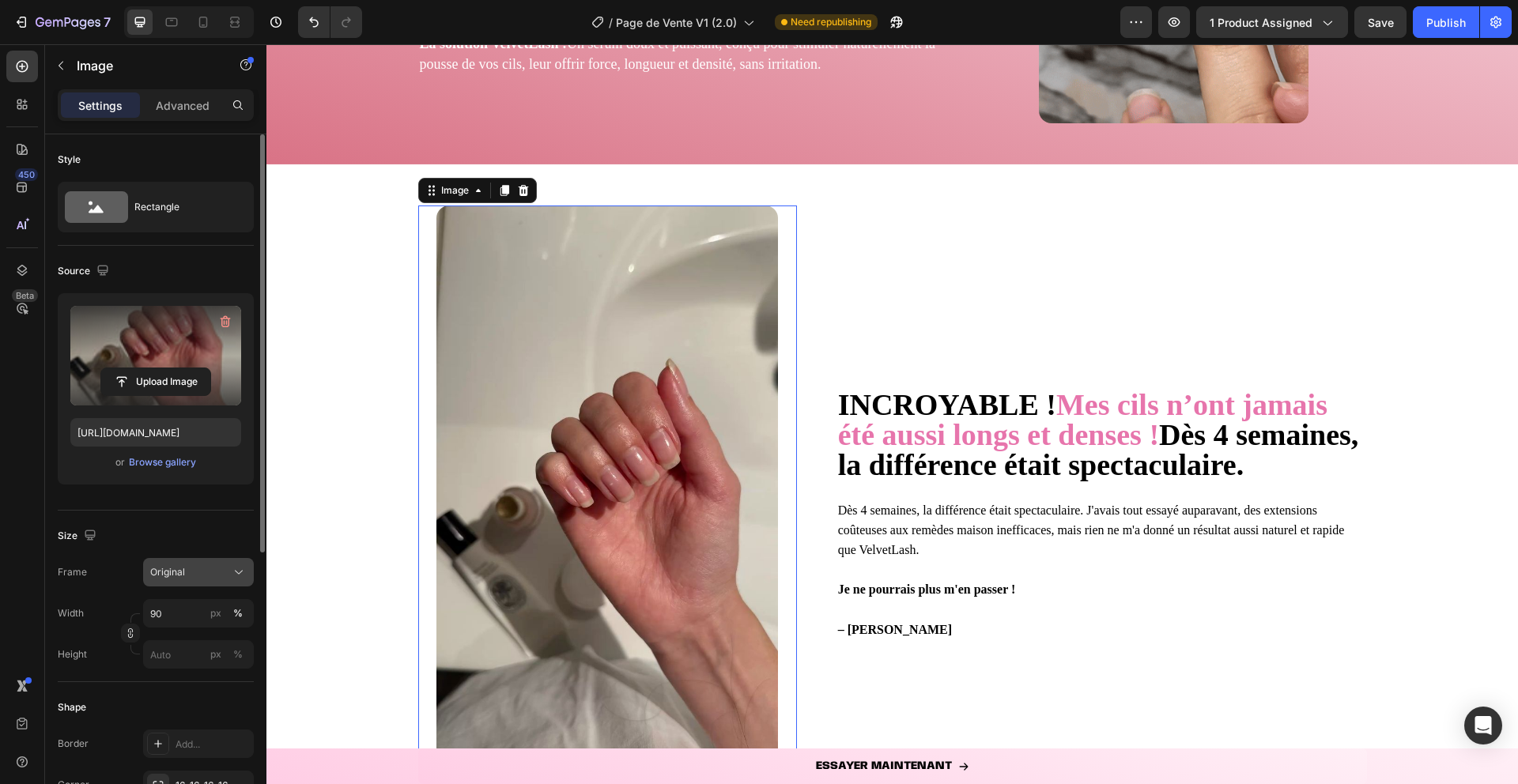
click at [169, 582] on button "Original" at bounding box center [198, 573] width 110 height 29
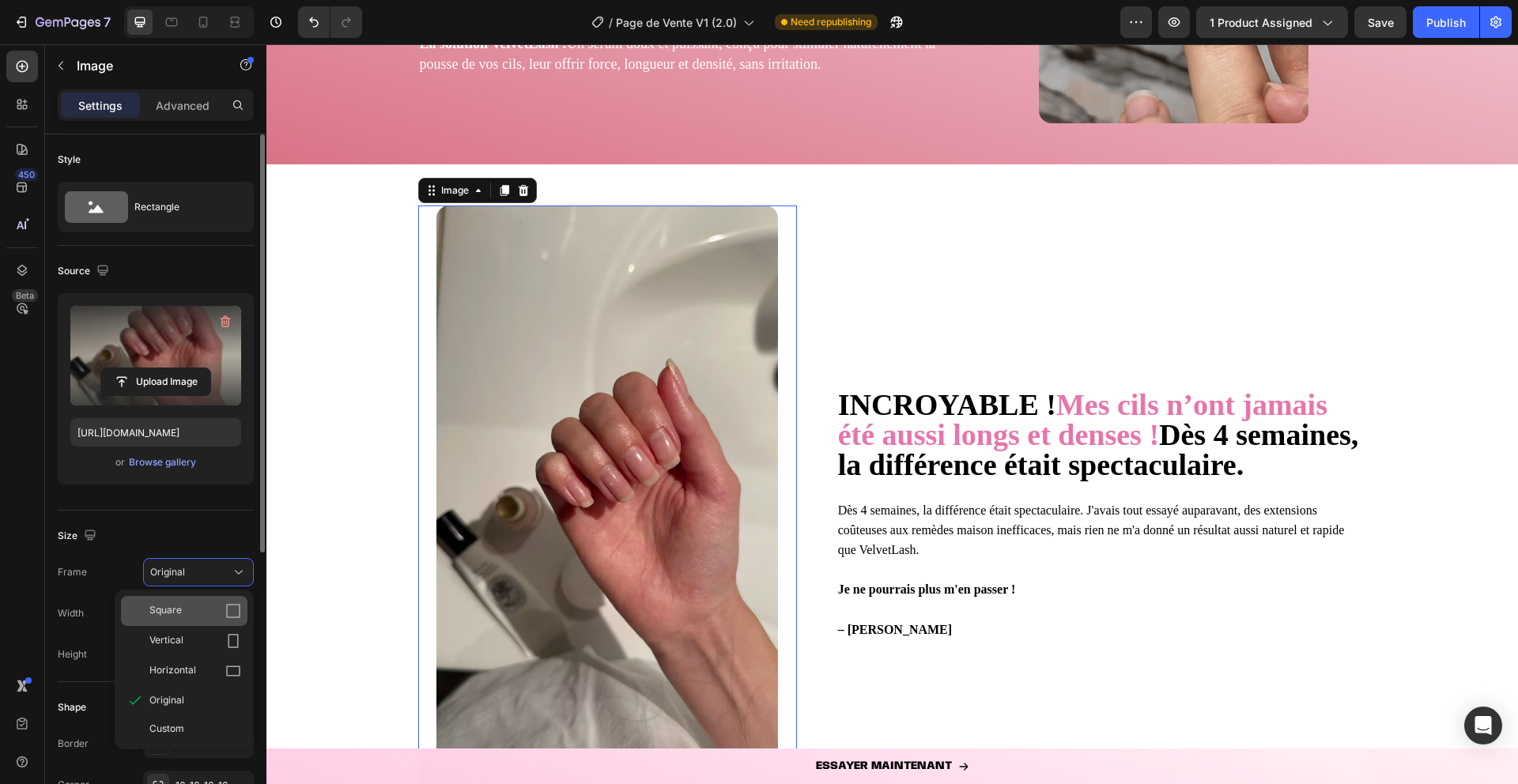
click at [188, 619] on div "Square" at bounding box center [183, 611] width 126 height 30
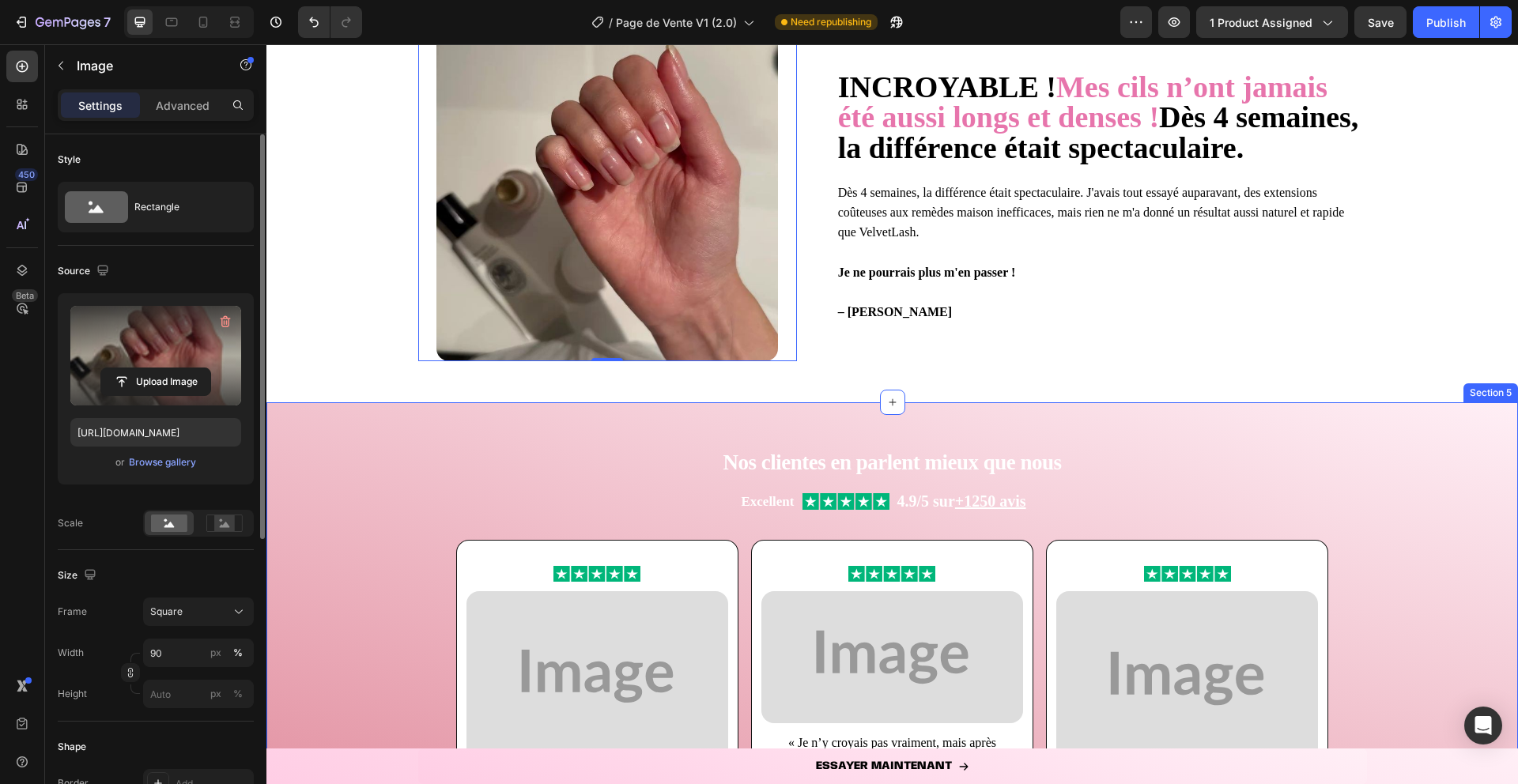
scroll to position [1396, 0]
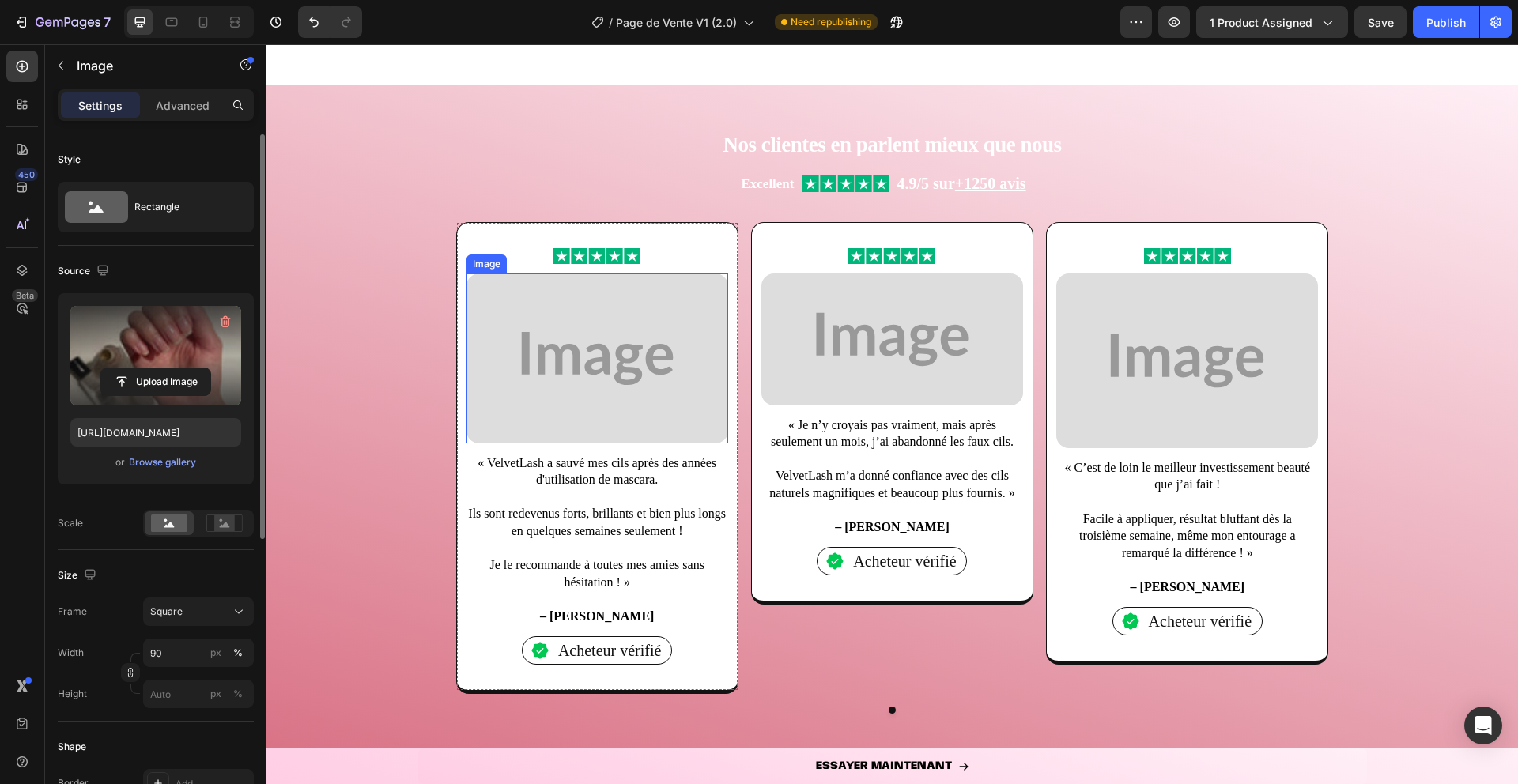
click at [678, 383] on img at bounding box center [597, 357] width 261 height 169
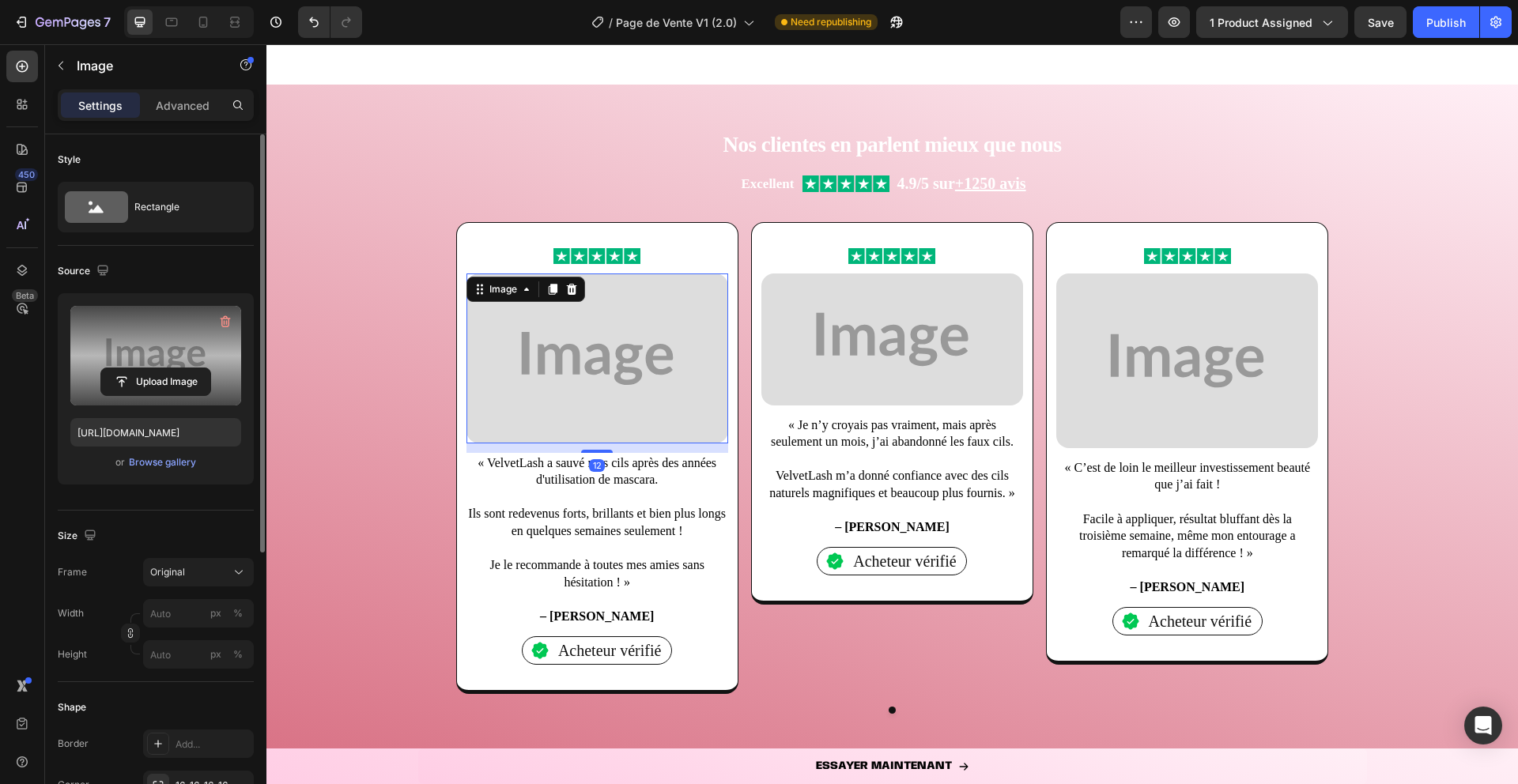
click at [176, 328] on label at bounding box center [156, 355] width 171 height 99
click at [176, 369] on input "file" at bounding box center [155, 382] width 109 height 27
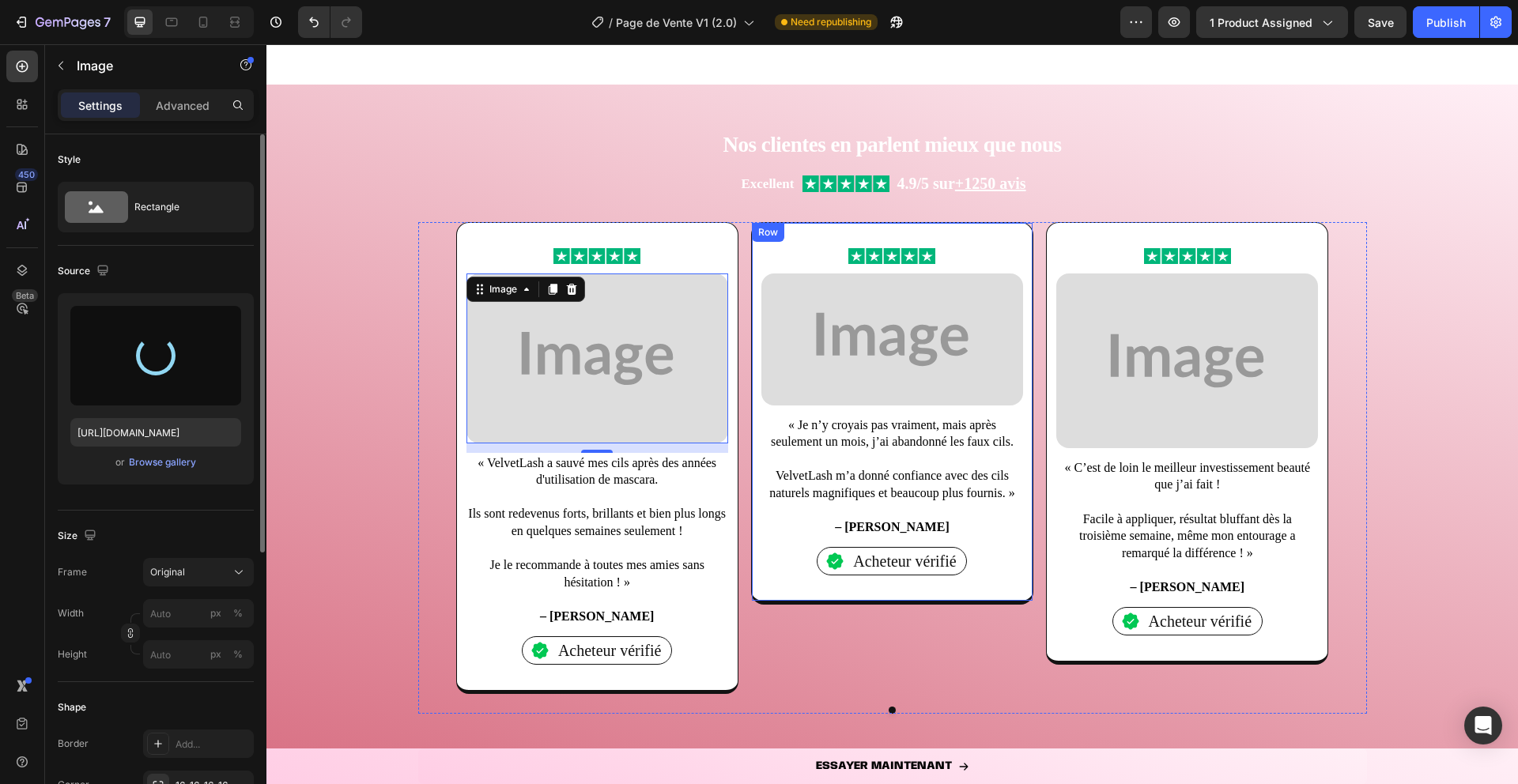
scroll to position [1381, 0]
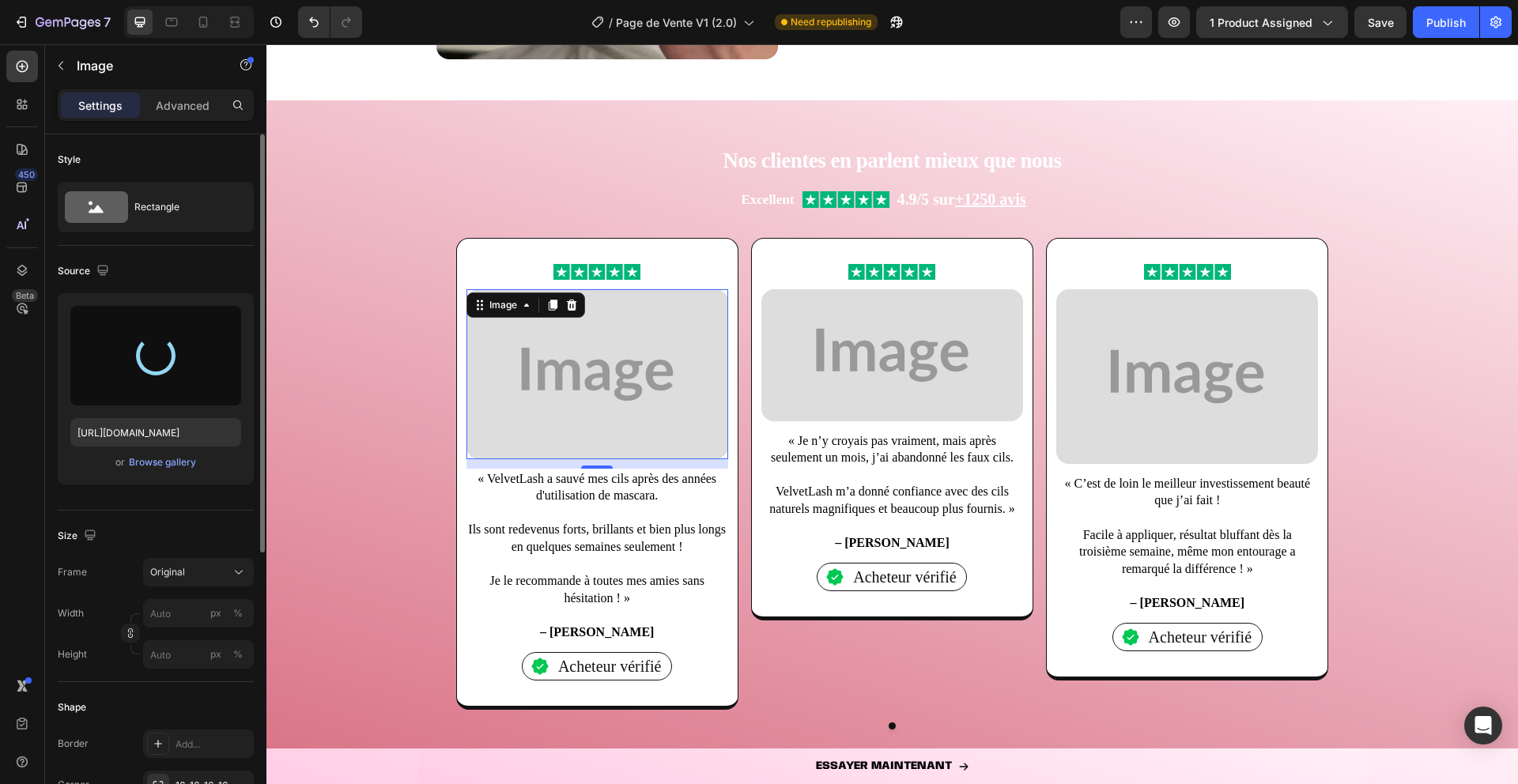
type input "https://cdn.shopify.com/s/files/1/0906/3694/3693/files/gempages_581027082344071…"
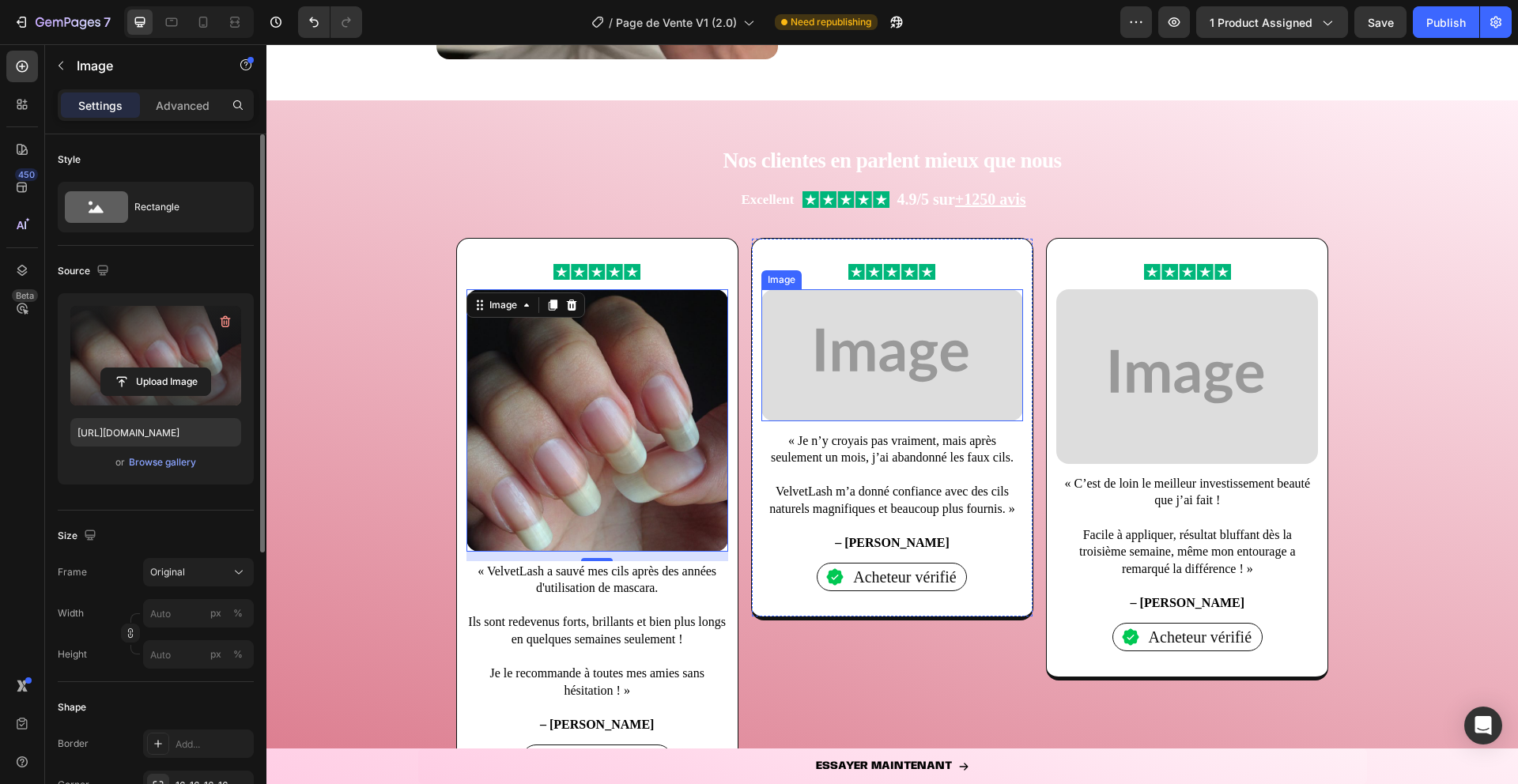
click at [919, 357] on img at bounding box center [892, 354] width 261 height 131
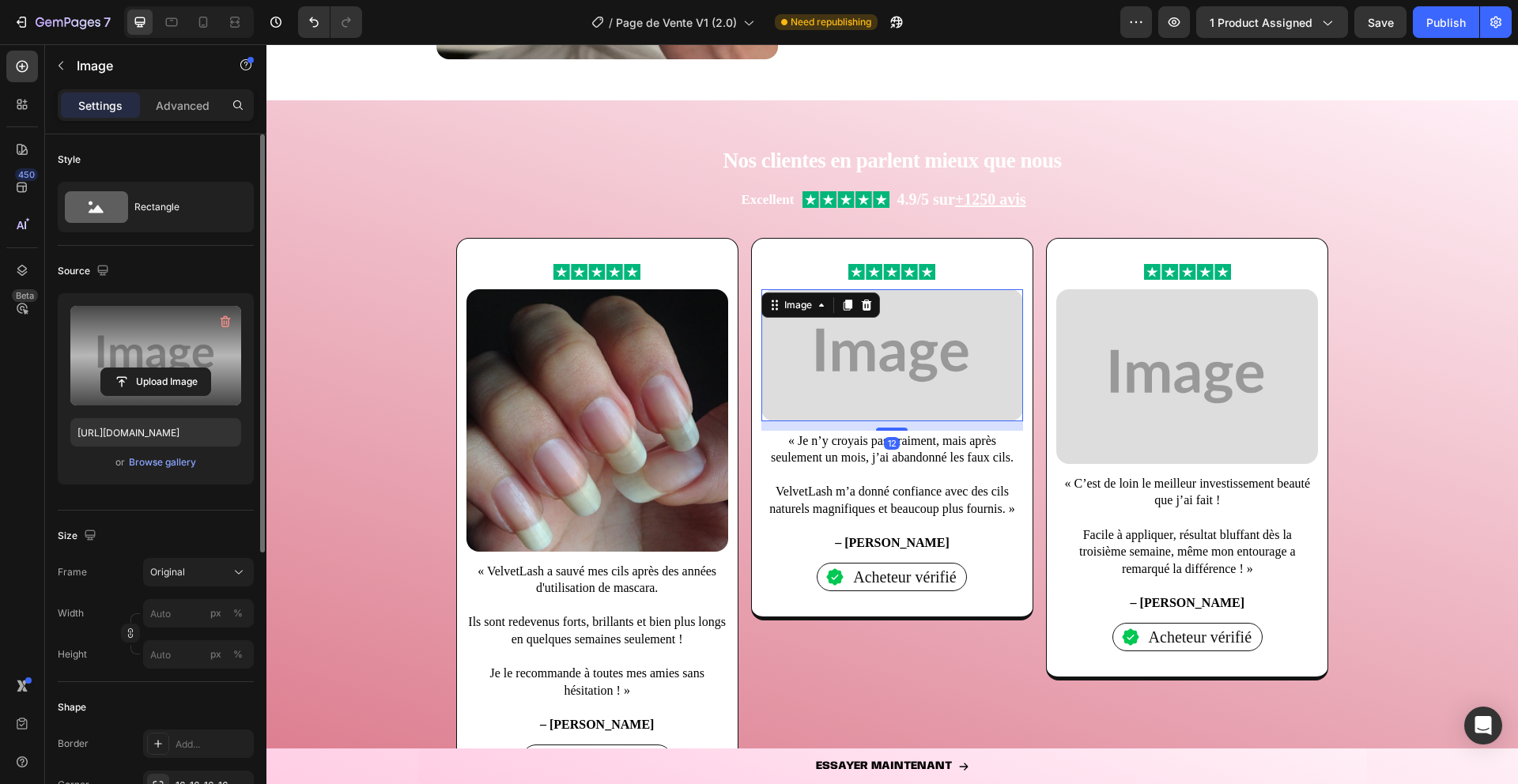
click at [113, 321] on label at bounding box center [156, 355] width 171 height 99
click at [113, 369] on input "file" at bounding box center [155, 382] width 109 height 27
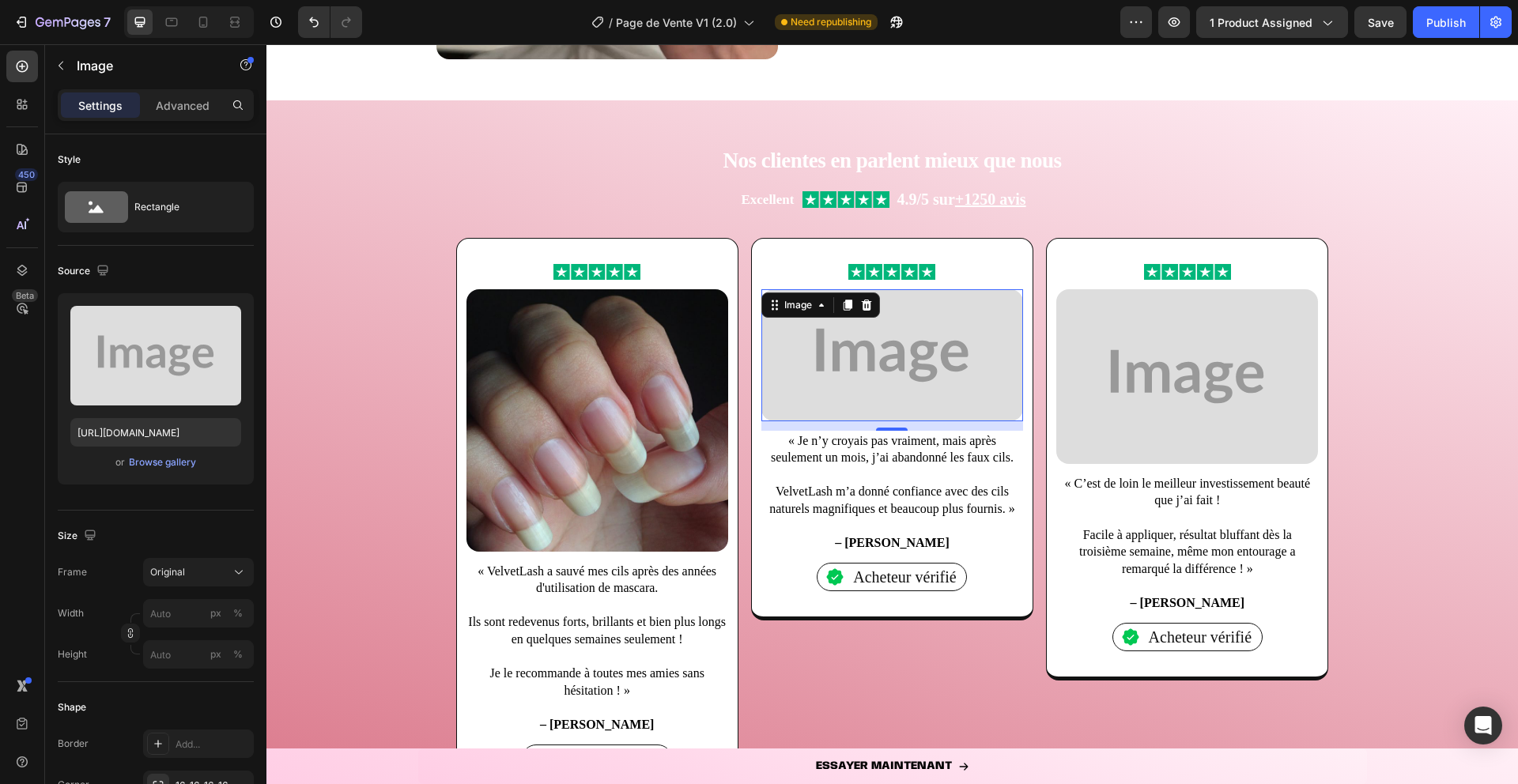
click at [893, 385] on img at bounding box center [892, 354] width 261 height 131
click at [893, 375] on img at bounding box center [892, 354] width 261 height 131
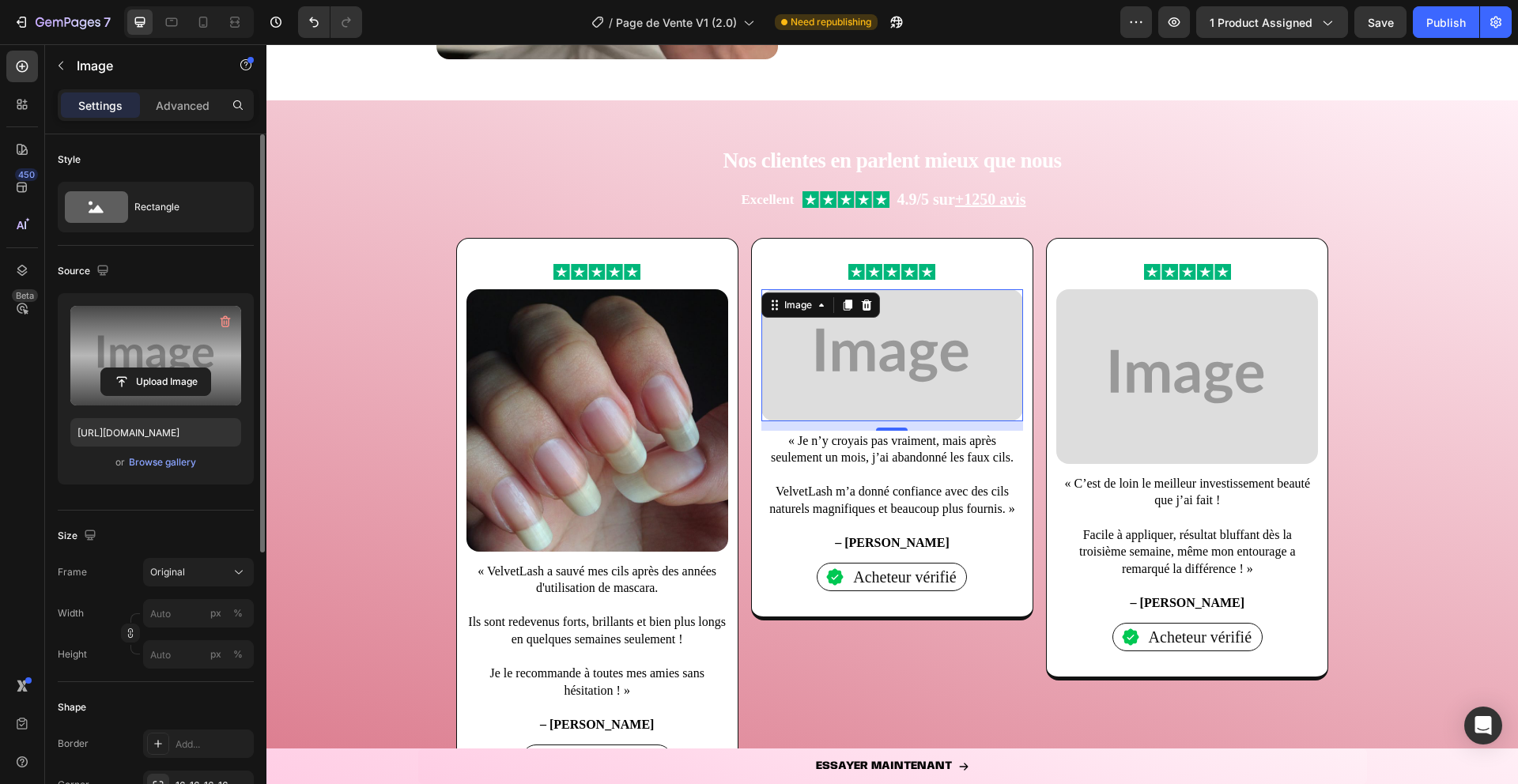
click at [172, 350] on label at bounding box center [156, 355] width 171 height 99
click at [172, 369] on input "file" at bounding box center [155, 382] width 109 height 27
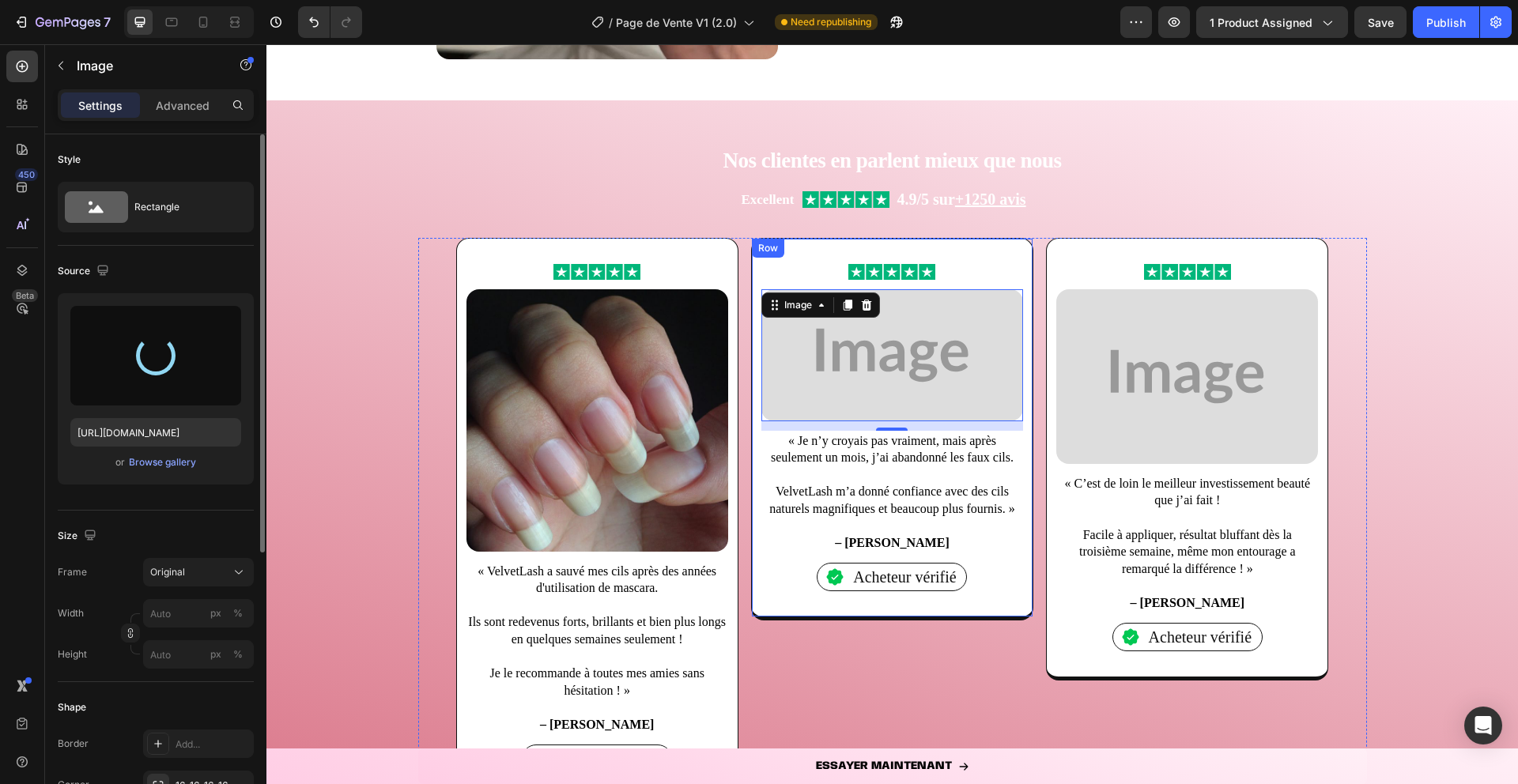
type input "https://cdn.shopify.com/s/files/1/0906/3694/3693/files/gempages_581027082344071…"
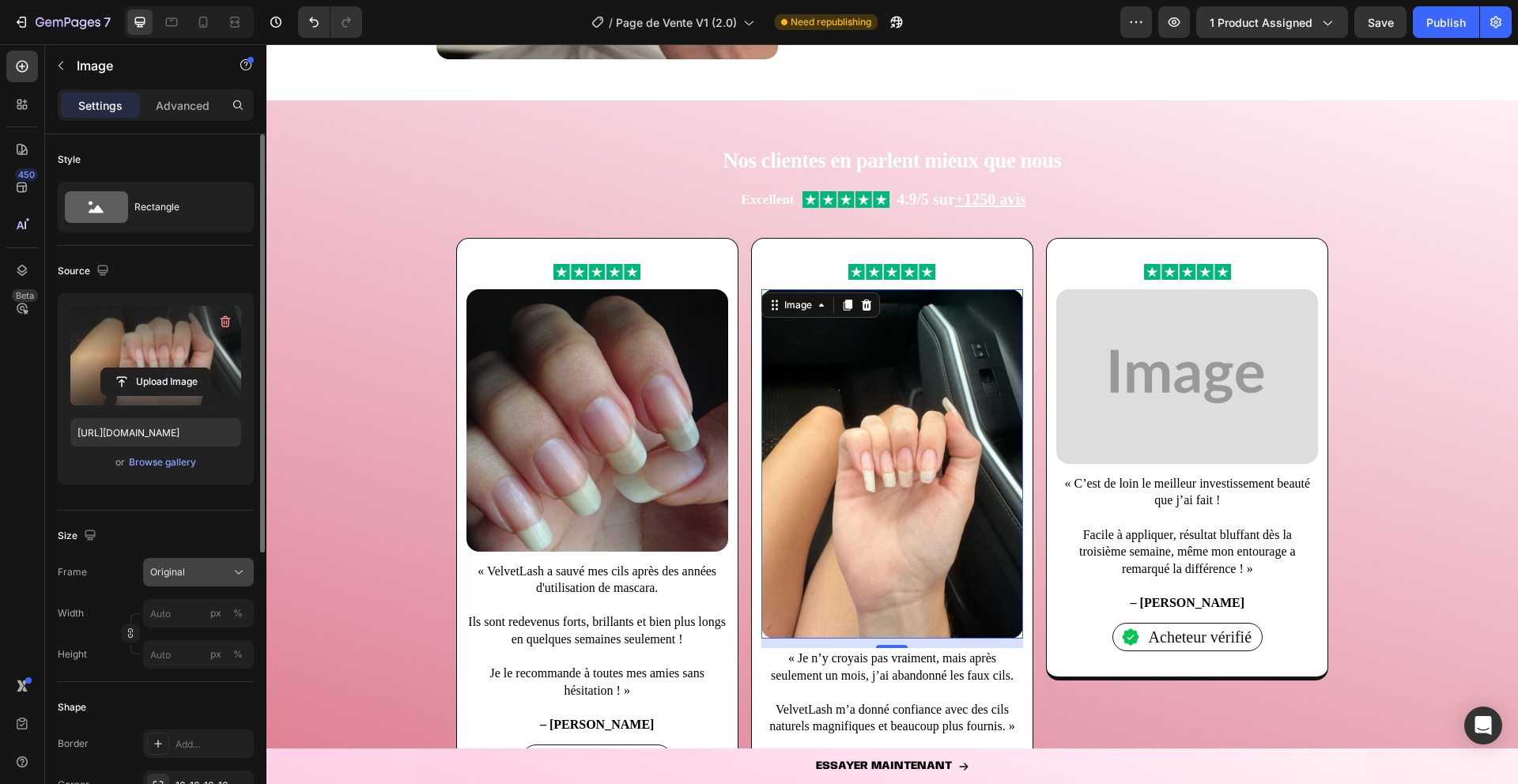
click at [178, 574] on span "Original" at bounding box center [168, 573] width 35 height 14
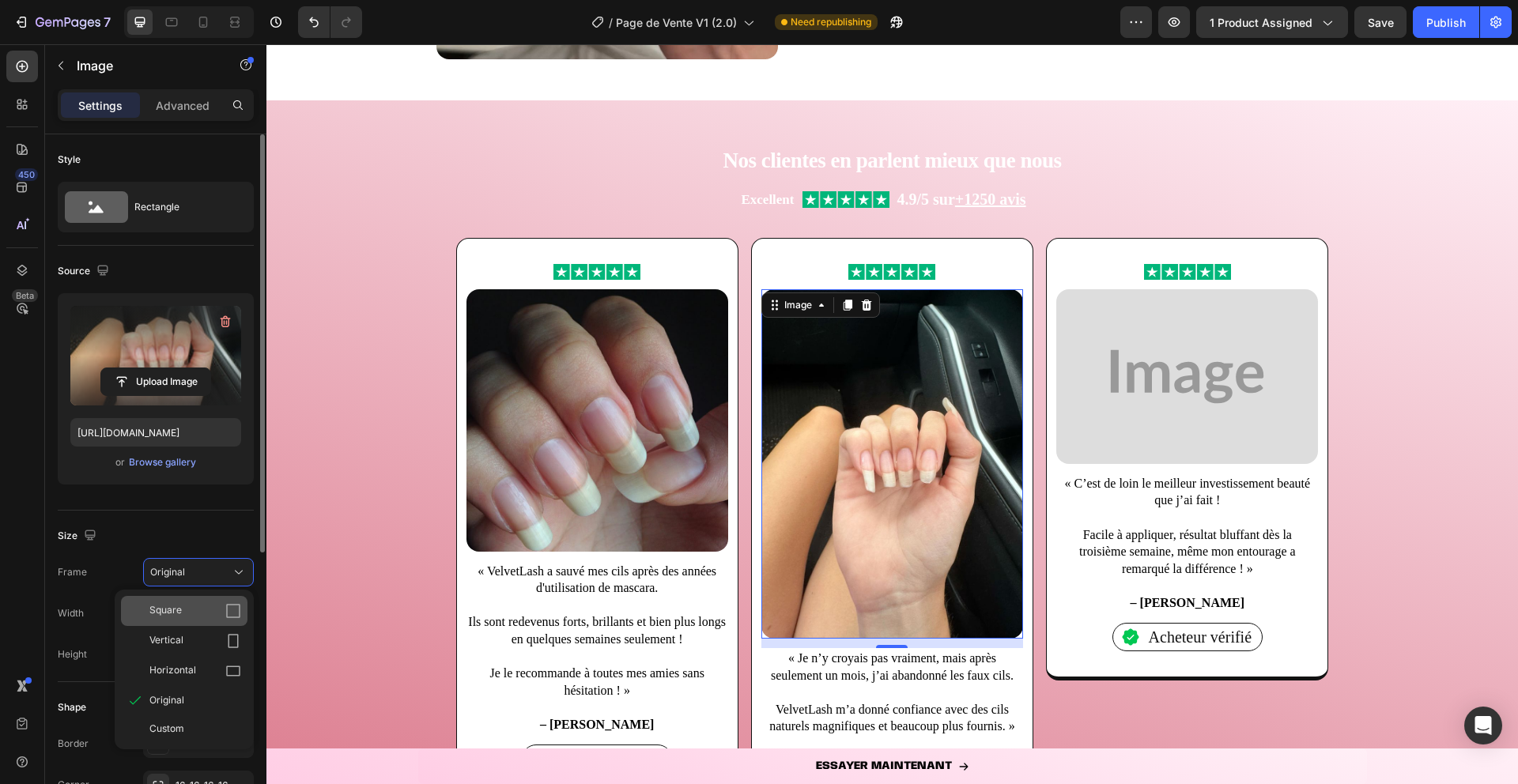
click at [192, 603] on div "Square" at bounding box center [195, 611] width 91 height 16
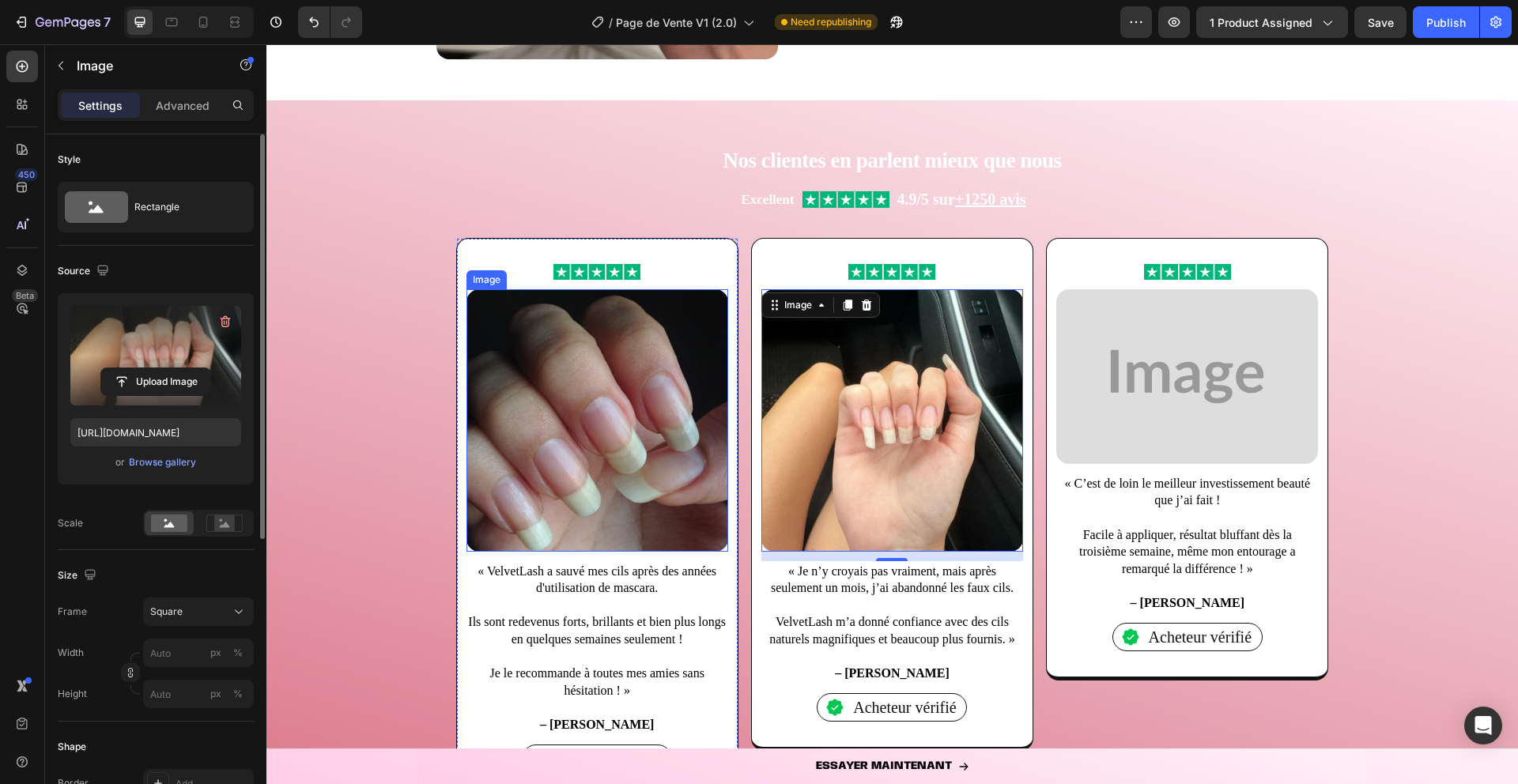
scroll to position [1628, 0]
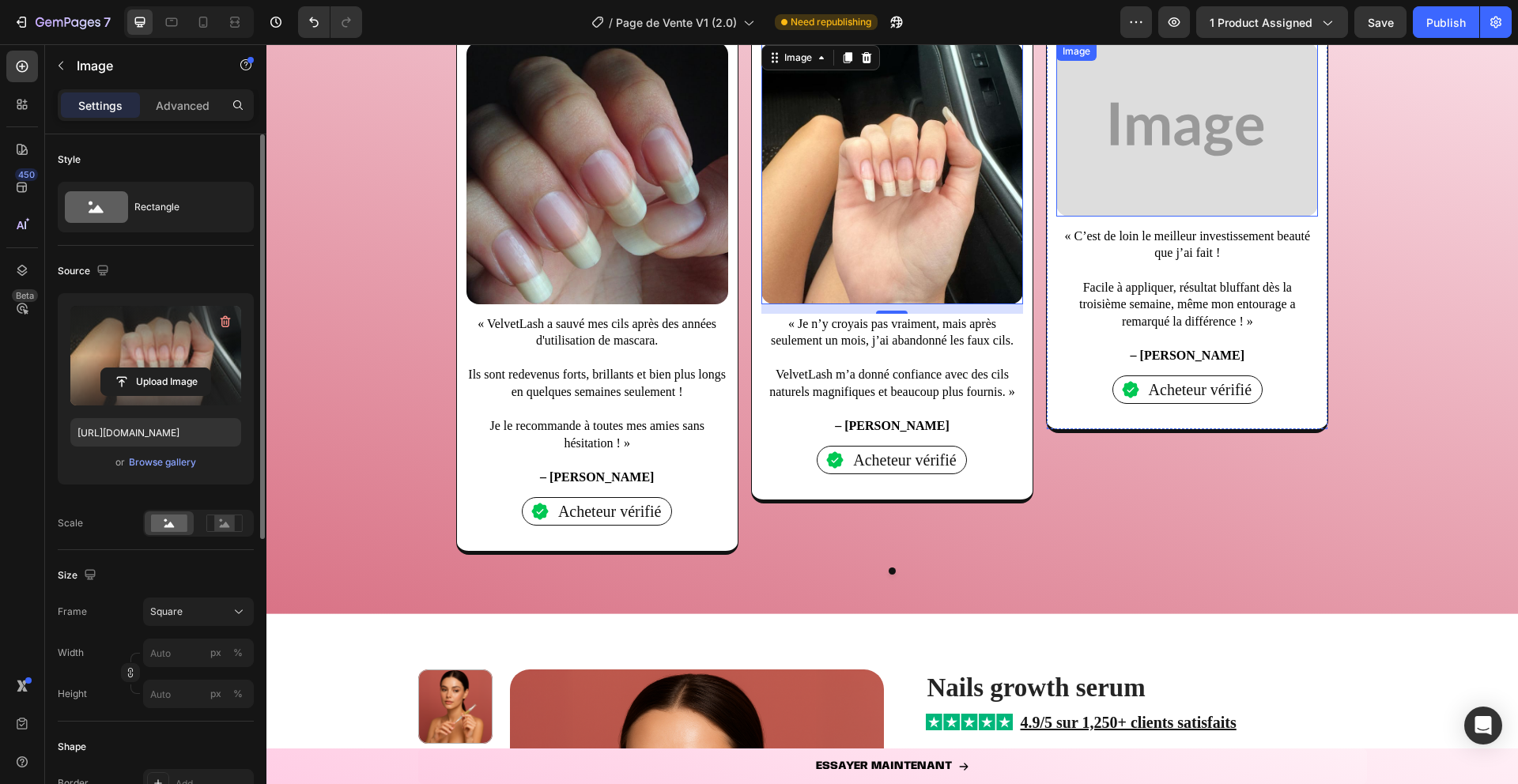
click at [1165, 160] on img at bounding box center [1187, 129] width 261 height 174
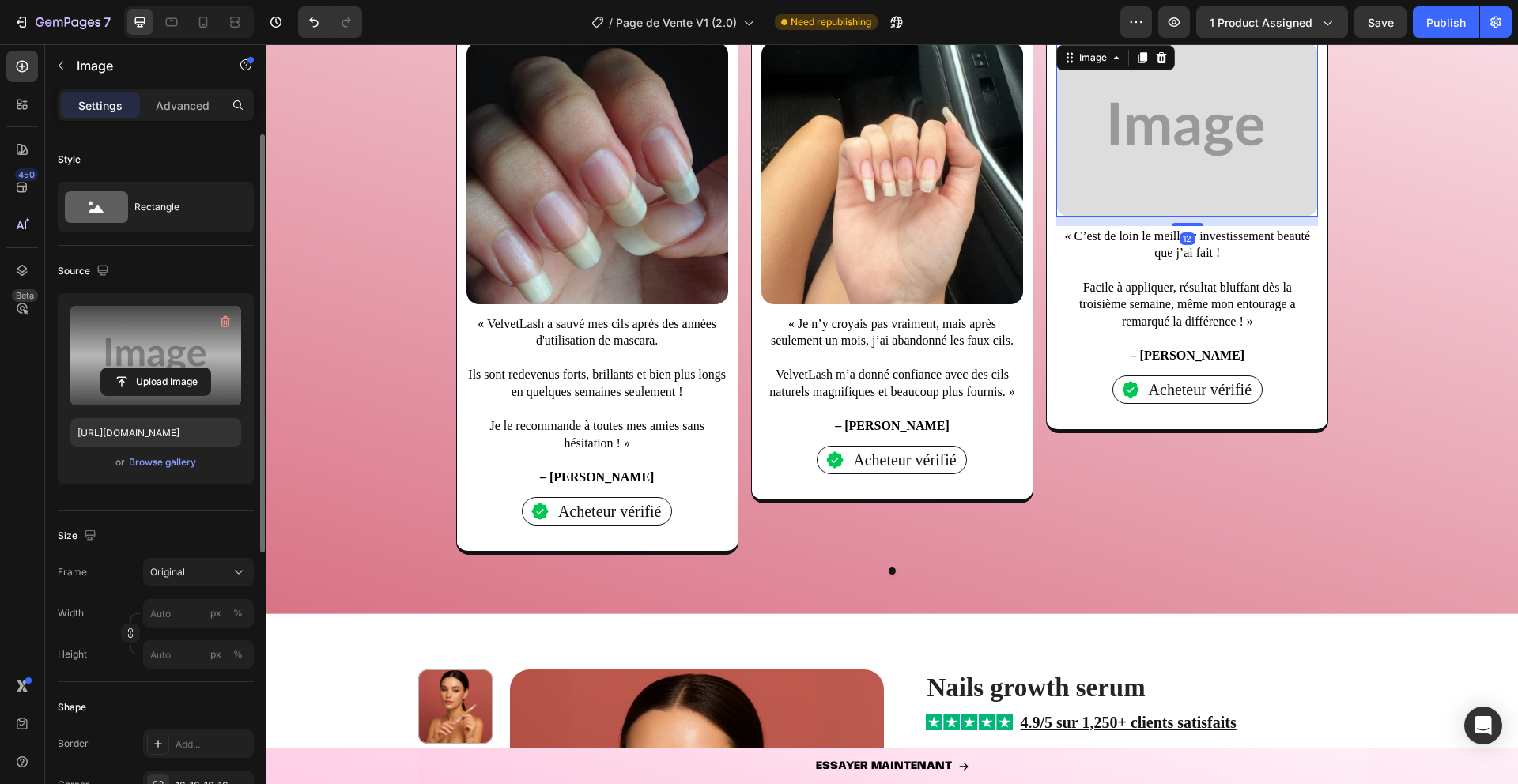
click at [107, 335] on label at bounding box center [156, 355] width 171 height 99
click at [107, 369] on input "file" at bounding box center [155, 382] width 109 height 27
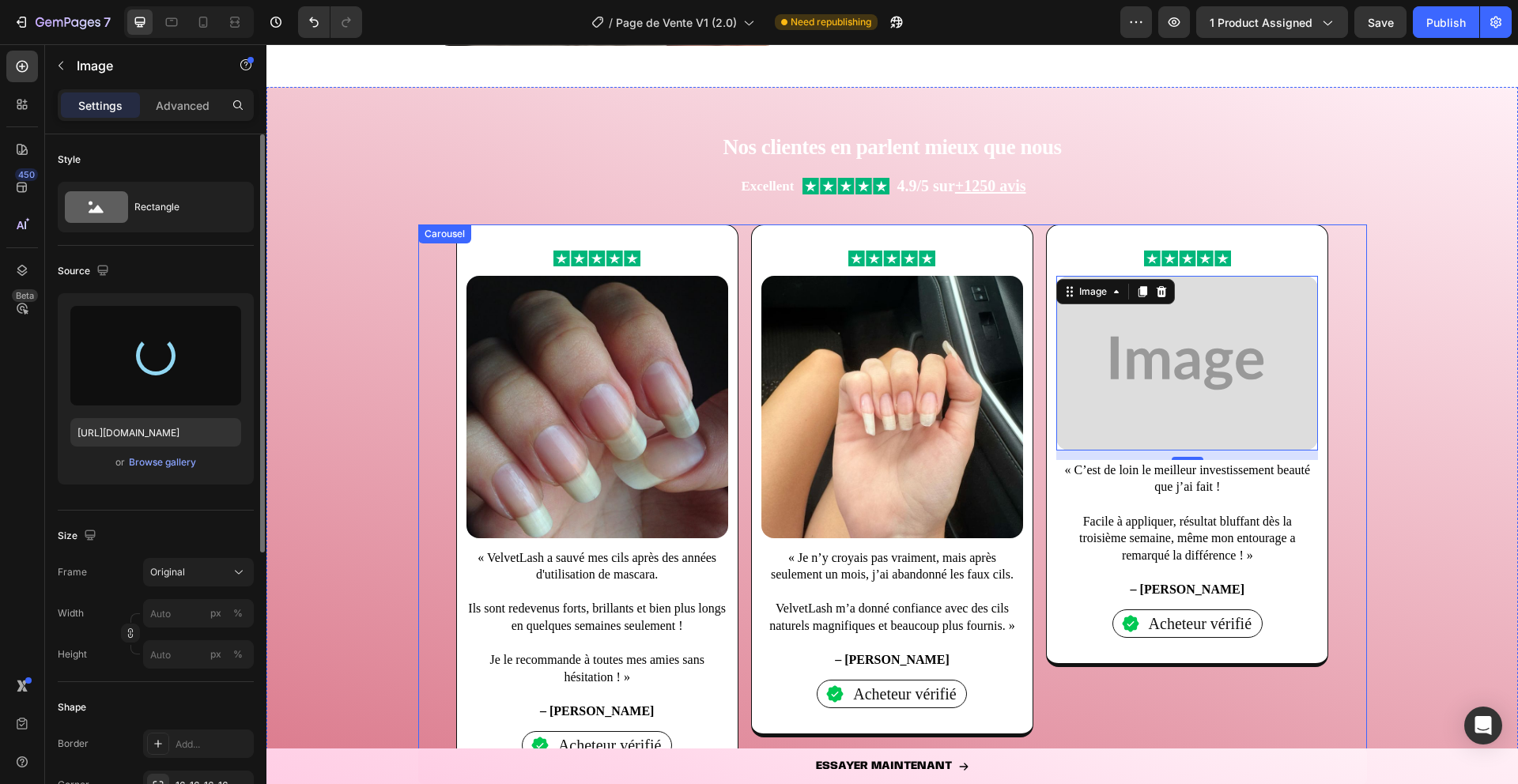
scroll to position [1390, 0]
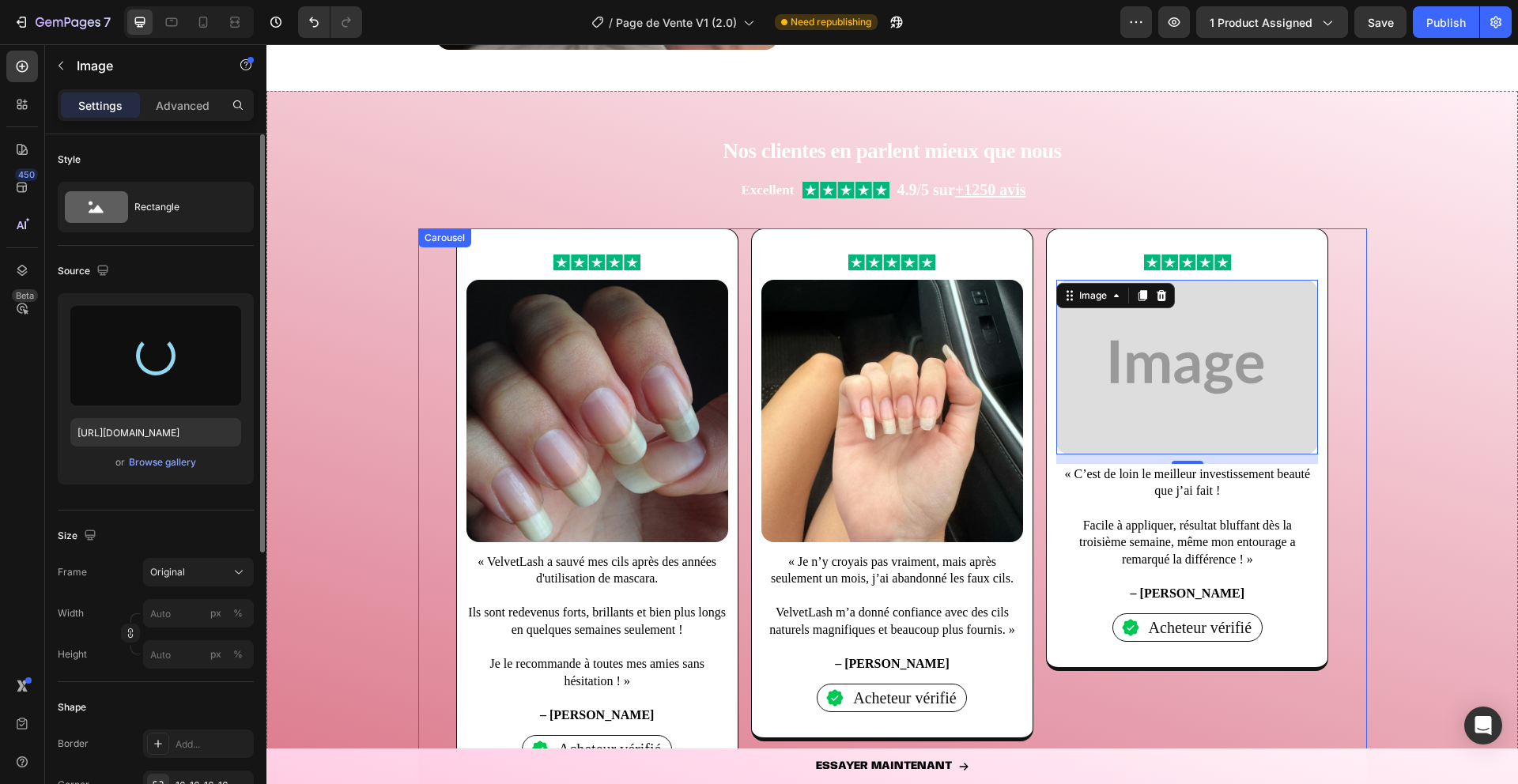
type input "https://cdn.shopify.com/s/files/1/0906/3694/3693/files/gempages_581027082344071…"
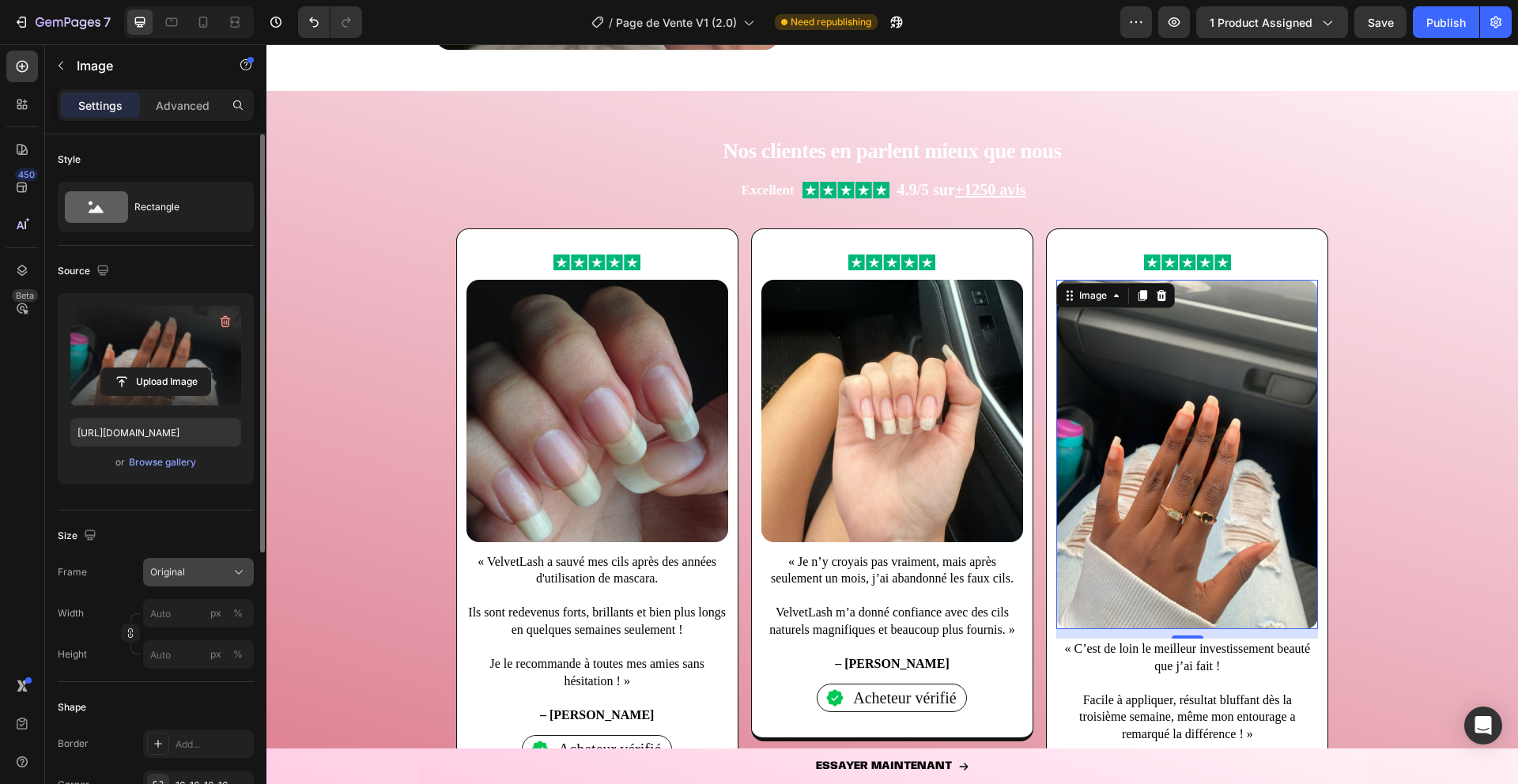
click at [158, 581] on button "Original" at bounding box center [198, 573] width 110 height 29
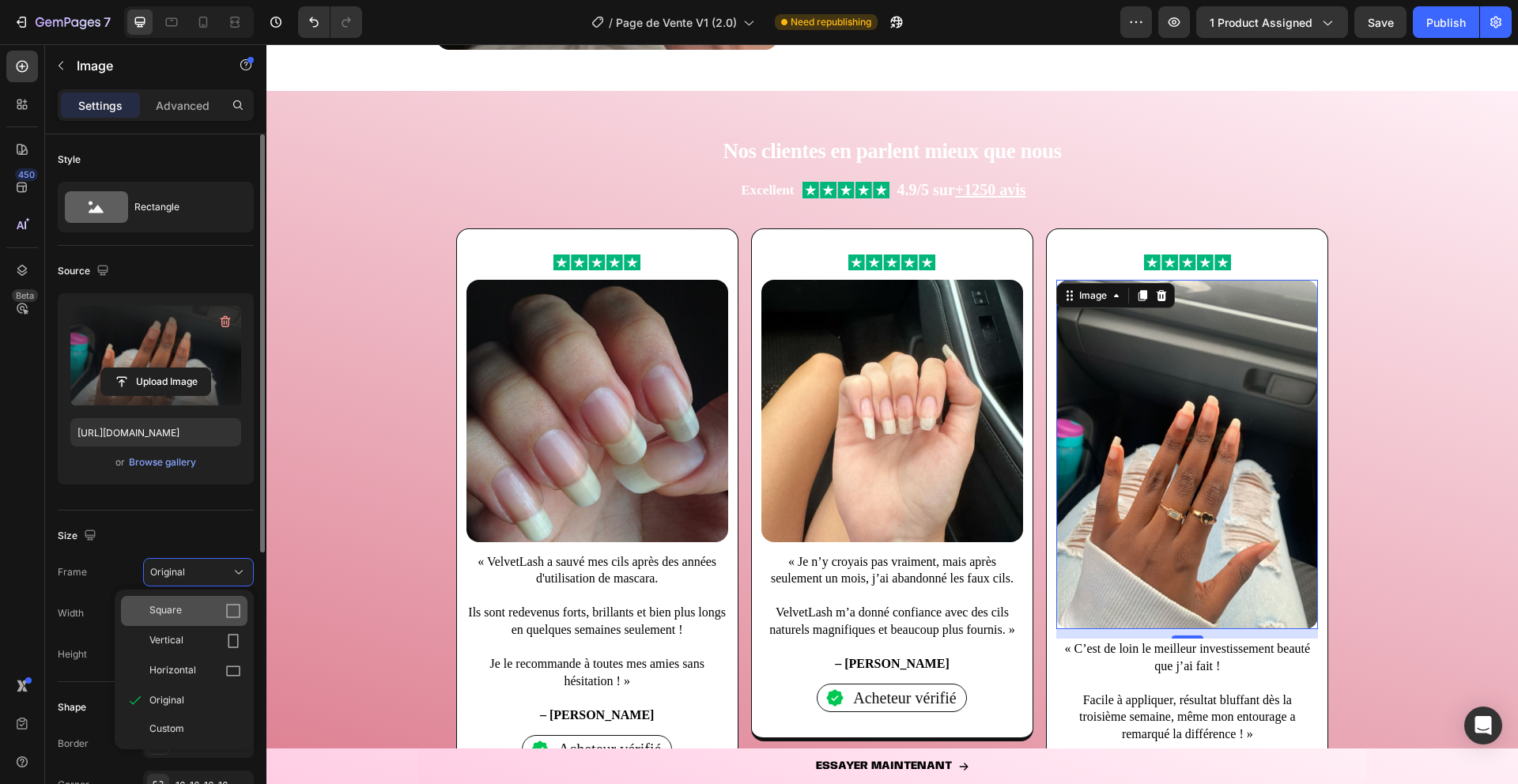
click at [168, 603] on span "Square" at bounding box center [165, 611] width 33 height 16
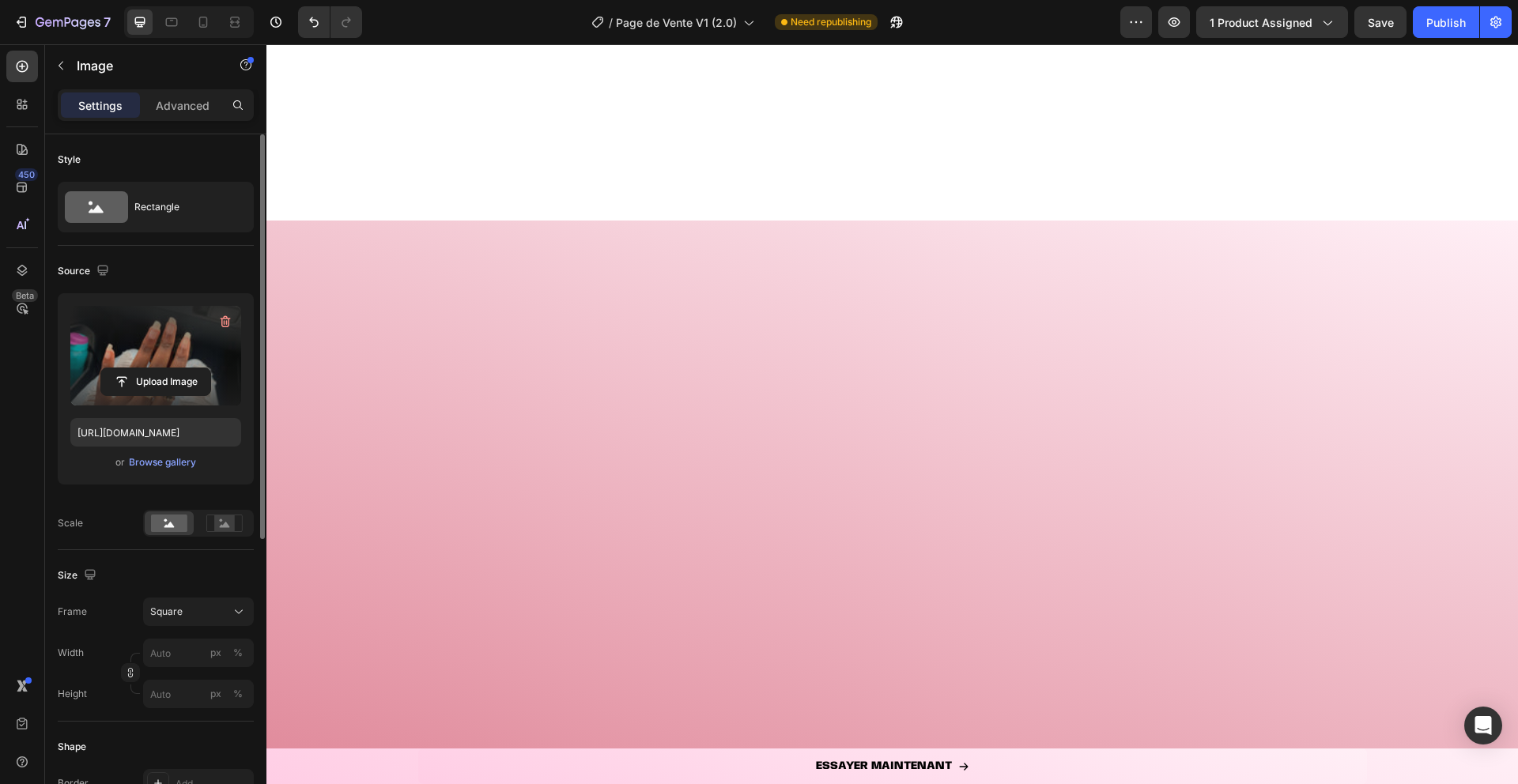
scroll to position [0, 0]
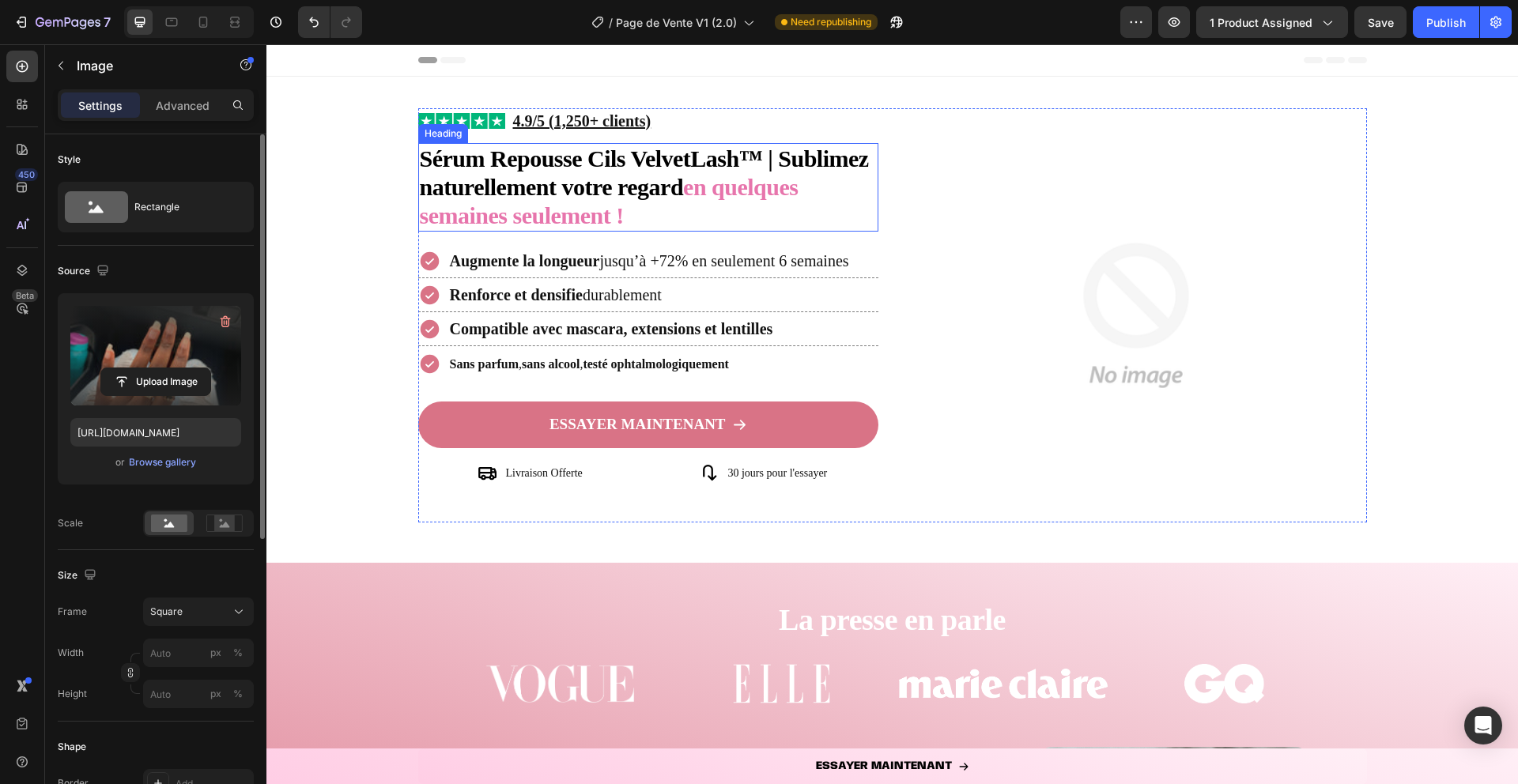
click at [711, 185] on strong "en quelques semaines seulement !" at bounding box center [609, 201] width 379 height 55
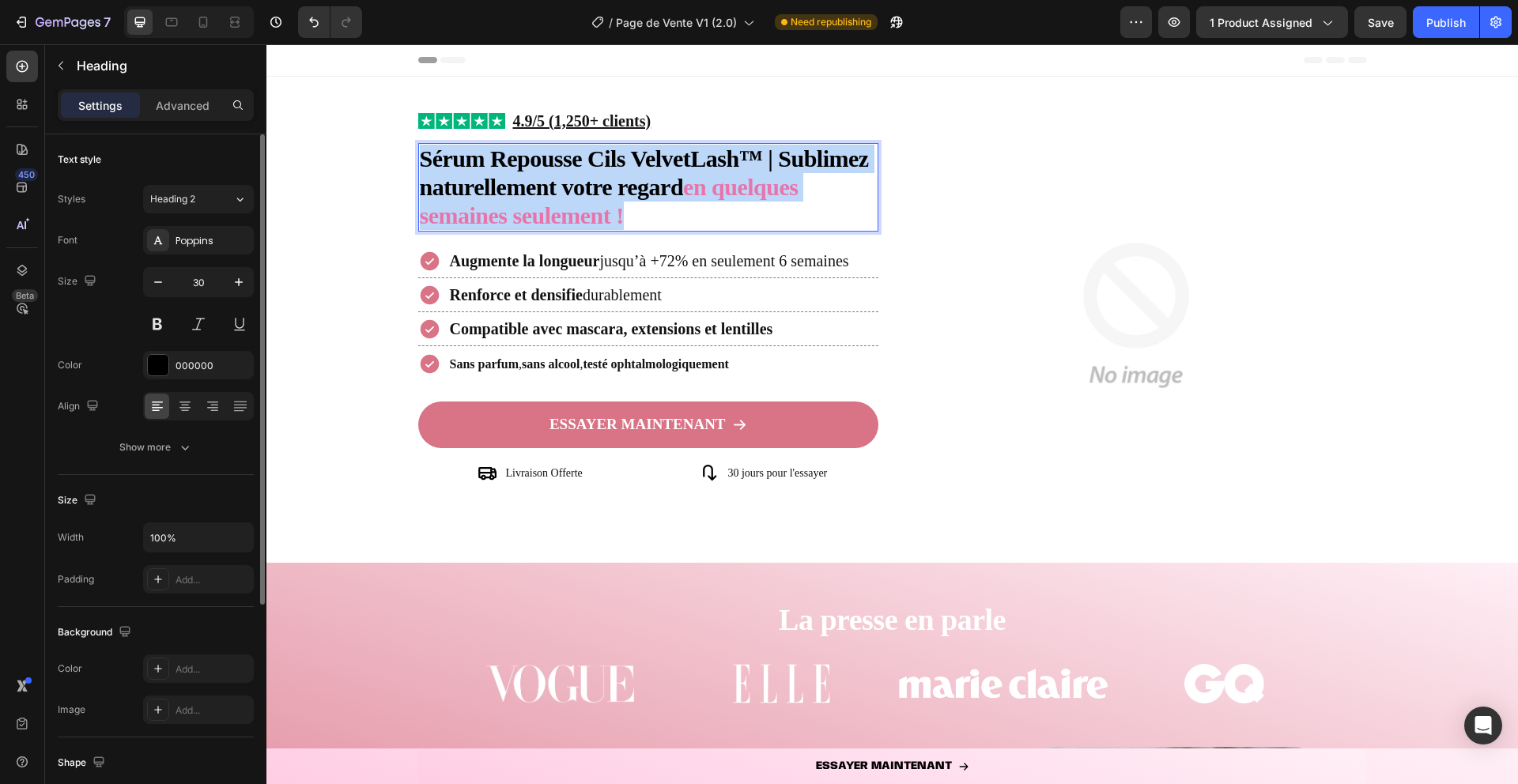
click at [711, 185] on strong "en quelques semaines seulement !" at bounding box center [609, 201] width 379 height 55
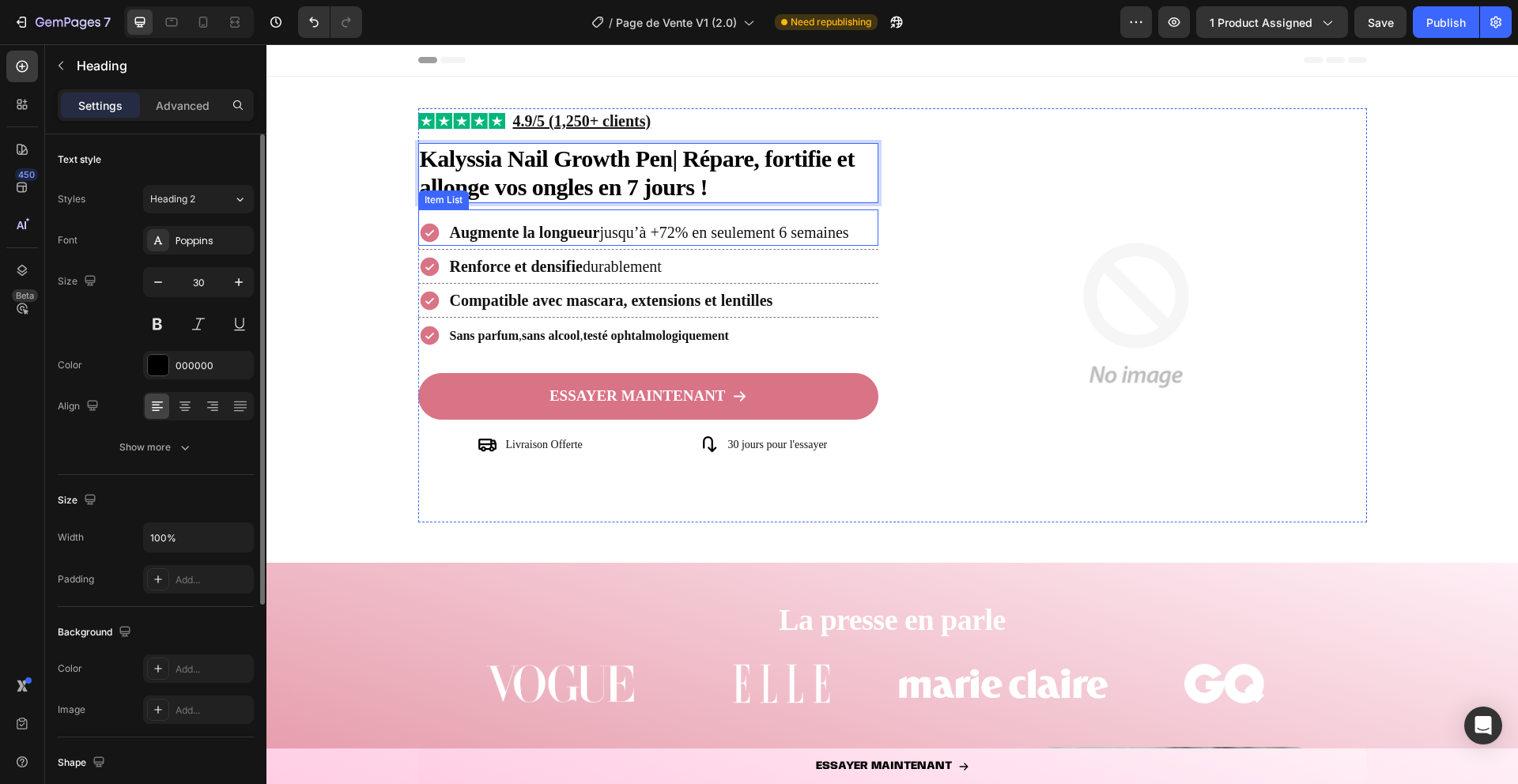
click at [431, 231] on icon at bounding box center [430, 233] width 23 height 23
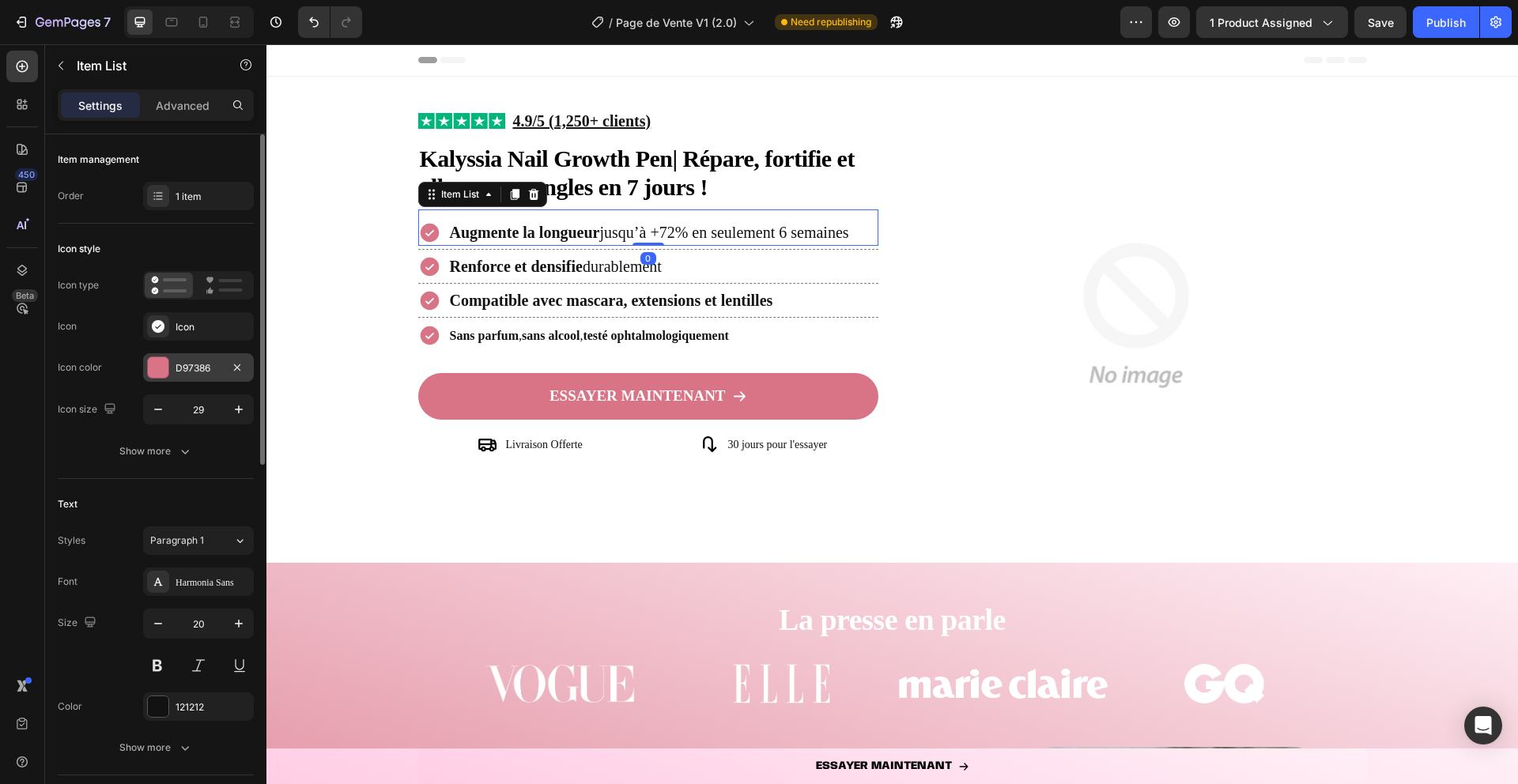
click at [159, 377] on div at bounding box center [158, 368] width 21 height 21
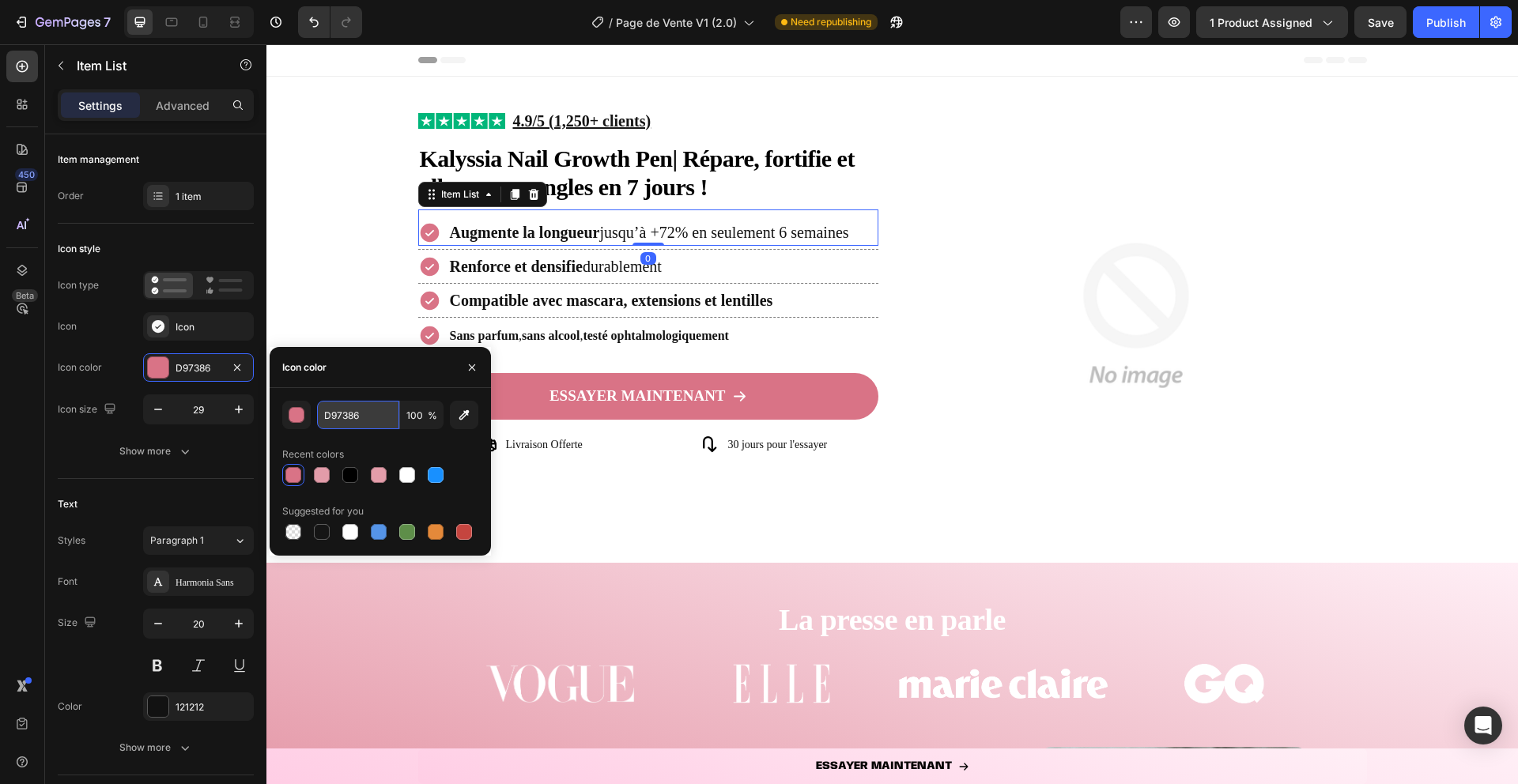
click at [340, 423] on input "D97386" at bounding box center [358, 415] width 83 height 29
click at [469, 371] on icon "button" at bounding box center [472, 368] width 13 height 13
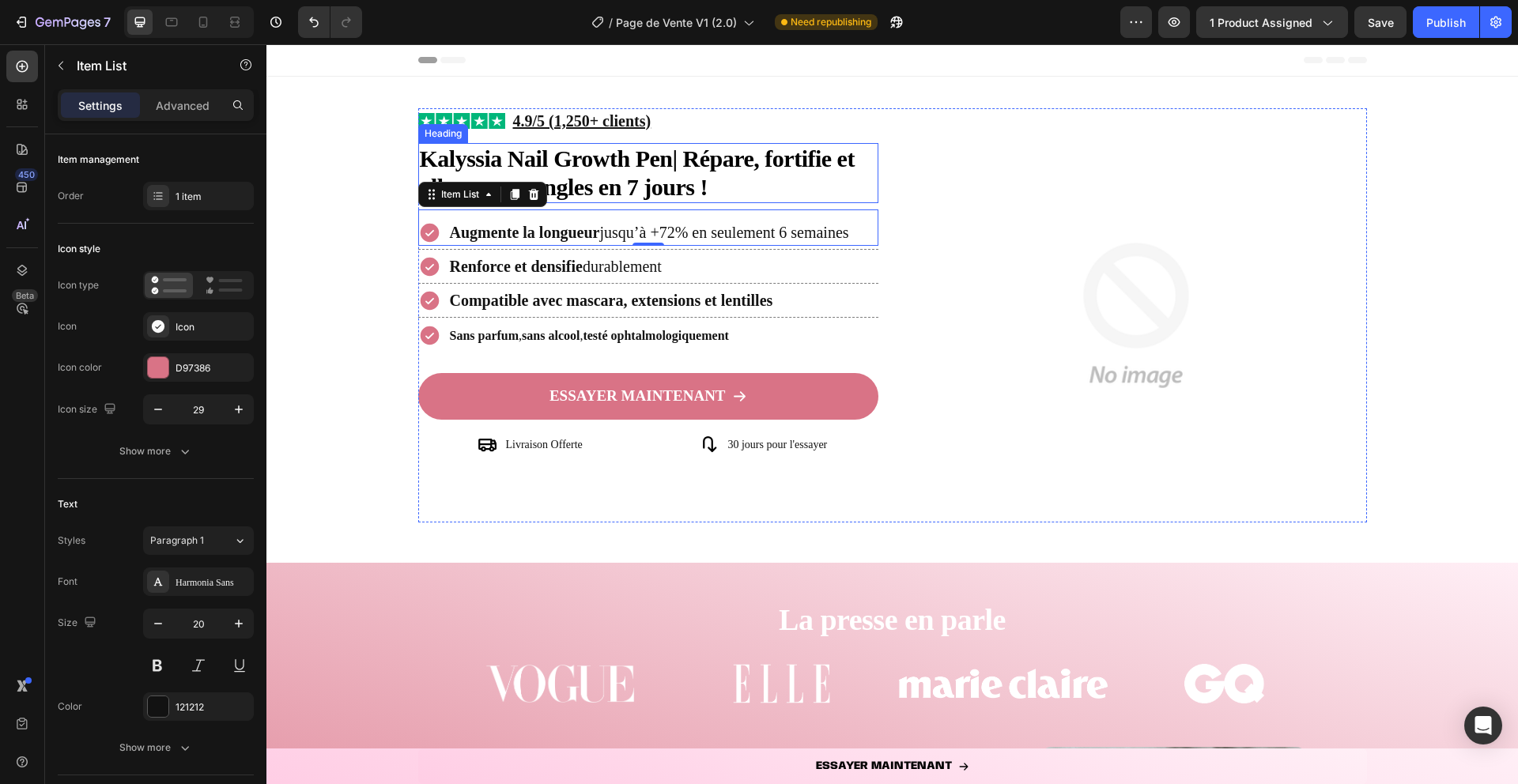
click at [604, 178] on p "⁠⁠⁠⁠⁠⁠⁠ Kalyssia Nail Growth Pen | Répare, fortifie et allonge vos ongles en 7 …" at bounding box center [649, 173] width 458 height 57
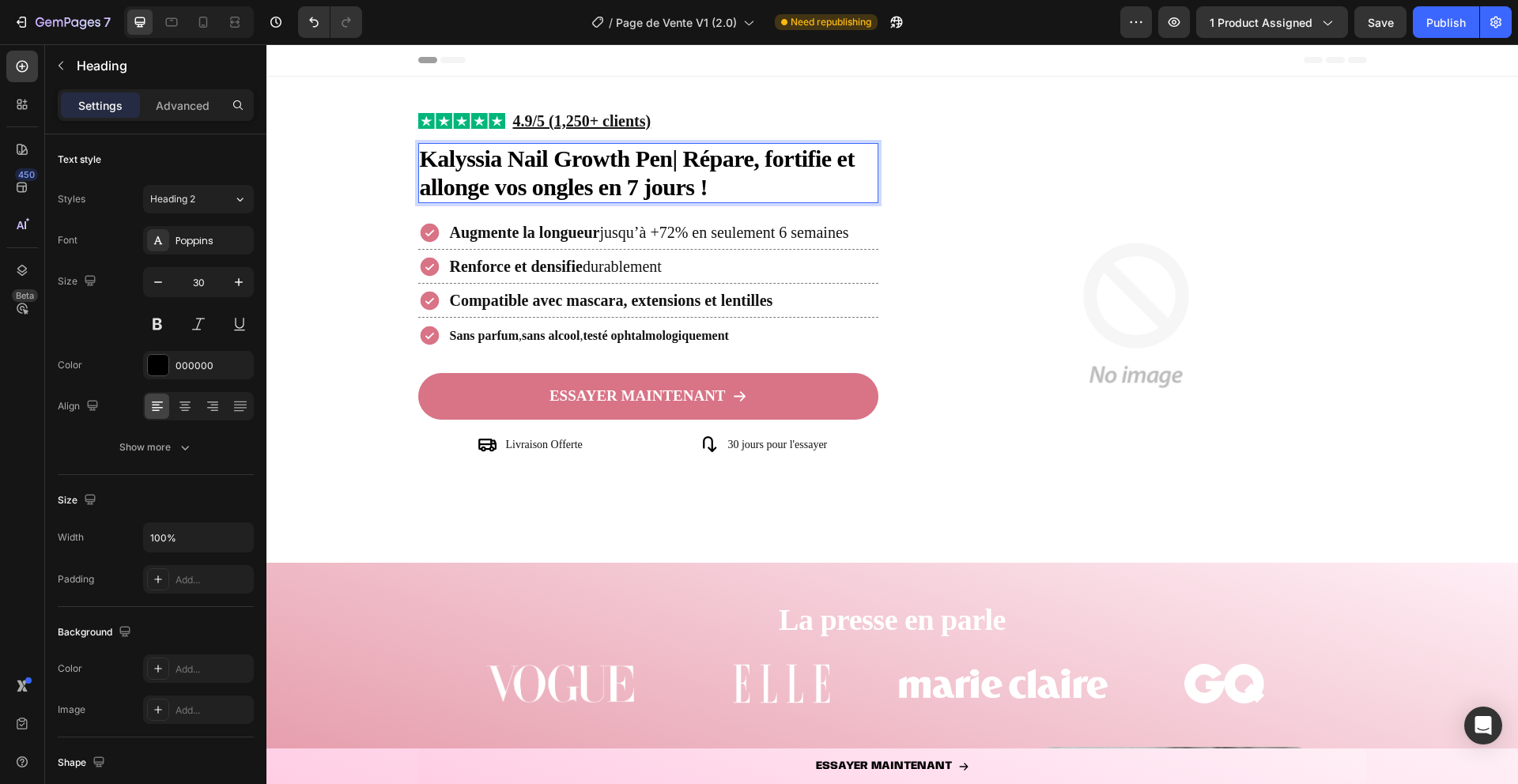
drag, startPoint x: 689, startPoint y: 158, endPoint x: 717, endPoint y: 203, distance: 53.0
click at [717, 203] on h2 "Kalyssia Nail Growth Pen | Répare, fortifie et allonge vos ongles en 7 jours !" at bounding box center [649, 173] width 461 height 60
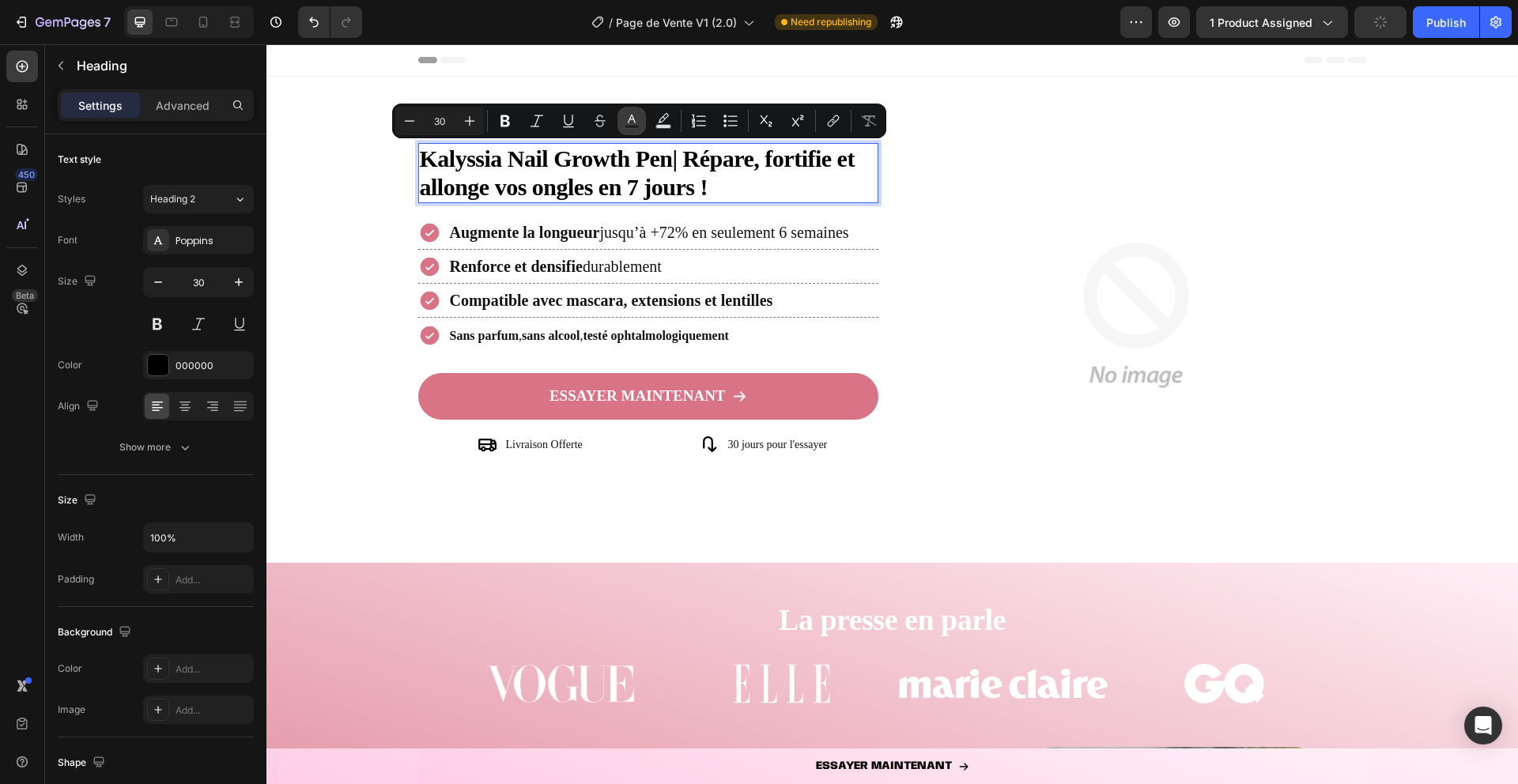
click at [632, 118] on icon "Editor contextual toolbar" at bounding box center [632, 118] width 8 height 9
type input "000000"
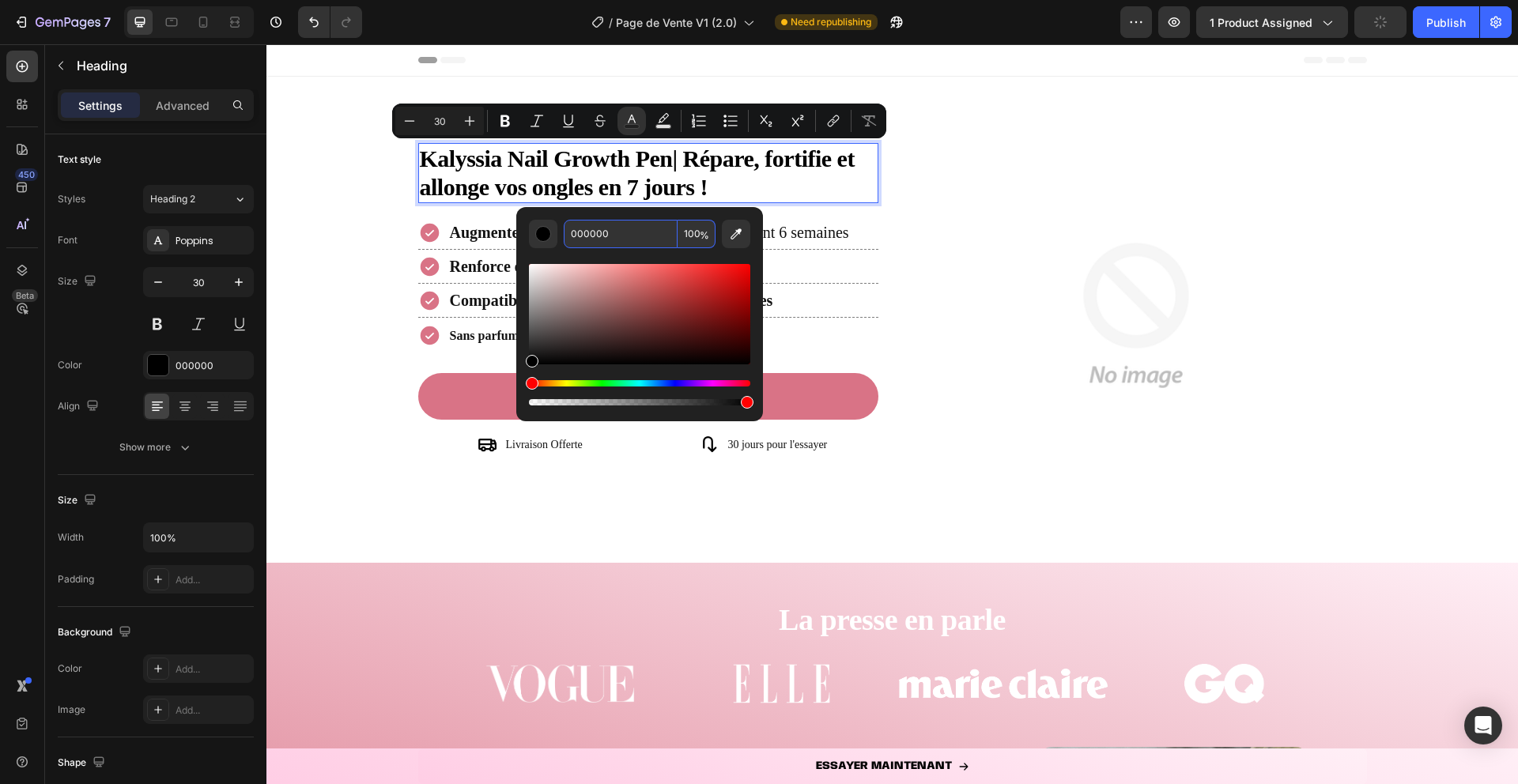
click at [637, 235] on input "000000" at bounding box center [620, 234] width 114 height 29
paste input "D97386"
type input "D97386"
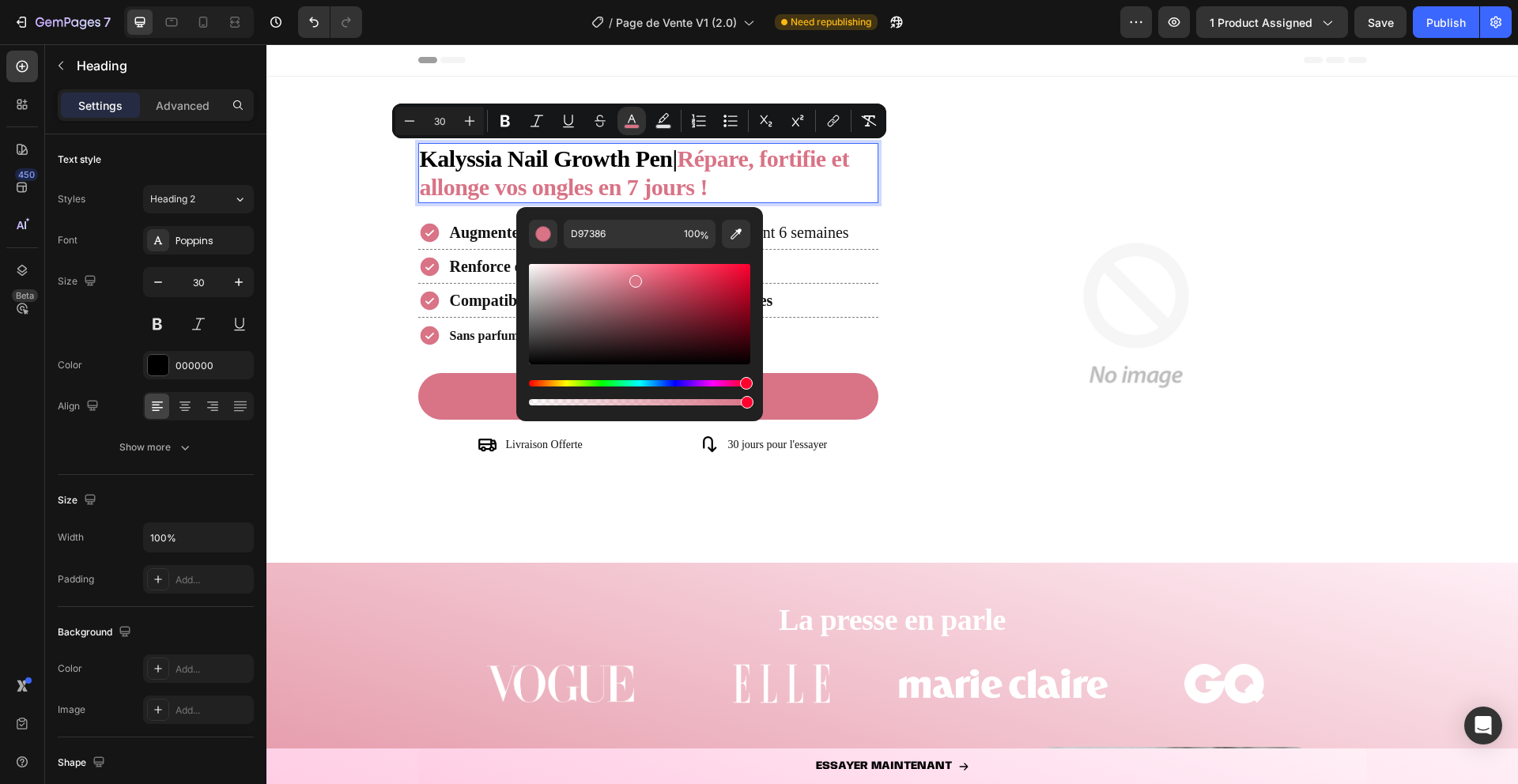
click at [710, 252] on div "Editor contextual toolbar" at bounding box center [639, 329] width 222 height 160
click at [741, 253] on div "Editor contextual toolbar" at bounding box center [639, 329] width 222 height 160
click at [834, 268] on div "Renforce et densifie durablement" at bounding box center [649, 267] width 461 height 27
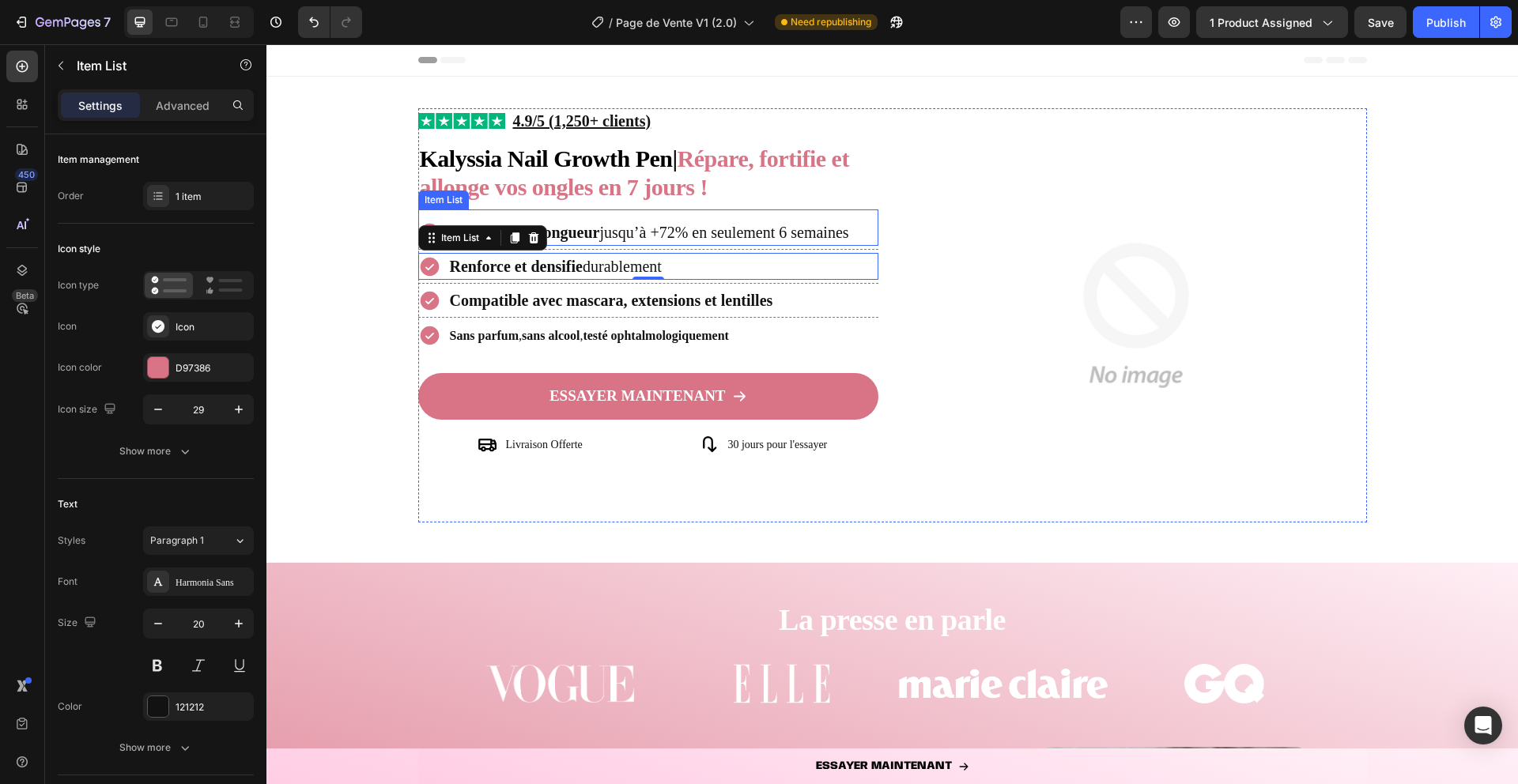
click at [588, 235] on strong "Augmente la longueur" at bounding box center [524, 233] width 150 height 17
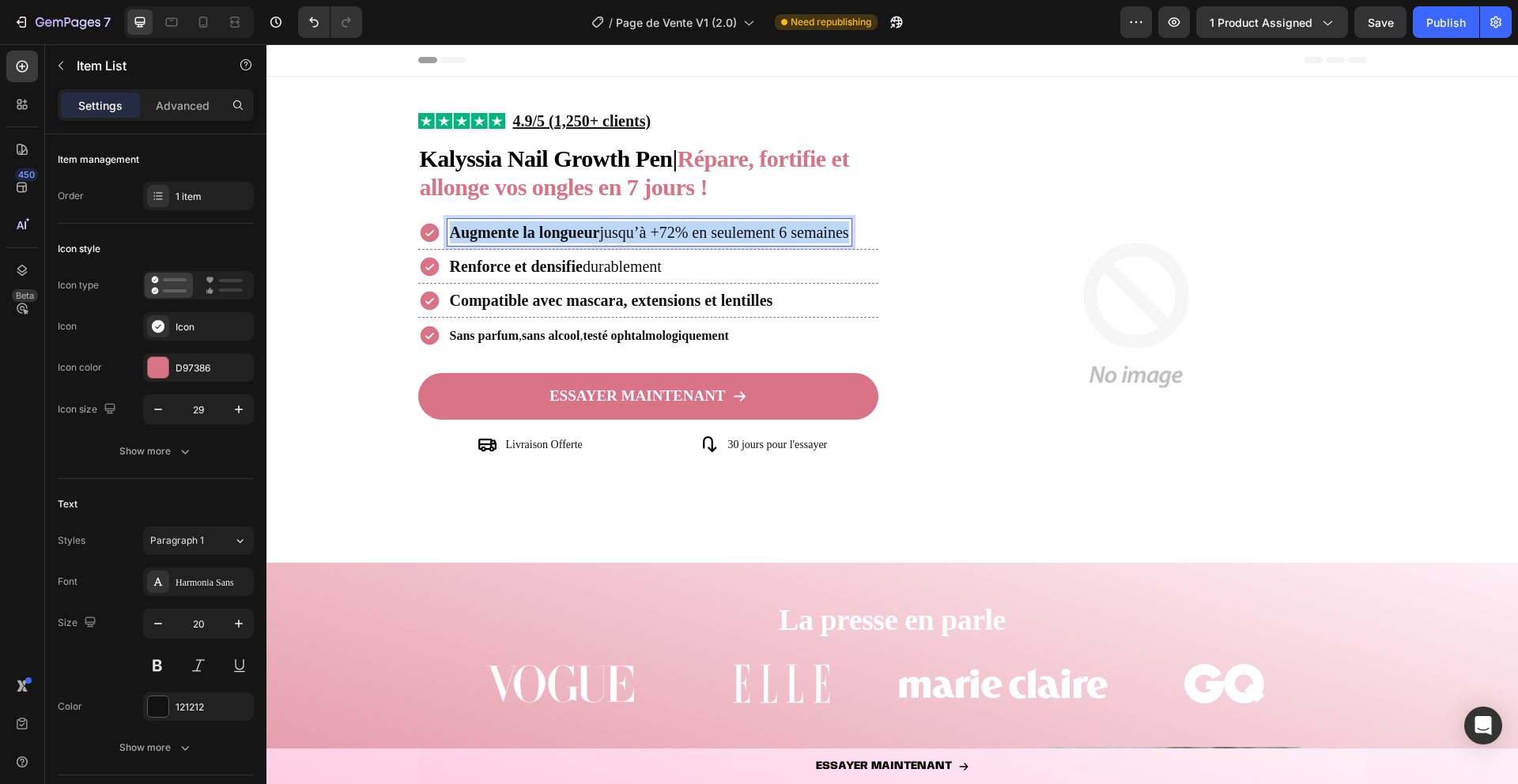
click at [588, 235] on strong "Augmente la longueur" at bounding box center [524, 233] width 150 height 17
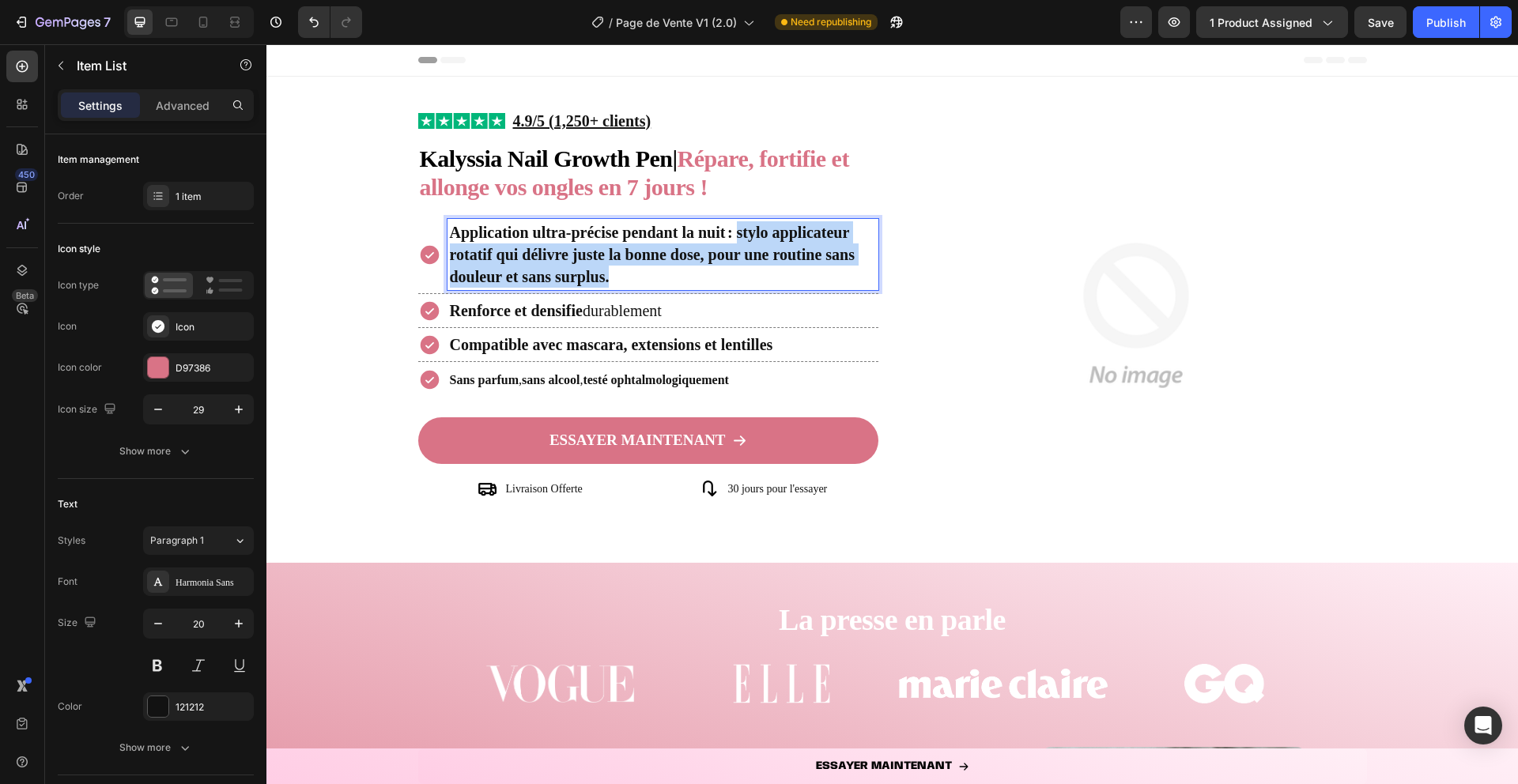
drag, startPoint x: 736, startPoint y: 231, endPoint x: 795, endPoint y: 277, distance: 74.8
click at [795, 277] on p "Application ultra-précise pendant la nuit : stylo applicateur rotatif qui déliv…" at bounding box center [662, 255] width 427 height 67
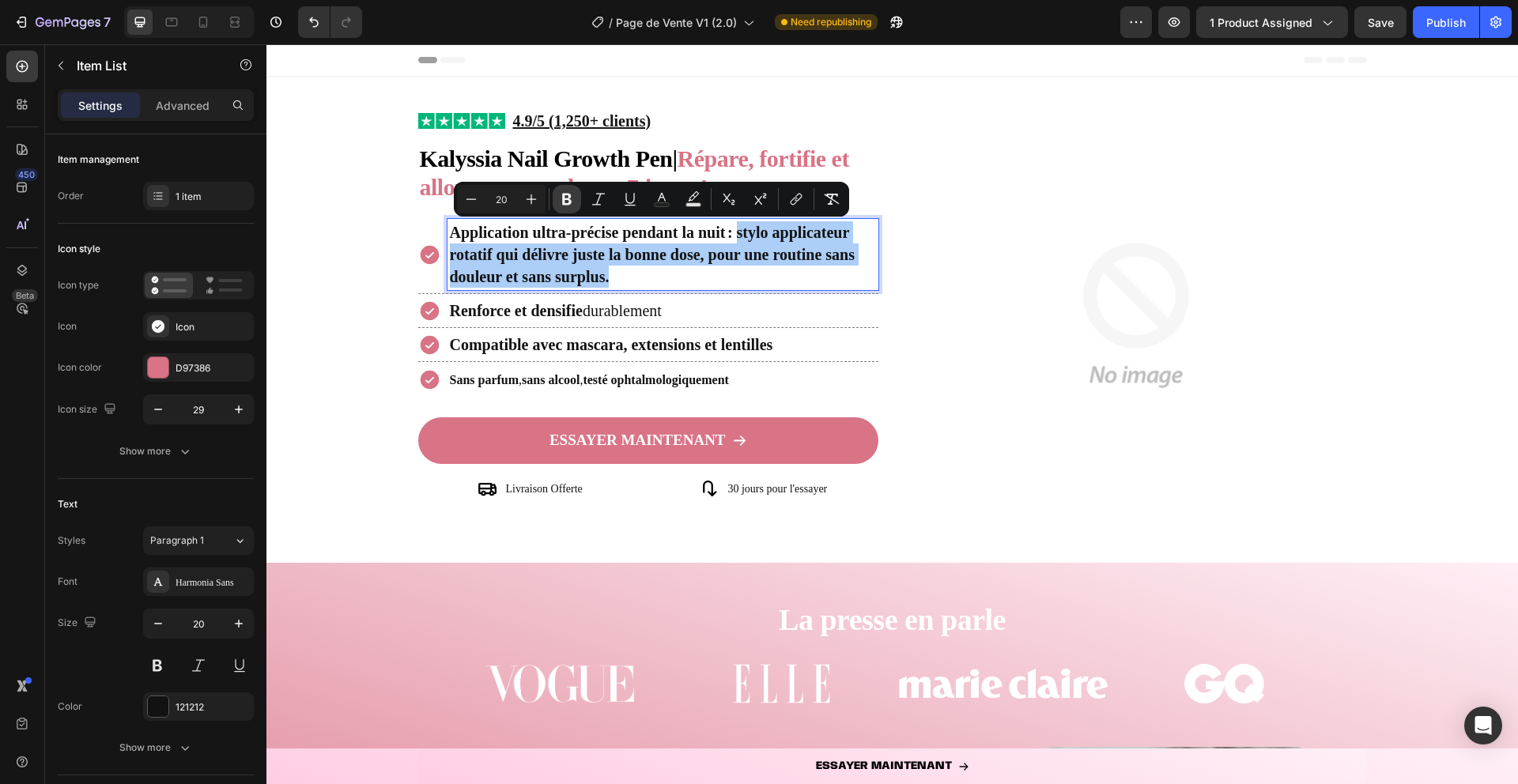
click at [570, 204] on icon "Editor contextual toolbar" at bounding box center [567, 199] width 16 height 16
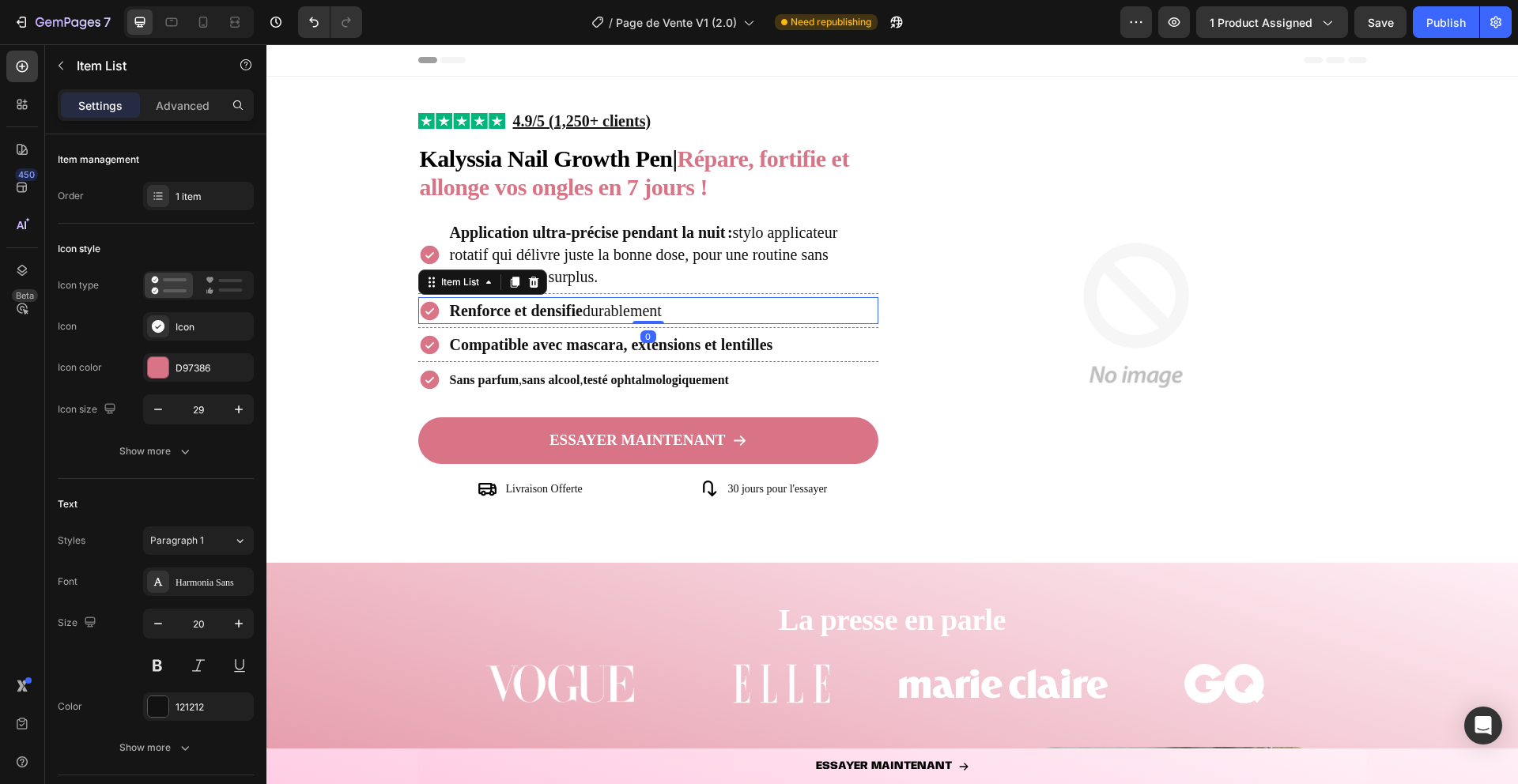
click at [612, 311] on p "Renforce et densifie durablement" at bounding box center [555, 311] width 212 height 22
click at [612, 314] on p "Renforce et densifie durablement" at bounding box center [555, 311] width 212 height 22
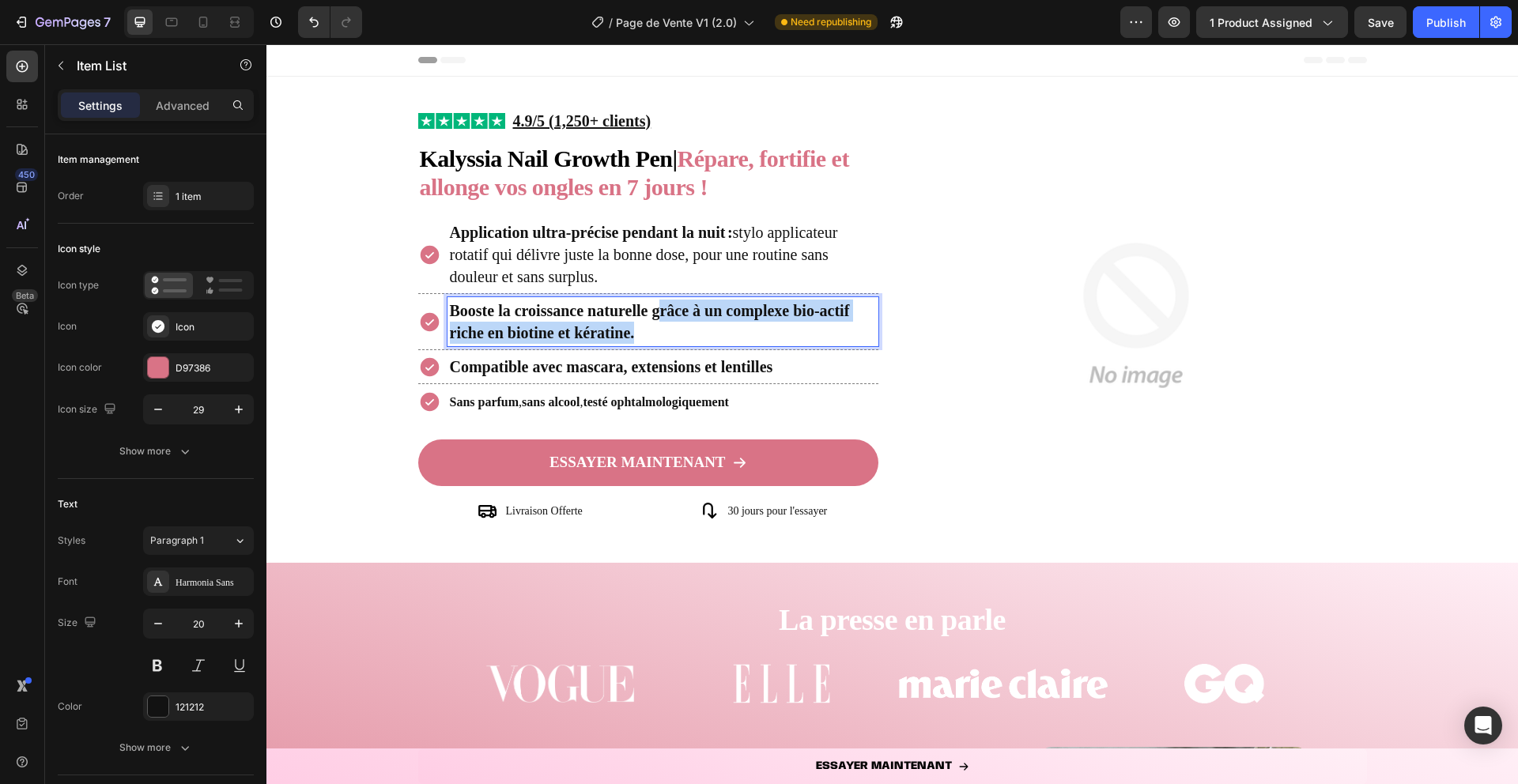
drag, startPoint x: 656, startPoint y: 313, endPoint x: 689, endPoint y: 342, distance: 43.9
click at [689, 342] on p "Booste la croissance naturelle grâce à un complexe bio‑actif riche en biotine e…" at bounding box center [662, 322] width 427 height 44
drag, startPoint x: 653, startPoint y: 318, endPoint x: 663, endPoint y: 352, distance: 35.4
click at [663, 352] on div "Image 4.9/5 (1,250+ clients) Text Block Row ⁠⁠⁠⁠⁠⁠⁠ Kalyssia Nail Growth Pen | …" at bounding box center [649, 315] width 461 height 415
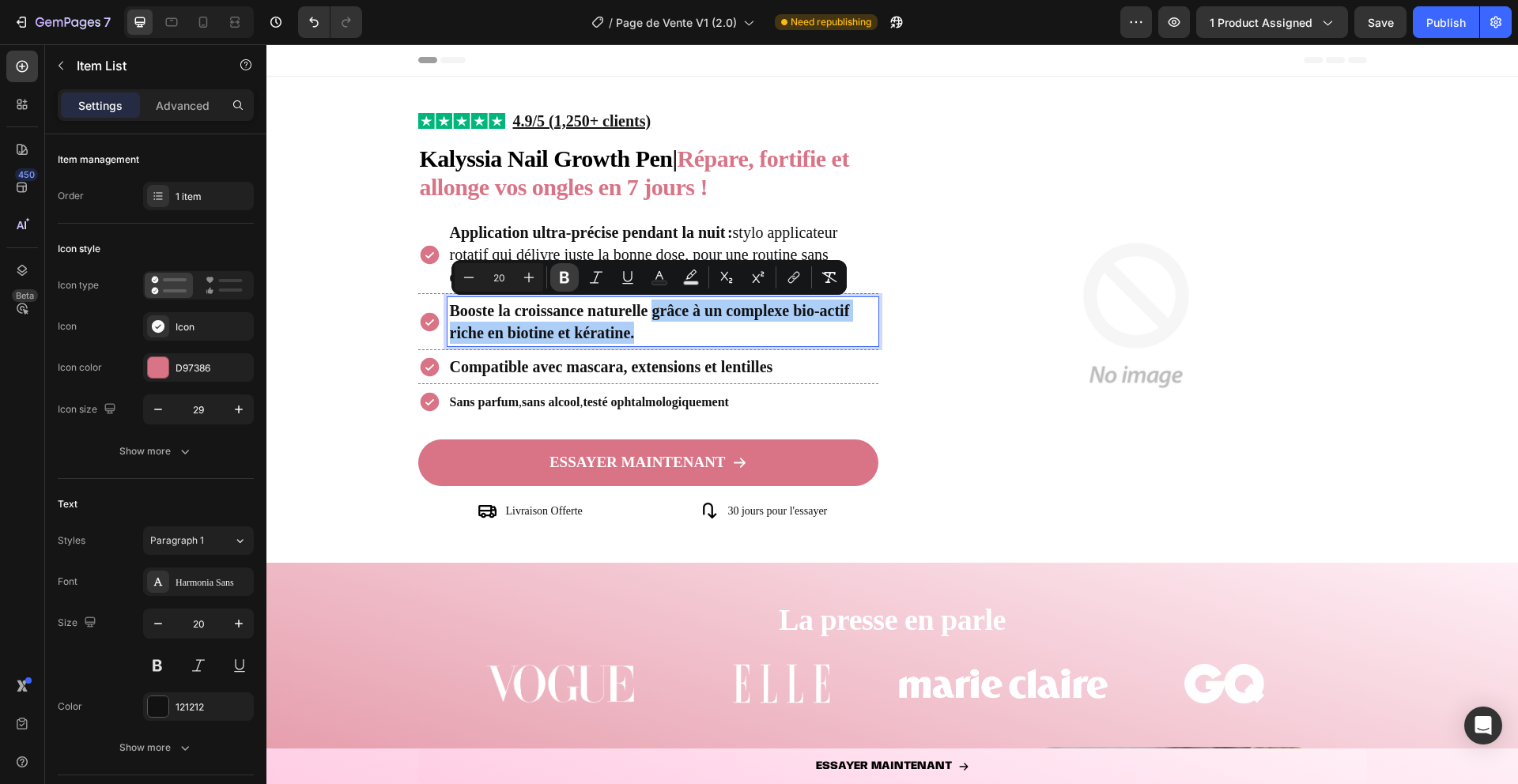
click at [566, 276] on icon "Editor contextual toolbar" at bounding box center [565, 277] width 10 height 12
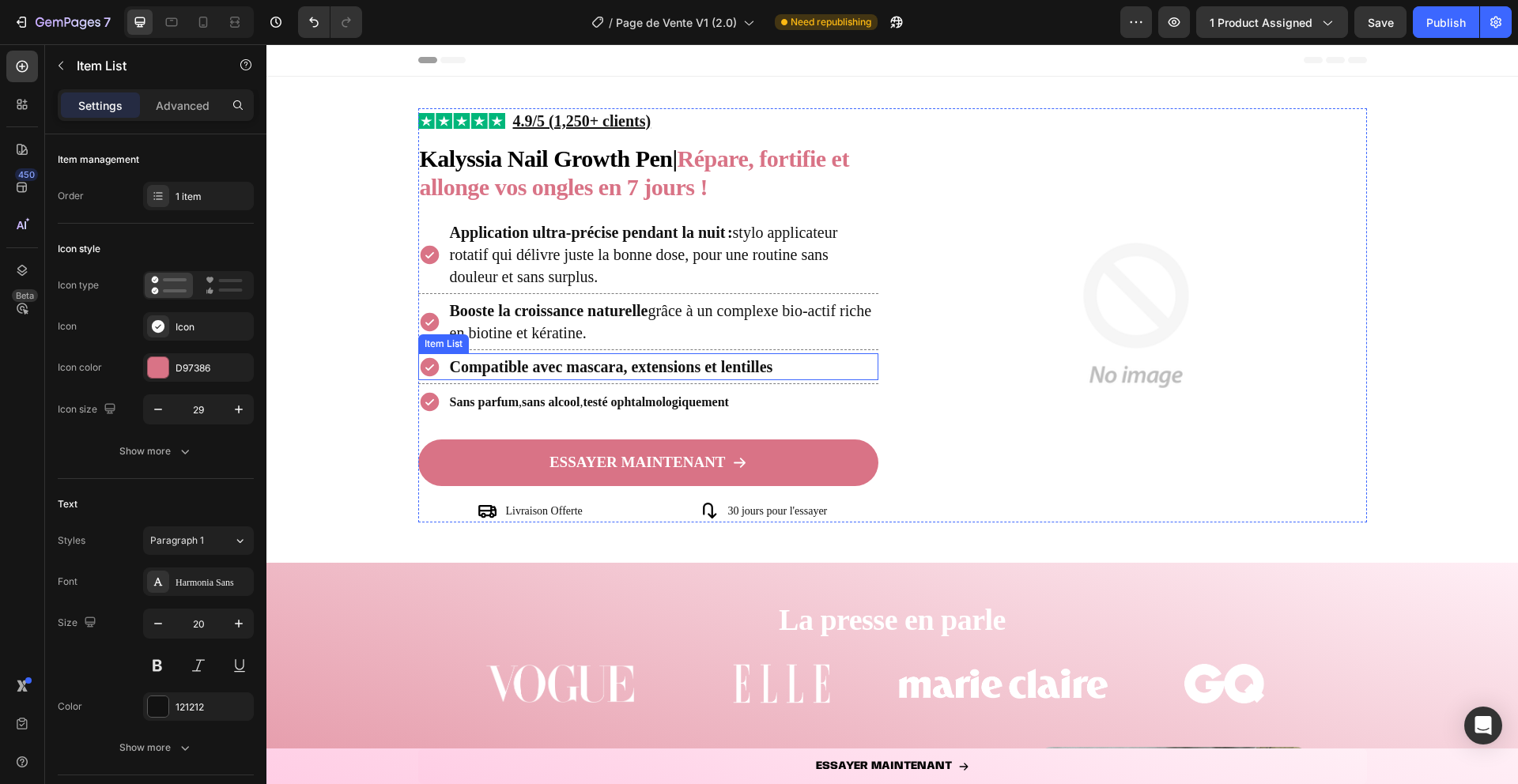
click at [608, 362] on strong "Compatible avec mascara, extensions et lentilles" at bounding box center [611, 367] width 323 height 17
click at [663, 365] on strong "Compatible avec mascara, extensions et lentilles" at bounding box center [611, 367] width 323 height 17
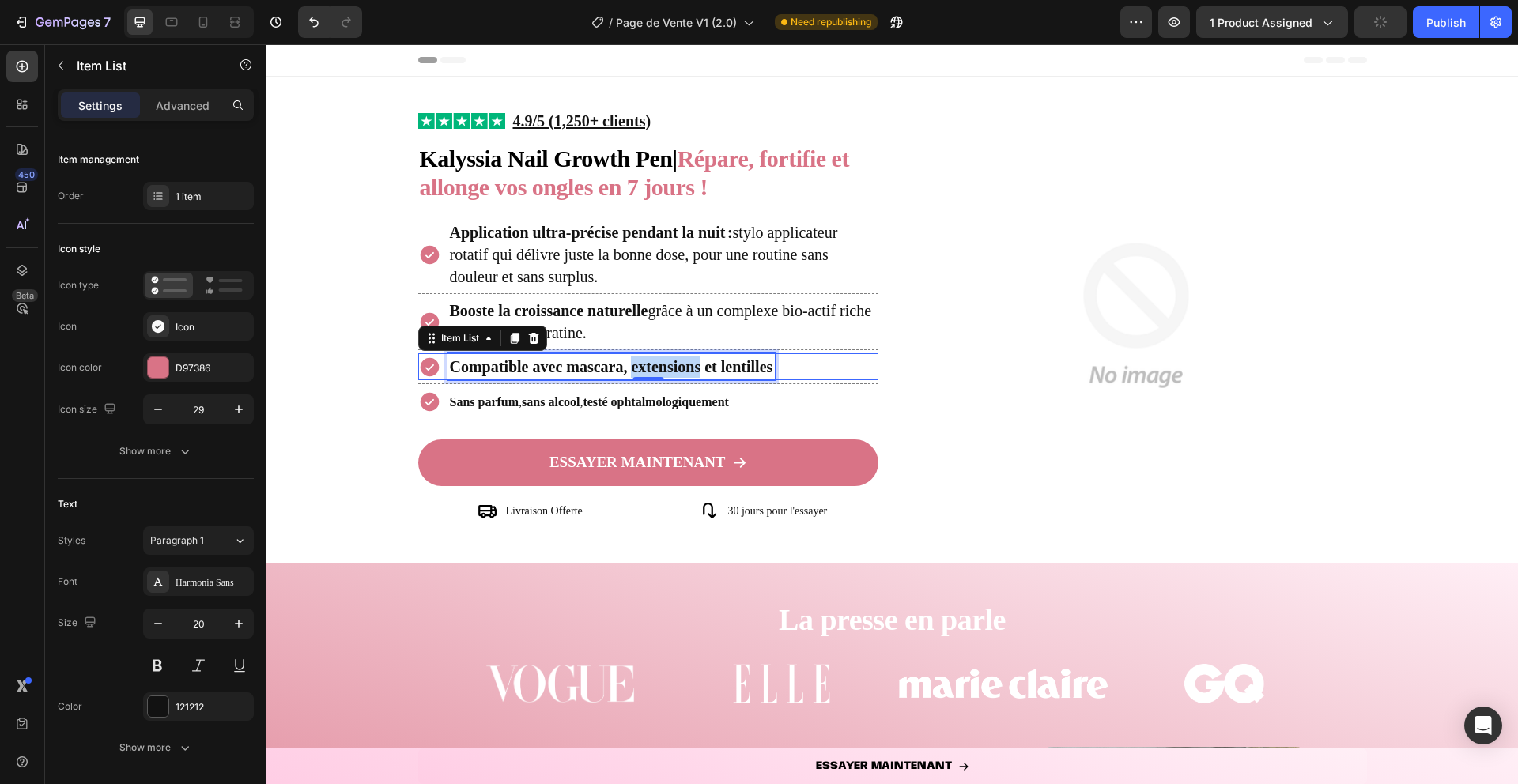
click at [663, 365] on strong "Compatible avec mascara, extensions et lentilles" at bounding box center [611, 367] width 323 height 17
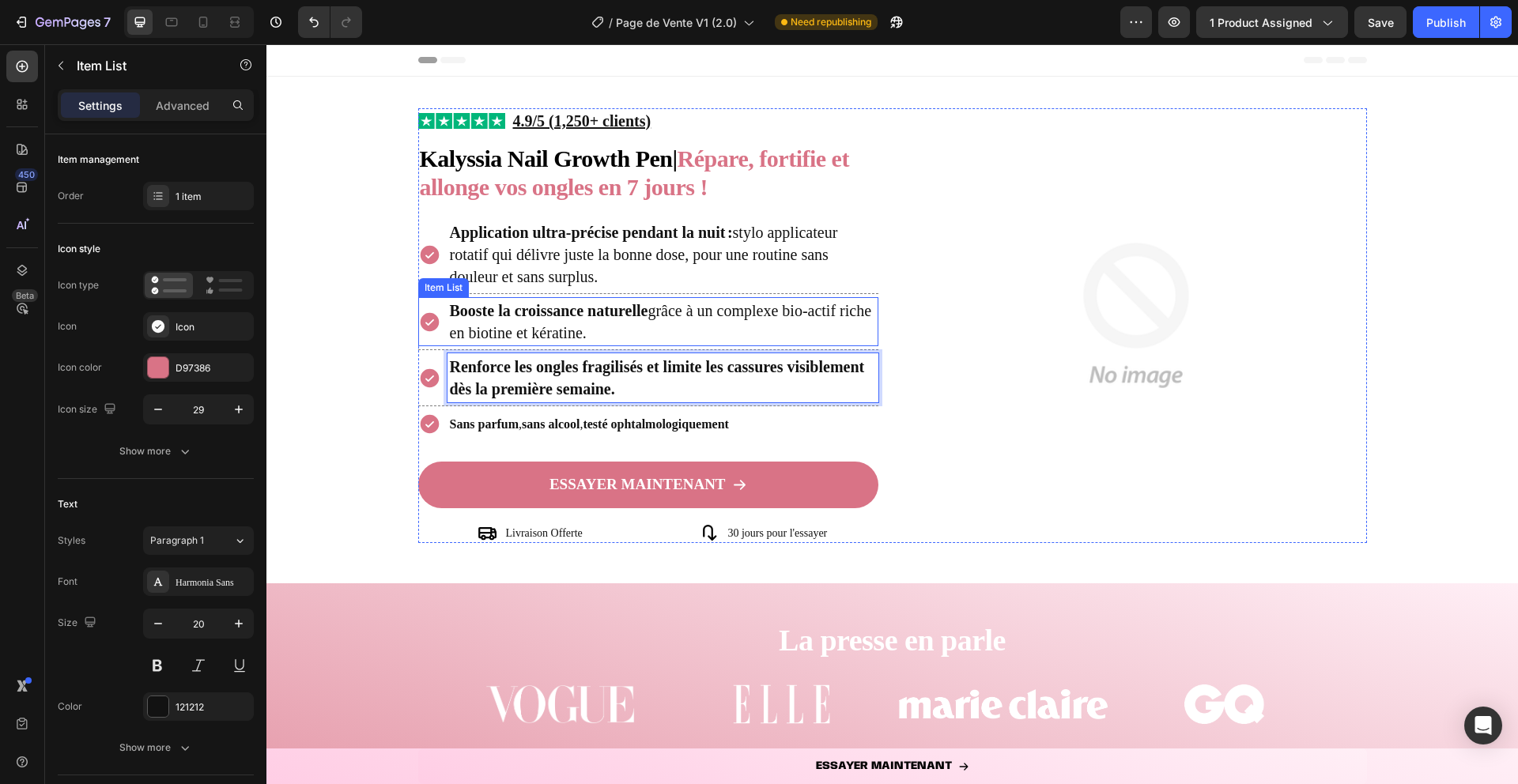
click at [604, 321] on p "Booste la croissance naturelle grâce à un complexe bio‑actif riche en biotine e…" at bounding box center [662, 322] width 427 height 44
click at [585, 373] on strong "Renforce les ongles fragilisés et limite les cassures visiblement dès la premiè…" at bounding box center [657, 378] width 415 height 40
click at [585, 368] on strong "Renforce les ongles fragilisés et limite les cassures visiblement dès la premiè…" at bounding box center [657, 378] width 415 height 40
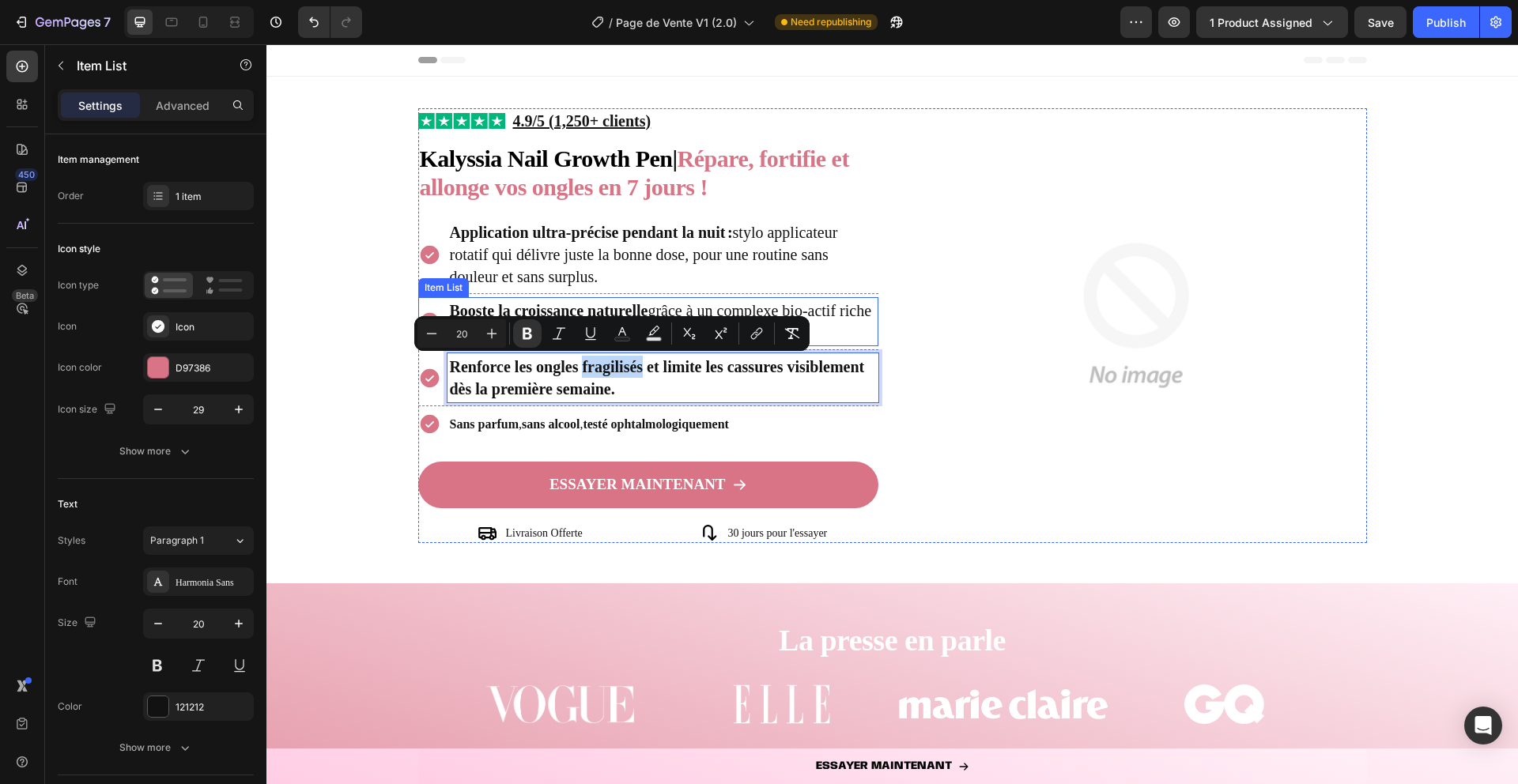
click at [535, 308] on strong "Booste la croissance naturelle" at bounding box center [549, 311] width 199 height 17
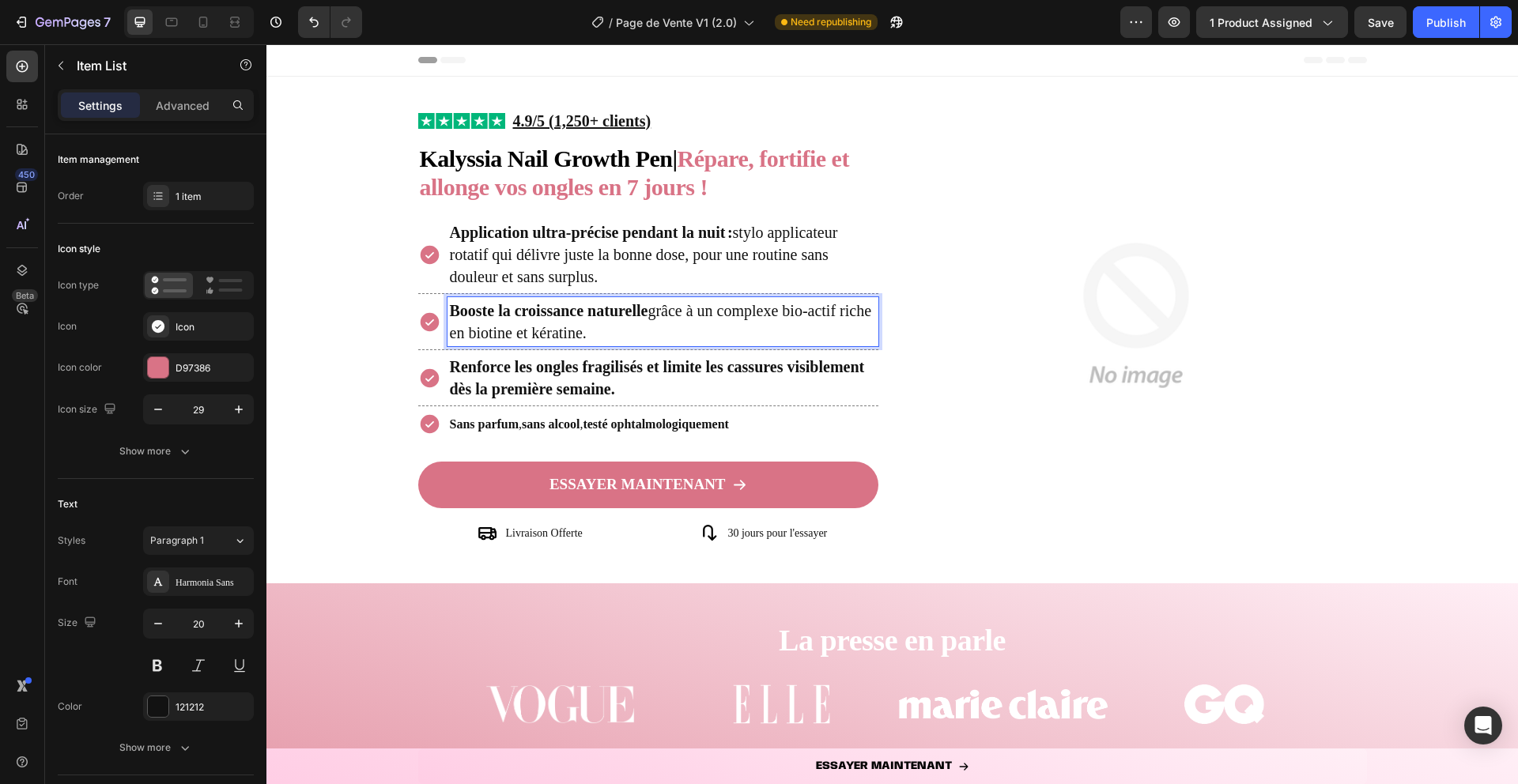
click at [535, 308] on strong "Booste la croissance naturelle" at bounding box center [549, 311] width 199 height 17
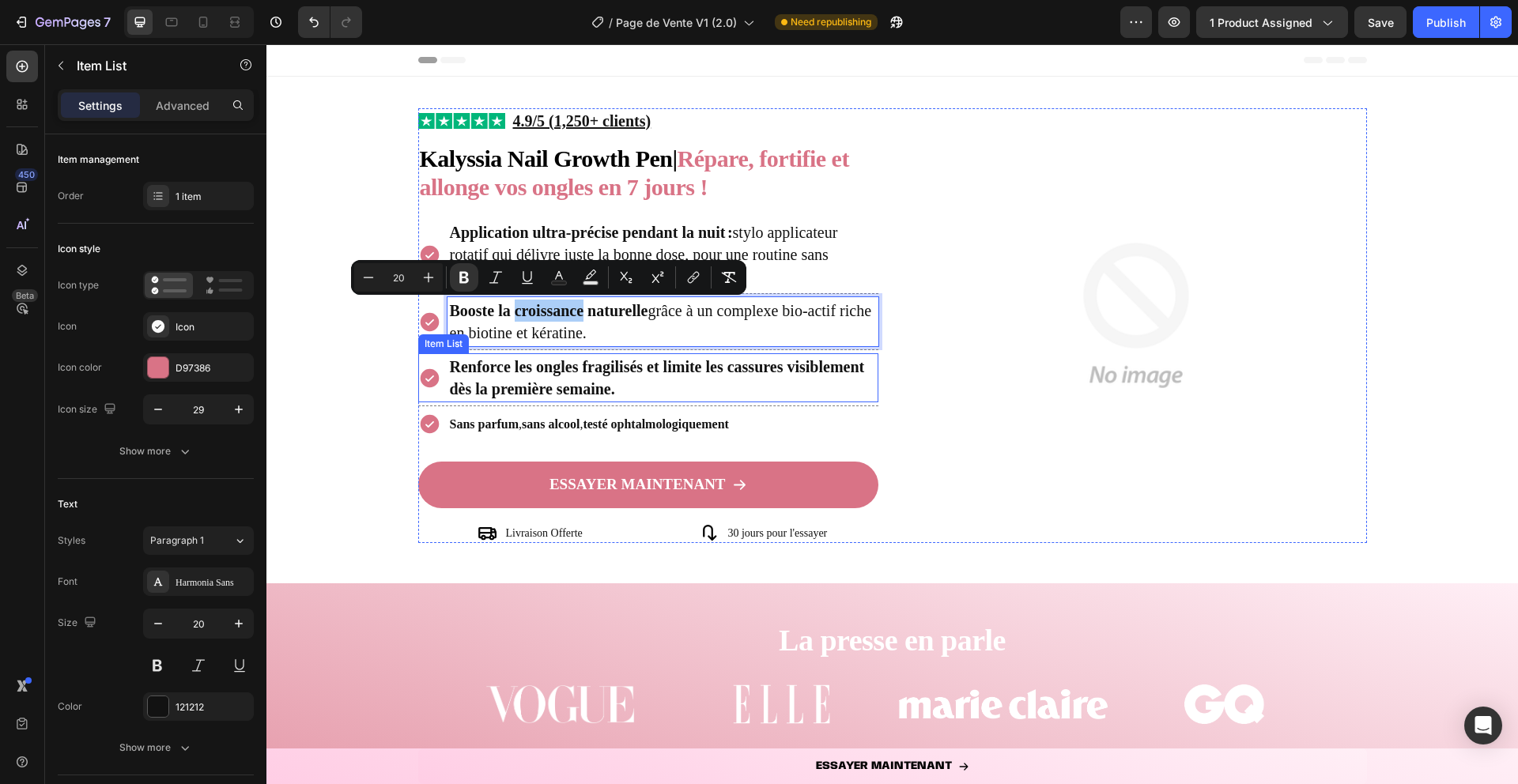
click at [571, 380] on strong "Renforce les ongles fragilisés et limite les cassures visiblement dès la premiè…" at bounding box center [657, 378] width 415 height 40
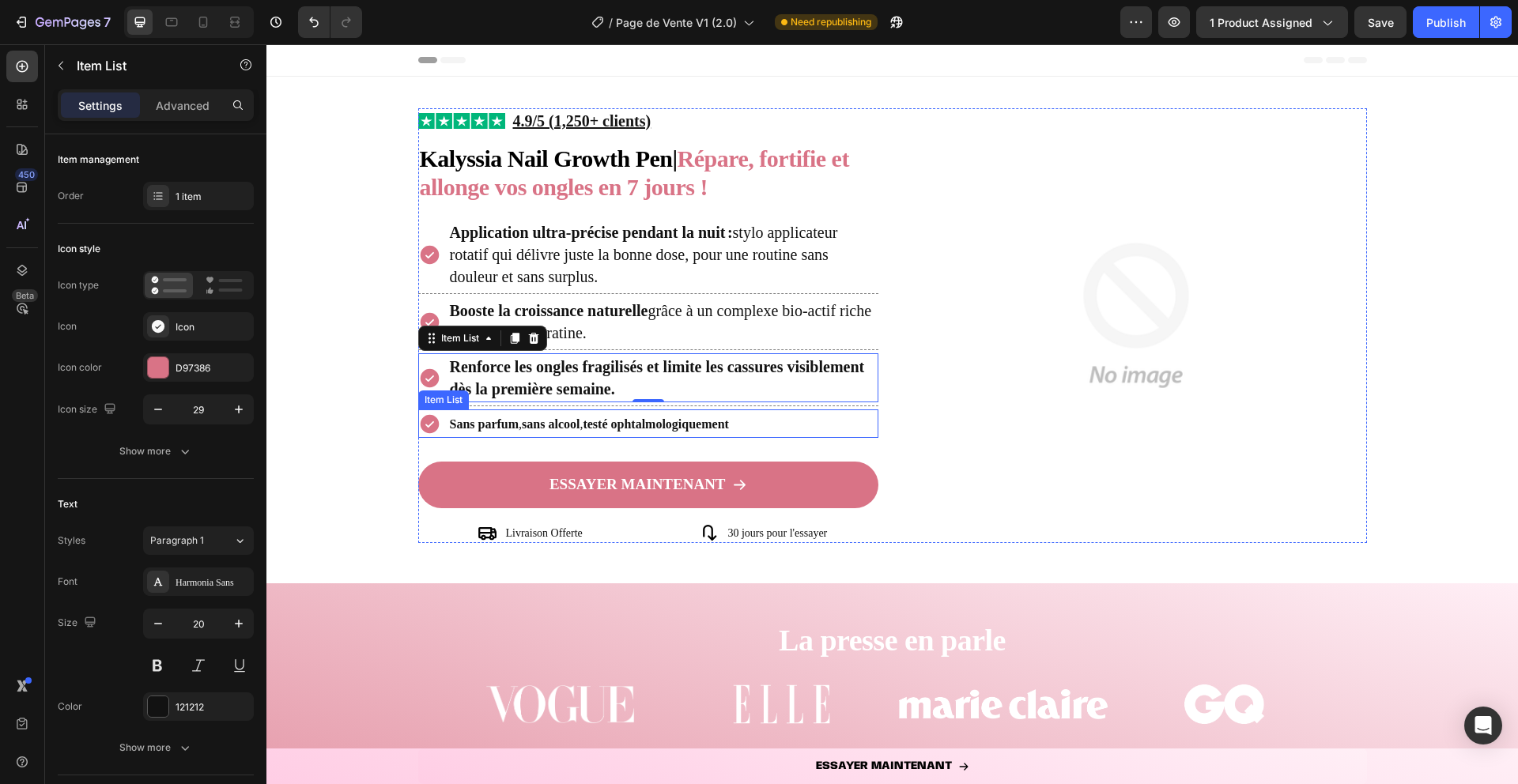
click at [558, 421] on strong "sans alcool" at bounding box center [550, 424] width 58 height 14
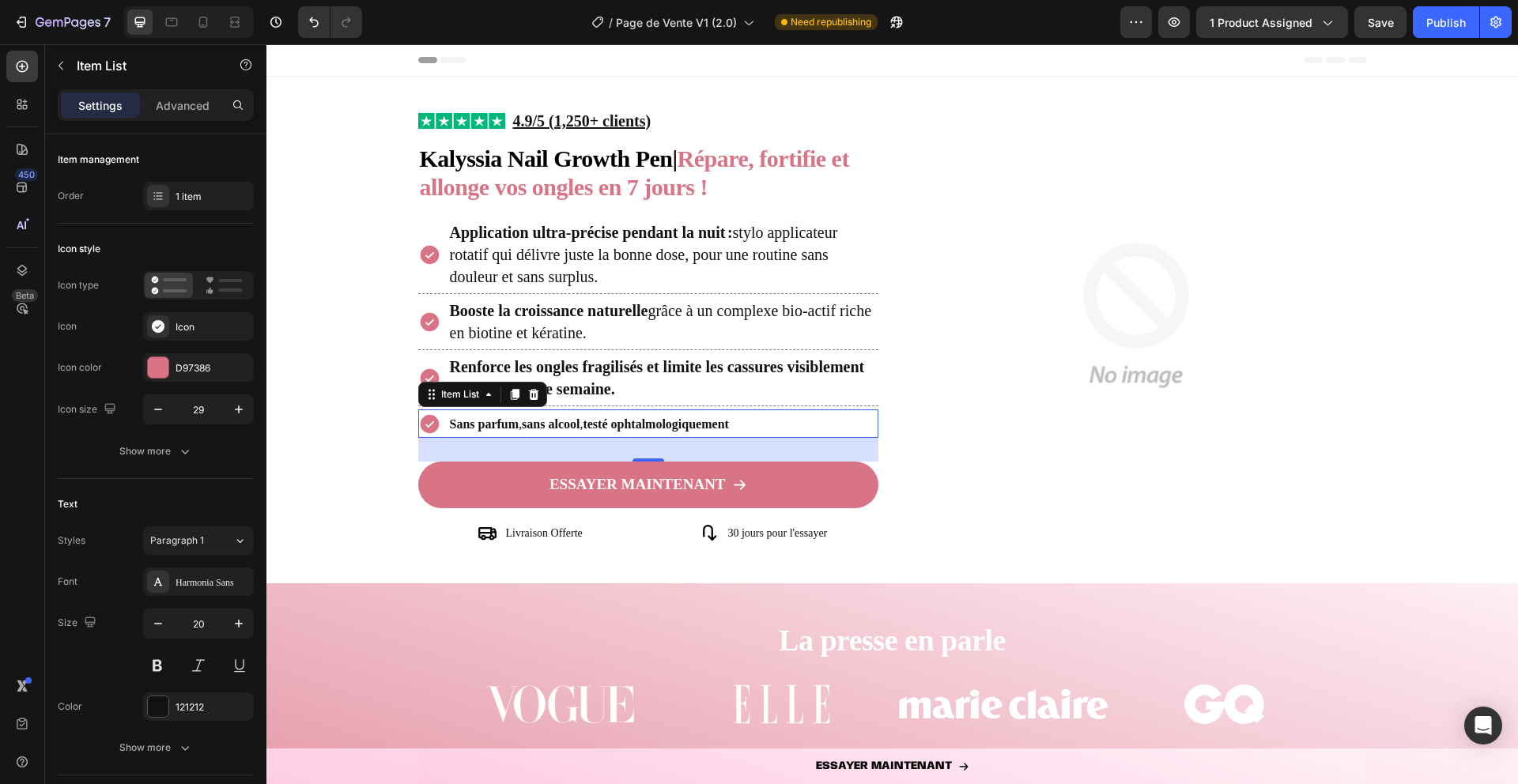
click at [558, 421] on strong "sans alcool" at bounding box center [550, 424] width 58 height 14
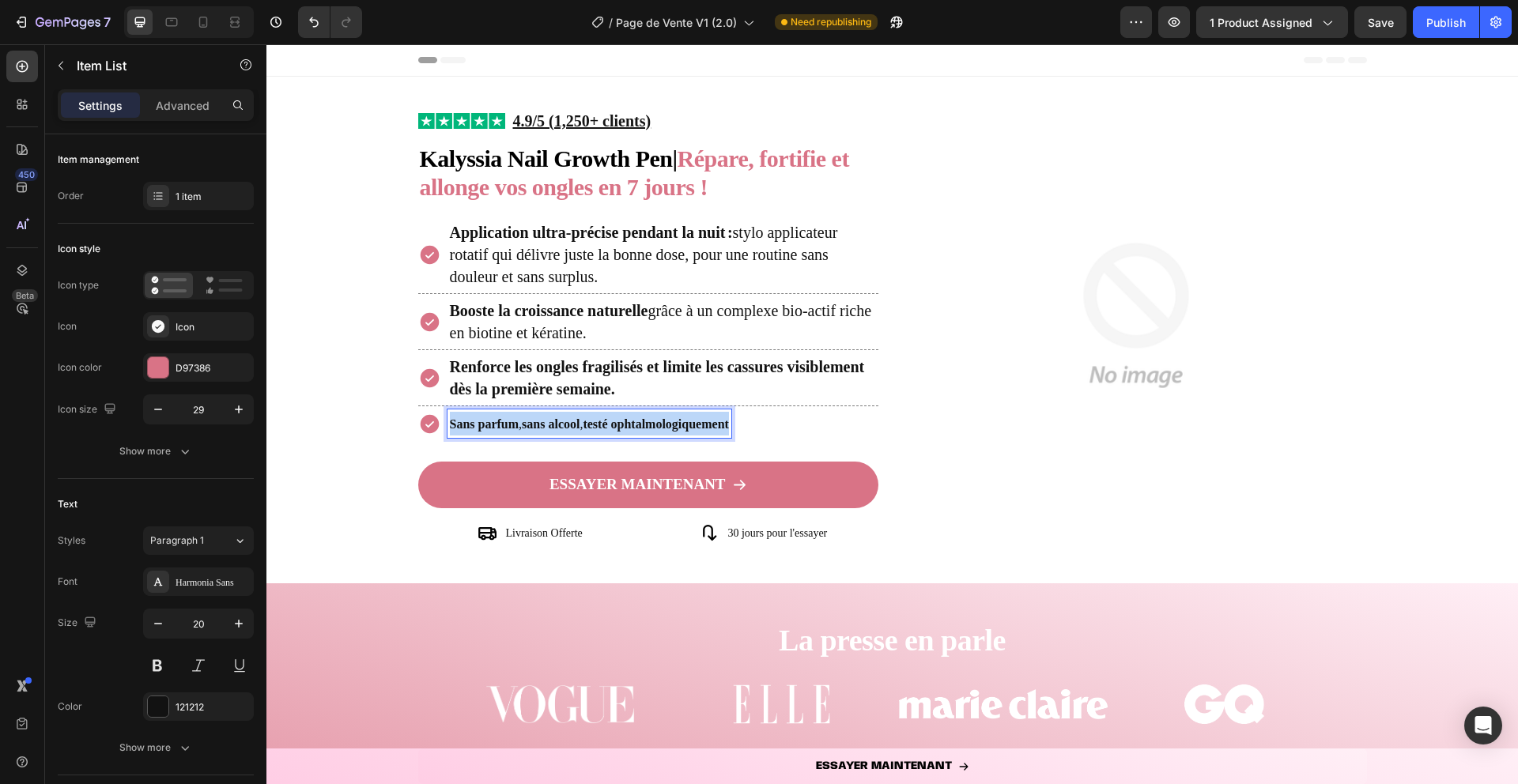
click at [558, 421] on strong "sans alcool" at bounding box center [550, 424] width 58 height 14
click at [558, 421] on strong "Pas satisfaite ? Remboursement intégral." at bounding box center [560, 424] width 221 height 14
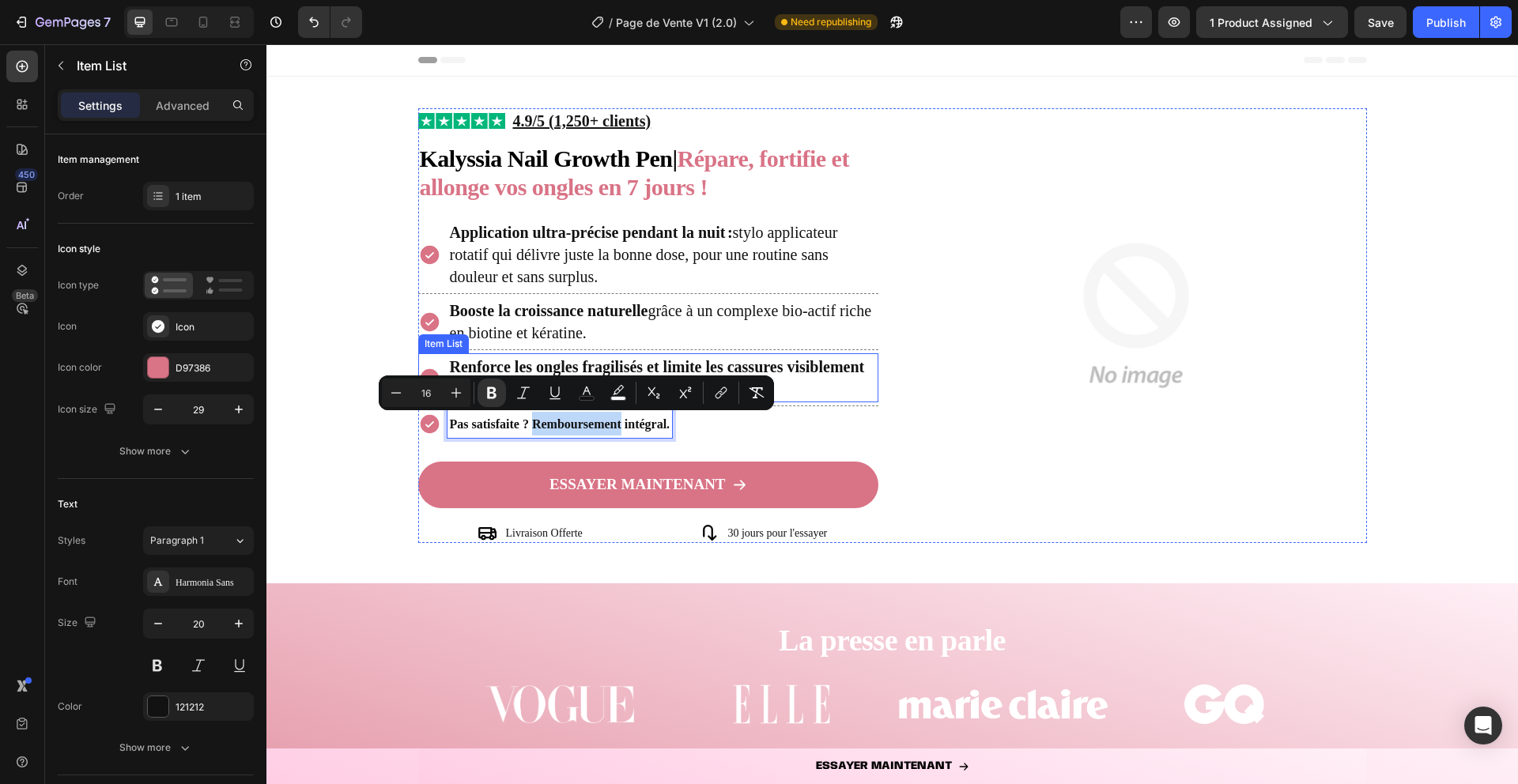
click at [506, 361] on strong "Renforce les ongles fragilisés et limite les cassures visiblement dès la premiè…" at bounding box center [657, 378] width 415 height 40
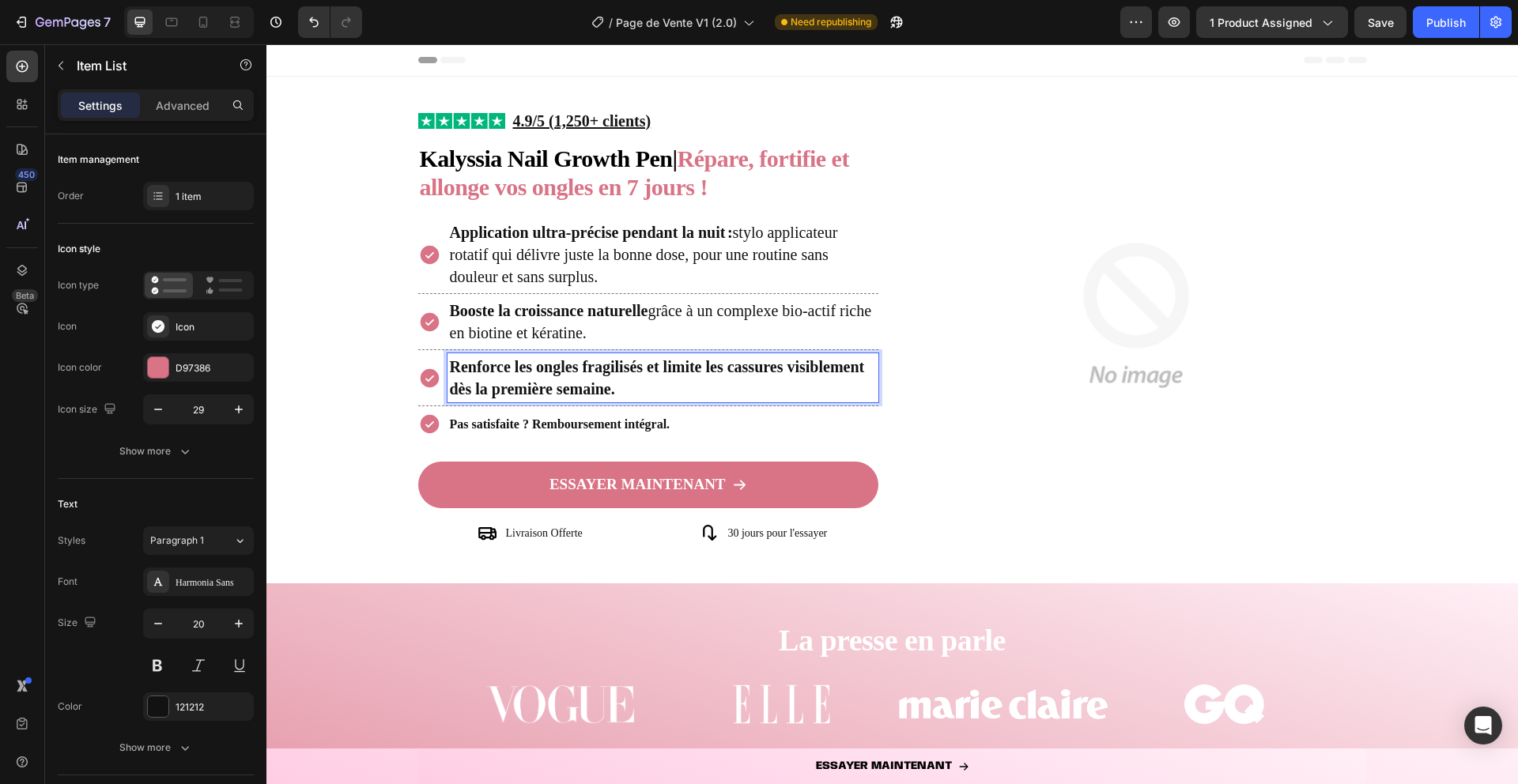
click at [506, 361] on strong "Renforce les ongles fragilisés et limite les cassures visiblement dès la premiè…" at bounding box center [657, 378] width 415 height 40
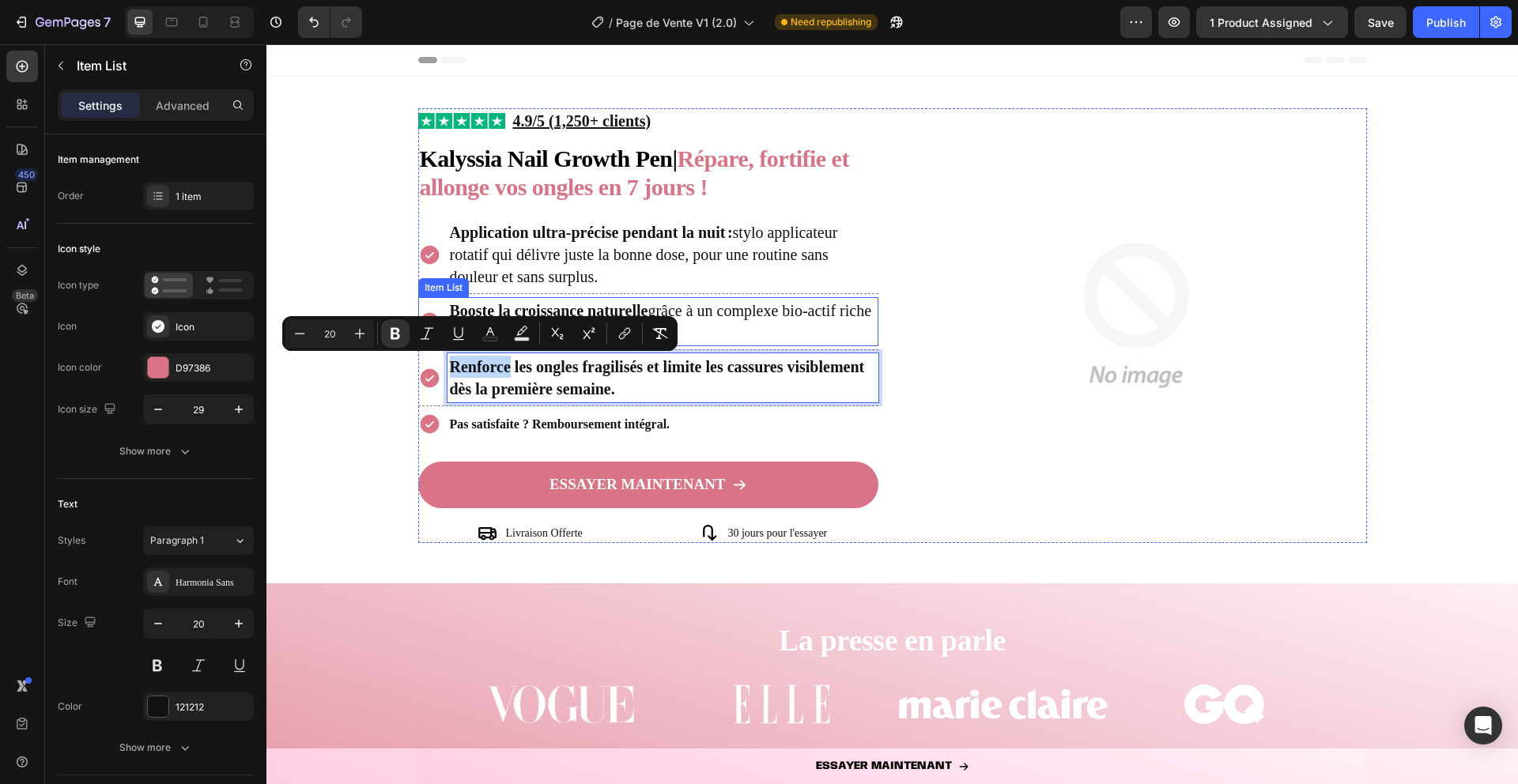
click at [508, 303] on strong "Booste la croissance naturelle" at bounding box center [549, 311] width 199 height 17
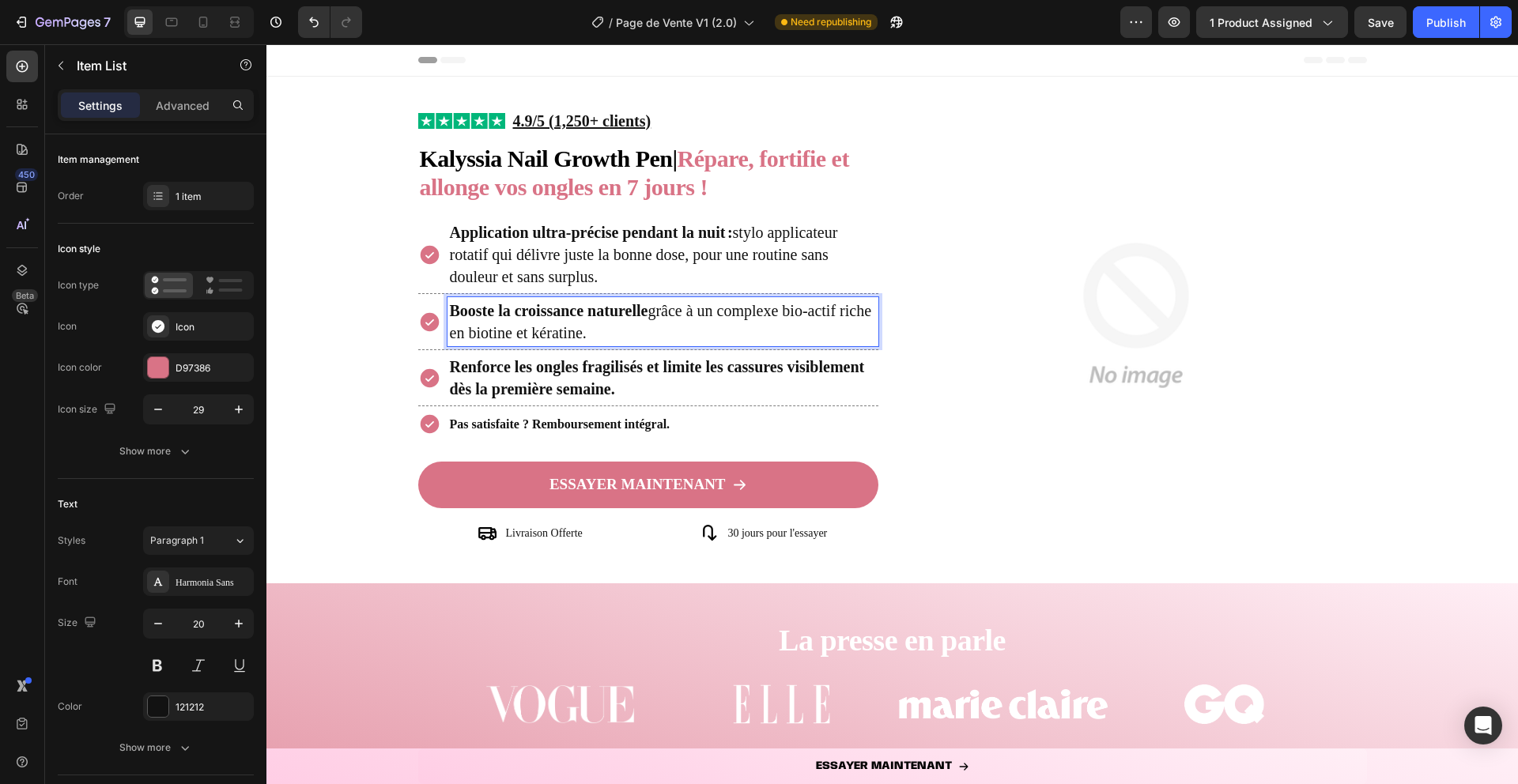
click at [505, 311] on strong "Booste la croissance naturelle" at bounding box center [549, 311] width 199 height 17
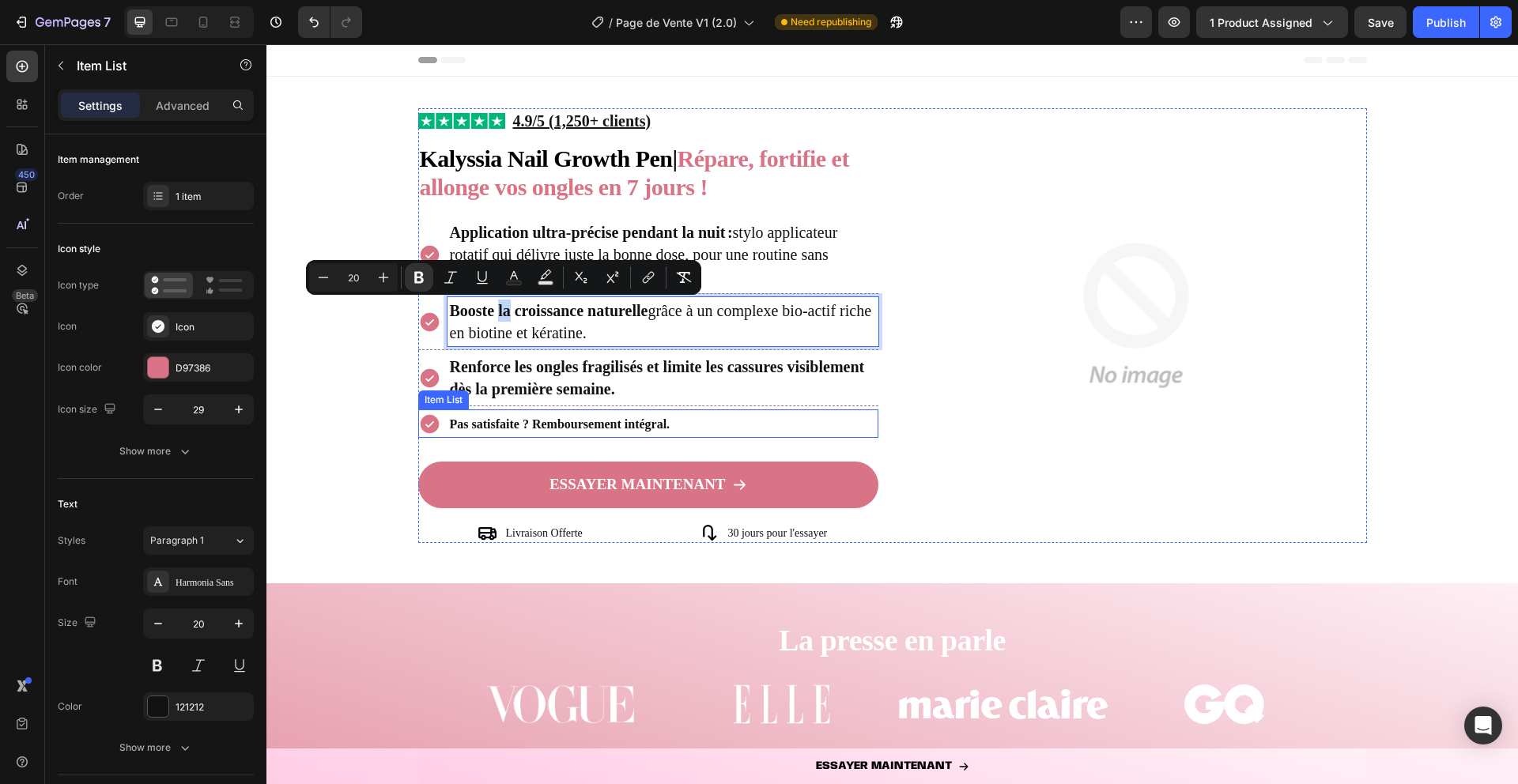
click at [501, 427] on strong "Pas satisfaite ? Remboursement intégral." at bounding box center [560, 424] width 221 height 14
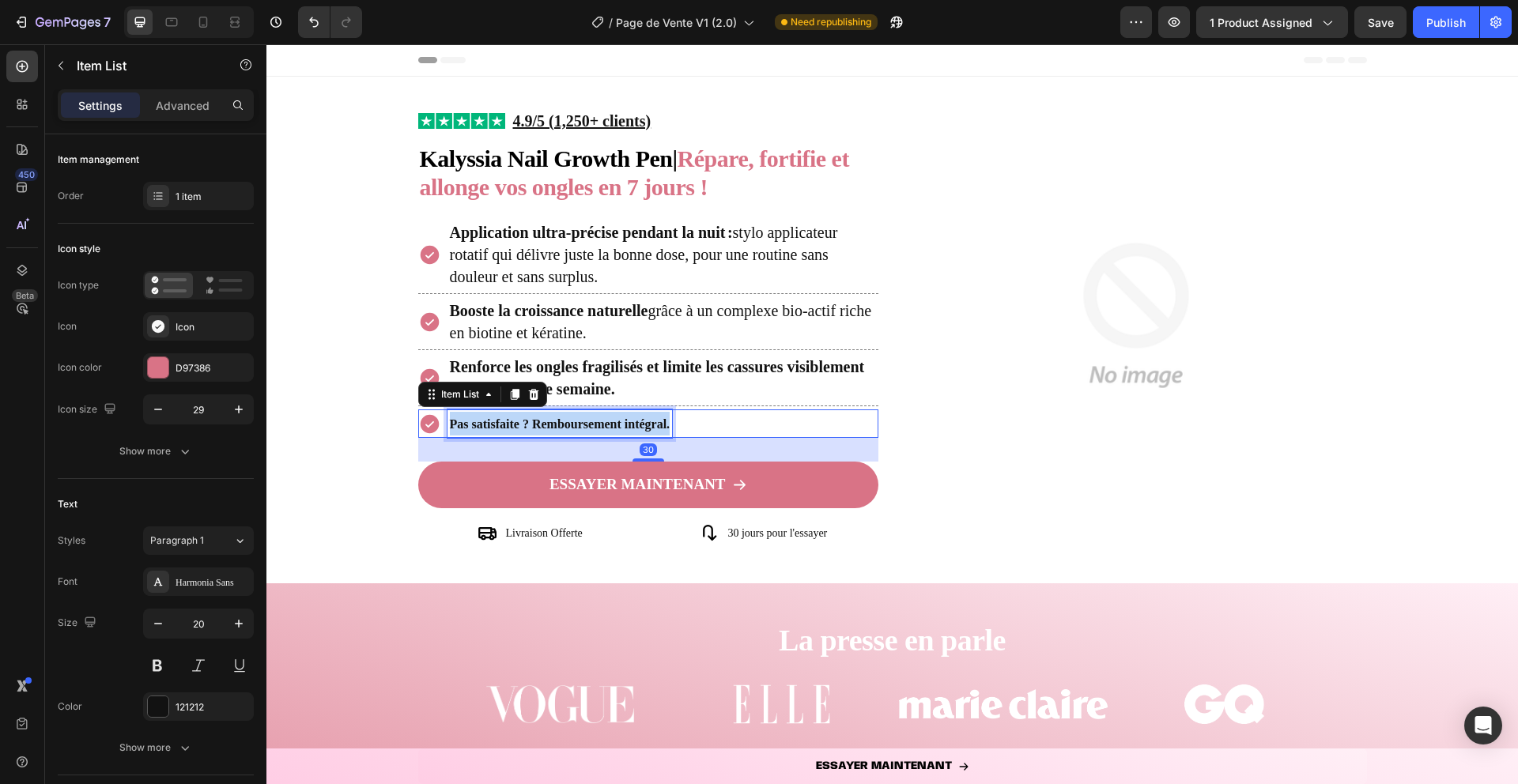
click at [501, 427] on strong "Pas satisfaite ? Remboursement intégral." at bounding box center [560, 424] width 221 height 14
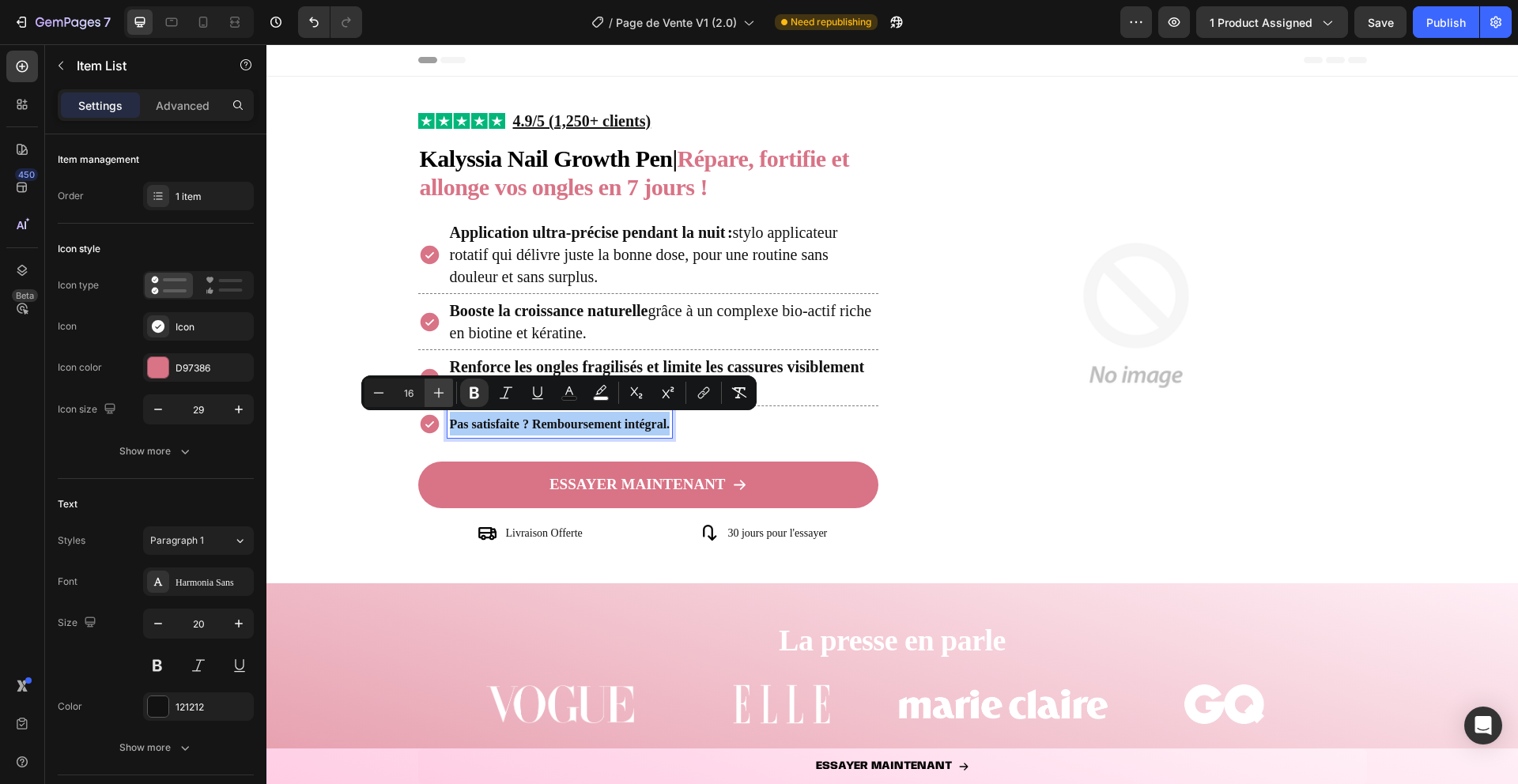
click at [438, 394] on icon "Editor contextual toolbar" at bounding box center [438, 393] width 10 height 10
type input "20"
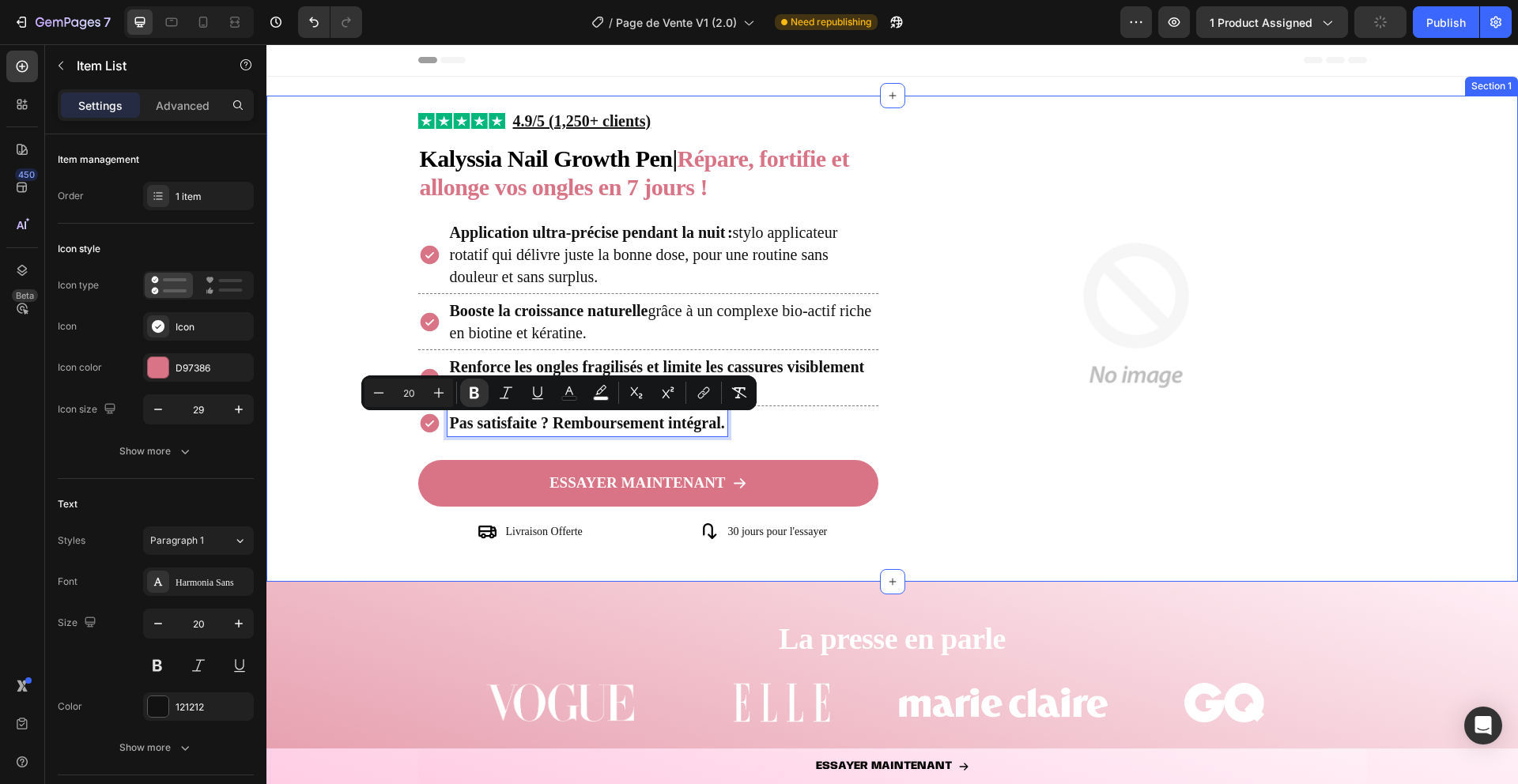
click at [353, 460] on div "Image Image 4.9/5 (1,250+ clients) Text Block Row ⁠⁠⁠⁠⁠⁠⁠ Kalyssia Nail Growth …" at bounding box center [892, 338] width 1252 height 461
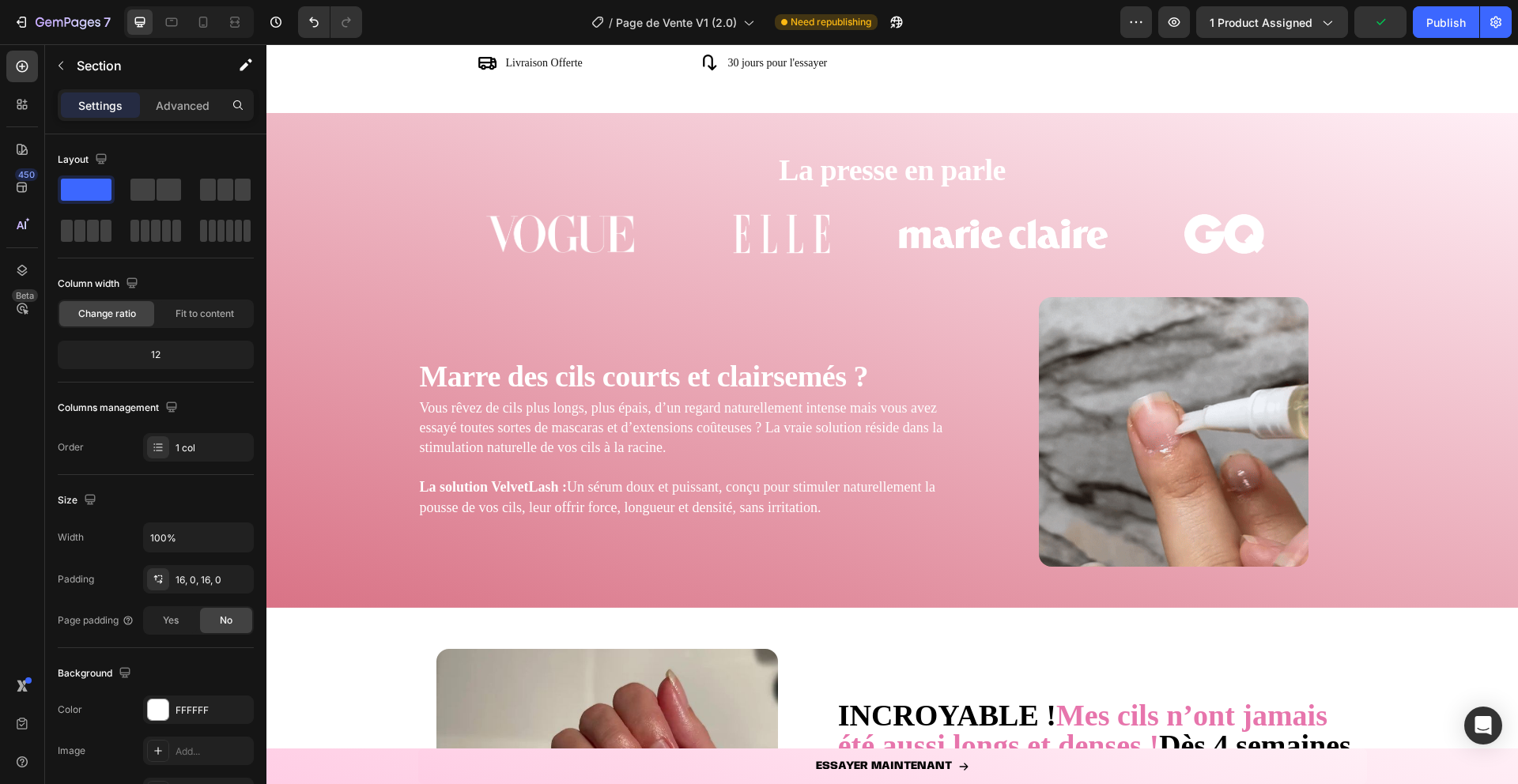
scroll to position [452, 0]
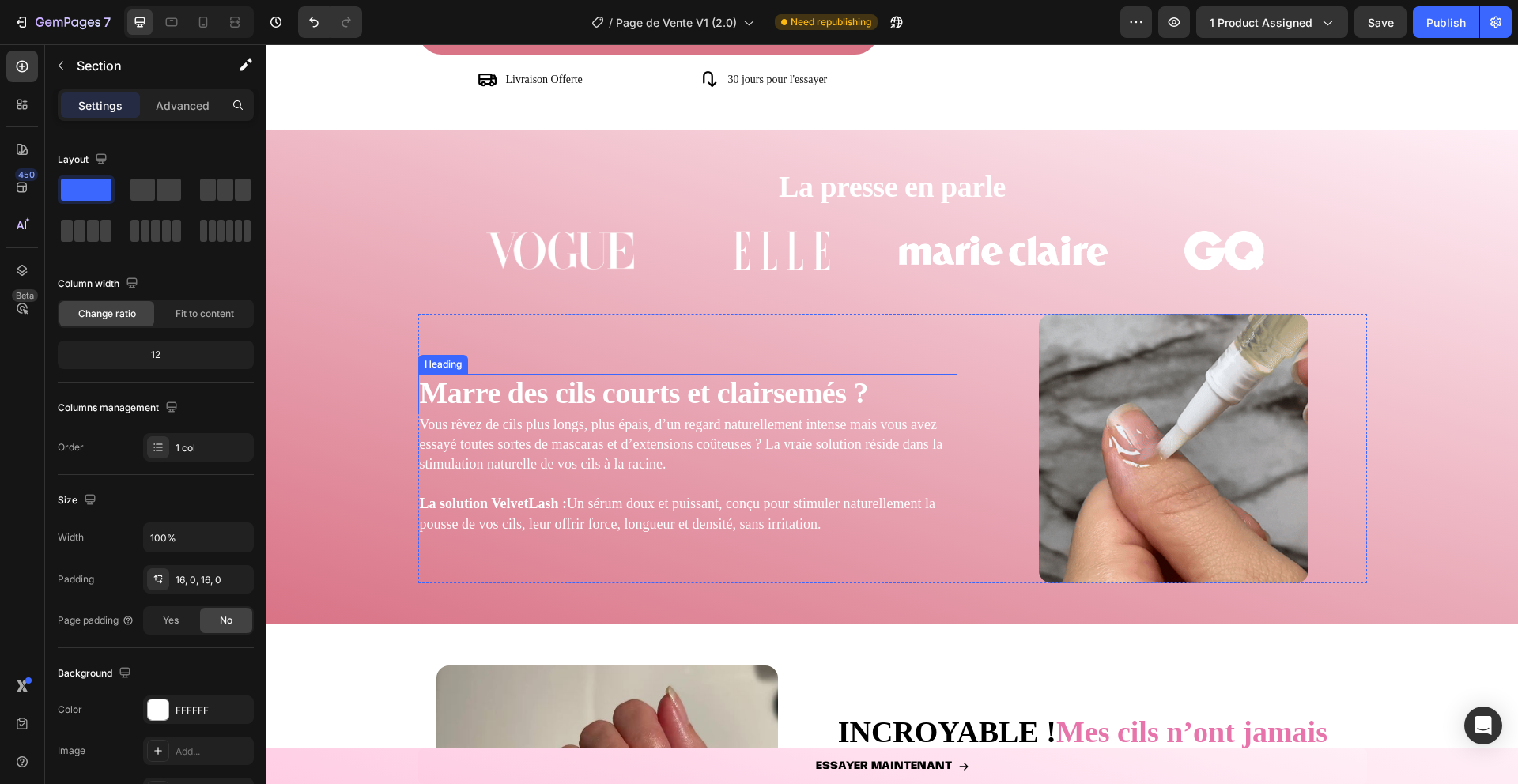
click at [709, 403] on strong "Marre des cils courts et clairsemés ?" at bounding box center [644, 393] width 448 height 33
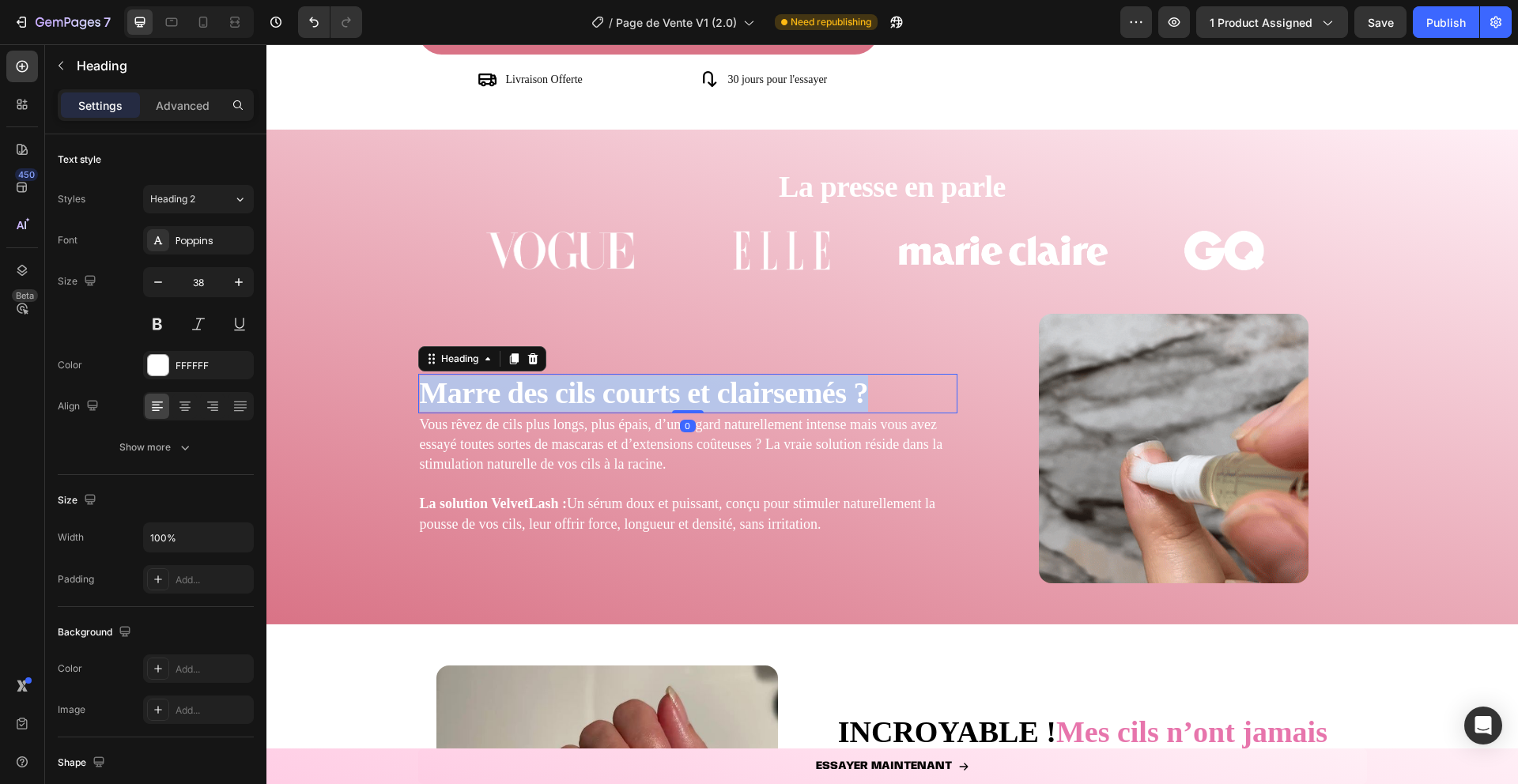
click at [709, 403] on strong "Marre des cils courts et clairsemés ?" at bounding box center [644, 393] width 448 height 33
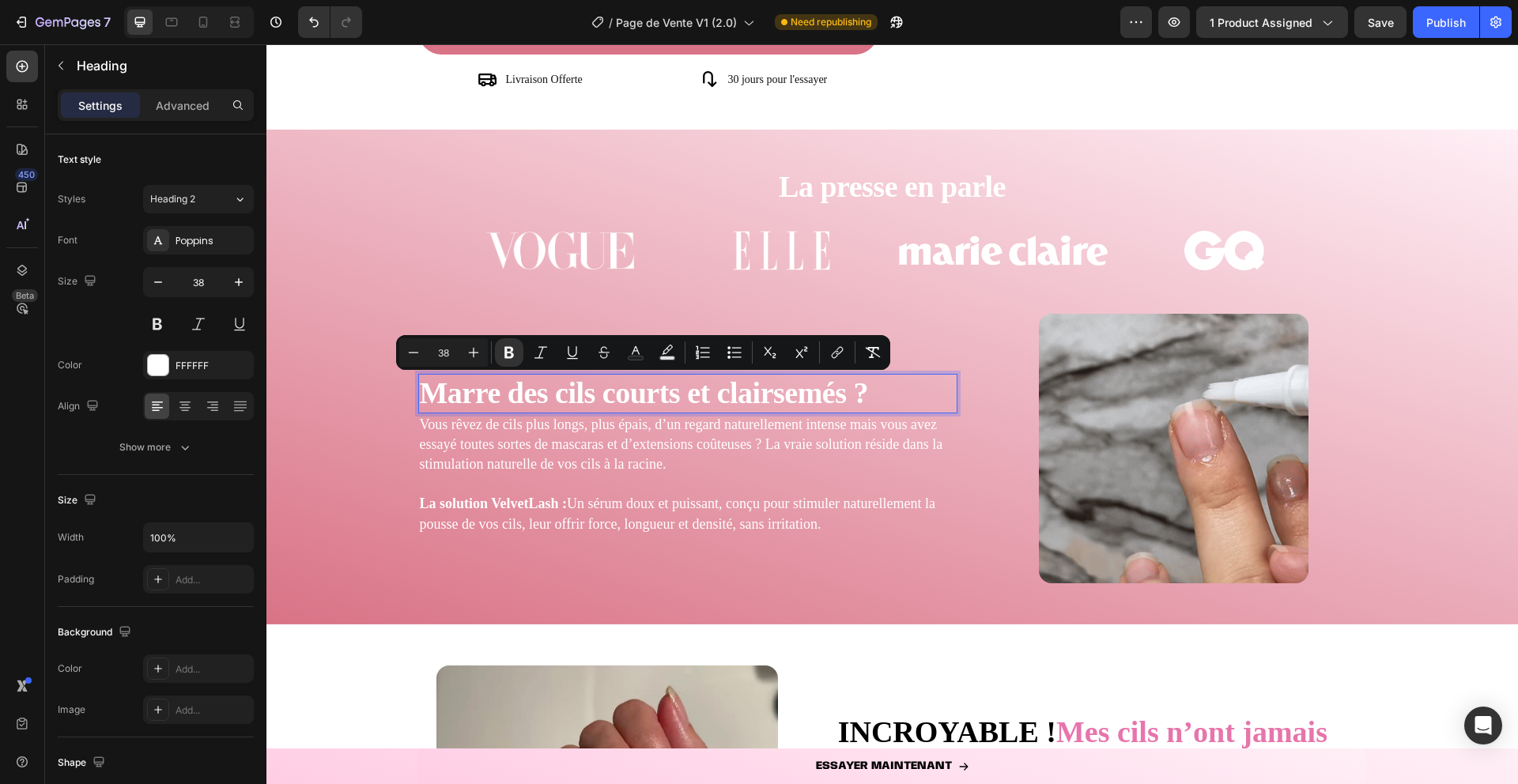
scroll to position [434, 0]
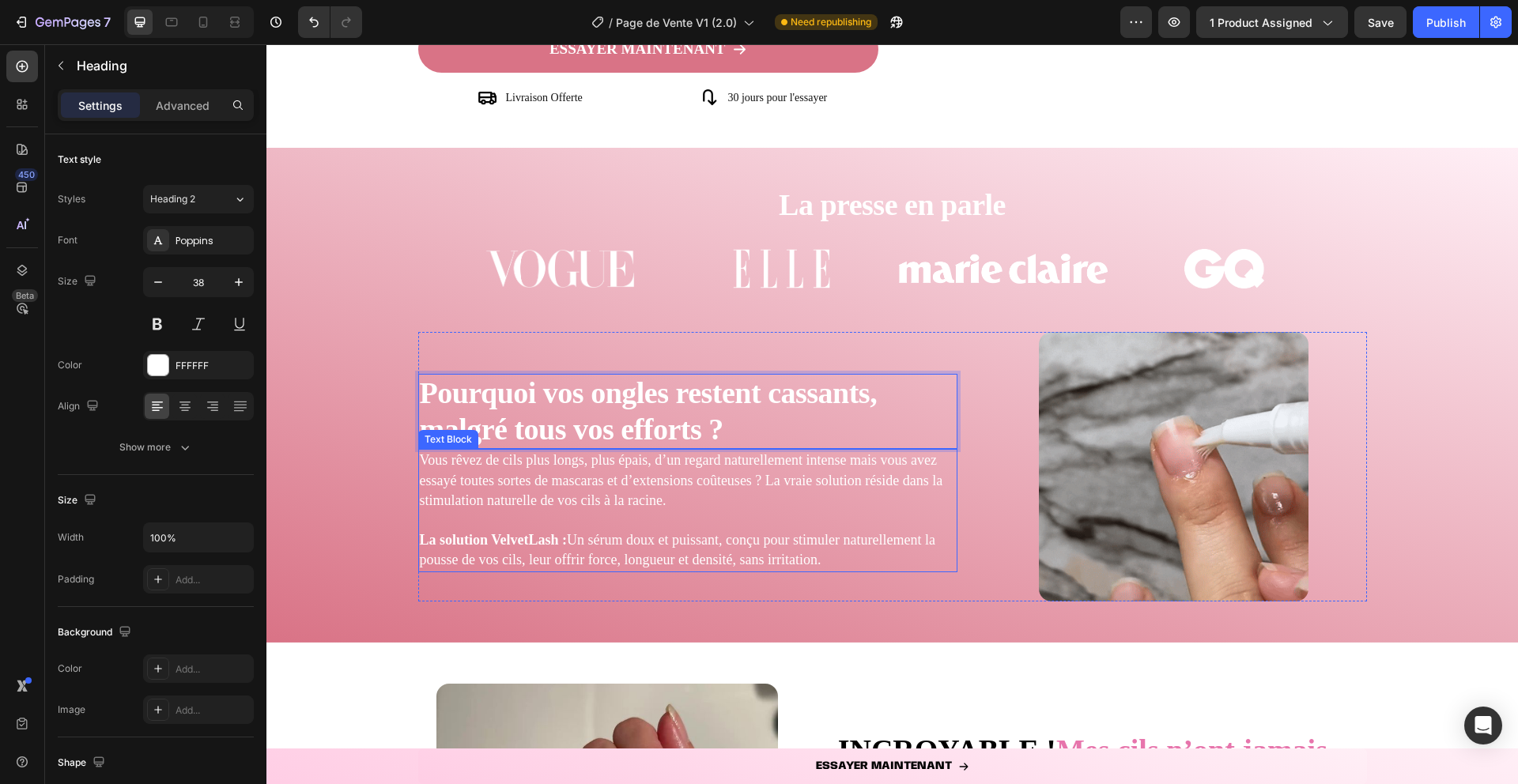
drag, startPoint x: 800, startPoint y: 489, endPoint x: 809, endPoint y: 473, distance: 18.4
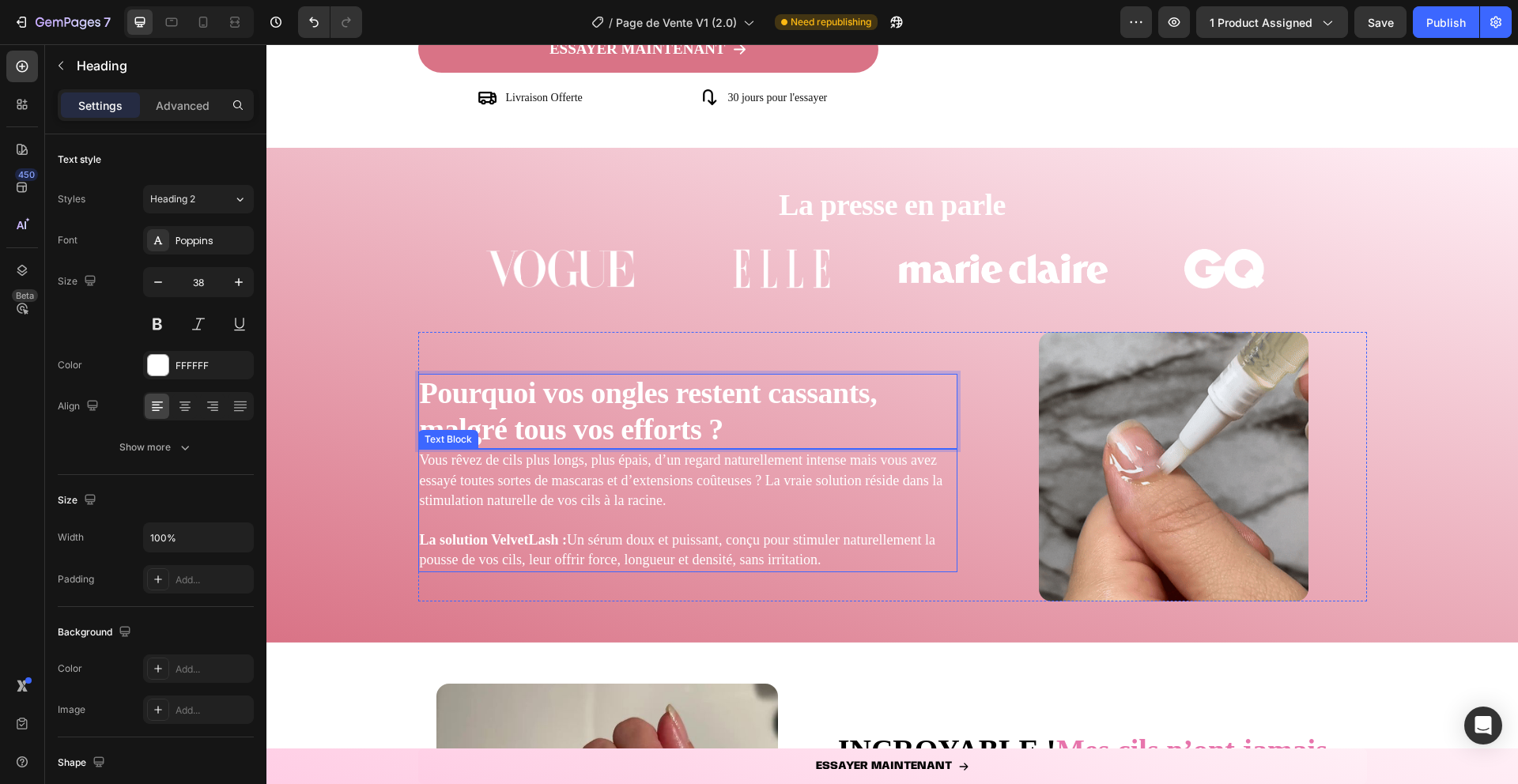
click at [800, 489] on p "Vous rêvez de cils plus longs, plus épais, d’un regard naturellement intense ma…" at bounding box center [689, 481] width 537 height 60
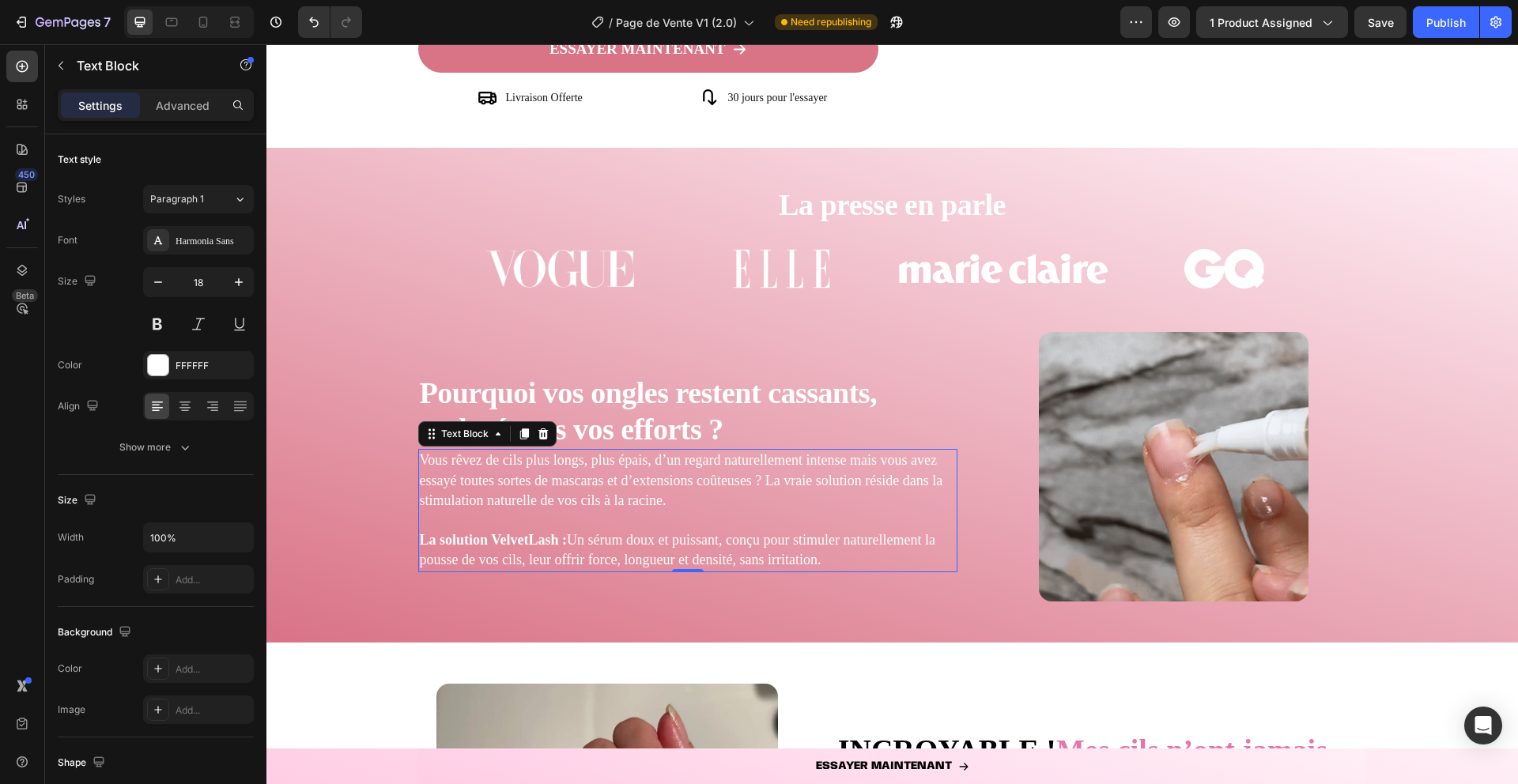
click at [724, 480] on p "Vous rêvez de cils plus longs, plus épais, d’un regard naturellement intense ma…" at bounding box center [689, 481] width 537 height 60
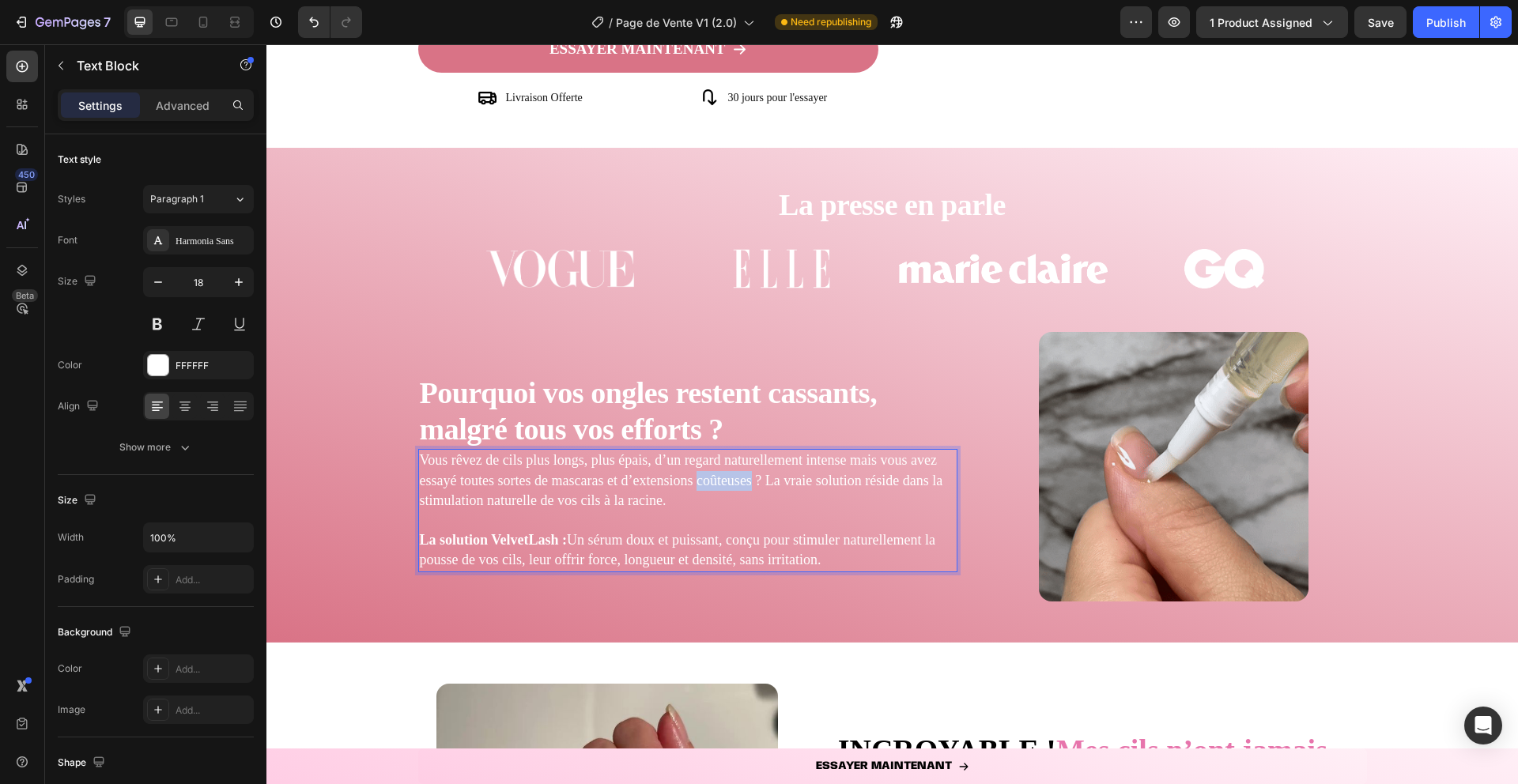
click at [724, 480] on p "Vous rêvez de cils plus longs, plus épais, d’un regard naturellement intense ma…" at bounding box center [689, 481] width 537 height 60
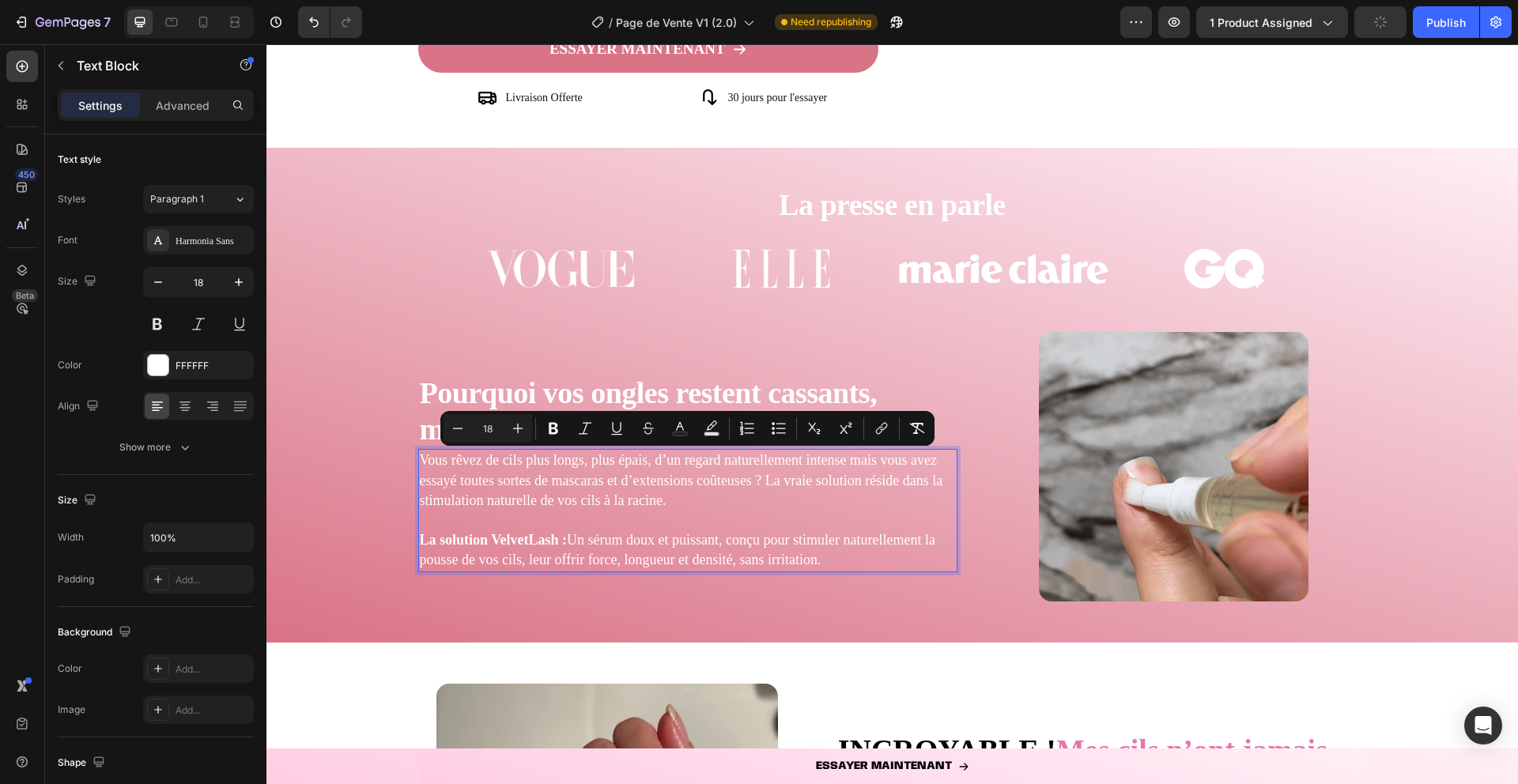
scroll to position [423, 0]
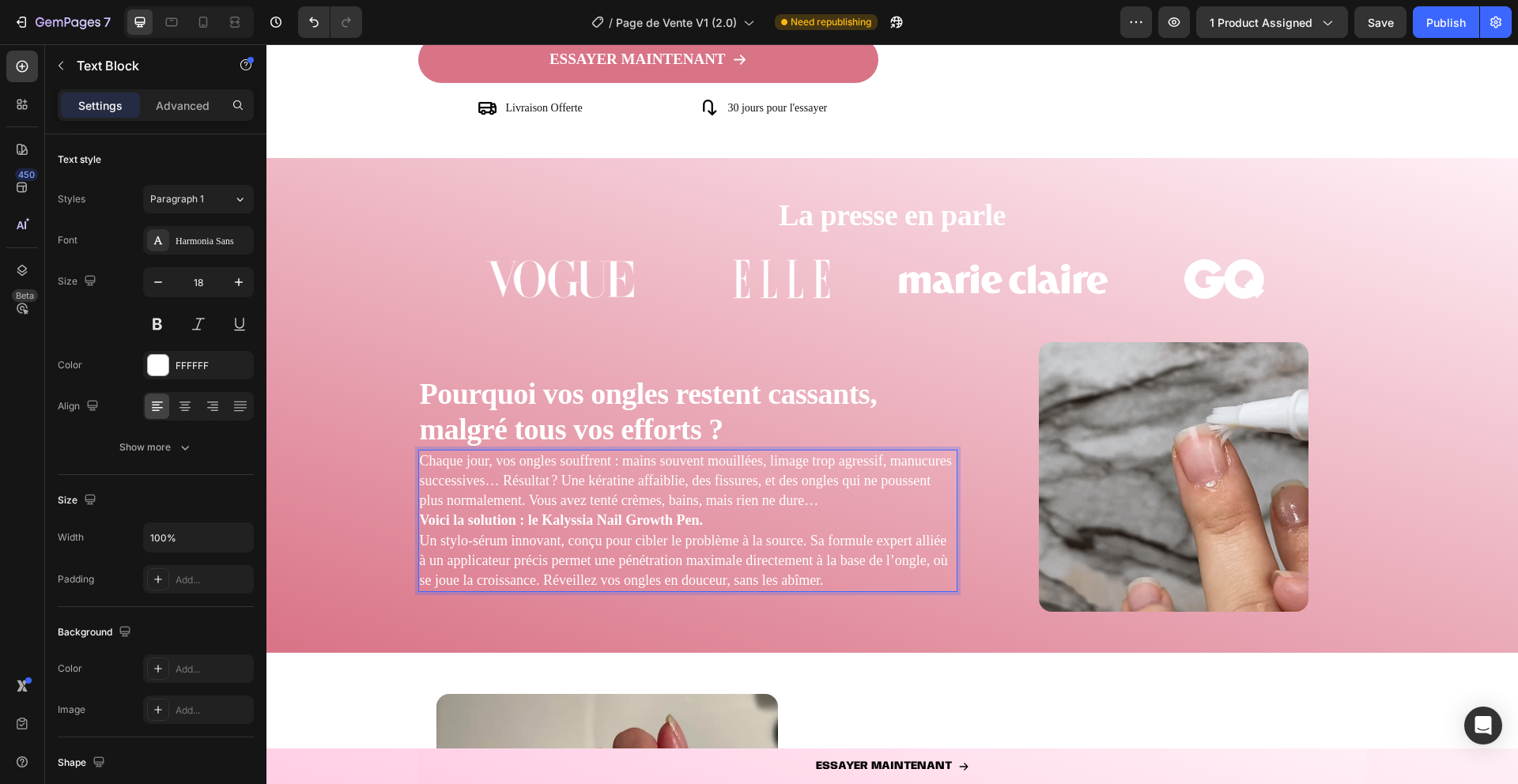
click at [853, 497] on p "Chaque jour, vos ongles souffrent : mains souvent mouillées, limage trop agress…" at bounding box center [689, 481] width 537 height 60
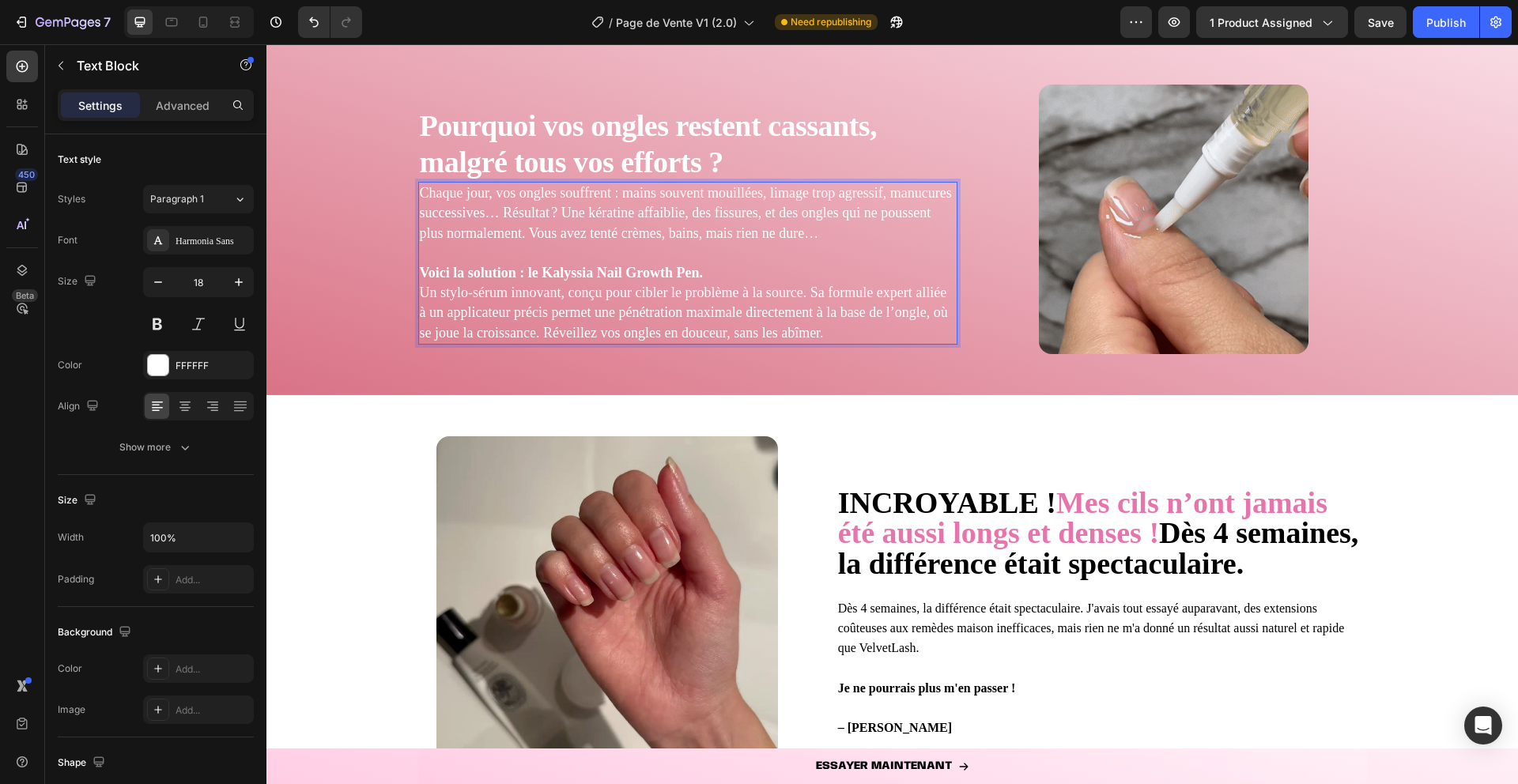
scroll to position [1047, 0]
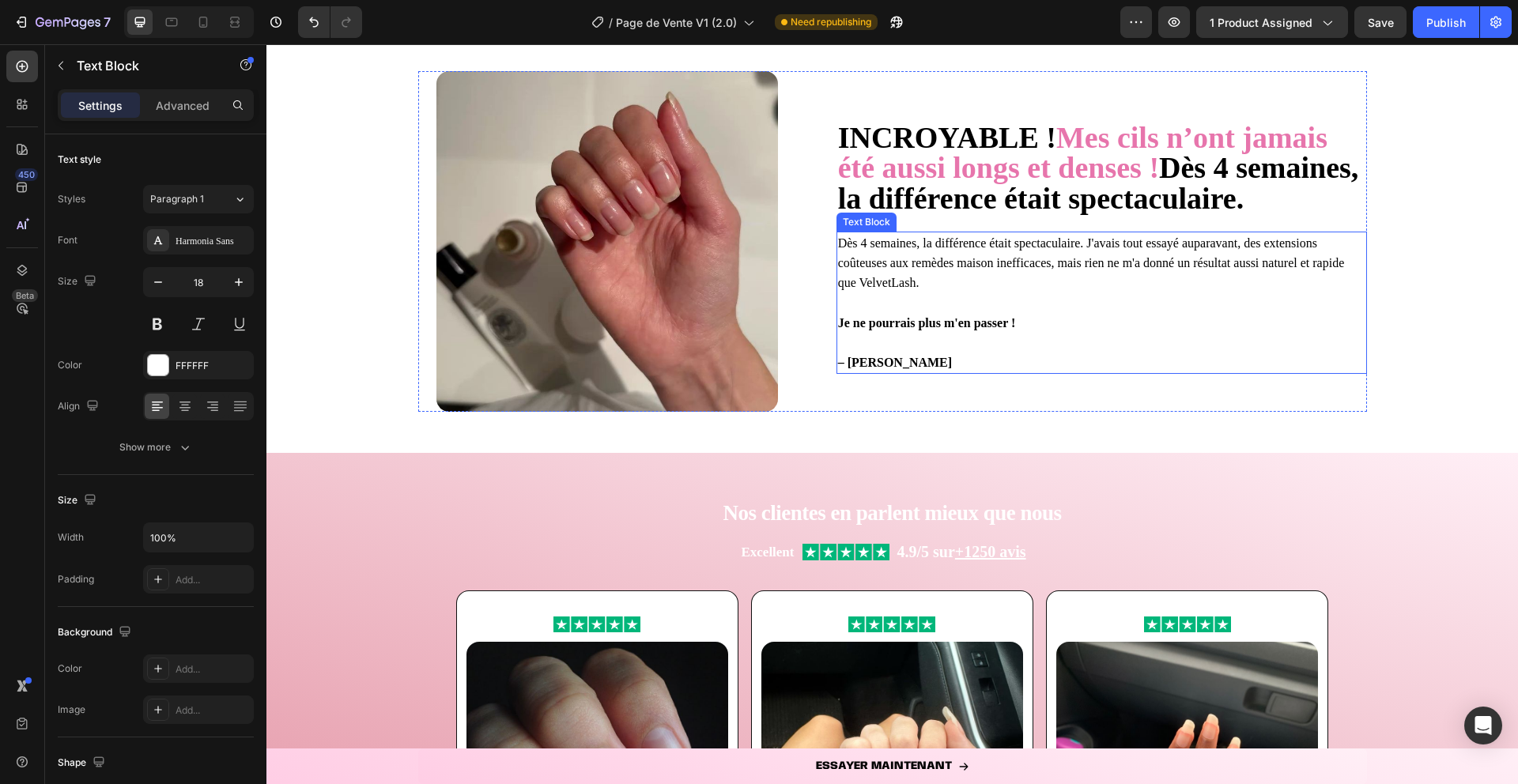
click at [966, 369] on p "– [PERSON_NAME]" at bounding box center [1102, 362] width 527 height 20
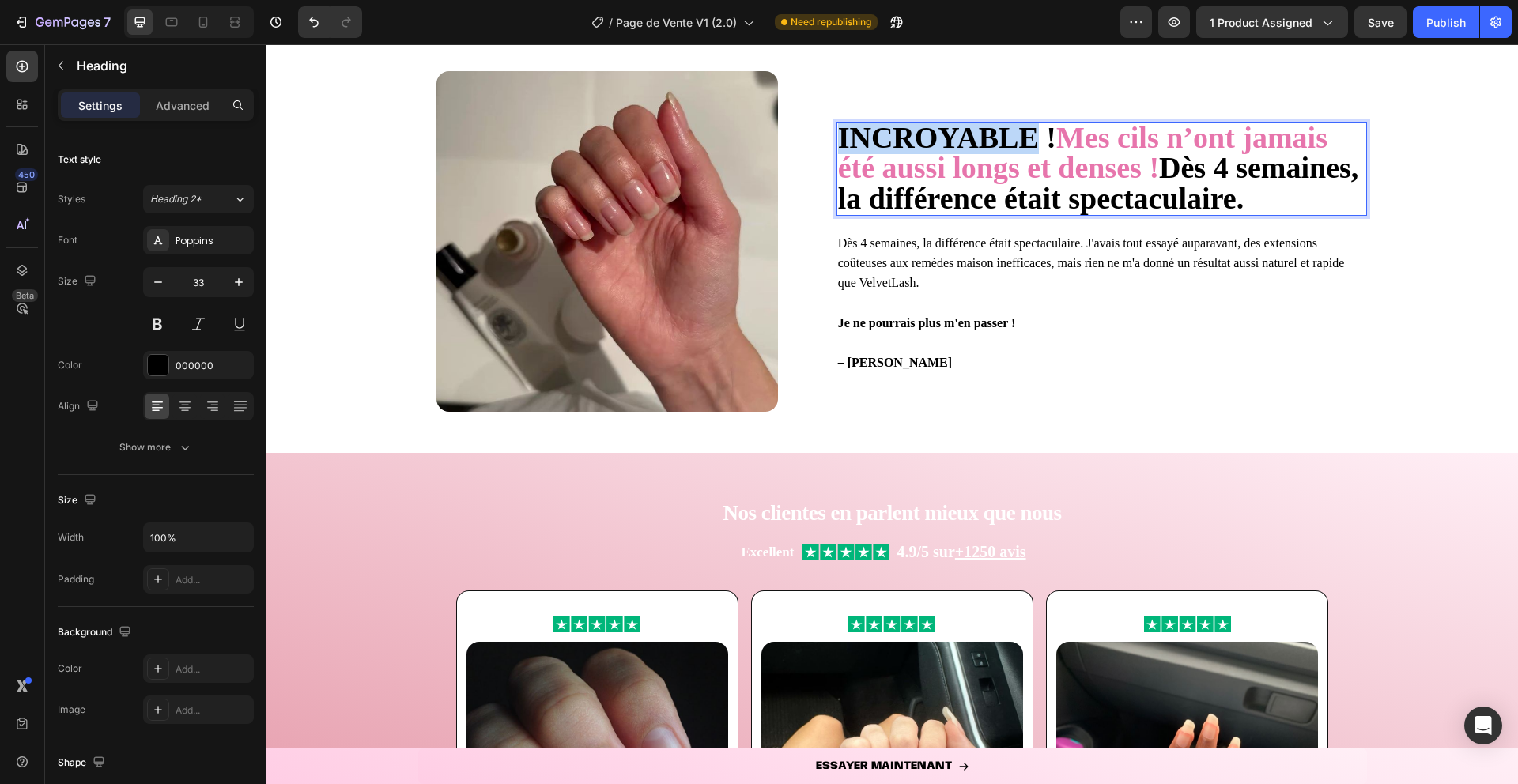
click at [890, 132] on strong "INCROYABLE !" at bounding box center [947, 137] width 218 height 33
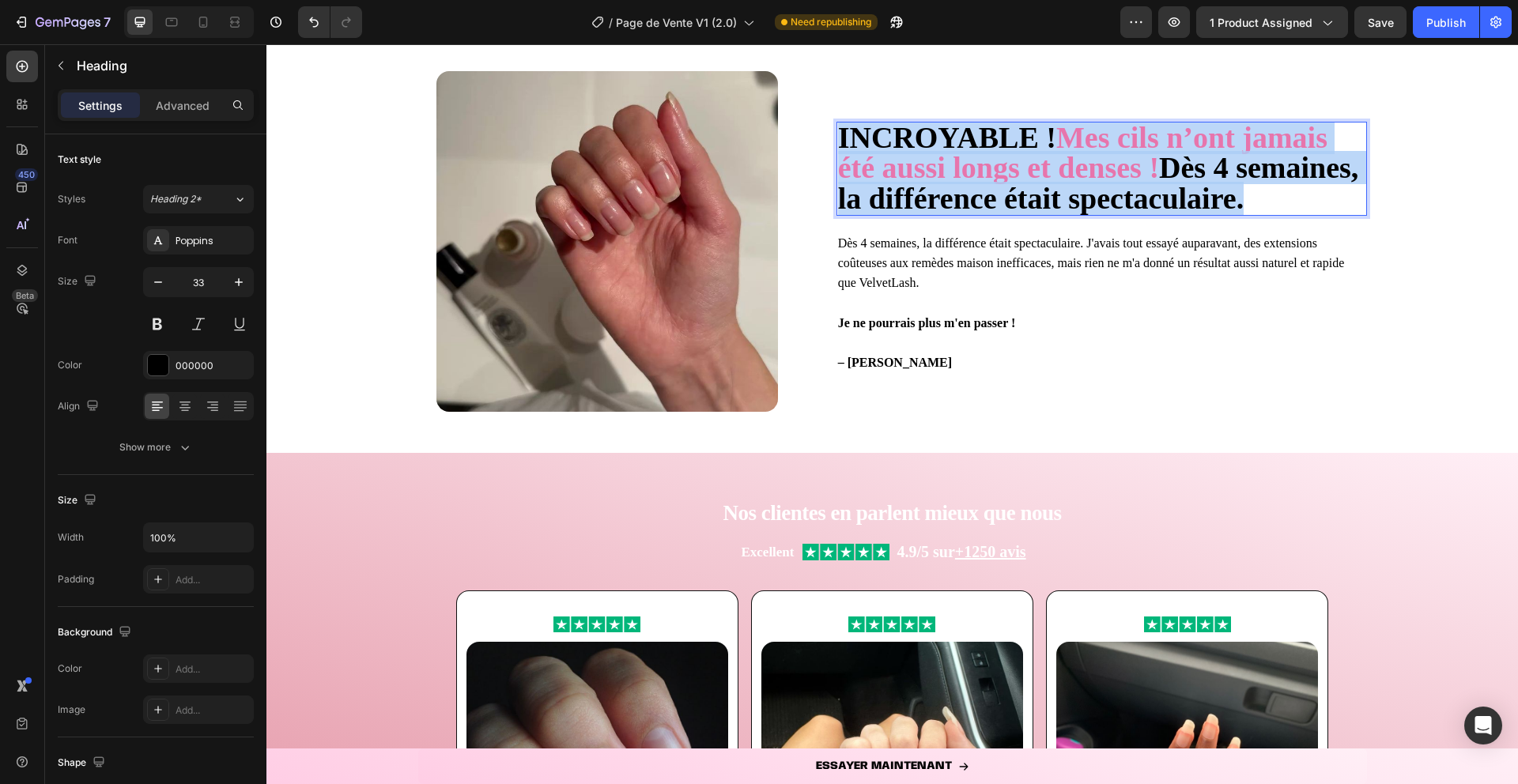
click at [890, 132] on strong "INCROYABLE !" at bounding box center [947, 137] width 218 height 33
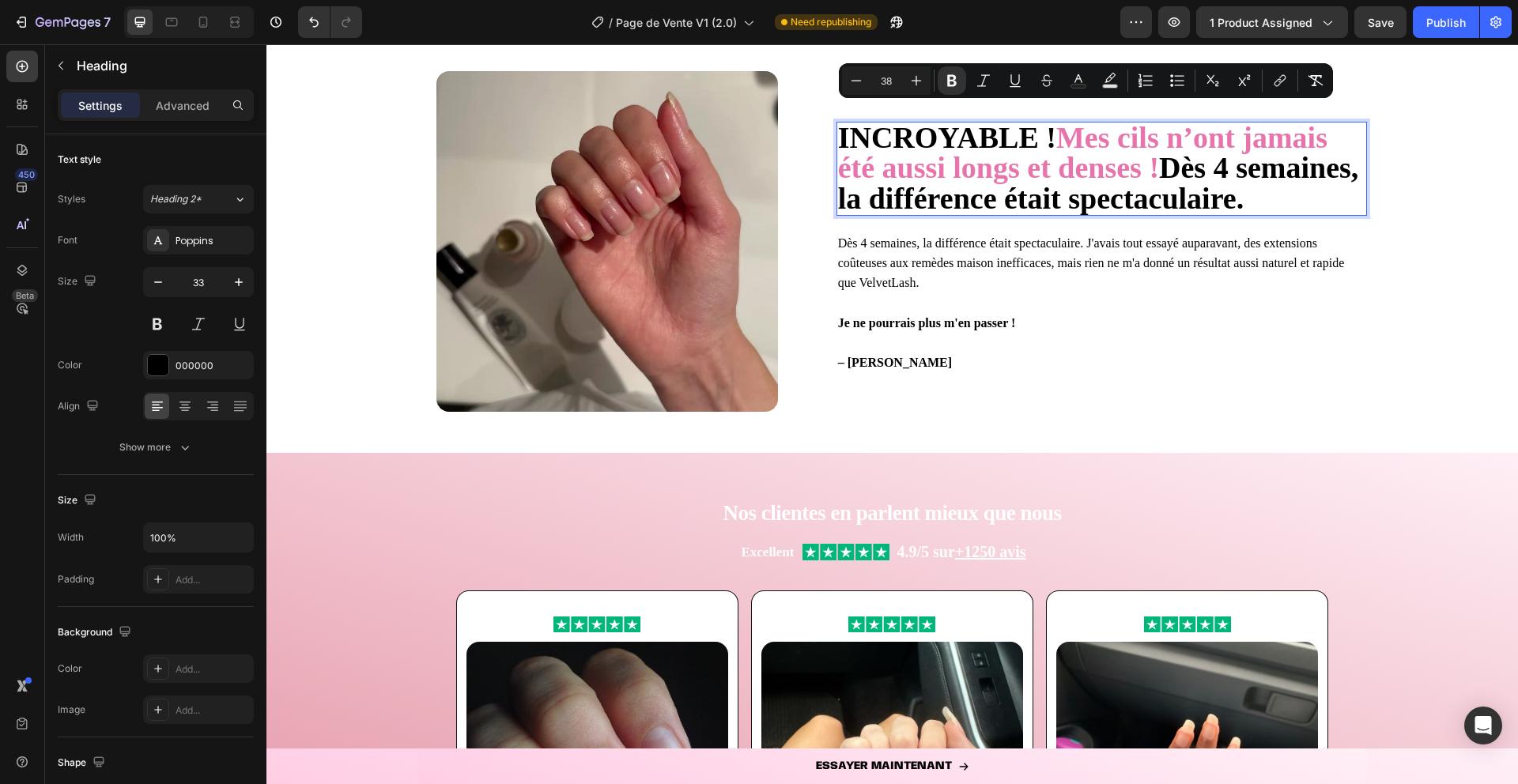
scroll to position [1077, 0]
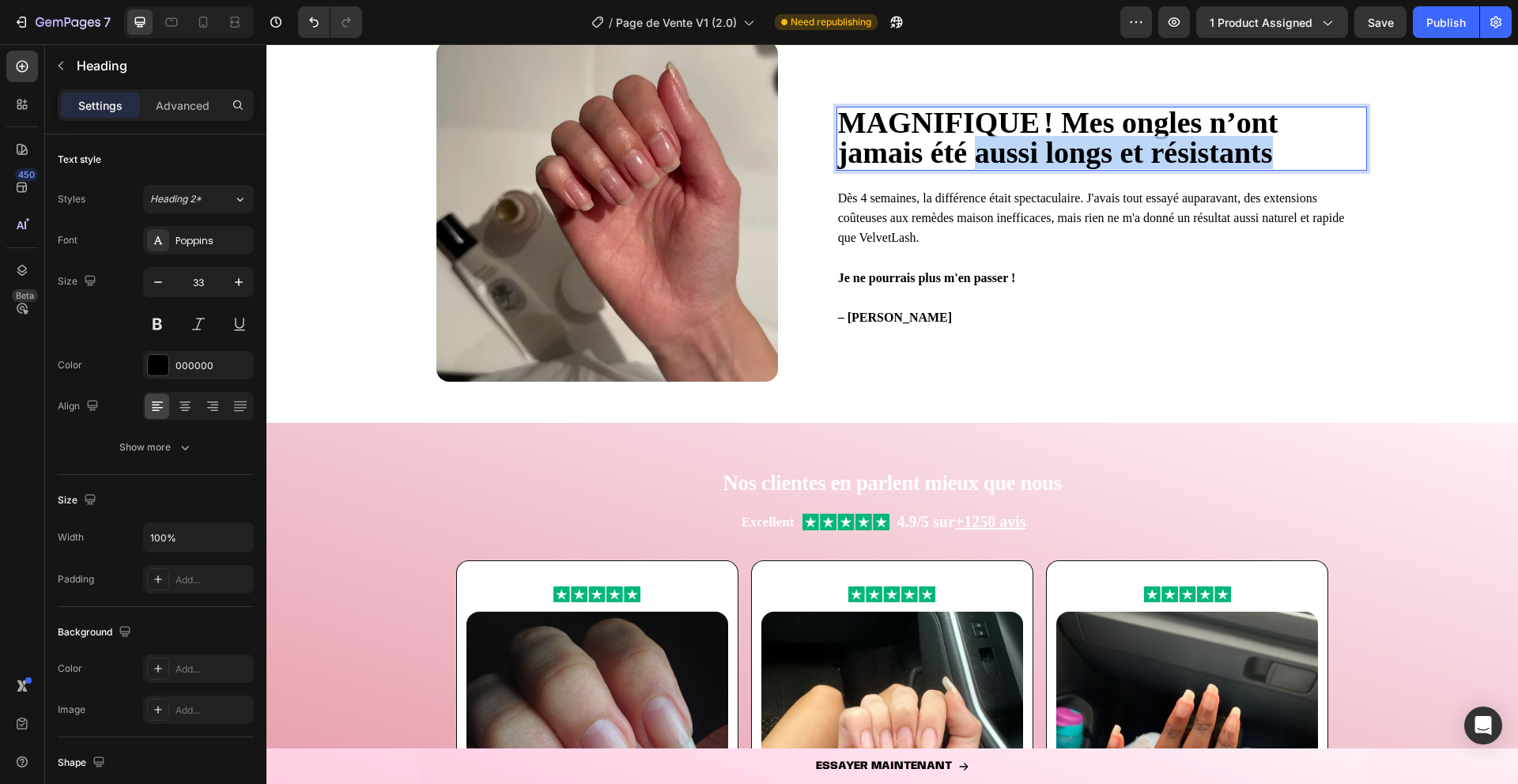
drag, startPoint x: 974, startPoint y: 159, endPoint x: 1280, endPoint y: 163, distance: 306.0
click at [1280, 162] on p "MAGNIFIQUE ! Mes ongles n’ont jamais été aussi longs et résistants" at bounding box center [1102, 138] width 527 height 61
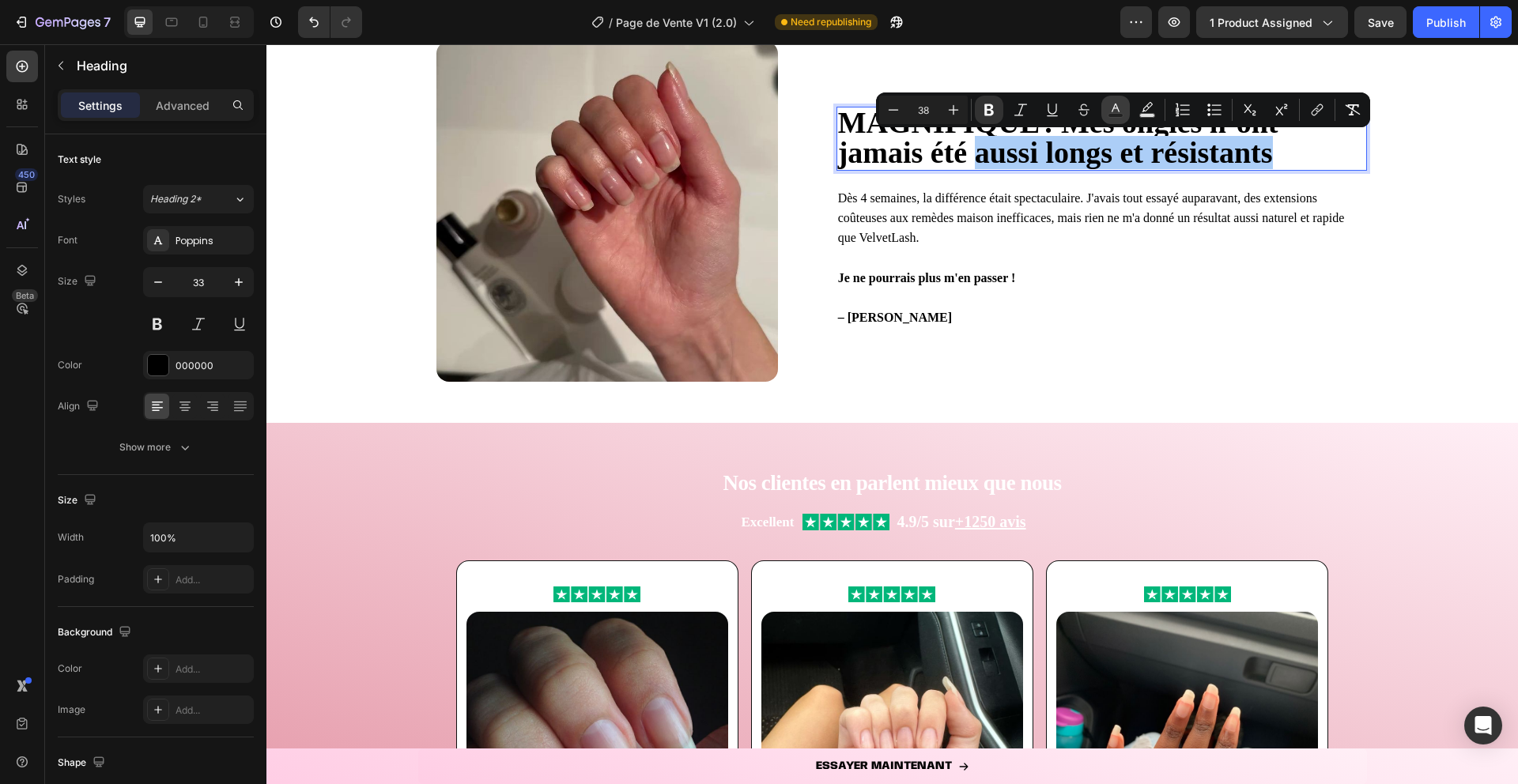
click at [1116, 114] on rect "Editor contextual toolbar" at bounding box center [1115, 115] width 15 height 4
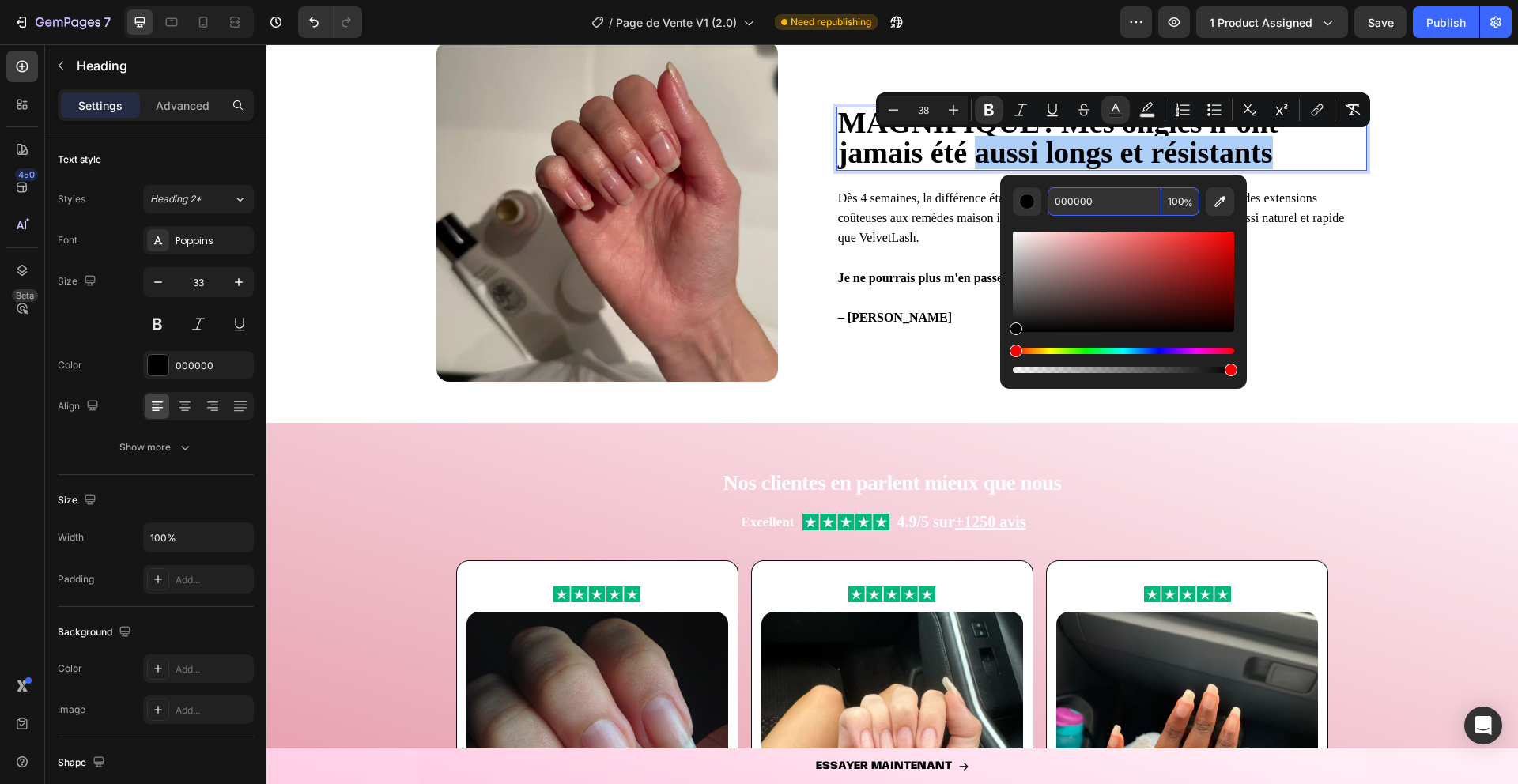
click at [1079, 207] on input "000000" at bounding box center [1104, 202] width 114 height 29
paste input "D97386"
type input "D97386"
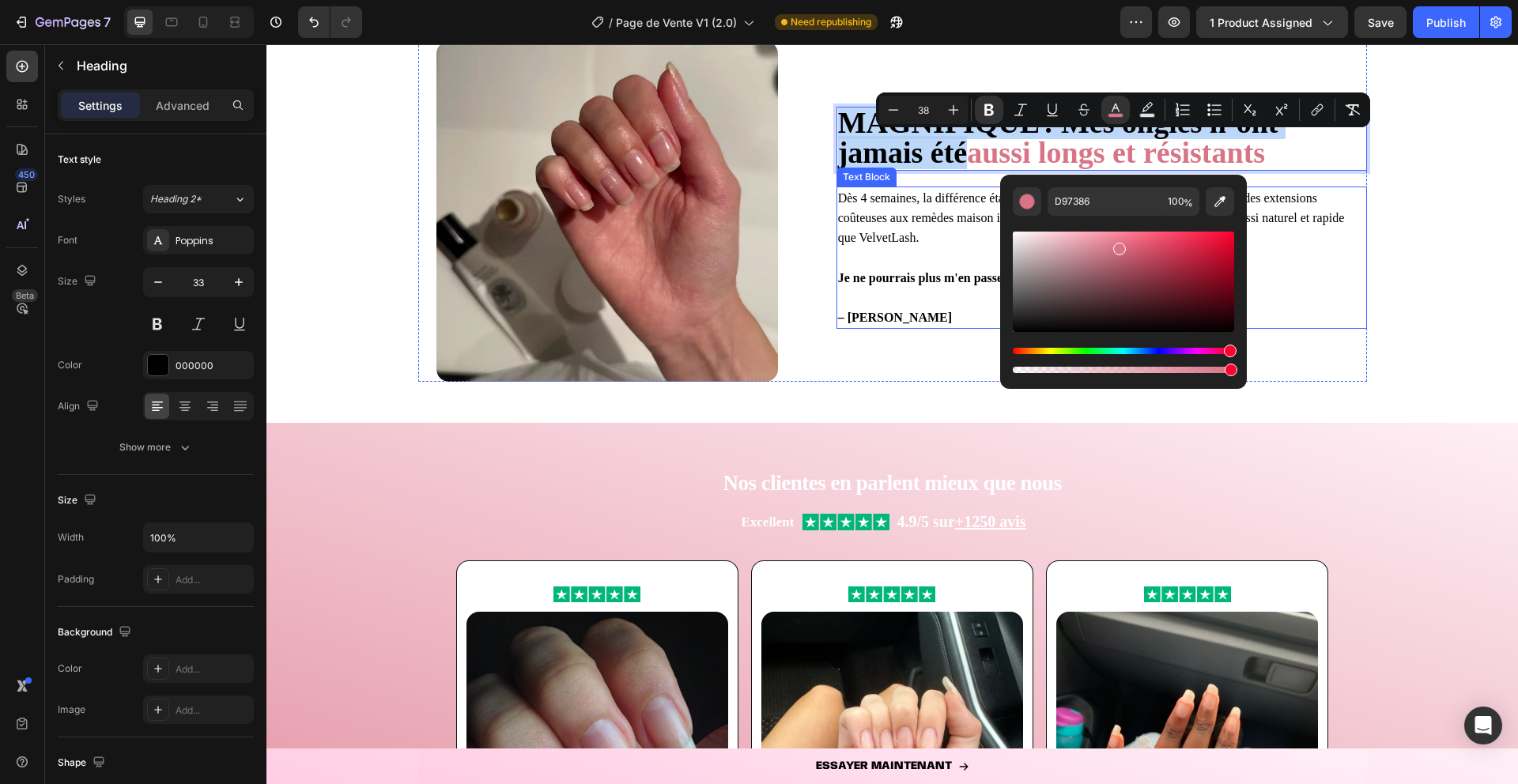
click at [920, 216] on span "Dès 4 semaines, la différence était spectaculaire. J'avais tout essayé auparava…" at bounding box center [1091, 218] width 507 height 53
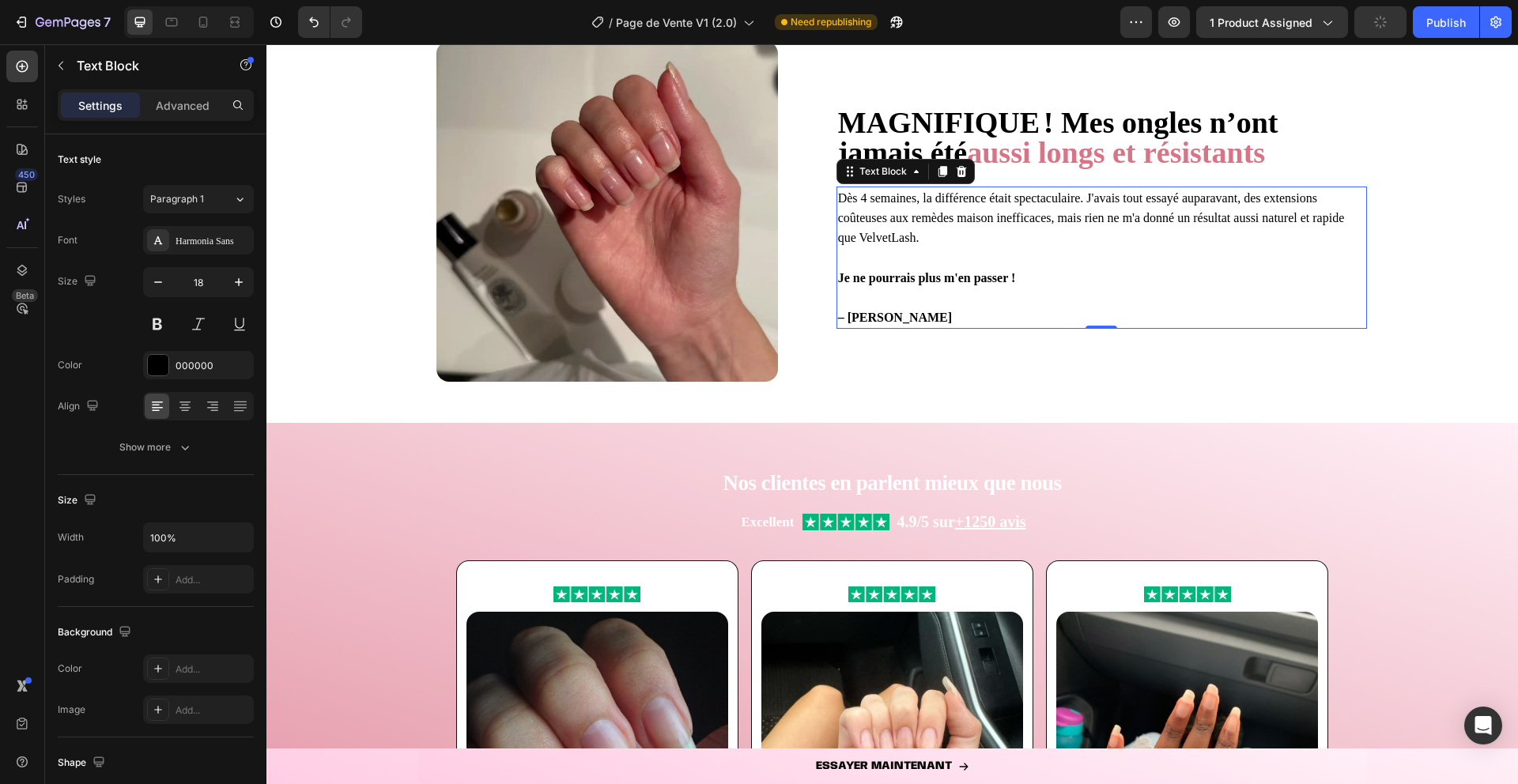
click at [1007, 283] on strong "Je ne pourrais plus m'en passer !" at bounding box center [927, 277] width 178 height 14
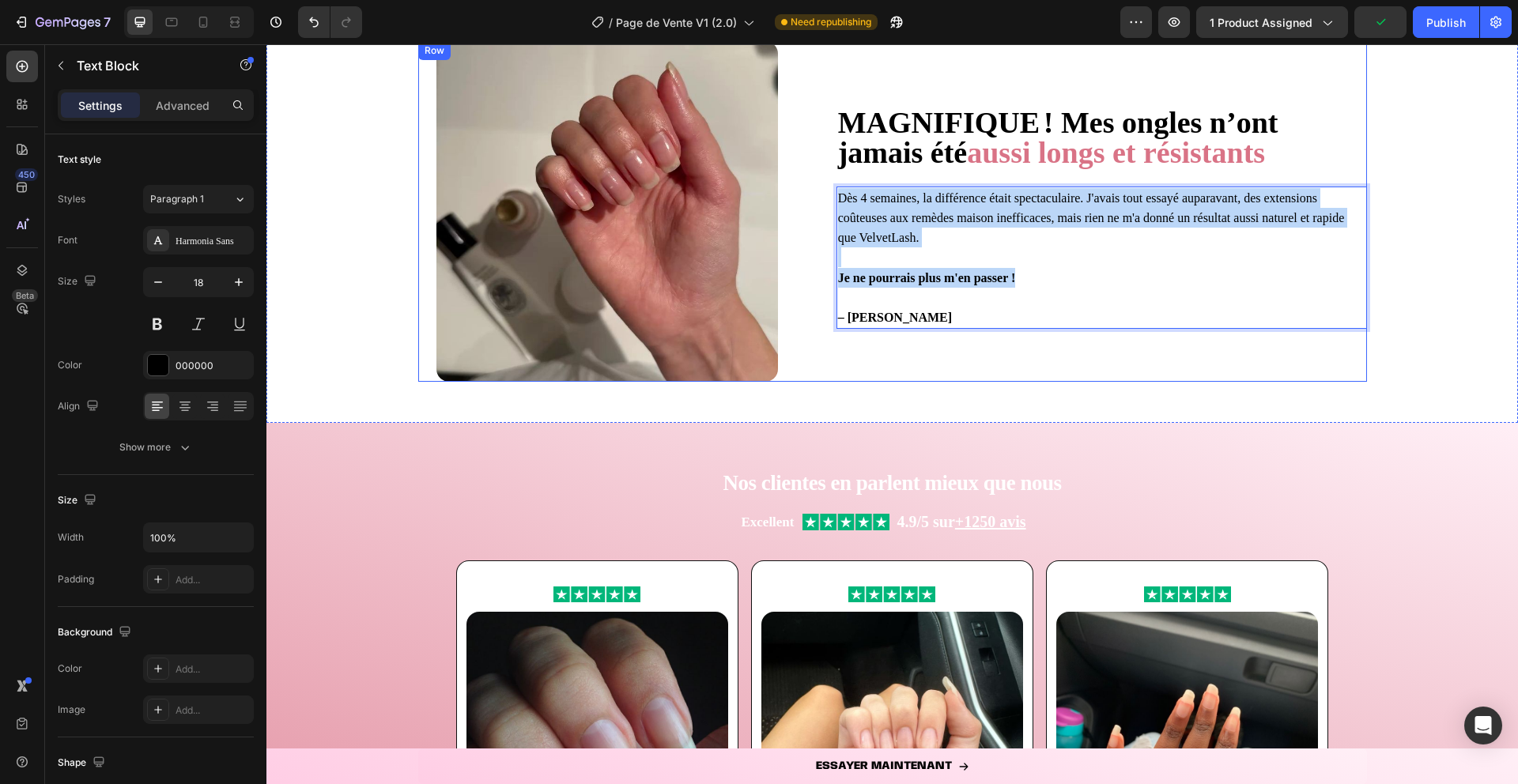
drag, startPoint x: 1022, startPoint y: 276, endPoint x: 805, endPoint y: 201, distance: 229.6
click at [805, 201] on div "⁠⁠⁠⁠⁠⁠⁠ MAGNIFIQUE ! Mes ongles n’ont jamais été aussi longs et résistants Head…" at bounding box center [893, 211] width 948 height 341
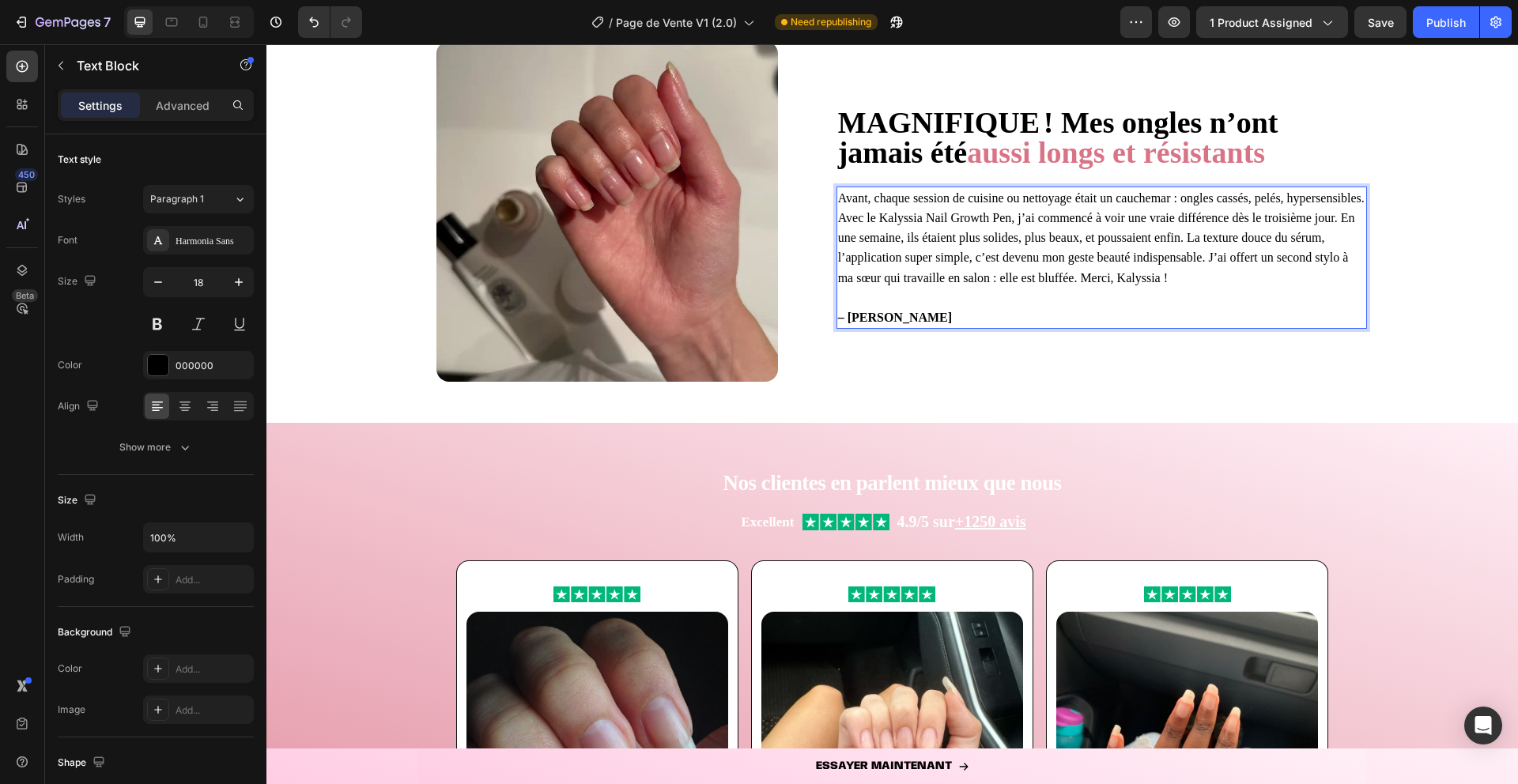
click at [1209, 256] on span "Avant, chaque session de cuisine ou nettoyage était un cauchemar : ongles cassé…" at bounding box center [1101, 238] width 527 height 93
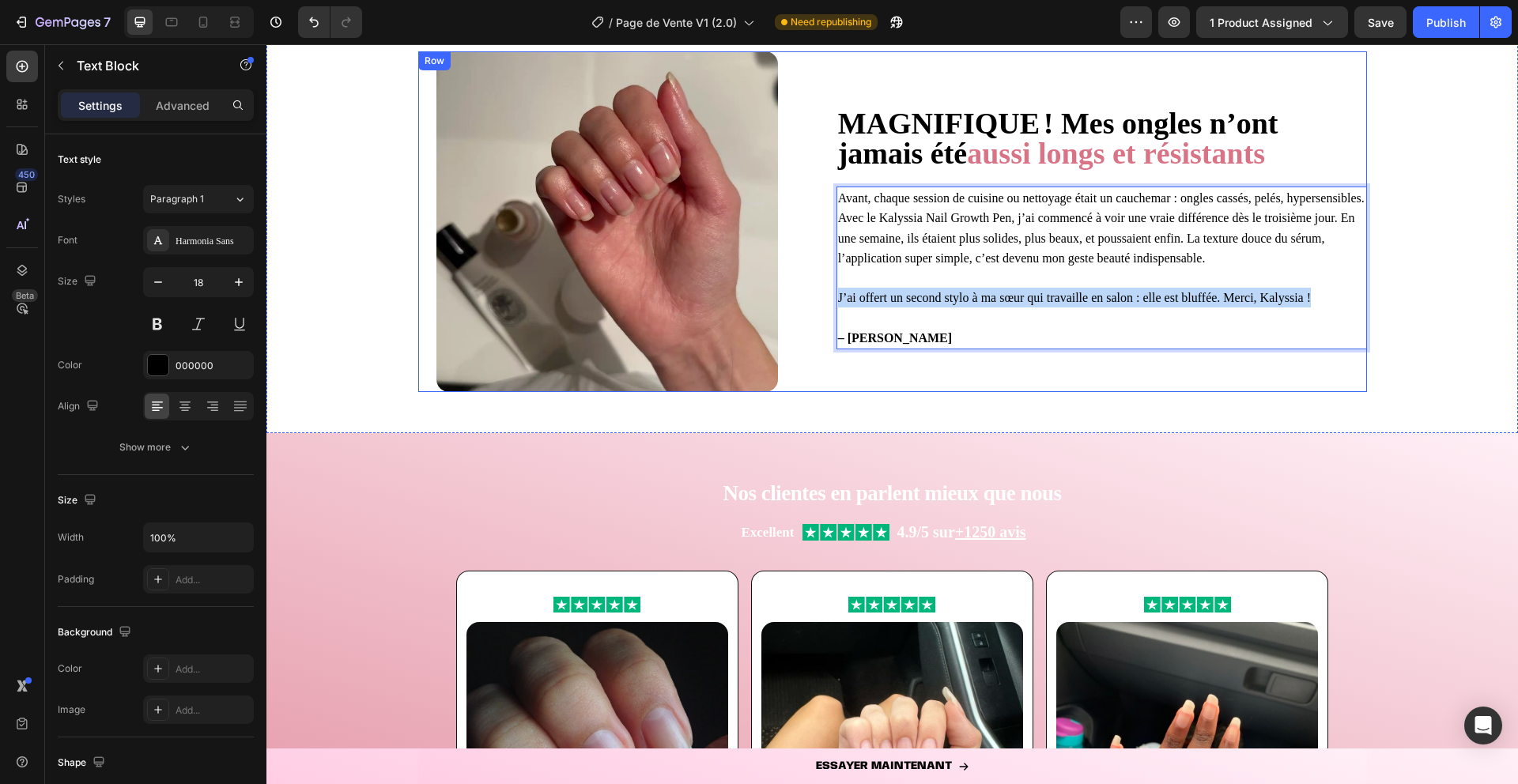
drag, startPoint x: 1321, startPoint y: 292, endPoint x: 826, endPoint y: 292, distance: 495.0
click at [826, 292] on div "⁠⁠⁠⁠⁠⁠⁠ MAGNIFIQUE ! Mes ongles n’ont jamais été aussi longs et résistants Head…" at bounding box center [893, 222] width 948 height 341
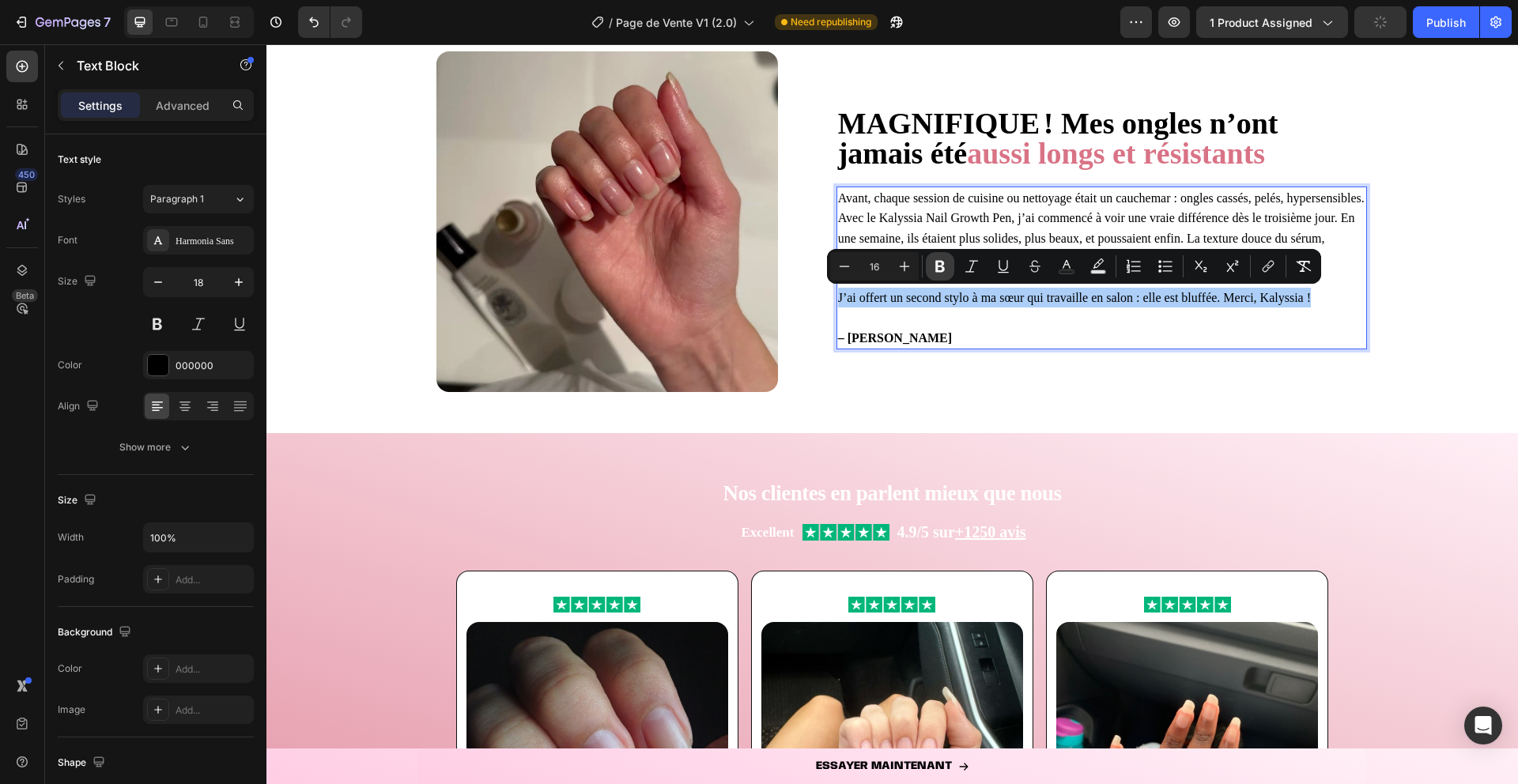
click at [943, 268] on icon "Editor contextual toolbar" at bounding box center [940, 266] width 10 height 12
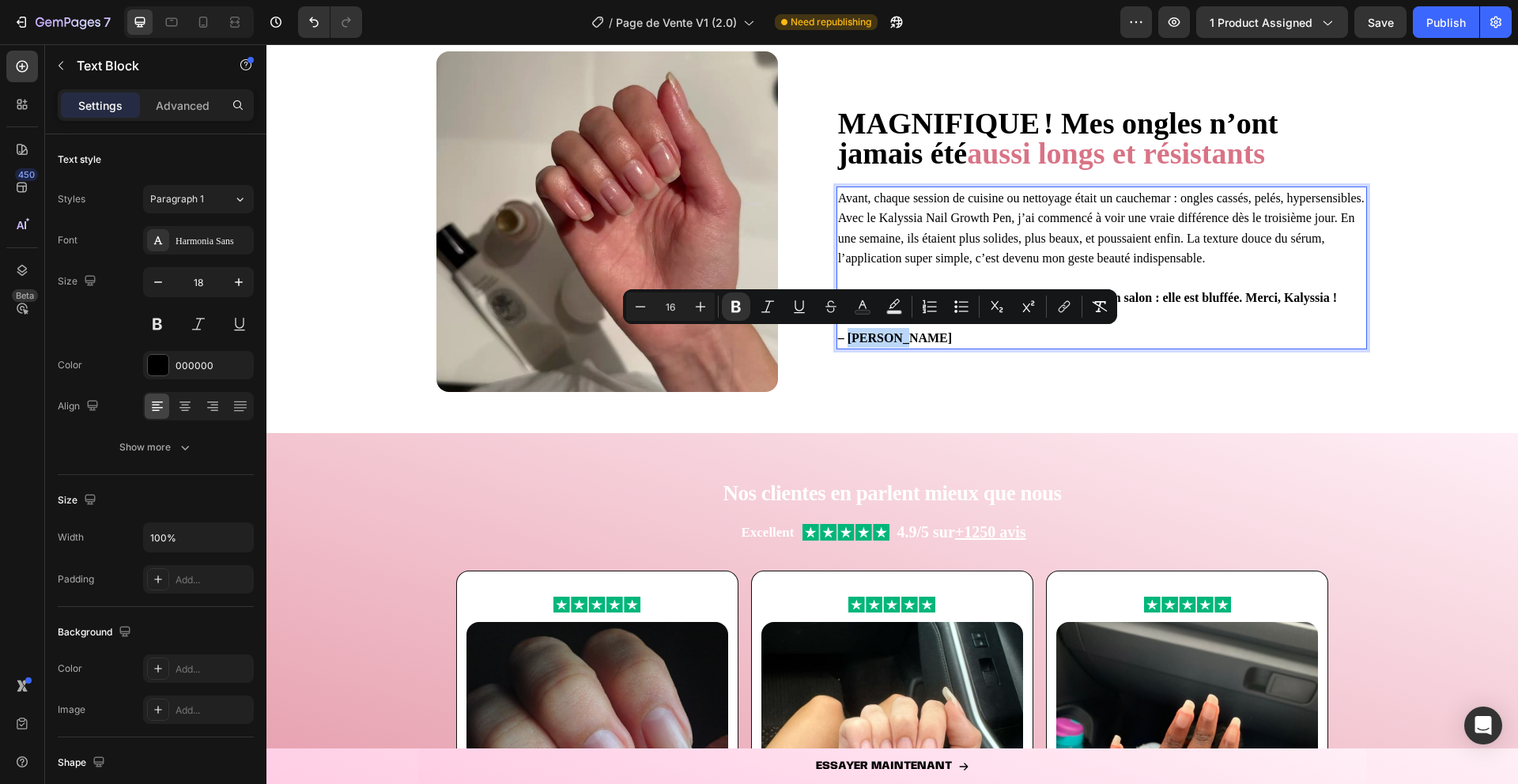
drag, startPoint x: 894, startPoint y: 339, endPoint x: 850, endPoint y: 343, distance: 44.2
click at [850, 343] on strong "– [PERSON_NAME]" at bounding box center [894, 338] width 114 height 14
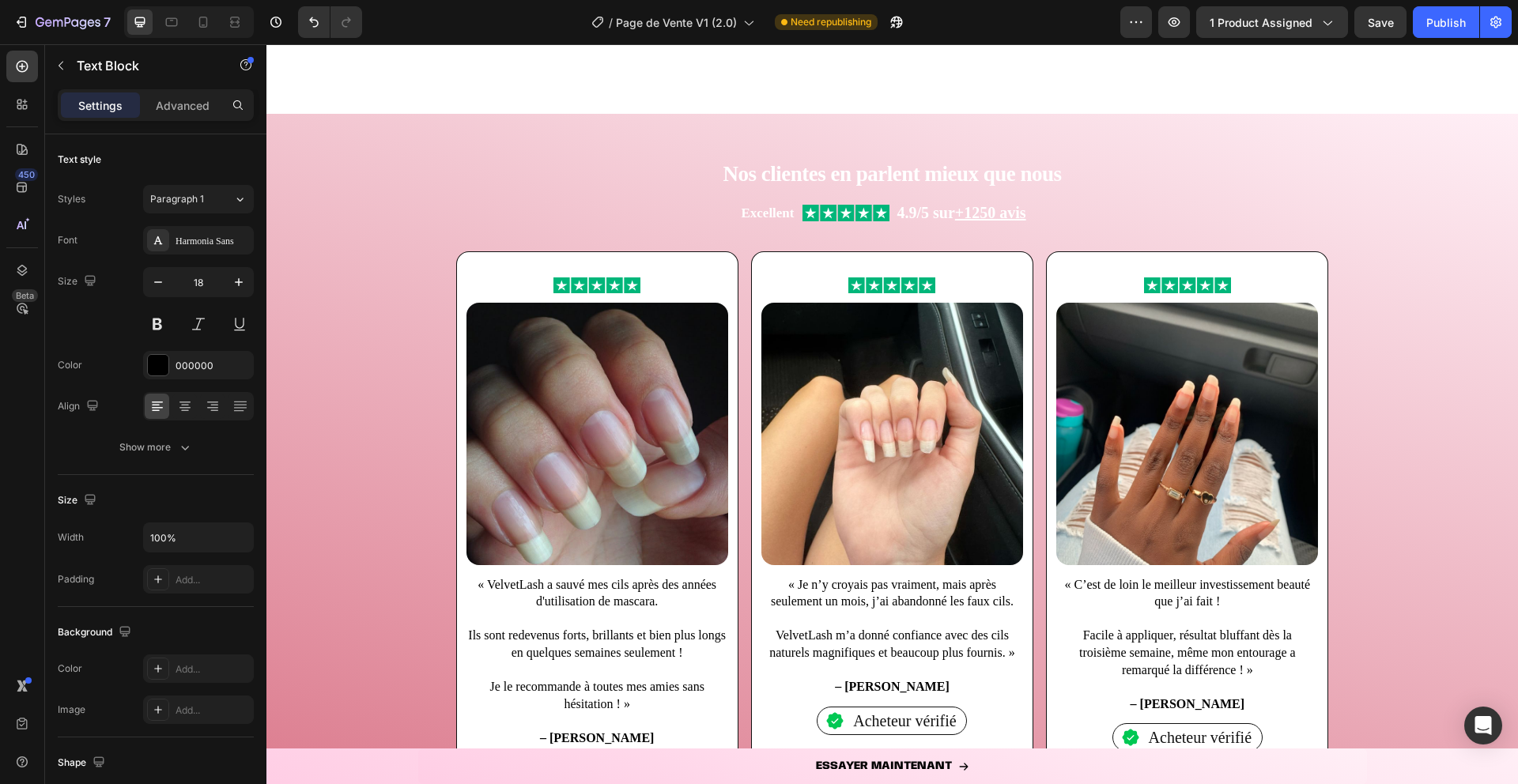
scroll to position [1552, 0]
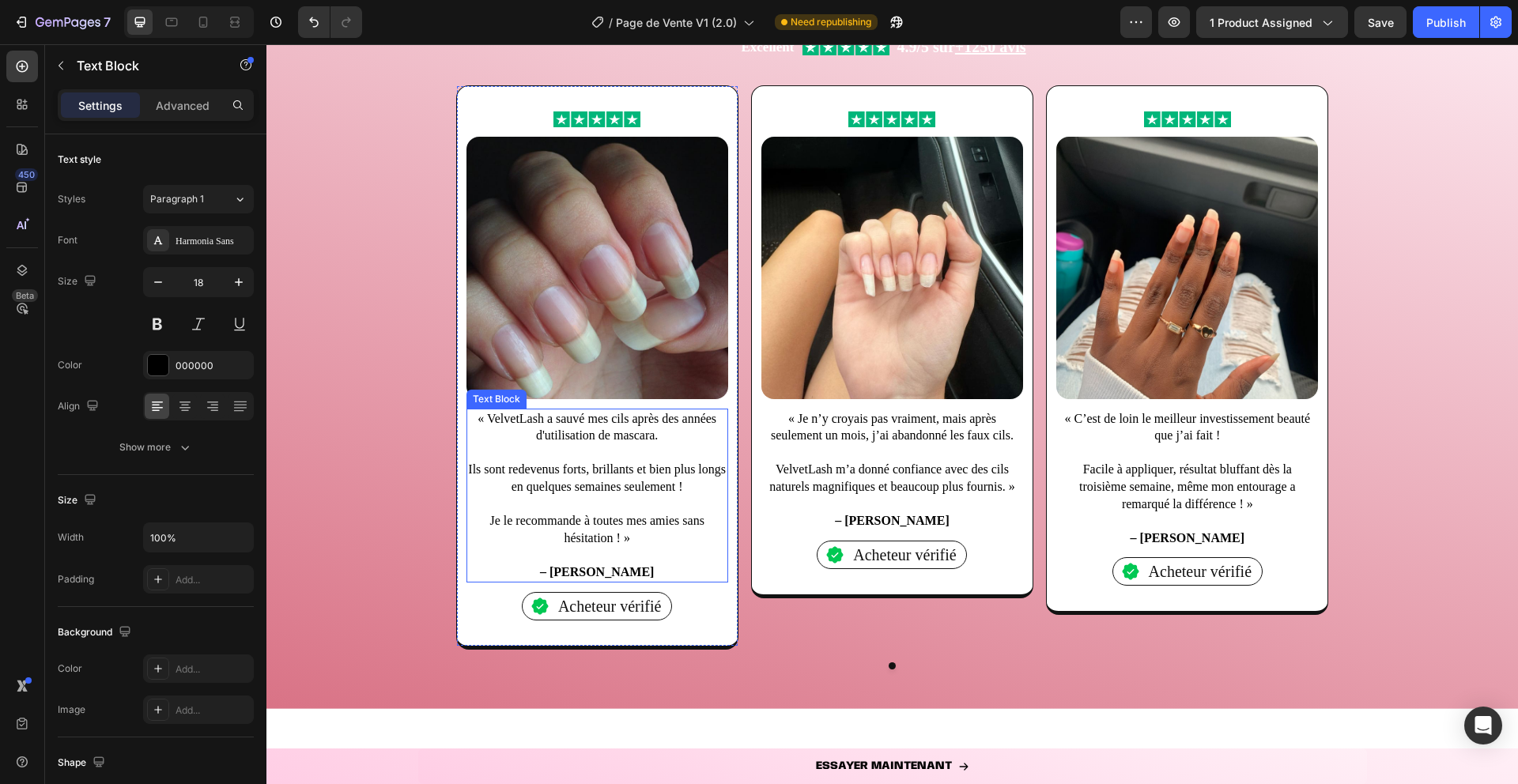
click at [492, 422] on p "« VelvetLash a sauvé mes cils après des années d'utilisation de mascara." at bounding box center [597, 427] width 258 height 34
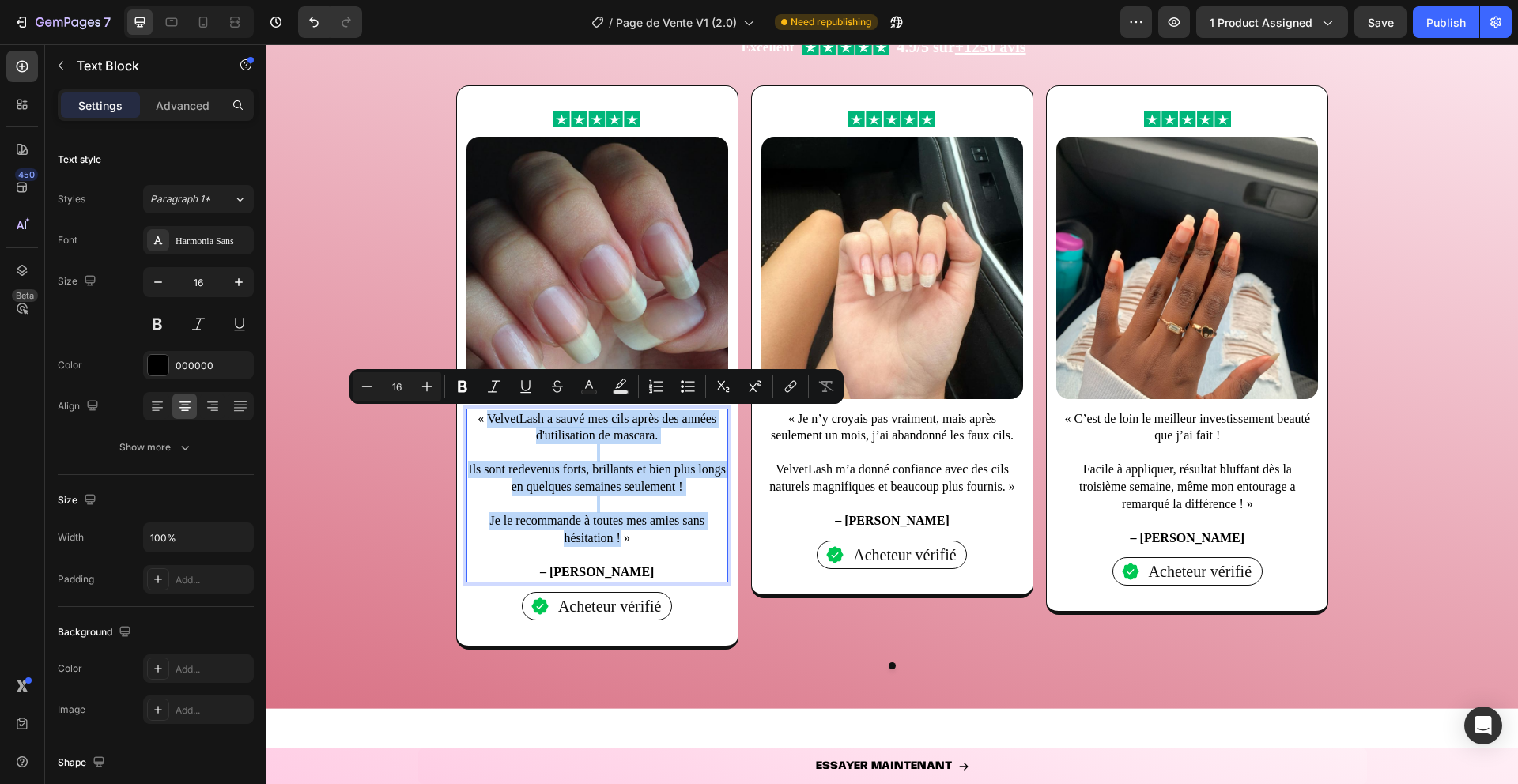
drag, startPoint x: 488, startPoint y: 415, endPoint x: 617, endPoint y: 535, distance: 176.2
click at [617, 535] on div "« VelvetLash a sauvé mes cils après des années d'utilisation de mascara. Ils so…" at bounding box center [597, 496] width 261 height 174
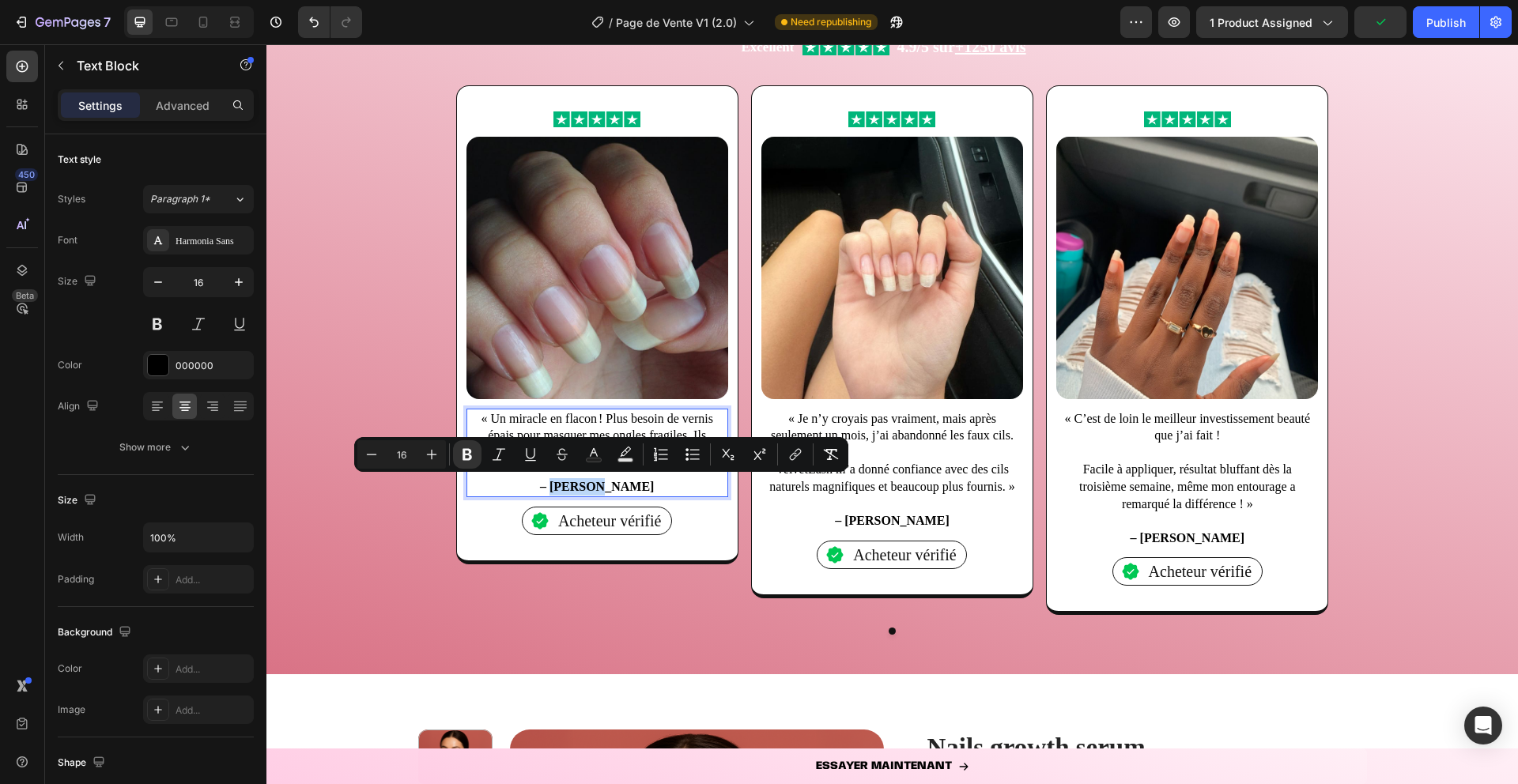
drag, startPoint x: 626, startPoint y: 486, endPoint x: 578, endPoint y: 492, distance: 48.4
click at [578, 492] on strong "– [PERSON_NAME]" at bounding box center [597, 486] width 114 height 14
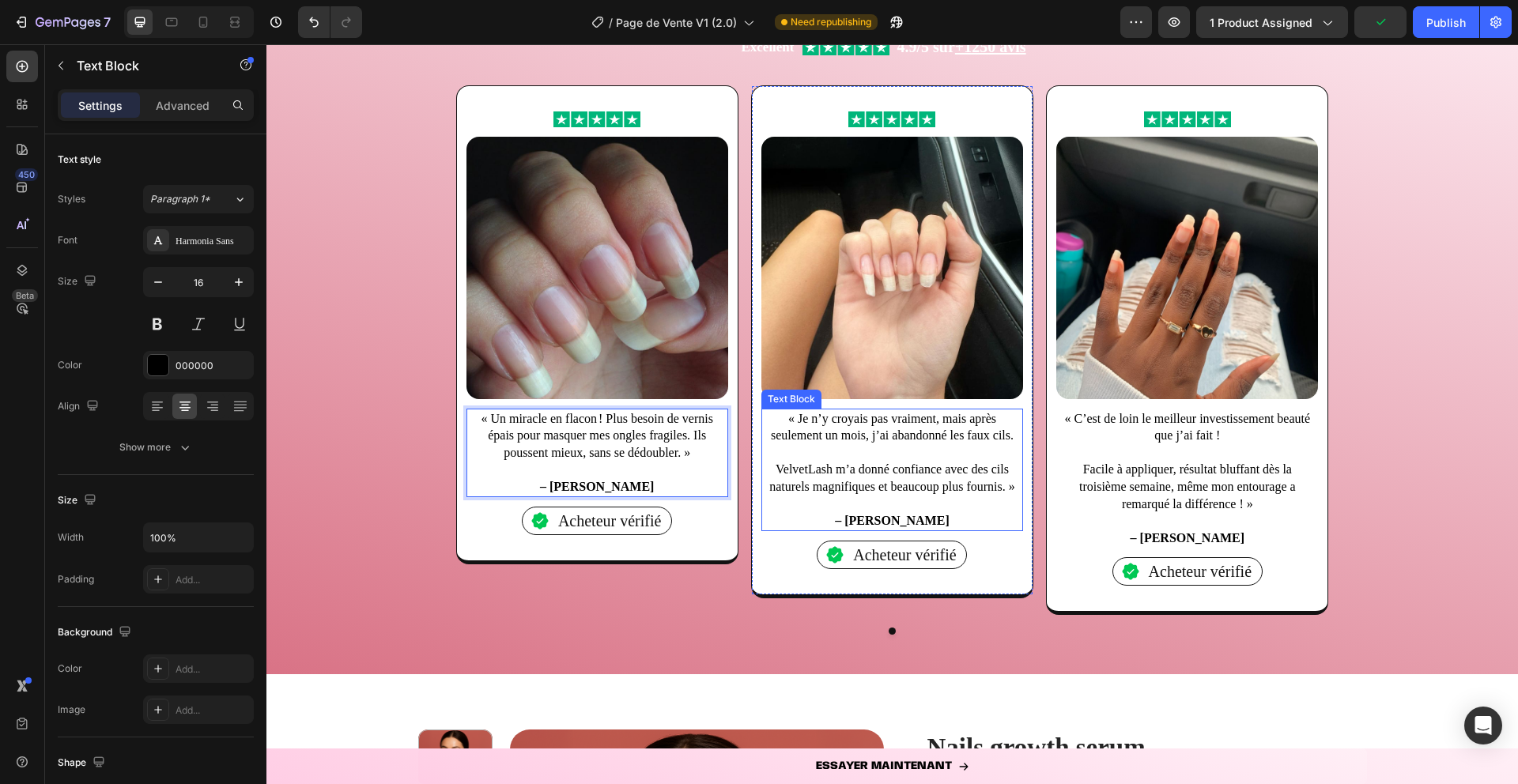
click at [879, 440] on p "« Je n’y croyais pas vraiment, mais après seulement un mois, j’ai abandonné les…" at bounding box center [891, 427] width 258 height 34
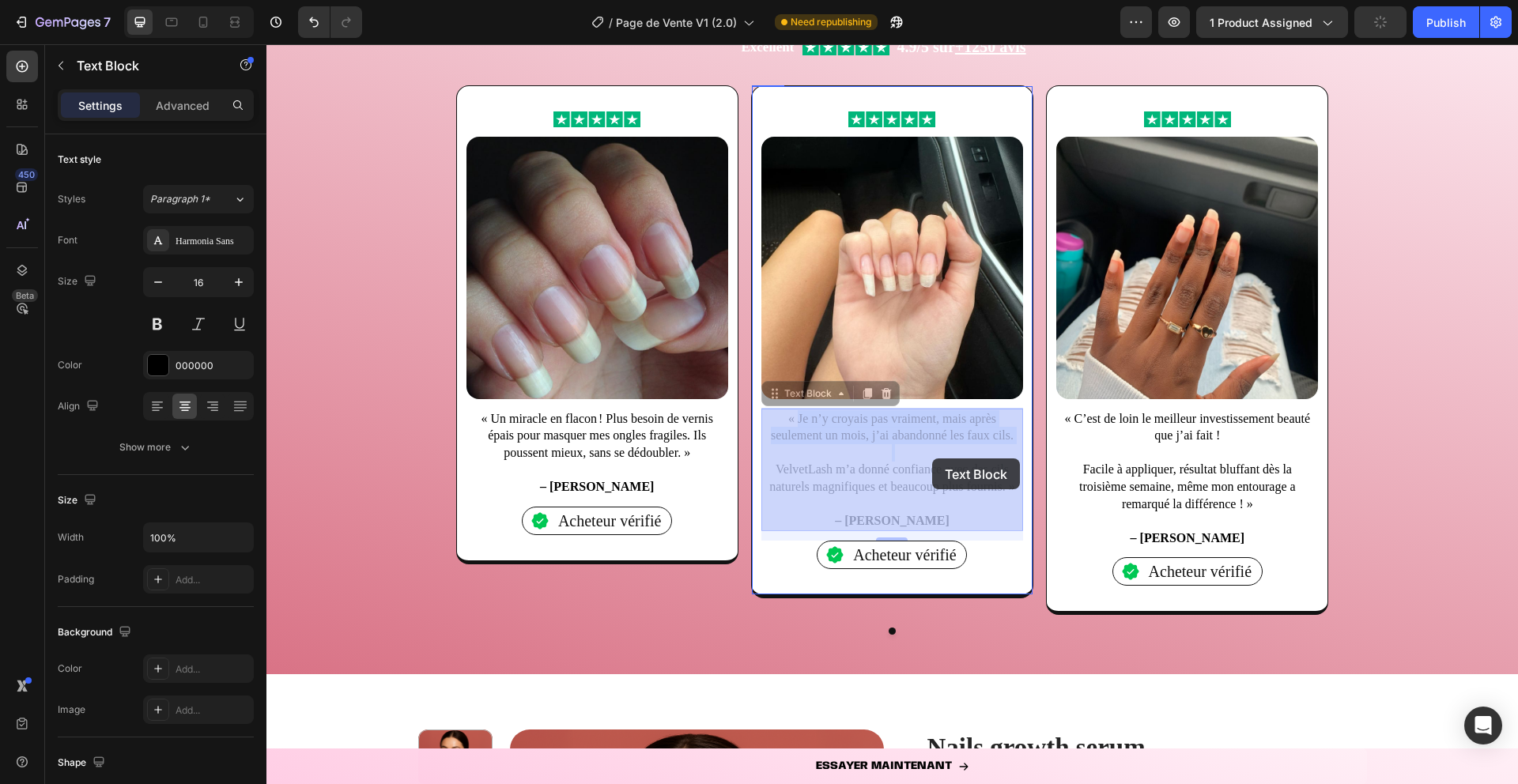
drag, startPoint x: 799, startPoint y: 417, endPoint x: 932, endPoint y: 458, distance: 139.2
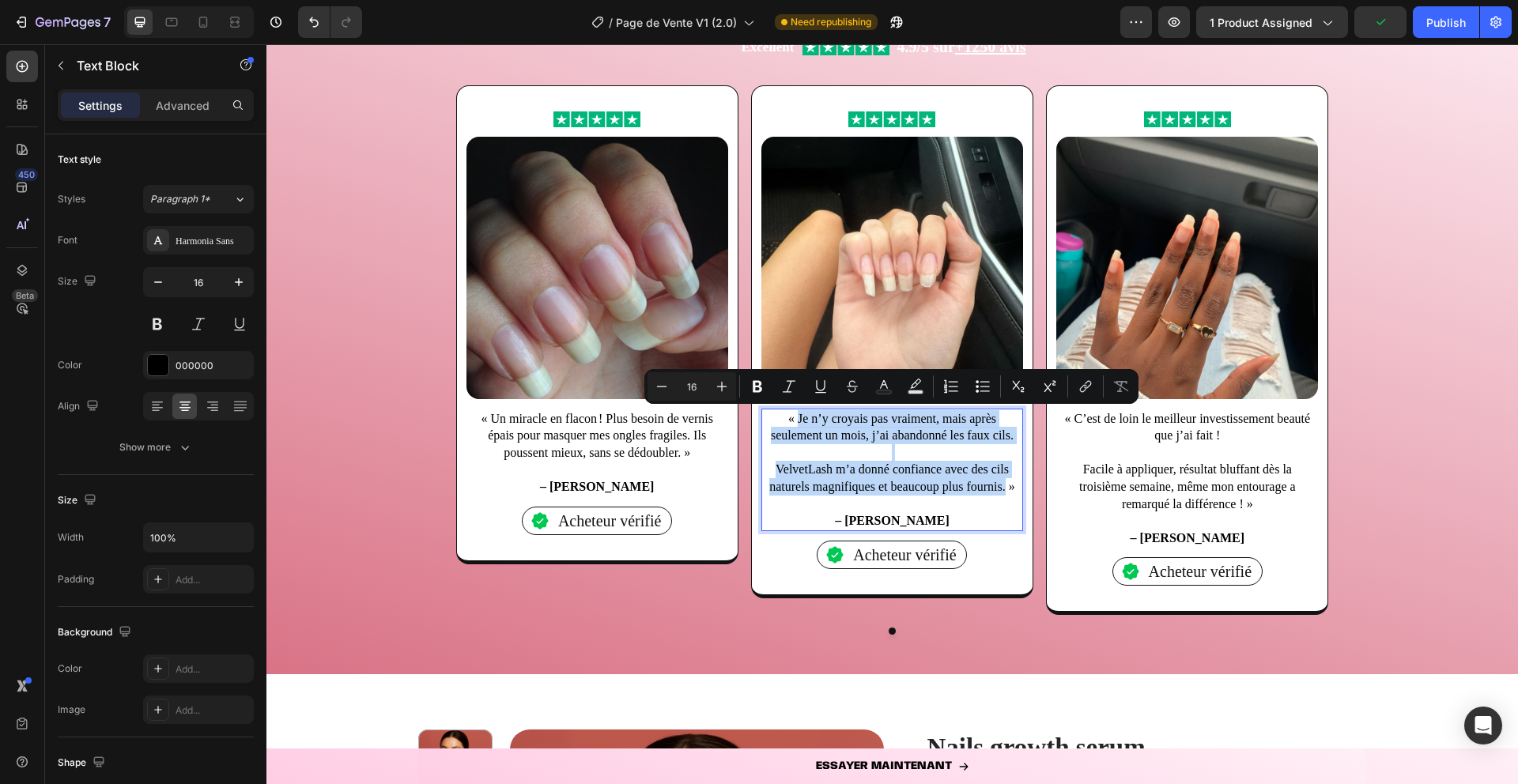
drag, startPoint x: 797, startPoint y: 417, endPoint x: 1003, endPoint y: 490, distance: 218.6
click at [1003, 490] on div "« Je n’y croyais pas vraiment, mais après seulement un mois, j’ai abandonné les…" at bounding box center [892, 470] width 261 height 122
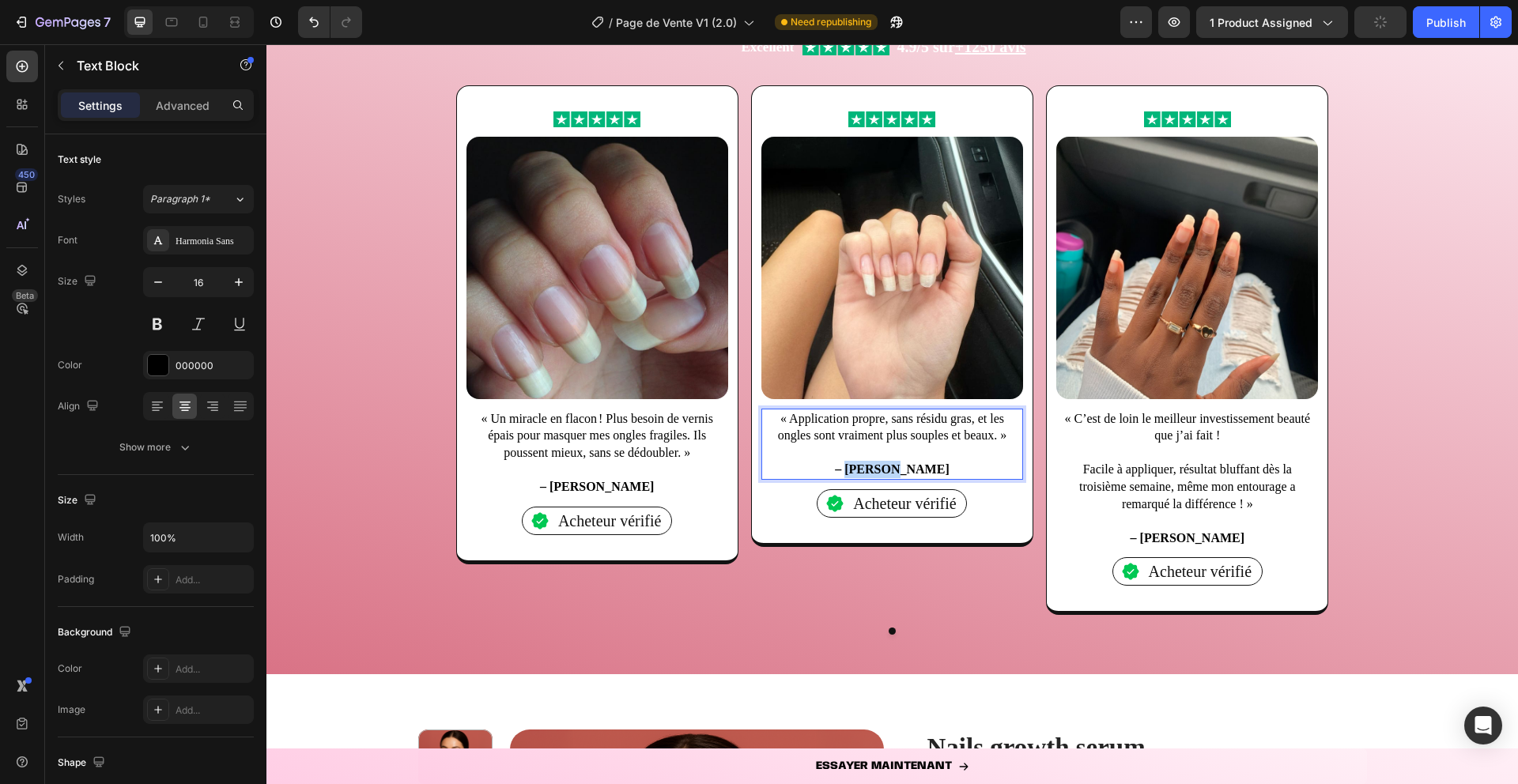
drag, startPoint x: 919, startPoint y: 466, endPoint x: 877, endPoint y: 469, distance: 42.1
click at [877, 469] on strong "– [PERSON_NAME]" at bounding box center [891, 469] width 114 height 14
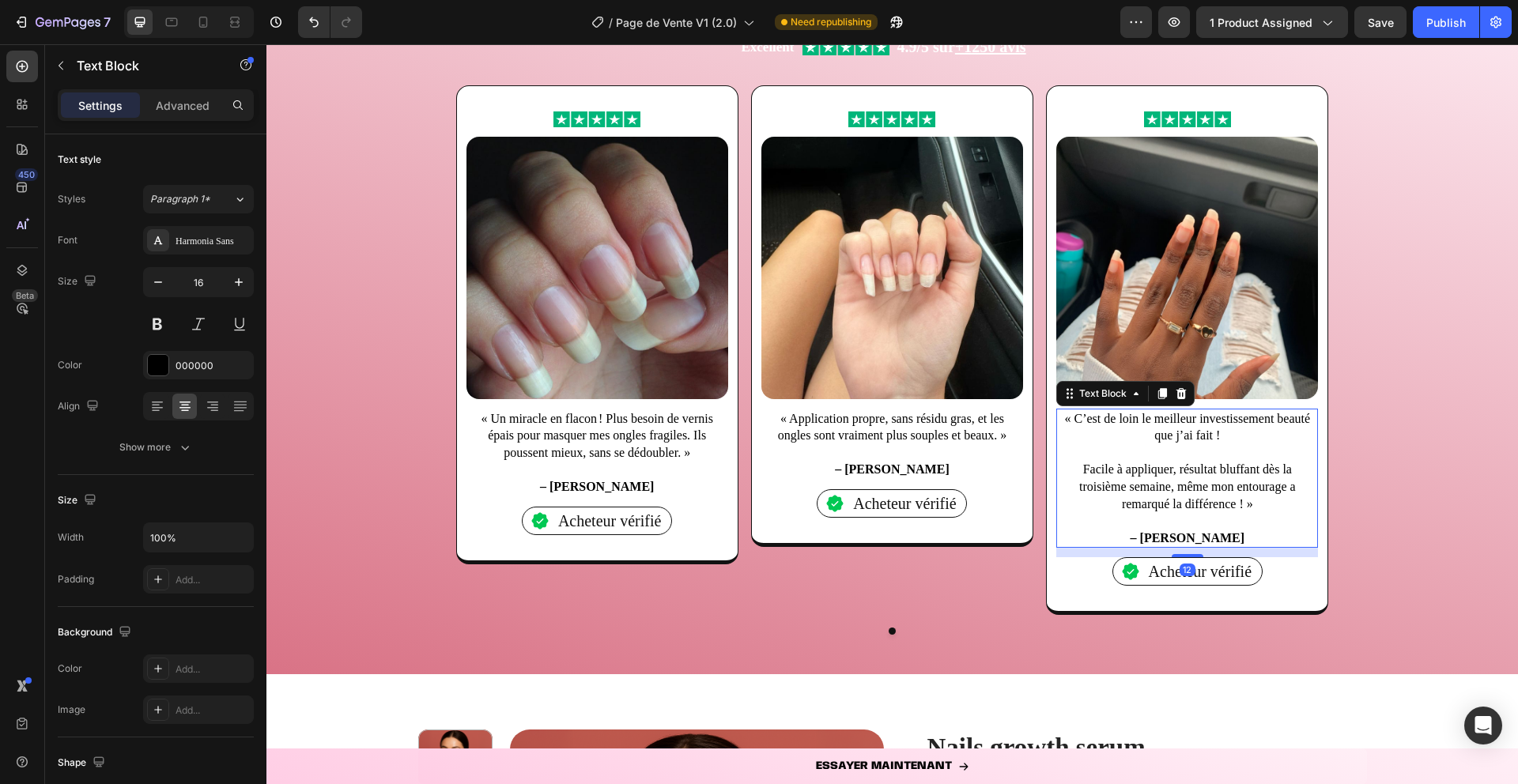
click at [1104, 439] on p "« C’est de loin le meilleur investissement beauté que j’ai fait !" at bounding box center [1187, 427] width 258 height 34
click at [1070, 419] on p "« C’est de loin le meilleur investissement beauté que j’ai fait !" at bounding box center [1187, 427] width 258 height 34
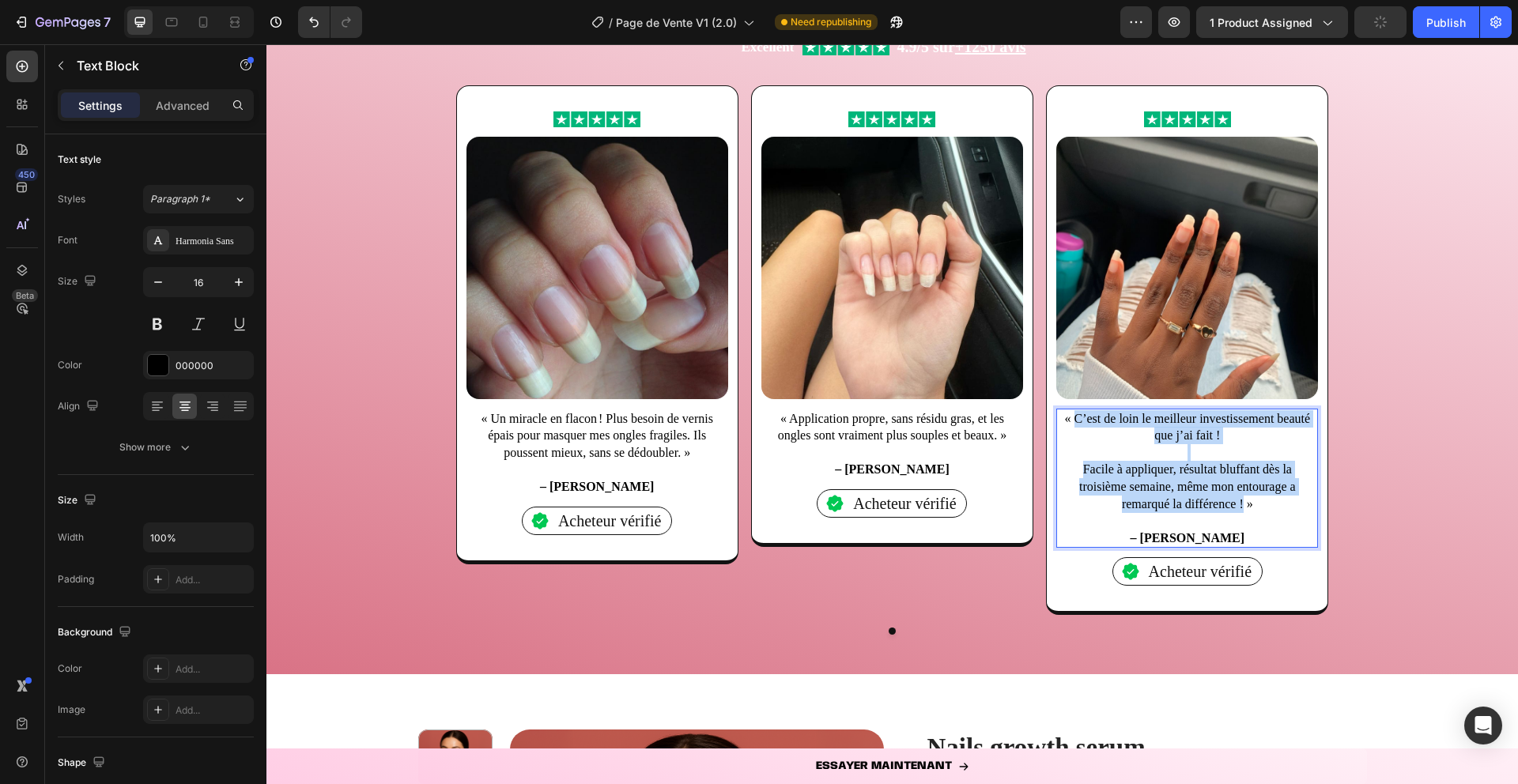
drag, startPoint x: 1074, startPoint y: 419, endPoint x: 1243, endPoint y: 502, distance: 188.3
click at [1243, 502] on div "« C’est de loin le meilleur investissement beauté que j’ai fait ! Facile à appl…" at bounding box center [1187, 479] width 261 height 140
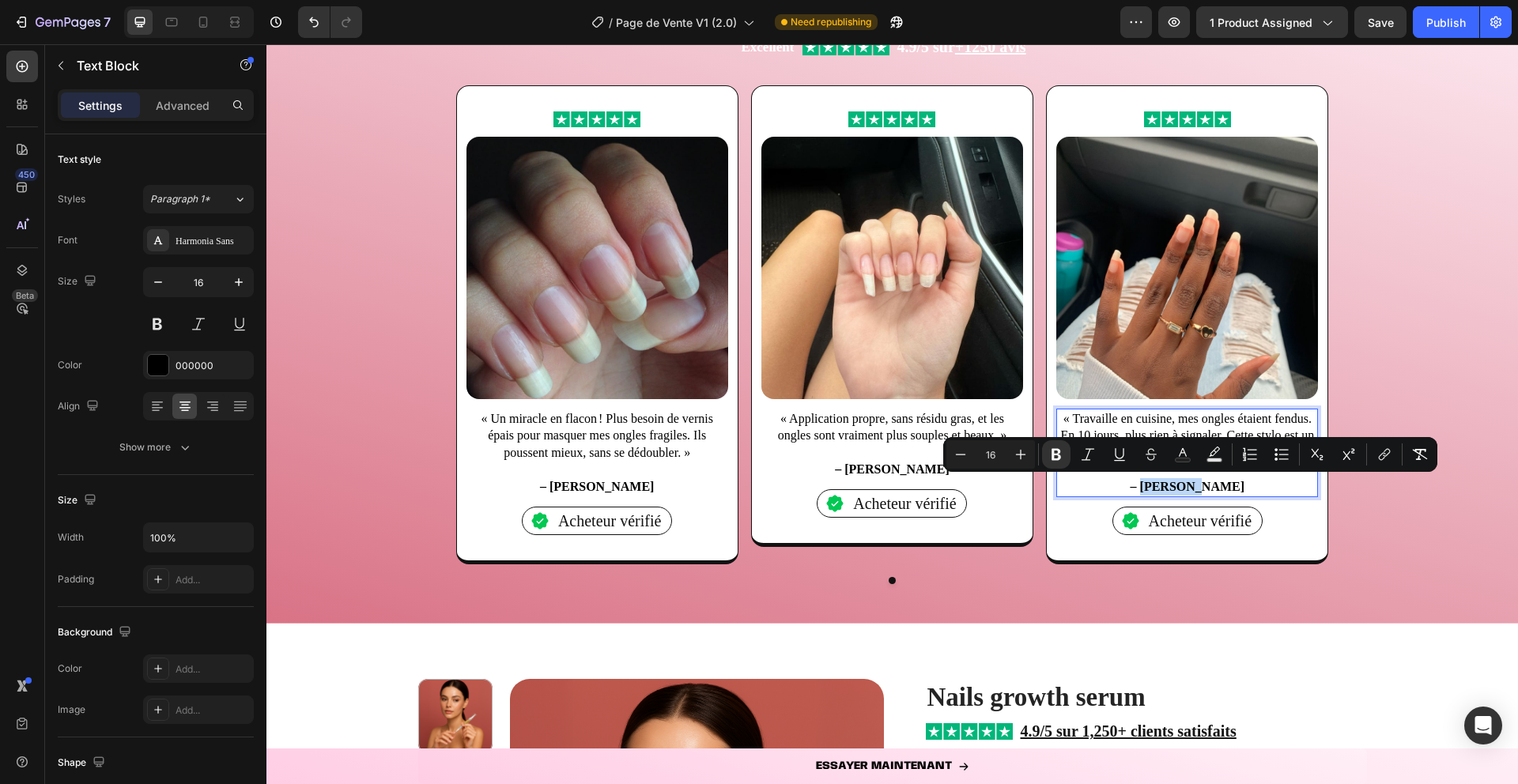
drag, startPoint x: 1166, startPoint y: 485, endPoint x: 1213, endPoint y: 489, distance: 47.2
click at [1213, 489] on strong "– [PERSON_NAME]" at bounding box center [1187, 486] width 114 height 14
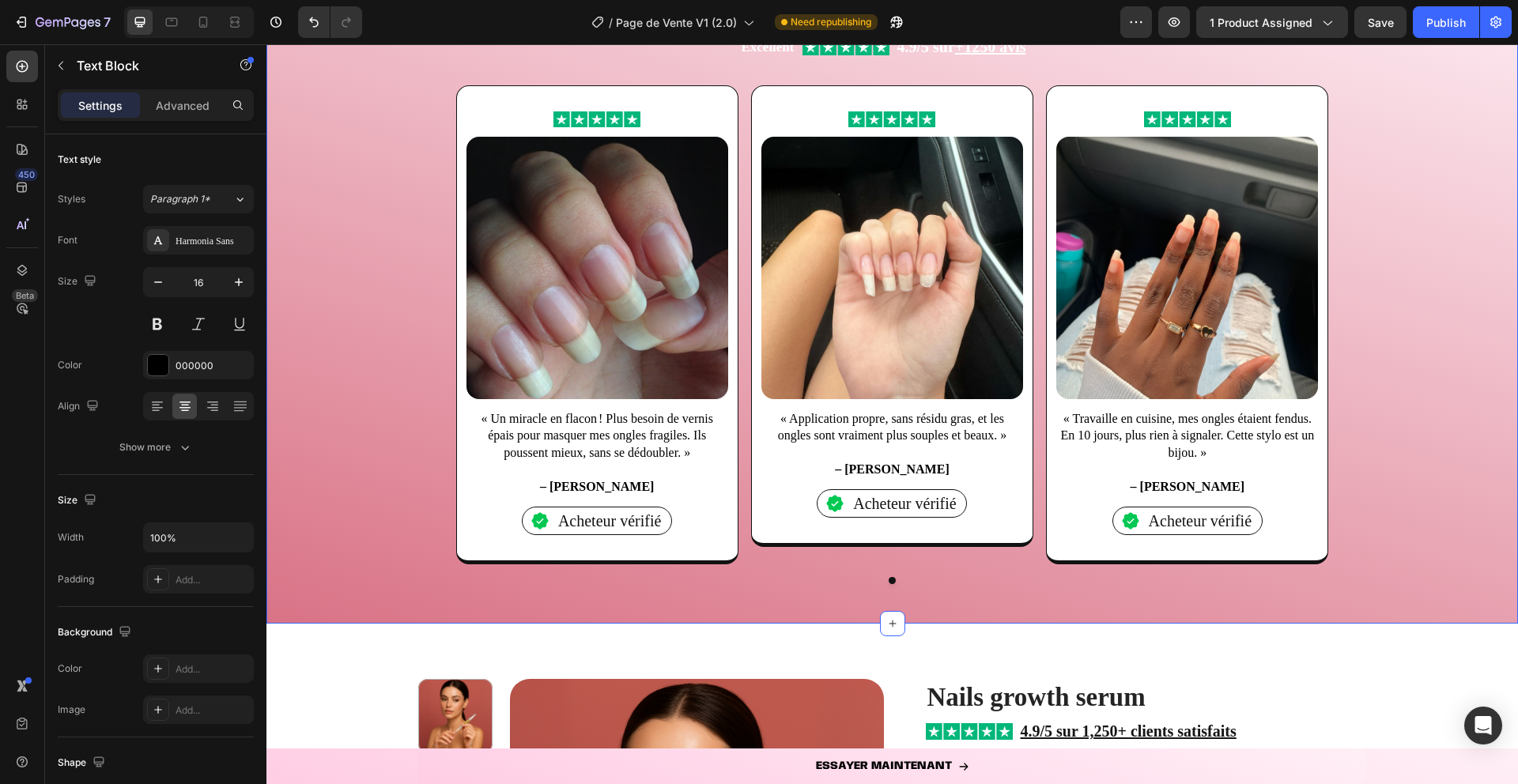
click at [403, 469] on div "Image Image « Un miracle en flacon ! Plus besoin de vernis épais pour masquer m…" at bounding box center [892, 342] width 1252 height 513
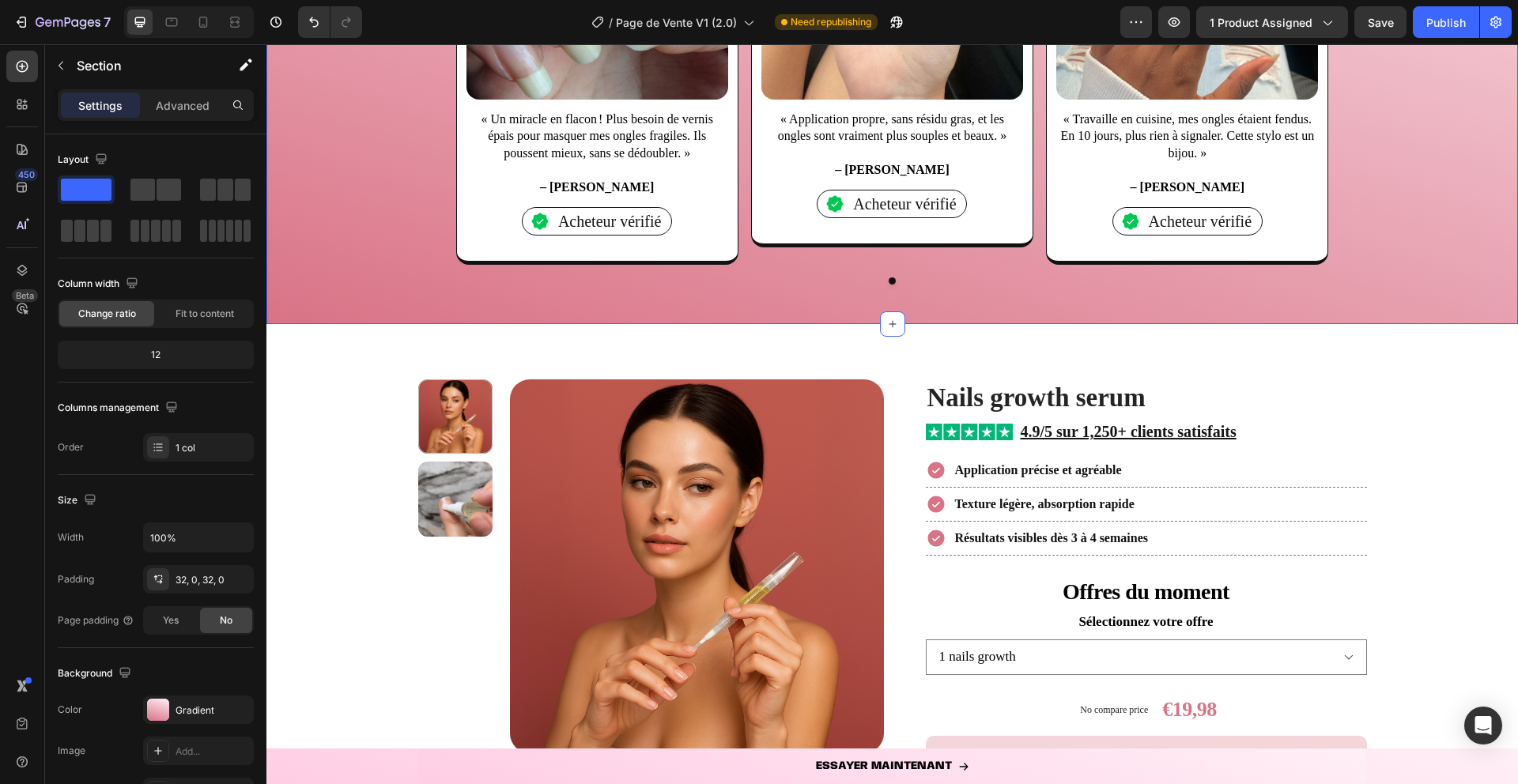
scroll to position [2006, 0]
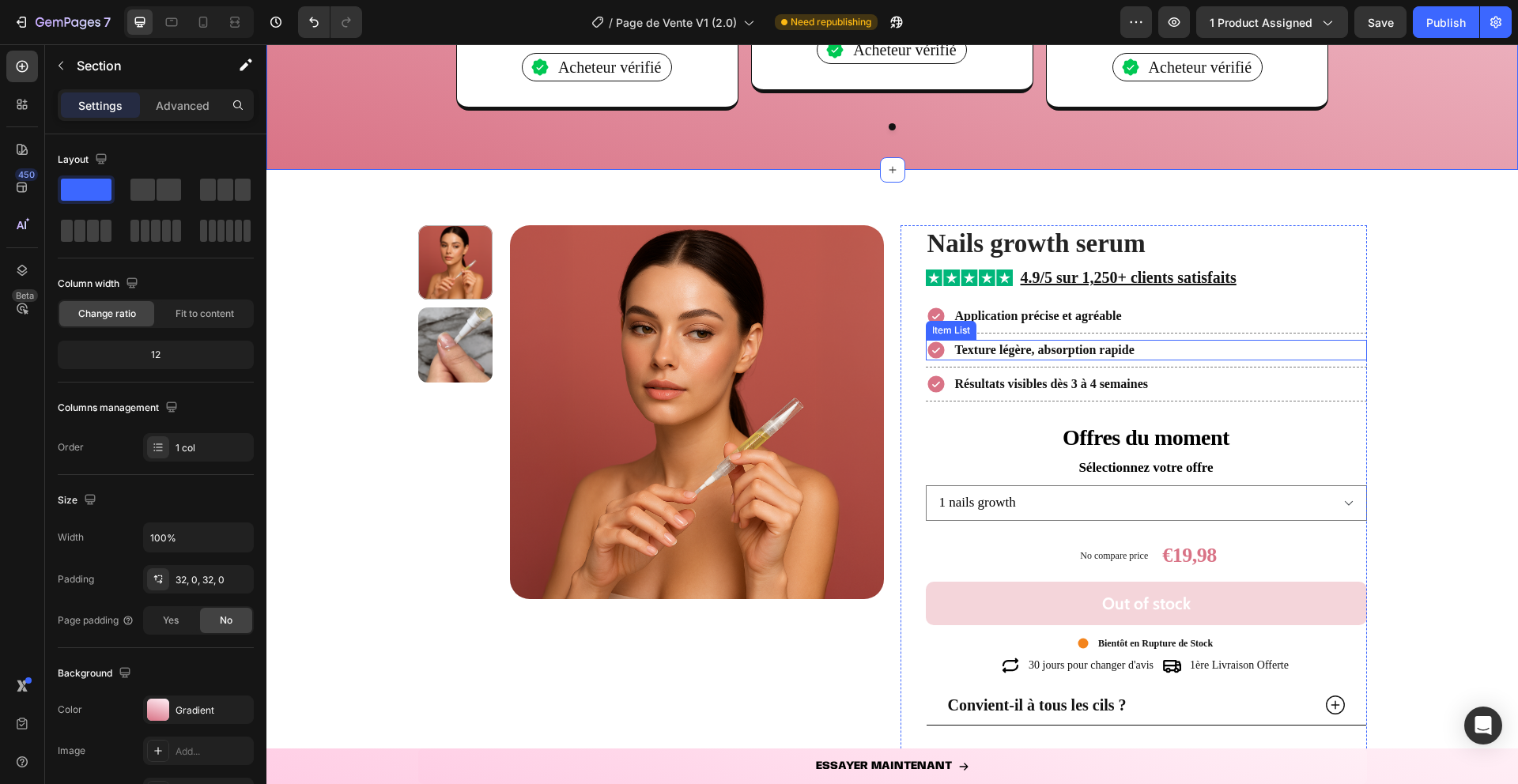
click at [964, 321] on div "Item List" at bounding box center [952, 330] width 51 height 19
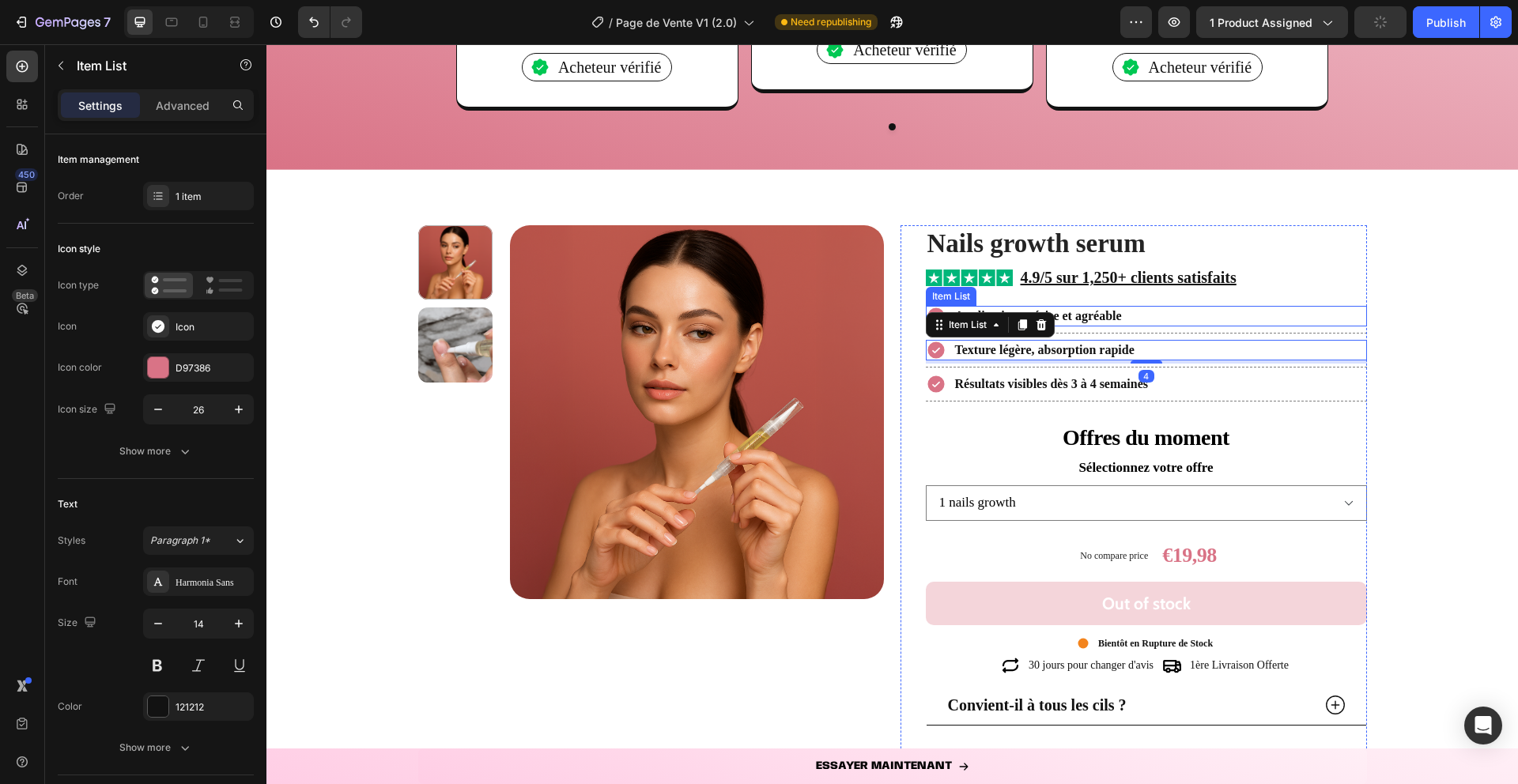
click at [1097, 319] on strong "Application précise et agréable" at bounding box center [1038, 315] width 167 height 14
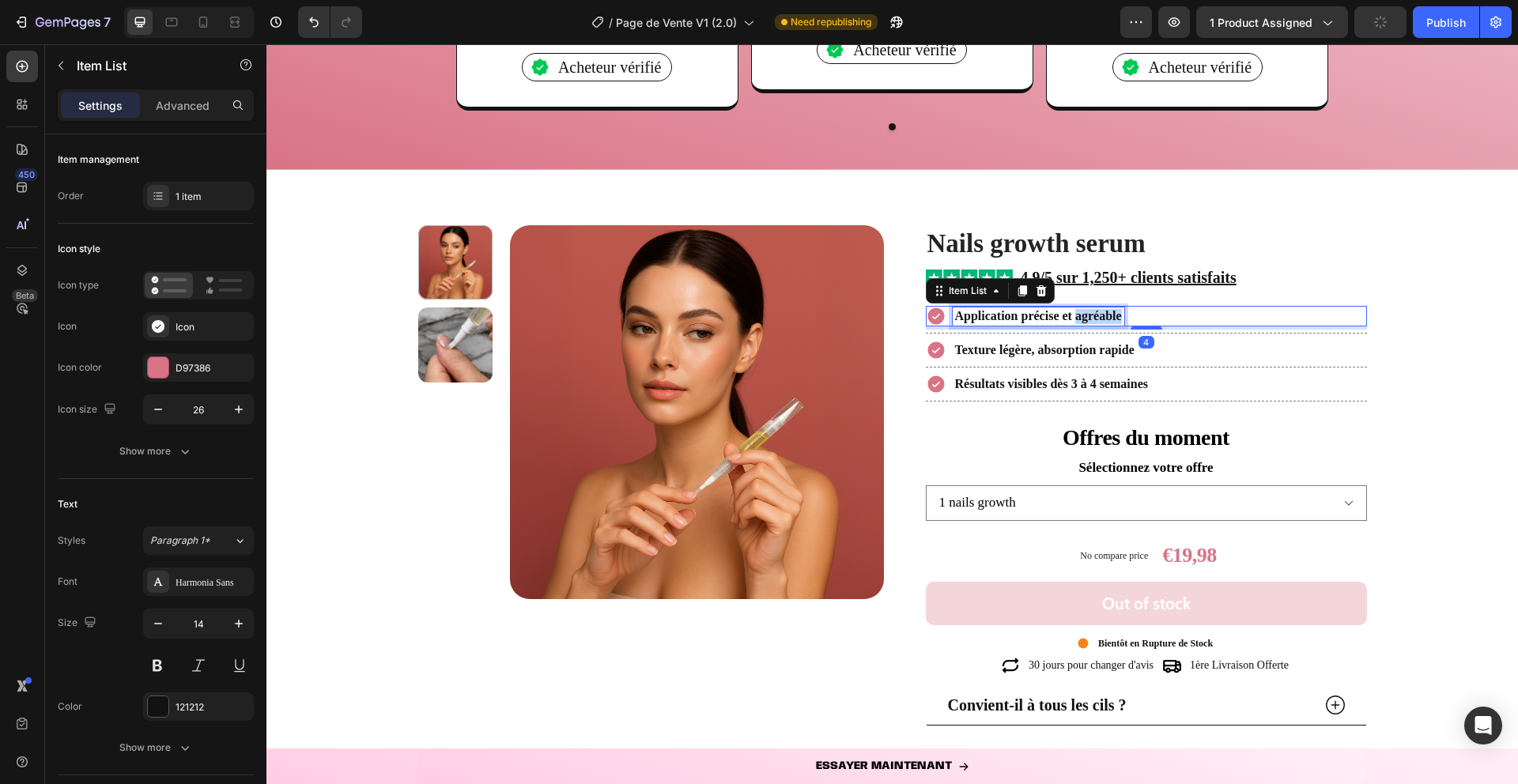
click at [1097, 319] on strong "Application précise et agréable" at bounding box center [1038, 315] width 167 height 14
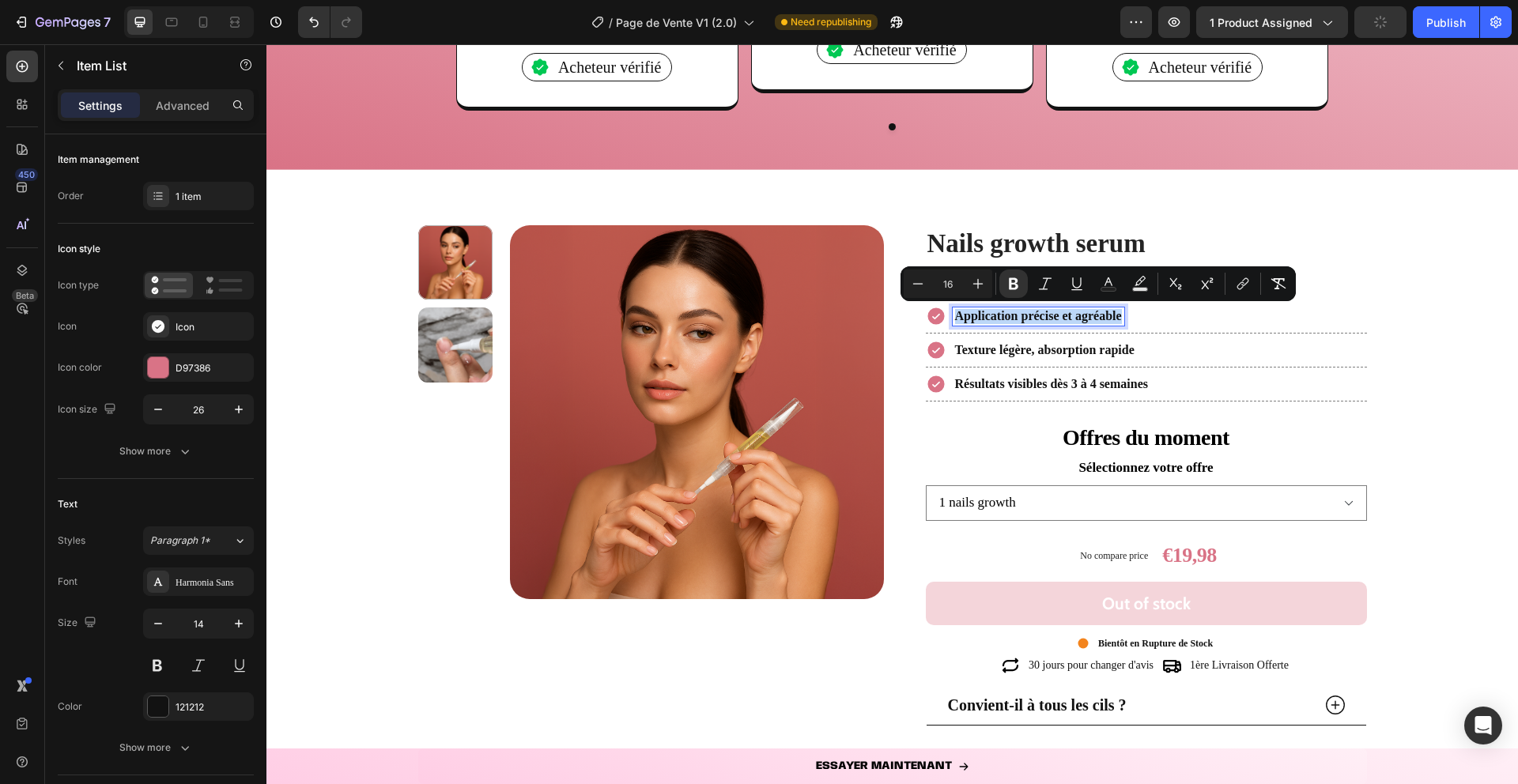
click at [1097, 319] on strong "Application précise et agréable" at bounding box center [1038, 315] width 167 height 14
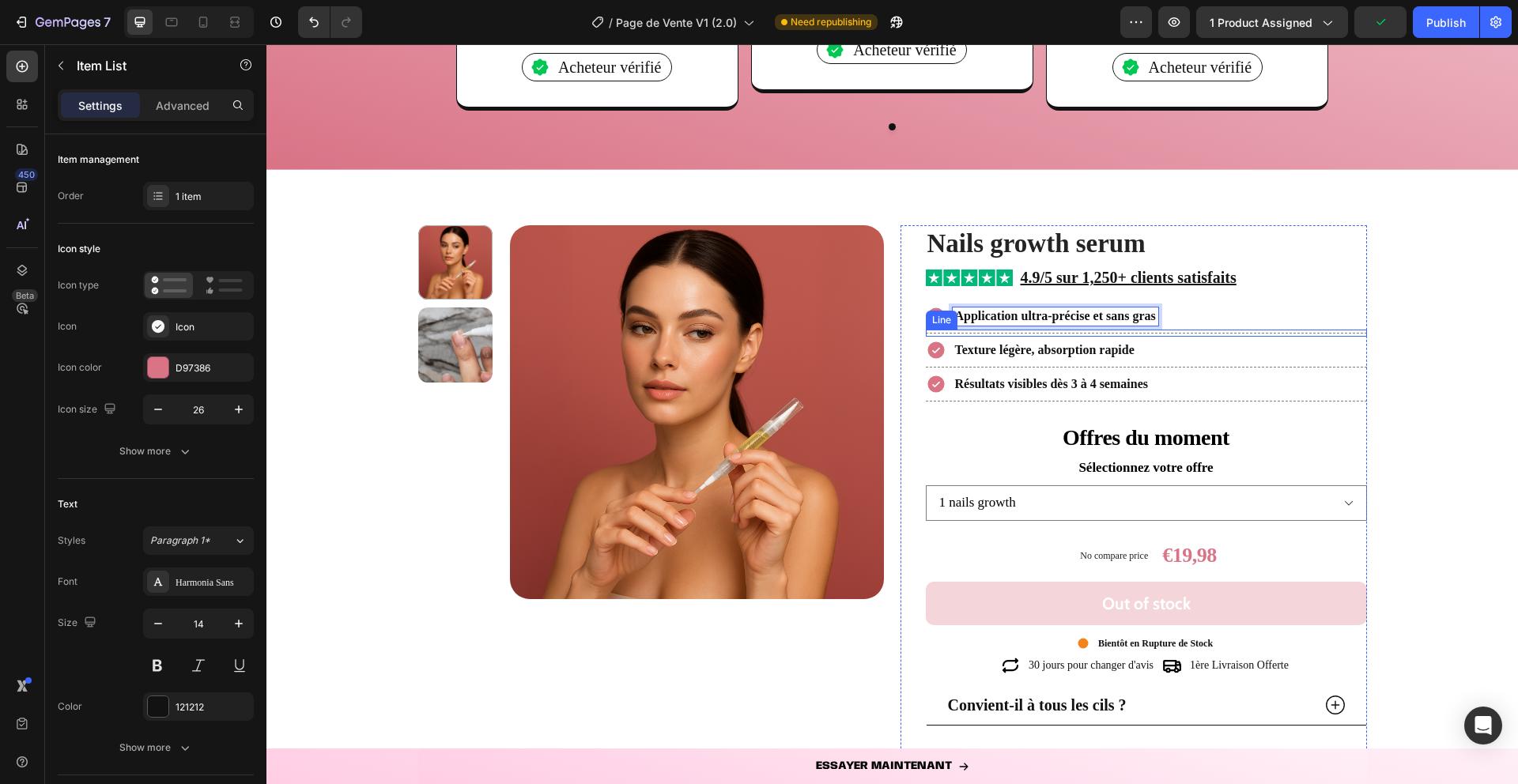
click at [1092, 353] on strong "Texture légère, absorption rapide" at bounding box center [1045, 350] width 180 height 14
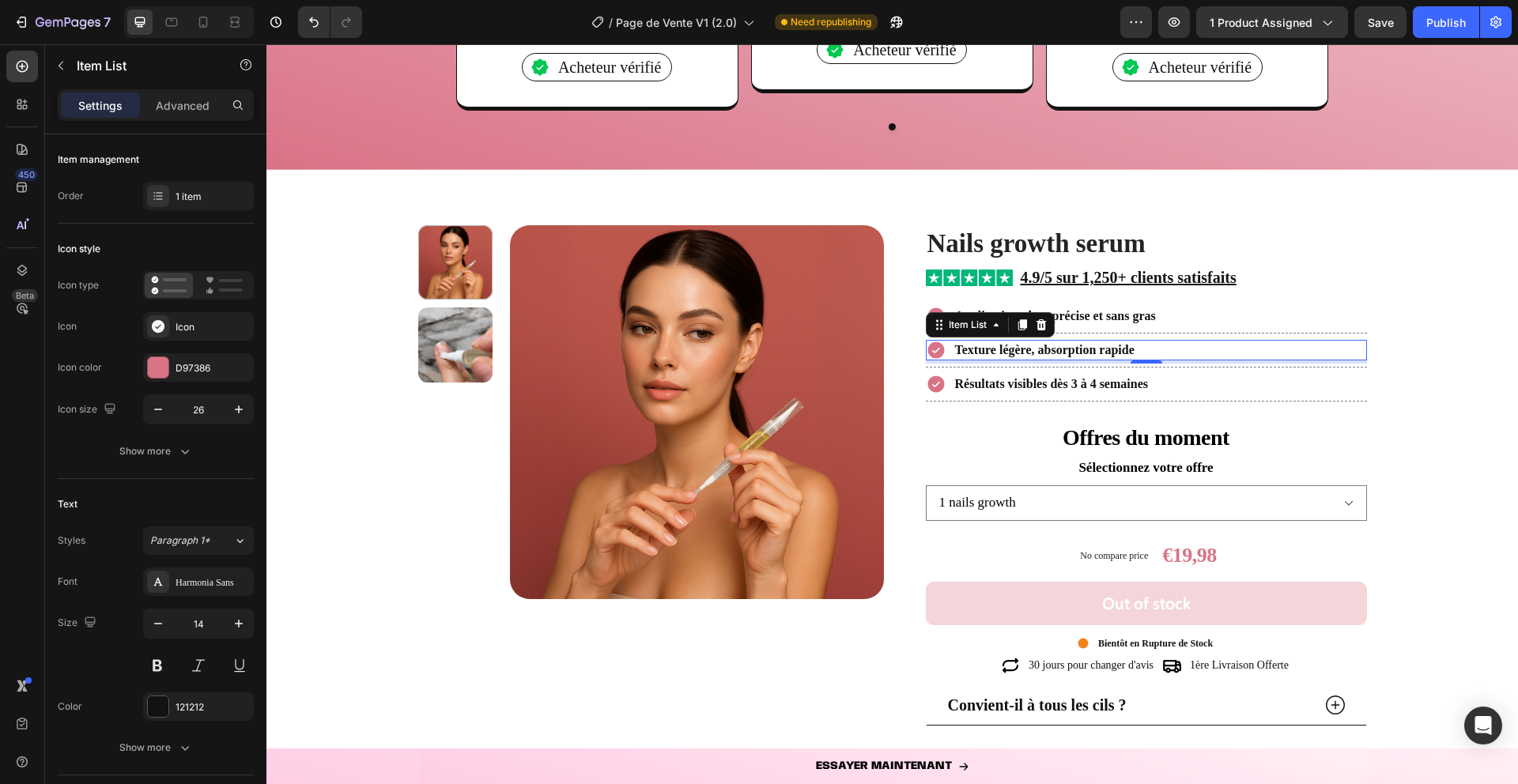
click at [1013, 353] on strong "Texture légère, absorption rapide" at bounding box center [1045, 350] width 180 height 14
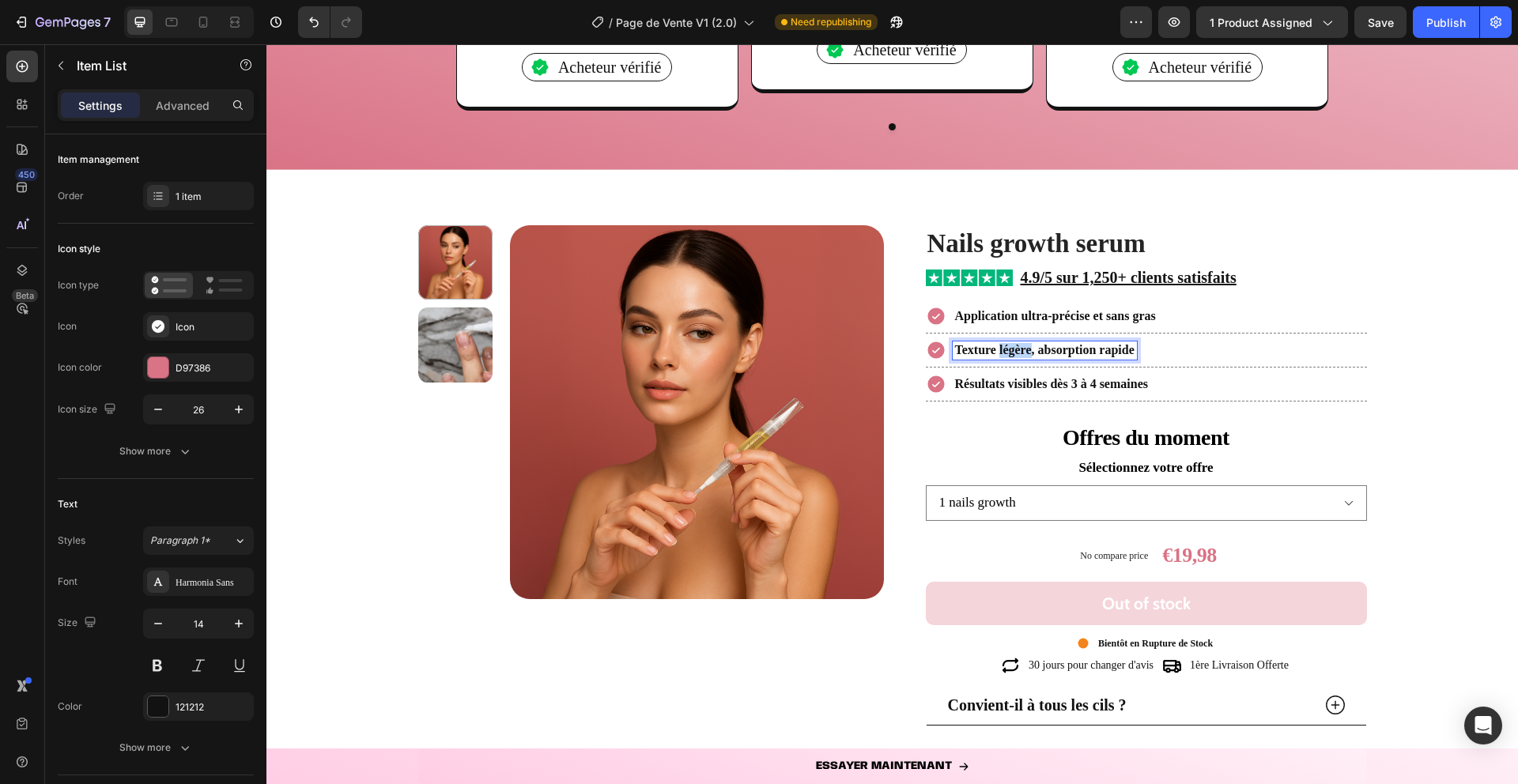
click at [1013, 353] on strong "Texture légère, absorption rapide" at bounding box center [1045, 350] width 180 height 14
click at [1020, 384] on strong "Résultats visibles dès 3 à 4 semaines" at bounding box center [1051, 384] width 193 height 14
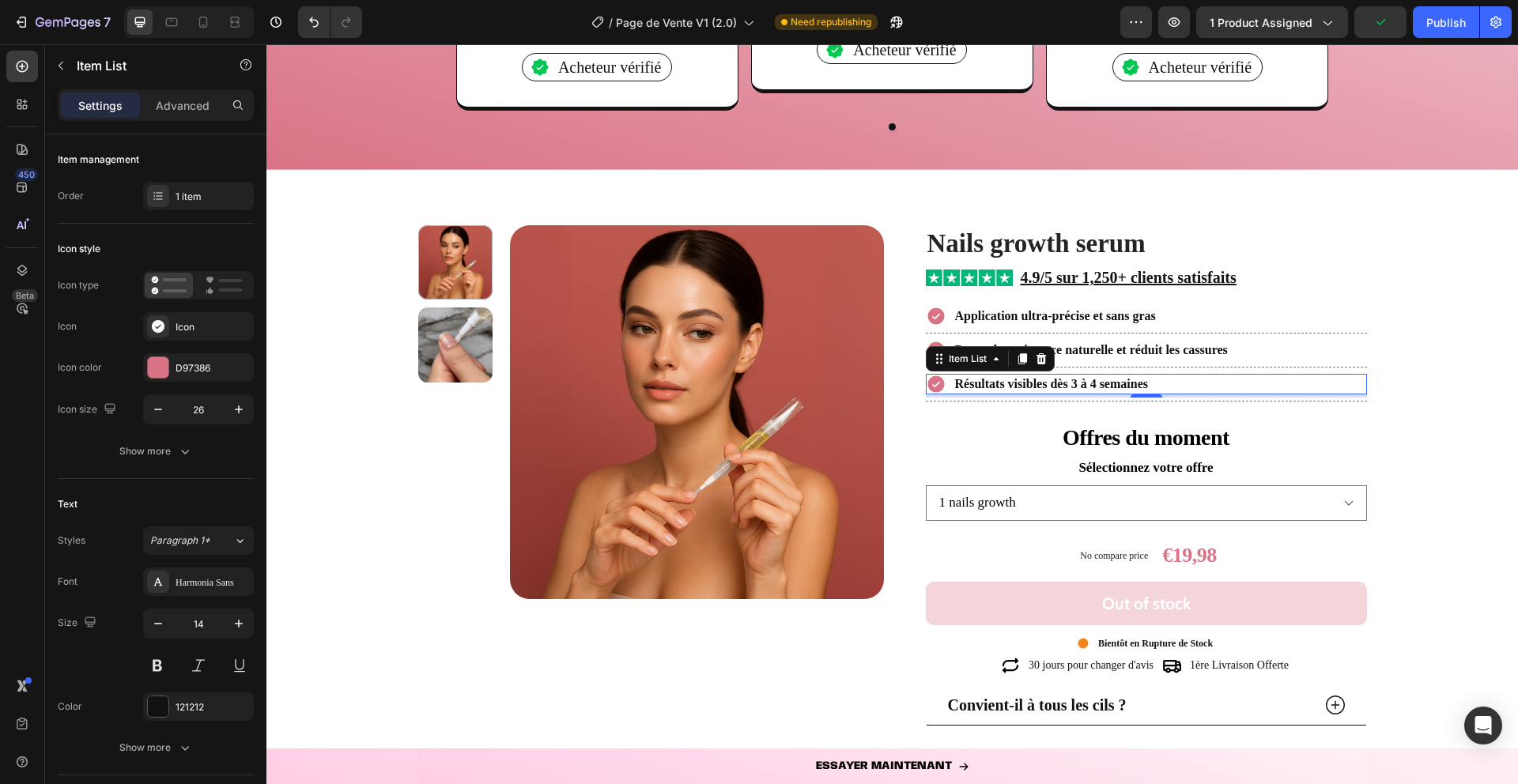
click at [1015, 386] on strong "Résultats visibles dès 3 à 4 semaines" at bounding box center [1051, 384] width 193 height 14
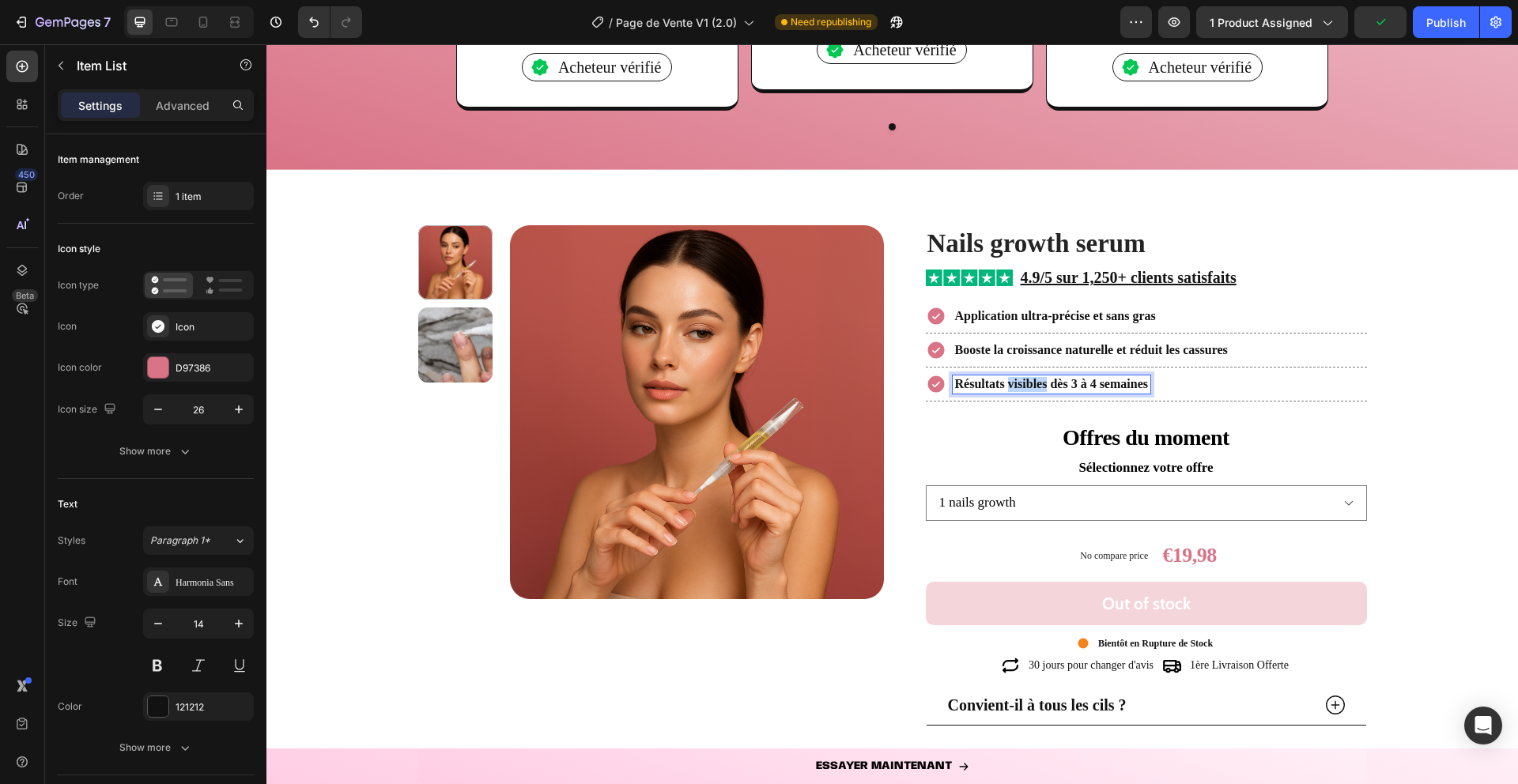
click at [1015, 386] on strong "Résultats visibles dès 3 à 4 semaines" at bounding box center [1051, 384] width 193 height 14
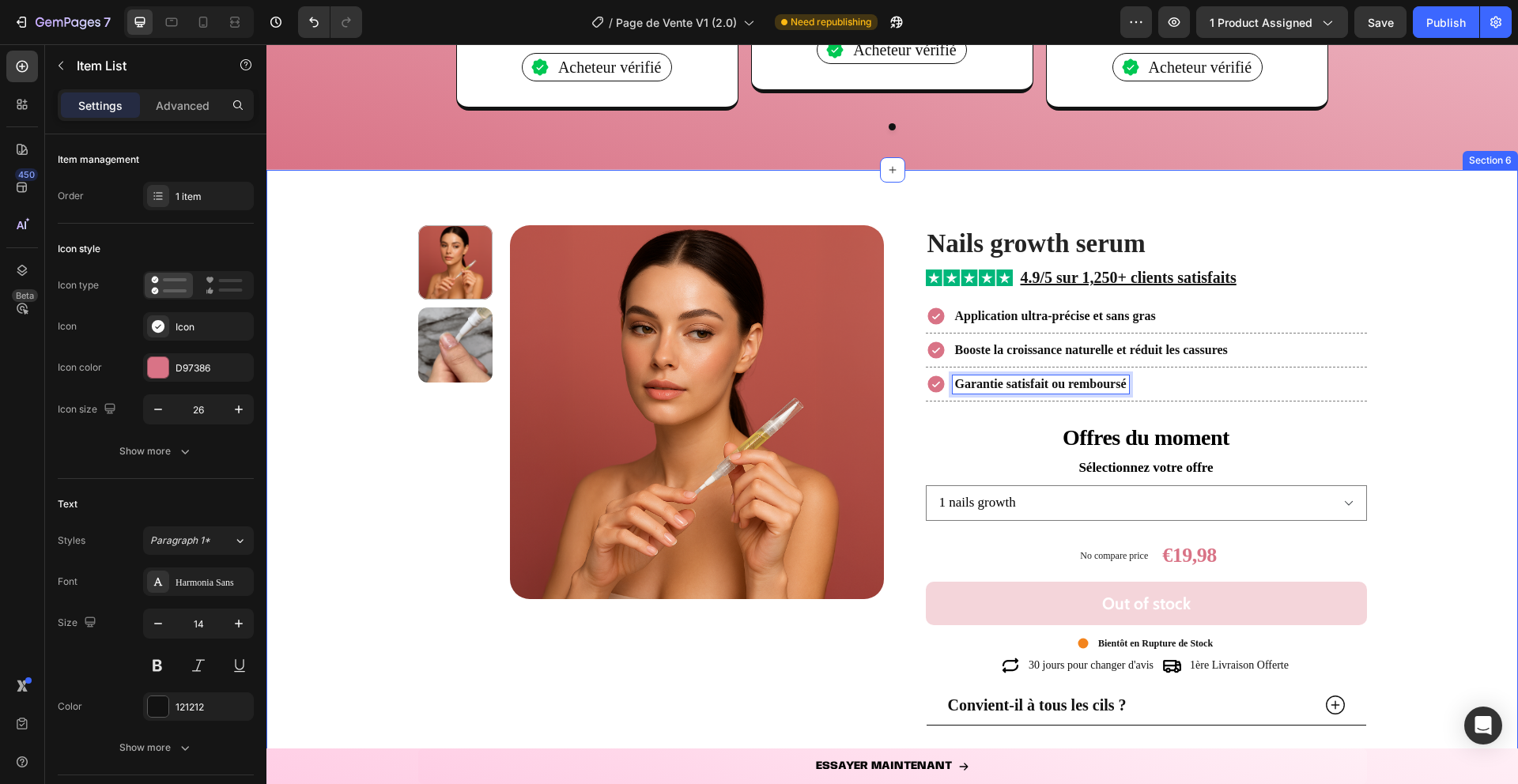
click at [373, 514] on div "Product Images Nails growth serum Product Title Image 4.9/5 sur 1,250+ clients …" at bounding box center [892, 609] width 1228 height 768
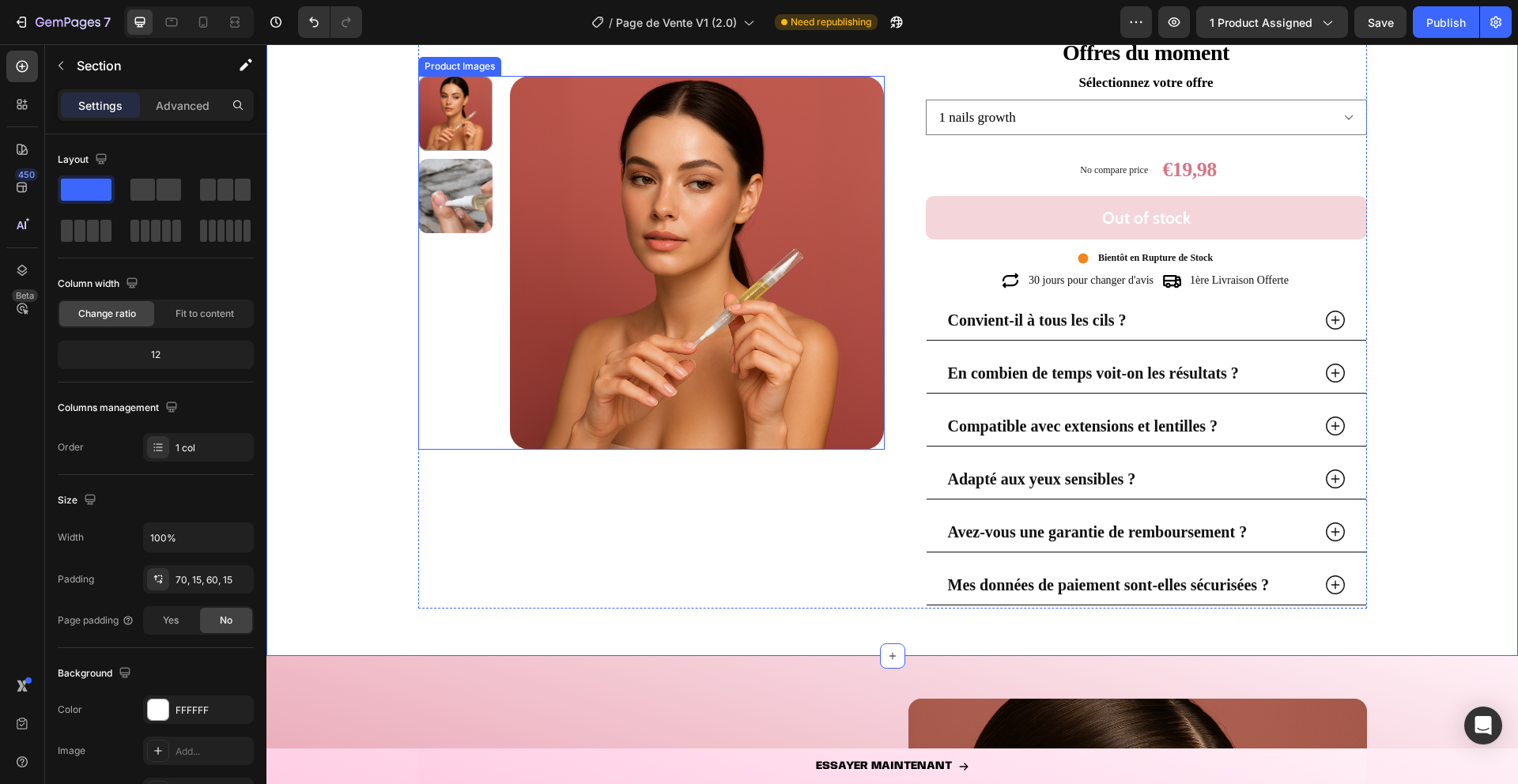
scroll to position [2457, 0]
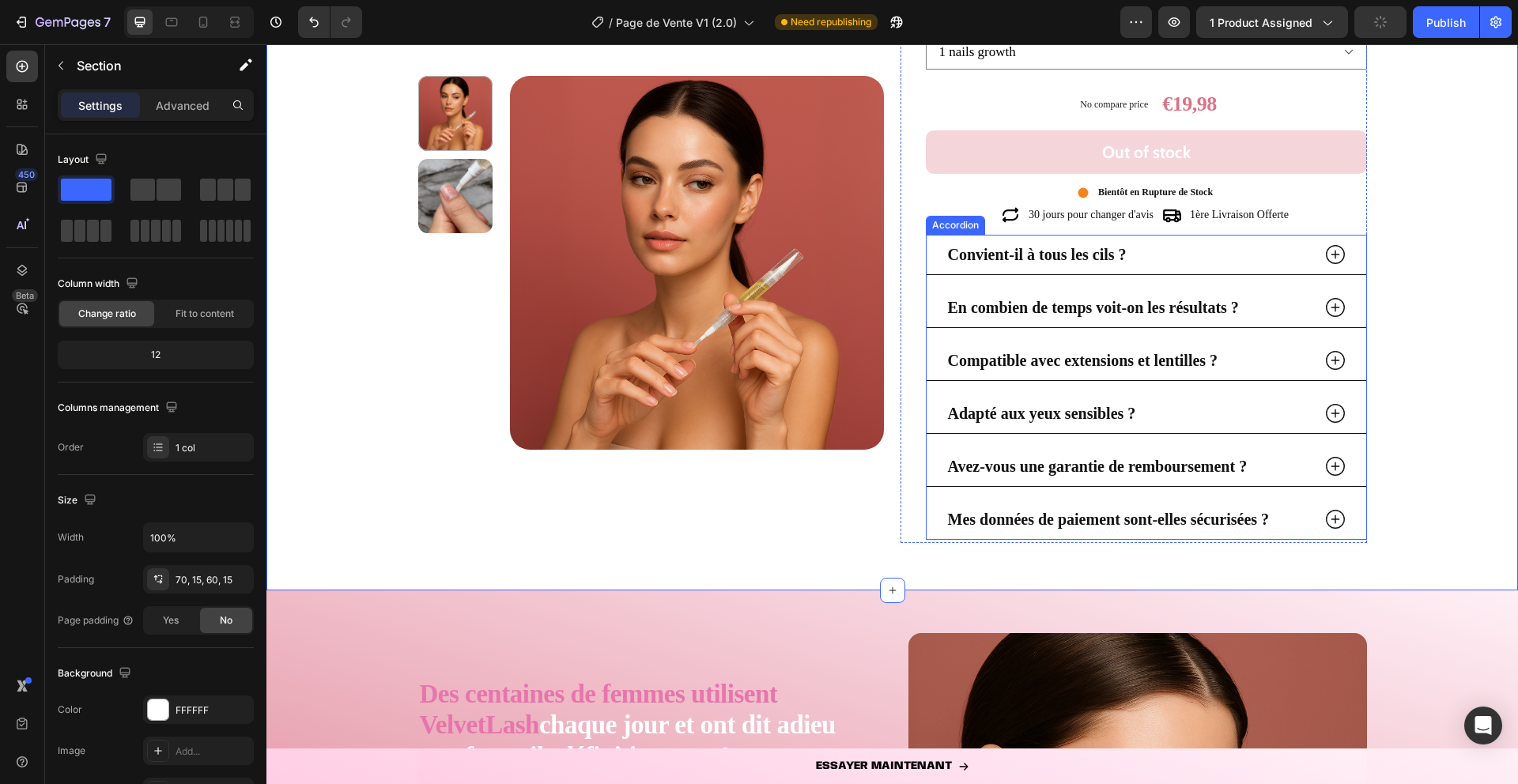
click at [1037, 254] on strong "Convient-il à tous les cils ?" at bounding box center [1037, 255] width 179 height 17
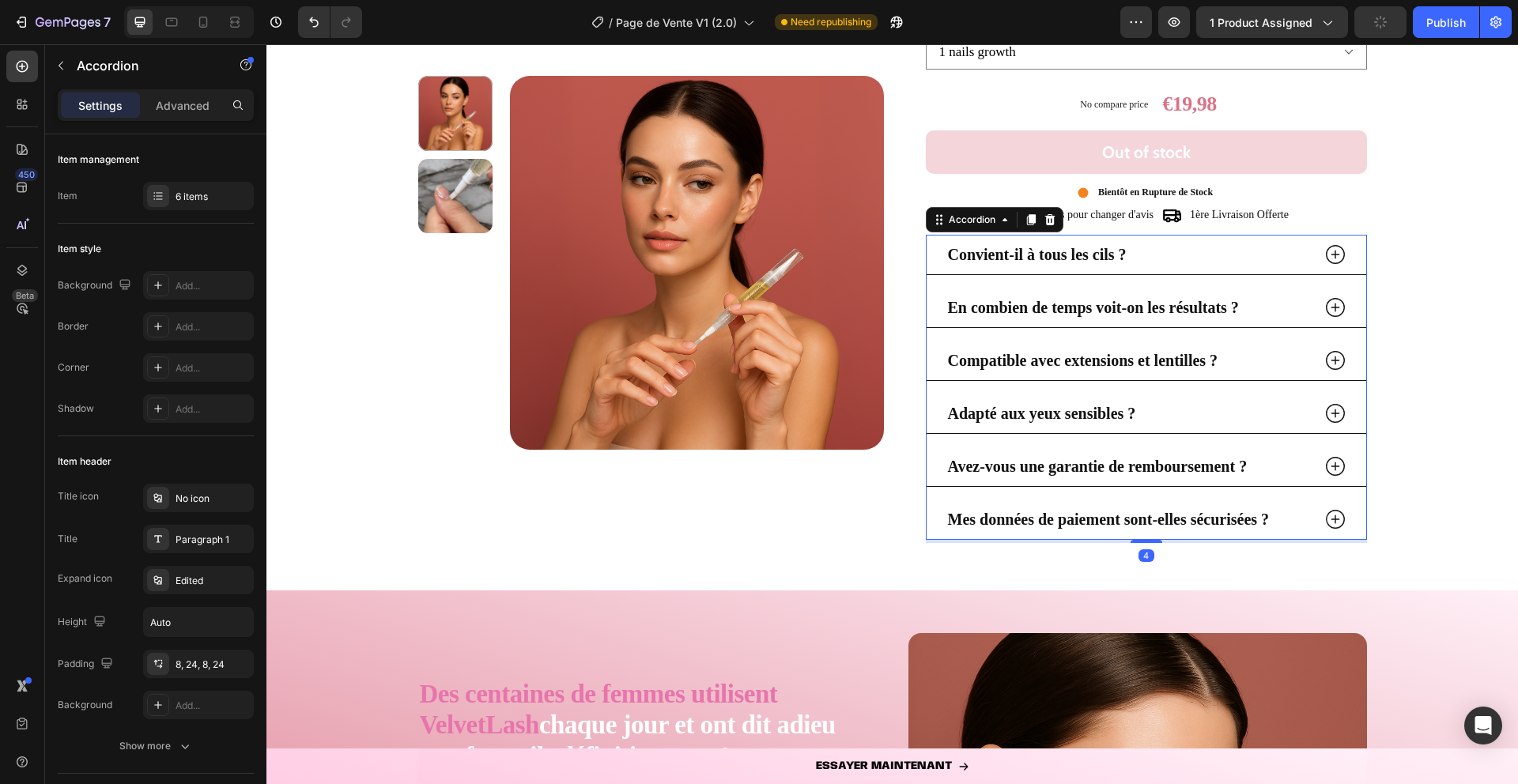
click at [1037, 254] on strong "Convient-il à tous les cils ?" at bounding box center [1037, 255] width 179 height 17
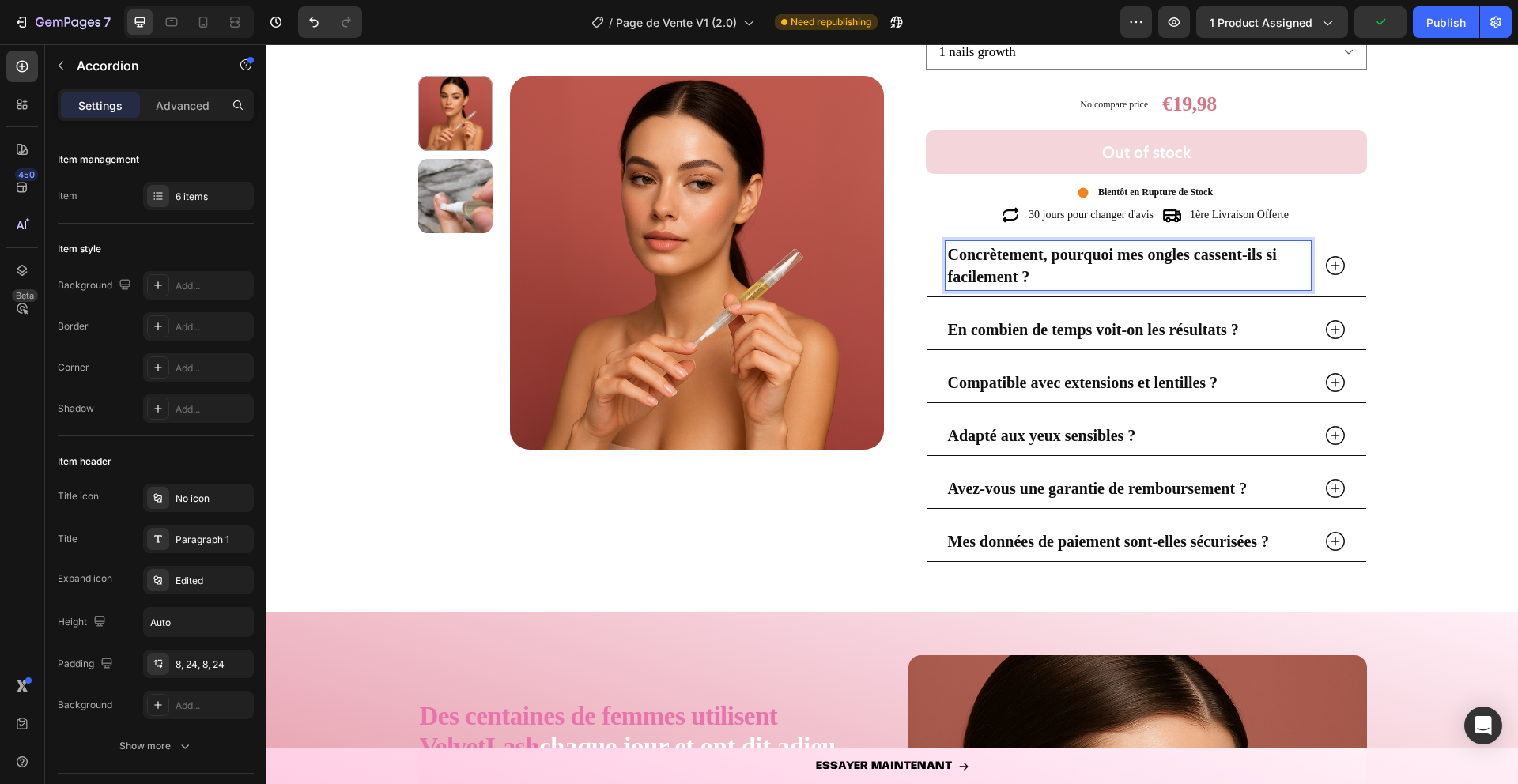
click at [1330, 270] on icon at bounding box center [1335, 266] width 24 height 24
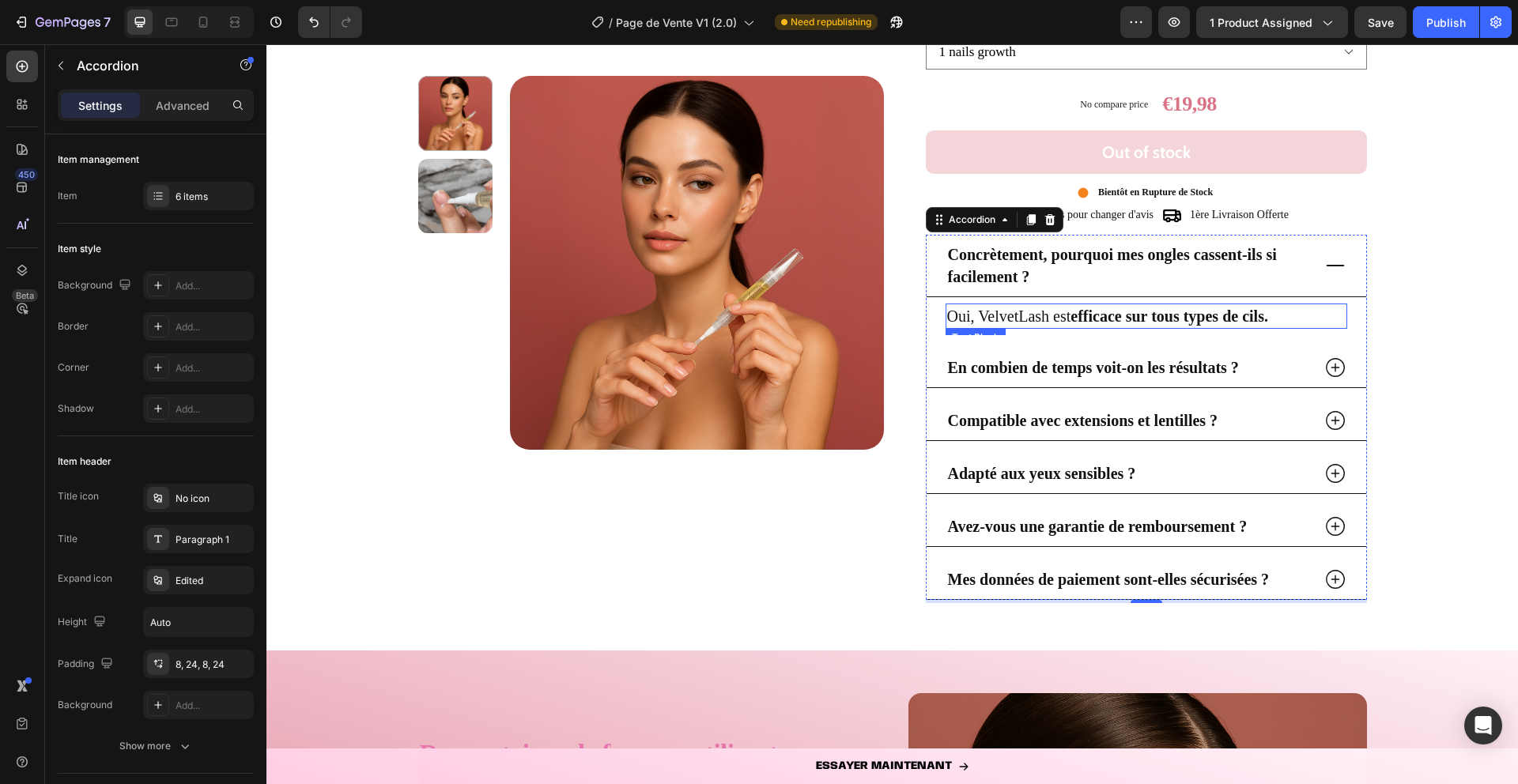
click at [1033, 318] on p "Oui, VelvetLash est efficace sur tous types de cils." at bounding box center [1146, 316] width 399 height 22
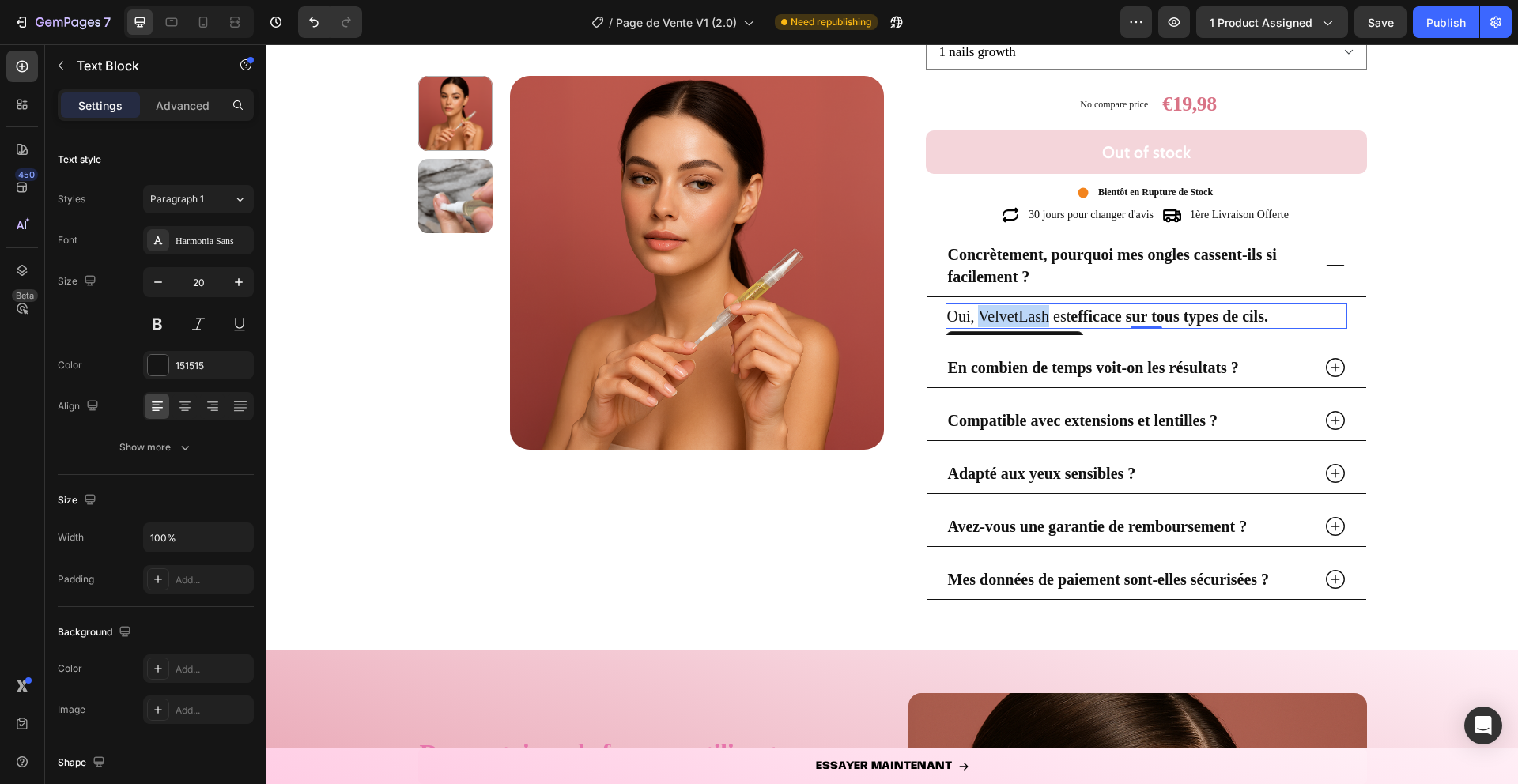
click at [1033, 318] on p "Oui, VelvetLash est efficace sur tous types de cils." at bounding box center [1146, 316] width 399 height 22
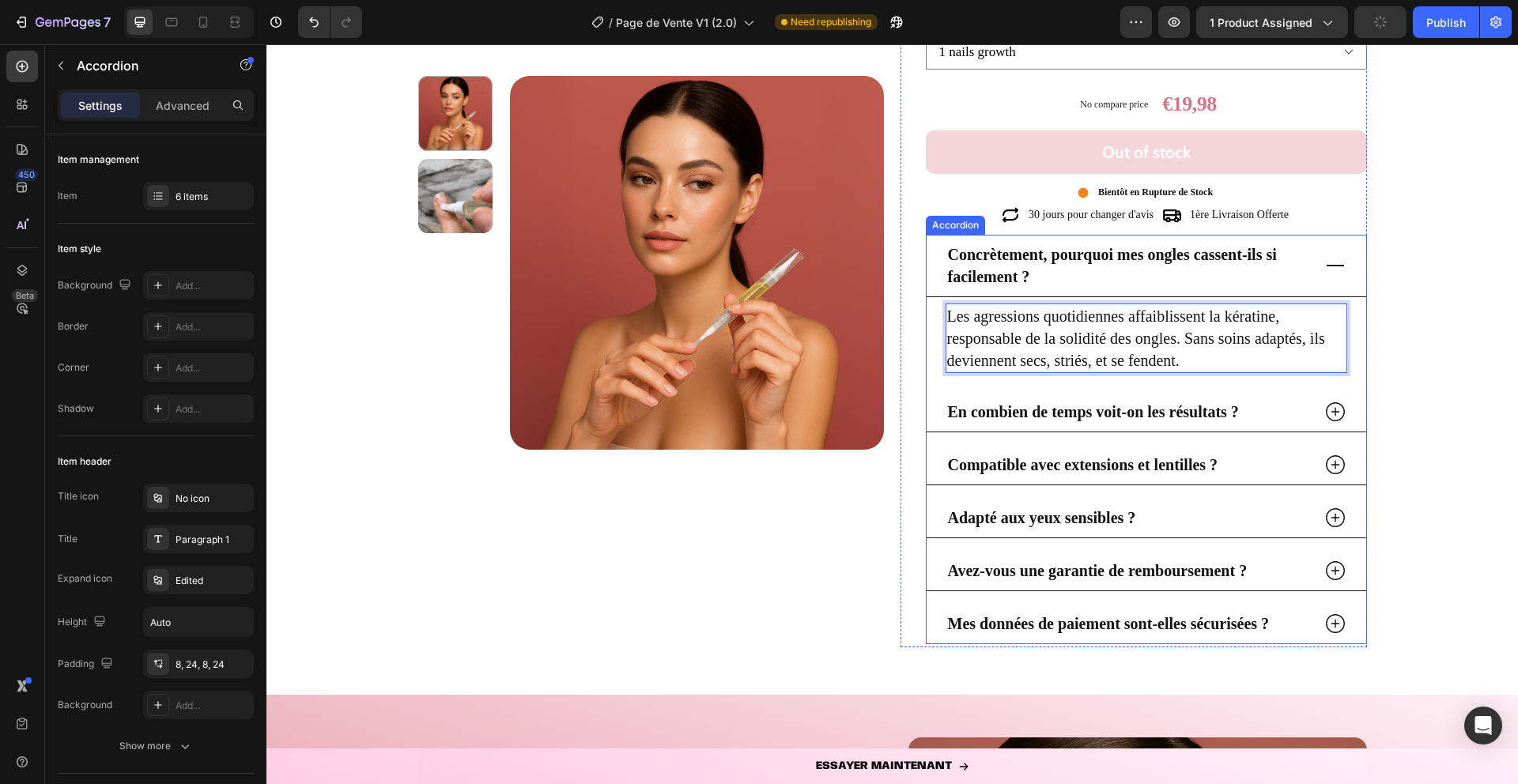
click at [1331, 267] on icon at bounding box center [1335, 266] width 24 height 24
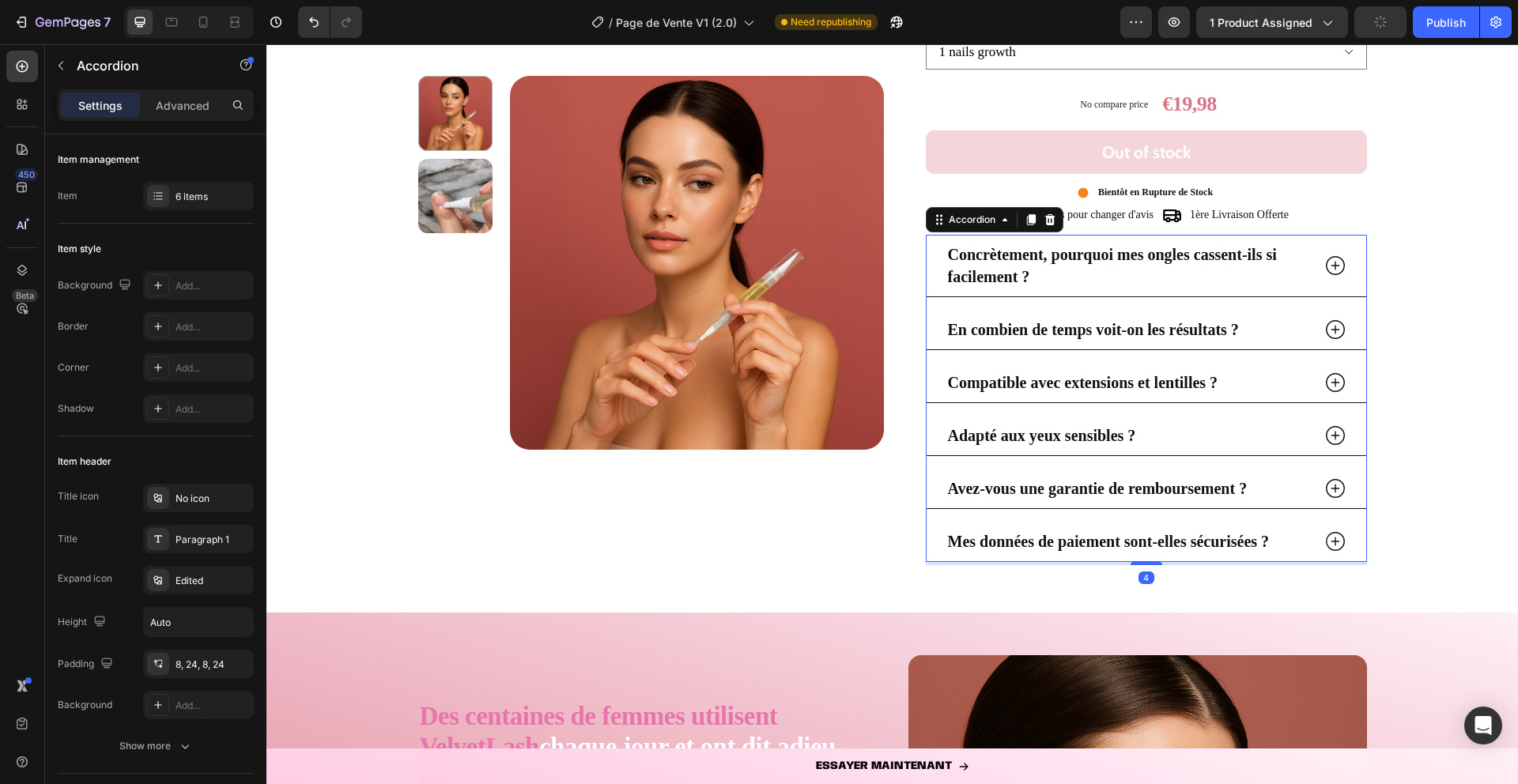
click at [1335, 316] on div "En combien de temps voit-on les résultats ?" at bounding box center [1146, 330] width 439 height 41
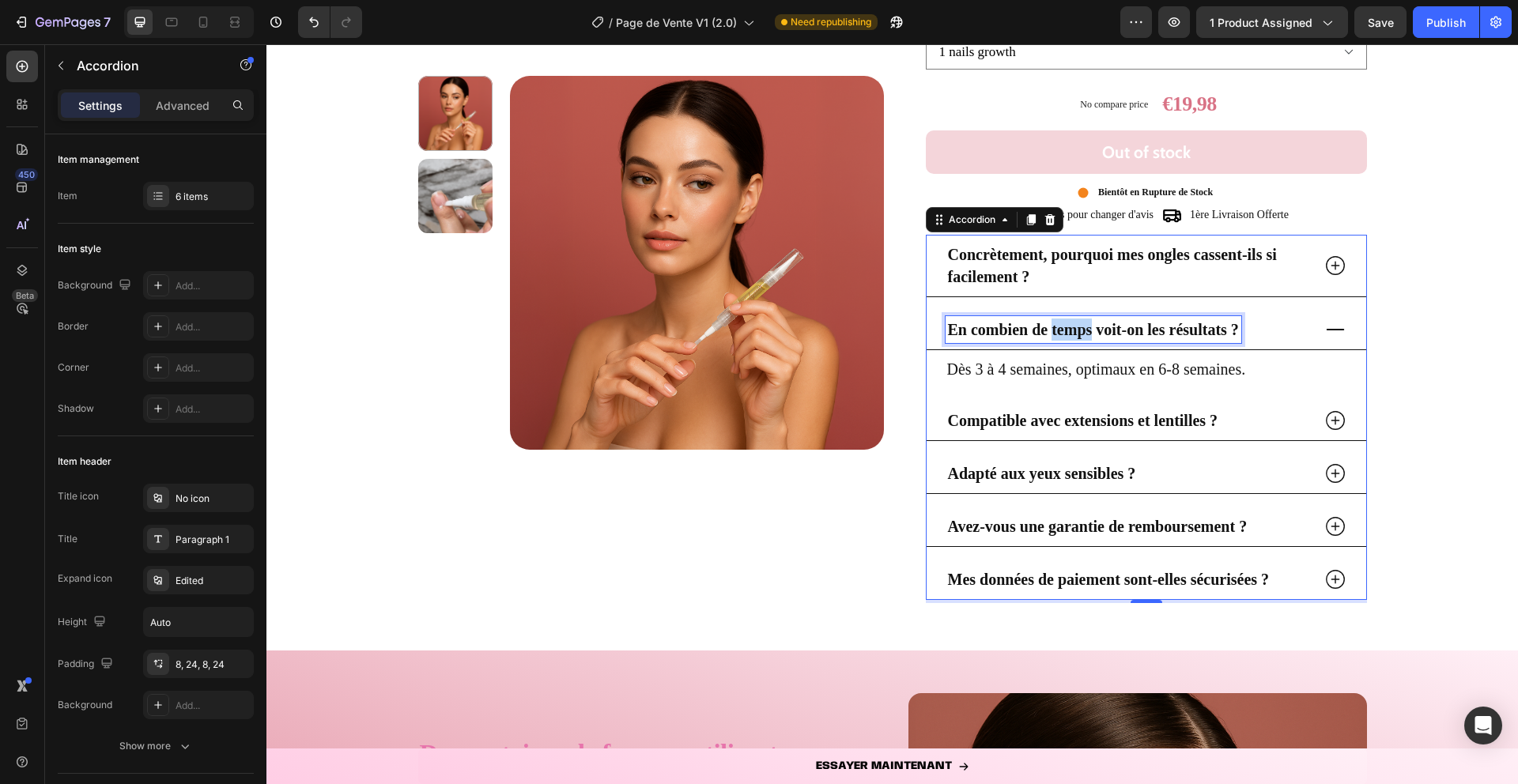
click at [1072, 332] on strong "En combien de temps voit-on les résultats ?" at bounding box center [1093, 330] width 291 height 17
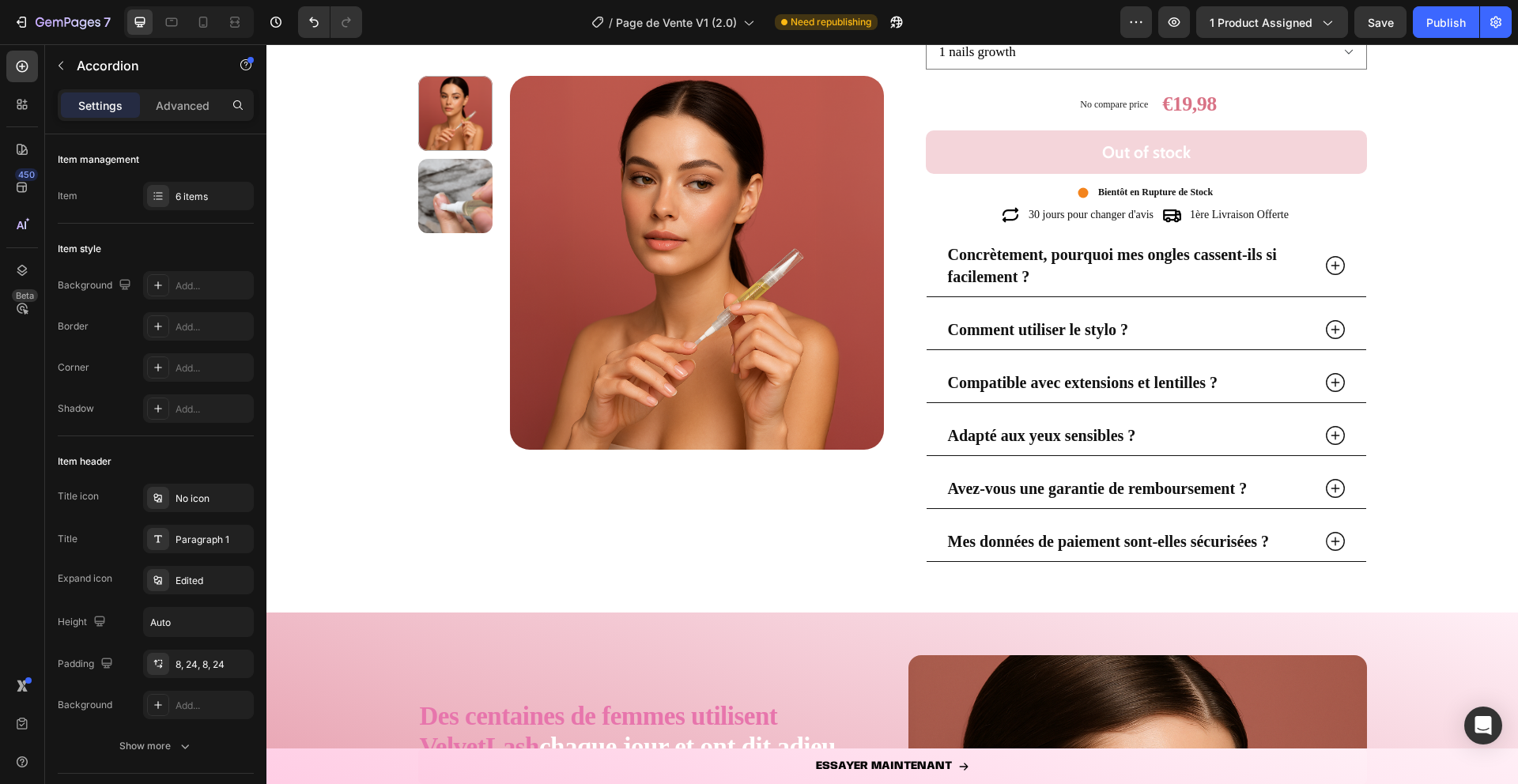
click at [1341, 332] on icon at bounding box center [1335, 330] width 24 height 24
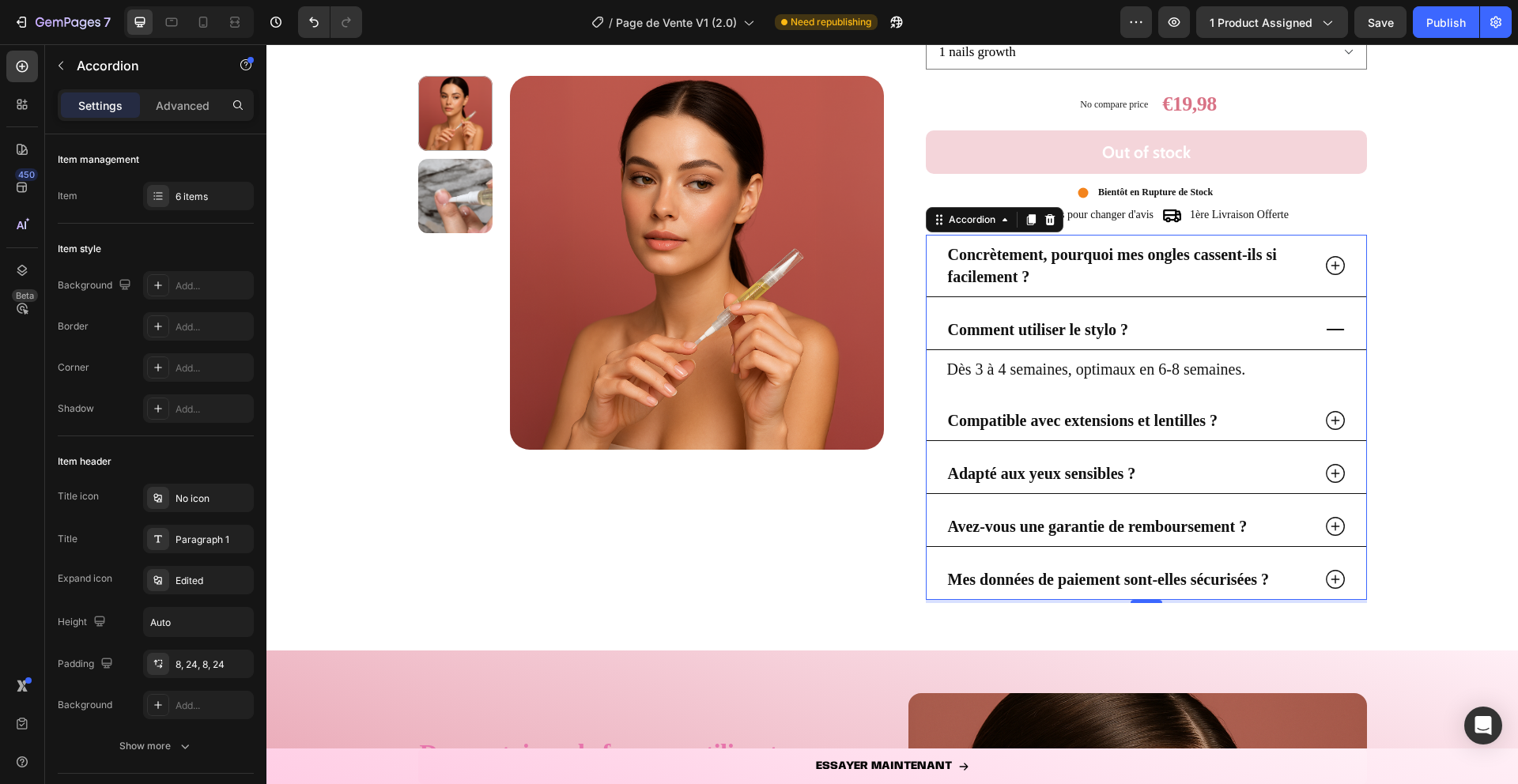
click at [1188, 372] on p "Dès 3 à 4 semaines, optimaux en 6-8 semaines." at bounding box center [1146, 369] width 399 height 22
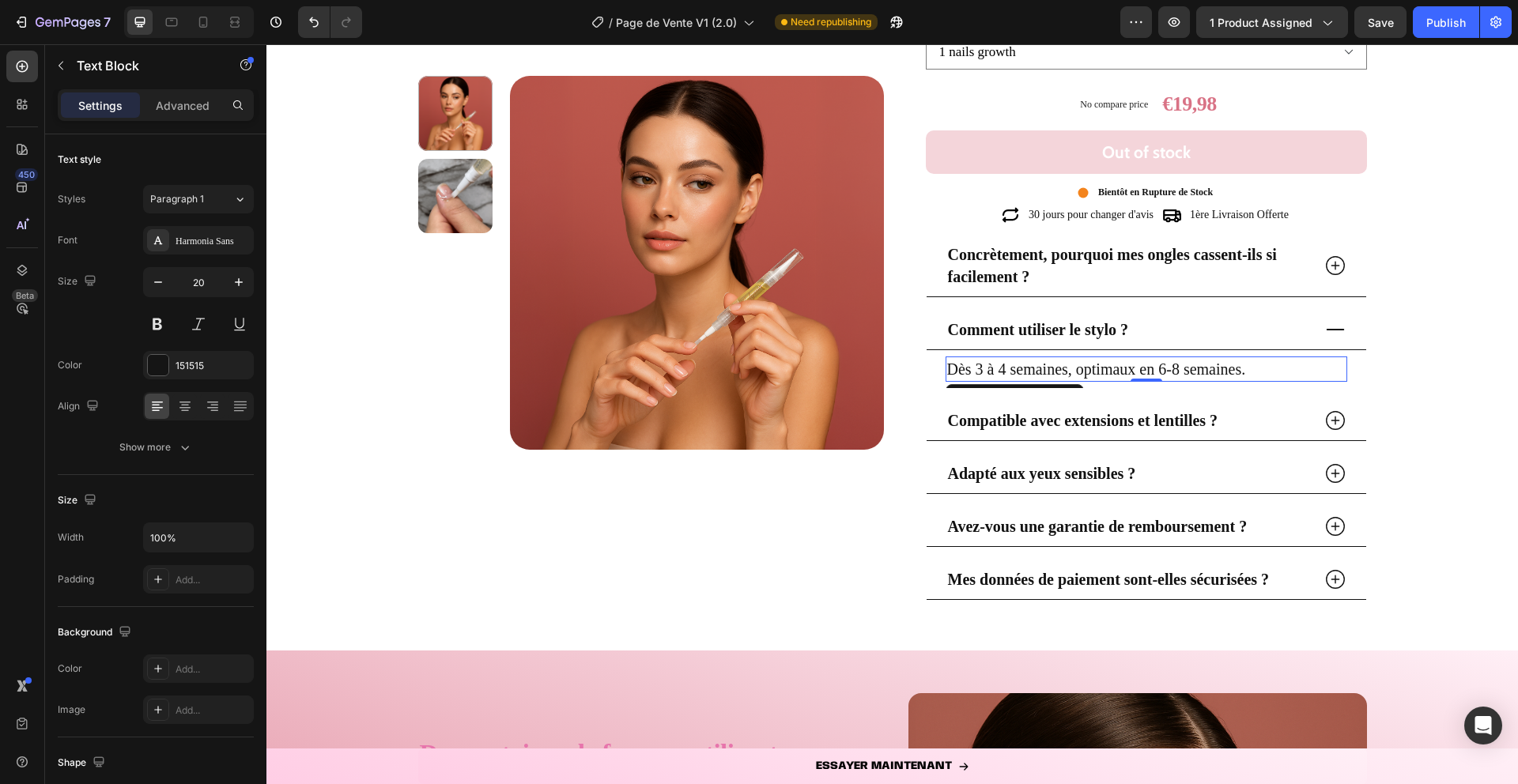
click at [1188, 372] on p "Dès 3 à 4 semaines, optimaux en 6-8 semaines." at bounding box center [1146, 369] width 399 height 22
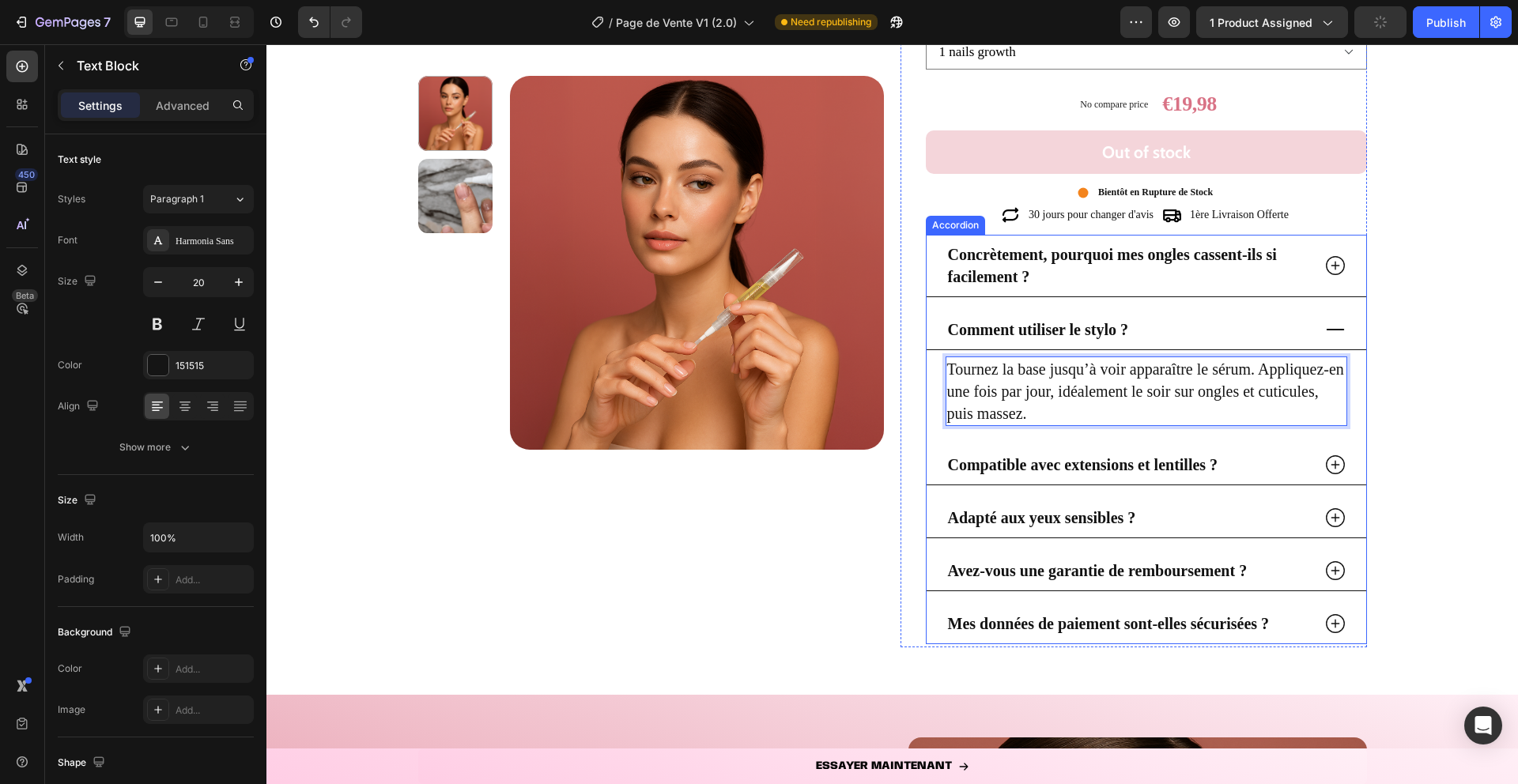
click at [1325, 331] on icon at bounding box center [1335, 330] width 24 height 24
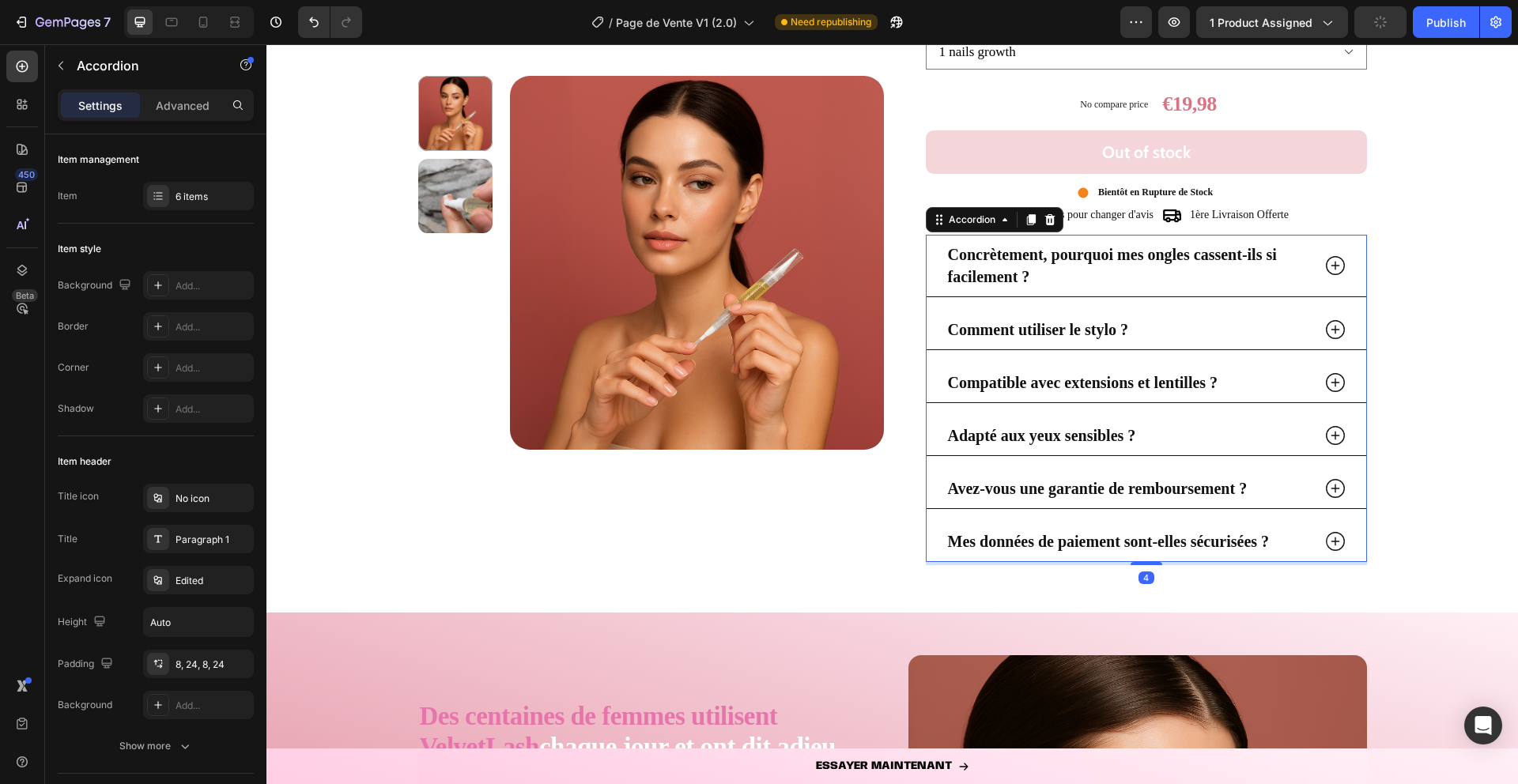
click at [1333, 377] on icon at bounding box center [1335, 383] width 24 height 24
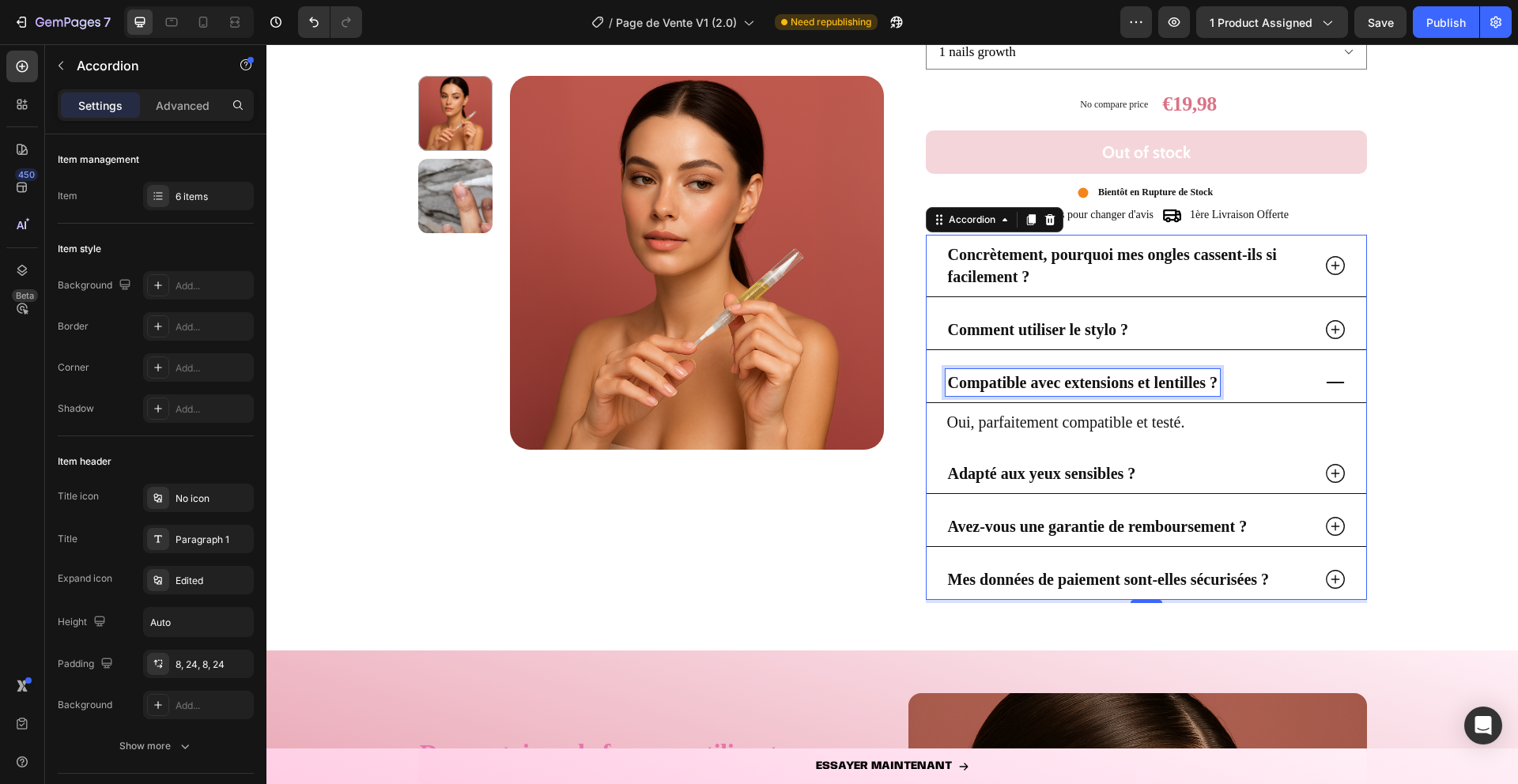
click at [1001, 377] on strong "Compatible avec extensions et lentilles ?" at bounding box center [1083, 383] width 270 height 17
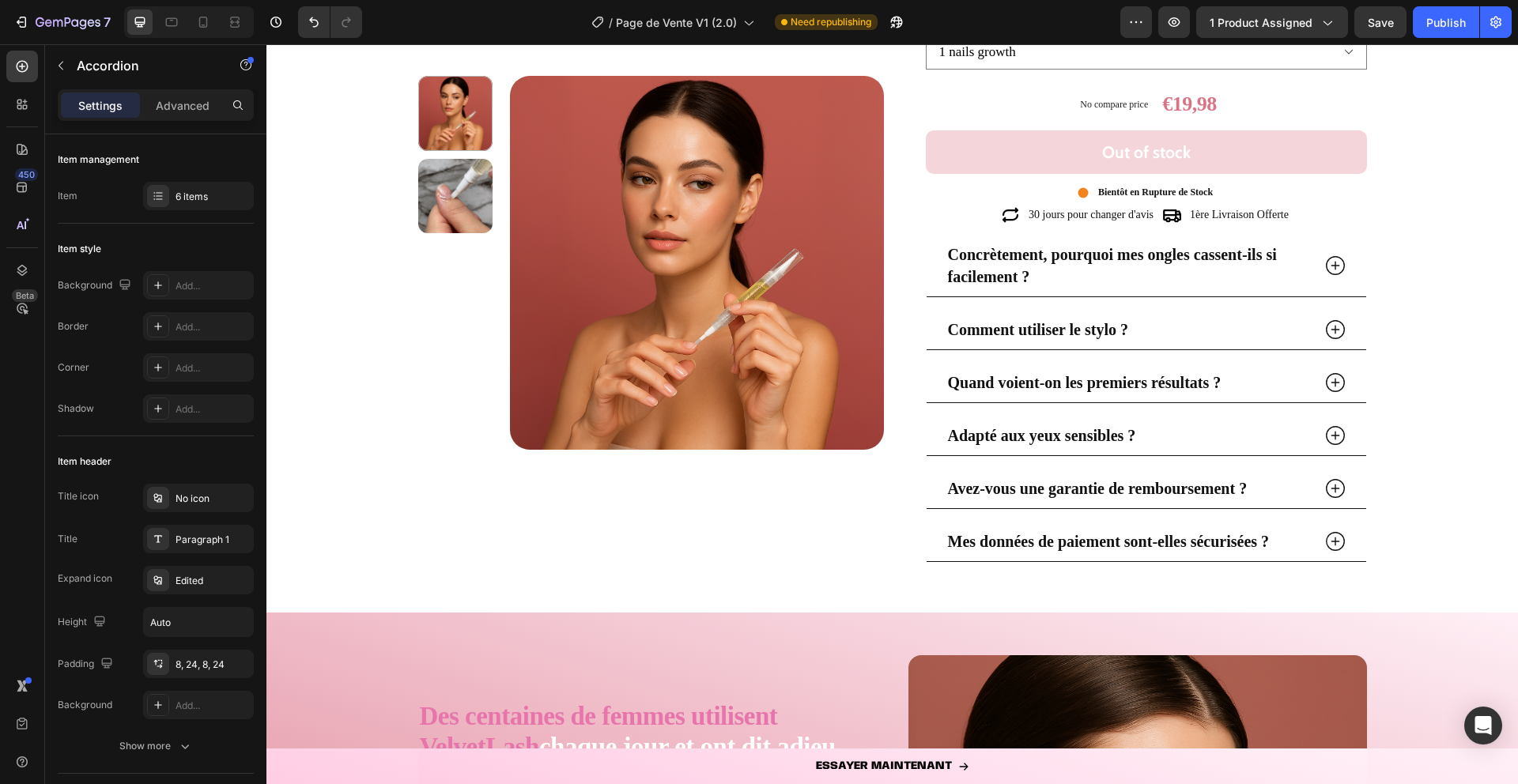
click at [1334, 387] on icon at bounding box center [1335, 383] width 24 height 24
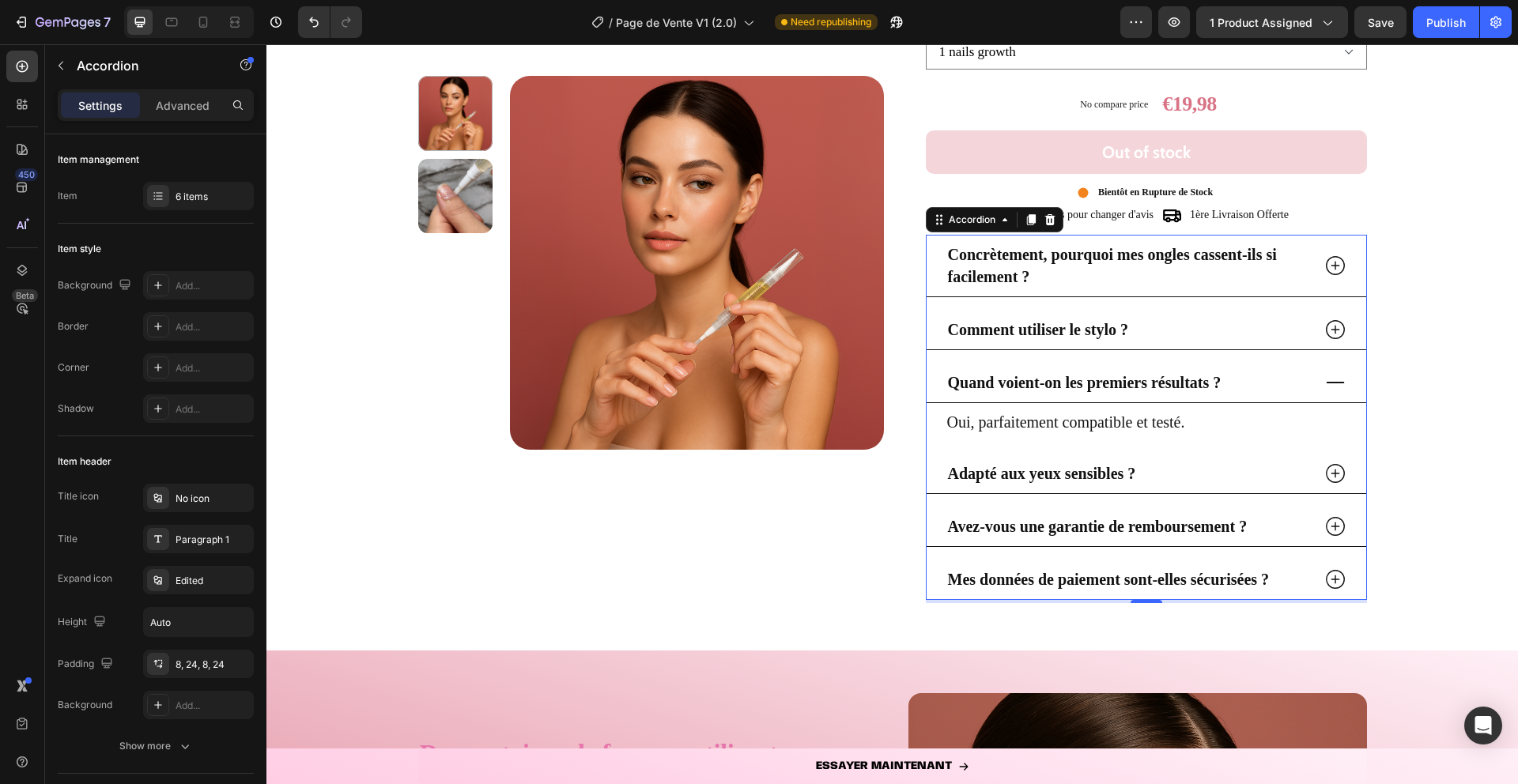
click at [1044, 418] on p "Oui, parfaitement compatible et testé." at bounding box center [1146, 423] width 399 height 22
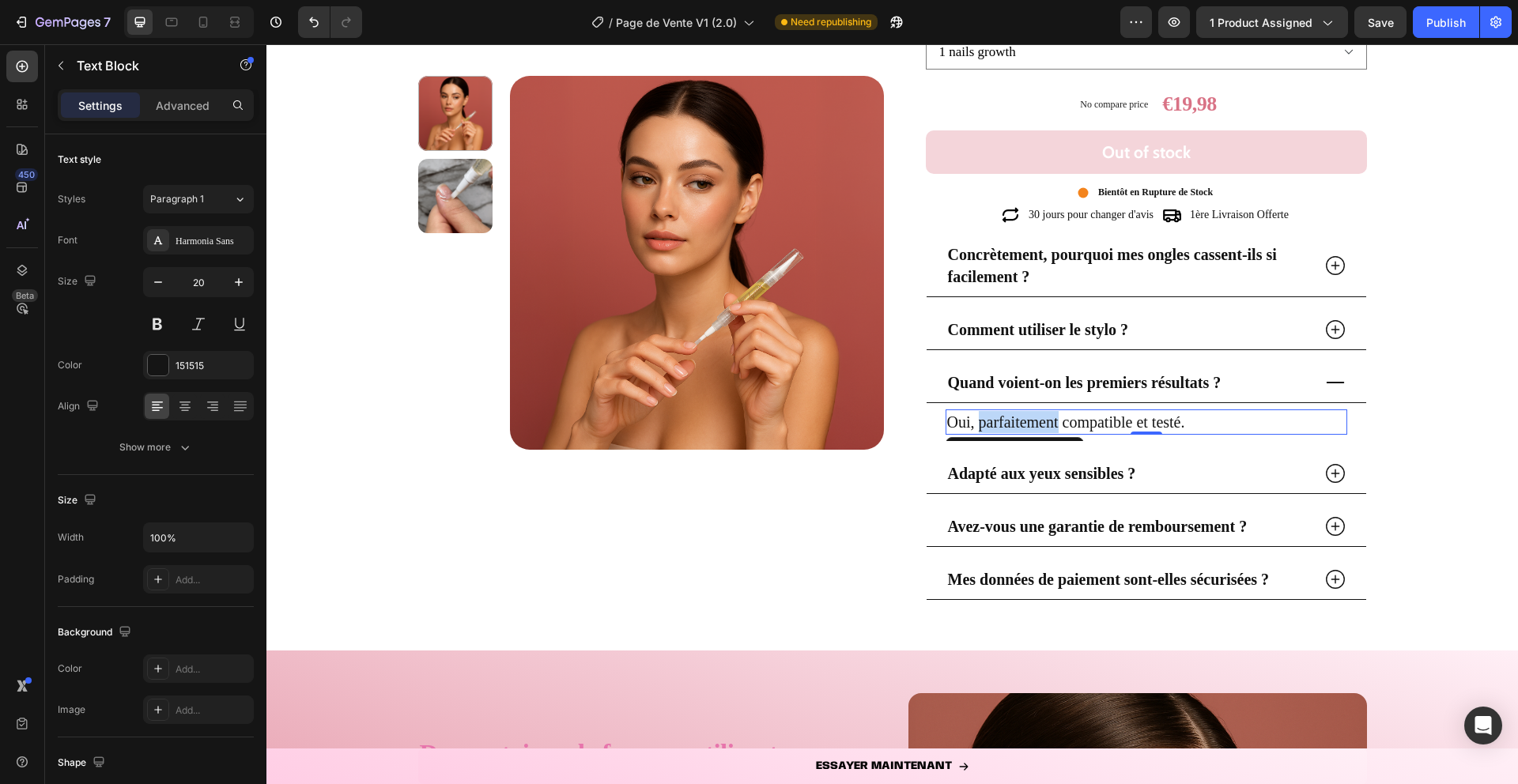
click at [1044, 418] on p "Oui, parfaitement compatible et testé." at bounding box center [1146, 423] width 399 height 22
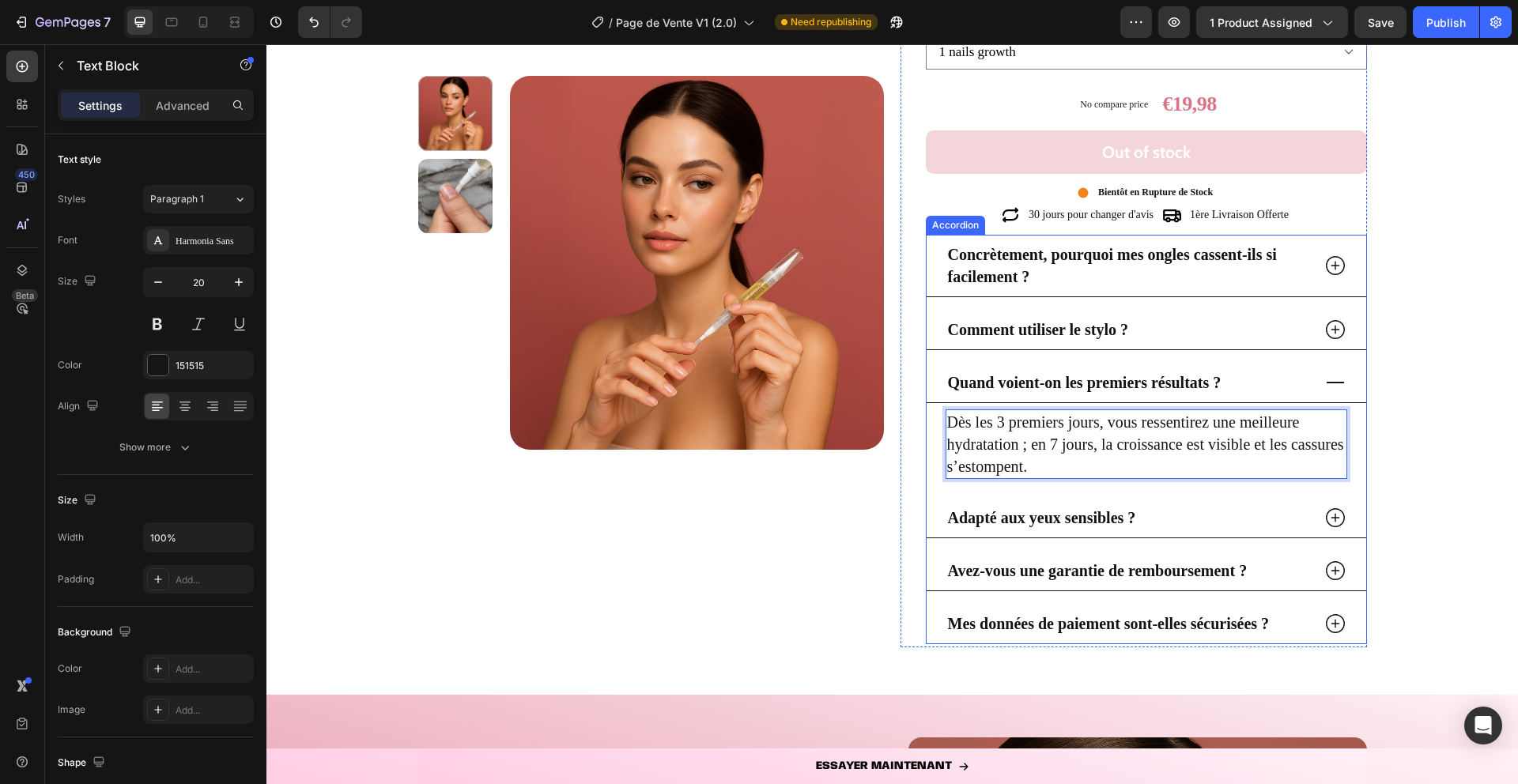
click at [1321, 380] on div "Quand voient-on les premiers résultats ?" at bounding box center [1146, 383] width 439 height 41
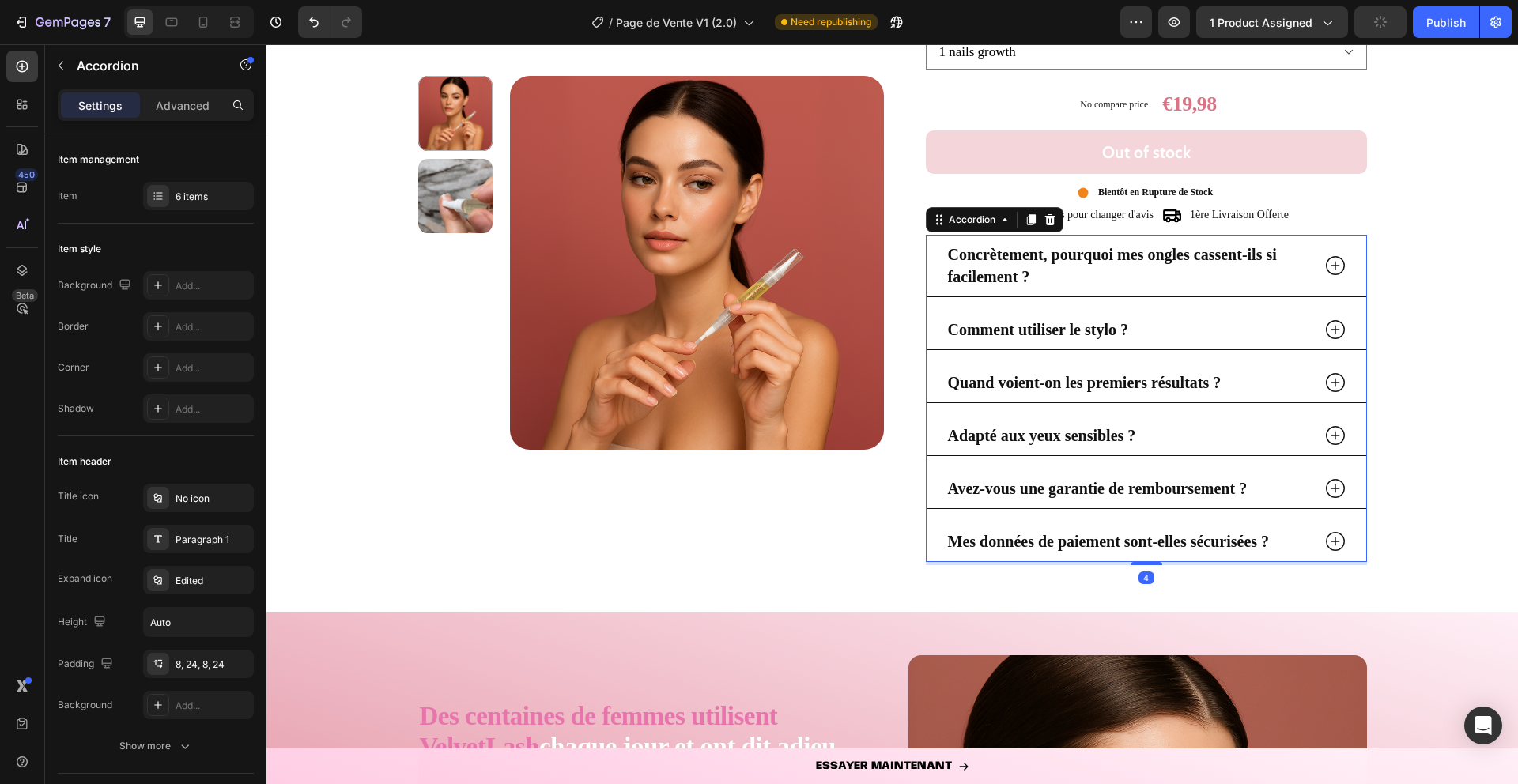
click at [1333, 438] on icon at bounding box center [1335, 435] width 24 height 24
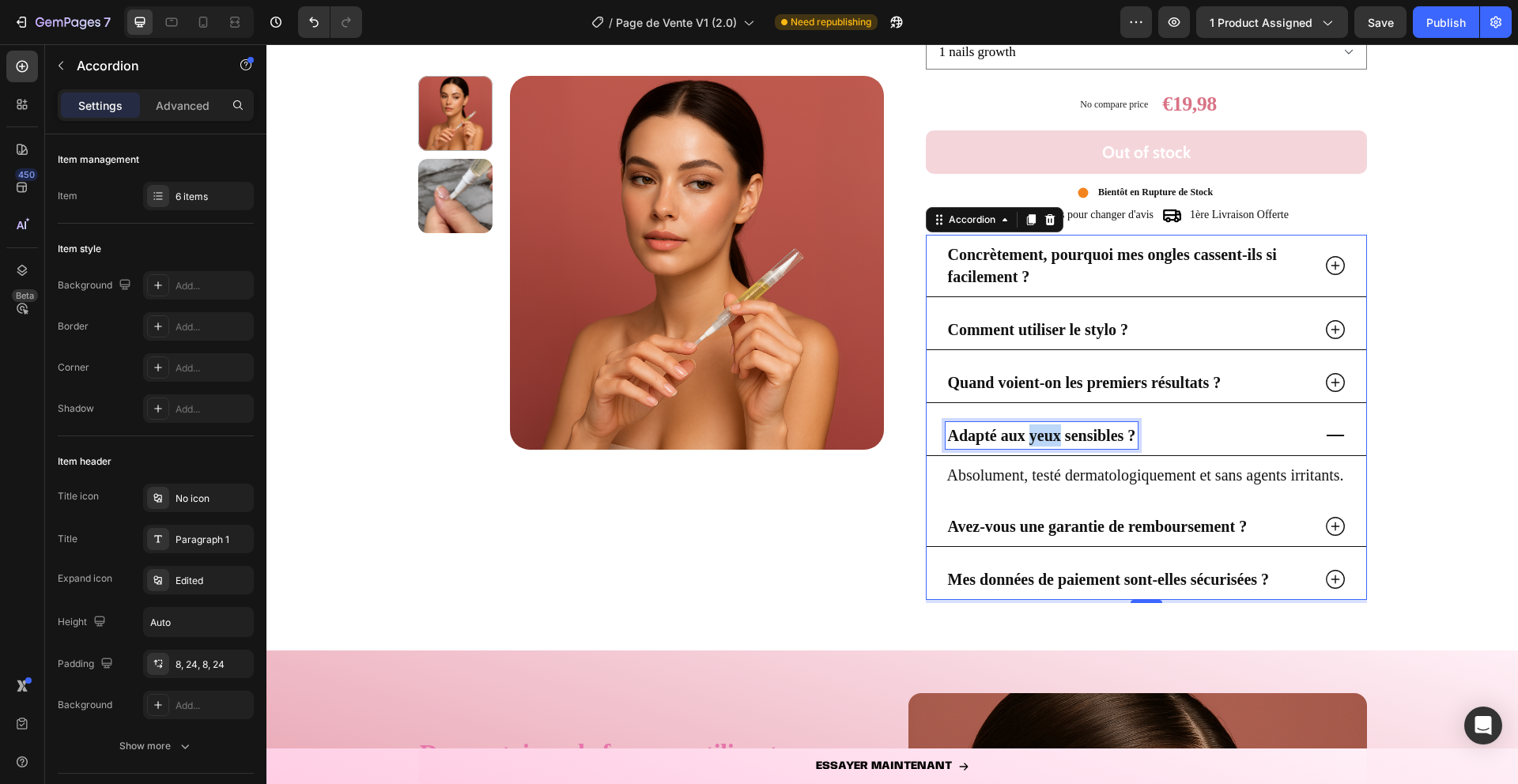
click at [1034, 435] on strong "Adapté aux yeux sensibles ?" at bounding box center [1041, 435] width 188 height 17
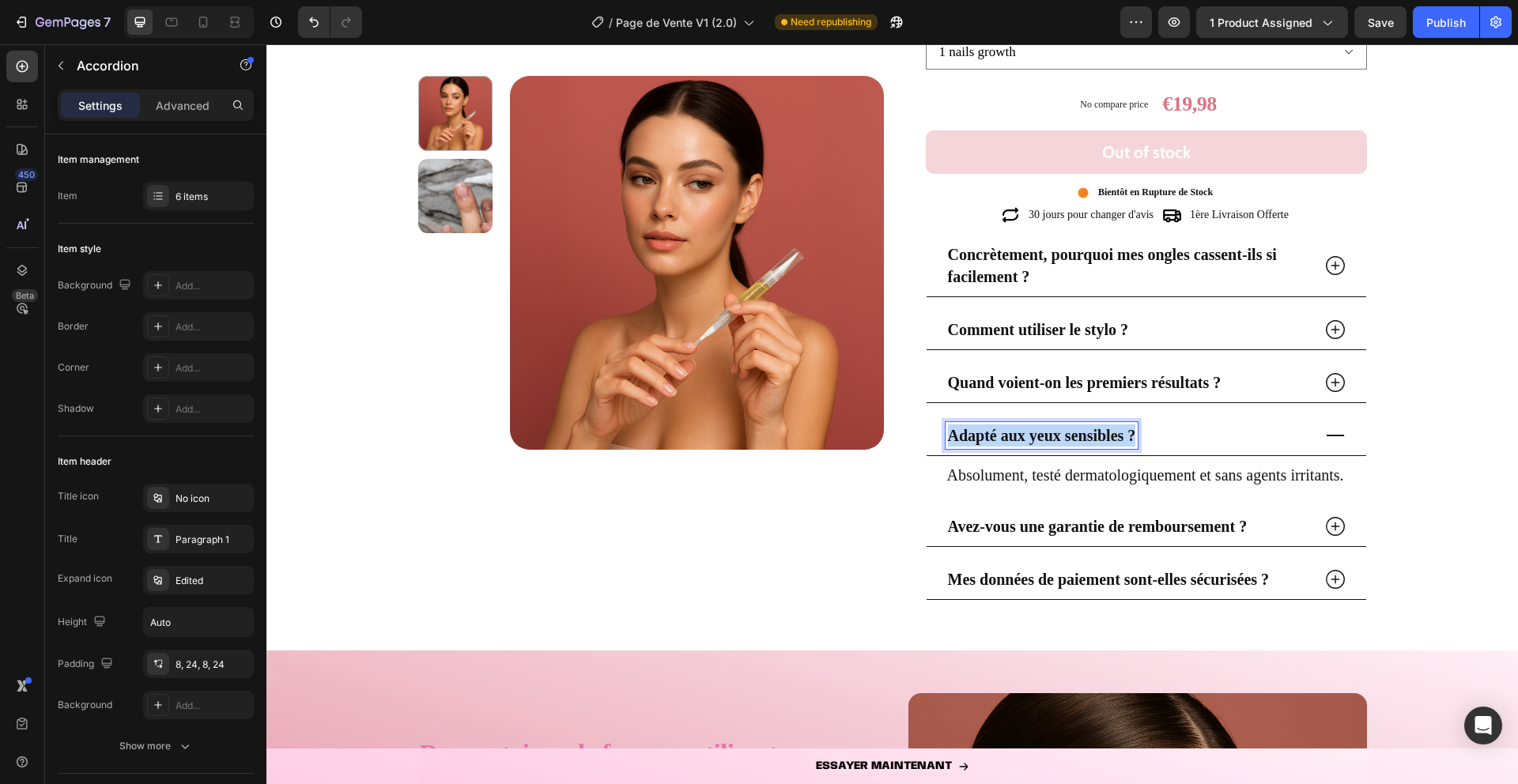
click at [1034, 435] on strong "Adapté aux yeux sensibles ?" at bounding box center [1041, 435] width 188 height 17
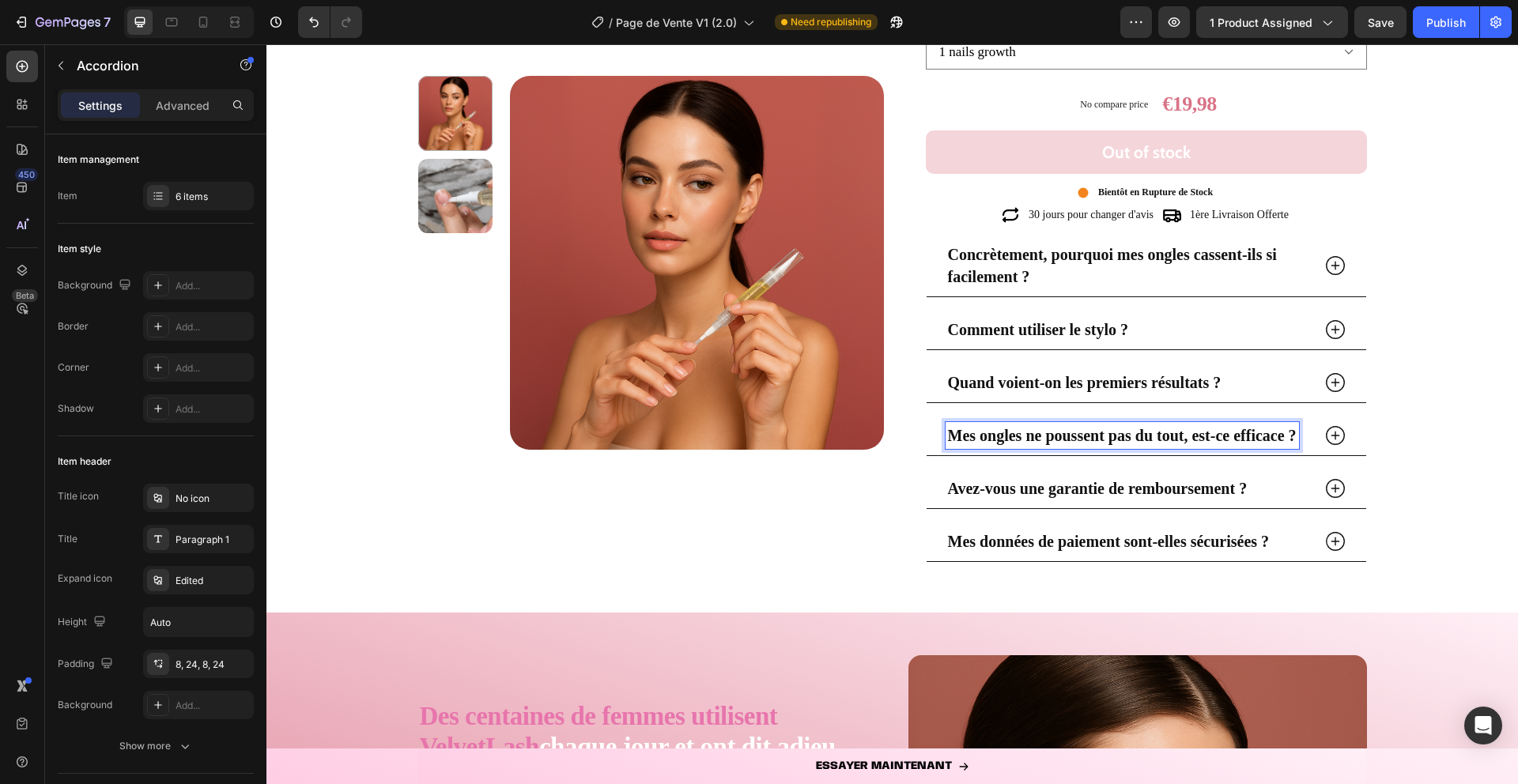
click at [1335, 437] on icon at bounding box center [1335, 435] width 19 height 19
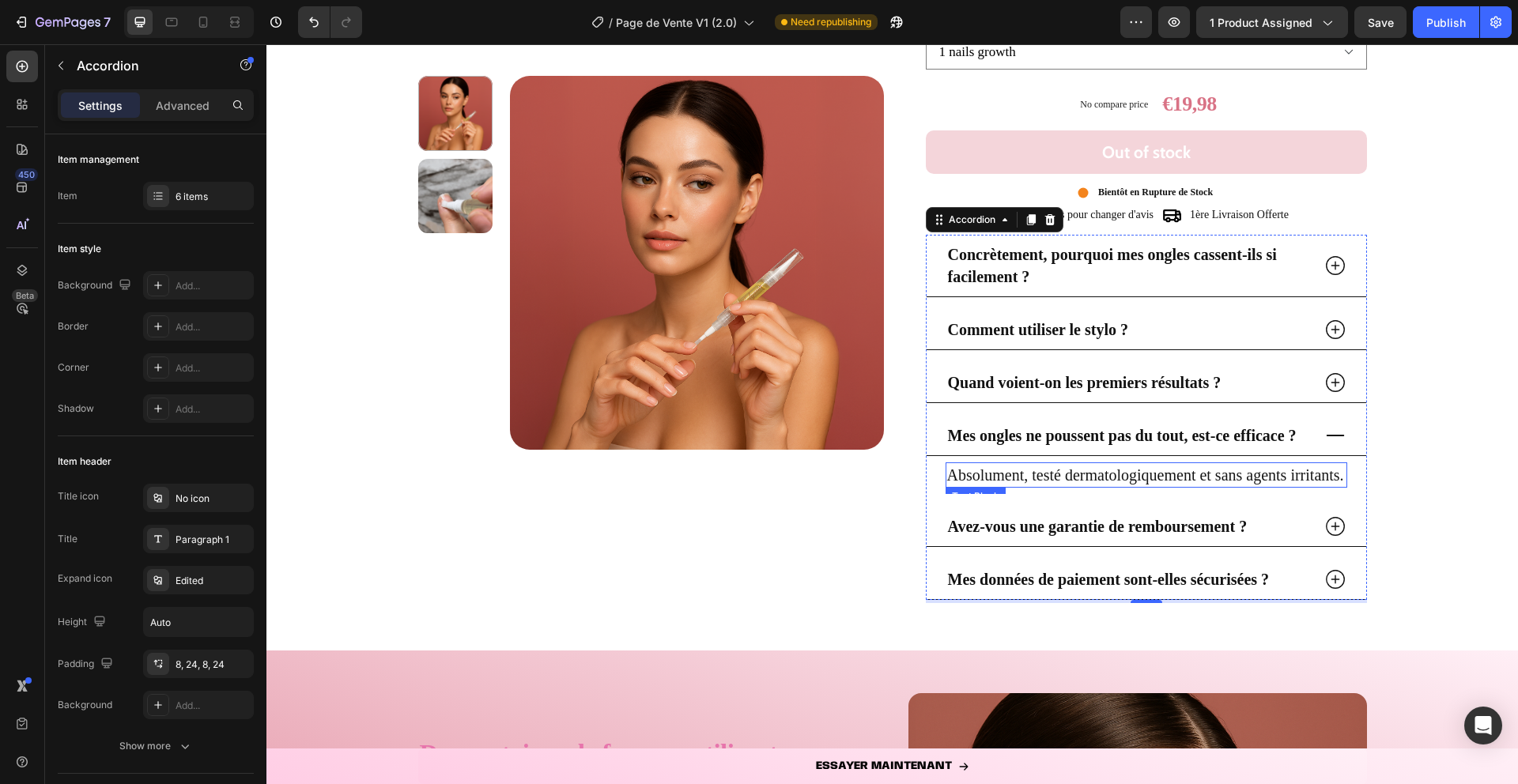
click at [984, 473] on p "Absolument, testé dermatologiquement et sans agents irritants." at bounding box center [1146, 475] width 399 height 22
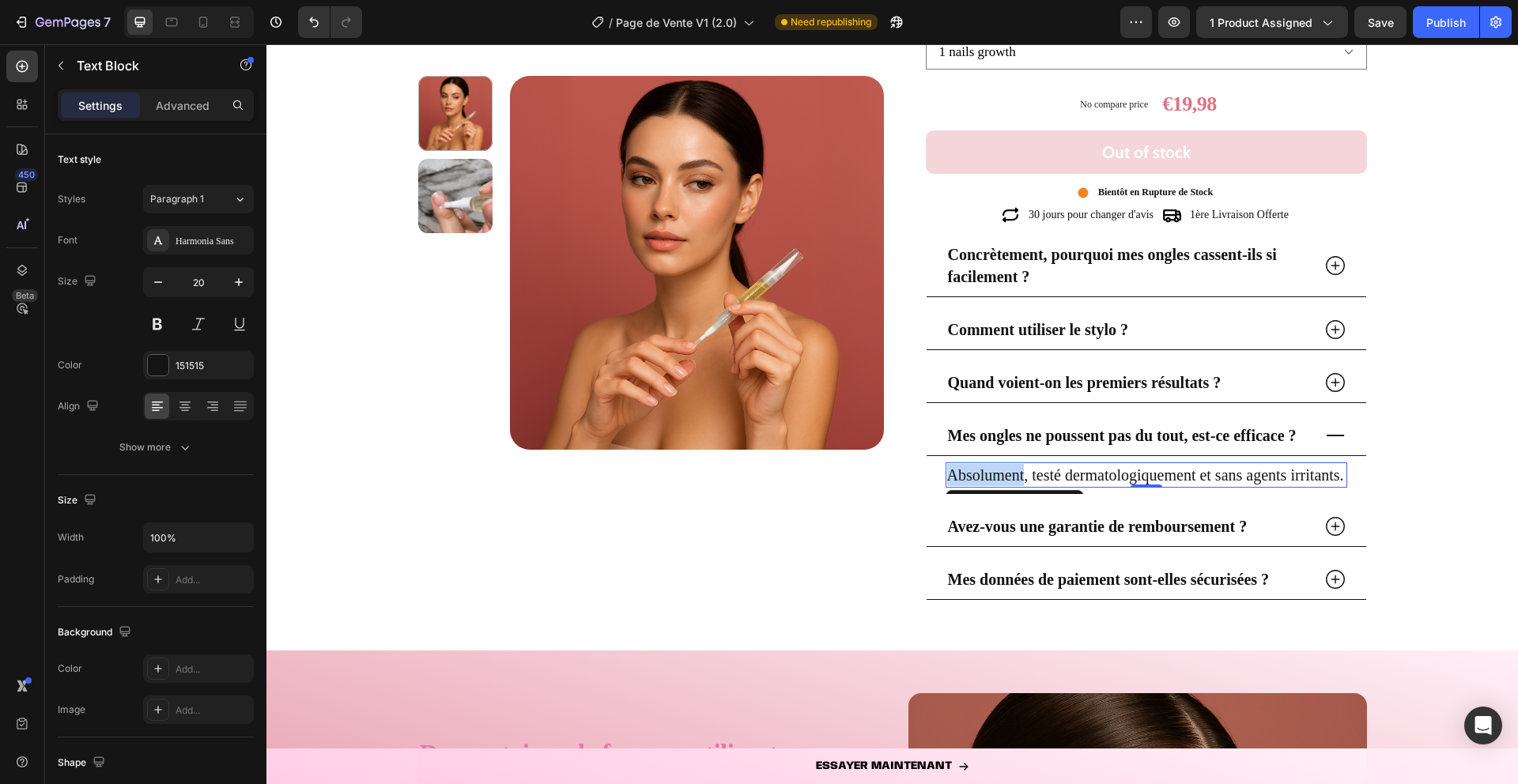
click at [984, 473] on p "Absolument, testé dermatologiquement et sans agents irritants." at bounding box center [1146, 475] width 399 height 22
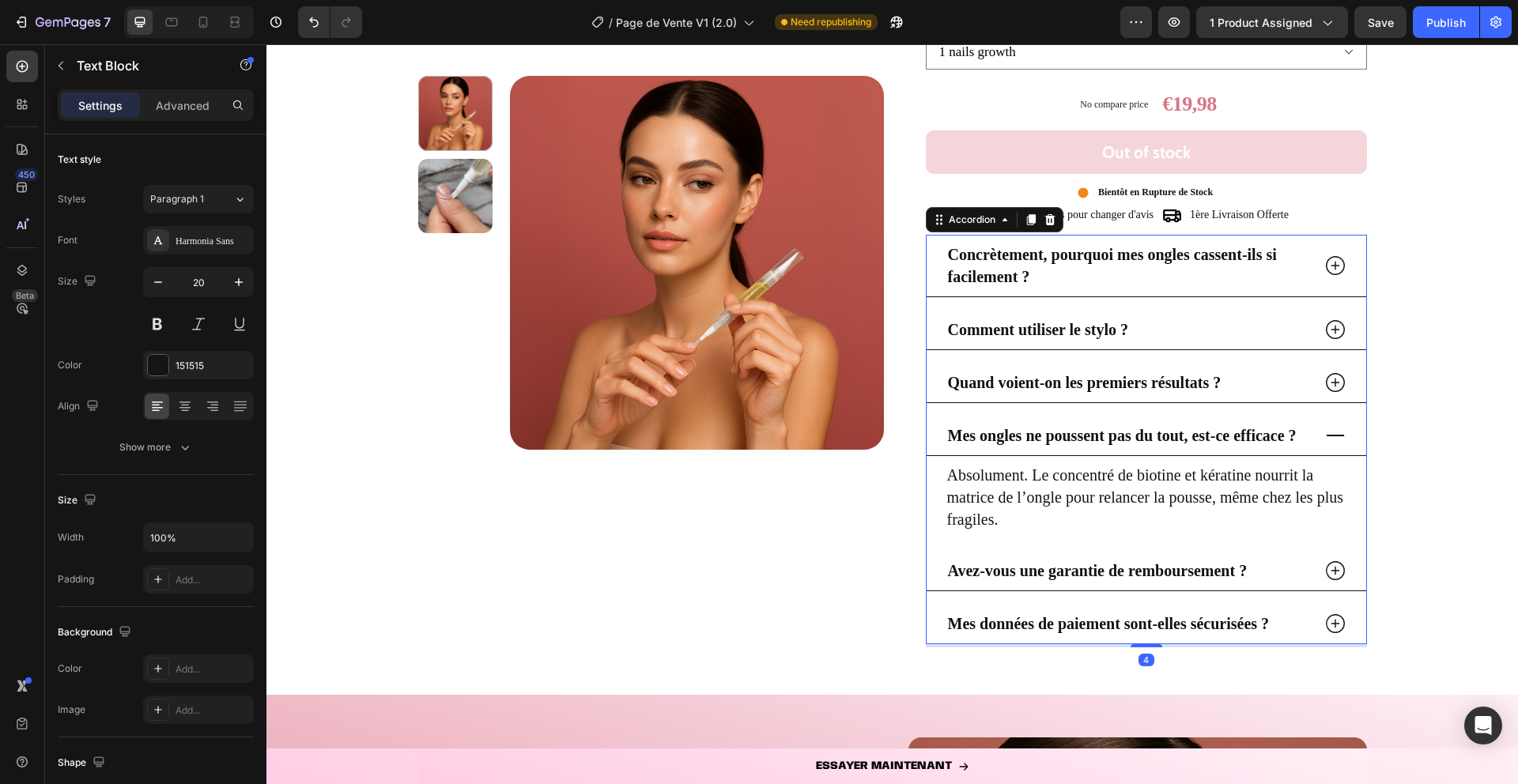
click at [1345, 427] on icon at bounding box center [1335, 435] width 24 height 24
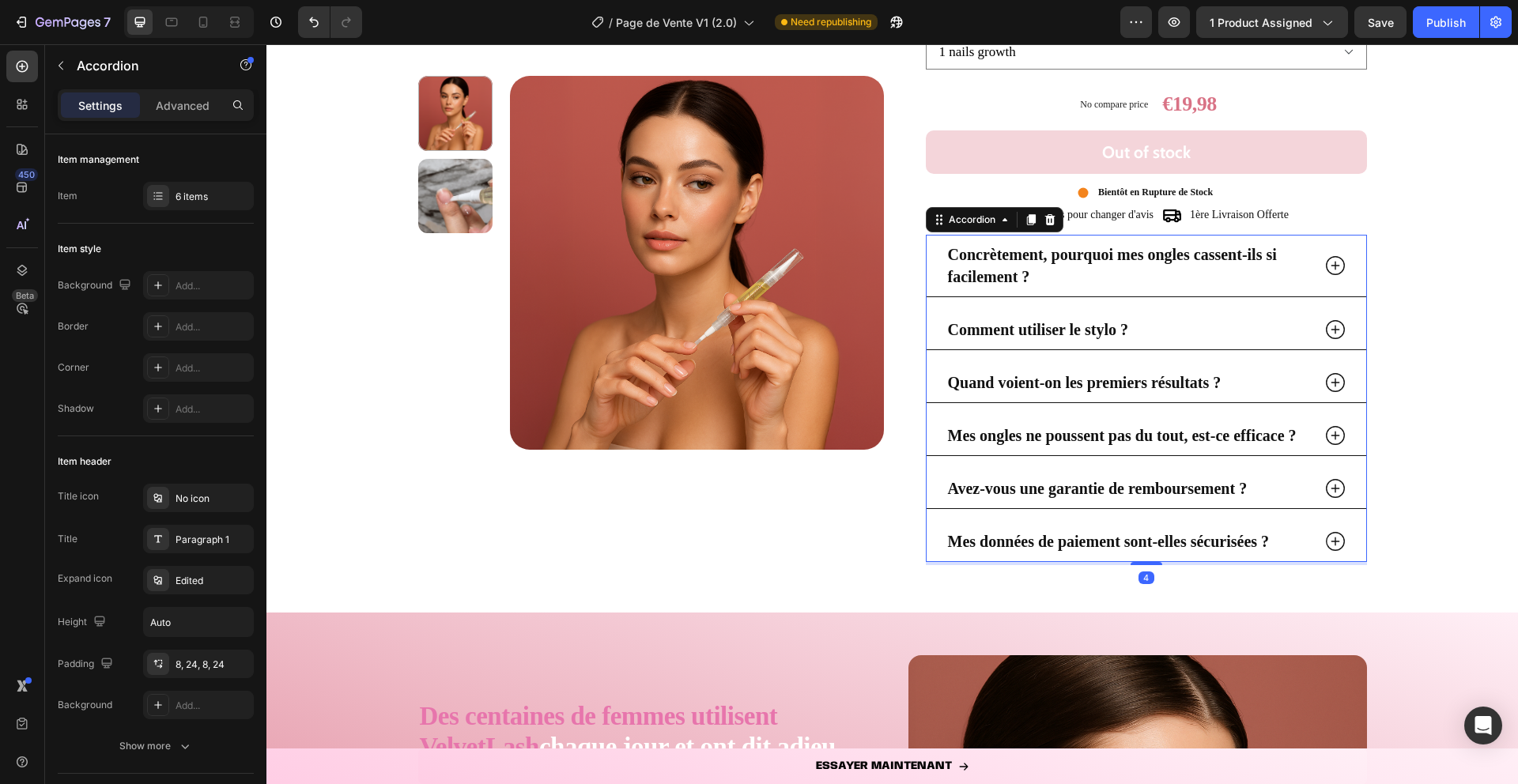
click at [1335, 490] on icon at bounding box center [1335, 489] width 24 height 24
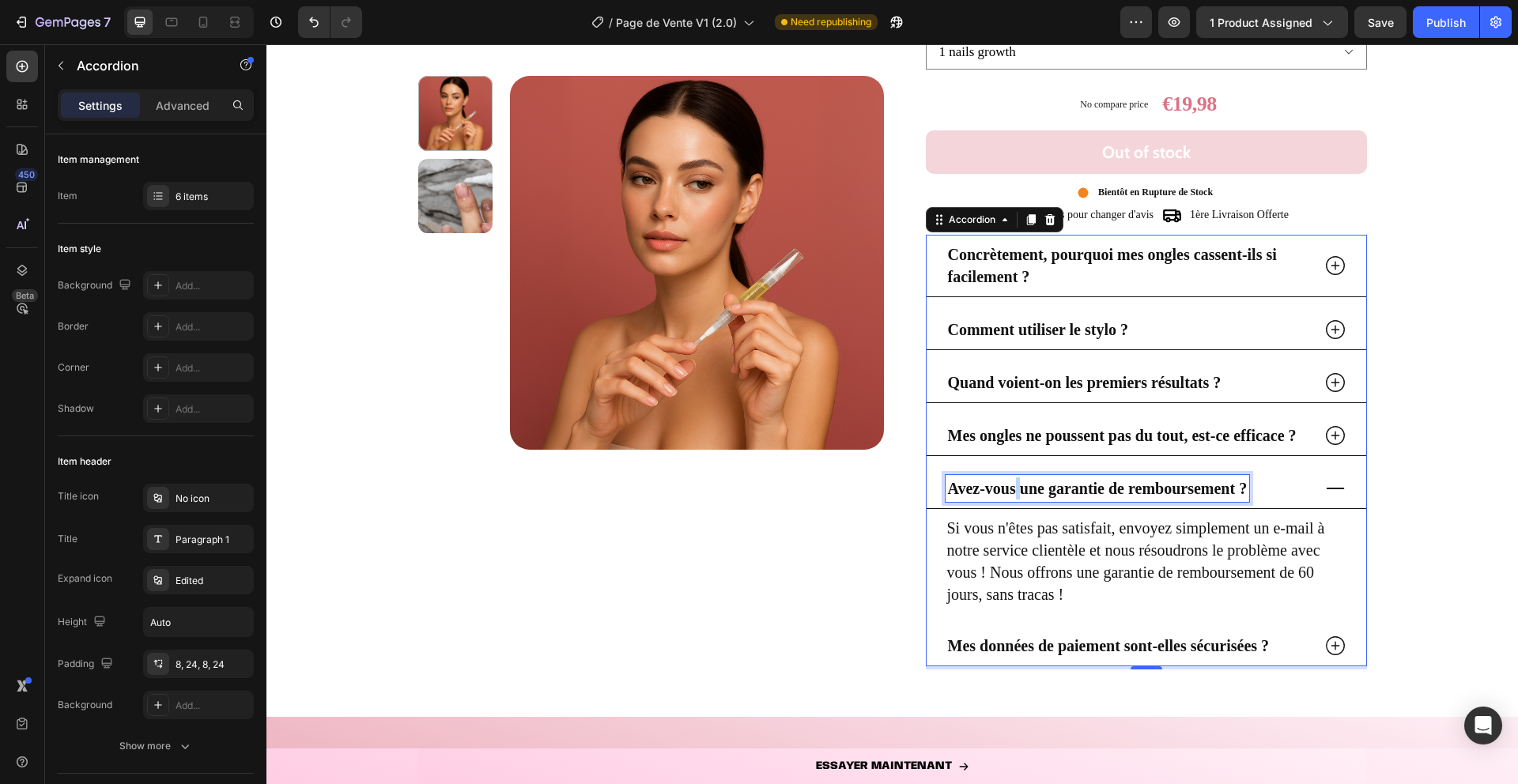
click at [1014, 486] on strong "Avez-vous une garantie de remboursement ?" at bounding box center [1097, 489] width 299 height 17
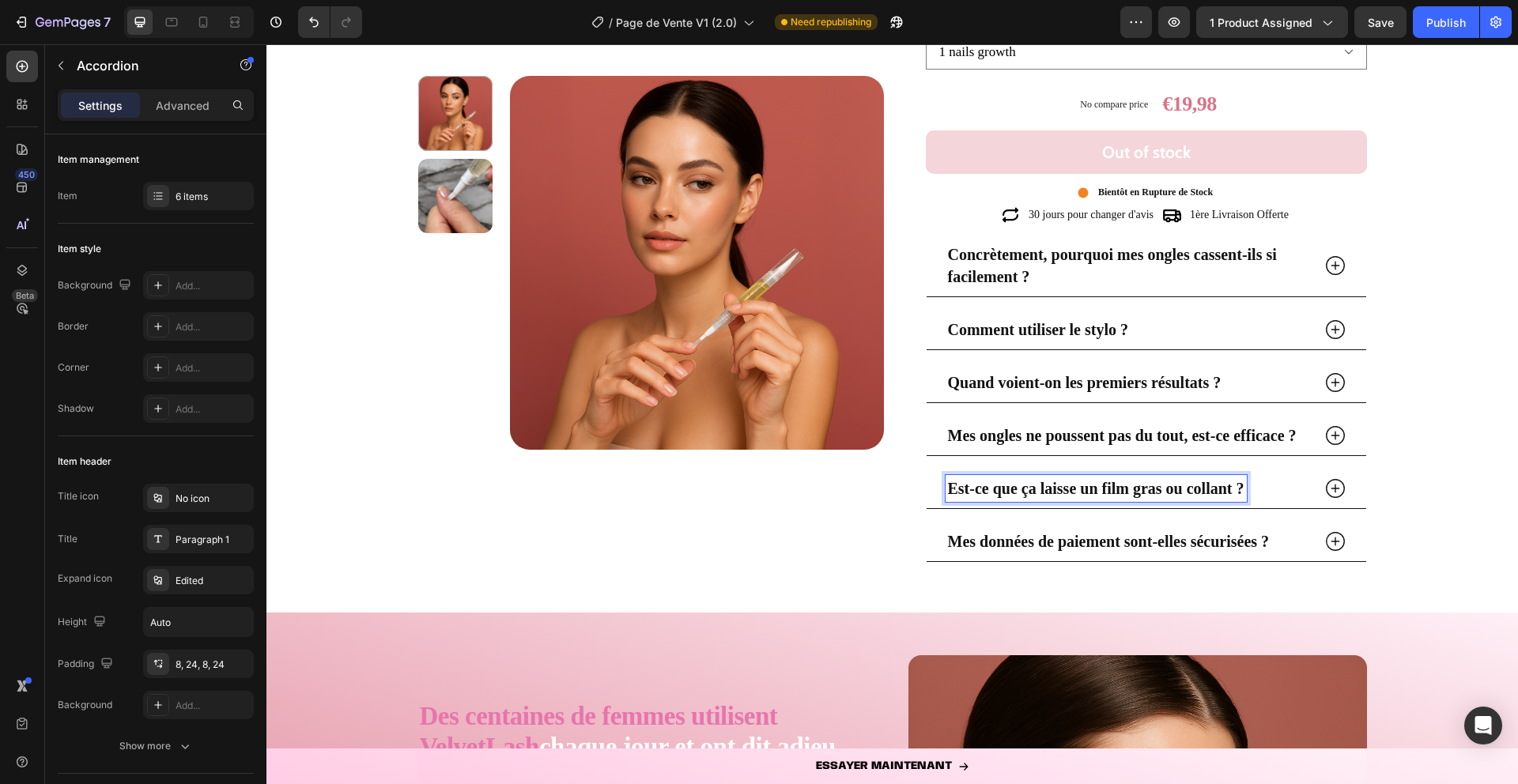
click at [1323, 480] on icon at bounding box center [1335, 489] width 24 height 24
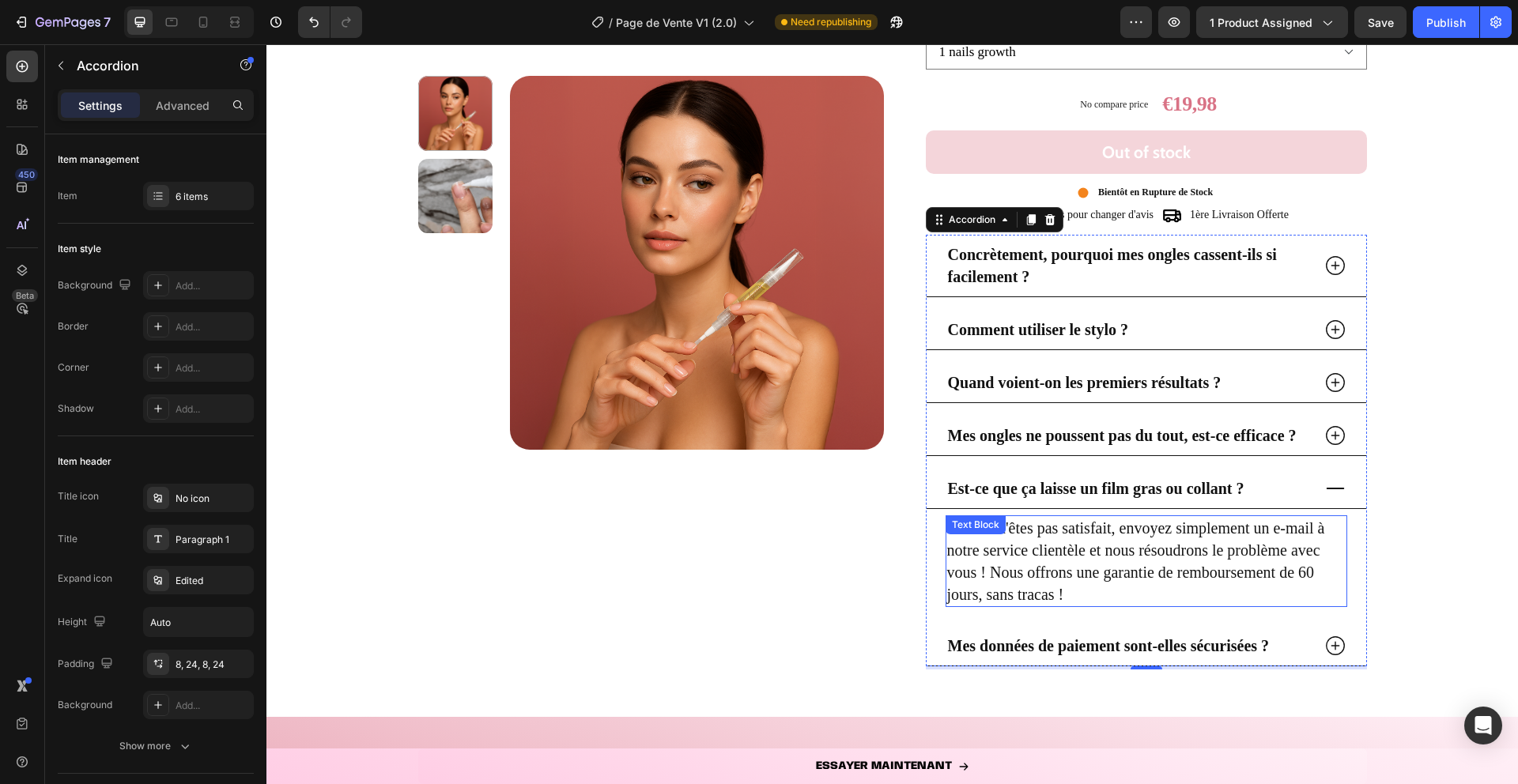
click at [1073, 534] on div "Si vous n'êtes pas satisfait, envoyez simplement un e-mail à notre service clie…" at bounding box center [1146, 561] width 402 height 91
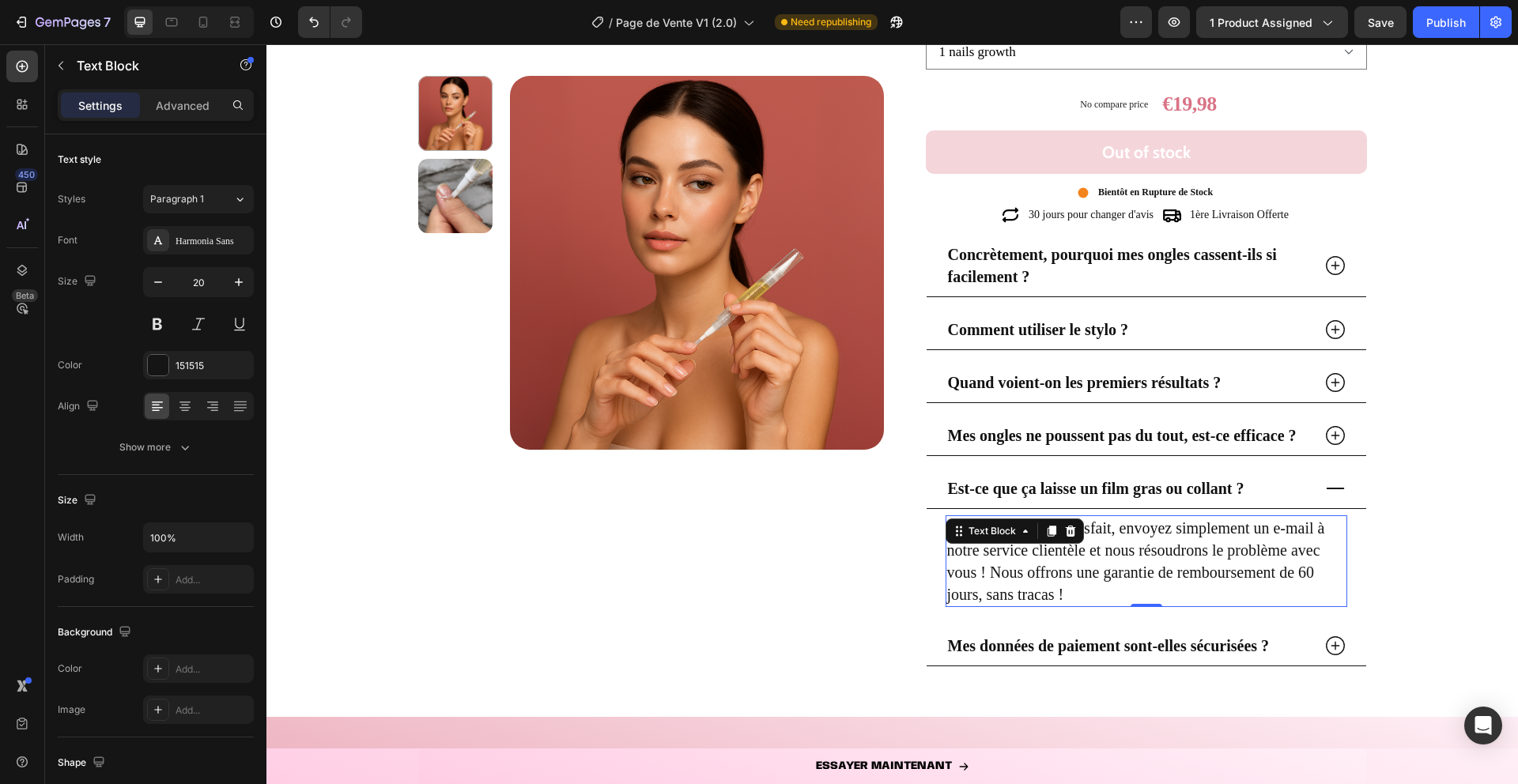
click at [1073, 534] on icon at bounding box center [1070, 531] width 10 height 11
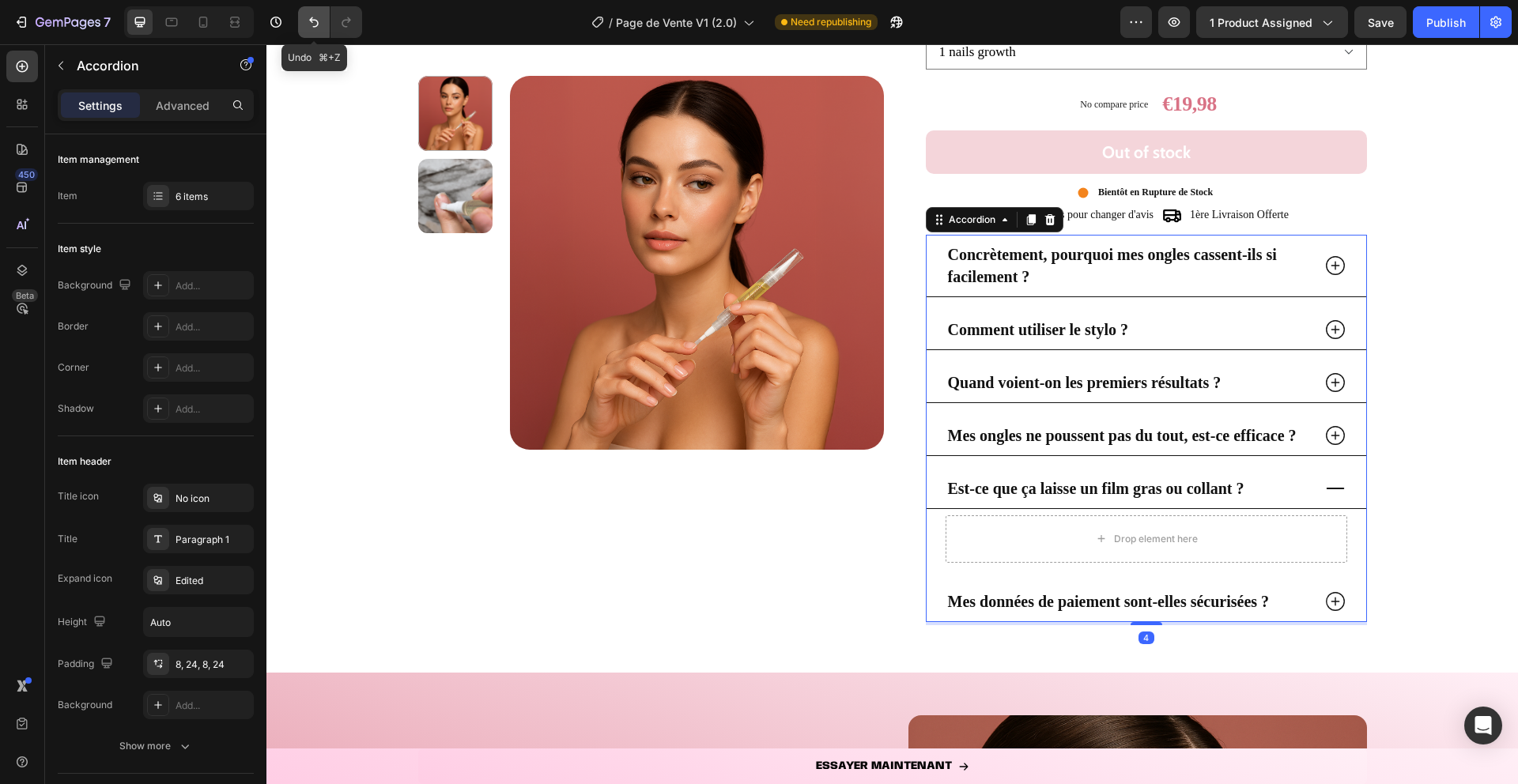
click at [303, 23] on button "Undo/Redo" at bounding box center [314, 22] width 32 height 32
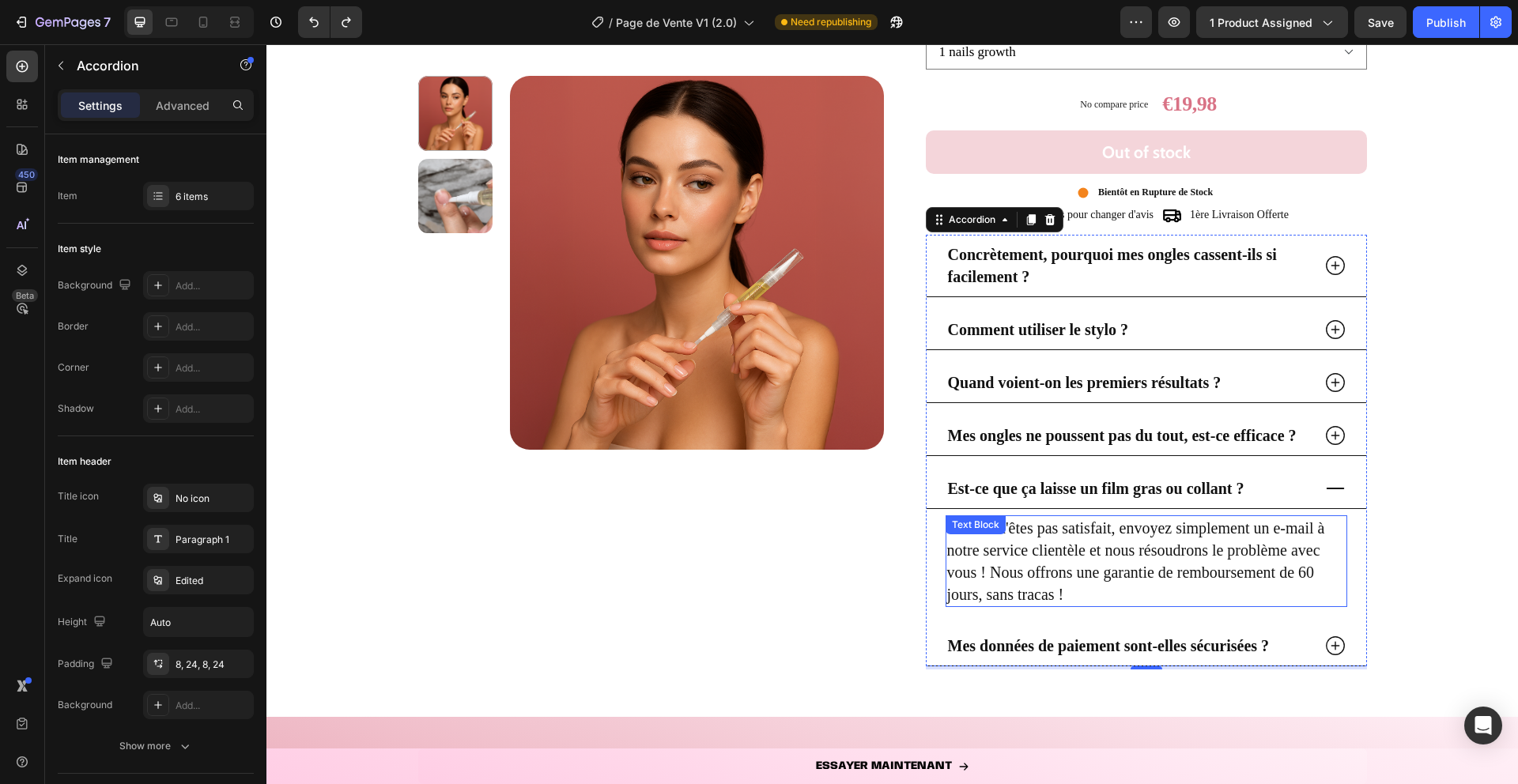
click at [1038, 557] on p "Si vous n'êtes pas satisfait, envoyez simplement un e-mail à notre service clie…" at bounding box center [1146, 561] width 399 height 88
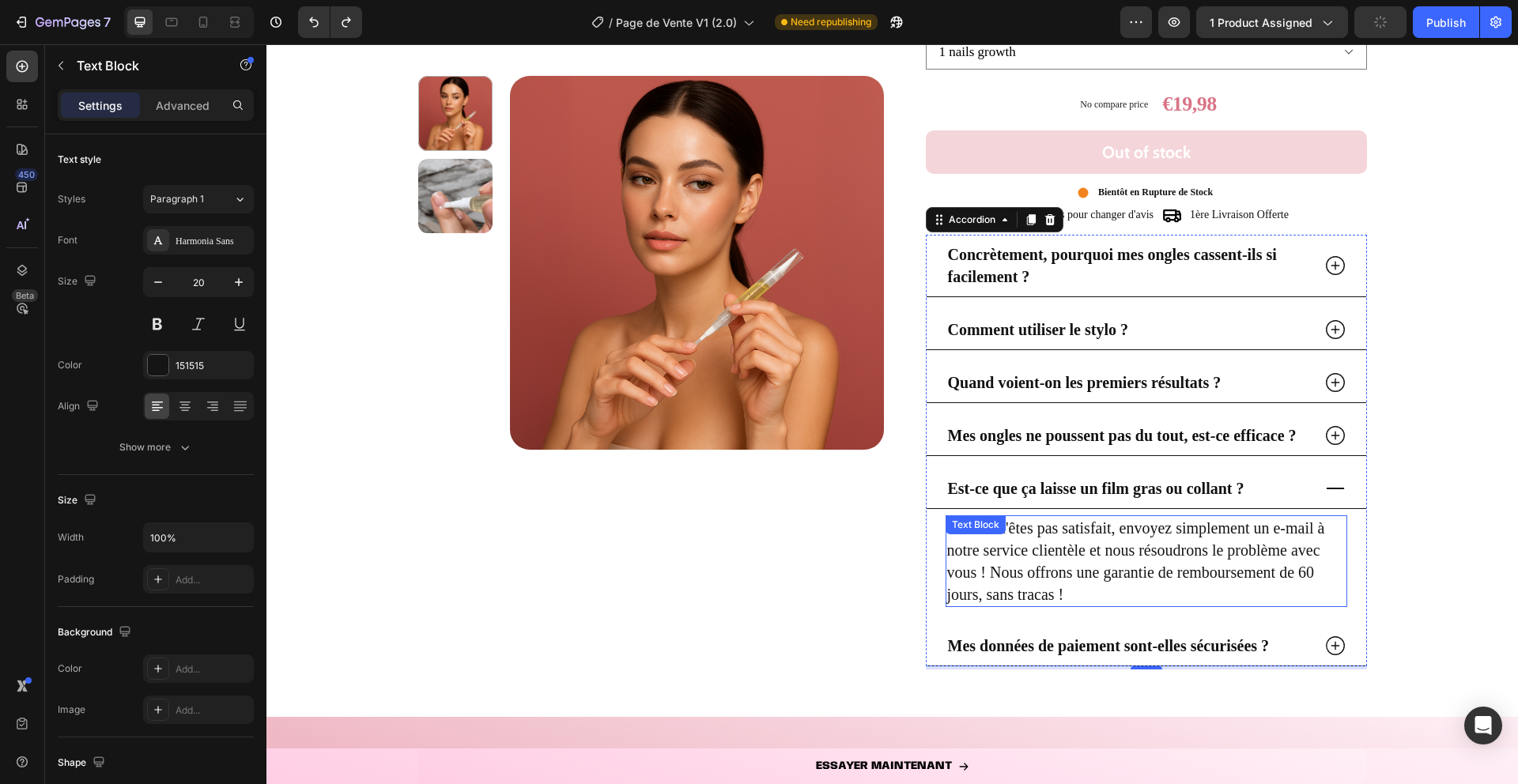
click at [1038, 557] on p "Si vous n'êtes pas satisfait, envoyez simplement un e-mail à notre service clie…" at bounding box center [1146, 561] width 399 height 88
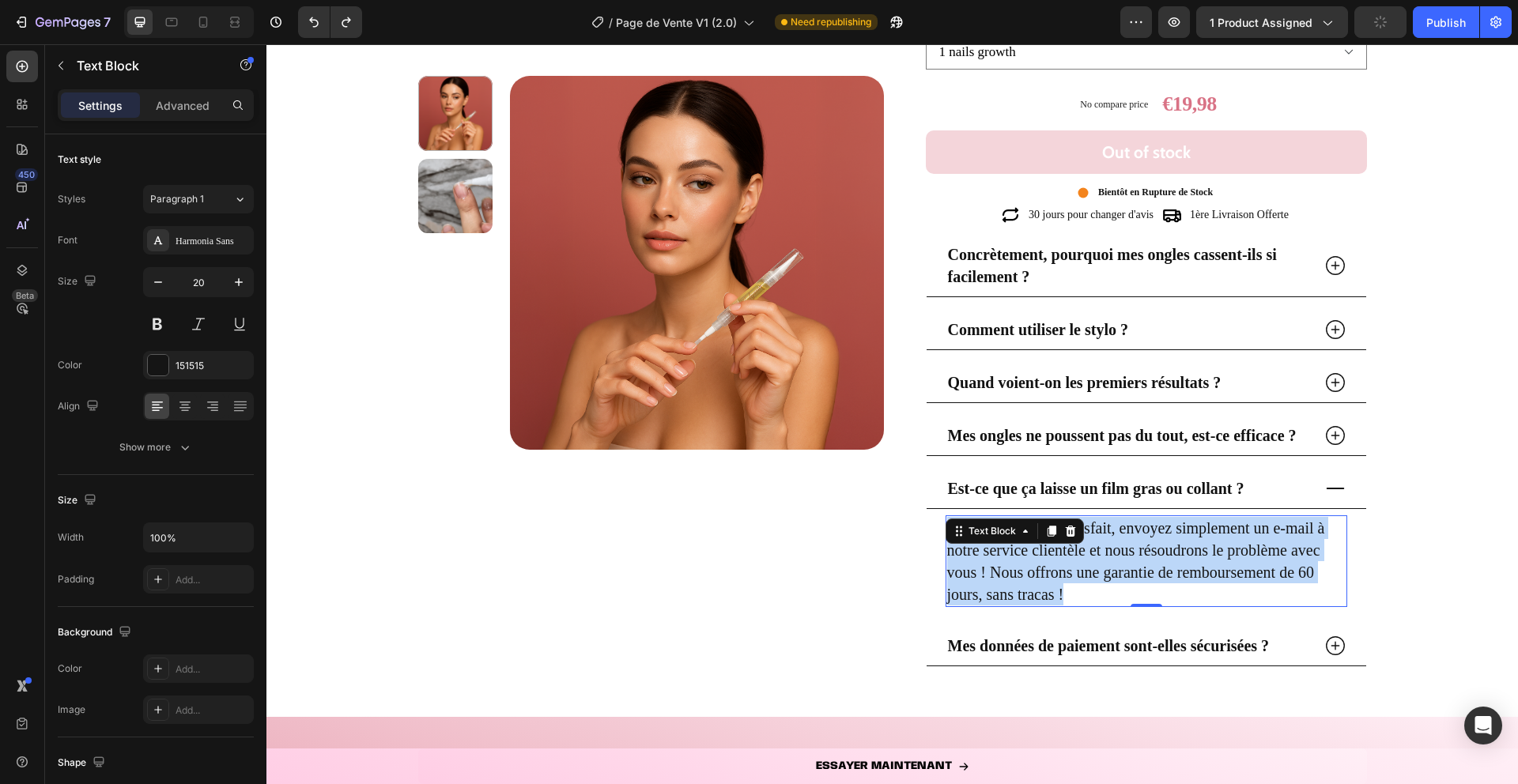
click at [1038, 557] on p "Si vous n'êtes pas satisfait, envoyez simplement un e-mail à notre service clie…" at bounding box center [1146, 561] width 399 height 88
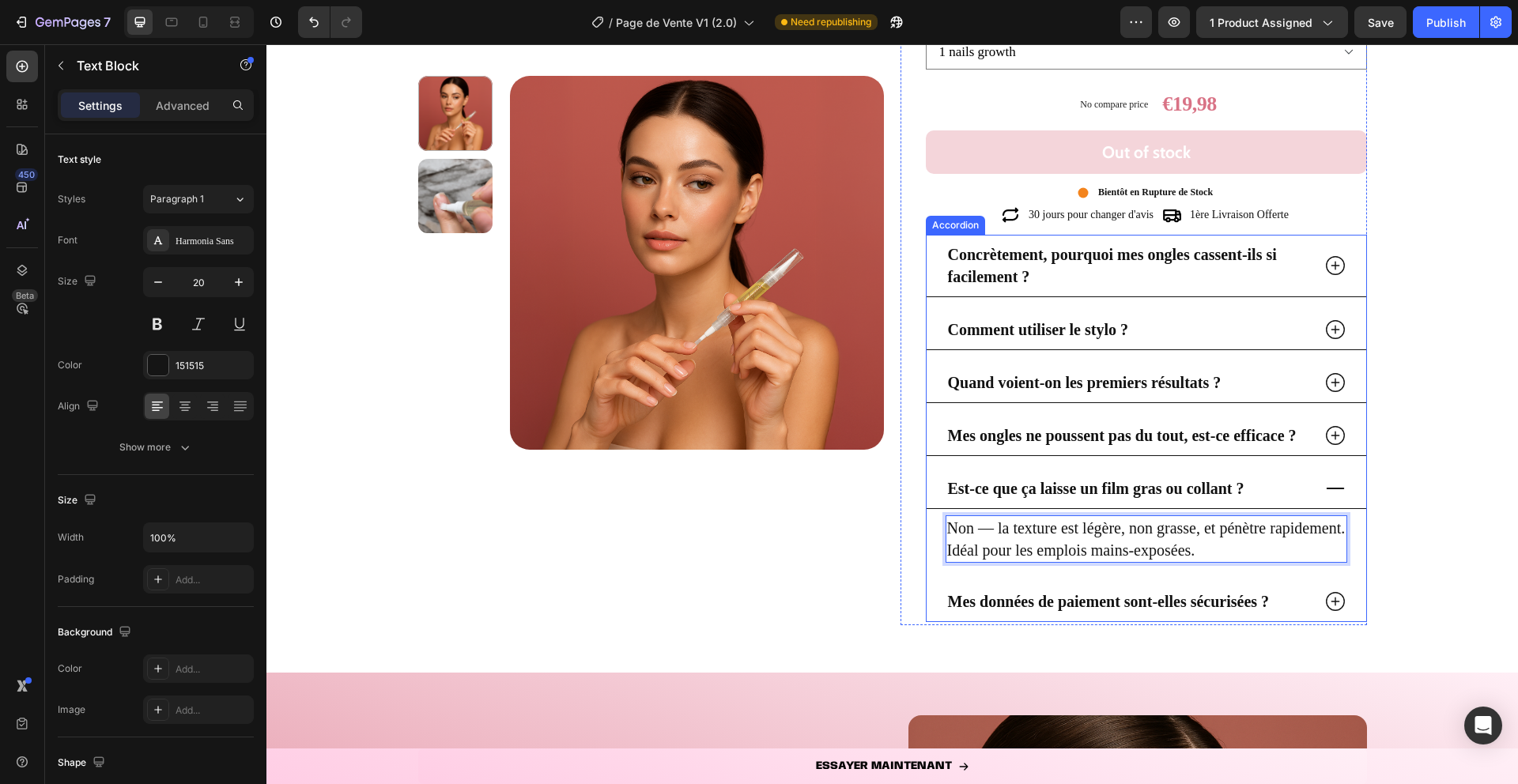
click at [1329, 489] on icon at bounding box center [1335, 489] width 18 height 2
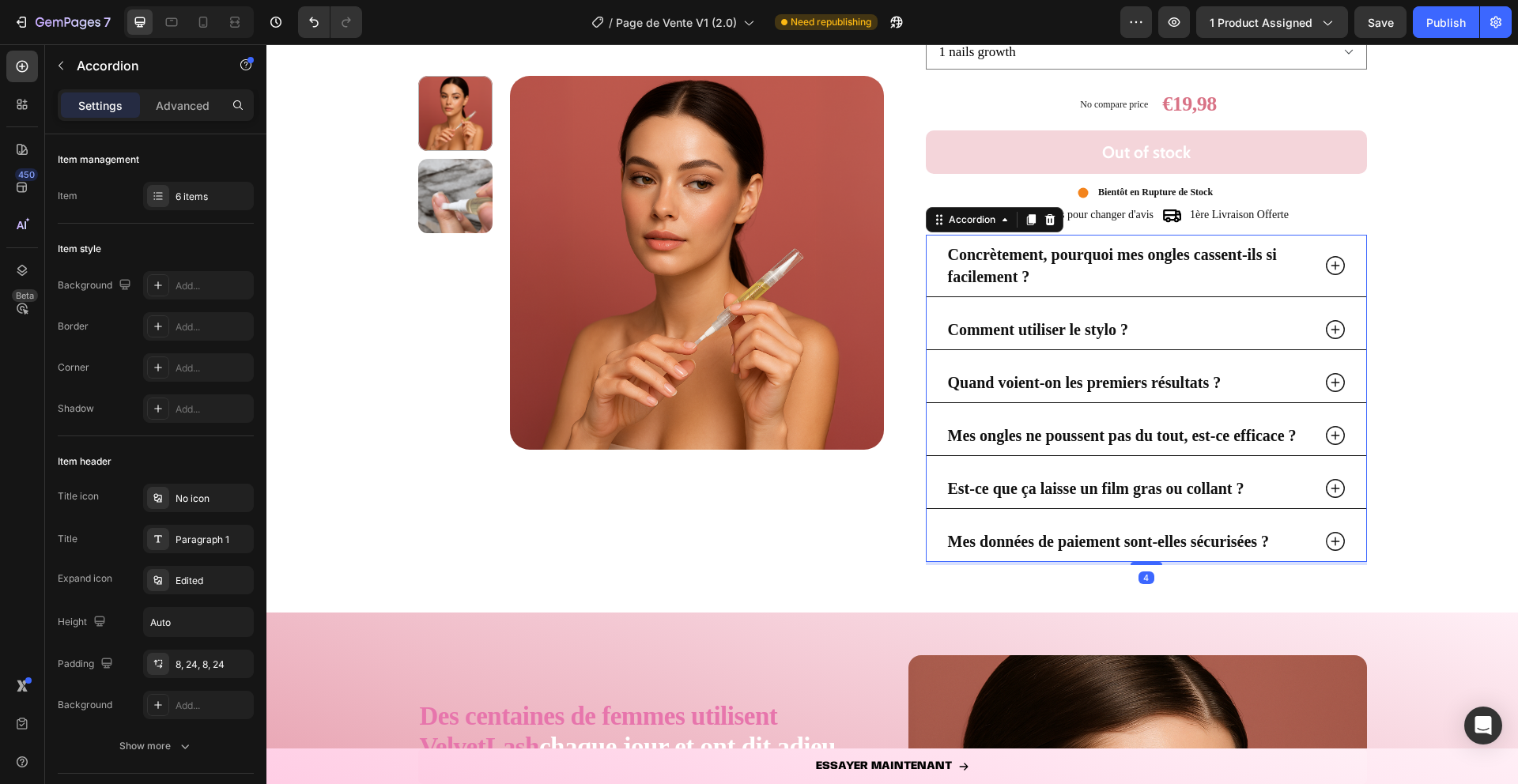
click at [1336, 548] on icon at bounding box center [1335, 542] width 24 height 24
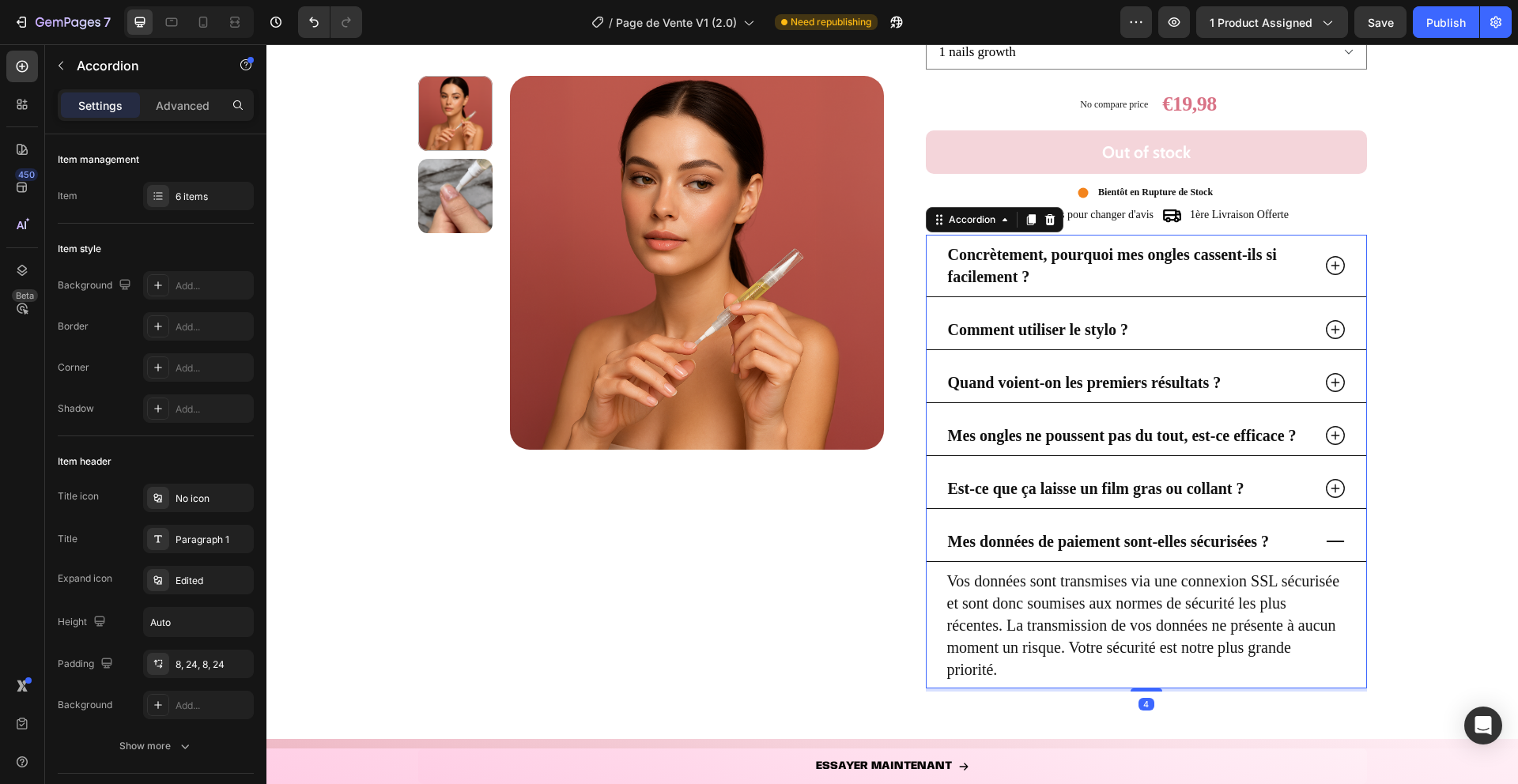
click at [1135, 560] on div "Mes données de paiement sont-elles sécurisées ?" at bounding box center [1146, 542] width 439 height 41
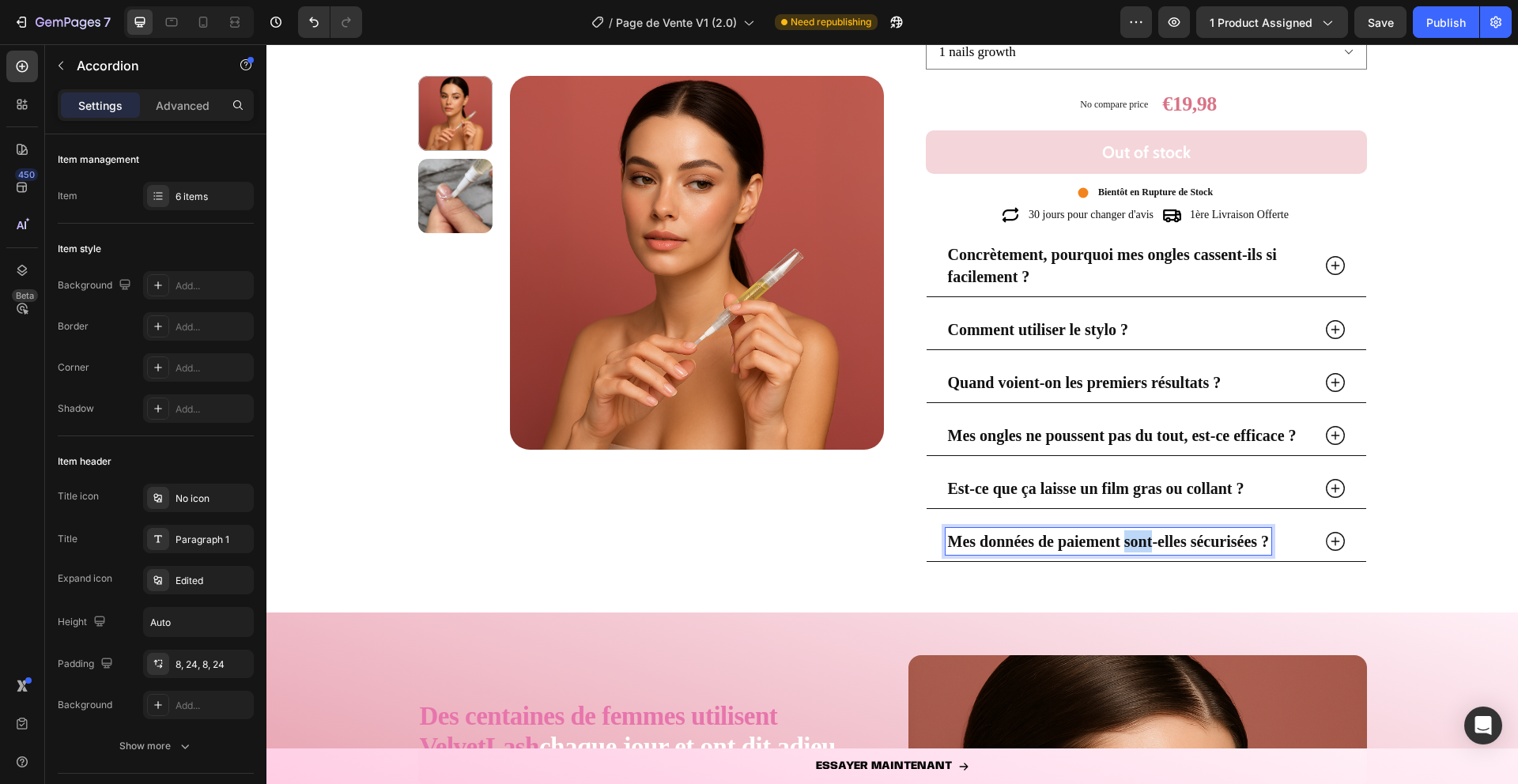
click at [1135, 543] on strong "Mes données de paiement sont-elles sécurisées ?" at bounding box center [1108, 542] width 322 height 17
click at [1335, 542] on icon at bounding box center [1335, 542] width 19 height 19
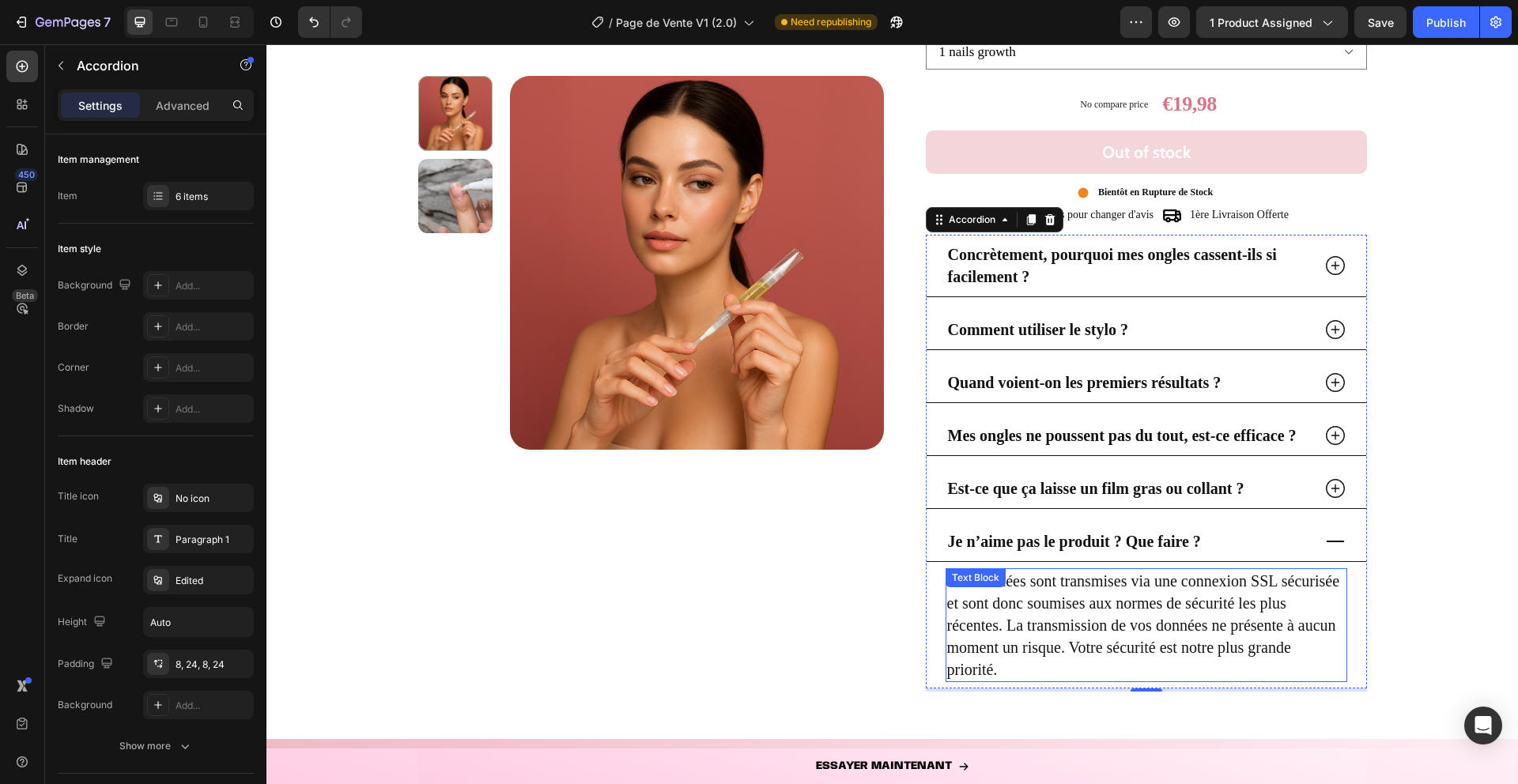
click at [1011, 622] on p "Vos données sont transmises via une connexion SSL sécurisée et sont donc soumis…" at bounding box center [1146, 625] width 399 height 110
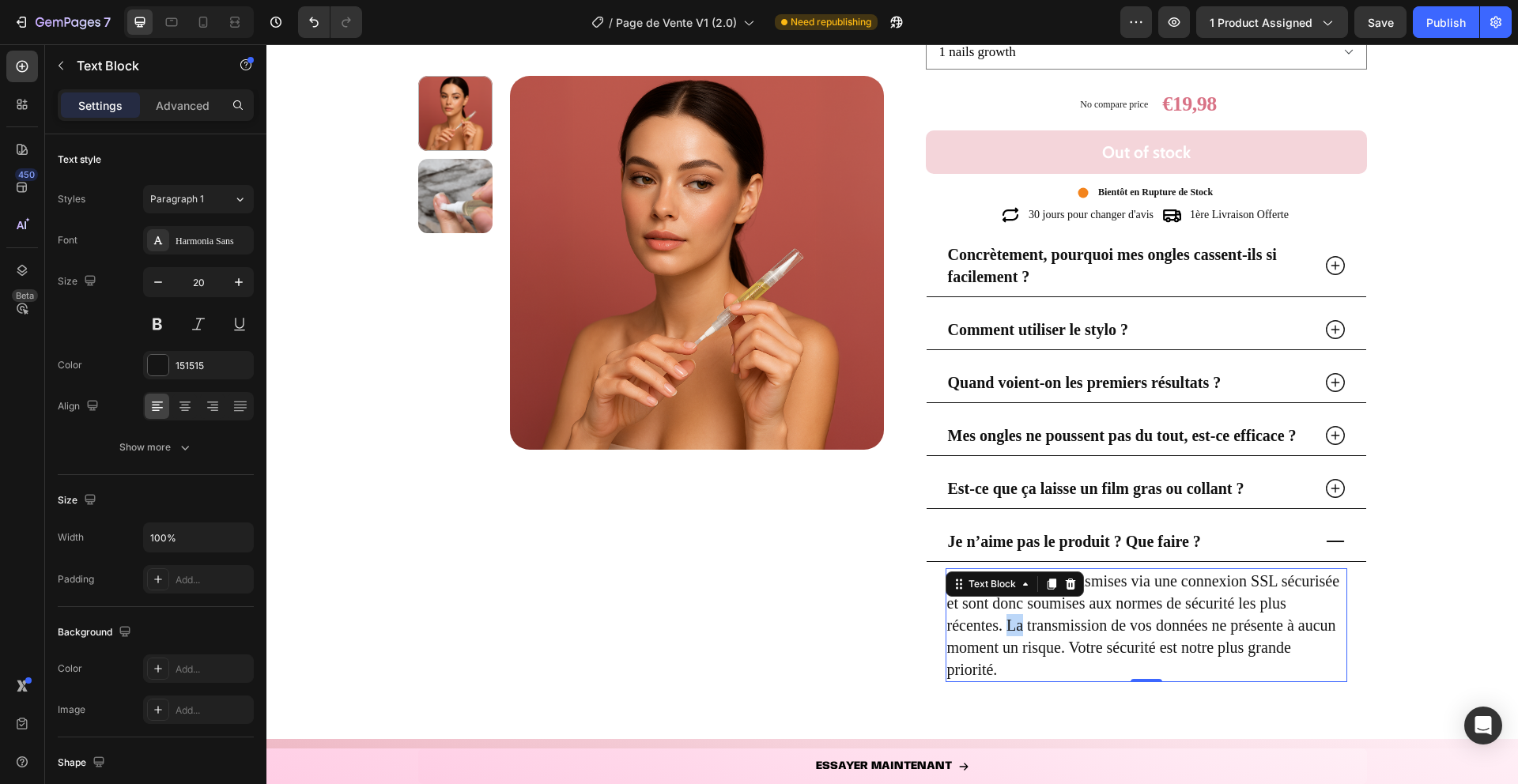
click at [1011, 622] on p "Vos données sont transmises via une connexion SSL sécurisée et sont donc soumis…" at bounding box center [1146, 625] width 399 height 110
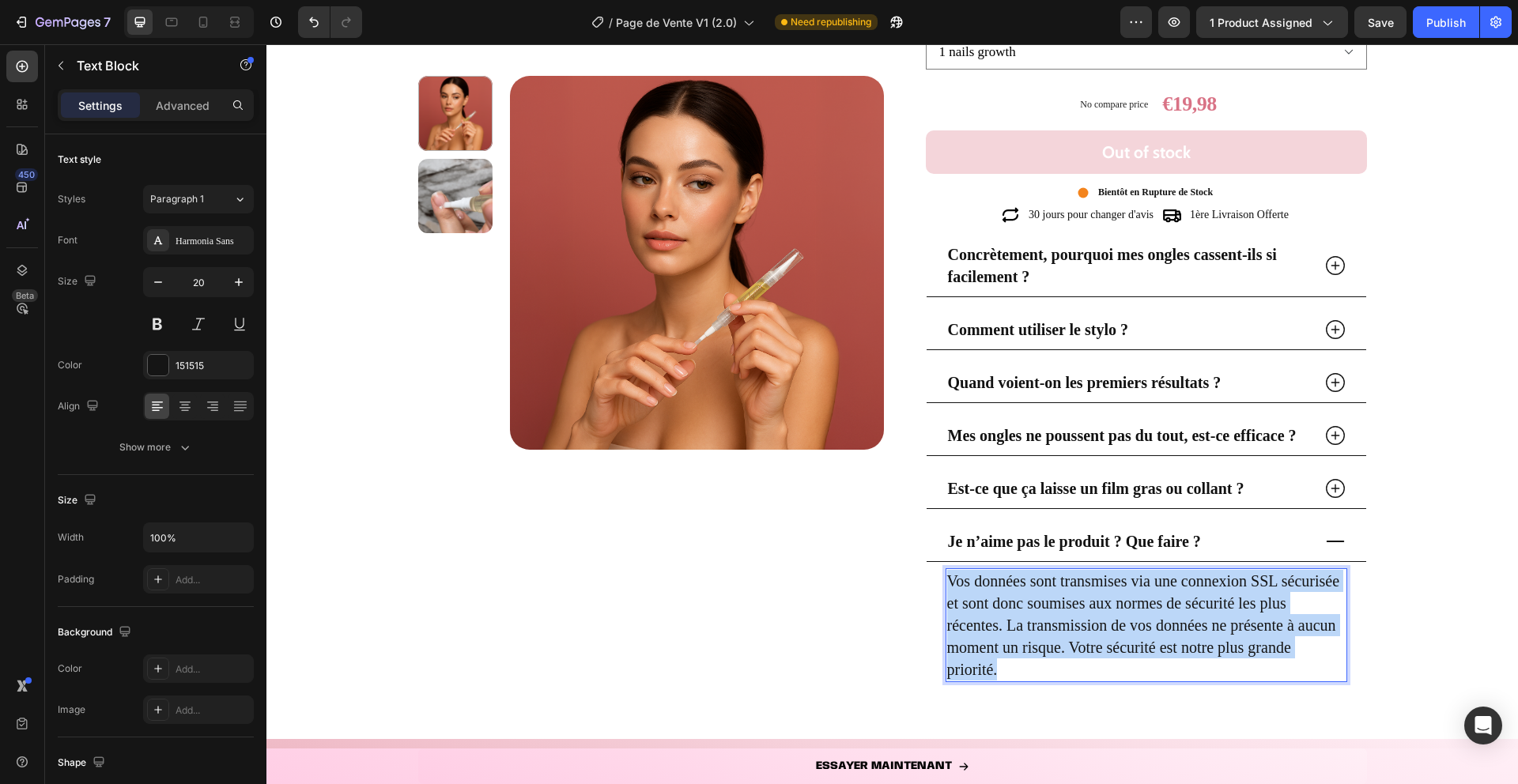
click at [1011, 622] on p "Vos données sont transmises via une connexion SSL sécurisée et sont donc soumis…" at bounding box center [1146, 625] width 399 height 110
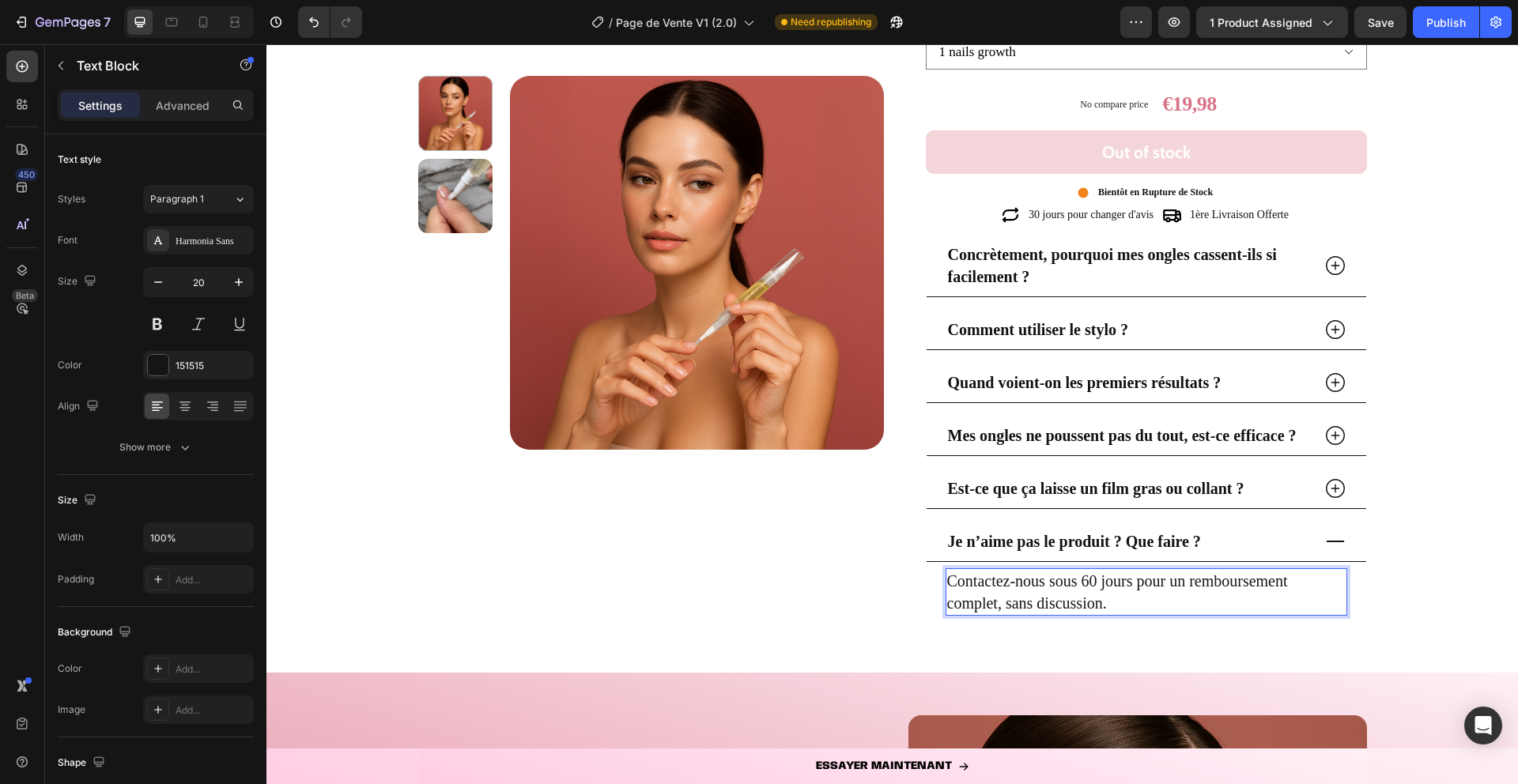
click at [1088, 582] on p "Contactez-nous sous 60 jours pour un remboursement complet, sans discussion." at bounding box center [1146, 593] width 399 height 44
click at [1327, 539] on icon at bounding box center [1335, 542] width 24 height 24
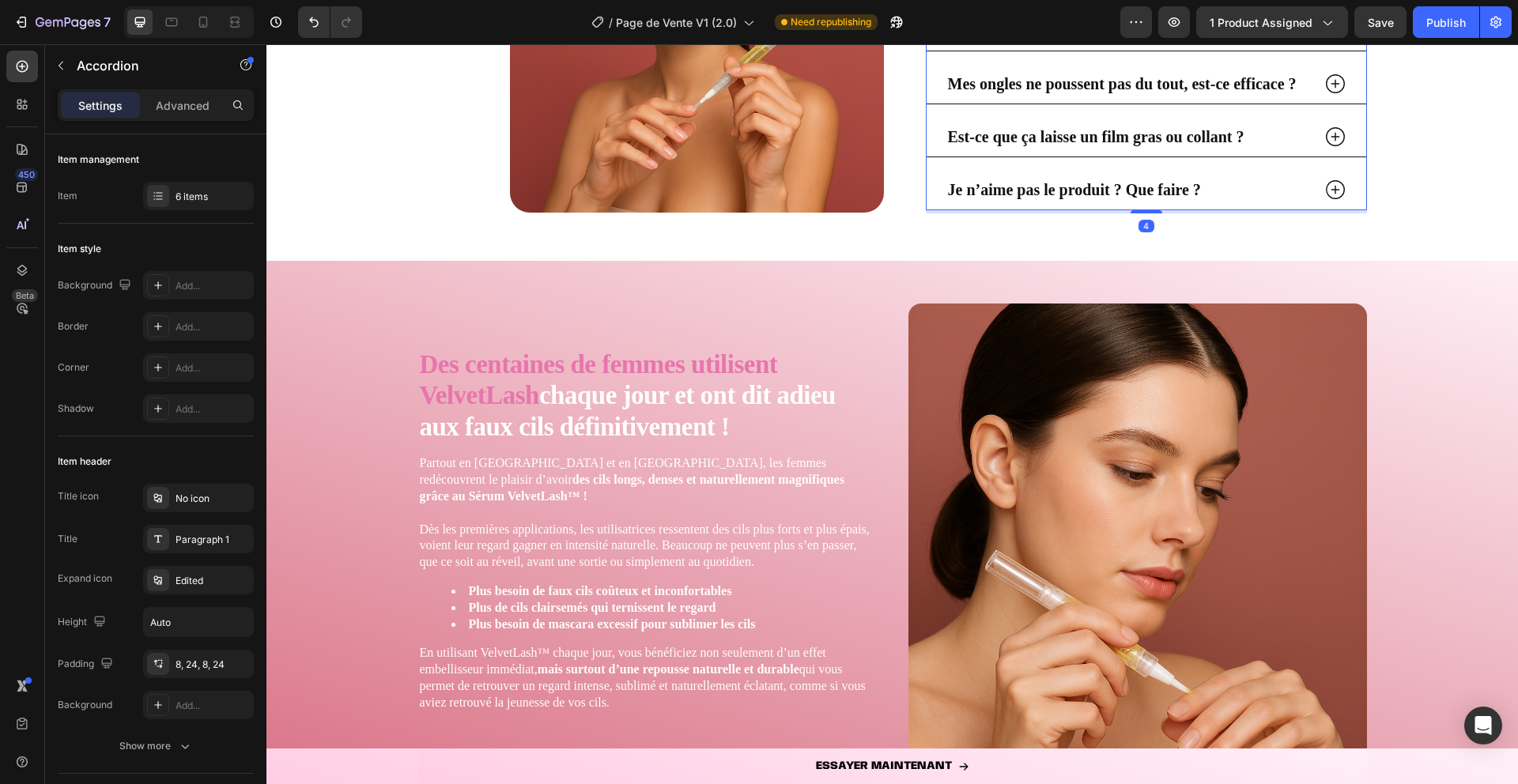
scroll to position [2850, 0]
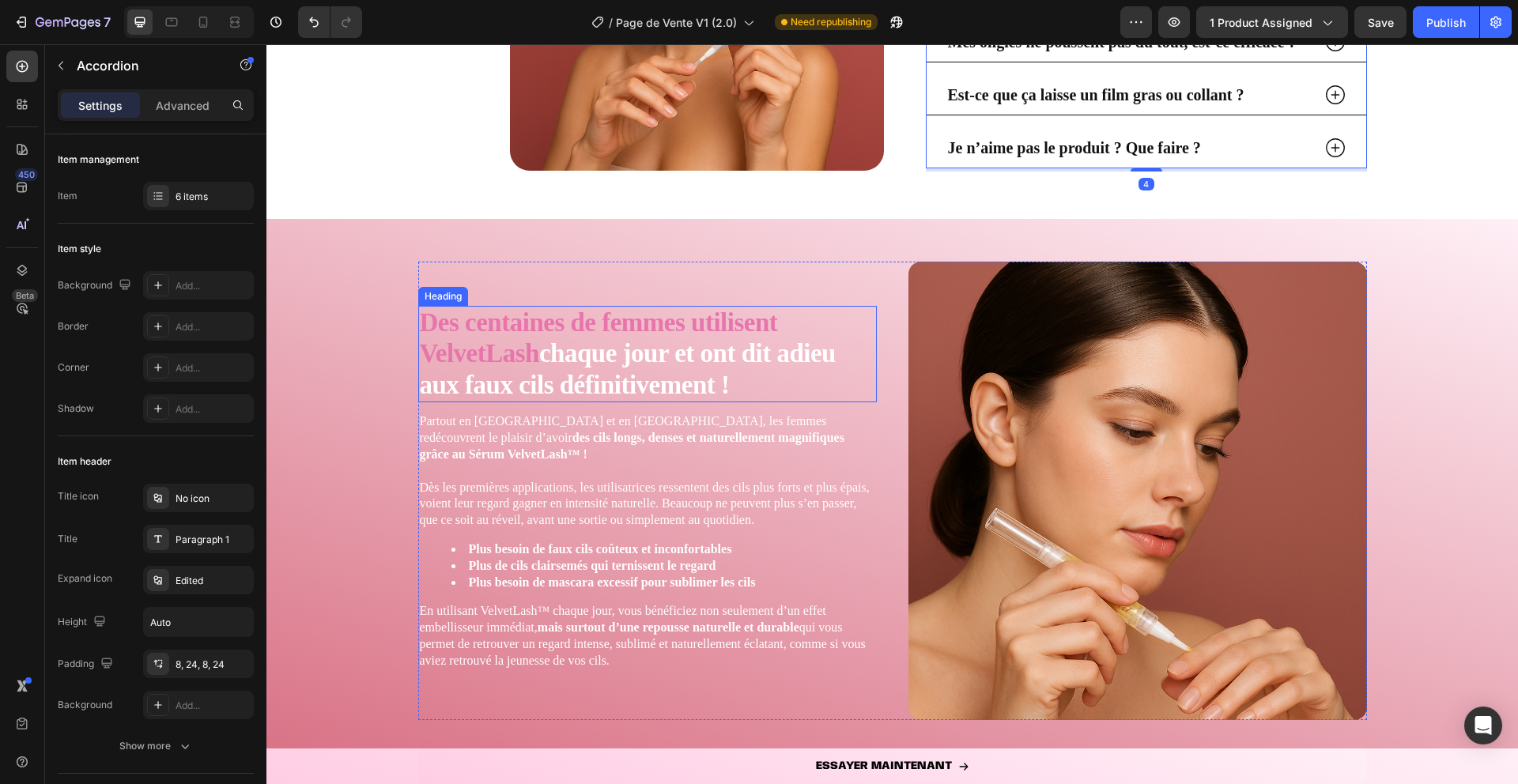
click at [456, 335] on strong "Des centaines de femmes utilisent VelvetLash" at bounding box center [599, 338] width 358 height 60
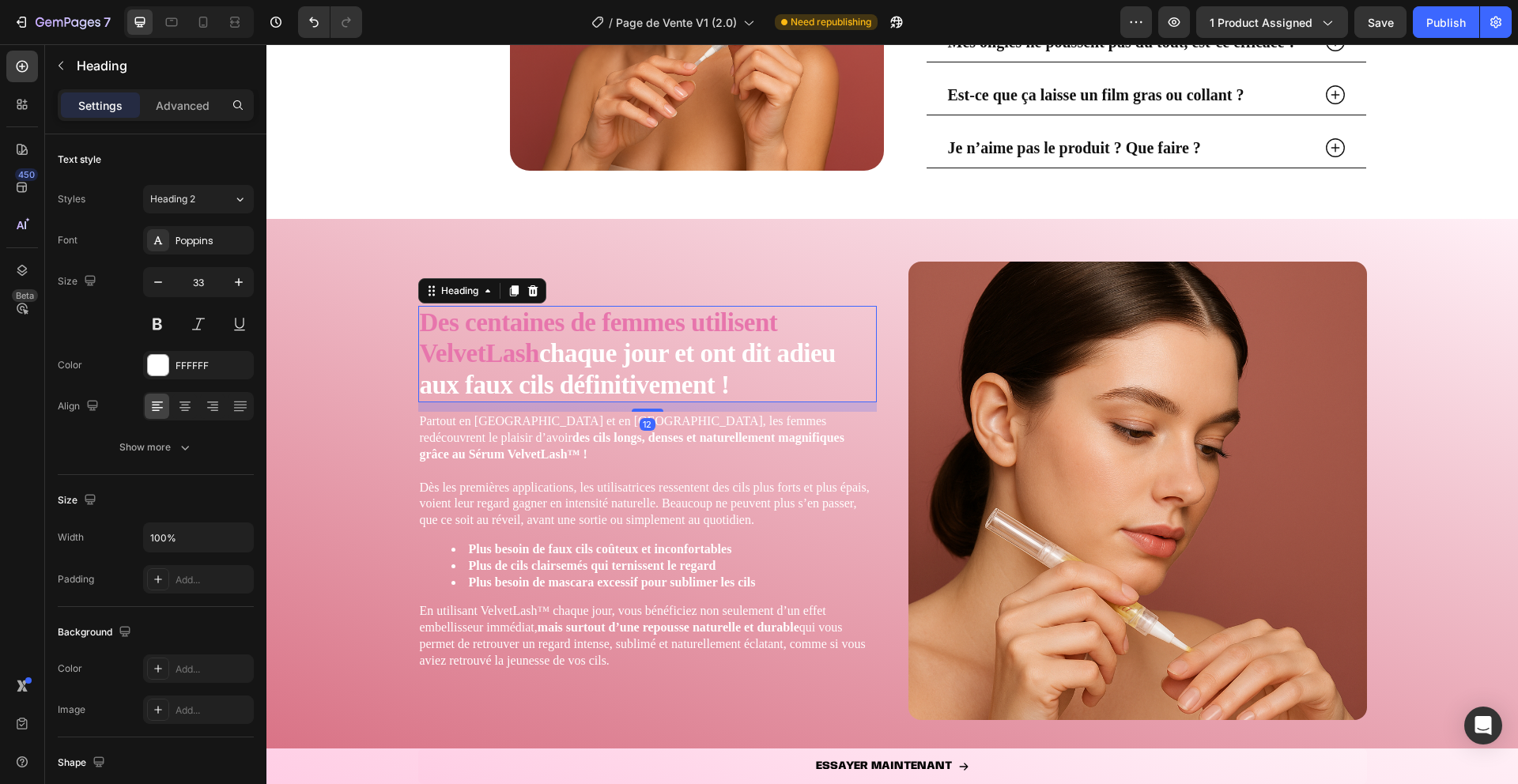
click at [456, 335] on strong "Des centaines de femmes utilisent VelvetLash" at bounding box center [599, 338] width 358 height 60
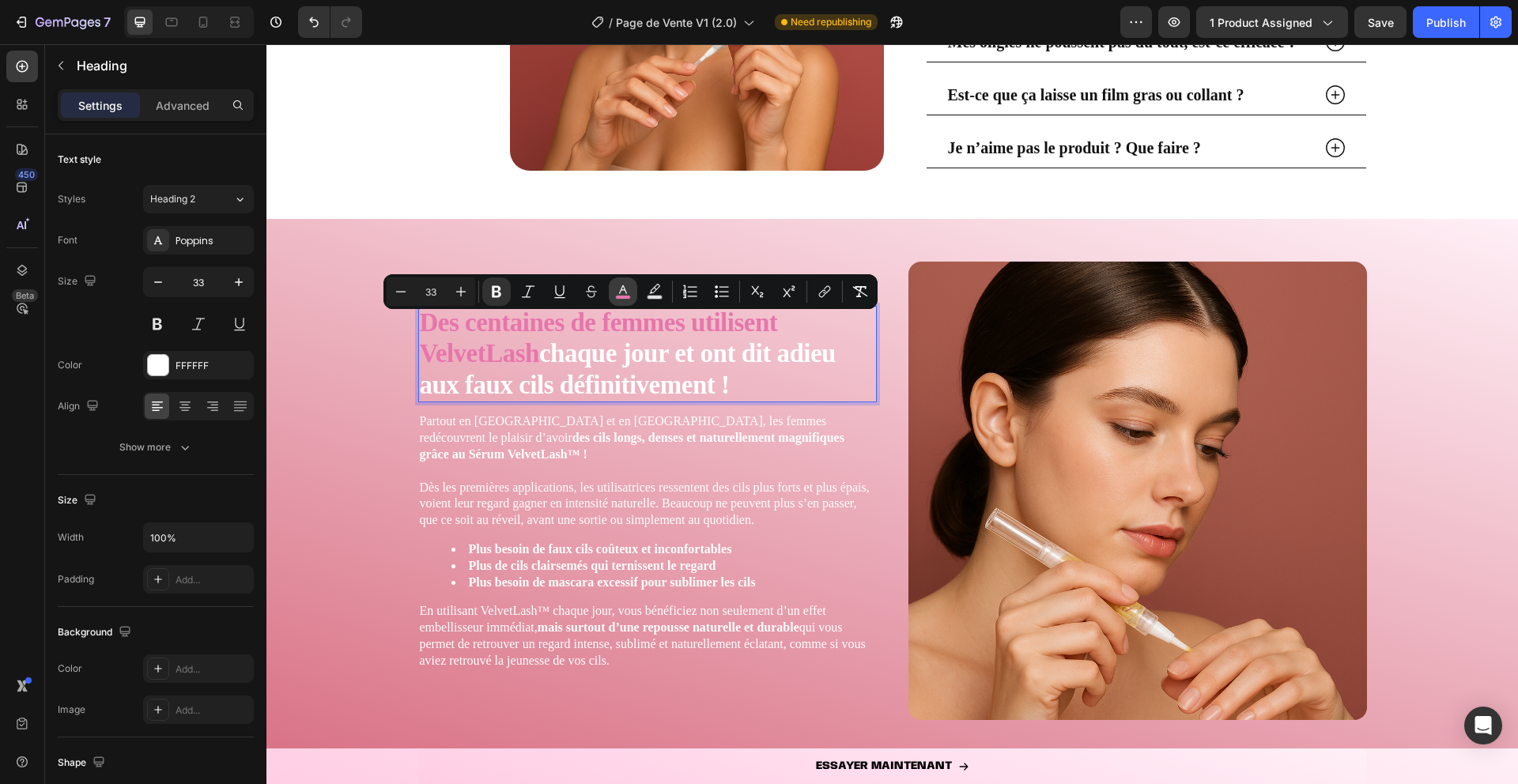
click at [628, 291] on icon "Editor contextual toolbar" at bounding box center [623, 292] width 16 height 16
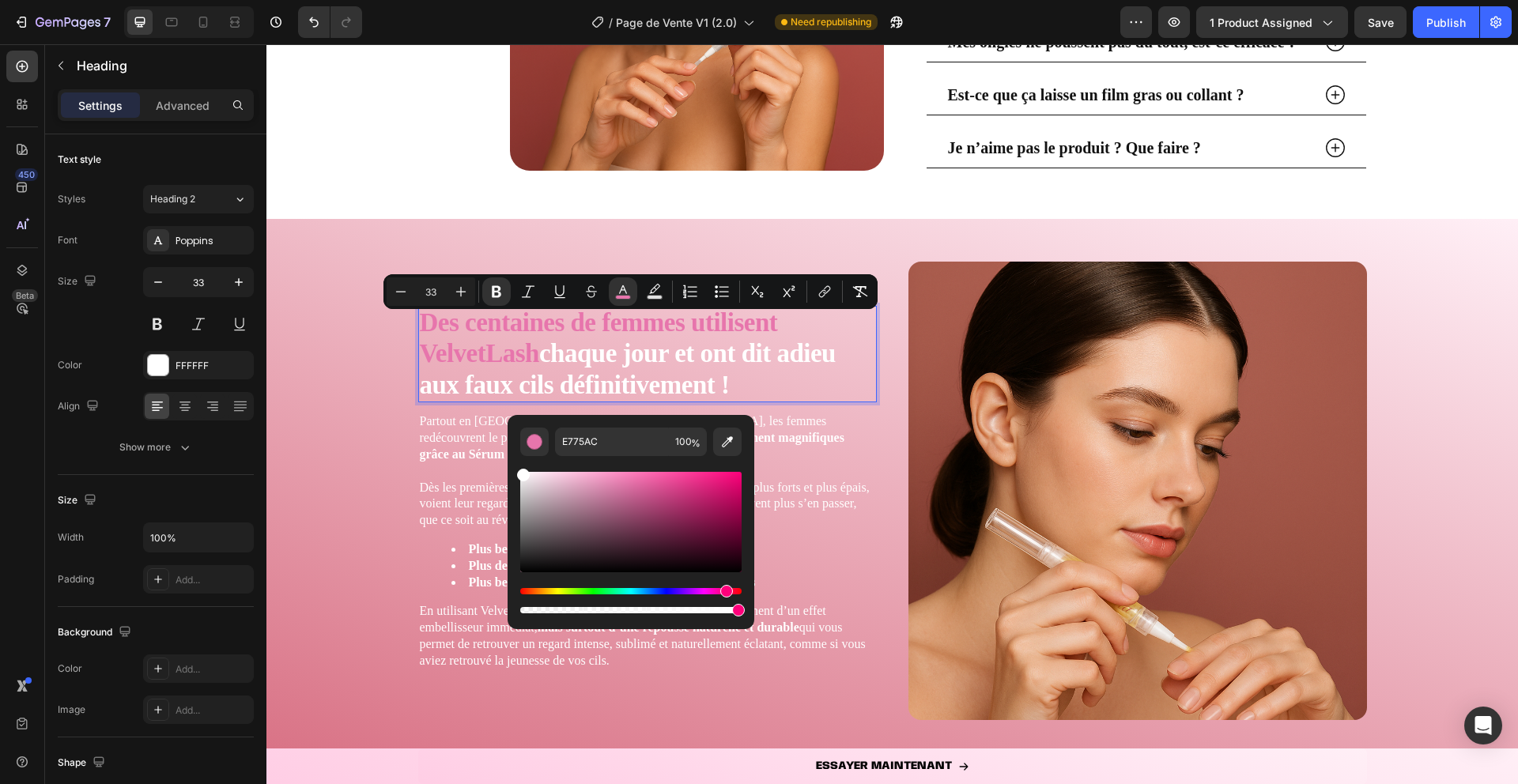
drag, startPoint x: 526, startPoint y: 479, endPoint x: 518, endPoint y: 446, distance: 34.0
click at [518, 446] on div "E775AC 100 %" at bounding box center [631, 516] width 247 height 202
type input "FFFFFF"
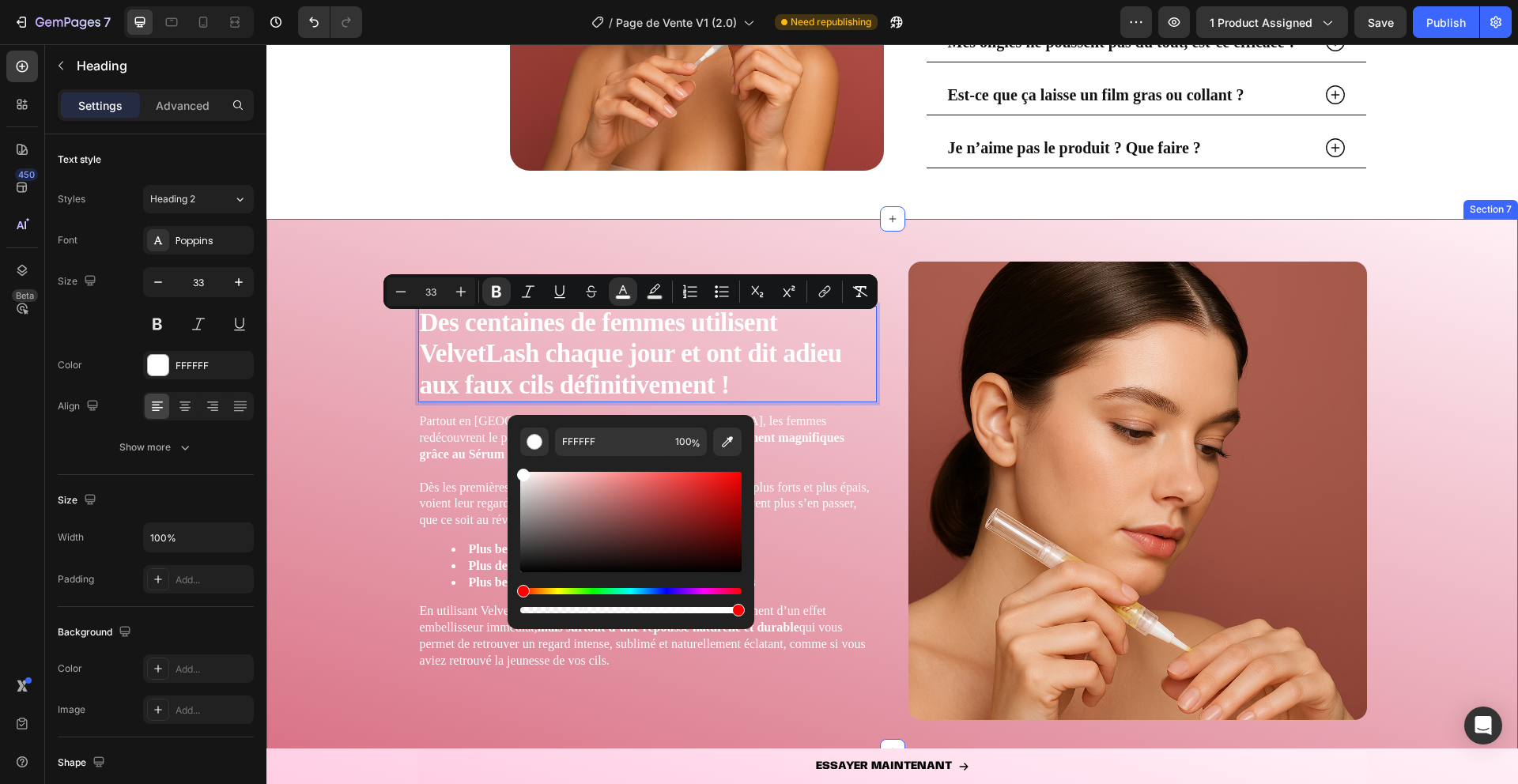
click at [364, 437] on div "Des centaines de femmes utilisent VelvetLash chaque jour et ont dit adieu aux f…" at bounding box center [892, 498] width 1252 height 508
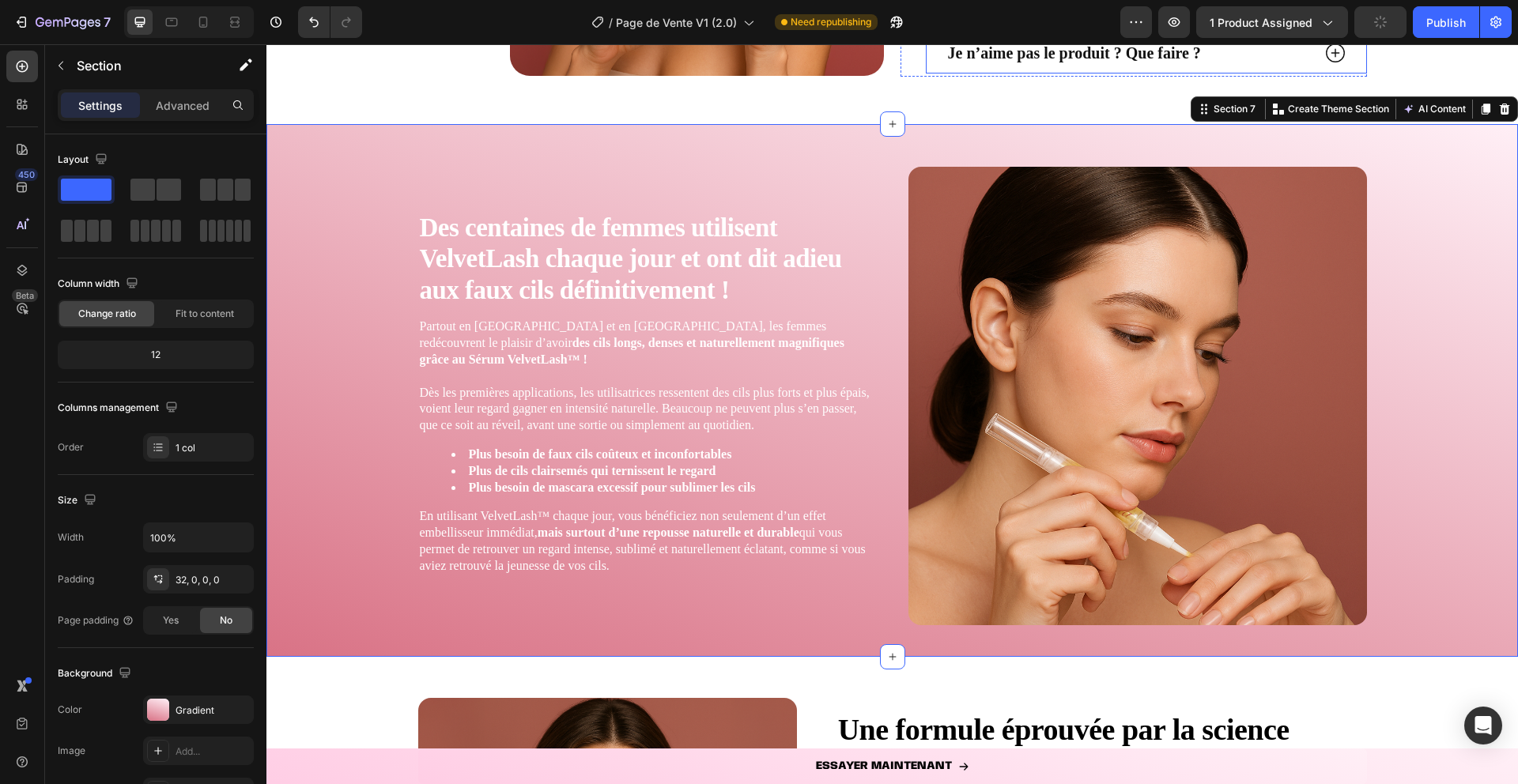
scroll to position [2970, 0]
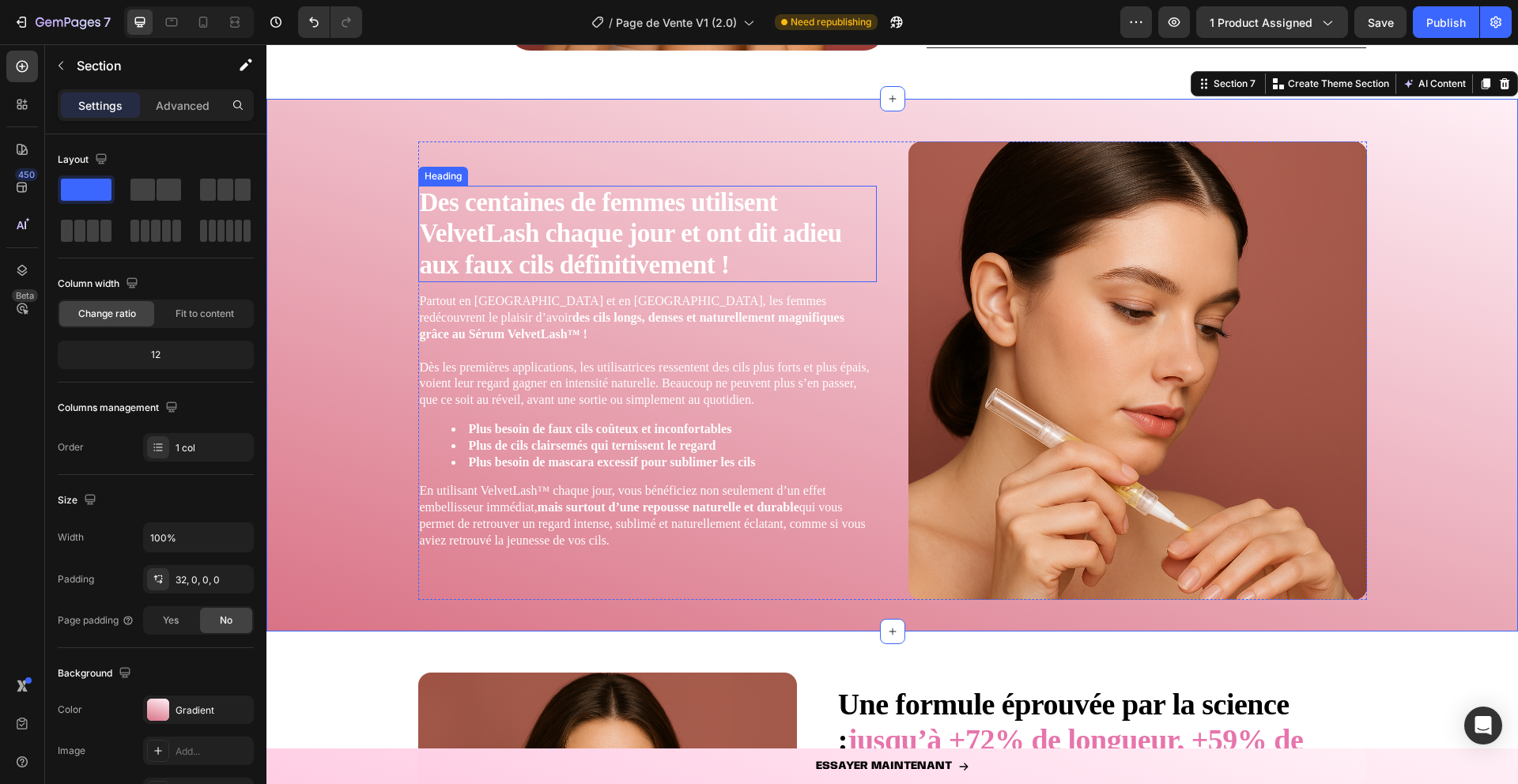
click at [696, 236] on strong "Des centaines de femmes utilisent VelvetLash chaque jour et ont dit adieu aux f…" at bounding box center [632, 234] width 423 height 91
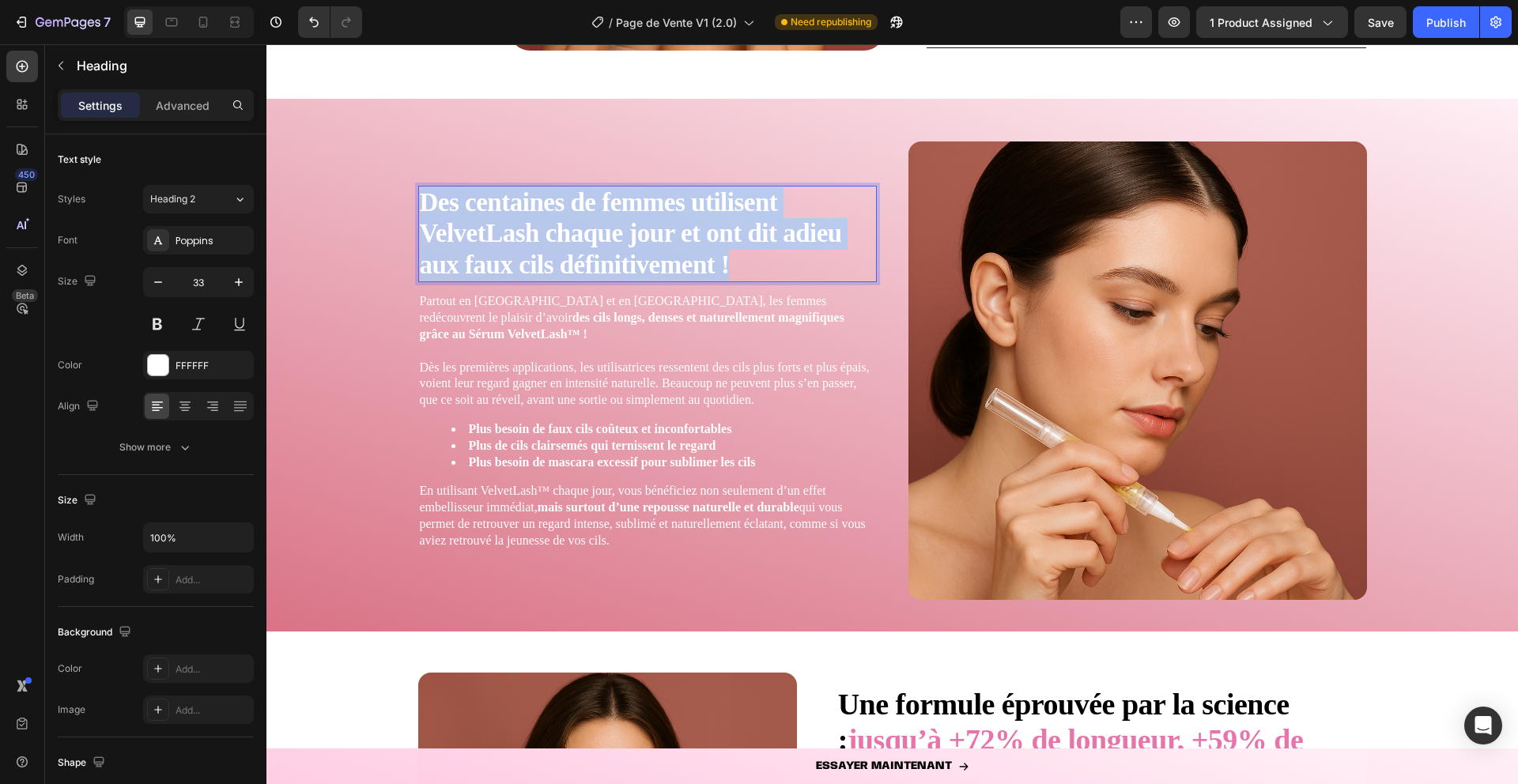
click at [696, 236] on strong "Des centaines de femmes utilisent VelvetLash chaque jour et ont dit adieu aux f…" at bounding box center [632, 234] width 423 height 91
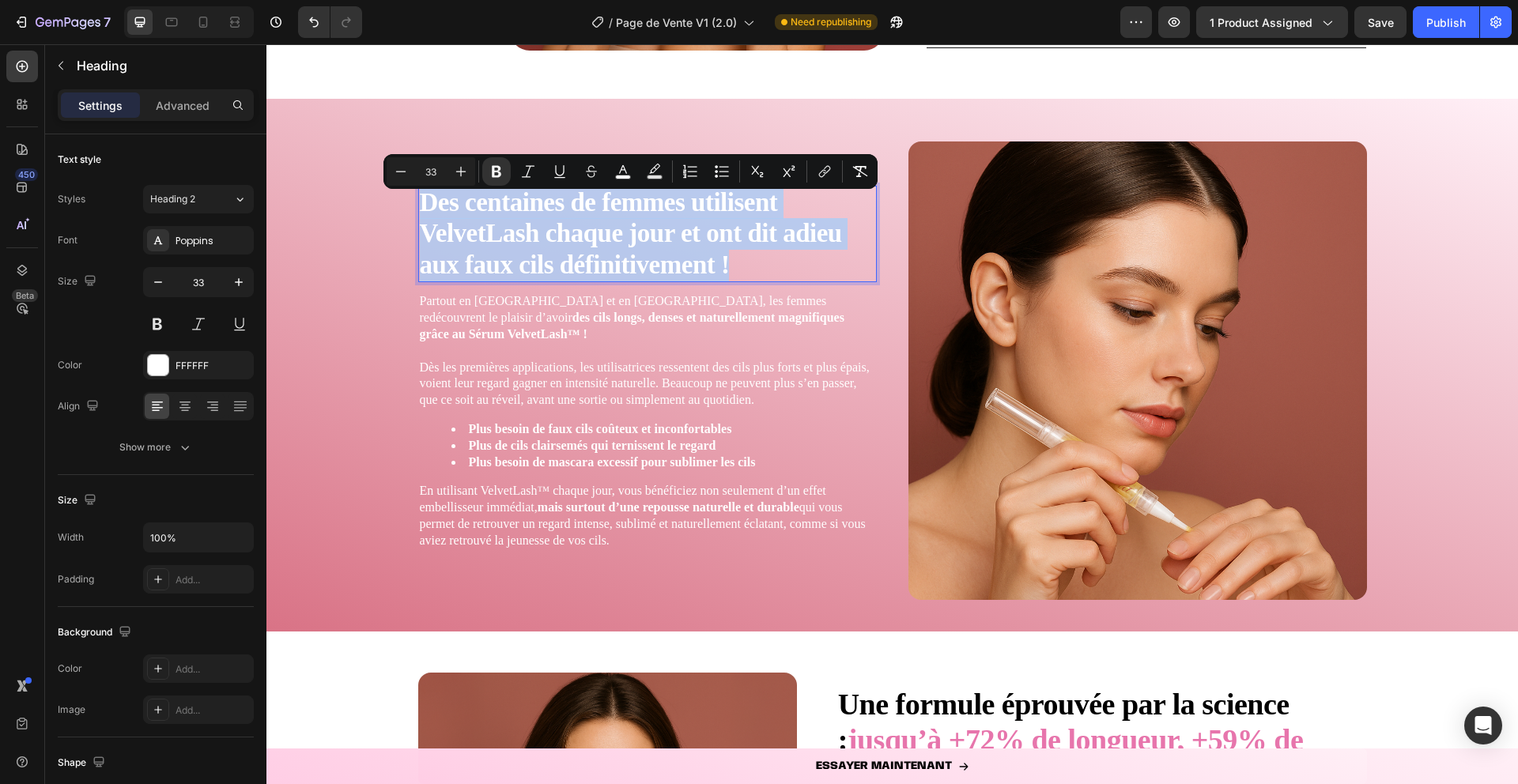
copy strong "Des centaines de femmes utilisent VelvetLash chaque jour et ont dit adieu aux f…"
click at [515, 423] on strong "Plus besoin de faux cils coûteux et inconfortables" at bounding box center [600, 429] width 263 height 14
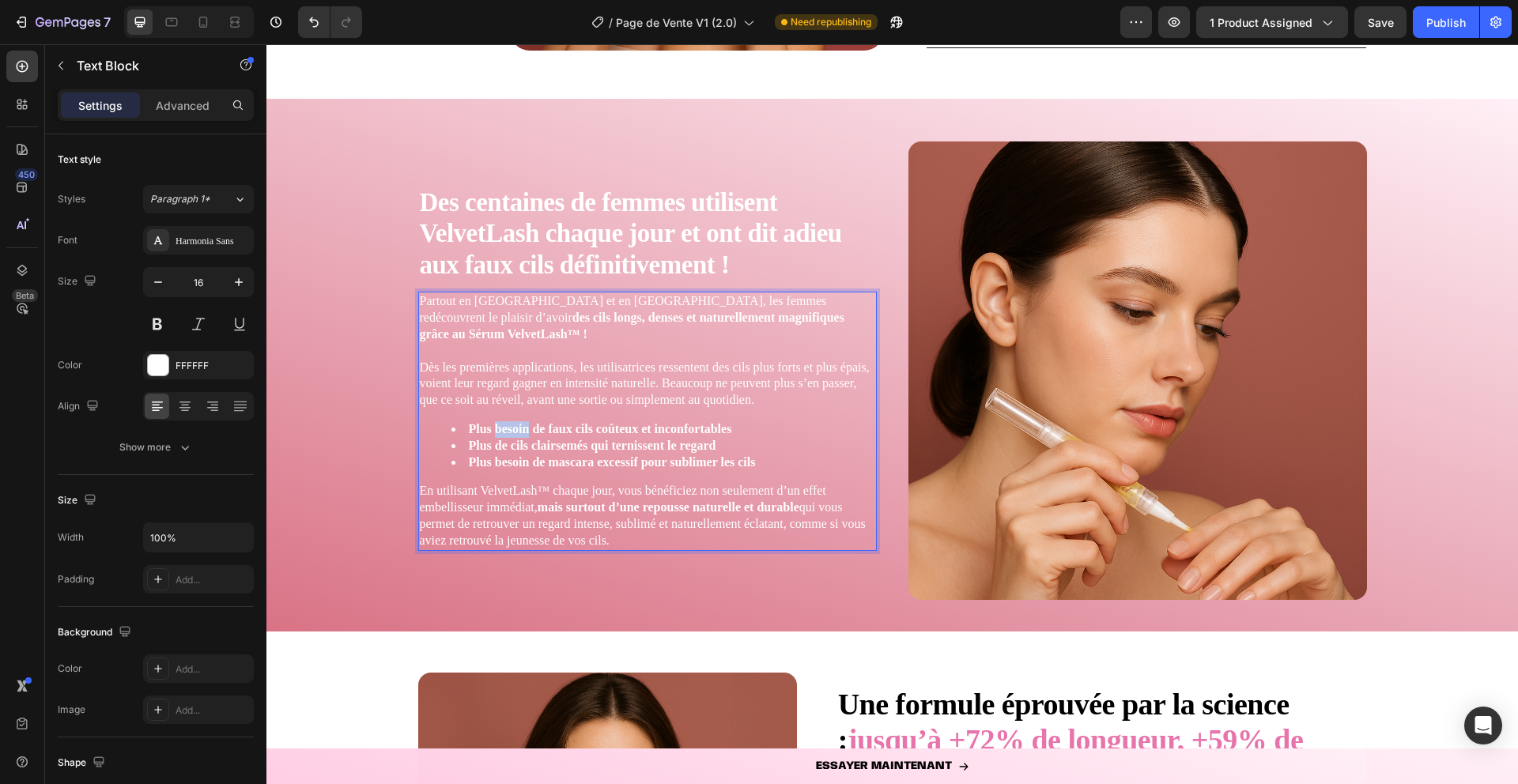
click at [515, 423] on strong "Plus besoin de faux cils coûteux et inconfortables" at bounding box center [600, 429] width 263 height 14
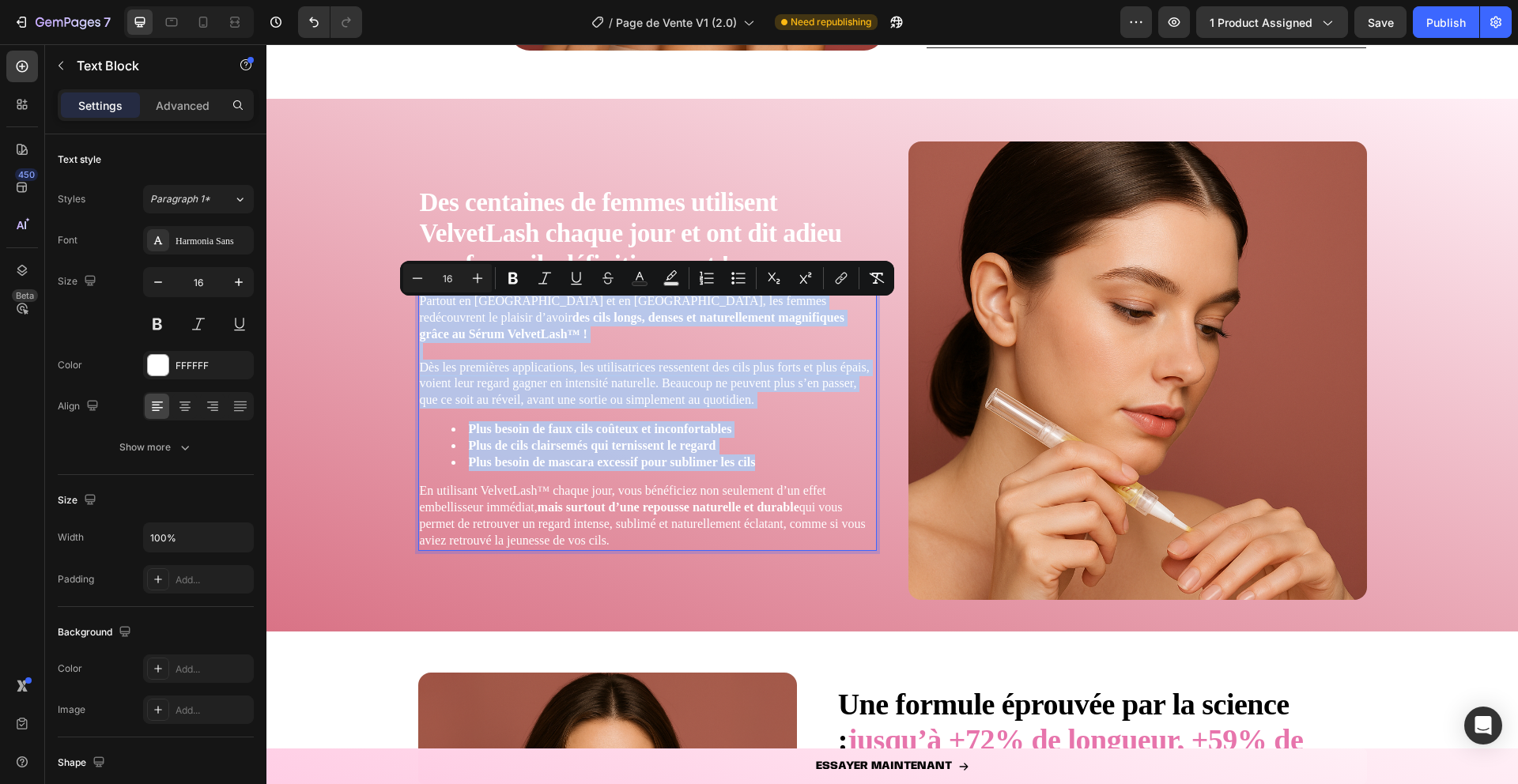
copy div "Partout en [GEOGRAPHIC_DATA] et en [GEOGRAPHIC_DATA], les femmes redécouvrent l…"
click at [773, 239] on strong "Des centaines de femmes utilisent VelvetLash chaque jour et ont dit adieu aux f…" at bounding box center [632, 234] width 423 height 91
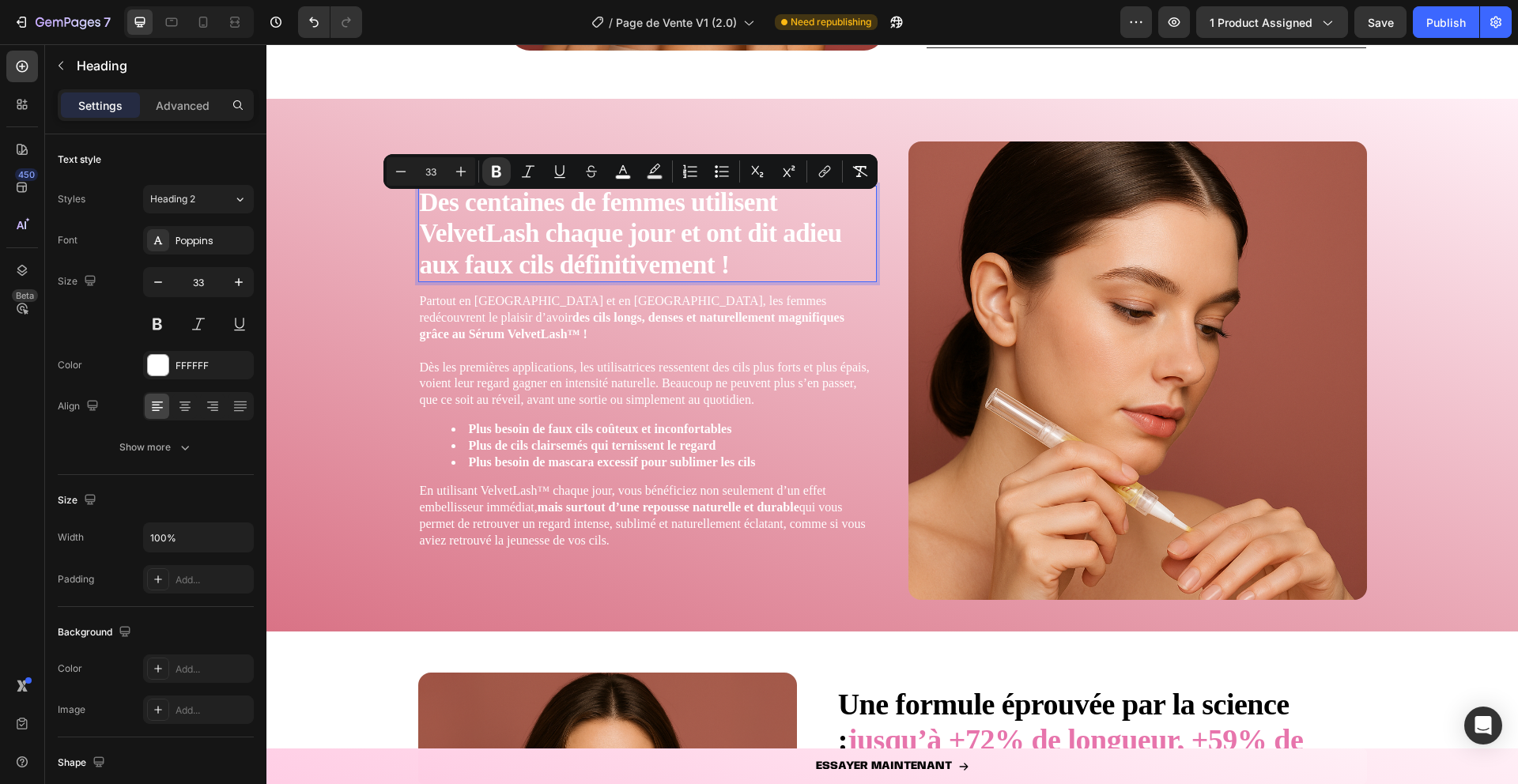
scroll to position [2956, 0]
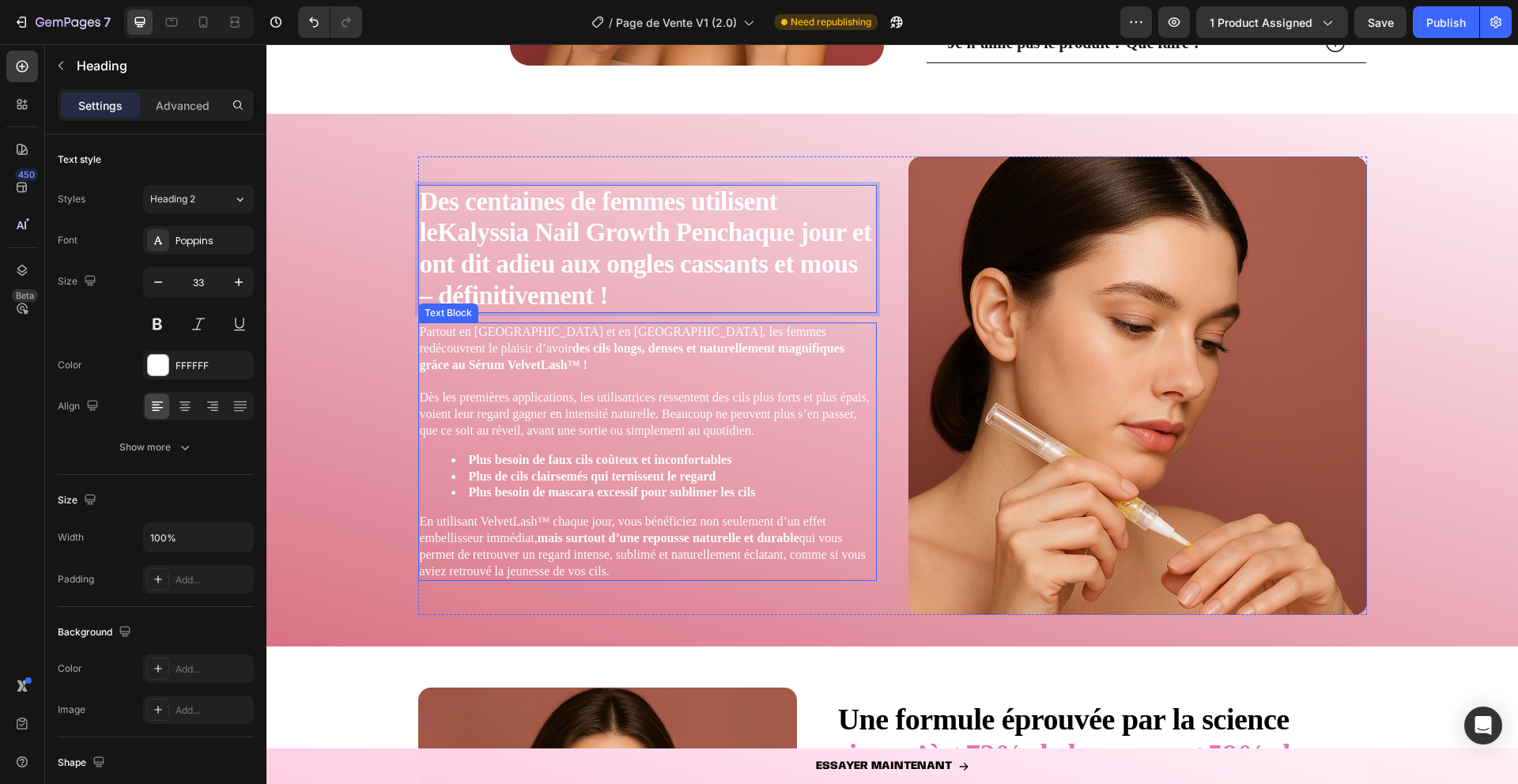
click at [549, 491] on strong "Plus besoin de mascara excessif pour sublimer les cils" at bounding box center [612, 492] width 287 height 14
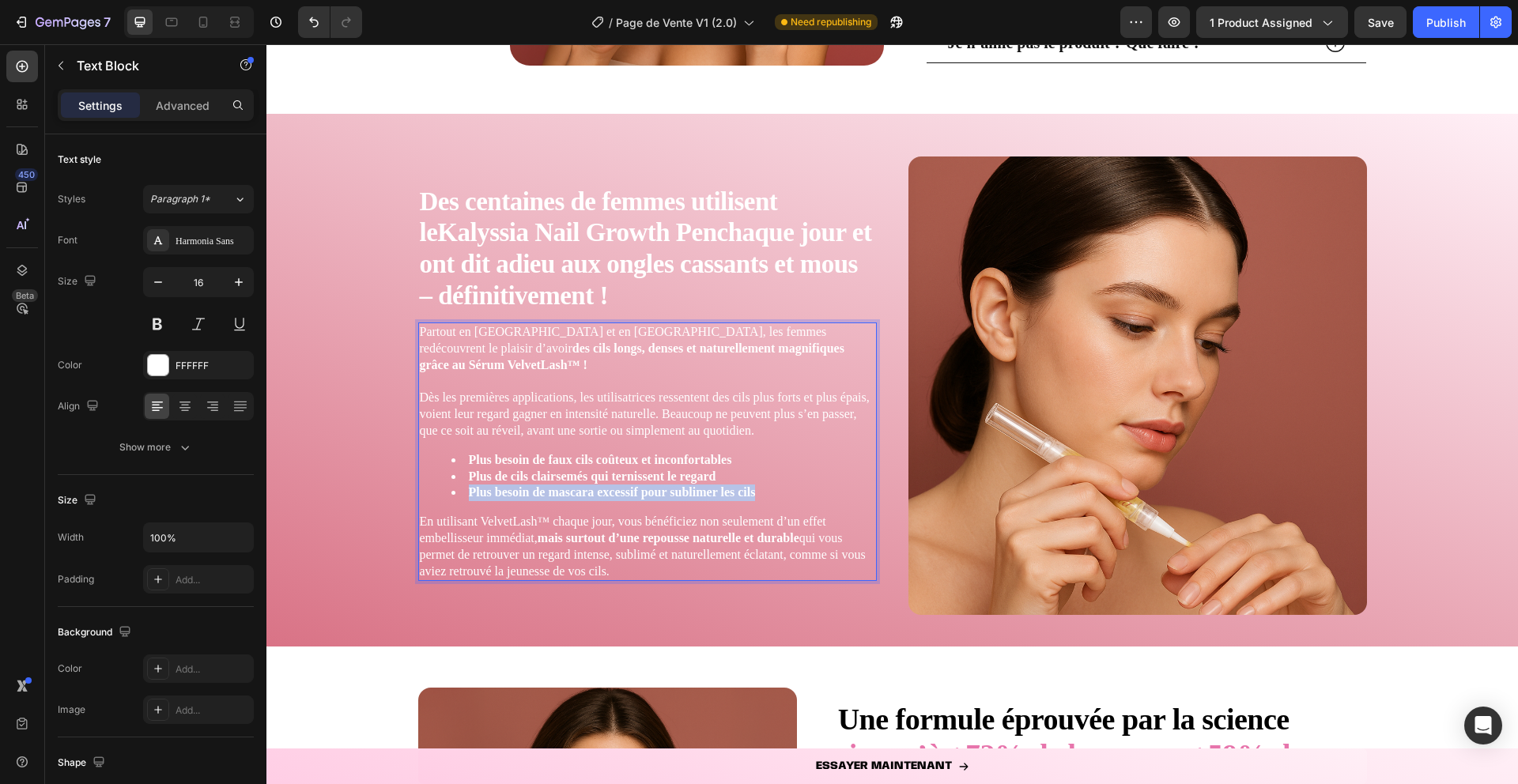
click at [549, 491] on strong "Plus besoin de mascara excessif pour sublimer les cils" at bounding box center [612, 492] width 287 height 14
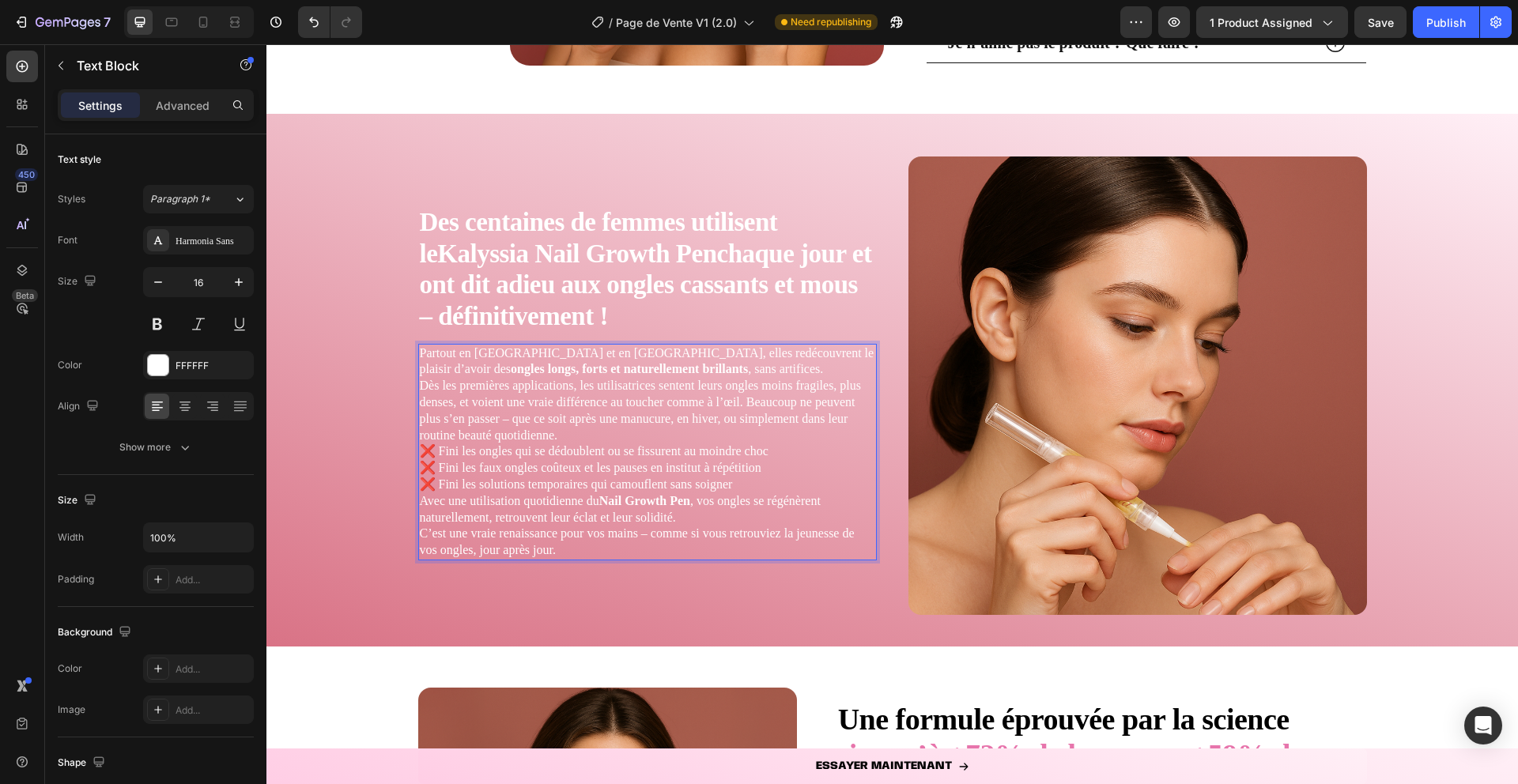
scroll to position [2968, 0]
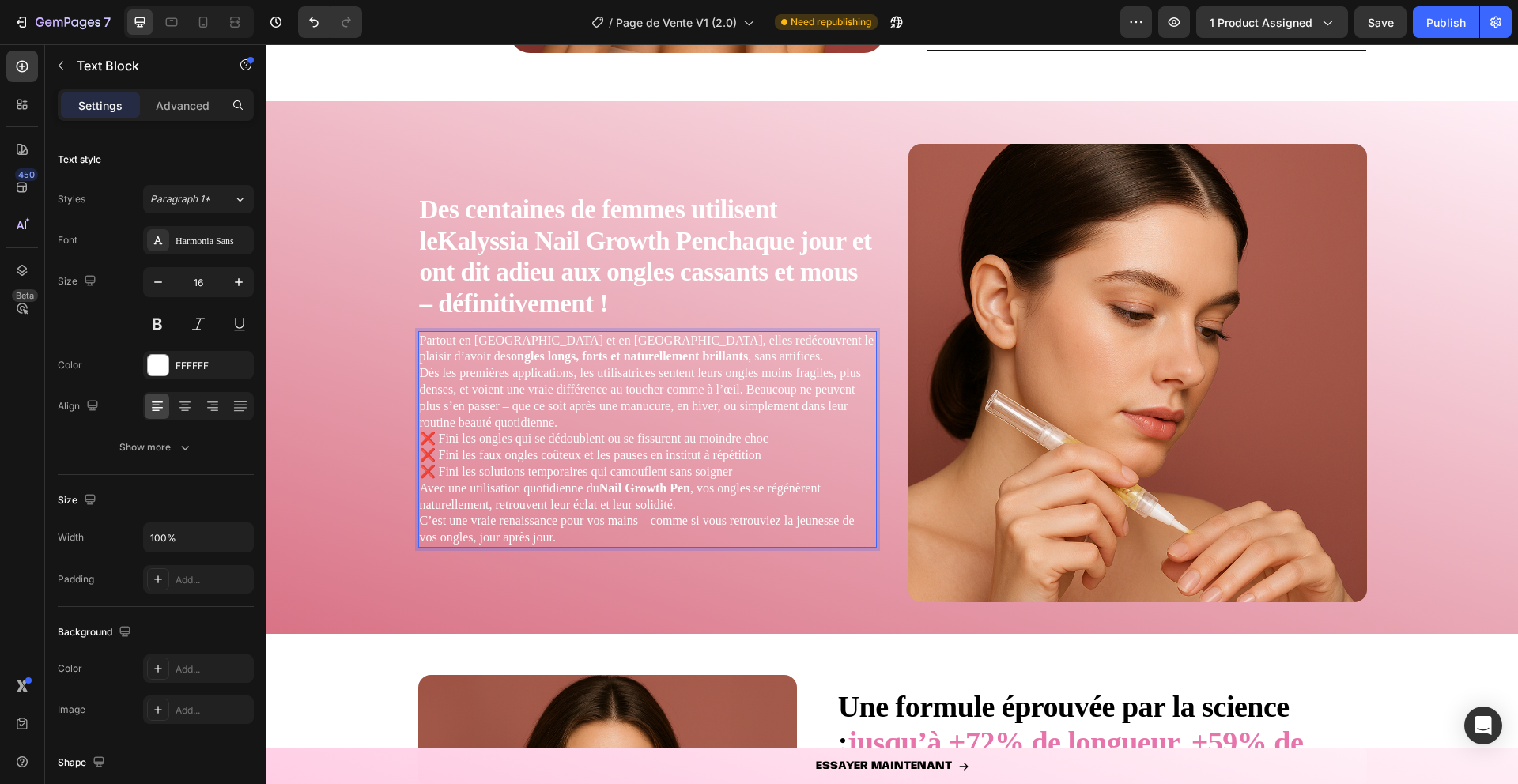
click at [679, 359] on p "Partout en [GEOGRAPHIC_DATA] et en [GEOGRAPHIC_DATA], elles redécouvrent le pla…" at bounding box center [647, 350] width 455 height 33
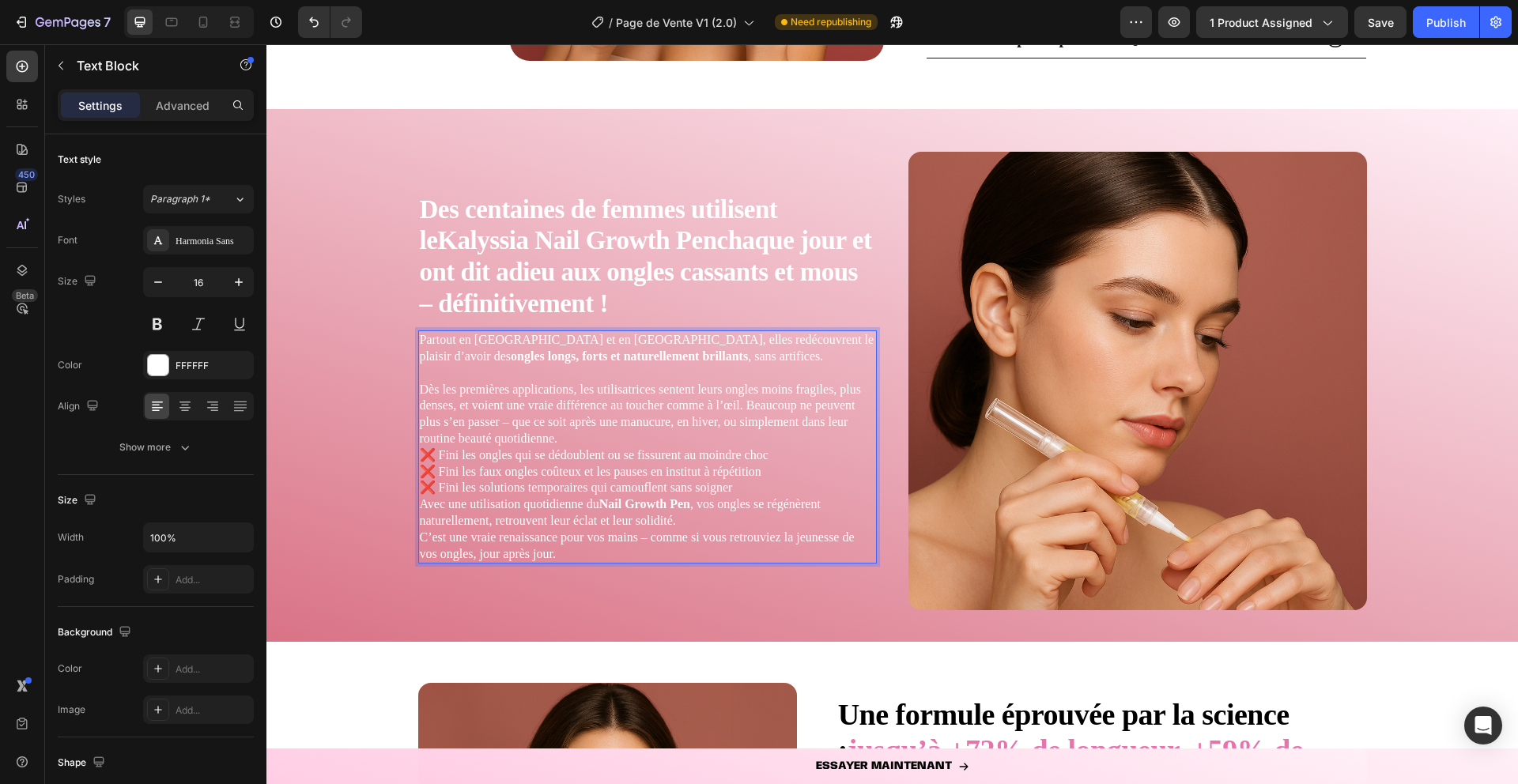
click at [579, 441] on p "Dès les premières applications, les utilisatrices sentent leurs ongles moins fr…" at bounding box center [647, 415] width 455 height 66
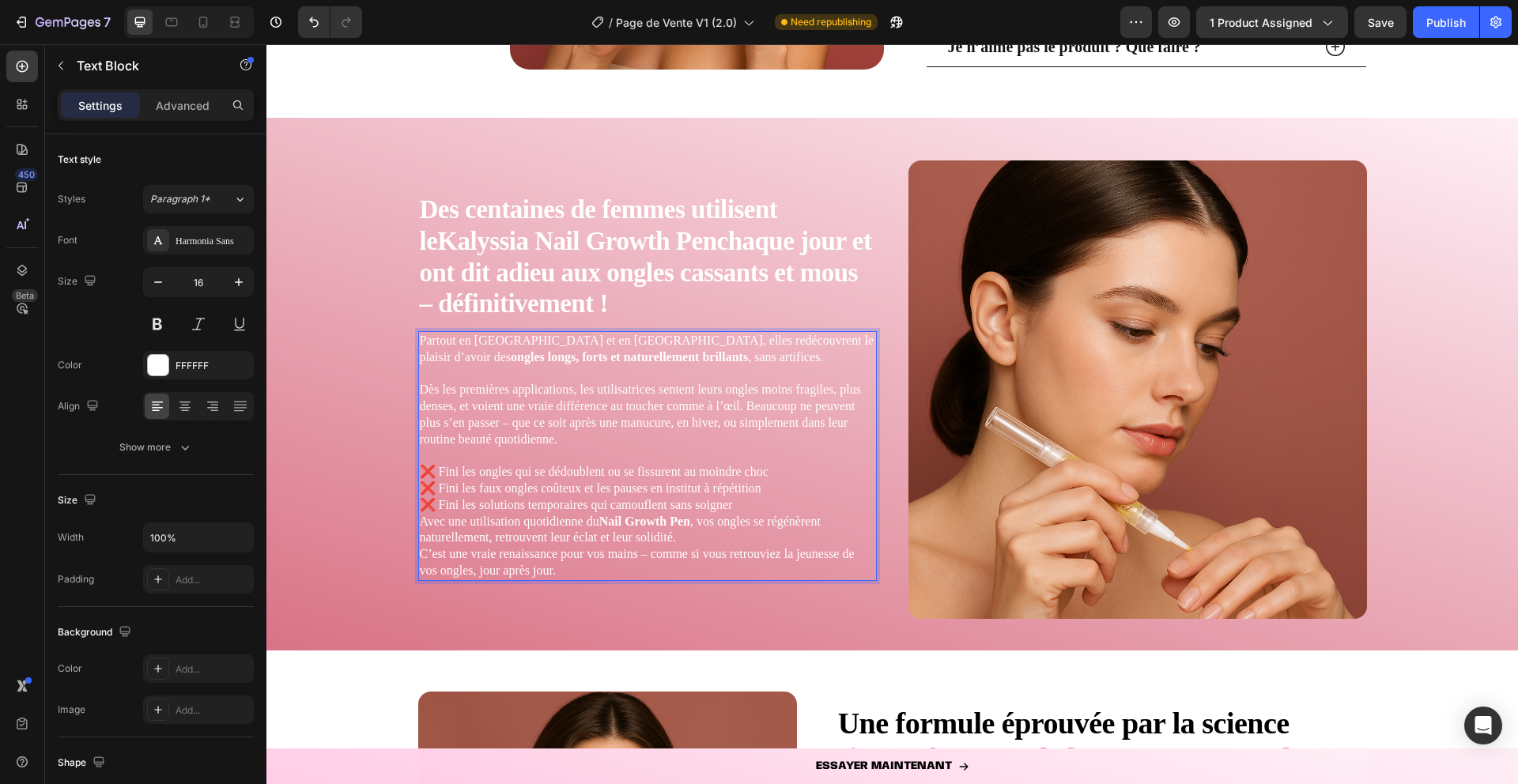
click at [729, 508] on p "❌ Fini les ongles qui se dédoublent ou se fissurent au moindre choc ❌ Fini les …" at bounding box center [647, 489] width 455 height 49
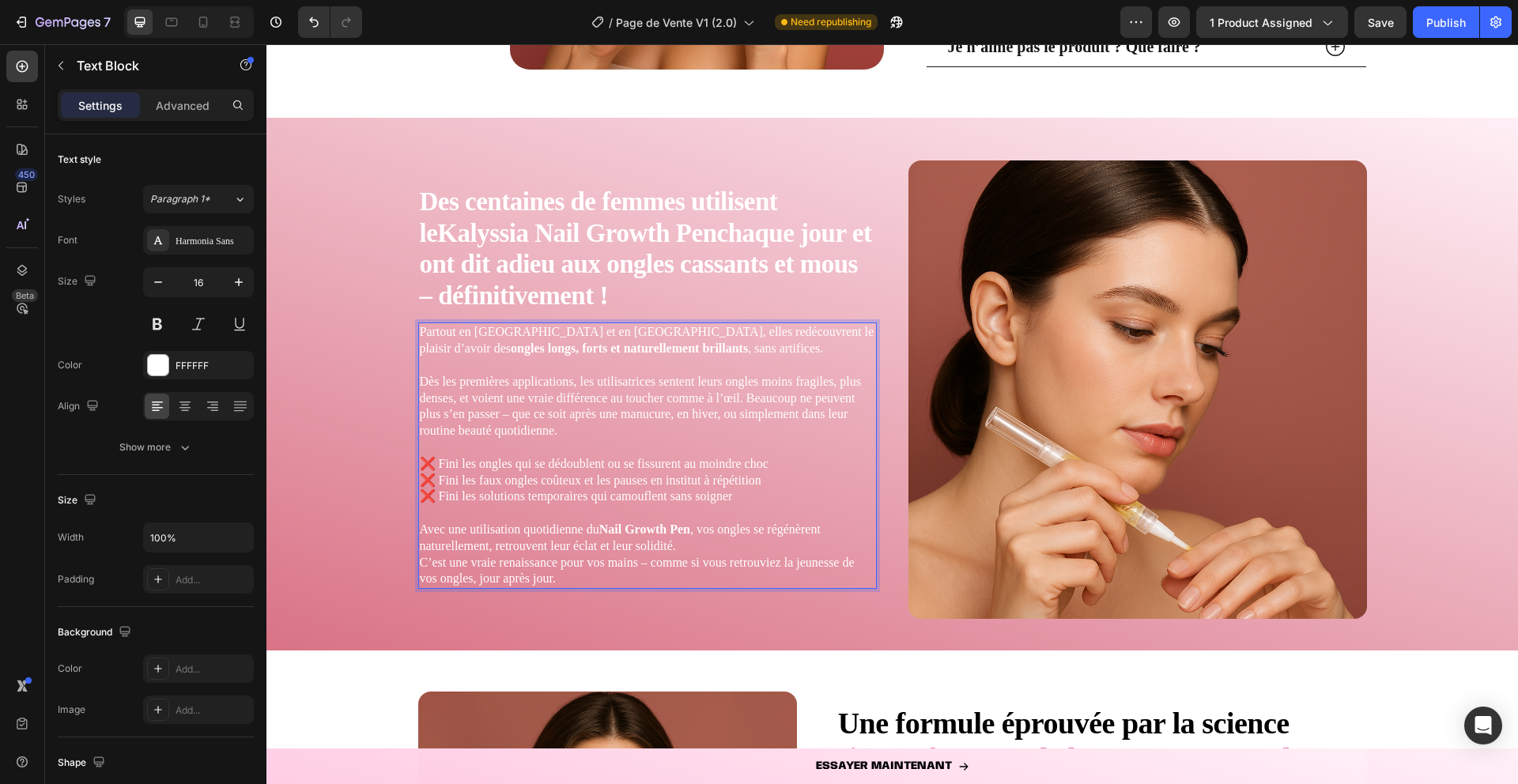
scroll to position [2944, 0]
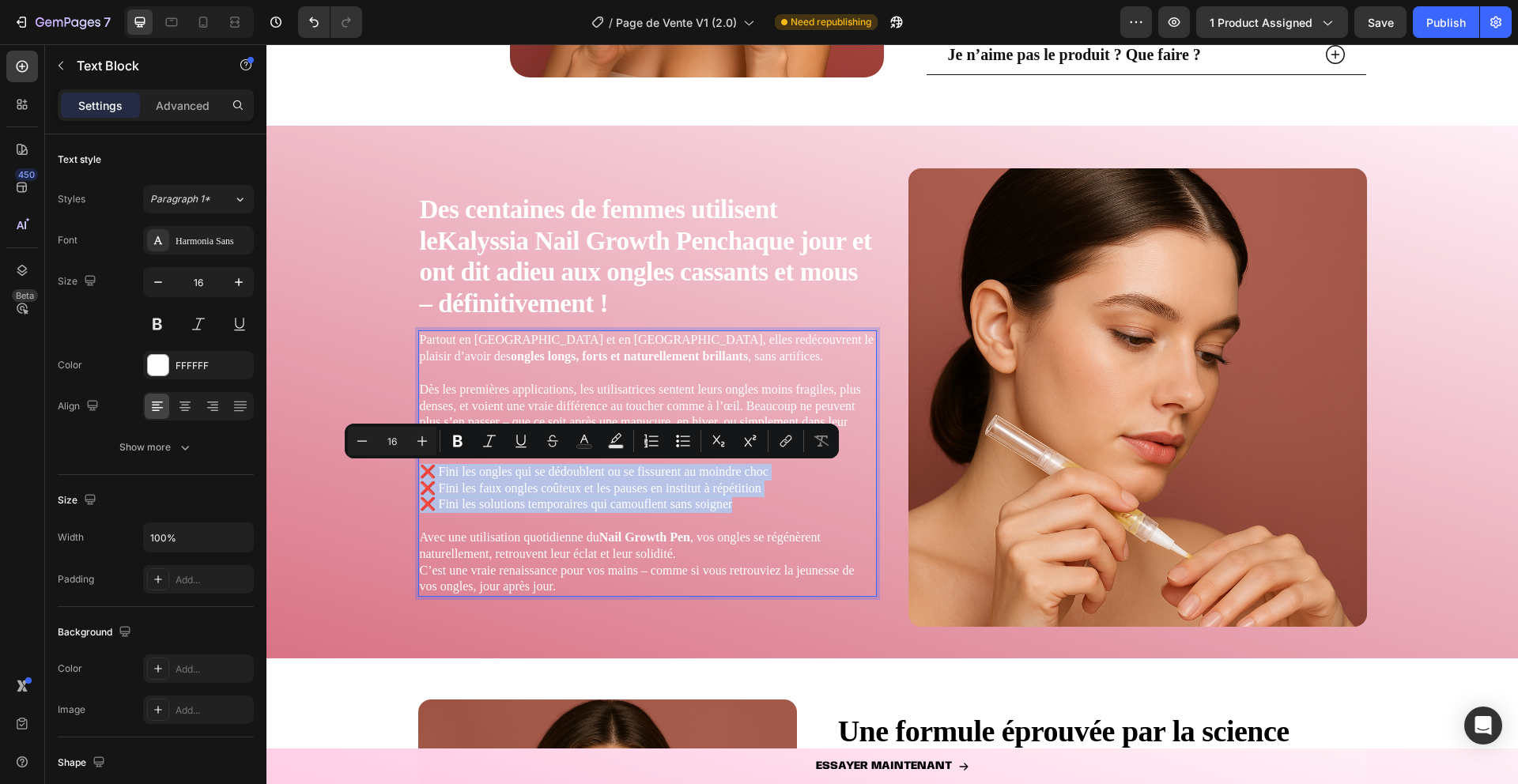
drag, startPoint x: 742, startPoint y: 508, endPoint x: 409, endPoint y: 470, distance: 335.2
click at [409, 470] on div "Des centaines de femmes utilisent le Kalyssia Nail Growth Pen chaque jour et on…" at bounding box center [892, 404] width 1252 height 508
click at [678, 438] on icon "Editor contextual toolbar" at bounding box center [683, 441] width 16 height 16
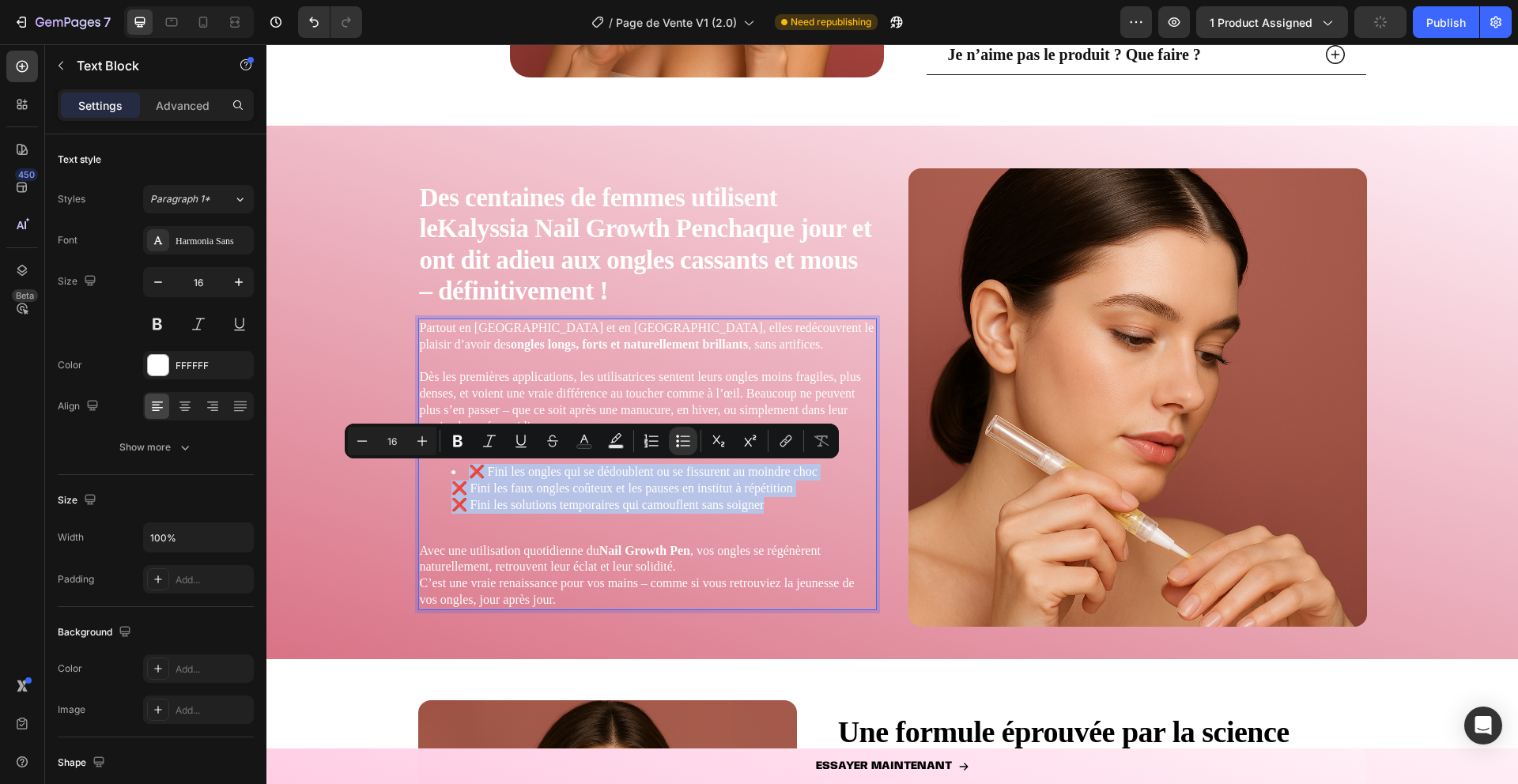
click at [483, 473] on li "❌ Fini les ongles qui se dédoublent ou se fissurent au moindre choc ❌ Fini les …" at bounding box center [662, 489] width 423 height 49
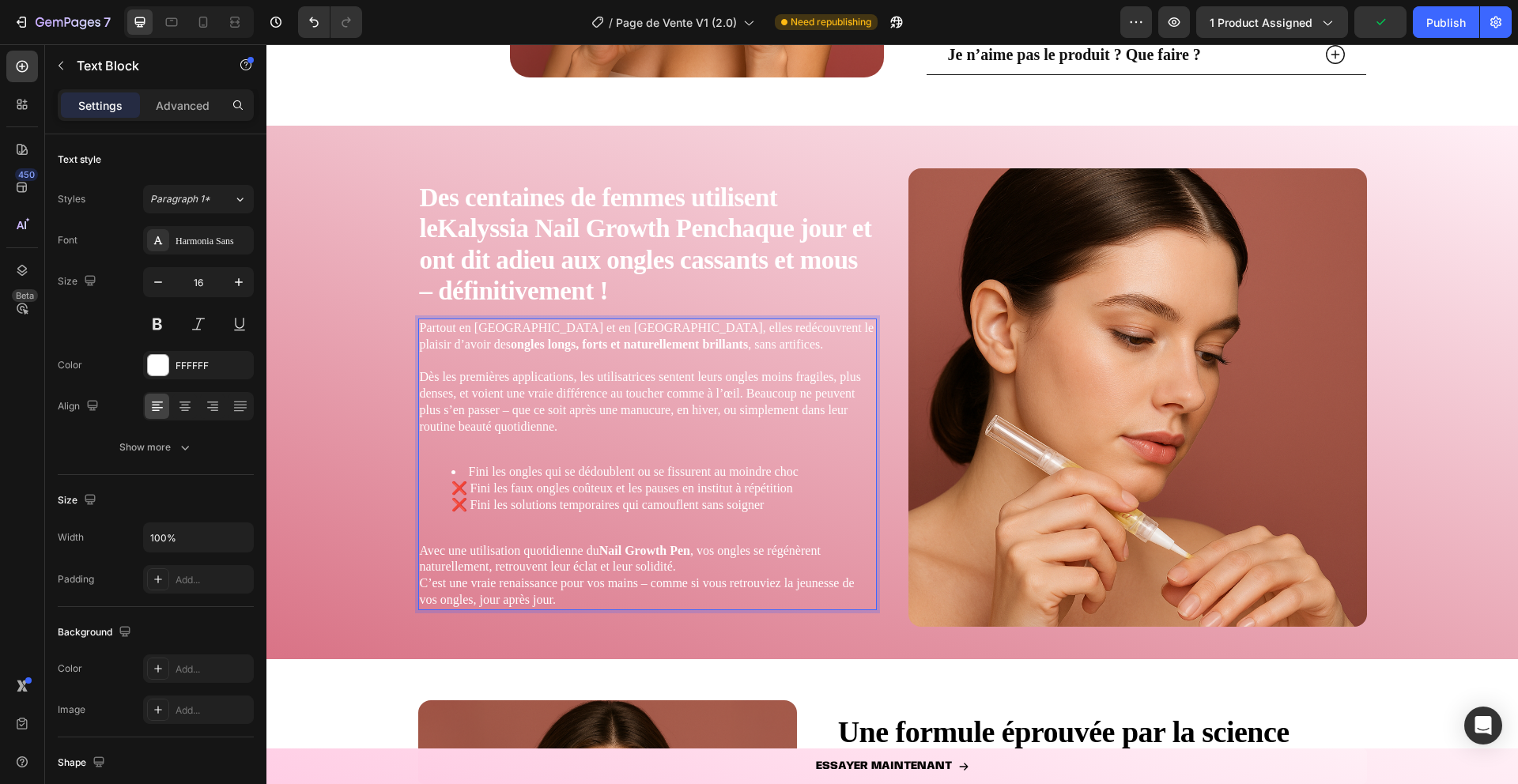
click at [469, 488] on li "Fini les ongles qui se dédoublent ou se fissurent au moindre choc ❌ Fini les fa…" at bounding box center [662, 489] width 423 height 49
click at [466, 512] on li "Fini les faux ongles coûteux et les pauses en institut à répétition ❌ Fini les …" at bounding box center [662, 497] width 423 height 33
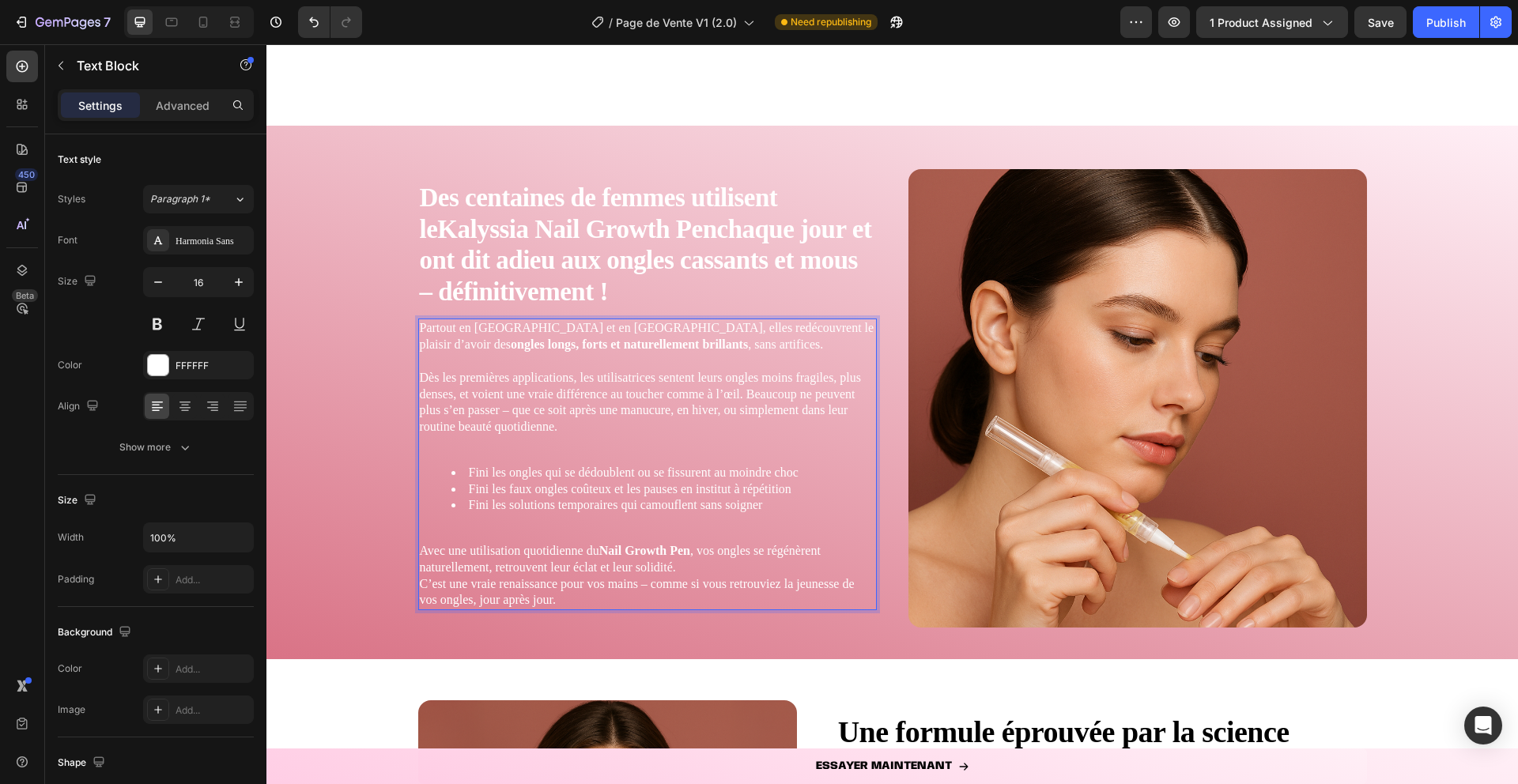
scroll to position [3370, 0]
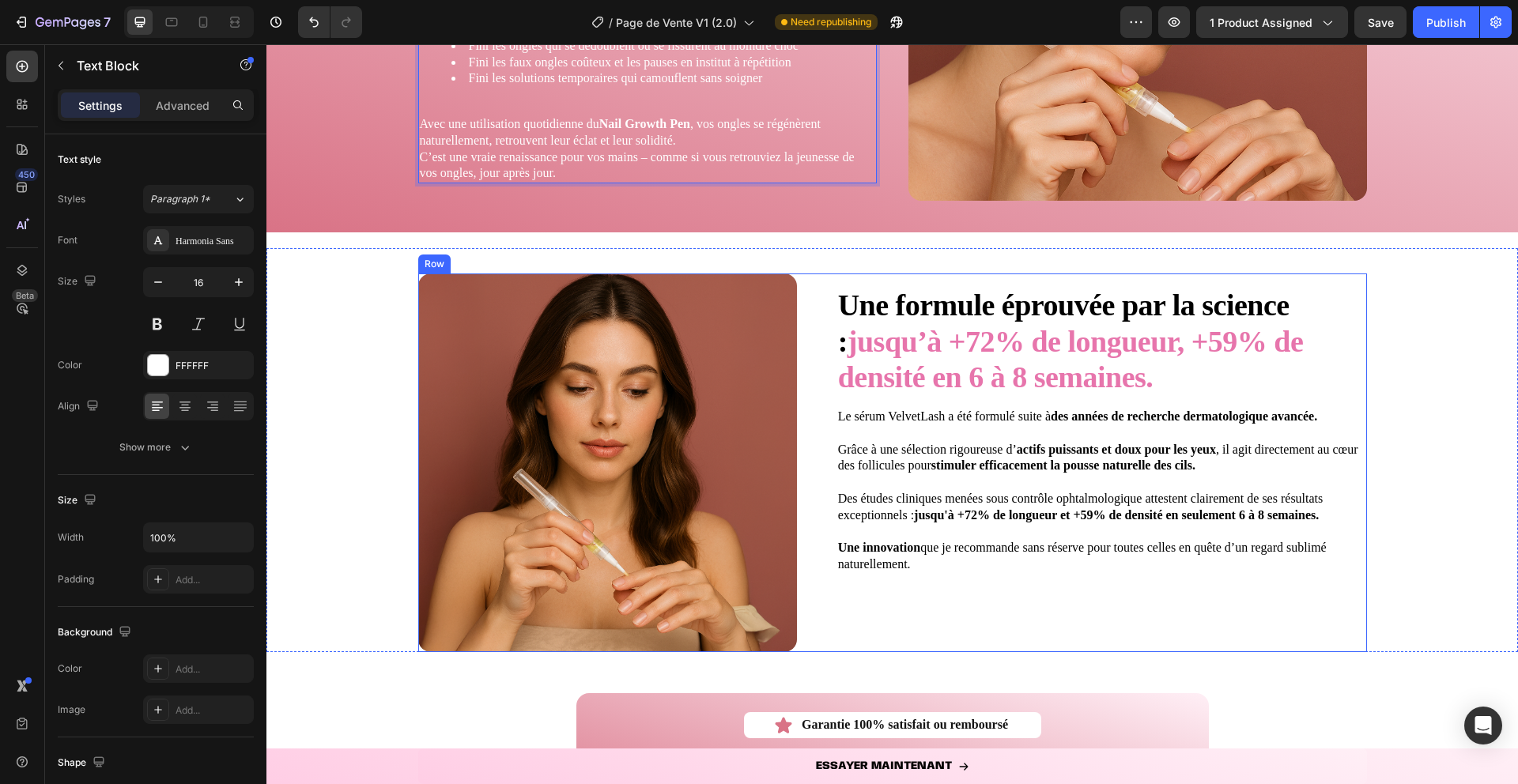
click at [917, 362] on strong "jusqu’à +72% de longueur, +59% de densité en 6 à 8 semaines." at bounding box center [1071, 360] width 465 height 70
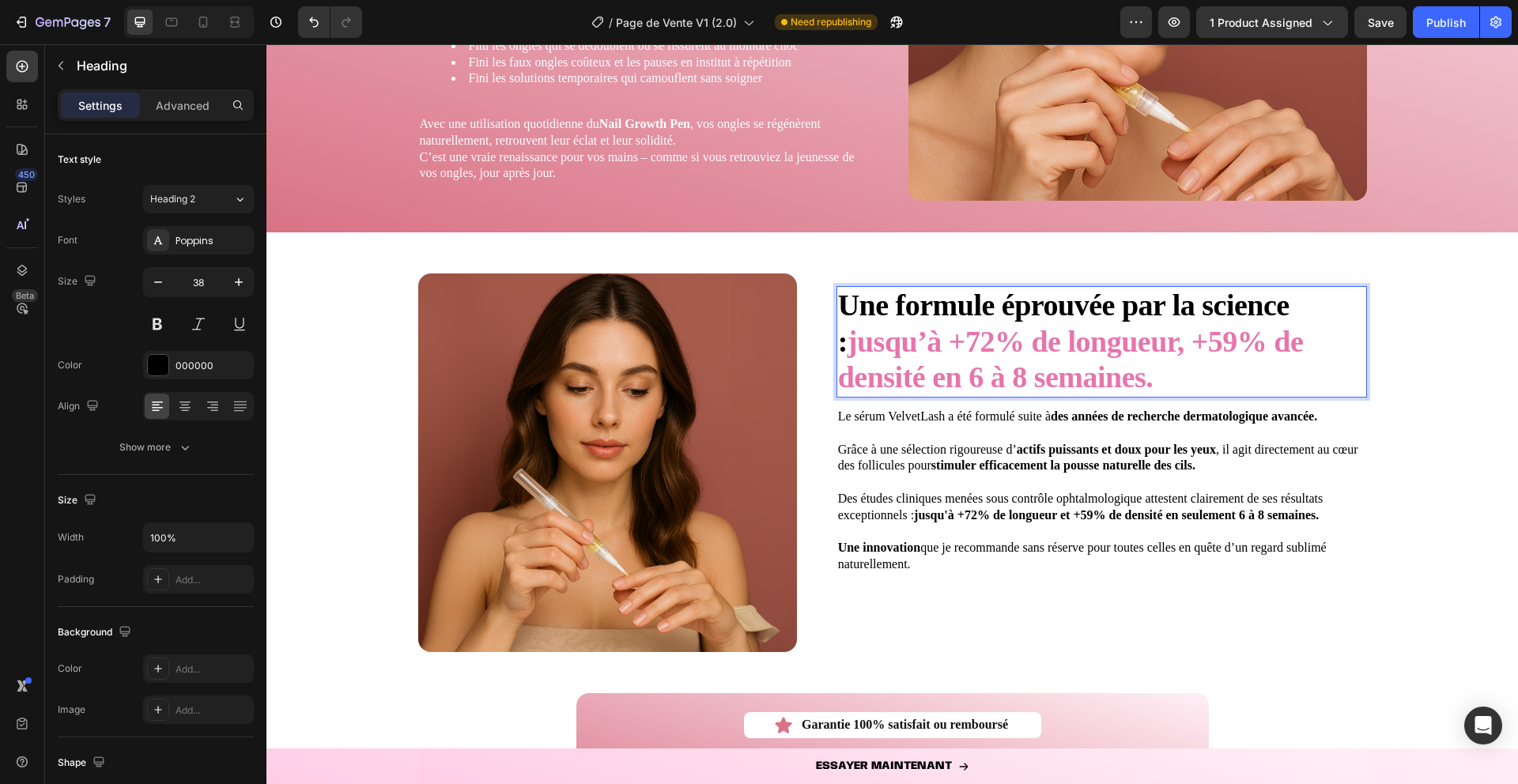
click at [917, 362] on strong "jusqu’à +72% de longueur, +59% de densité en 6 à 8 semaines." at bounding box center [1071, 360] width 465 height 70
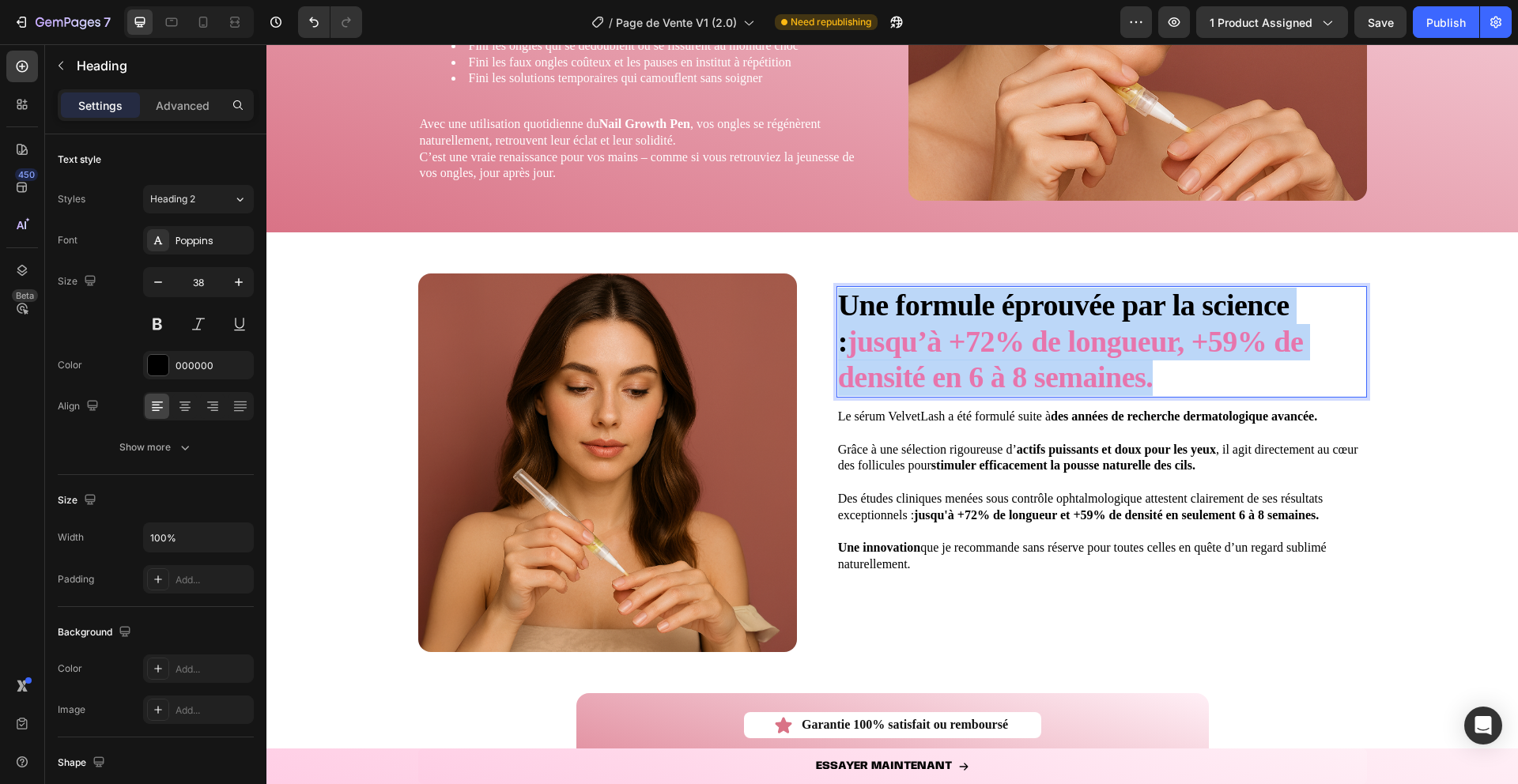
click at [917, 362] on strong "jusqu’à +72% de longueur, +59% de densité en 6 à 8 semaines." at bounding box center [1071, 360] width 465 height 70
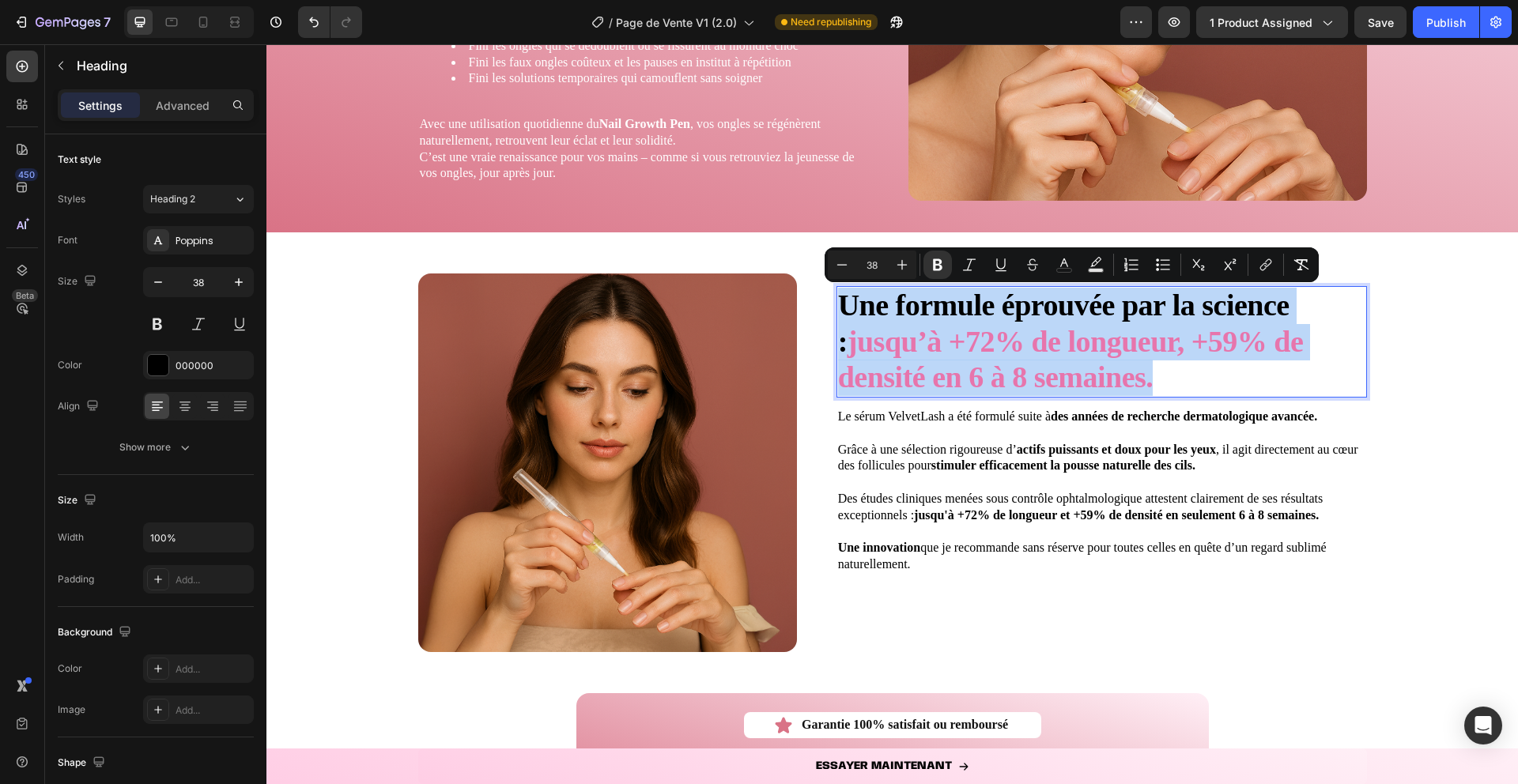
copy p "Une formule éprouvée par la science : jusqu’à +72% de longueur, +59% de densité…"
click at [941, 464] on strong "stimuler efficacement la pousse naturelle des cils." at bounding box center [1064, 465] width 264 height 14
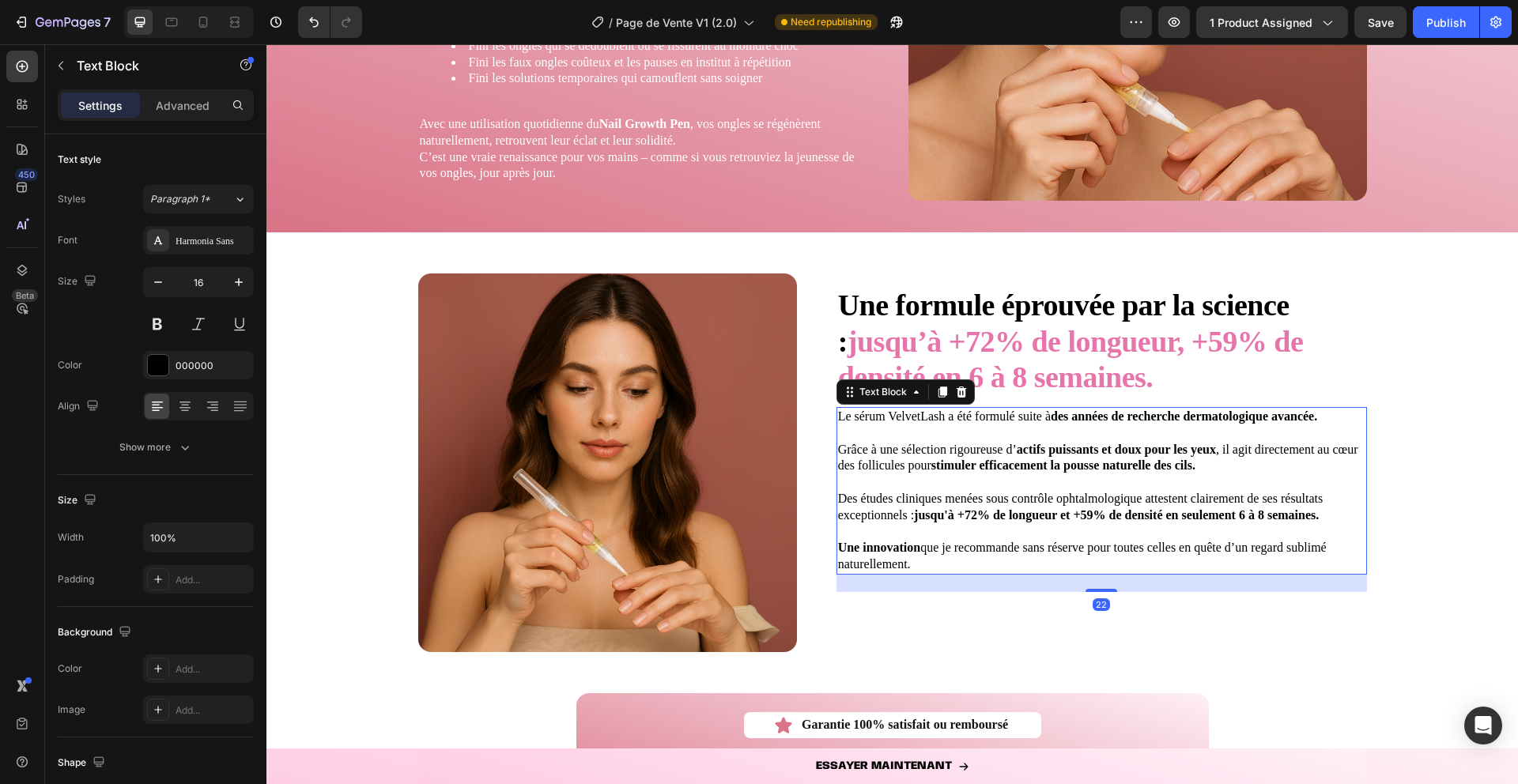
click at [941, 464] on strong "stimuler efficacement la pousse naturelle des cils." at bounding box center [1064, 465] width 264 height 14
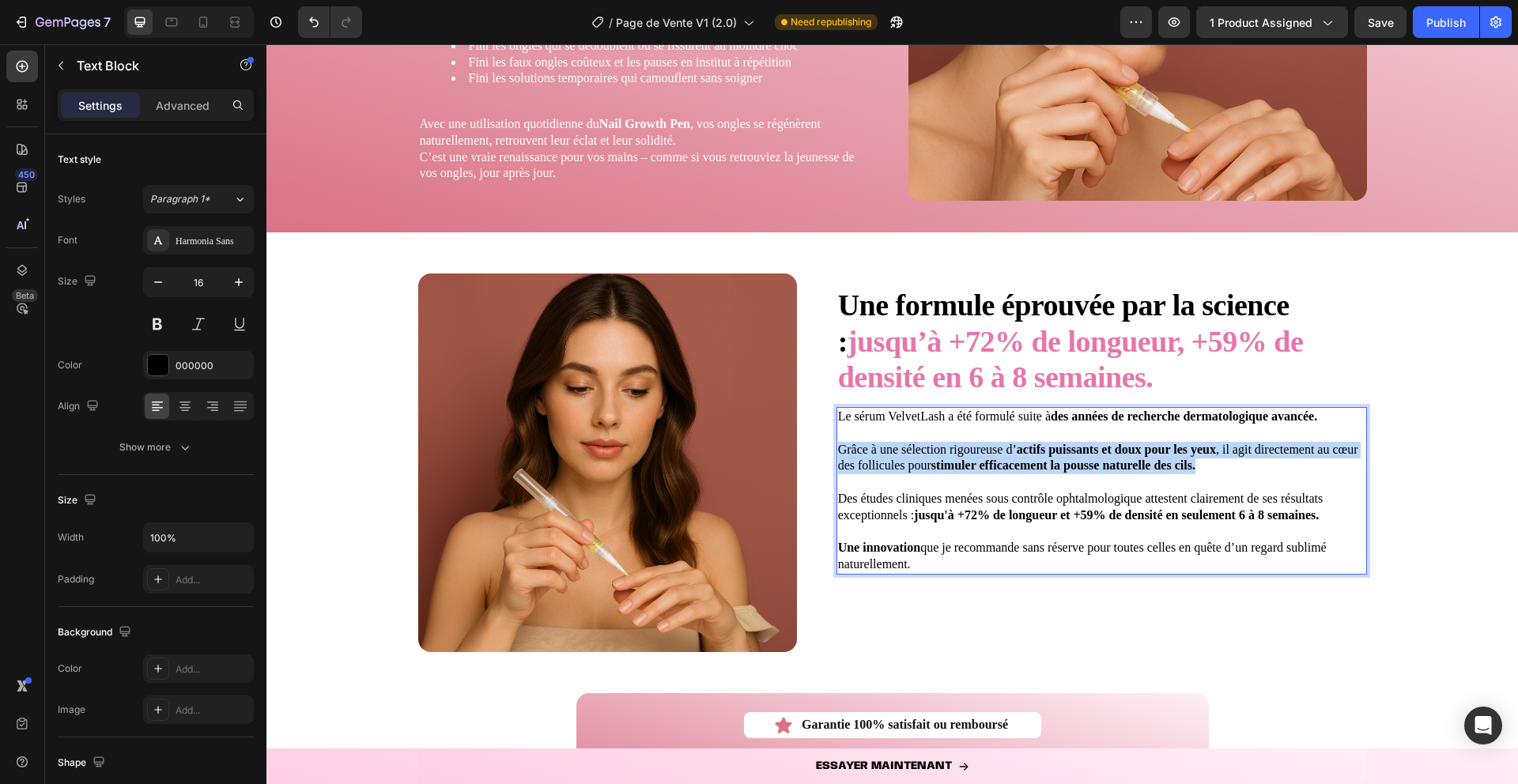
click at [941, 464] on strong "stimuler efficacement la pousse naturelle des cils." at bounding box center [1064, 465] width 264 height 14
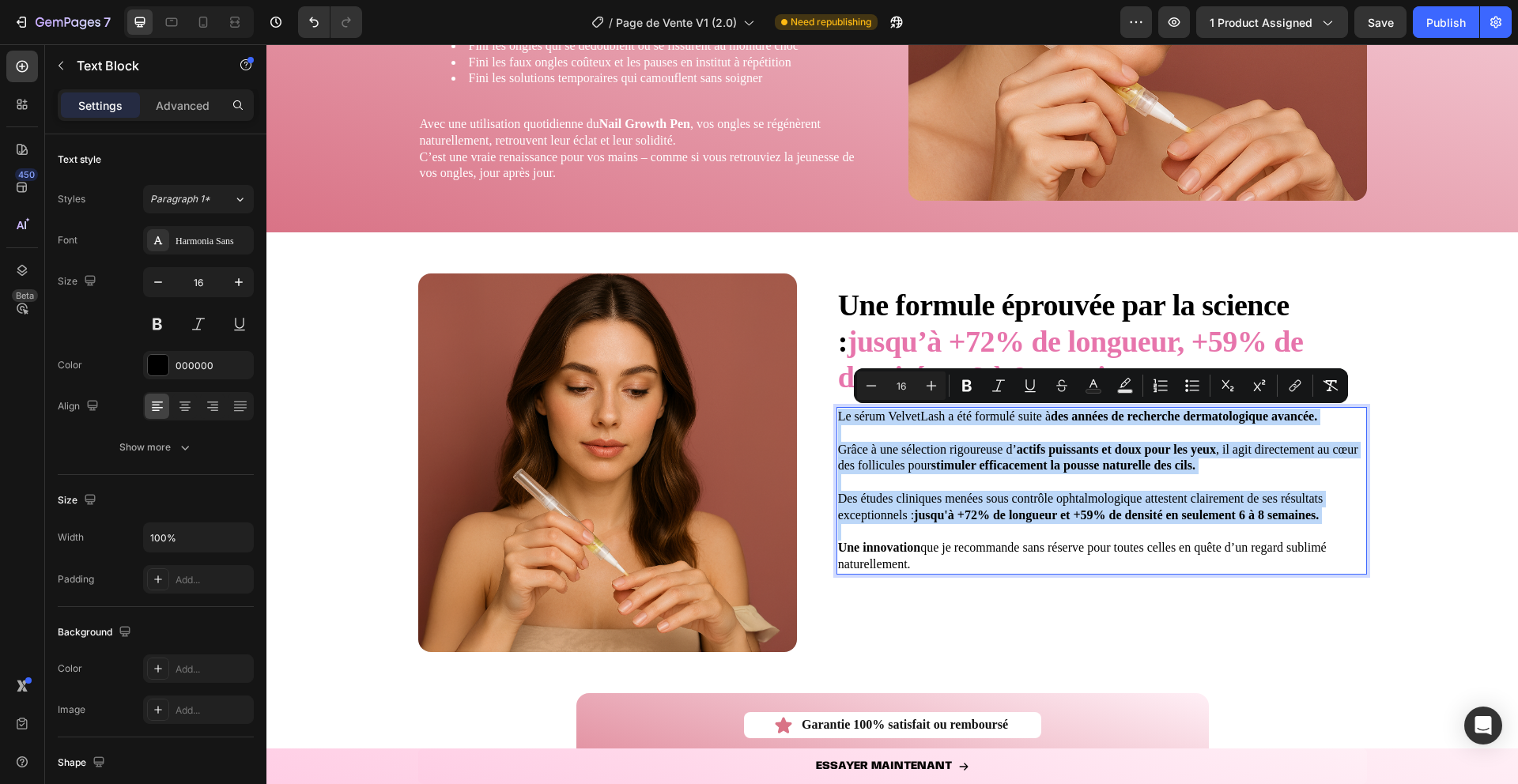
copy div "Le sérum VelvetLash a été formulé suite à des années de recherche dermatologiqu…"
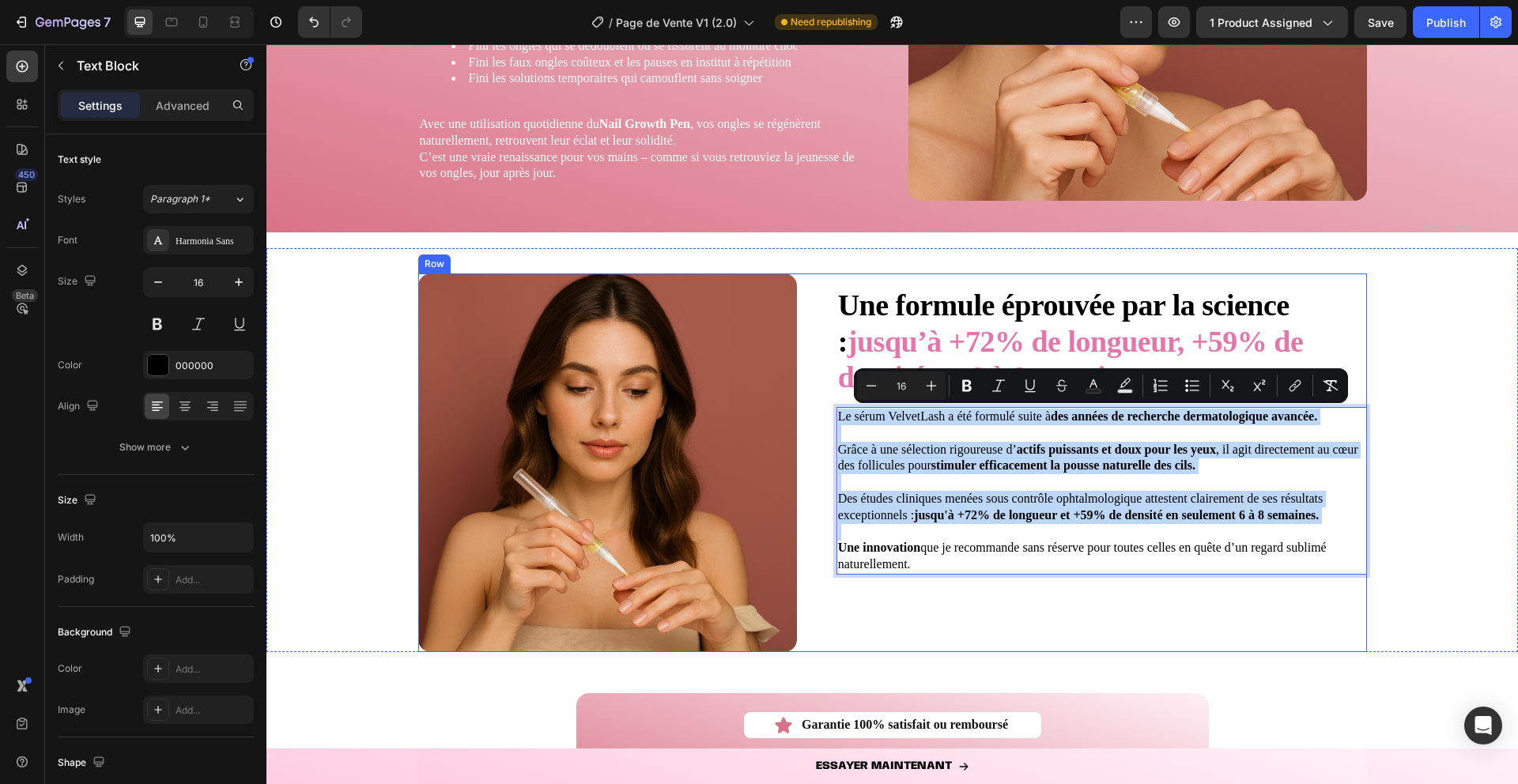
click at [886, 309] on strong "Une formule éprouvée par la science :" at bounding box center [1064, 323] width 451 height 70
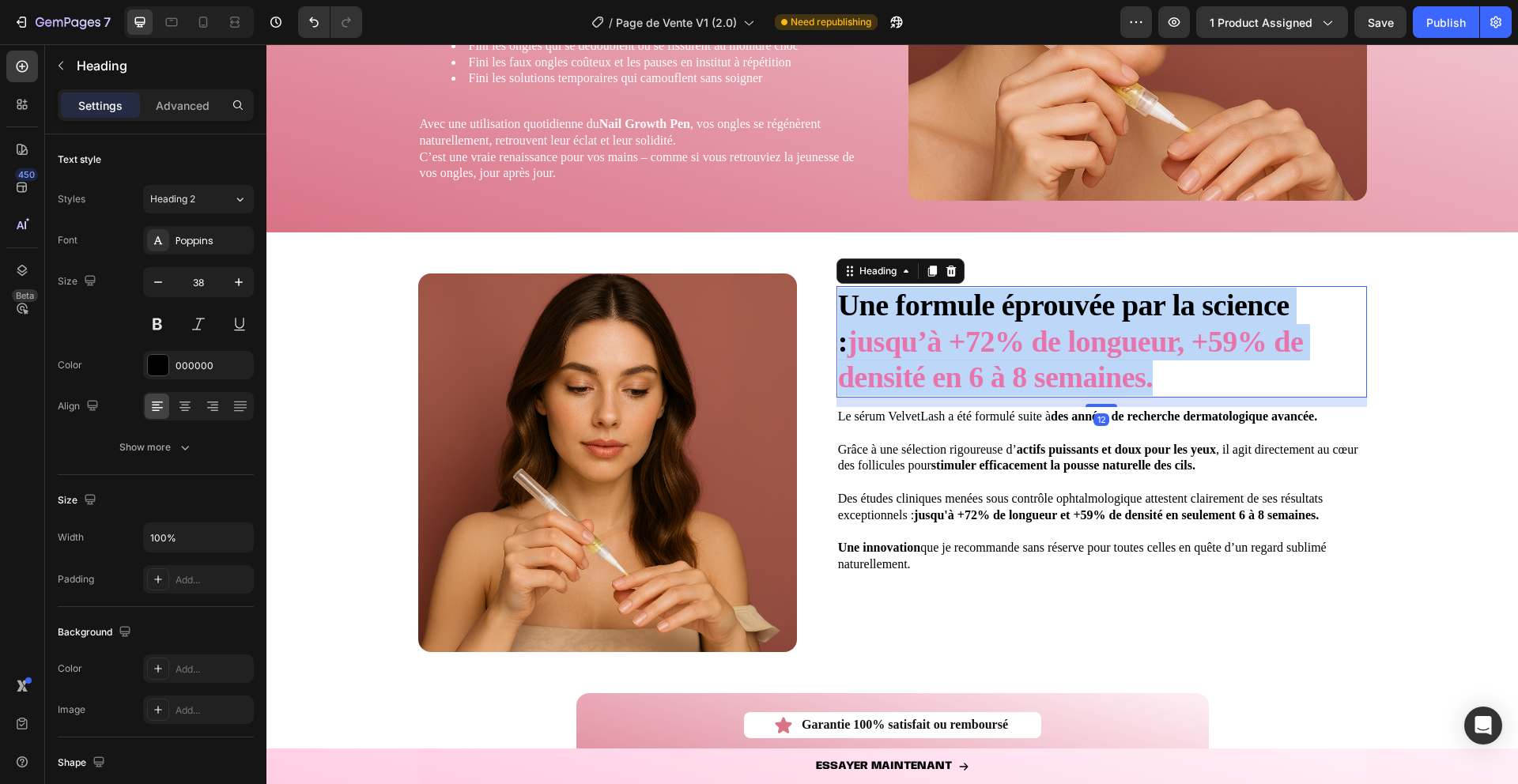
click at [886, 309] on strong "Une formule éprouvée par la science :" at bounding box center [1064, 323] width 451 height 70
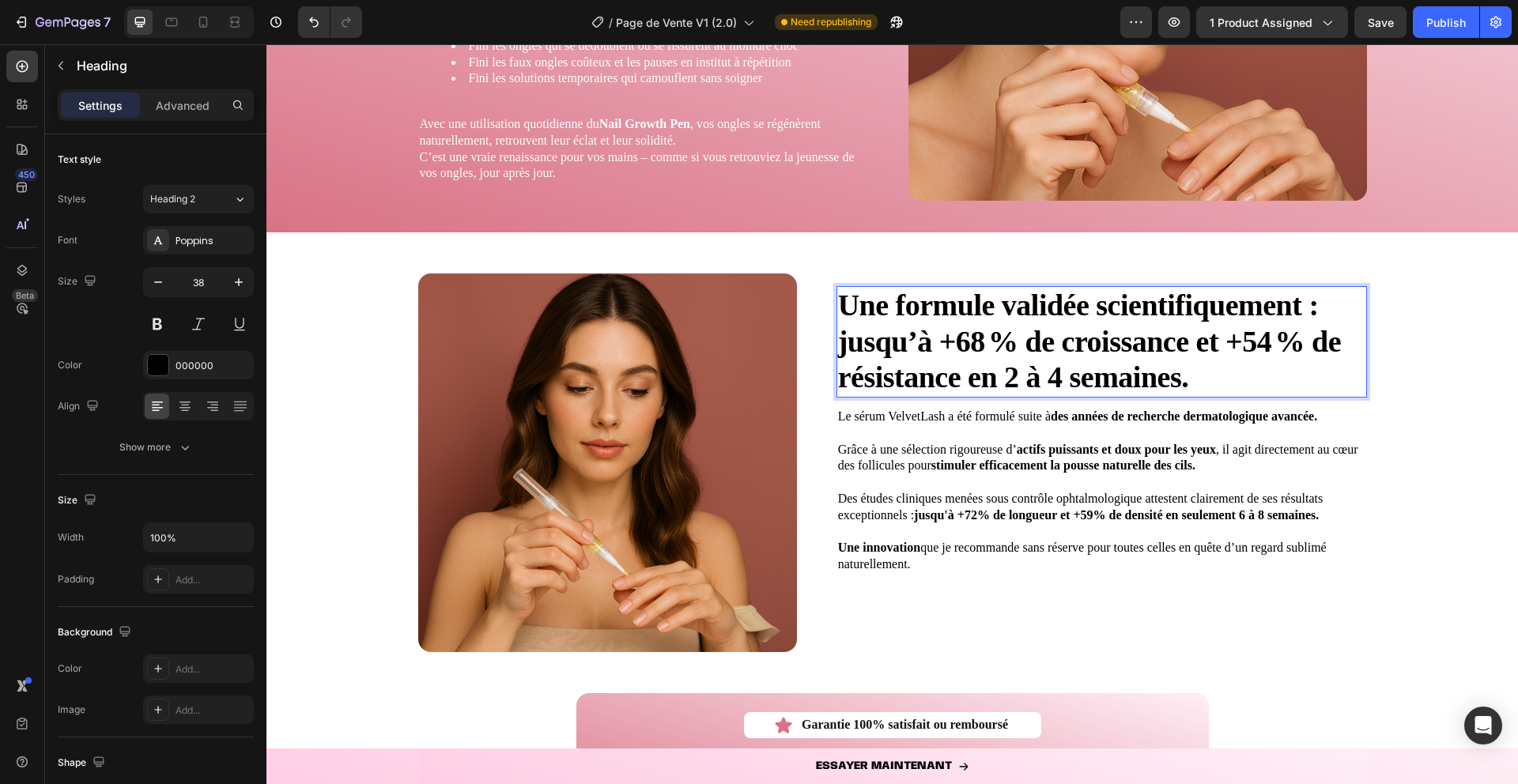
click at [836, 338] on h2 "Une formule validée scientifiquement : jusqu’à +68 % de croissance et +54 % de …" at bounding box center [1102, 342] width 531 height 111
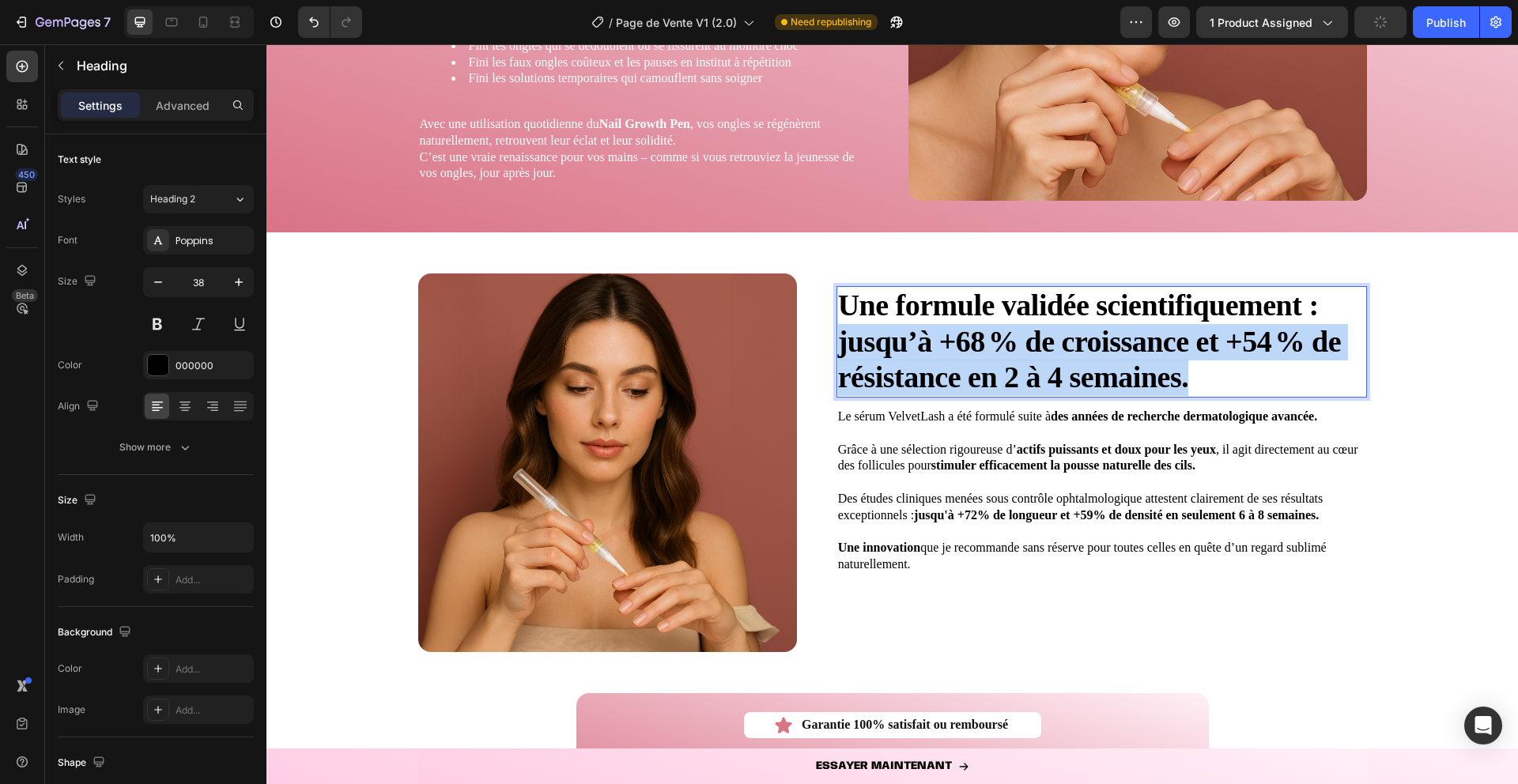
drag, startPoint x: 836, startPoint y: 338, endPoint x: 1207, endPoint y: 383, distance: 373.7
click at [1207, 383] on h2 "Une formule validée scientifiquement : jusqu’à +68 % de croissance et +54 % de …" at bounding box center [1102, 342] width 531 height 111
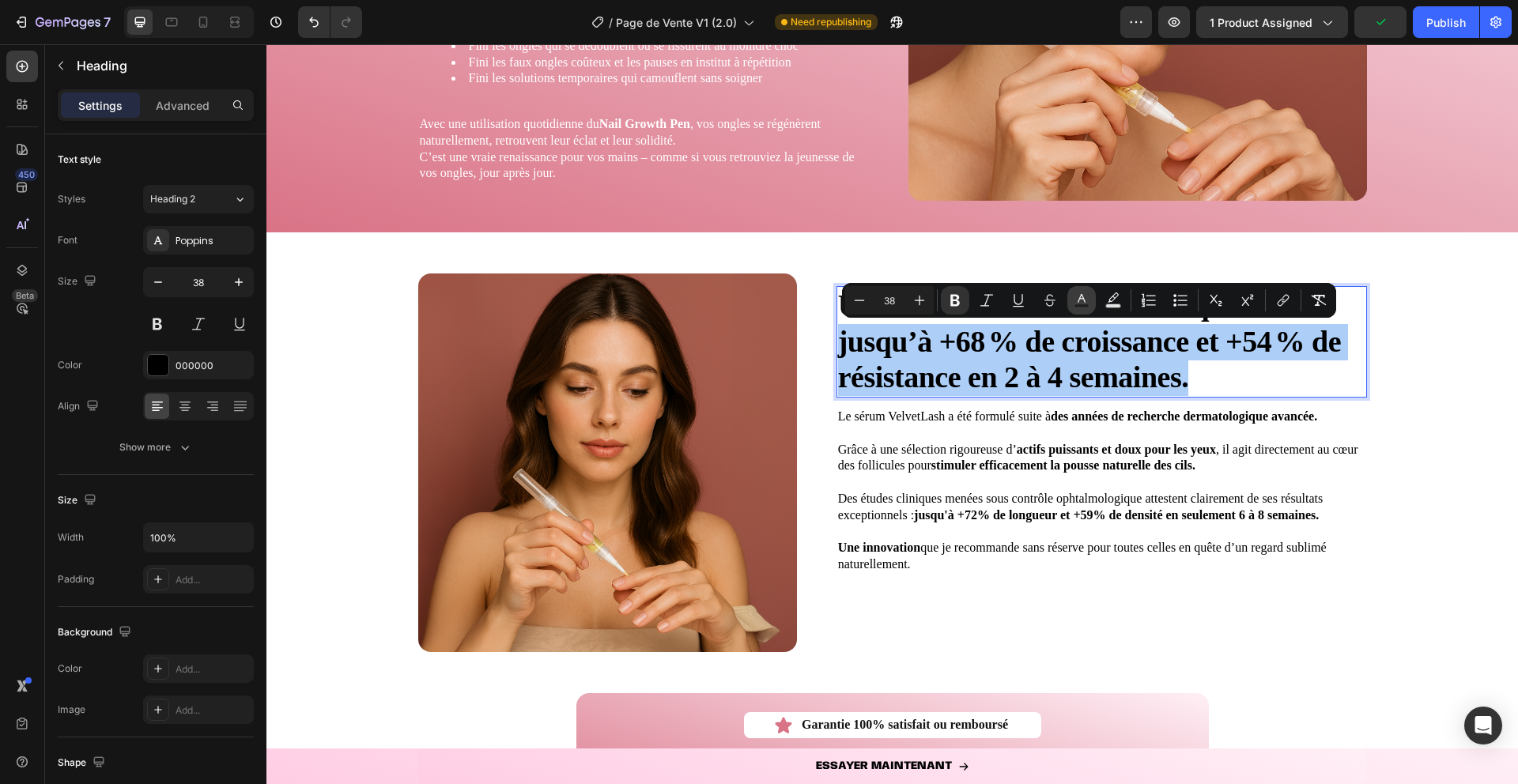
click at [1076, 305] on rect "Editor contextual toolbar" at bounding box center [1082, 306] width 15 height 4
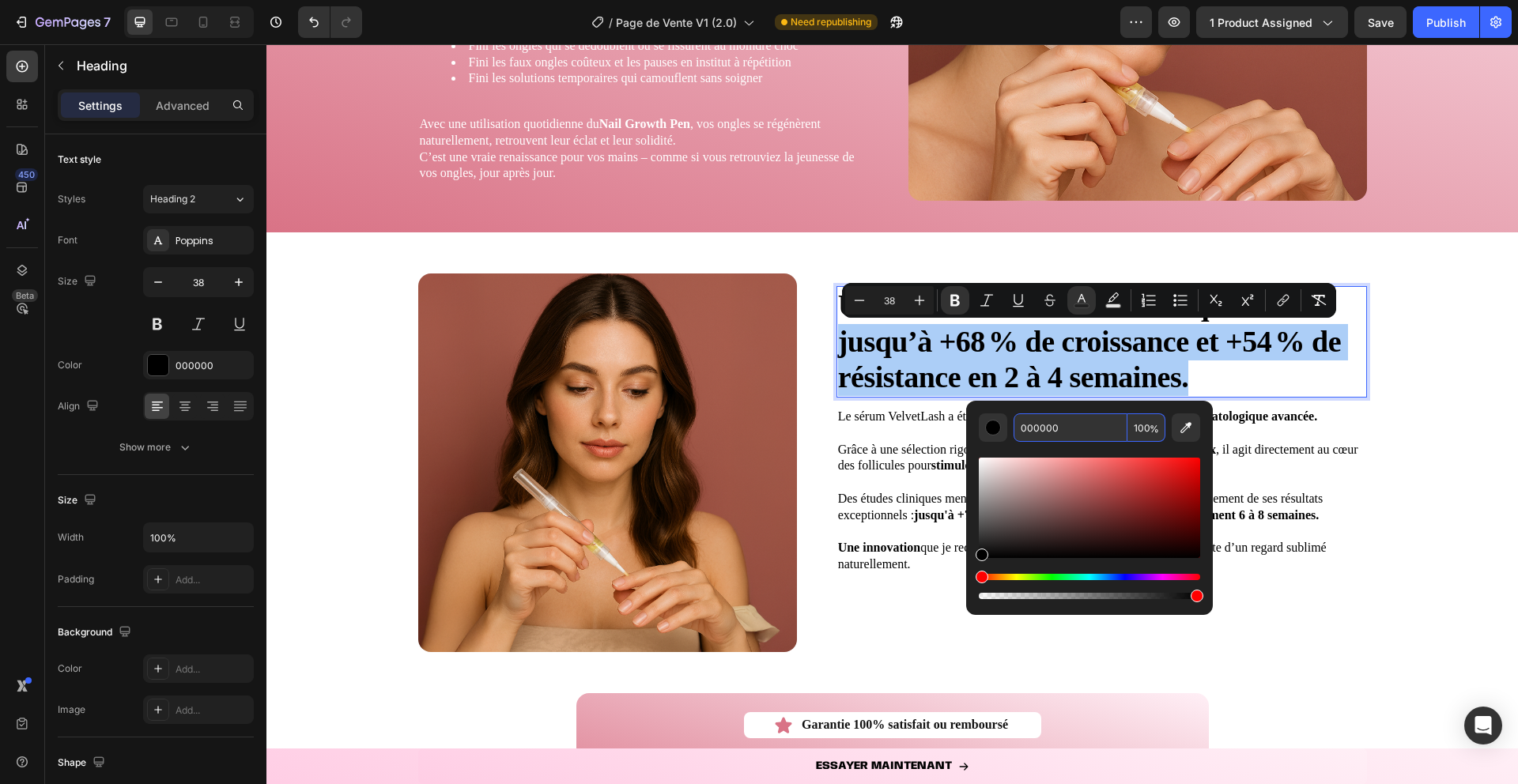
click at [1034, 438] on input "000000" at bounding box center [1070, 428] width 114 height 29
paste input "D97386"
type input "D97386"
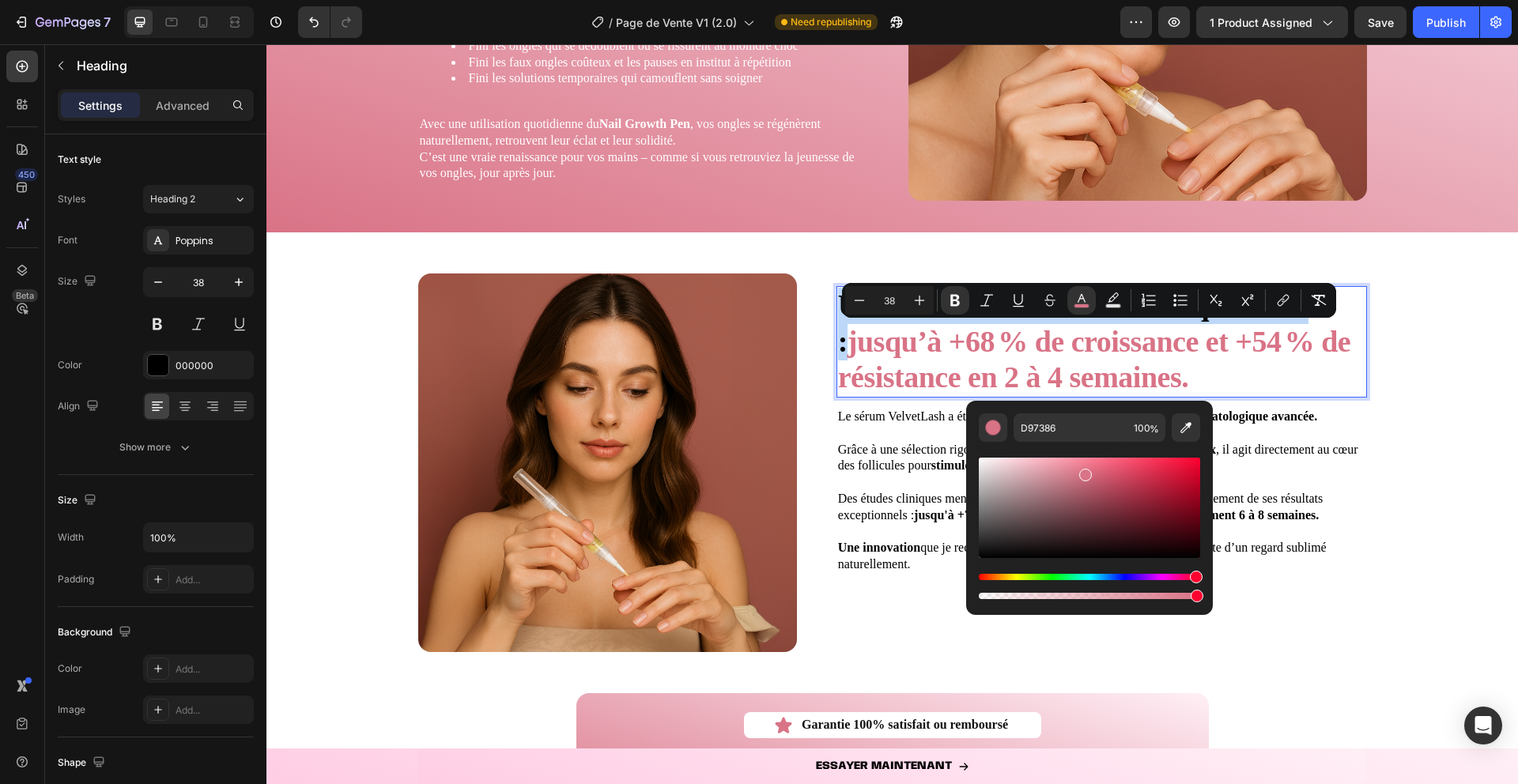
click at [1327, 373] on p "Une formule validée scientifiquement : jusqu’à +68 % de croissance et +54 % de …" at bounding box center [1102, 342] width 527 height 108
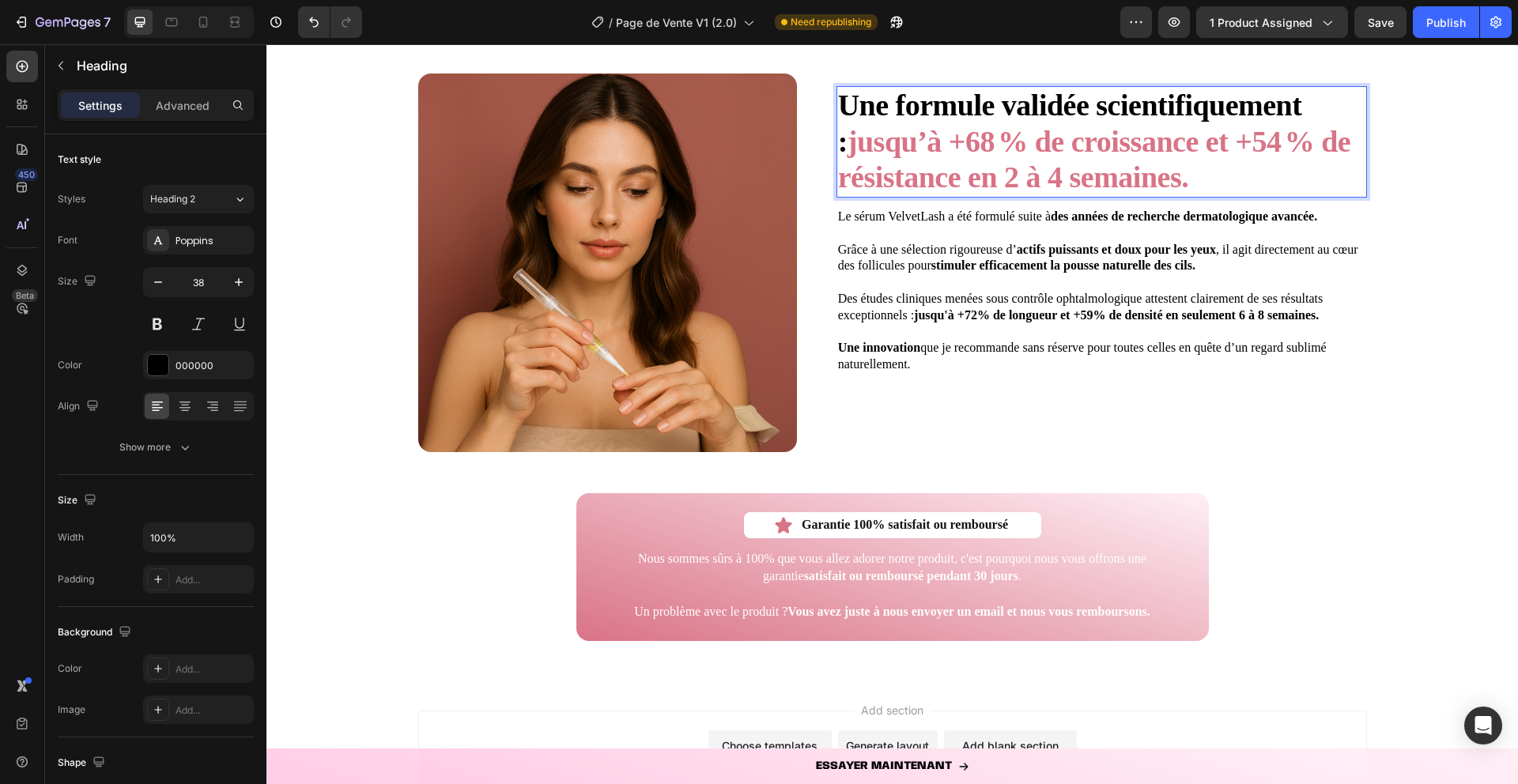
scroll to position [3655, 0]
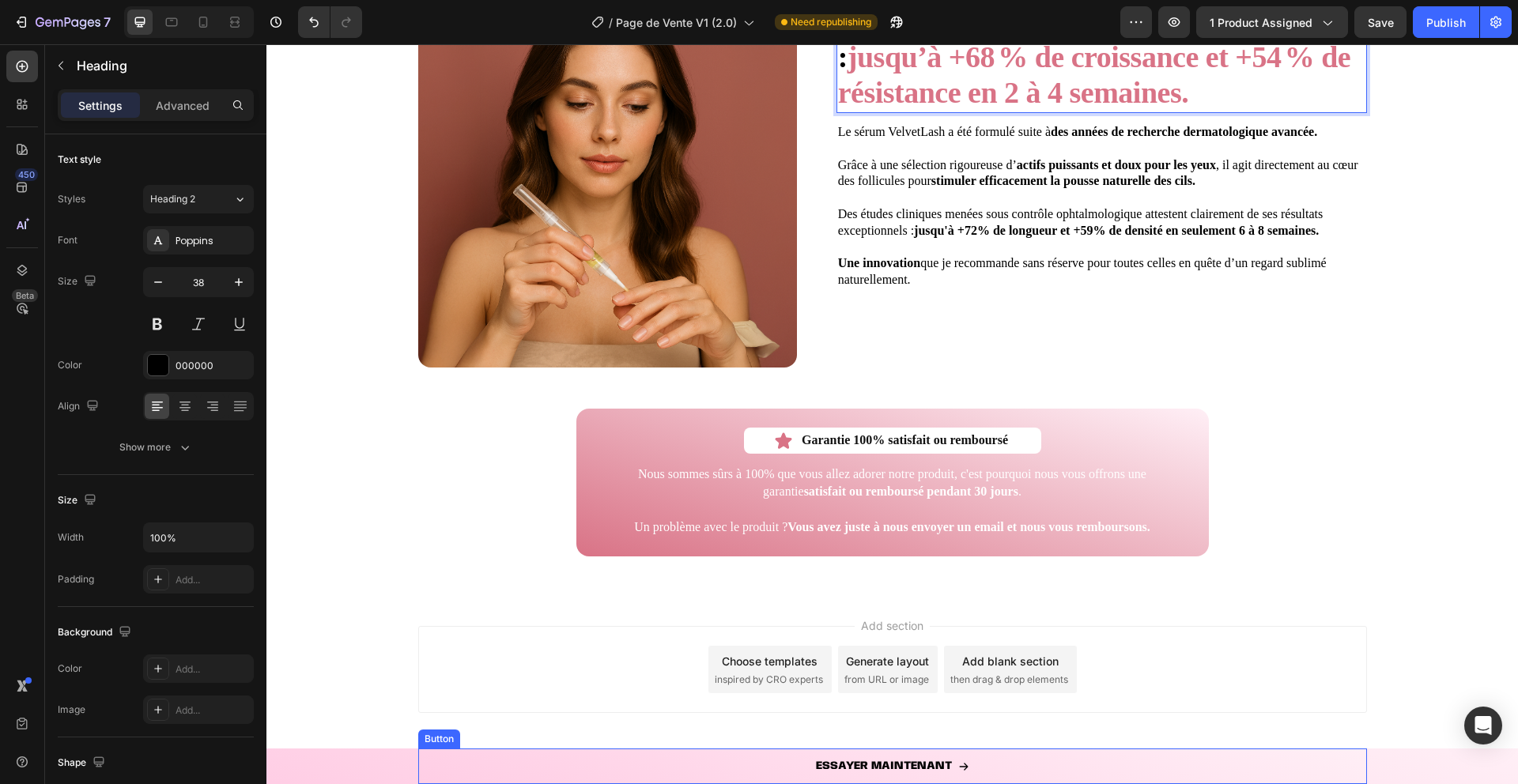
click at [492, 767] on link "ESSAYER MAINTENANT" at bounding box center [893, 767] width 948 height 36
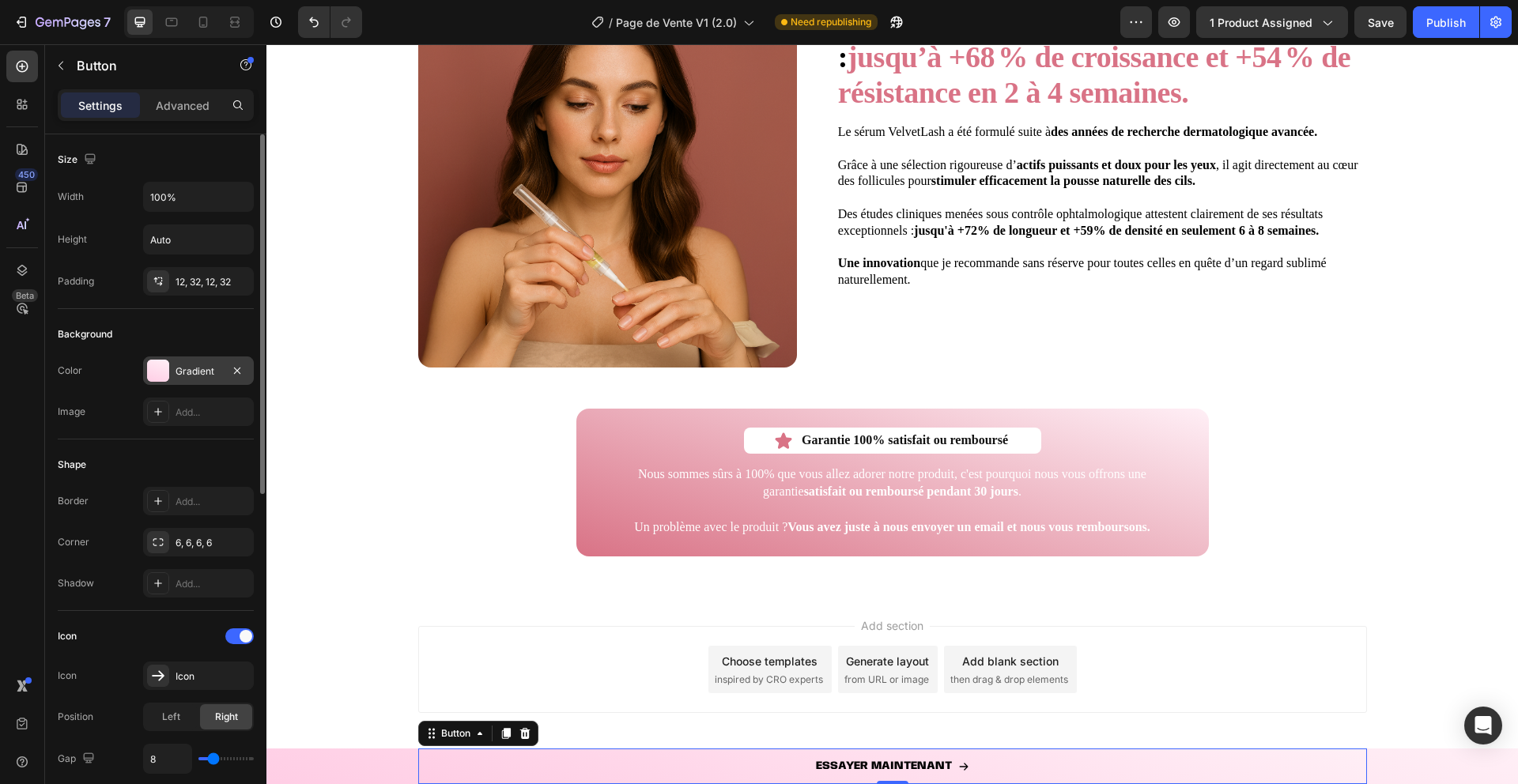
click at [158, 368] on div at bounding box center [158, 371] width 22 height 22
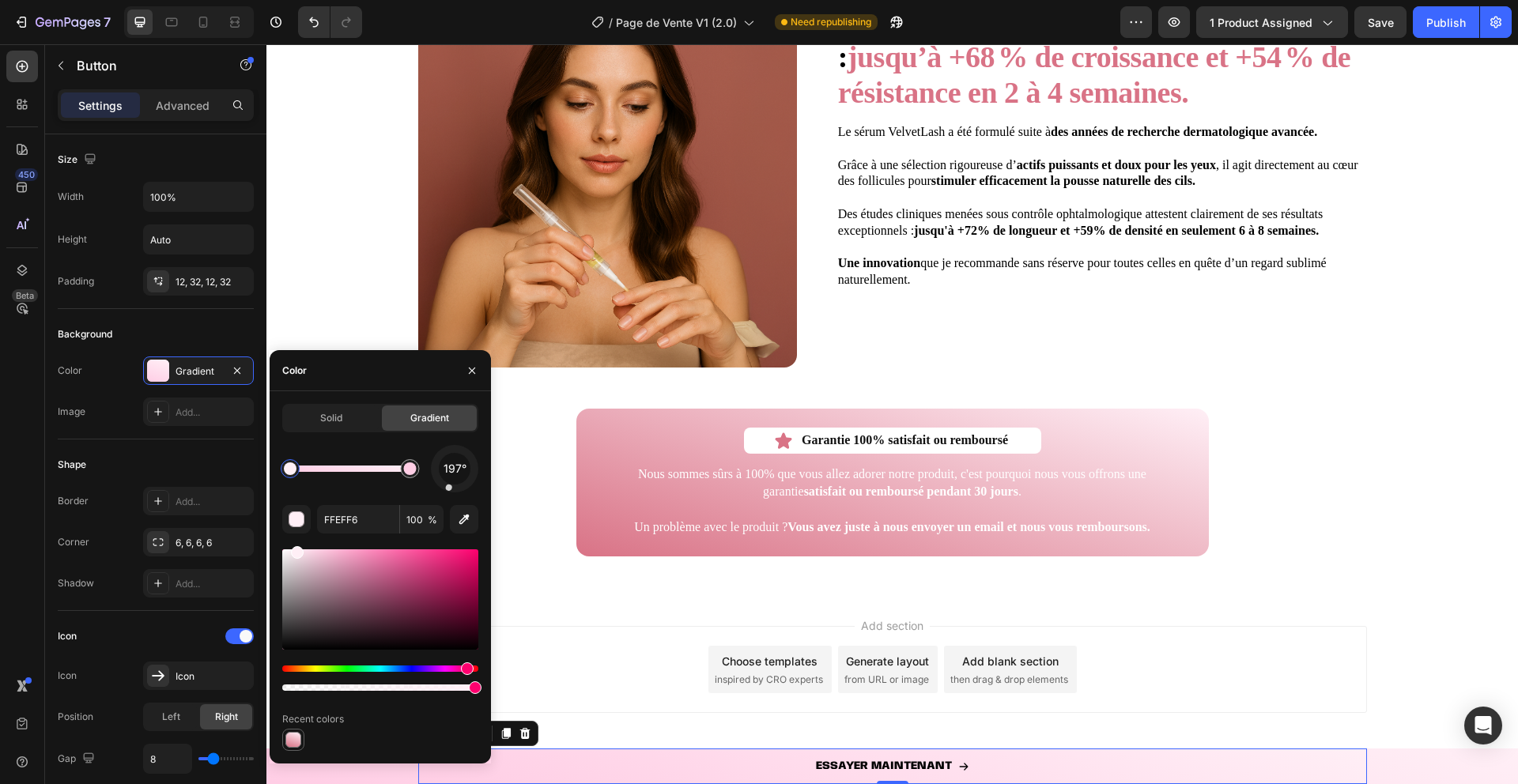
click at [297, 736] on div at bounding box center [293, 740] width 16 height 16
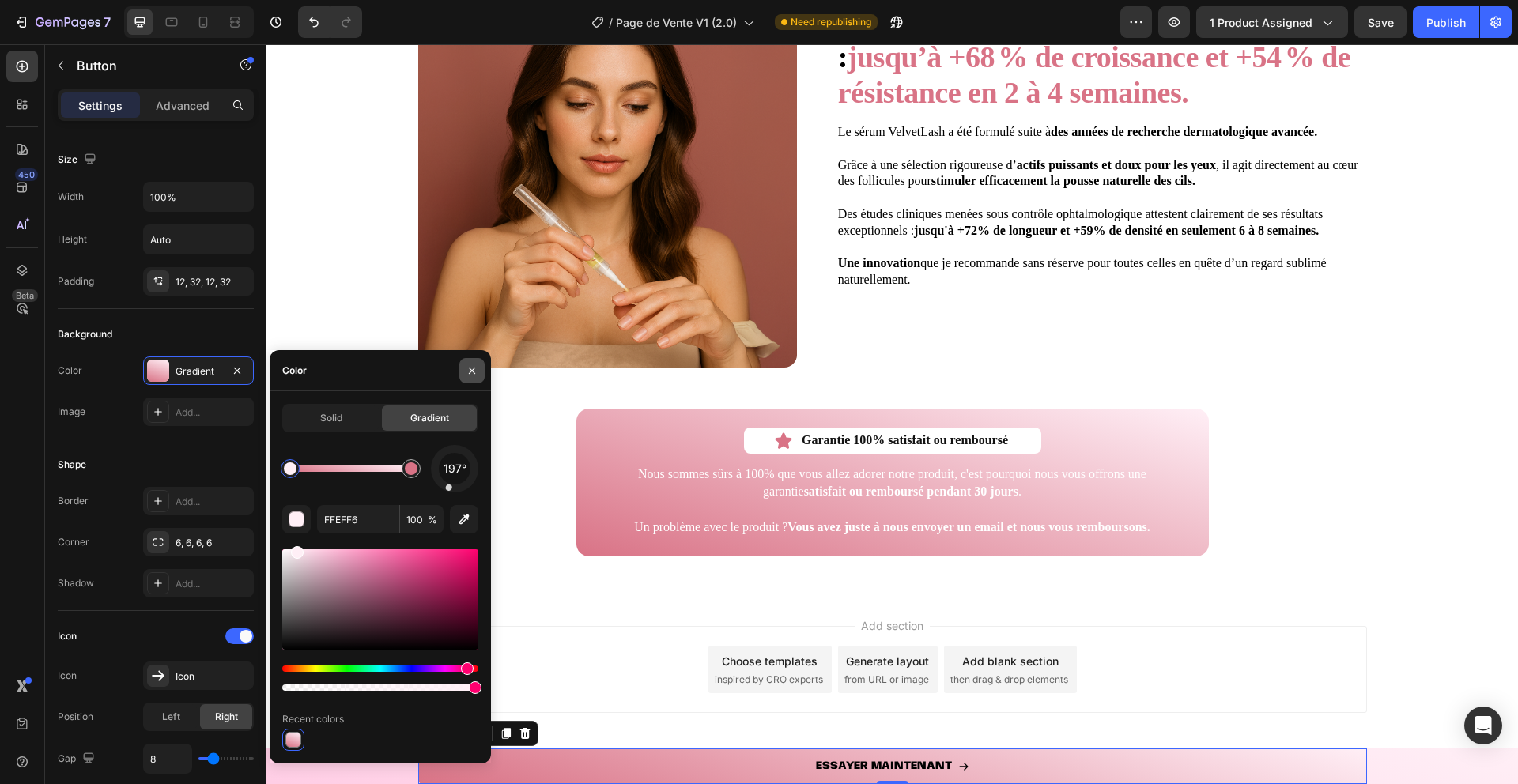
click at [475, 359] on button "button" at bounding box center [472, 371] width 25 height 25
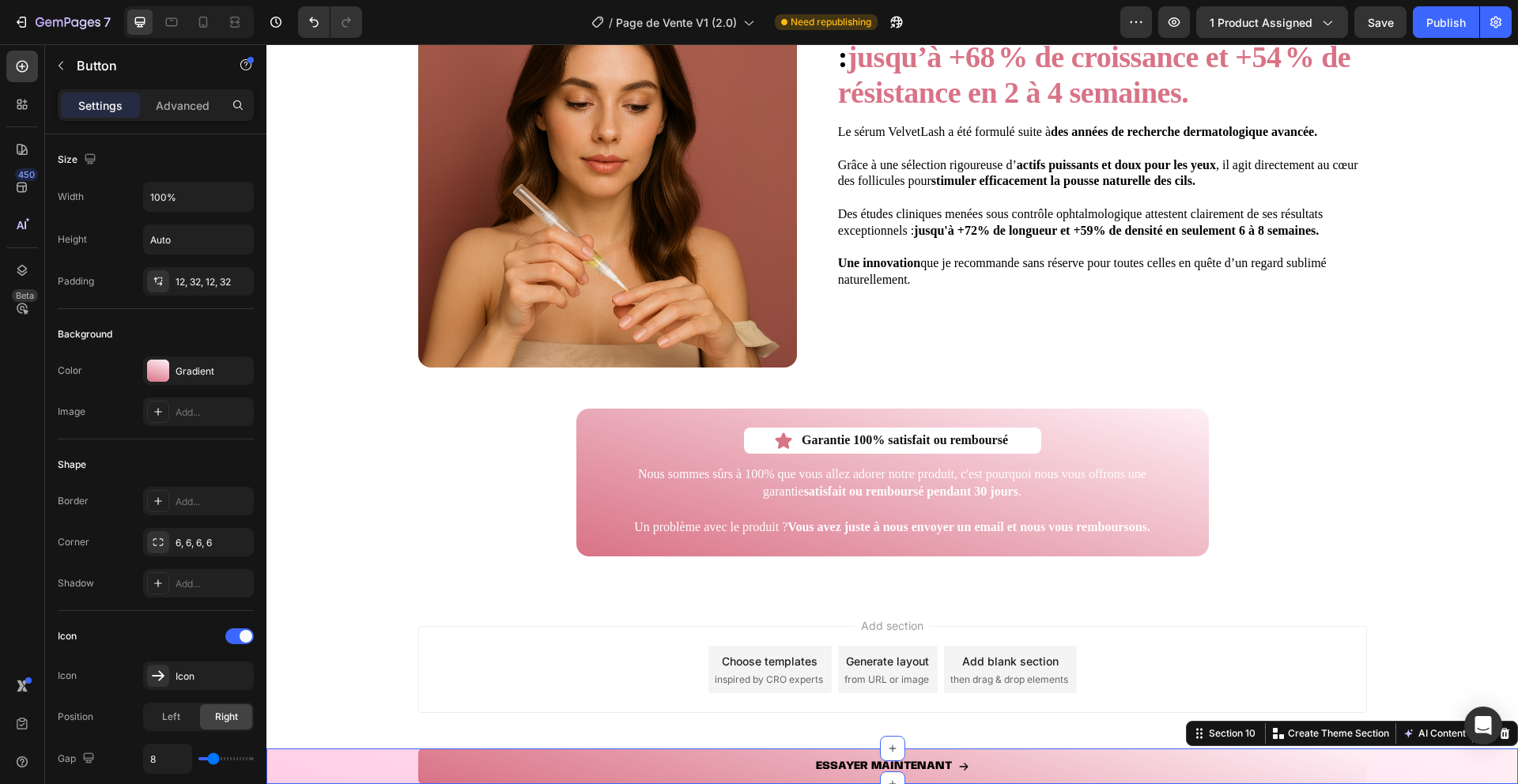
click at [323, 766] on div "ESSAYER MAINTENANT Button Row" at bounding box center [892, 767] width 1252 height 36
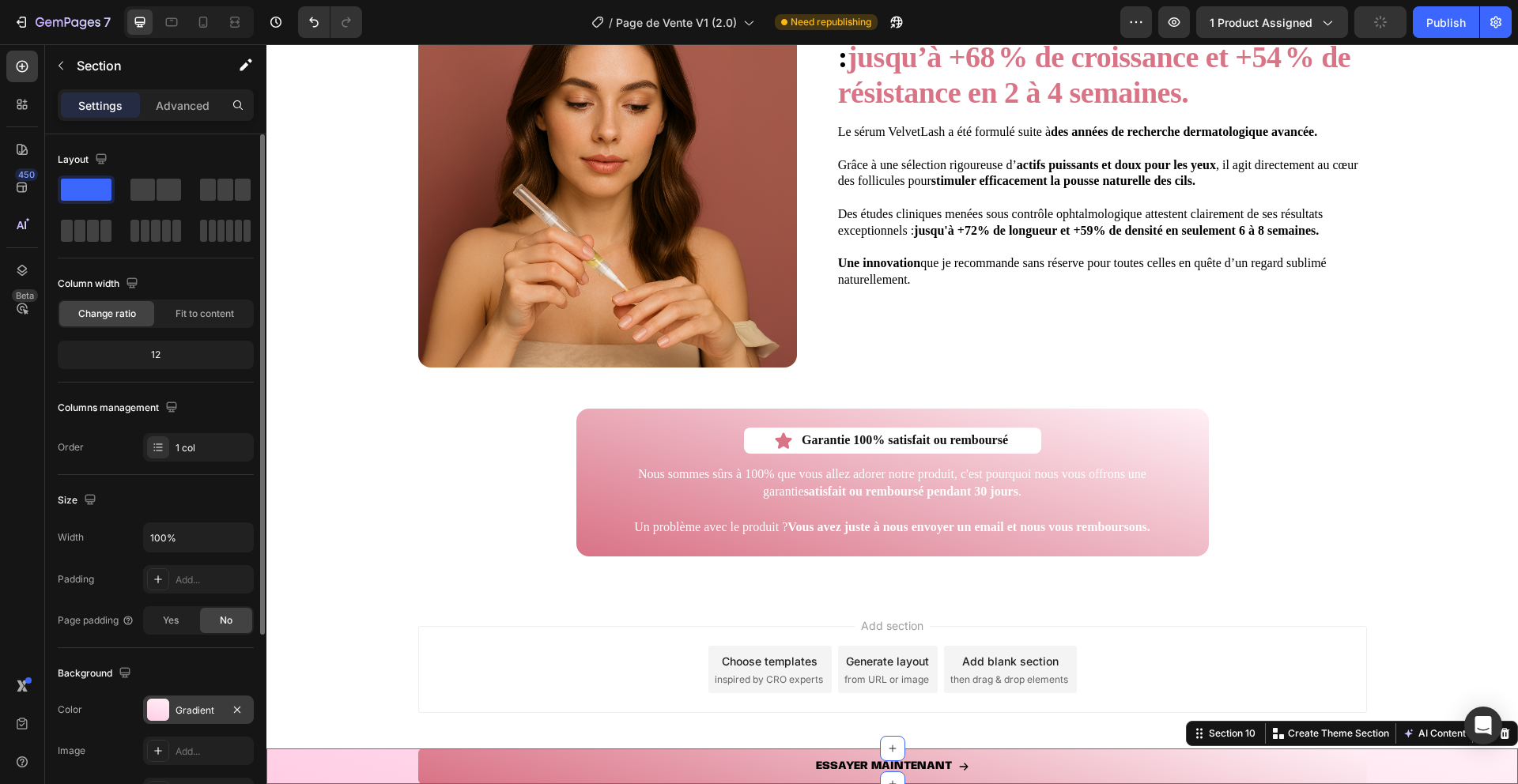
click at [168, 703] on div at bounding box center [158, 710] width 22 height 22
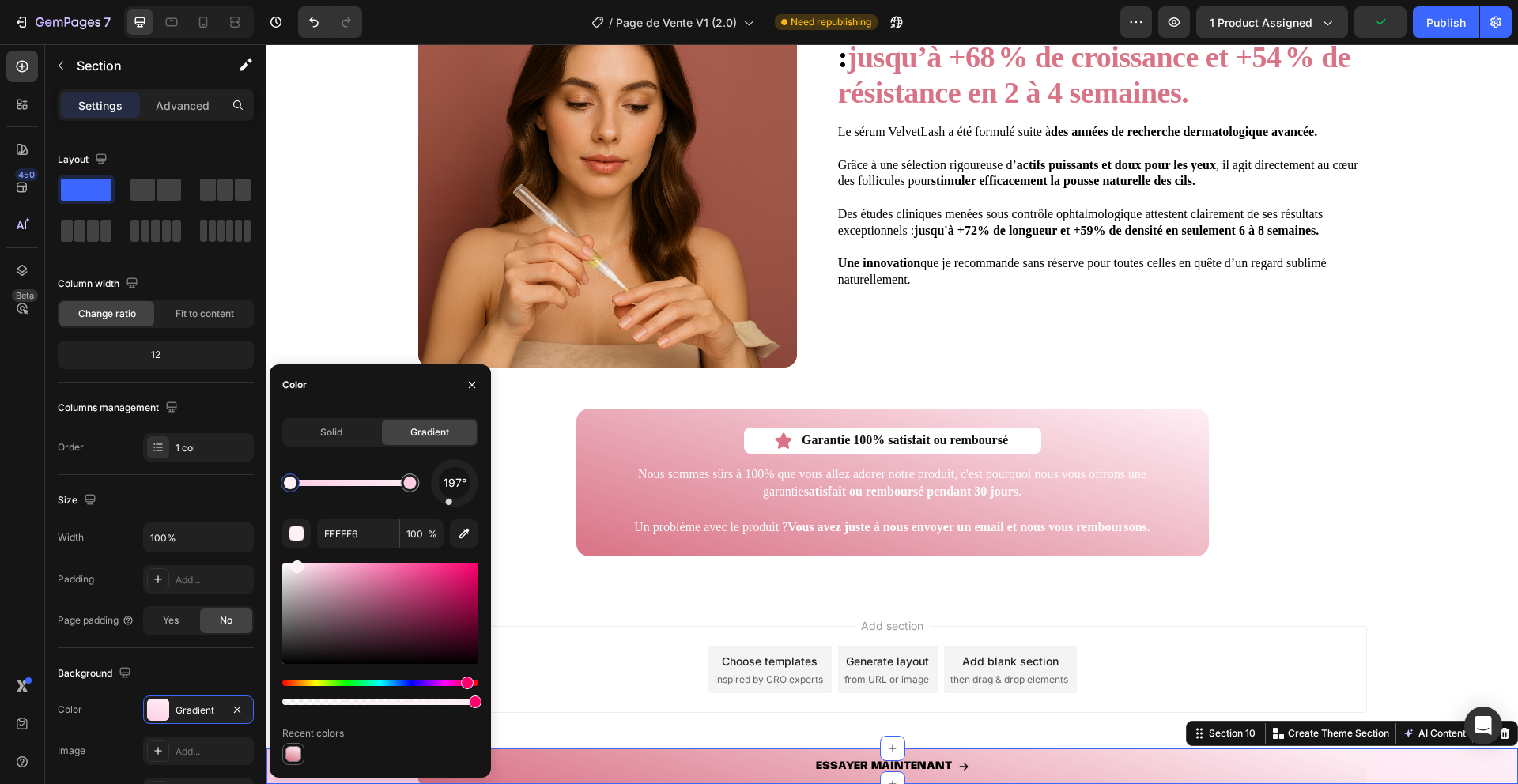
click at [292, 756] on div at bounding box center [293, 755] width 16 height 16
click at [466, 388] on icon "button" at bounding box center [472, 385] width 13 height 13
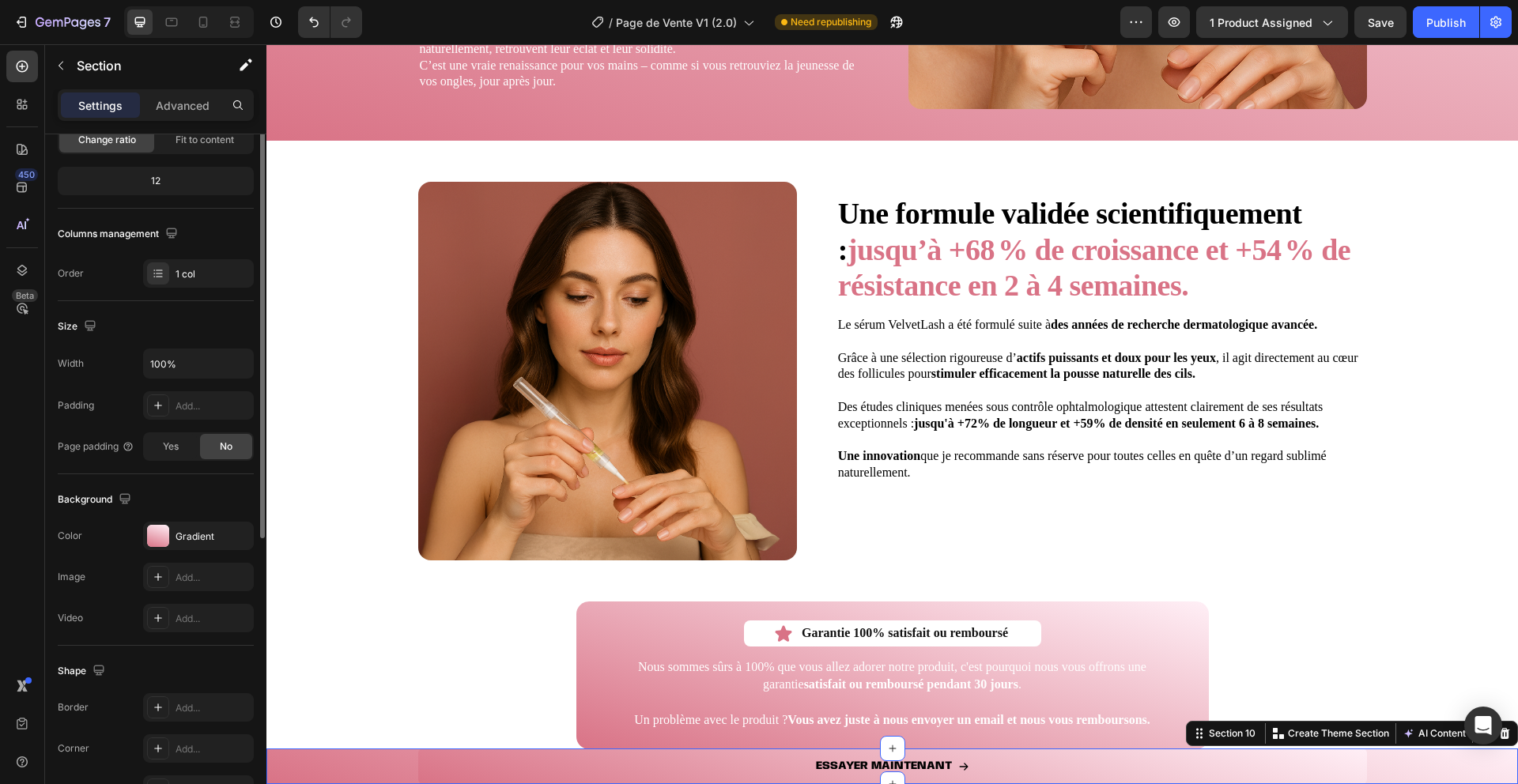
scroll to position [238, 0]
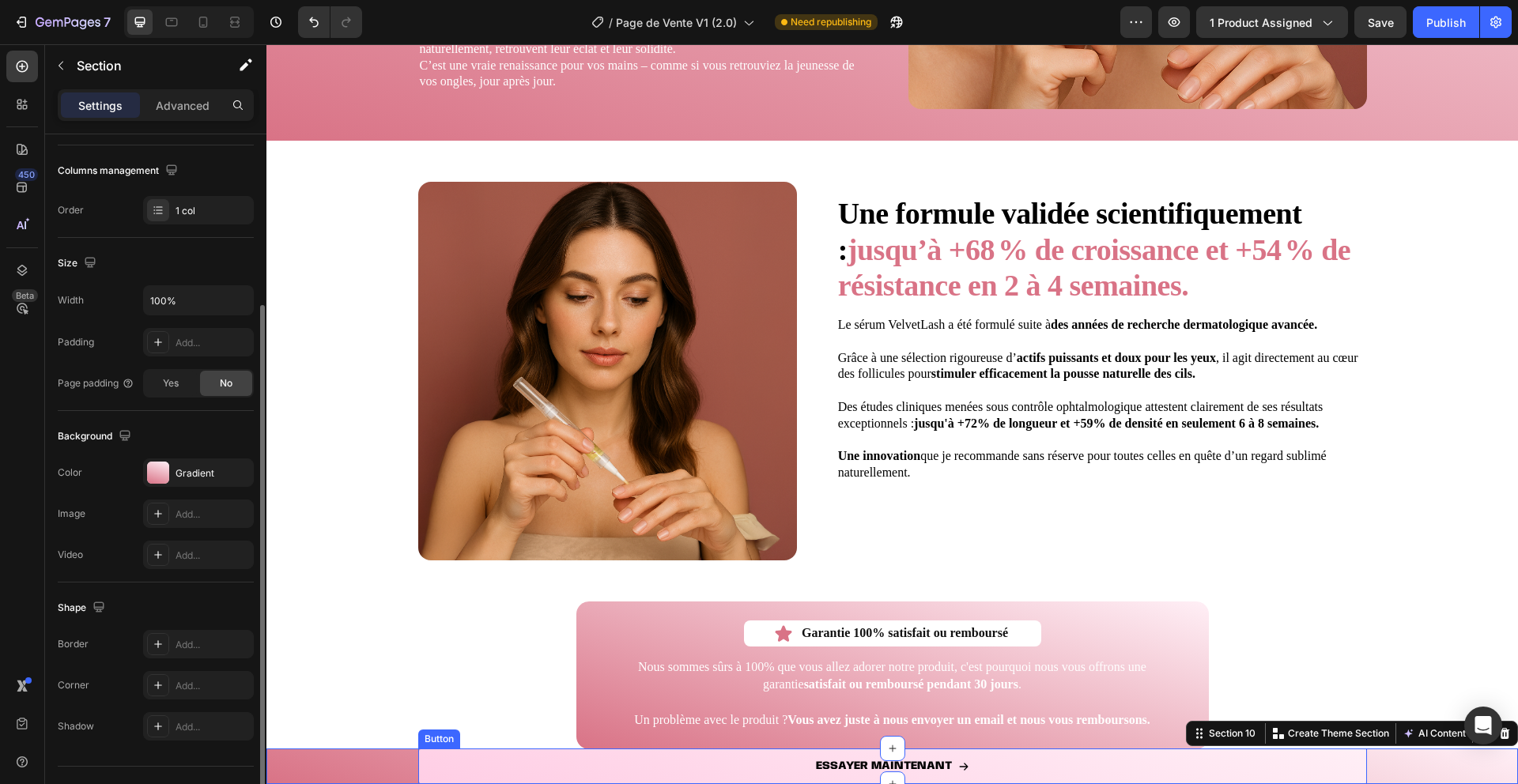
click at [480, 773] on link "ESSAYER MAINTENANT" at bounding box center [893, 767] width 948 height 36
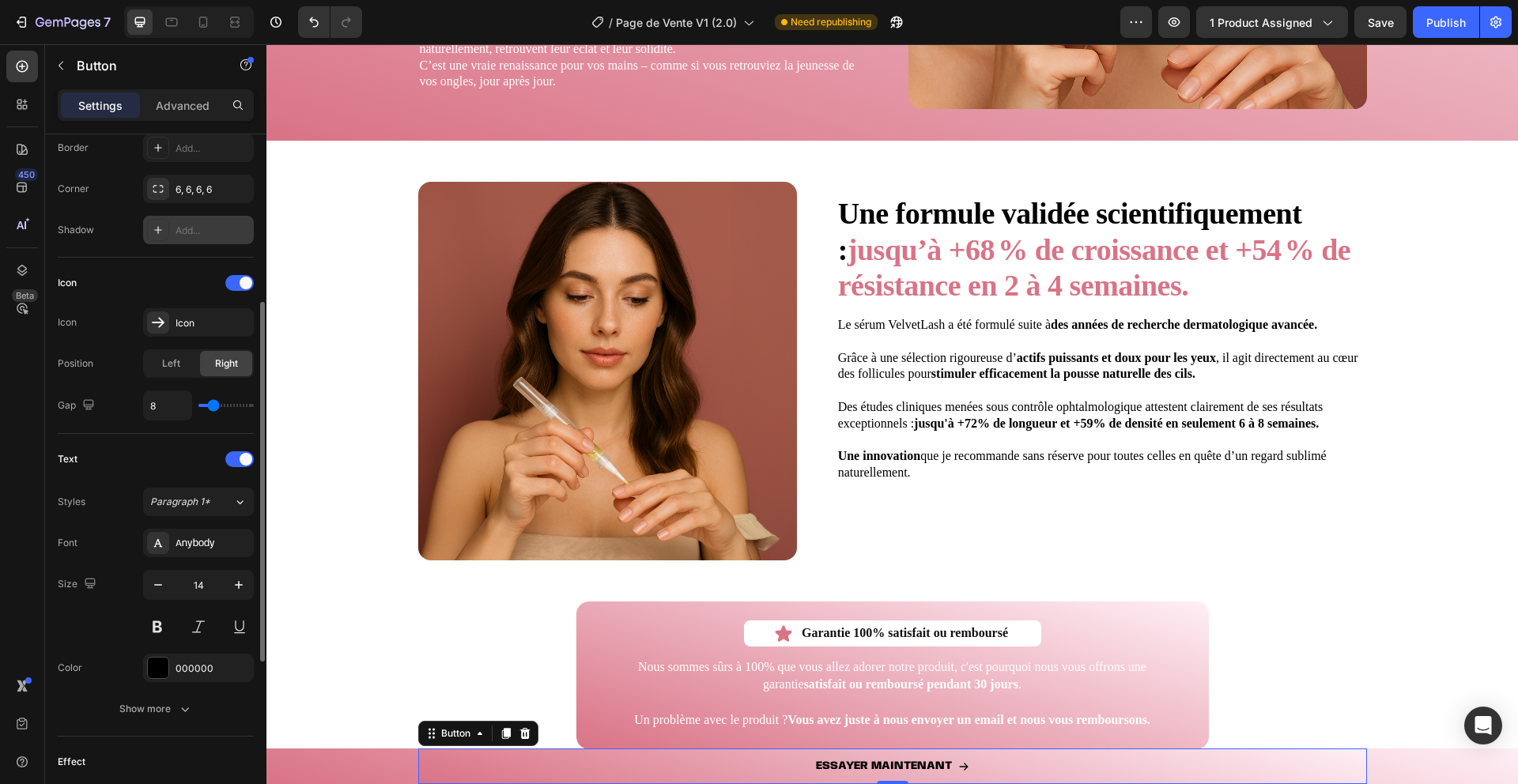
scroll to position [355, 0]
click at [163, 659] on div at bounding box center [158, 666] width 21 height 21
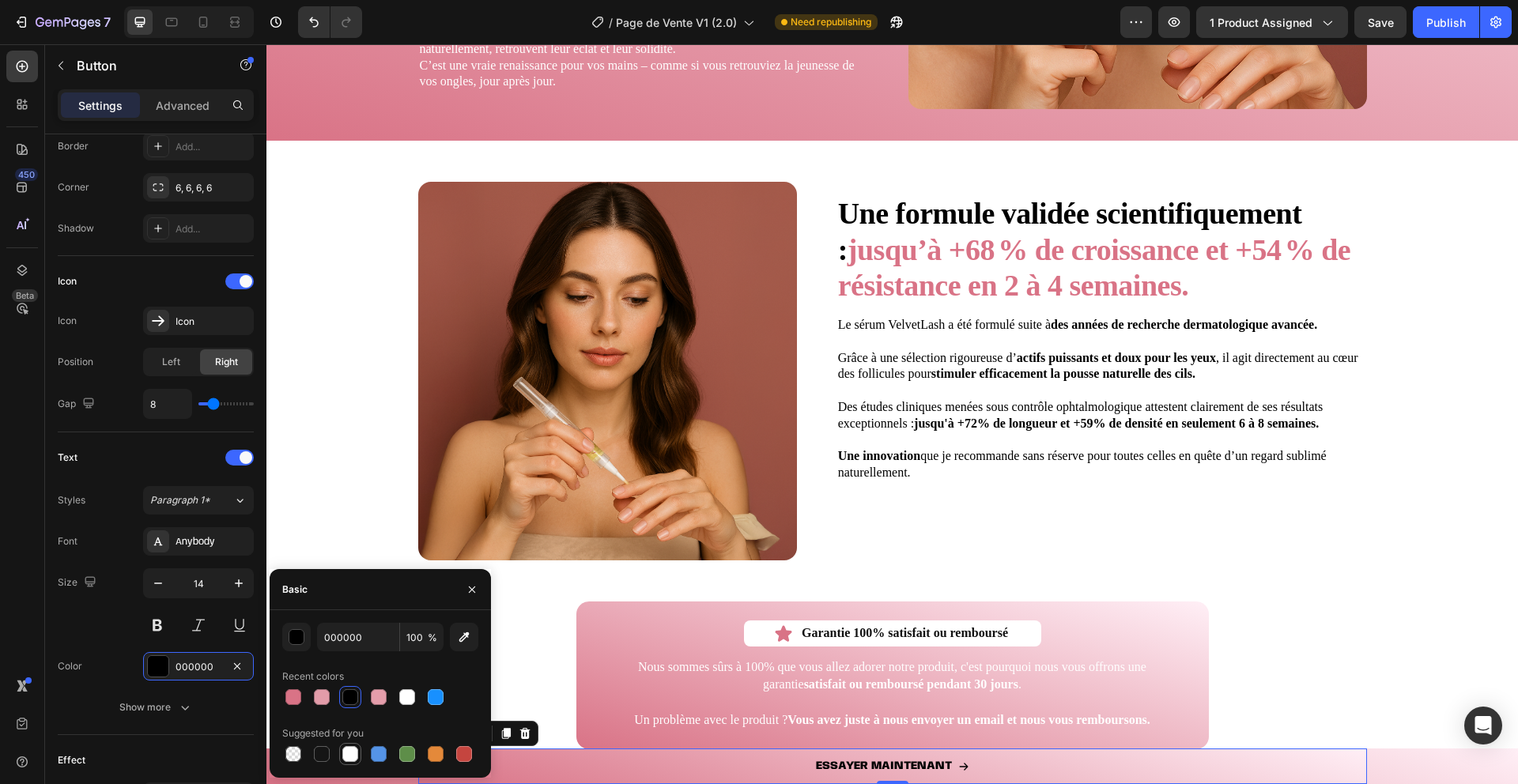
click at [347, 751] on div at bounding box center [350, 755] width 16 height 16
type input "FFFFFF"
click at [472, 584] on icon "button" at bounding box center [472, 590] width 13 height 13
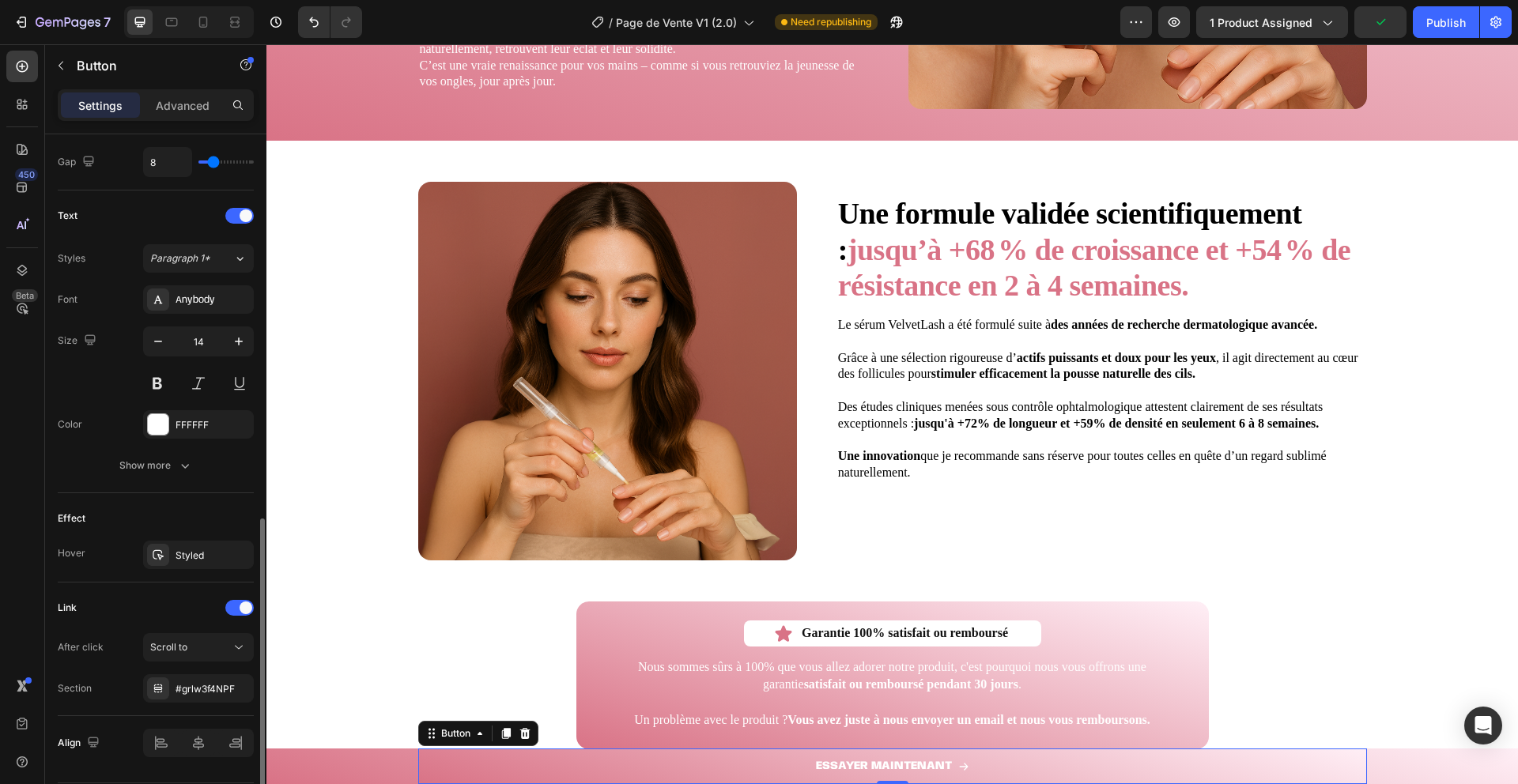
scroll to position [646, 0]
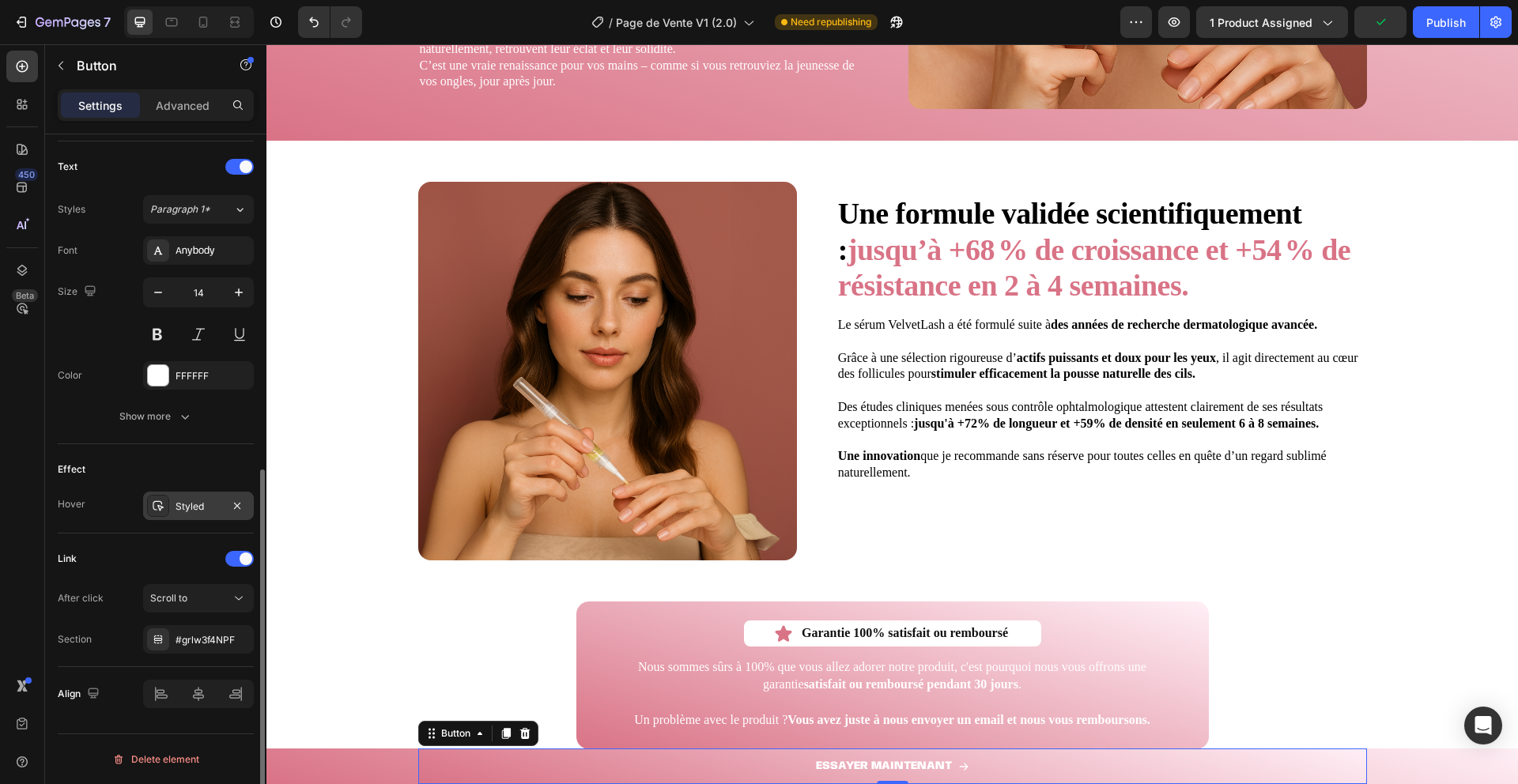
click at [169, 500] on div "Styled" at bounding box center [198, 506] width 110 height 29
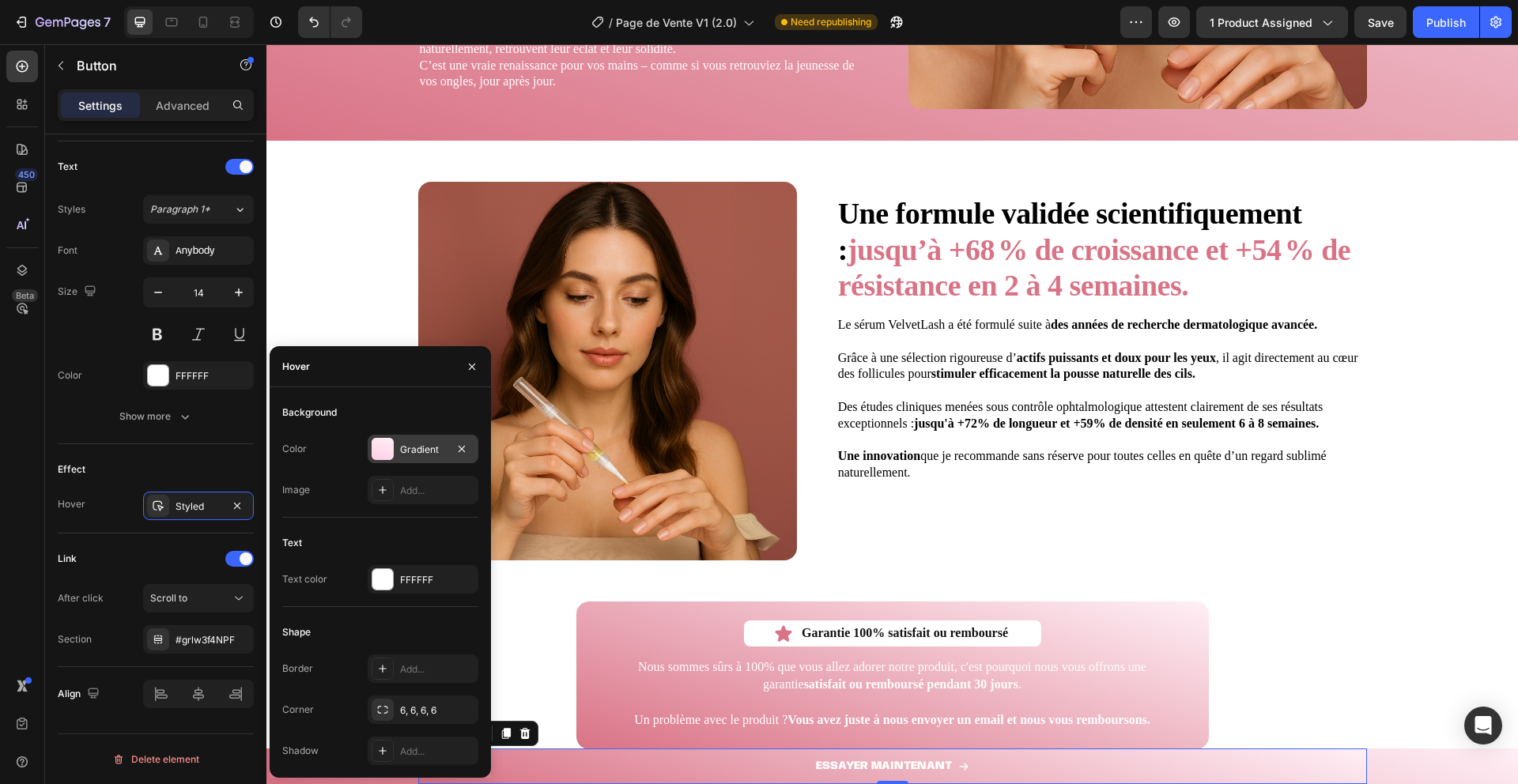
click at [385, 444] on div at bounding box center [383, 449] width 22 height 22
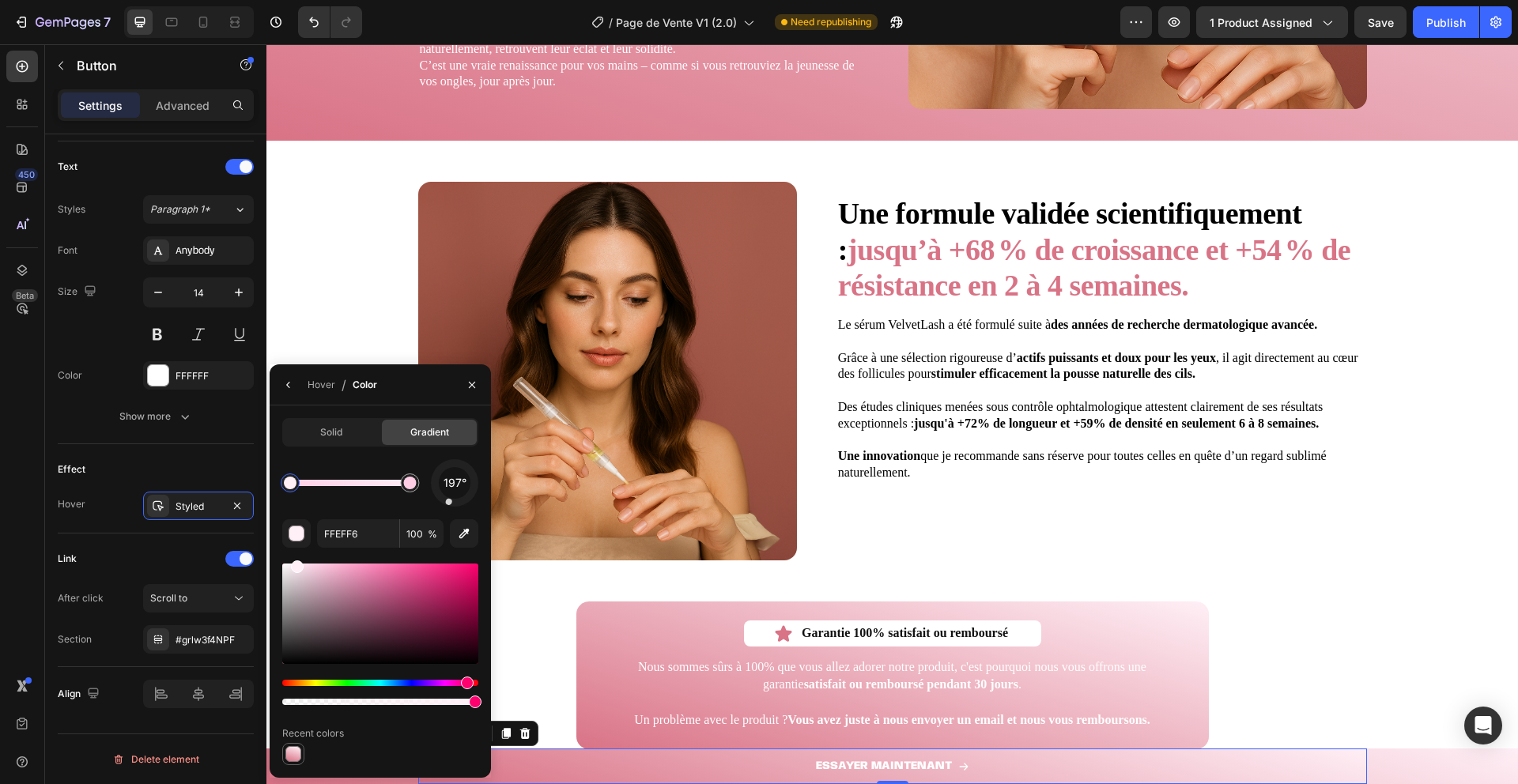
click at [294, 762] on div at bounding box center [293, 755] width 16 height 16
click at [477, 380] on icon "button" at bounding box center [472, 385] width 13 height 13
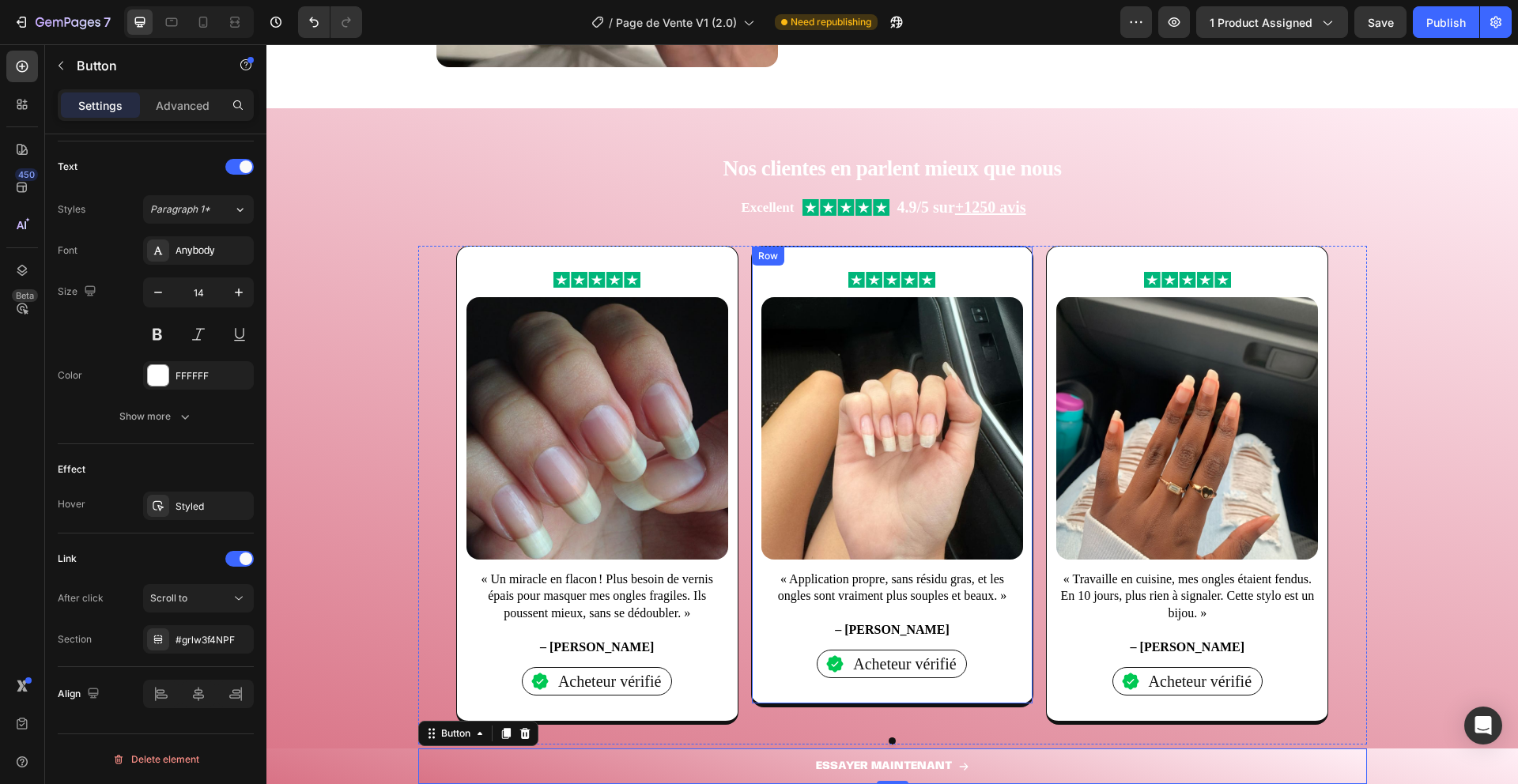
scroll to position [1351, 0]
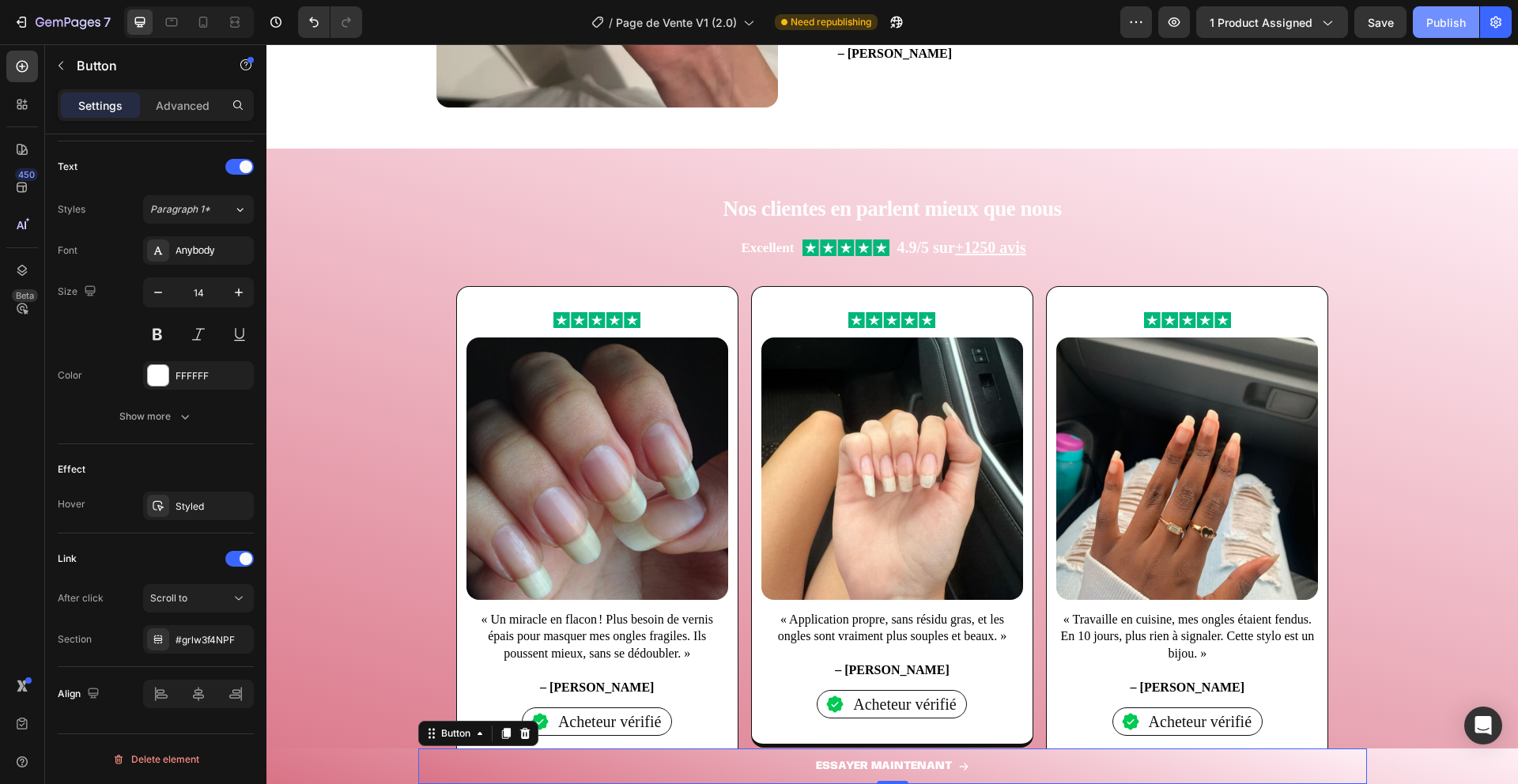
click at [1450, 28] on div "Publish" at bounding box center [1447, 22] width 40 height 17
